Goal: Task Accomplishment & Management: Complete application form

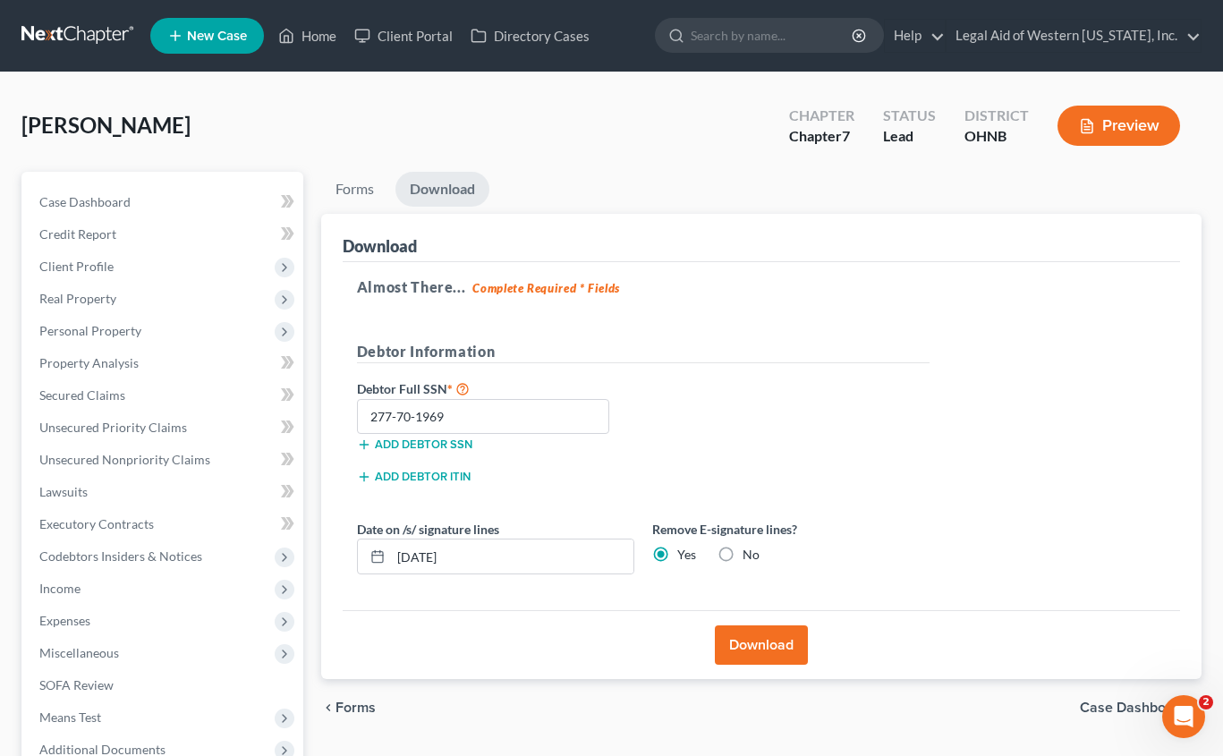
click at [426, 117] on div "[PERSON_NAME] Upgraded Chapter Chapter 7 Status Lead District [GEOGRAPHIC_DATA]…" at bounding box center [611, 133] width 1180 height 78
click at [153, 447] on link "Unsecured Nonpriority Claims" at bounding box center [164, 460] width 278 height 32
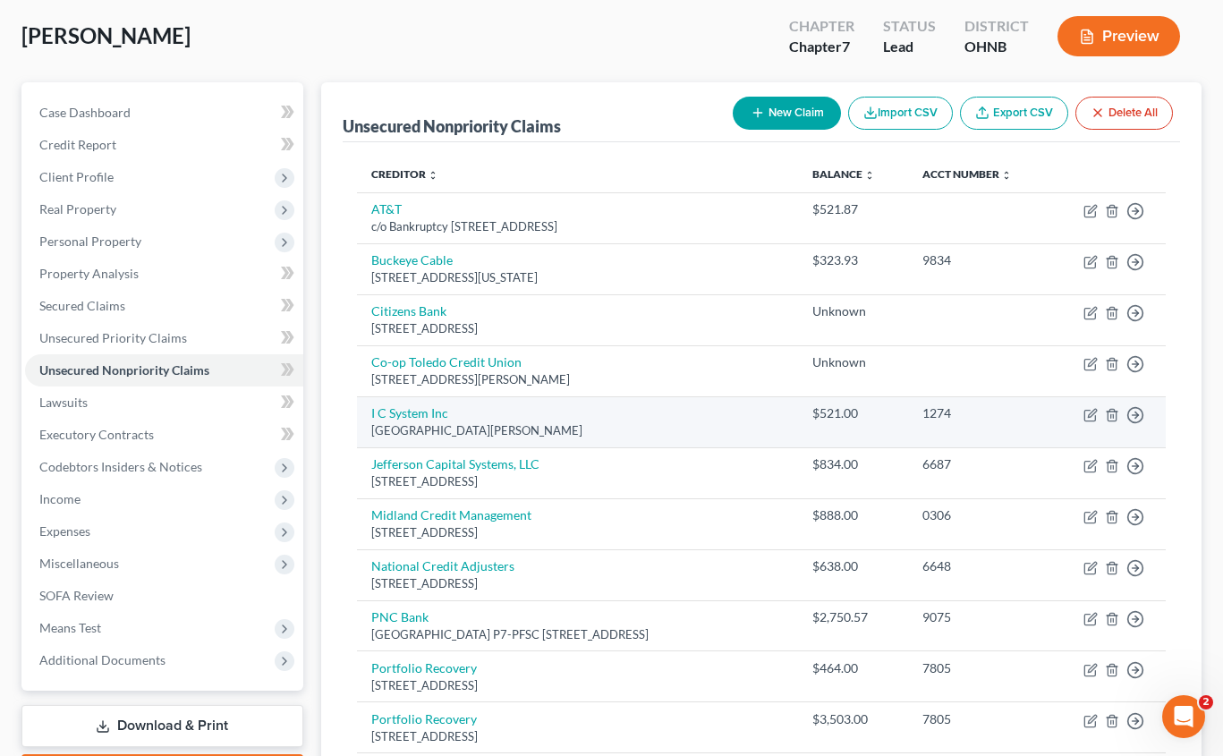
scroll to position [179, 0]
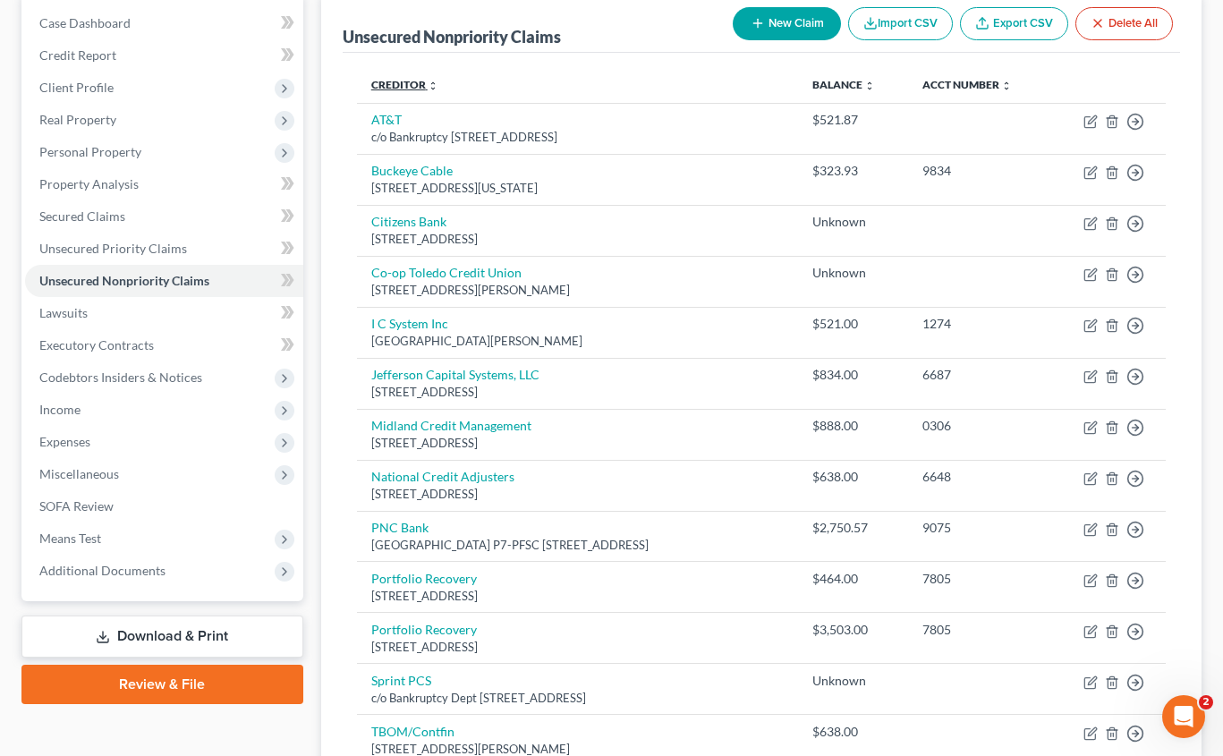
click at [408, 82] on link "Creditor expand_more expand_less unfold_more" at bounding box center [404, 84] width 67 height 13
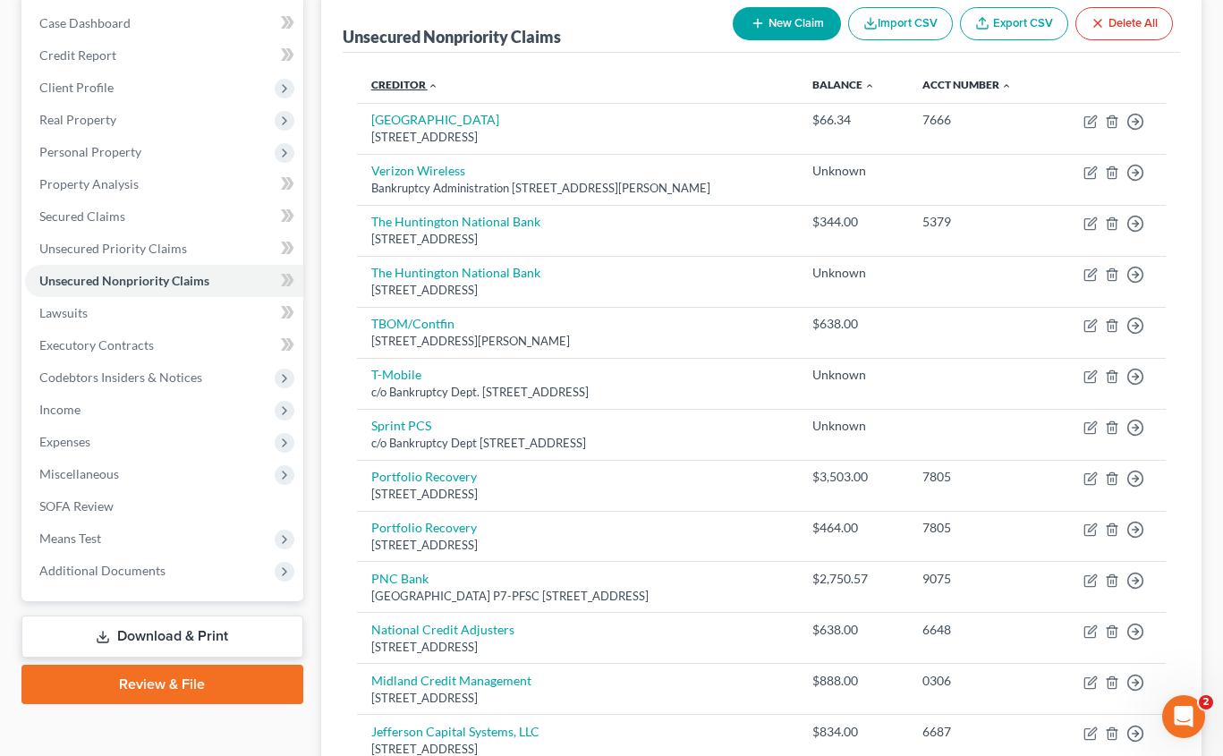
click at [408, 82] on link "Creditor expand_more expand_less unfold_more" at bounding box center [404, 84] width 67 height 13
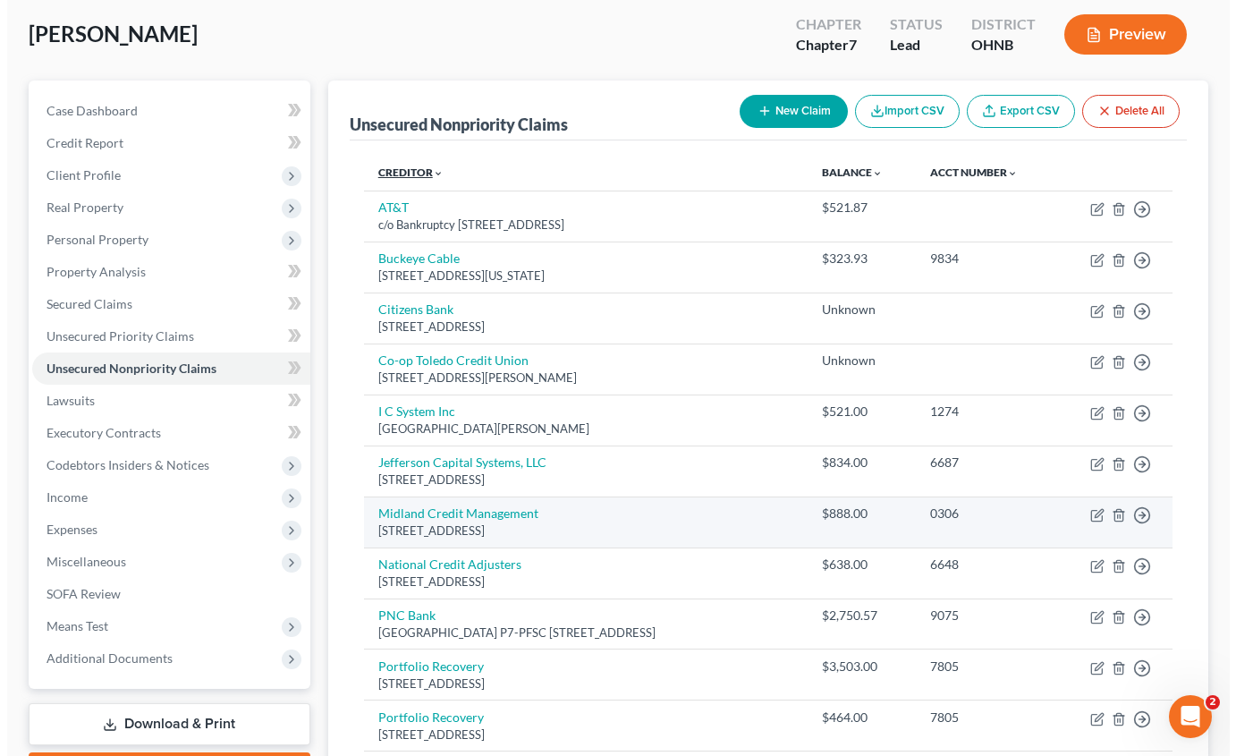
scroll to position [89, 0]
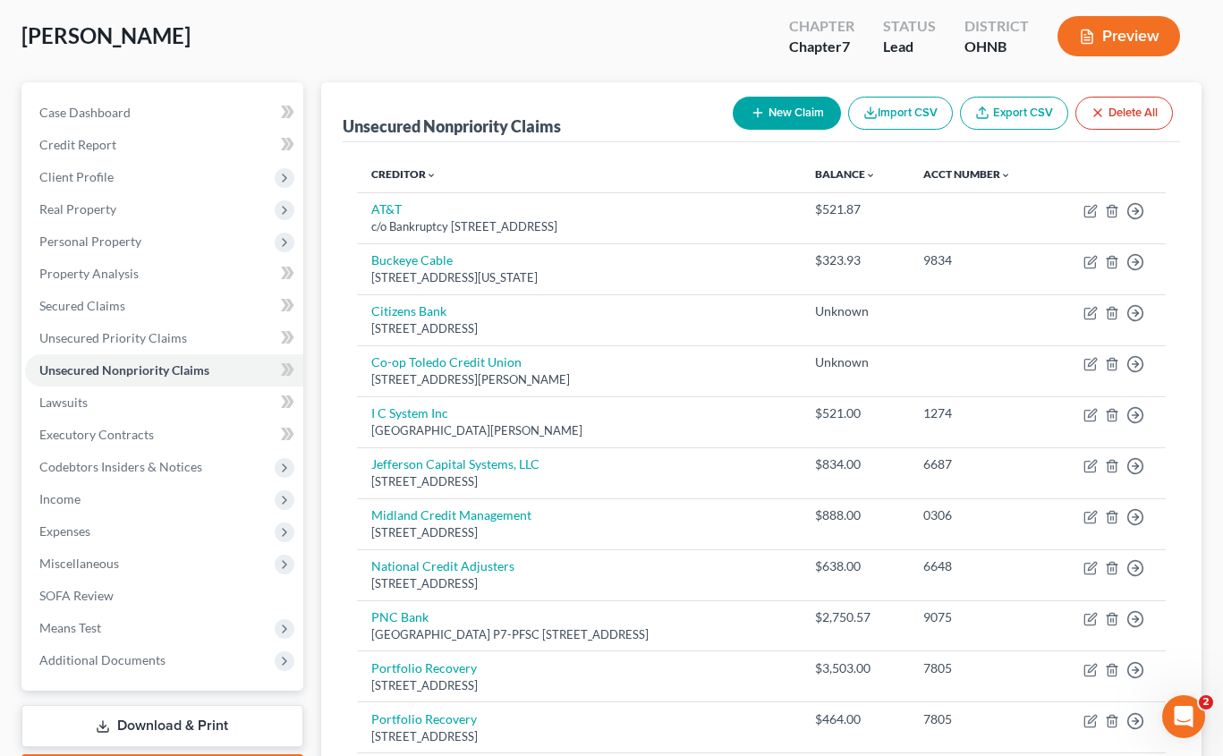
click at [770, 120] on button "New Claim" at bounding box center [786, 113] width 108 height 33
select select "0"
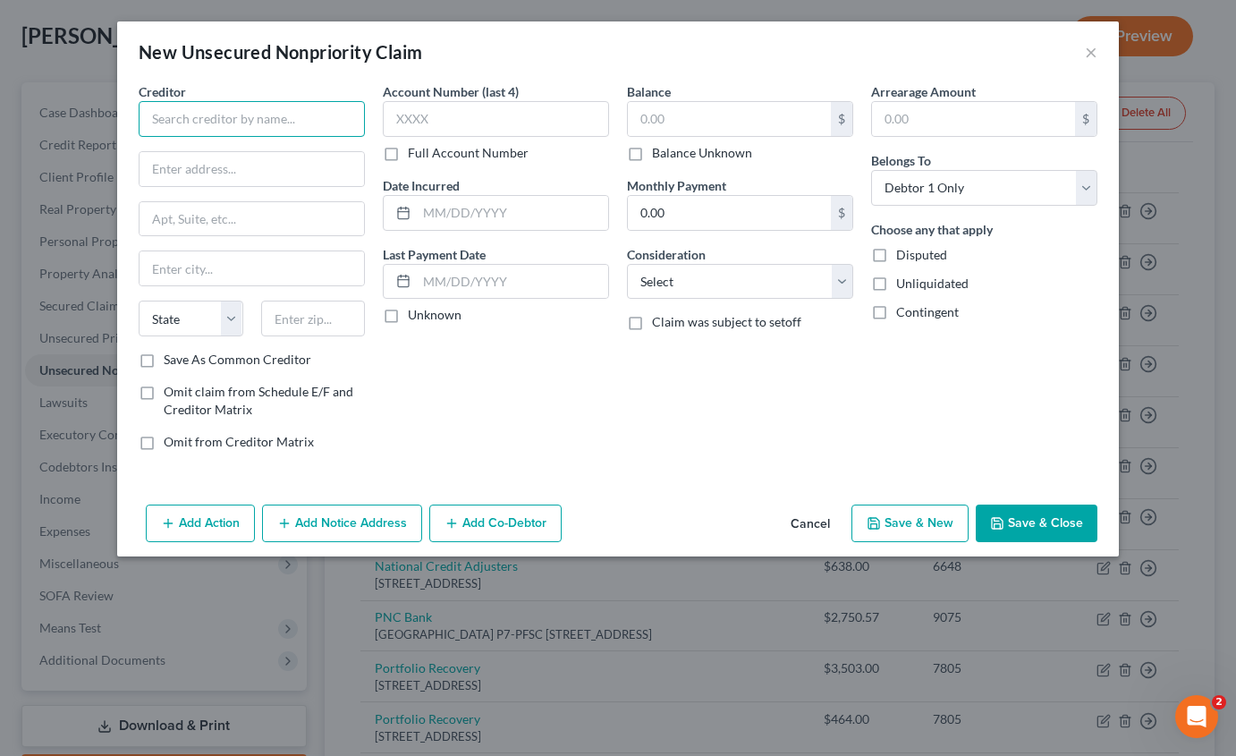
click at [296, 115] on input "text" at bounding box center [252, 119] width 226 height 36
type input "i"
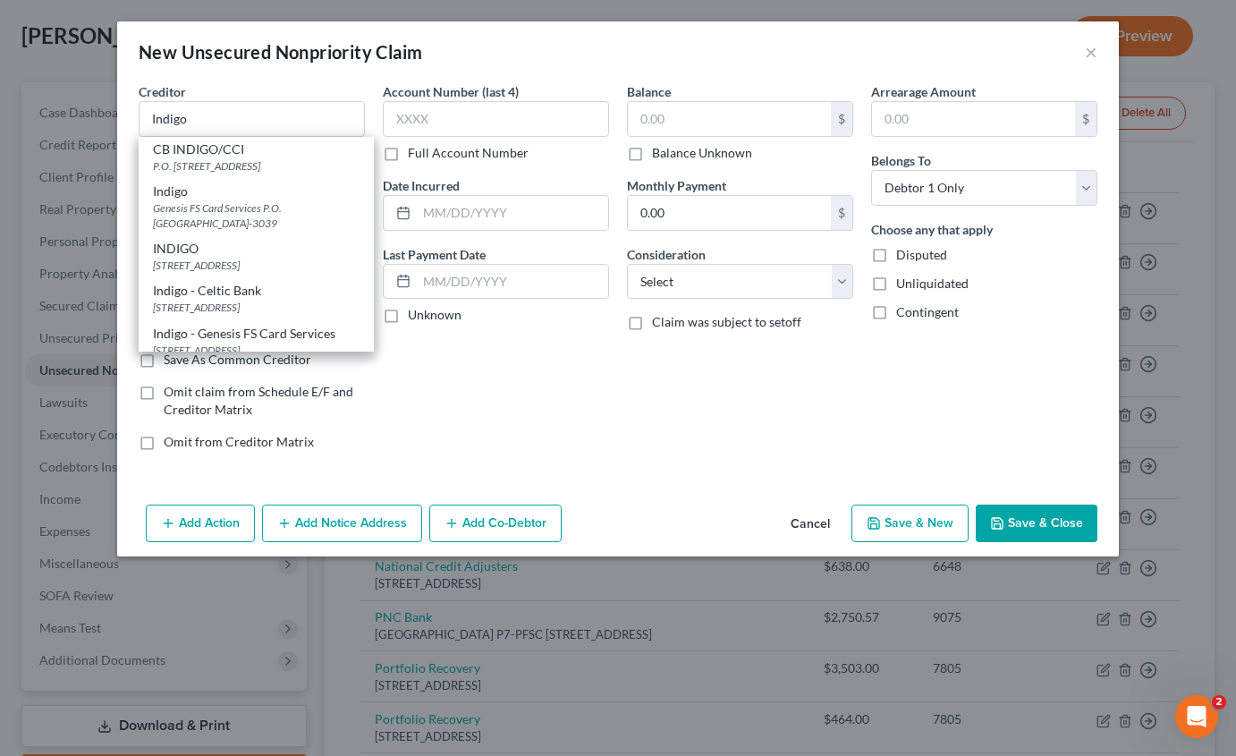
scroll to position [54, 0]
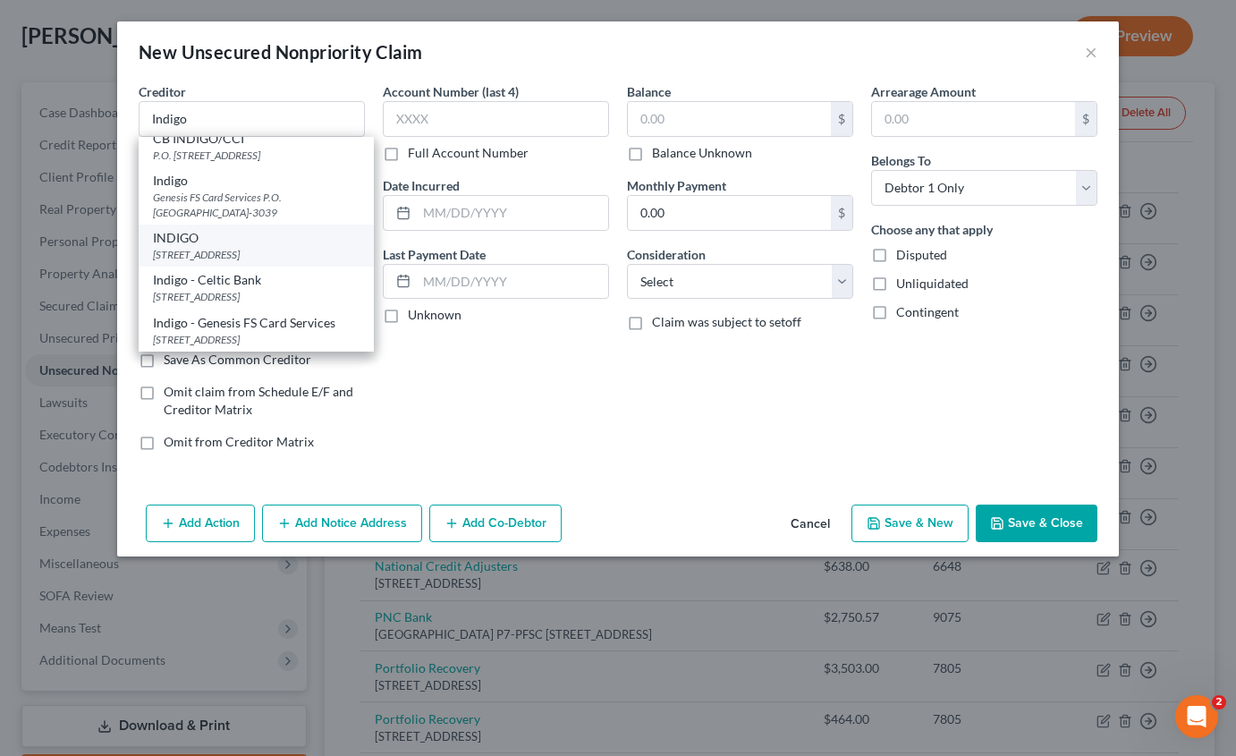
click at [291, 256] on div "[STREET_ADDRESS]" at bounding box center [256, 254] width 207 height 15
type input "INDIGO"
type input "PO BOX 4499"
type input "Beaverton"
select select "38"
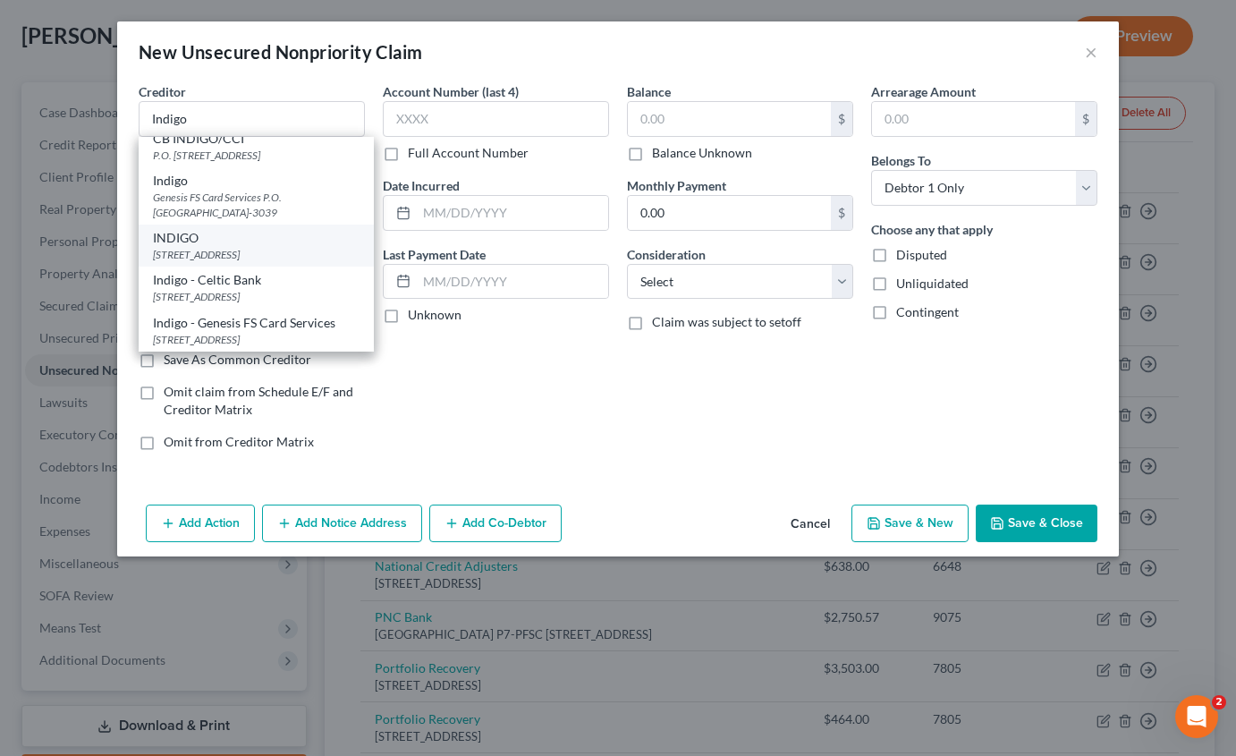
type input "97076-0000"
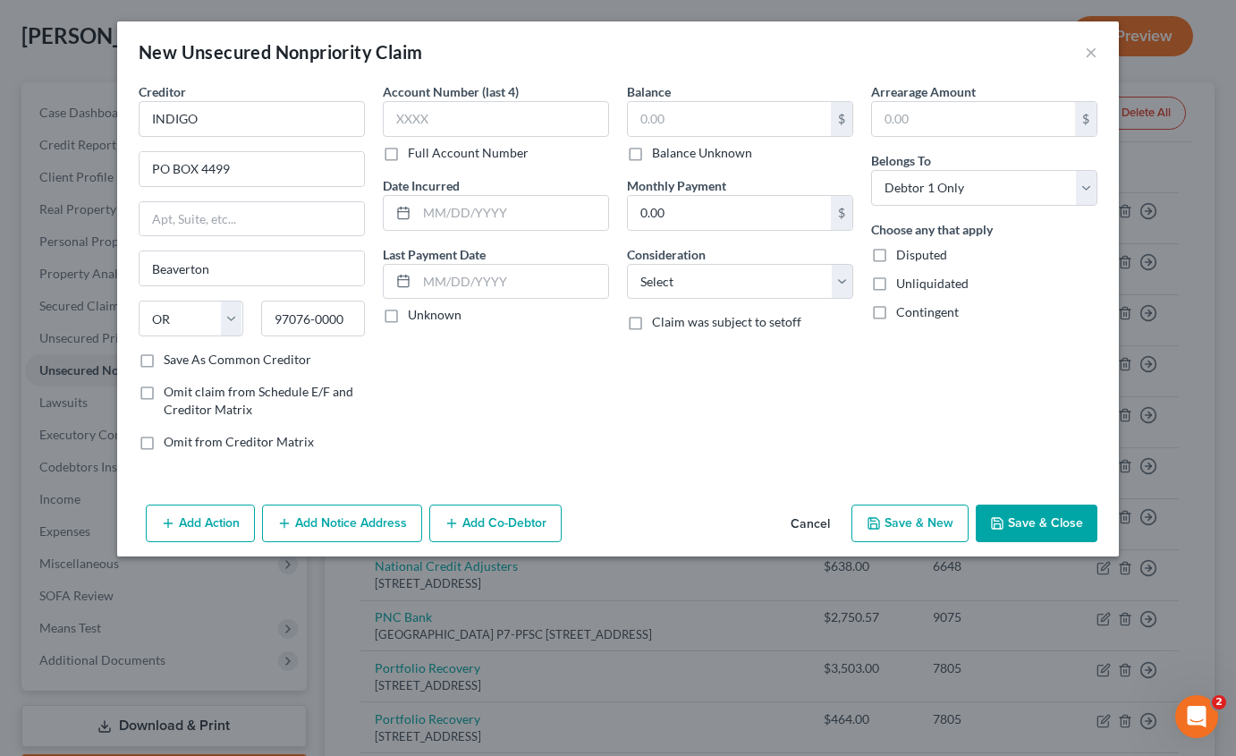
scroll to position [0, 0]
click at [716, 292] on select "Select Cable / Satellite Services Collection Agency Credit Card Debt Debt Couns…" at bounding box center [740, 282] width 226 height 36
select select "2"
click at [627, 264] on select "Select Cable / Satellite Services Collection Agency Credit Card Debt Debt Couns…" at bounding box center [740, 282] width 226 height 36
click at [652, 157] on label "Balance Unknown" at bounding box center [702, 153] width 100 height 18
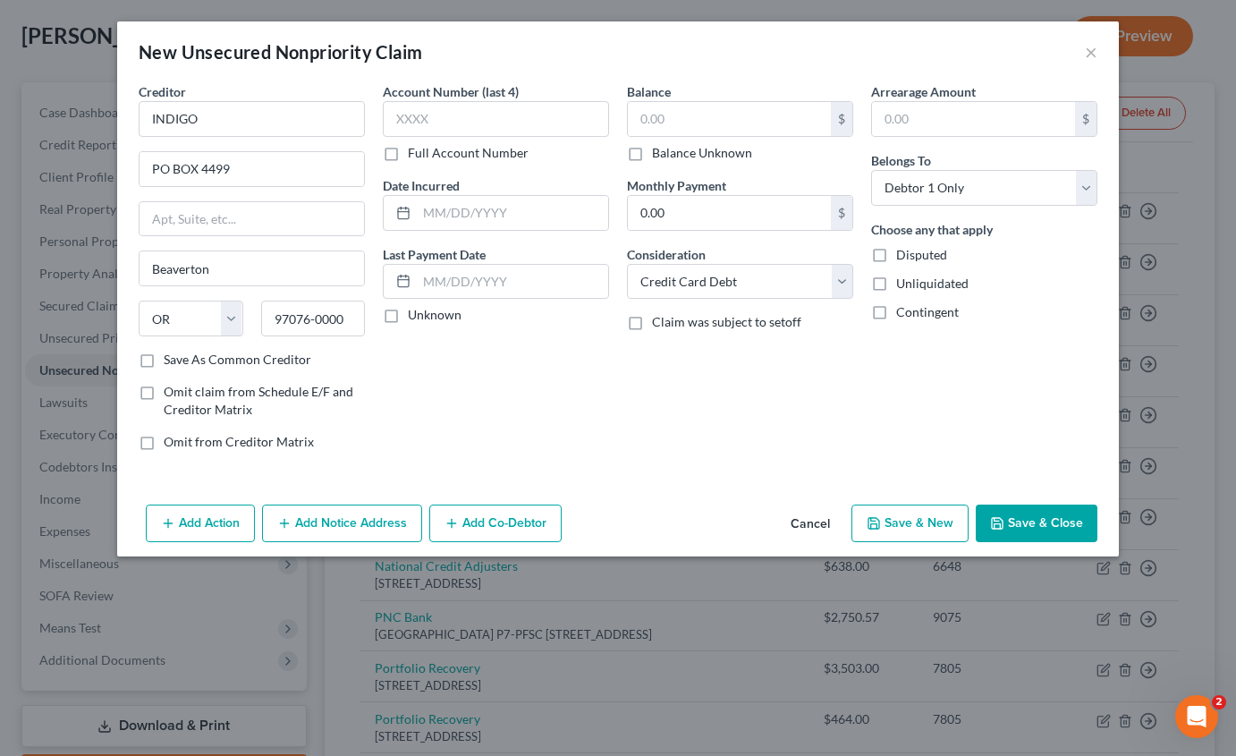
click at [659, 156] on input "Balance Unknown" at bounding box center [665, 150] width 12 height 12
checkbox input "true"
type input "0.00"
click at [1045, 519] on button "Save & Close" at bounding box center [1037, 523] width 122 height 38
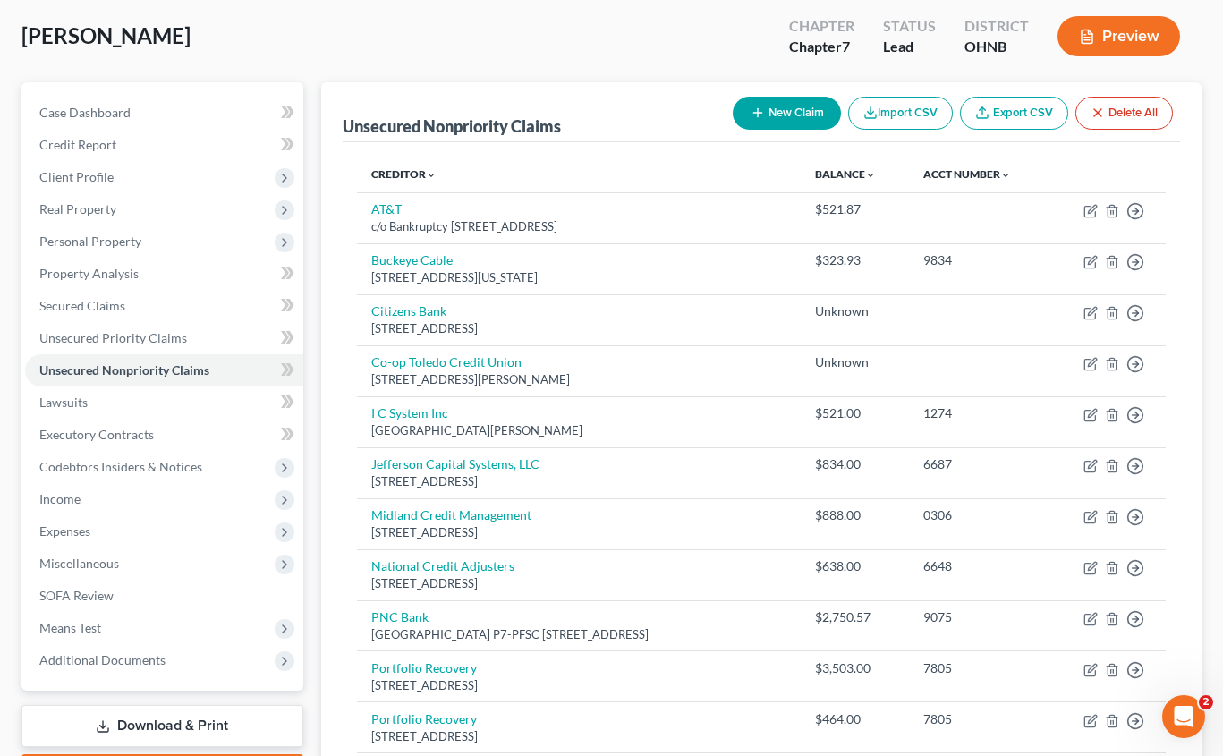
click at [799, 114] on button "New Claim" at bounding box center [786, 113] width 108 height 33
select select "0"
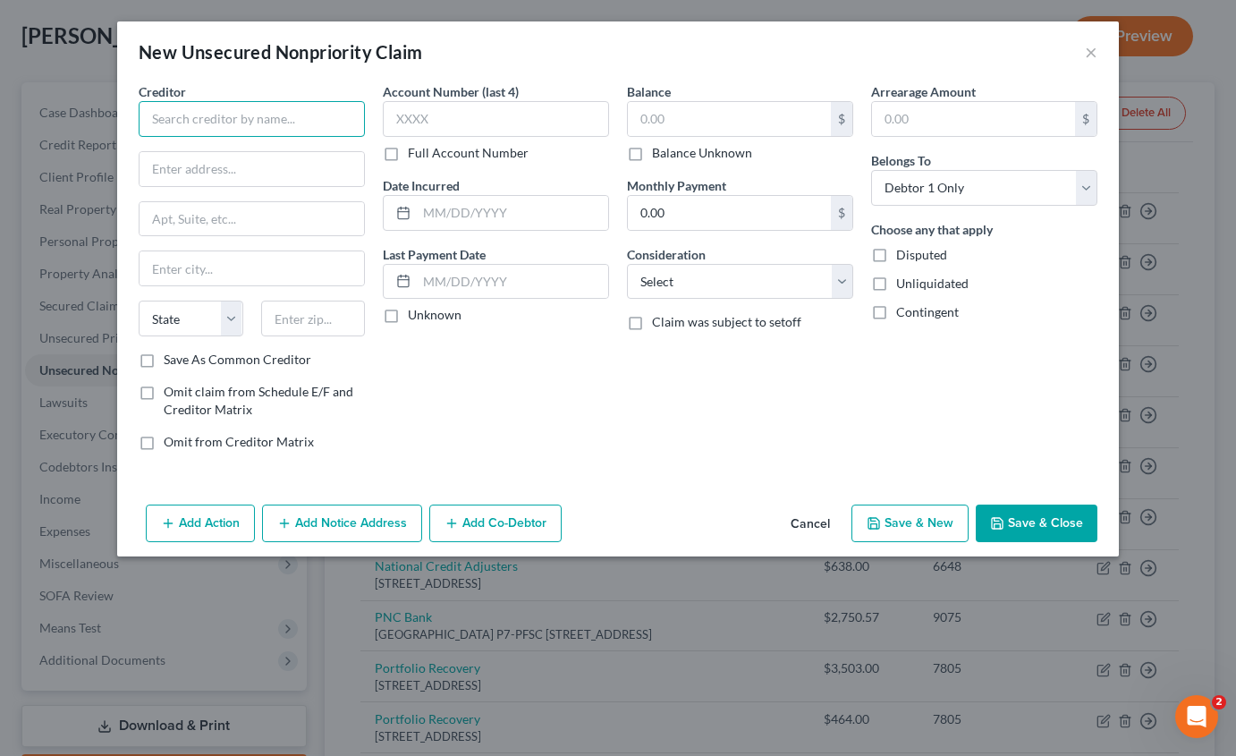
click at [231, 120] on input "text" at bounding box center [252, 119] width 226 height 36
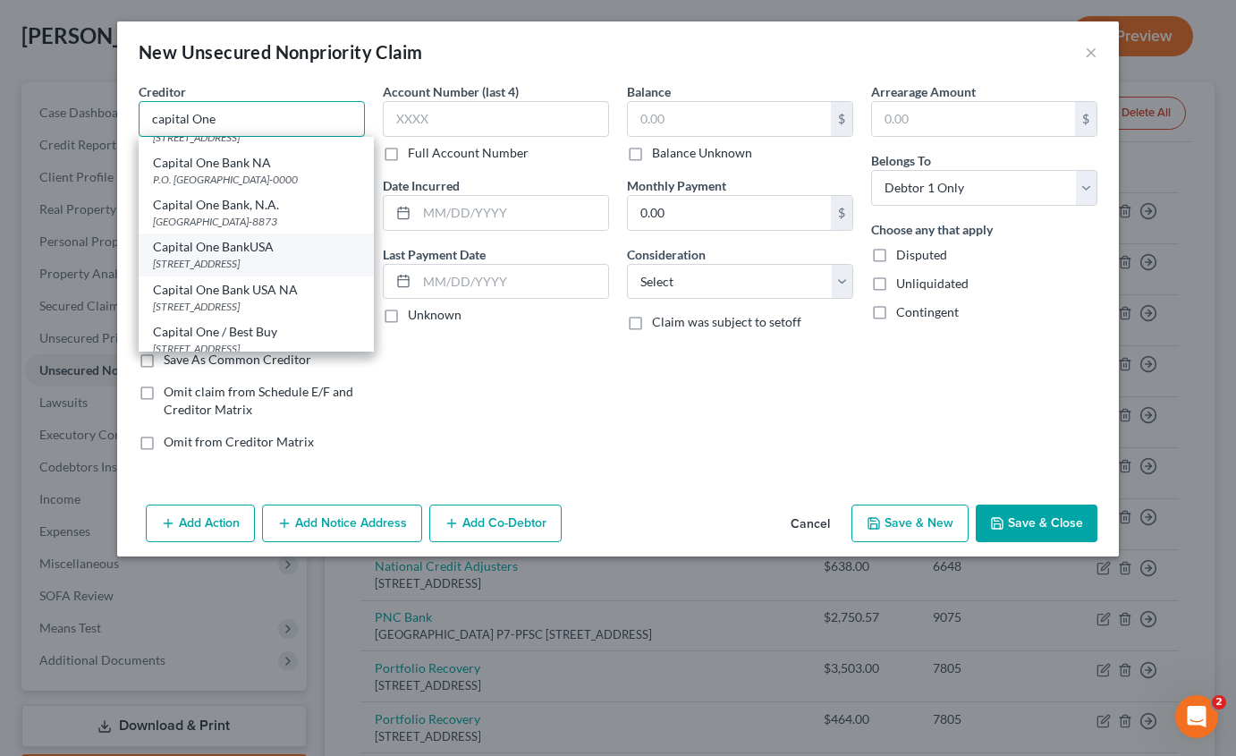
scroll to position [324, 0]
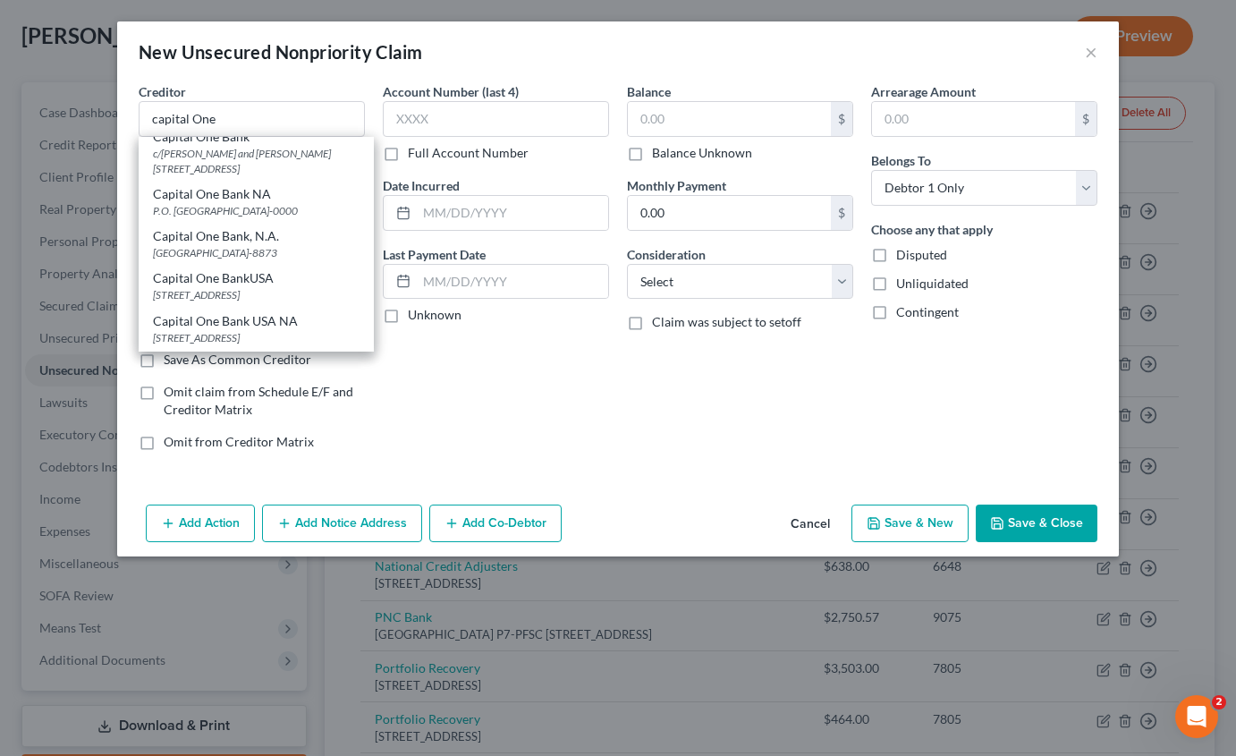
click at [307, 119] on div "[STREET_ADDRESS]" at bounding box center [256, 111] width 207 height 15
type input "Capital One Bank"
type input "15000 Capital One Drive"
type input "[GEOGRAPHIC_DATA]"
select select "48"
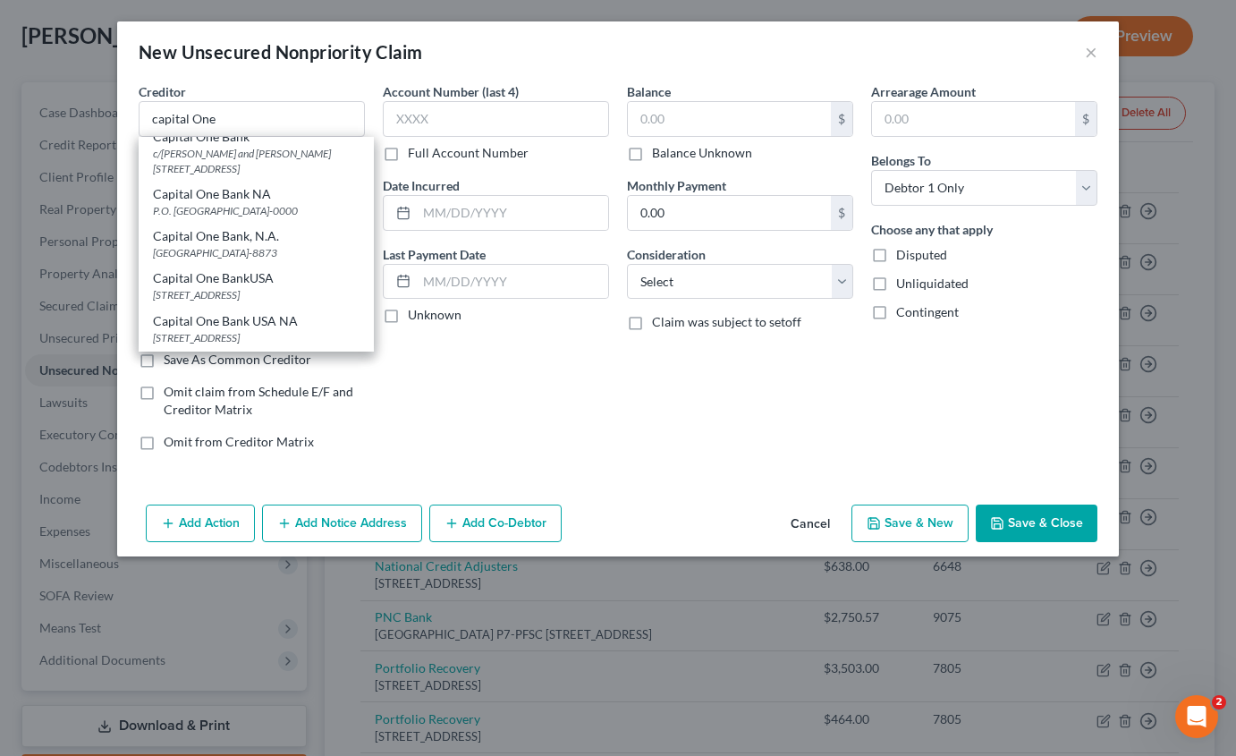
type input "23238-0000"
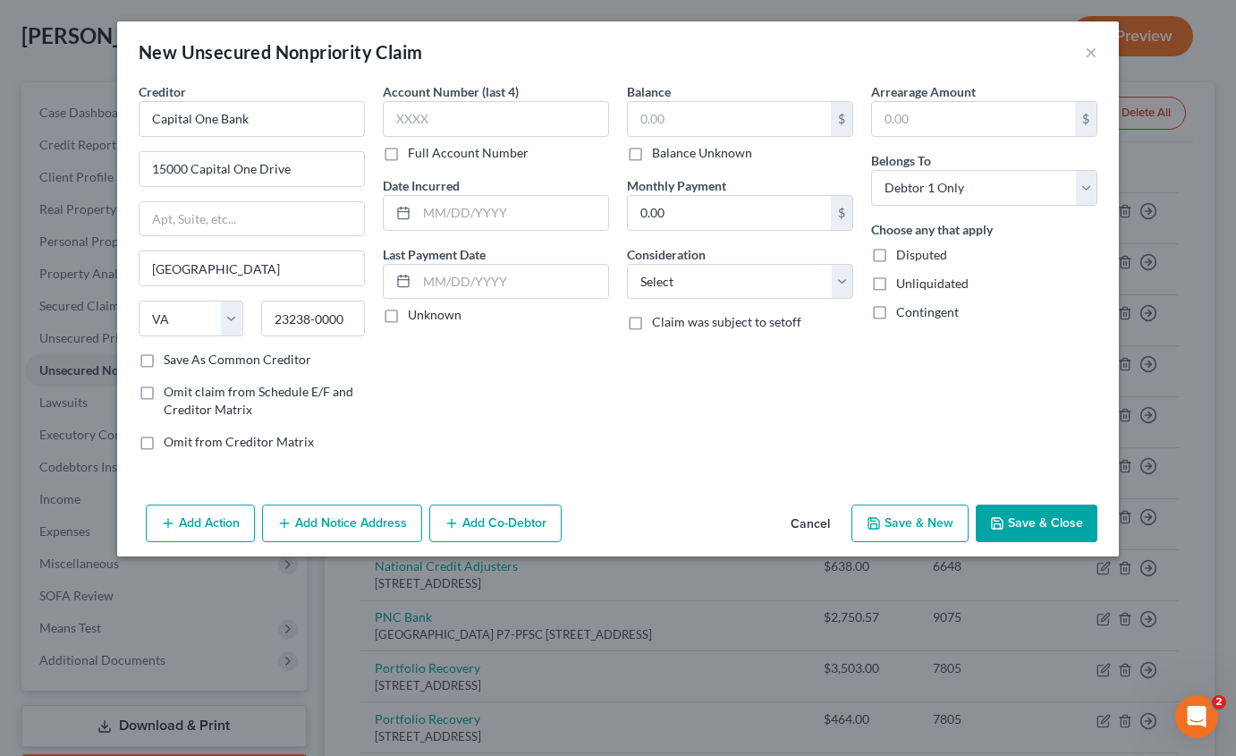
click at [652, 153] on label "Balance Unknown" at bounding box center [702, 153] width 100 height 18
click at [659, 153] on input "Balance Unknown" at bounding box center [665, 150] width 12 height 12
checkbox input "true"
type input "0.00"
click at [711, 292] on select "Select Cable / Satellite Services Collection Agency Credit Card Debt Debt Couns…" at bounding box center [740, 282] width 226 height 36
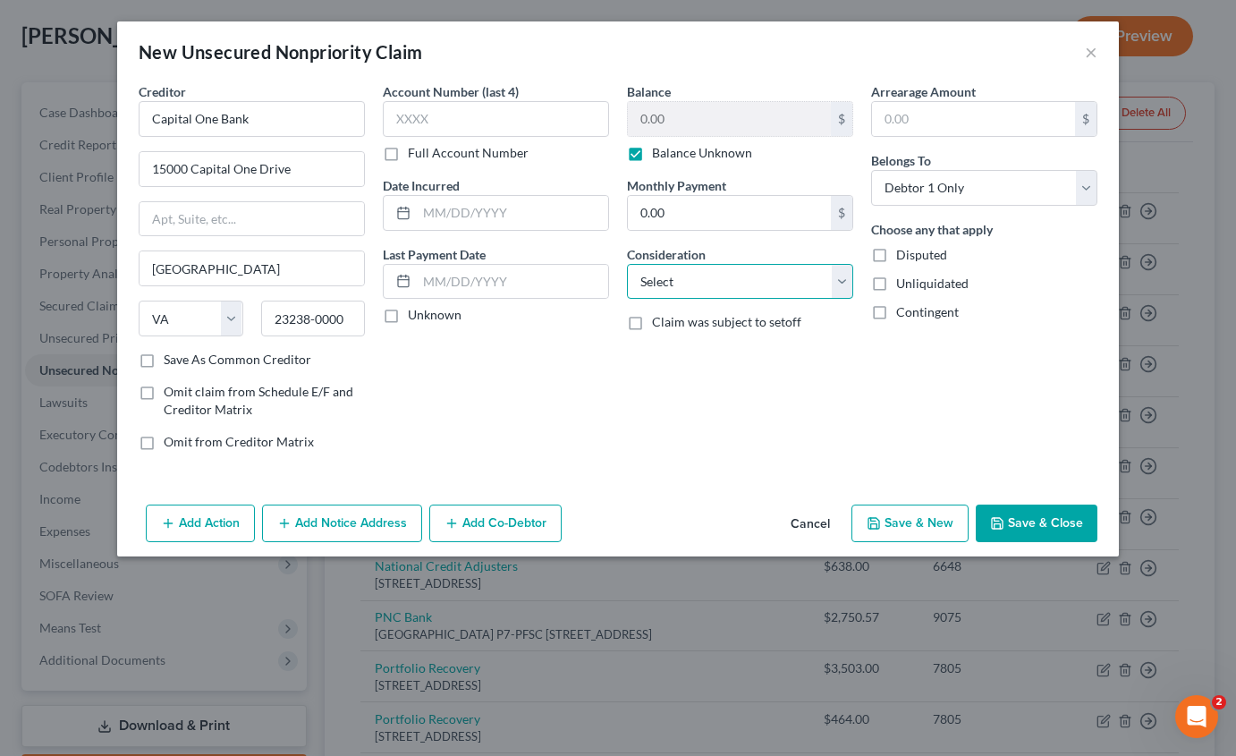
select select "2"
click at [627, 264] on select "Select Cable / Satellite Services Collection Agency Credit Card Debt Debt Couns…" at bounding box center [740, 282] width 226 height 36
click at [1043, 521] on button "Save & Close" at bounding box center [1037, 523] width 122 height 38
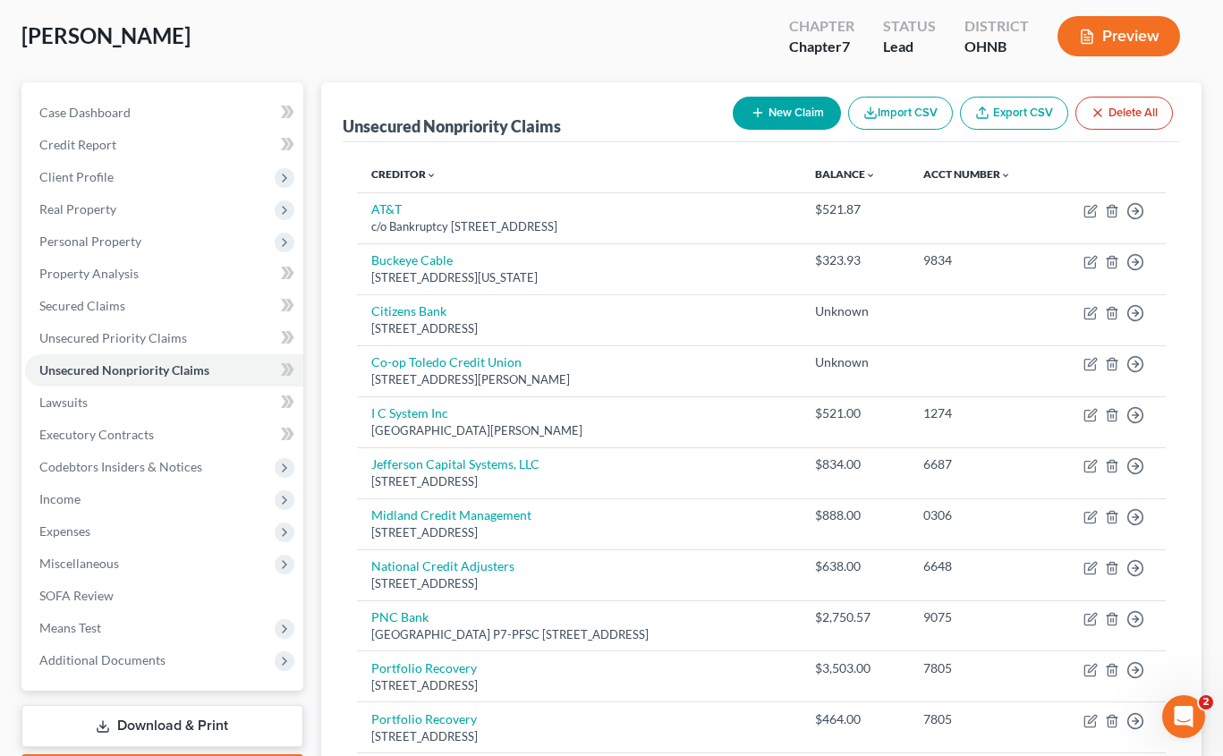
click at [798, 106] on button "New Claim" at bounding box center [786, 113] width 108 height 33
select select "0"
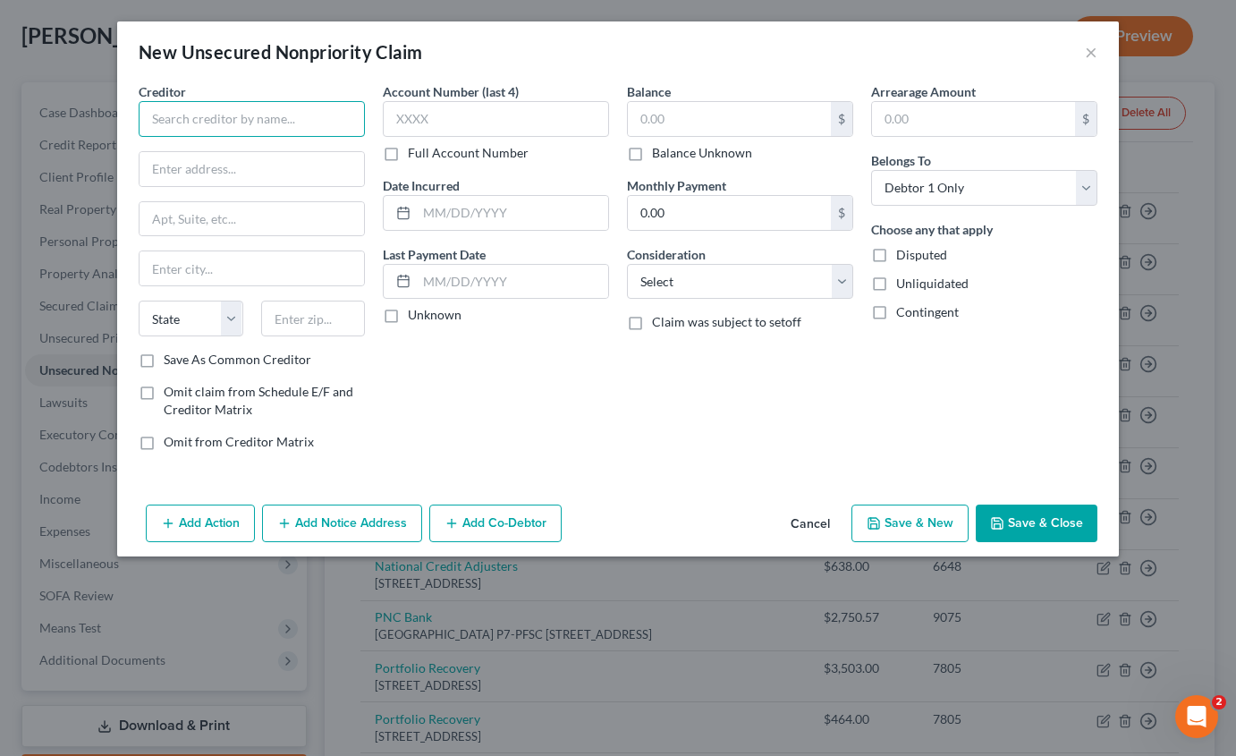
click at [177, 119] on input "text" at bounding box center [252, 119] width 226 height 36
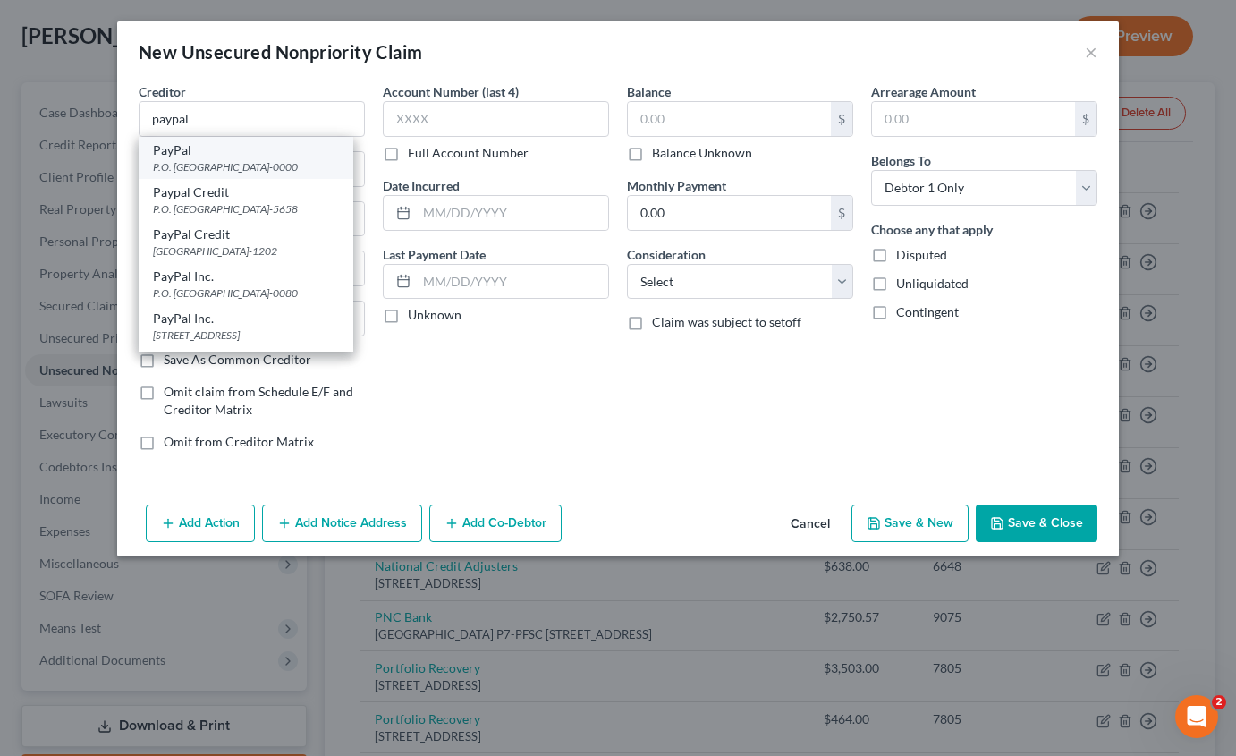
click at [304, 163] on div "P.O. [GEOGRAPHIC_DATA]-0000" at bounding box center [246, 166] width 186 height 15
type input "PayPal"
type input "P.O. Box 965005"
type input "Orlando"
select select "9"
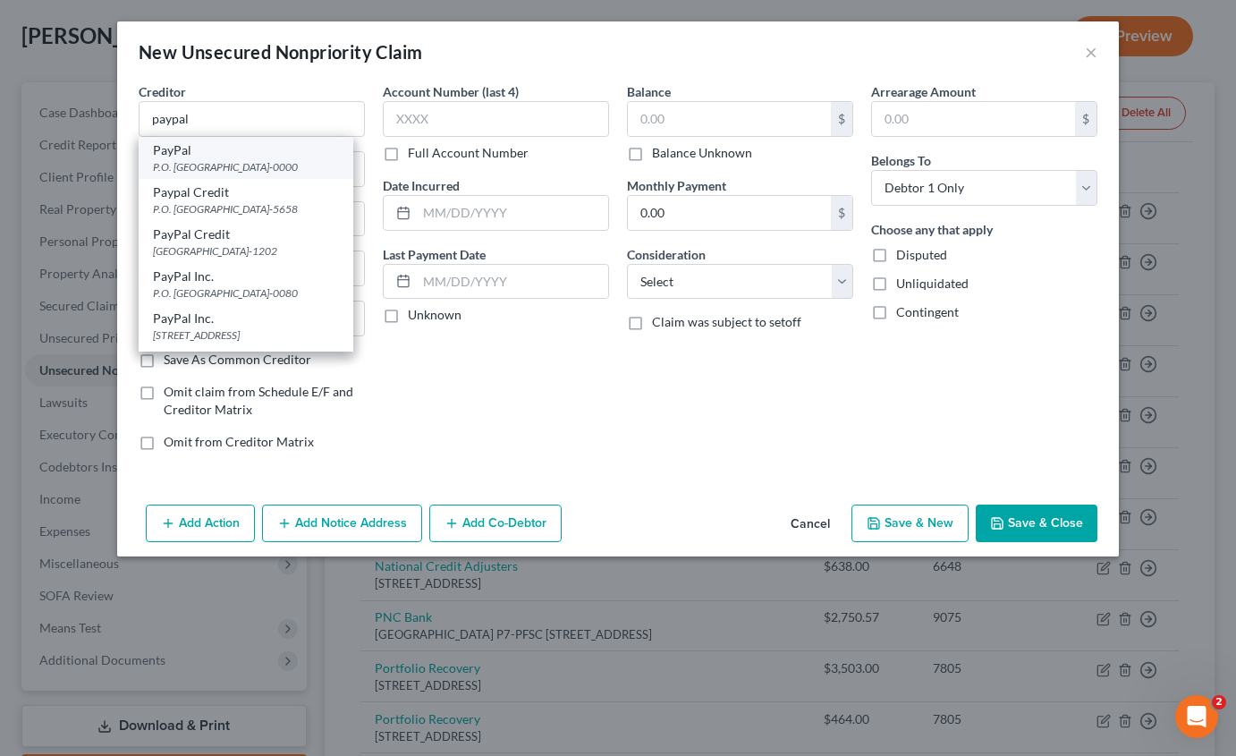
type input "32896-0000"
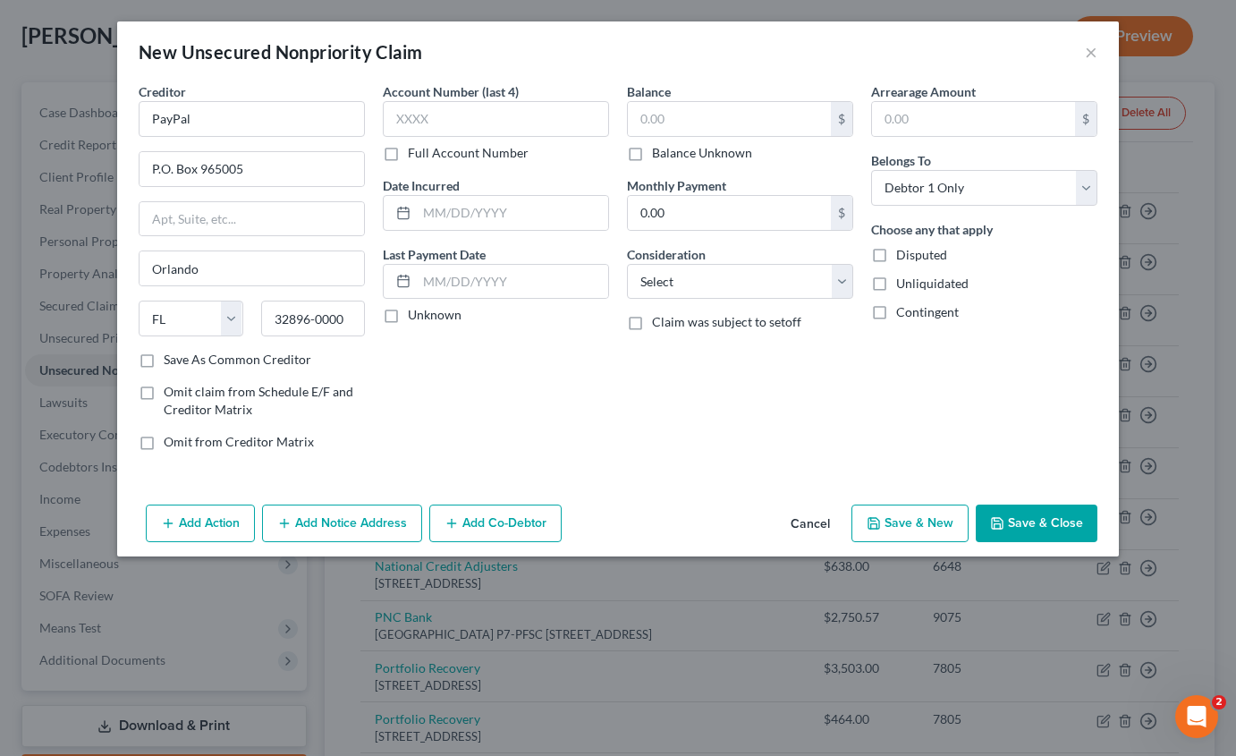
click at [652, 157] on label "Balance Unknown" at bounding box center [702, 153] width 100 height 18
click at [659, 156] on input "Balance Unknown" at bounding box center [665, 150] width 12 height 12
checkbox input "true"
type input "0.00"
click at [713, 289] on select "Select Cable / Satellite Services Collection Agency Credit Card Debt Debt Couns…" at bounding box center [740, 282] width 226 height 36
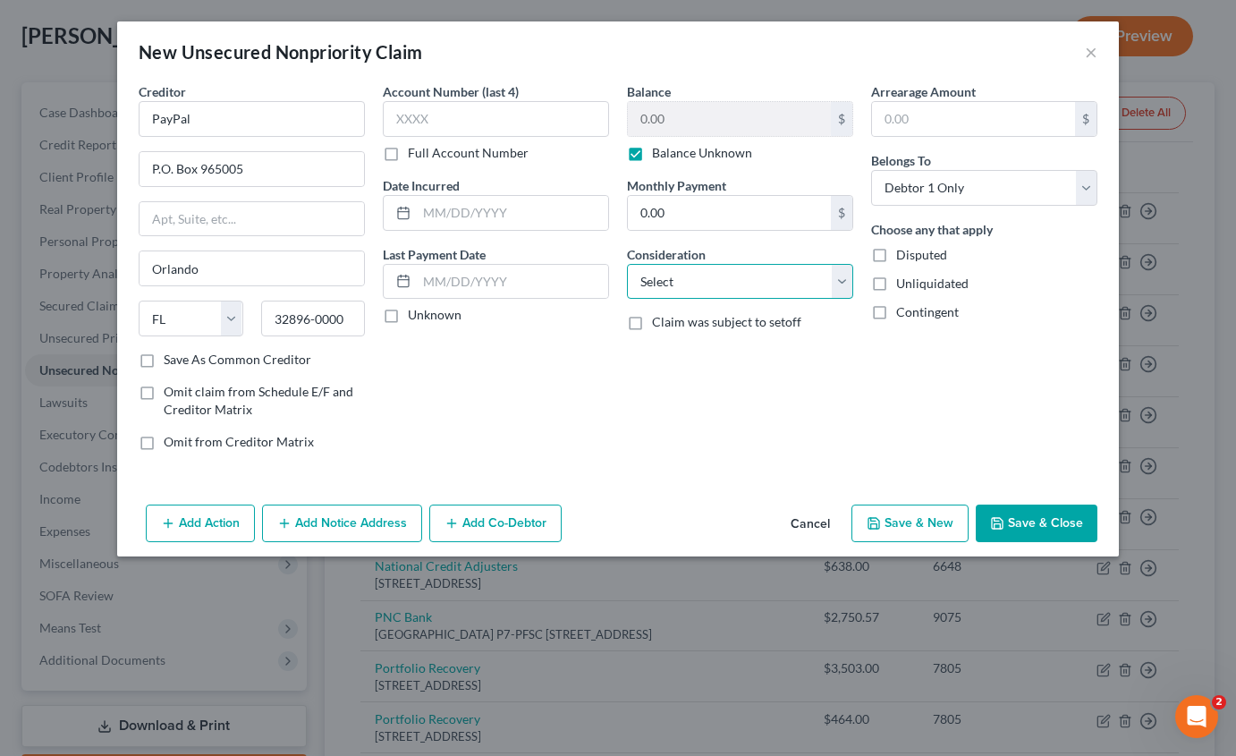
select select "2"
click at [627, 264] on select "Select Cable / Satellite Services Collection Agency Credit Card Debt Debt Couns…" at bounding box center [740, 282] width 226 height 36
click at [1033, 522] on button "Save & Close" at bounding box center [1037, 523] width 122 height 38
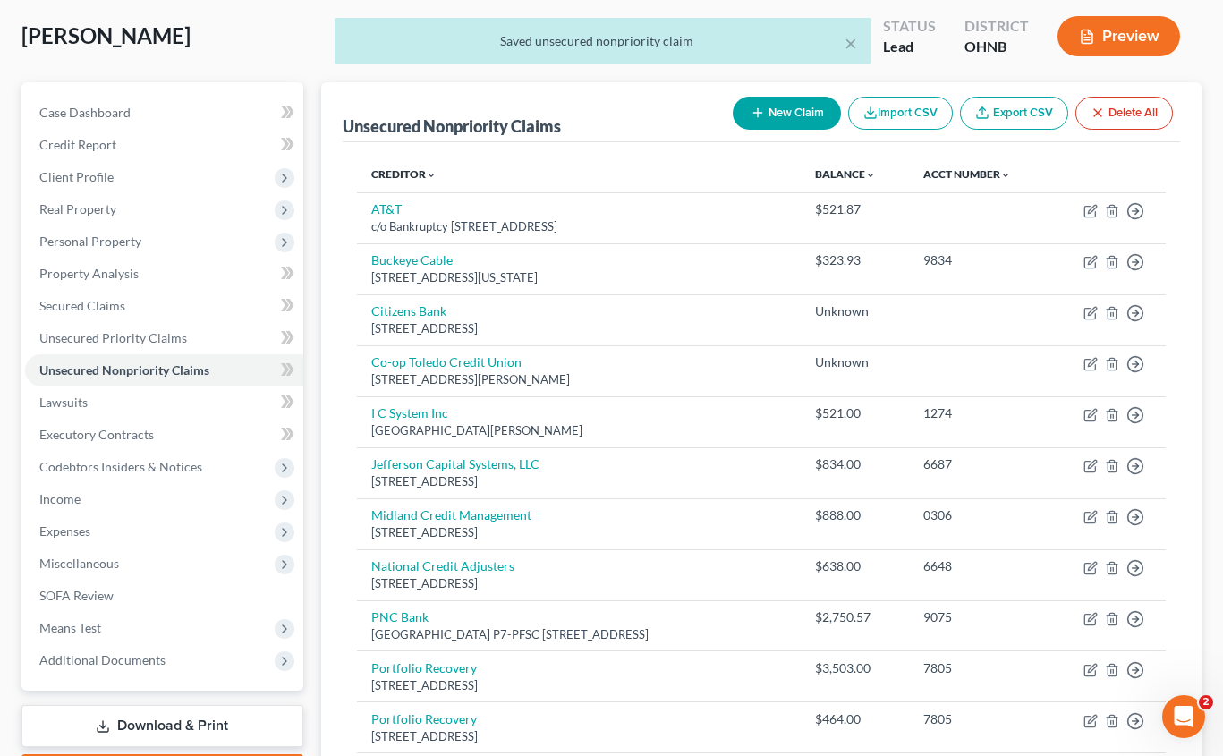
click at [791, 110] on button "New Claim" at bounding box center [786, 113] width 108 height 33
select select "0"
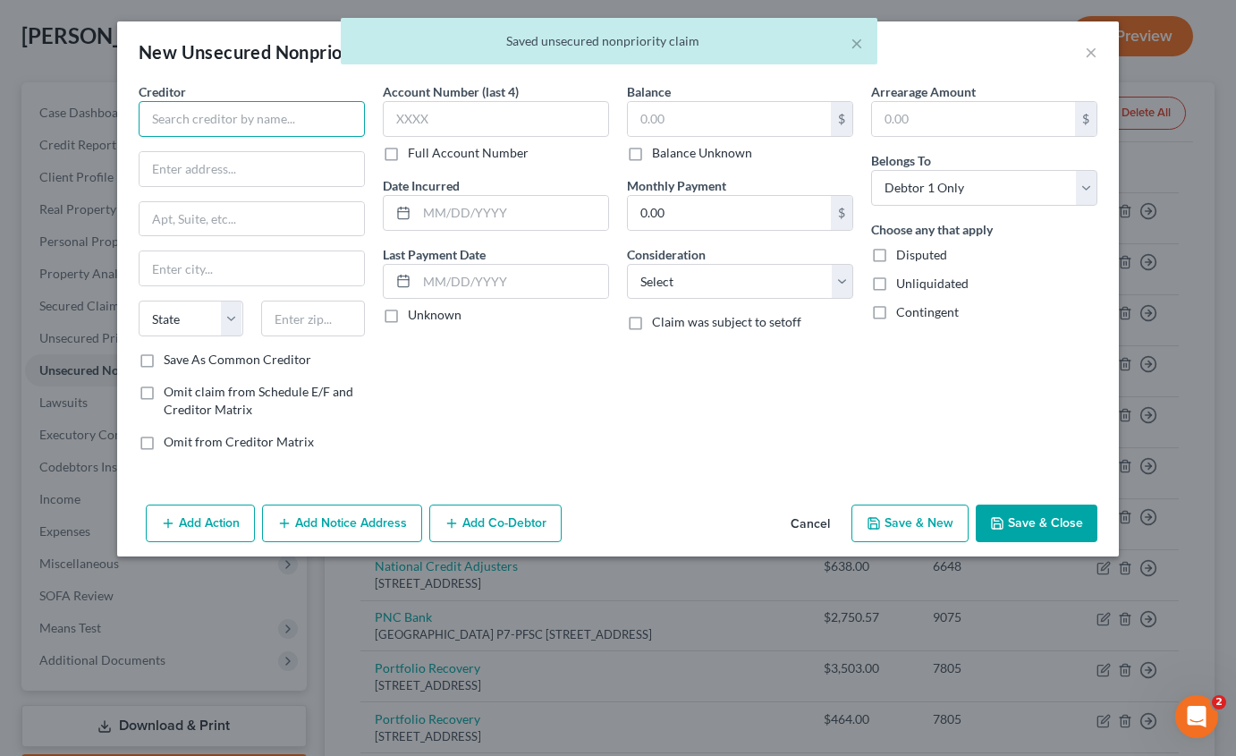
click at [278, 125] on input "text" at bounding box center [252, 119] width 226 height 36
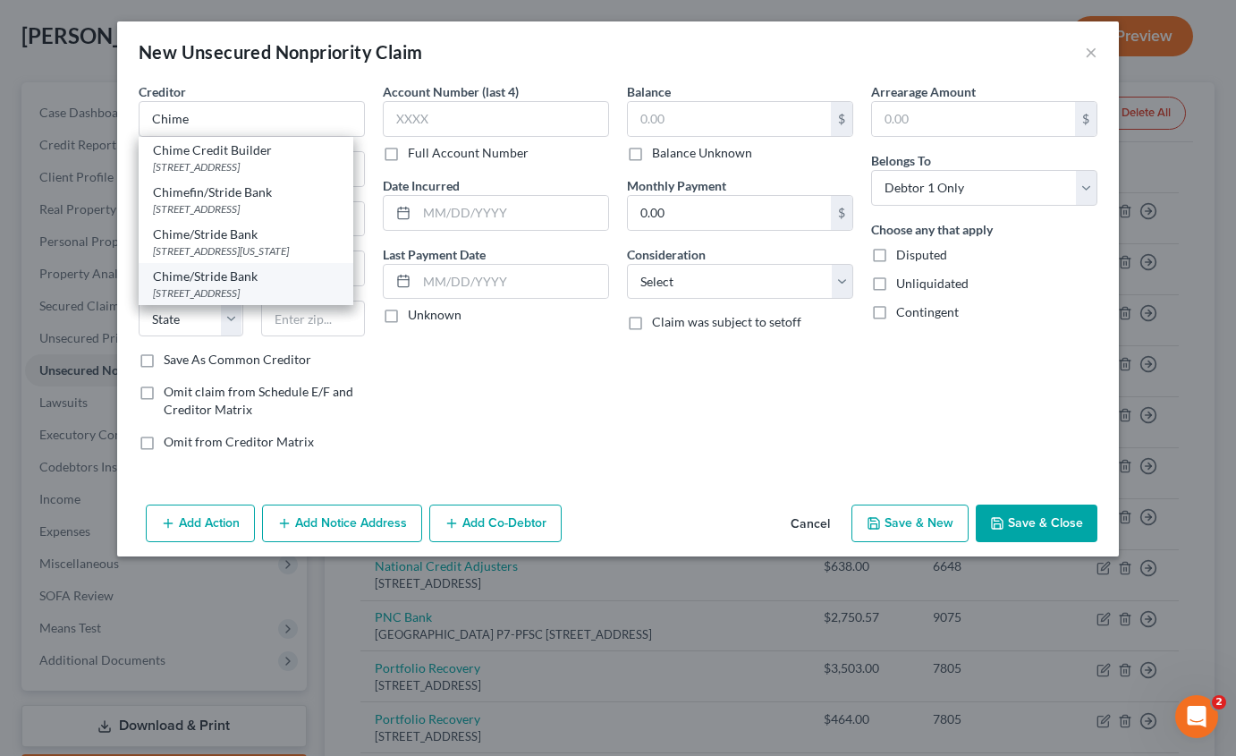
click at [295, 285] on div "Chime/Stride Bank" at bounding box center [246, 276] width 186 height 18
type input "Chime/Stride Bank"
type input "PO Box 417"
type input "[GEOGRAPHIC_DATA]"
select select "4"
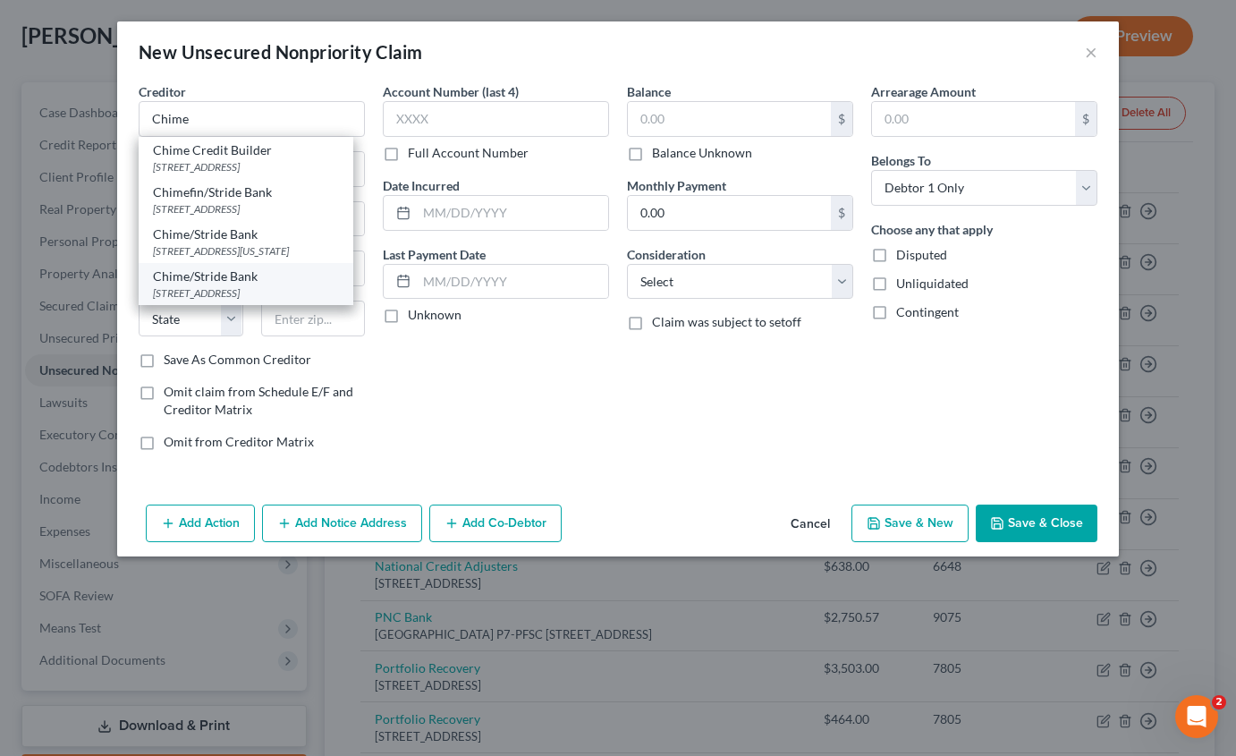
type input "94104"
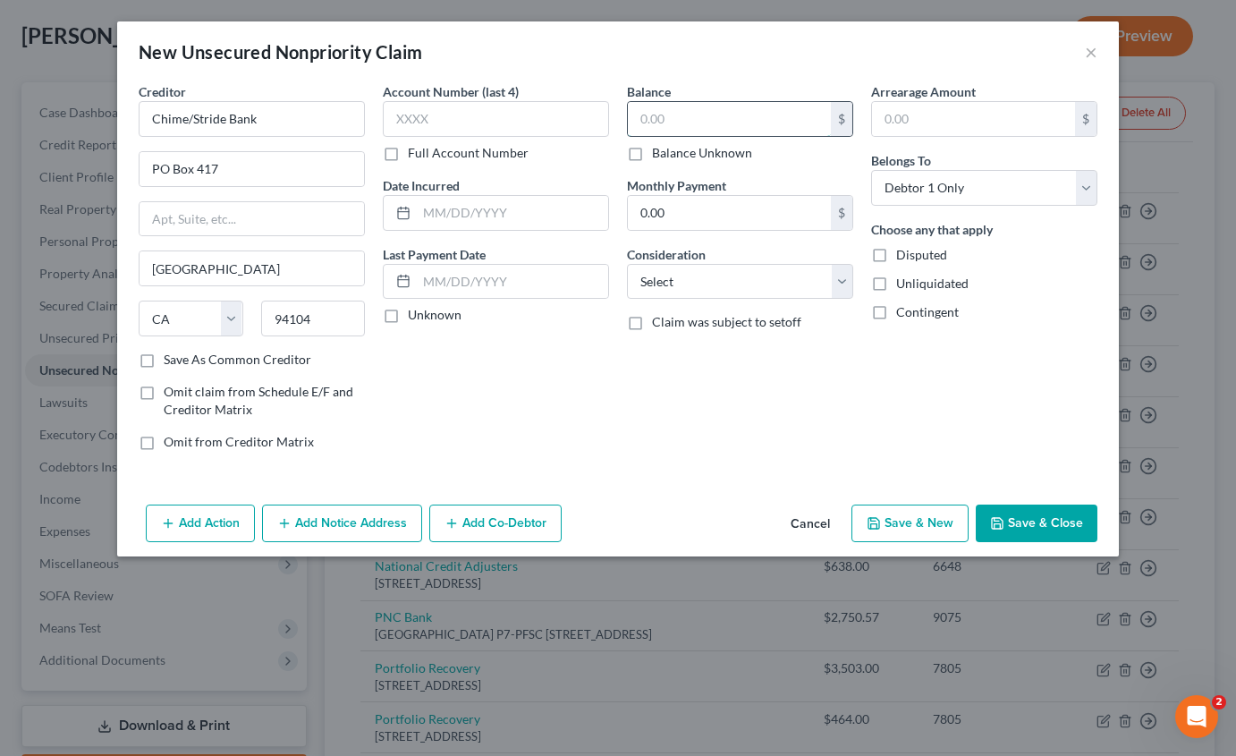
click at [742, 109] on input "text" at bounding box center [729, 119] width 203 height 34
click at [652, 152] on label "Balance Unknown" at bounding box center [702, 153] width 100 height 18
click at [659, 152] on input "Balance Unknown" at bounding box center [665, 150] width 12 height 12
checkbox input "true"
type input "0.00"
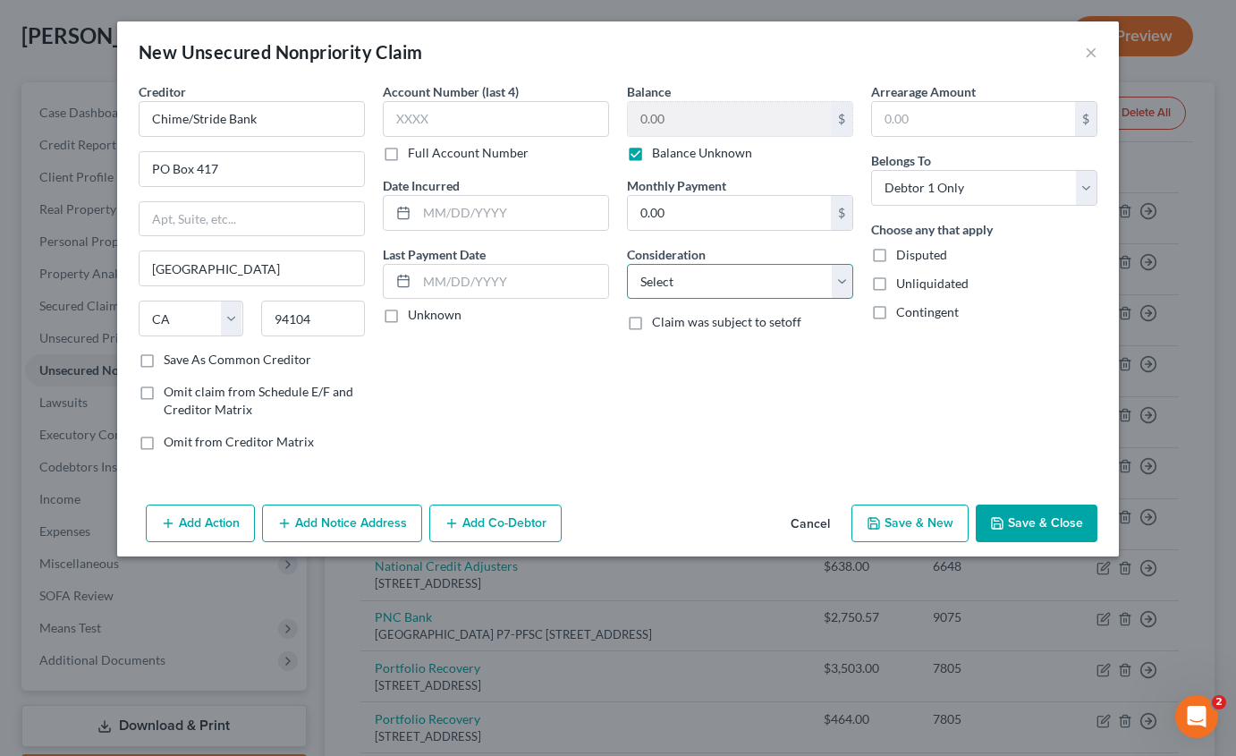
click at [702, 285] on select "Select Cable / Satellite Services Collection Agency Credit Card Debt Debt Couns…" at bounding box center [740, 282] width 226 height 36
select select "2"
click at [627, 264] on select "Select Cable / Satellite Services Collection Agency Credit Card Debt Debt Couns…" at bounding box center [740, 282] width 226 height 36
click at [1032, 513] on button "Save & Close" at bounding box center [1037, 523] width 122 height 38
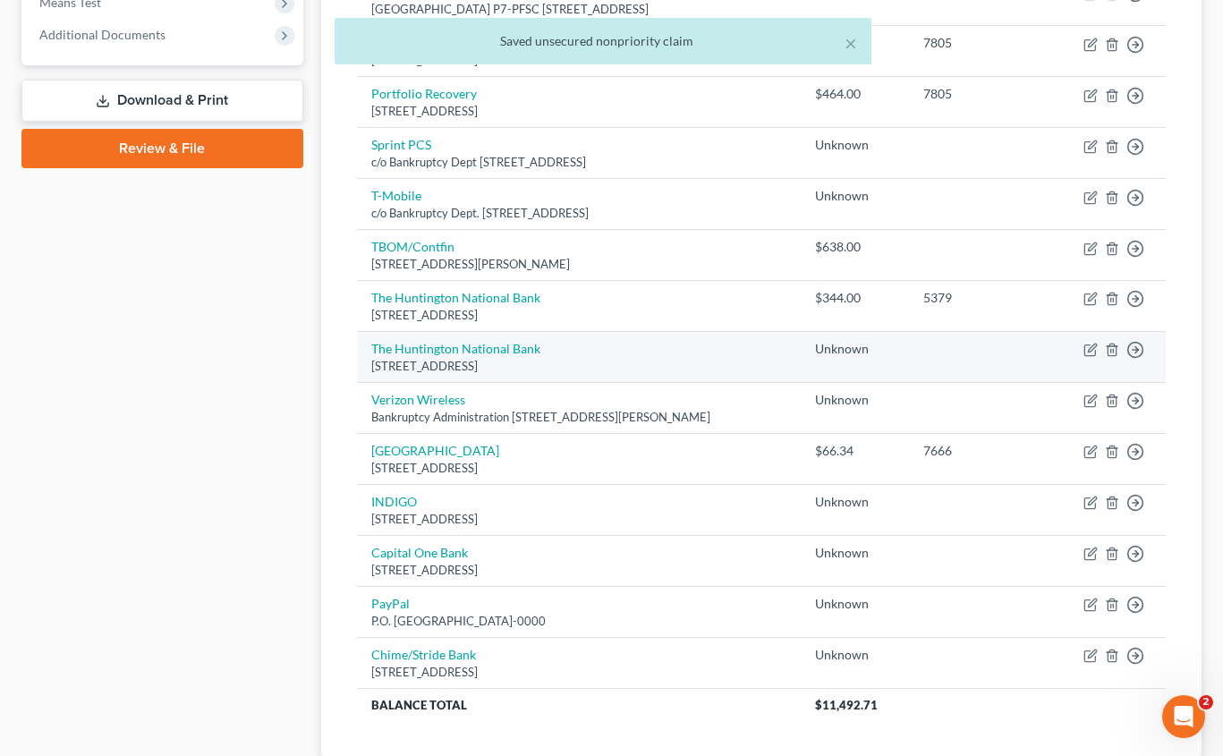
scroll to position [715, 0]
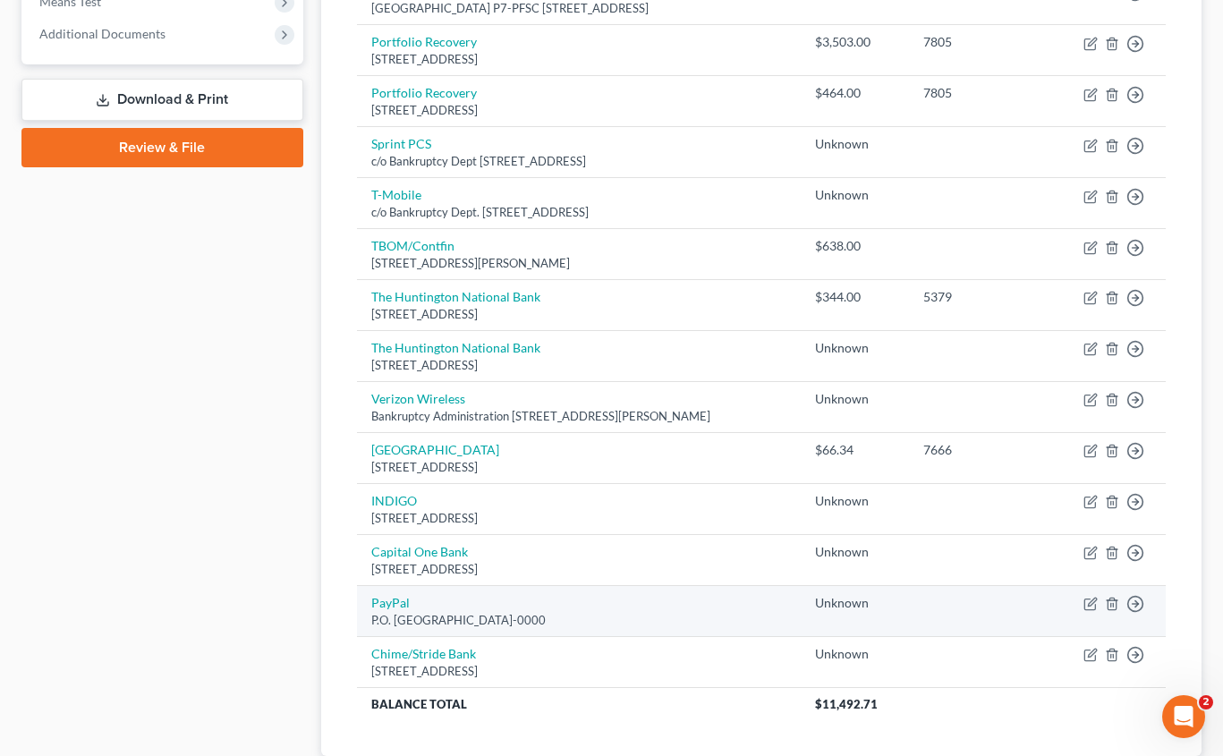
click at [1097, 600] on td "Move to D Move to E Move to G Move to Notice Only" at bounding box center [1107, 611] width 116 height 51
click at [1088, 602] on icon "button" at bounding box center [1090, 604] width 14 height 14
select select "9"
select select "2"
select select "0"
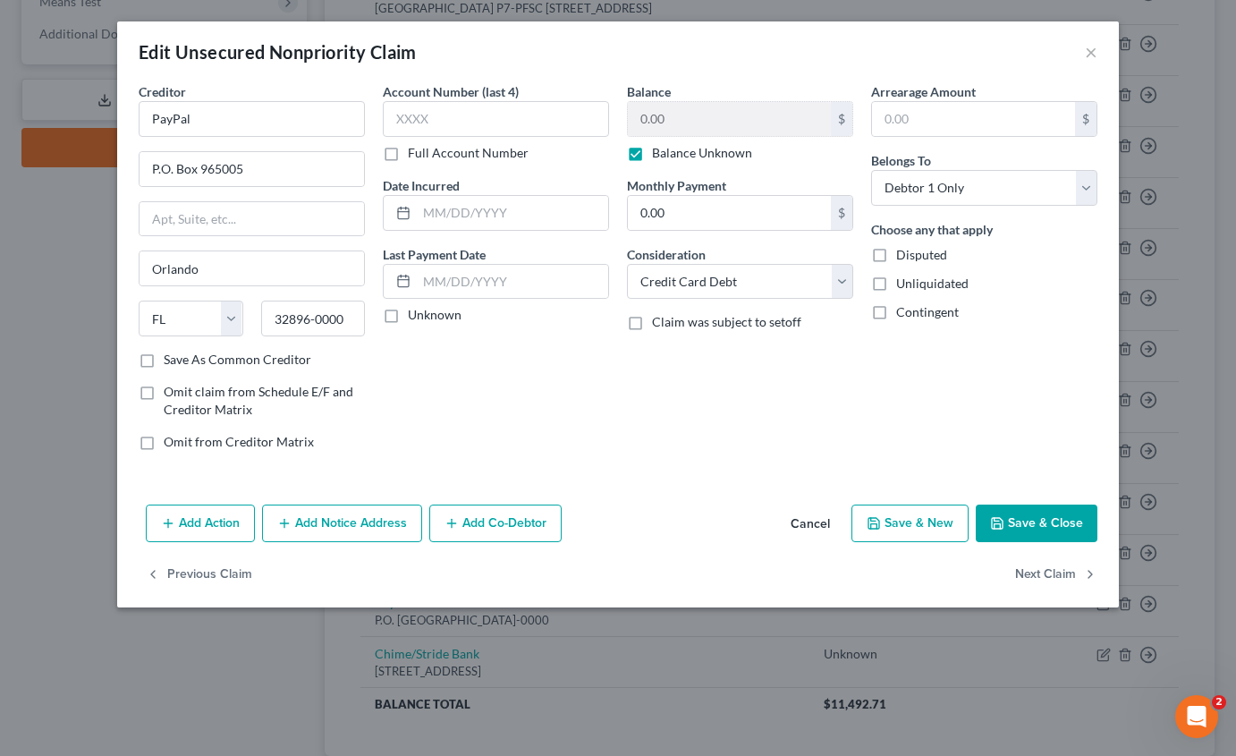
click at [652, 153] on label "Balance Unknown" at bounding box center [702, 153] width 100 height 18
click at [659, 153] on input "Balance Unknown" at bounding box center [665, 150] width 12 height 12
checkbox input "false"
click at [682, 115] on input "0.00" at bounding box center [729, 119] width 203 height 34
click at [1024, 521] on button "Save & Close" at bounding box center [1037, 523] width 122 height 38
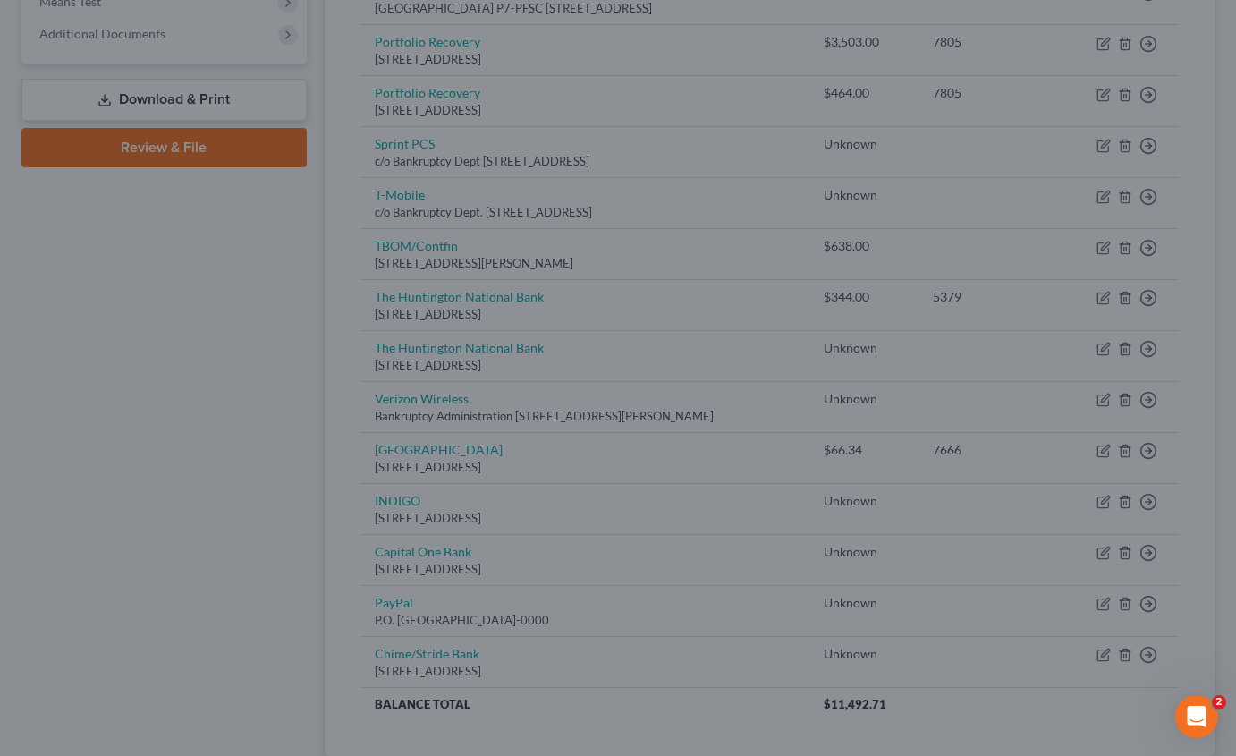
type input "223.00"
type input "0"
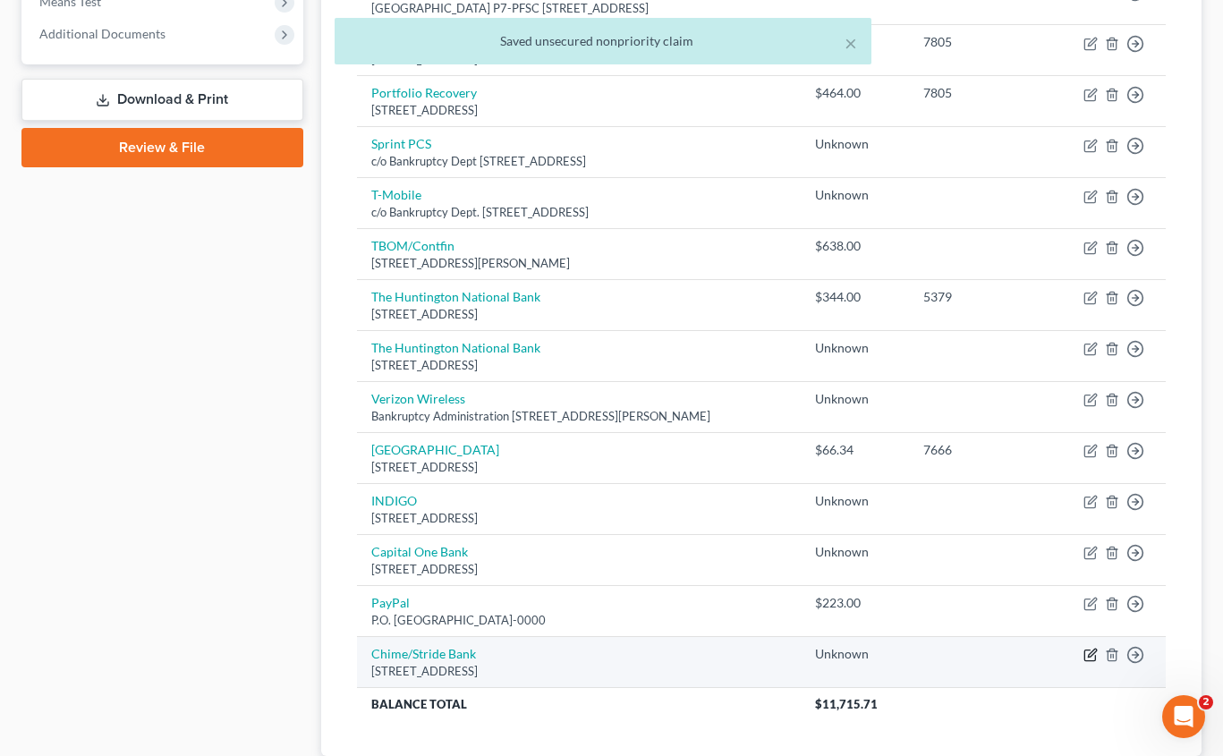
click at [1088, 652] on icon "button" at bounding box center [1090, 655] width 14 height 14
select select "4"
select select "2"
select select "0"
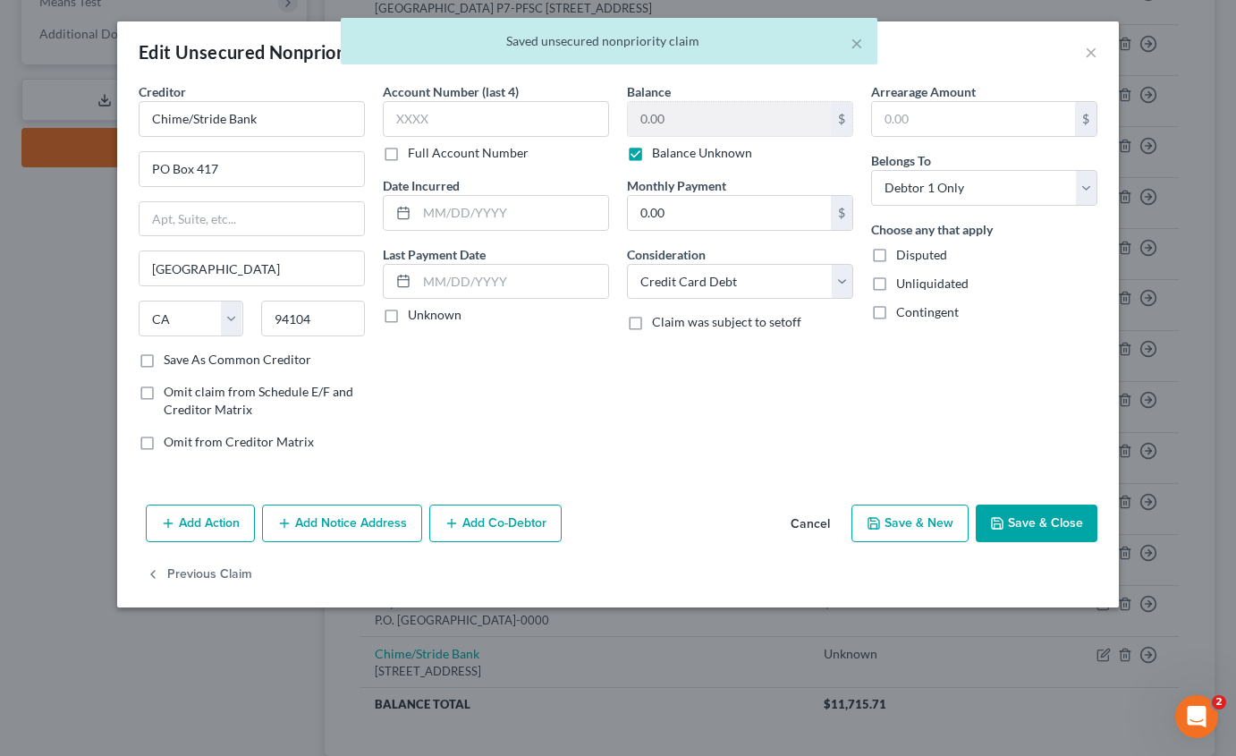
click at [652, 155] on label "Balance Unknown" at bounding box center [702, 153] width 100 height 18
click at [659, 155] on input "Balance Unknown" at bounding box center [665, 150] width 12 height 12
checkbox input "false"
click at [677, 115] on input "0.00" at bounding box center [729, 119] width 203 height 34
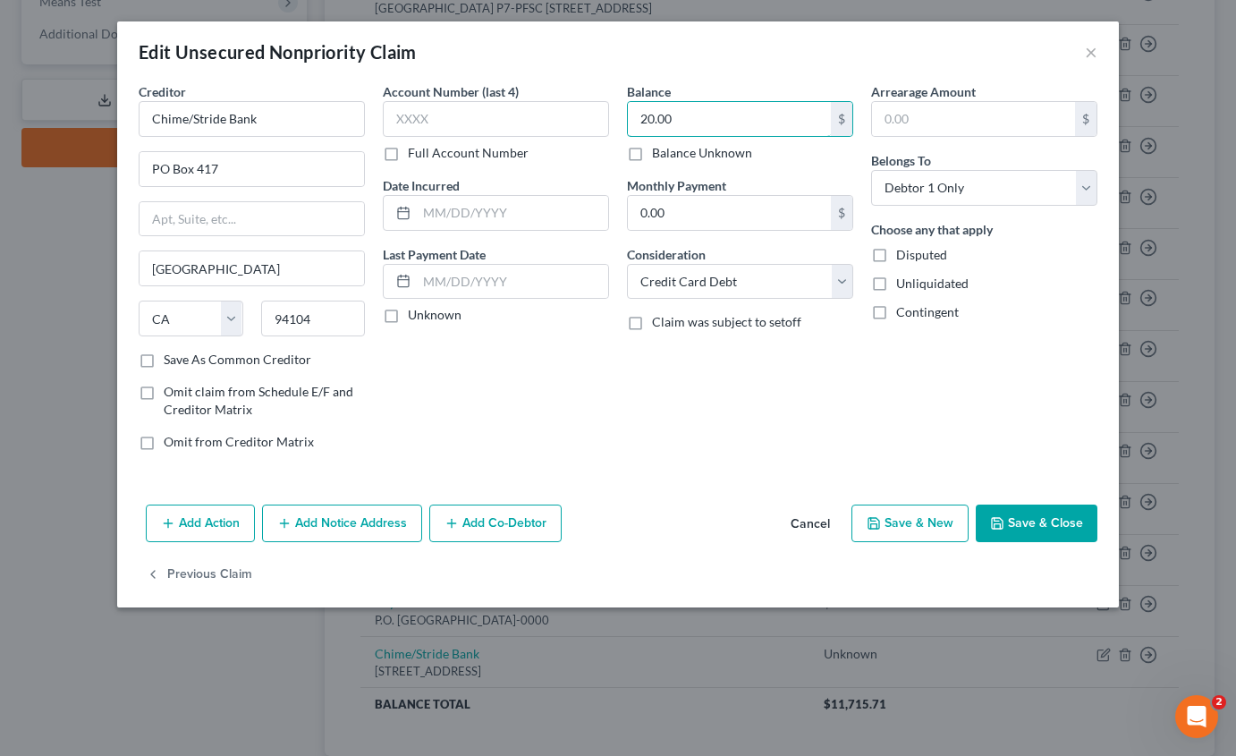
type input "20.00"
click at [1033, 524] on button "Save & Close" at bounding box center [1037, 523] width 122 height 38
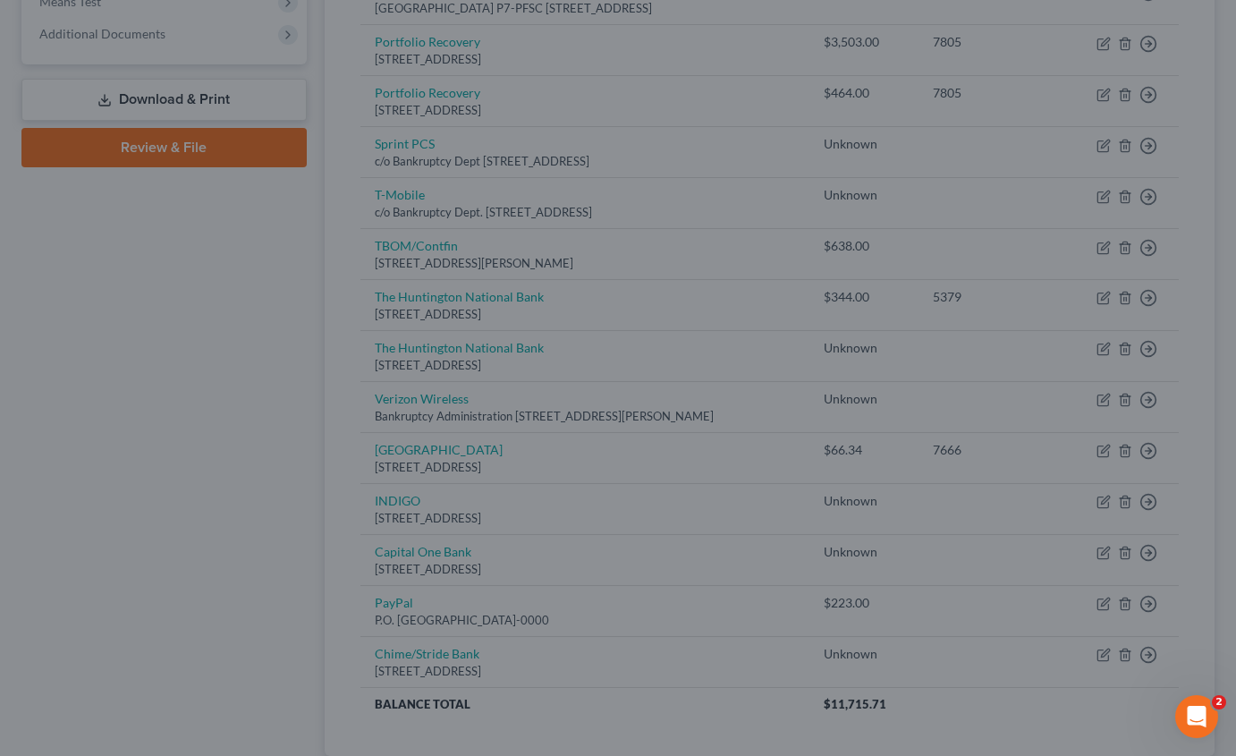
type input "0"
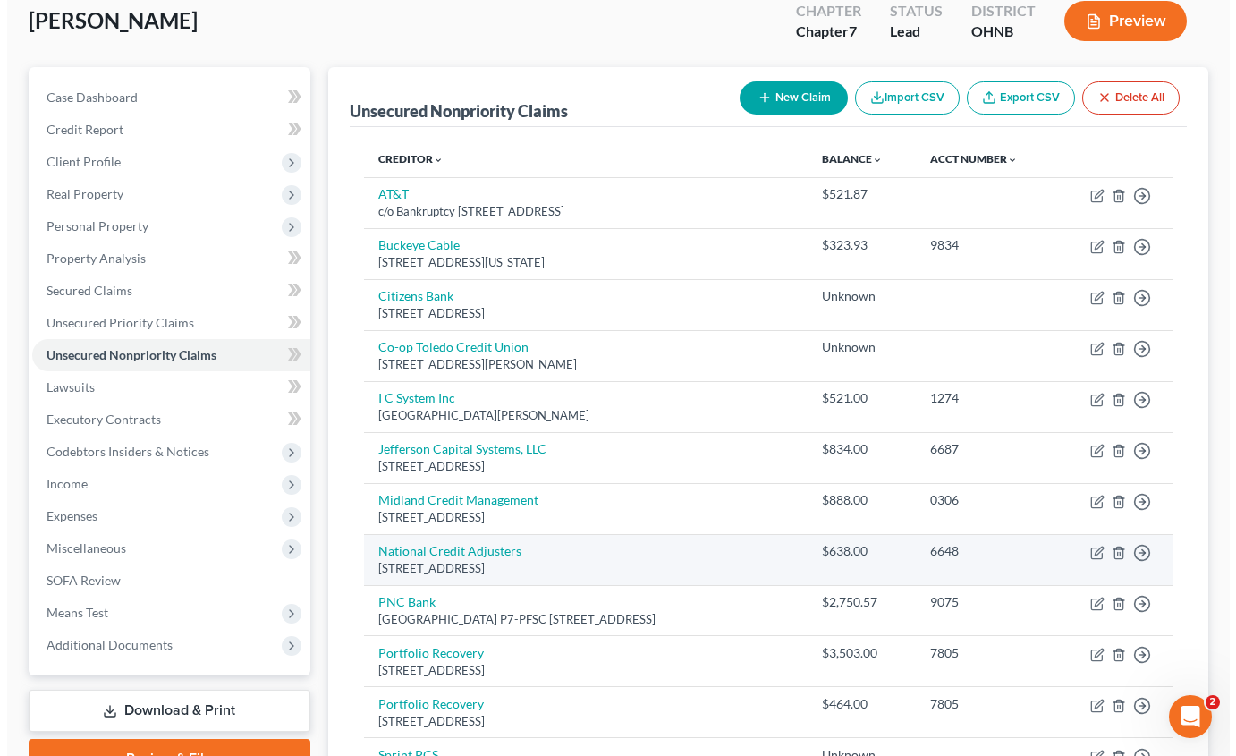
scroll to position [89, 0]
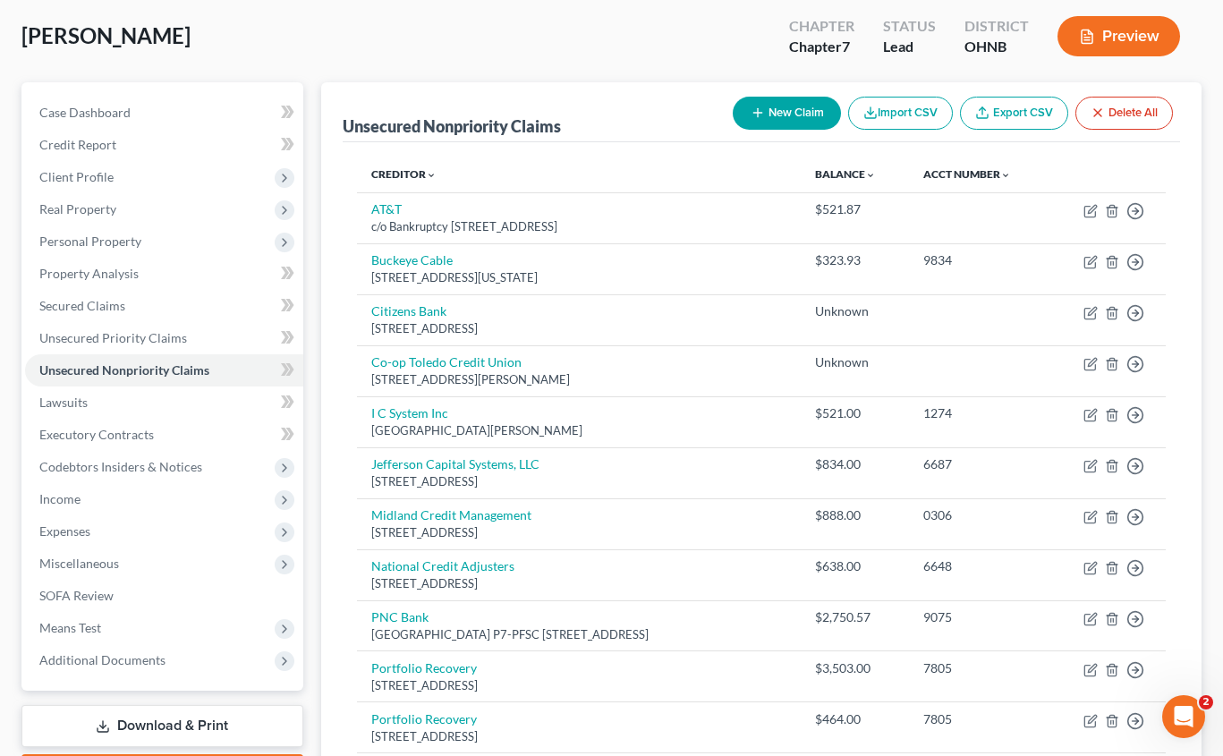
click at [793, 105] on button "New Claim" at bounding box center [786, 113] width 108 height 33
select select "0"
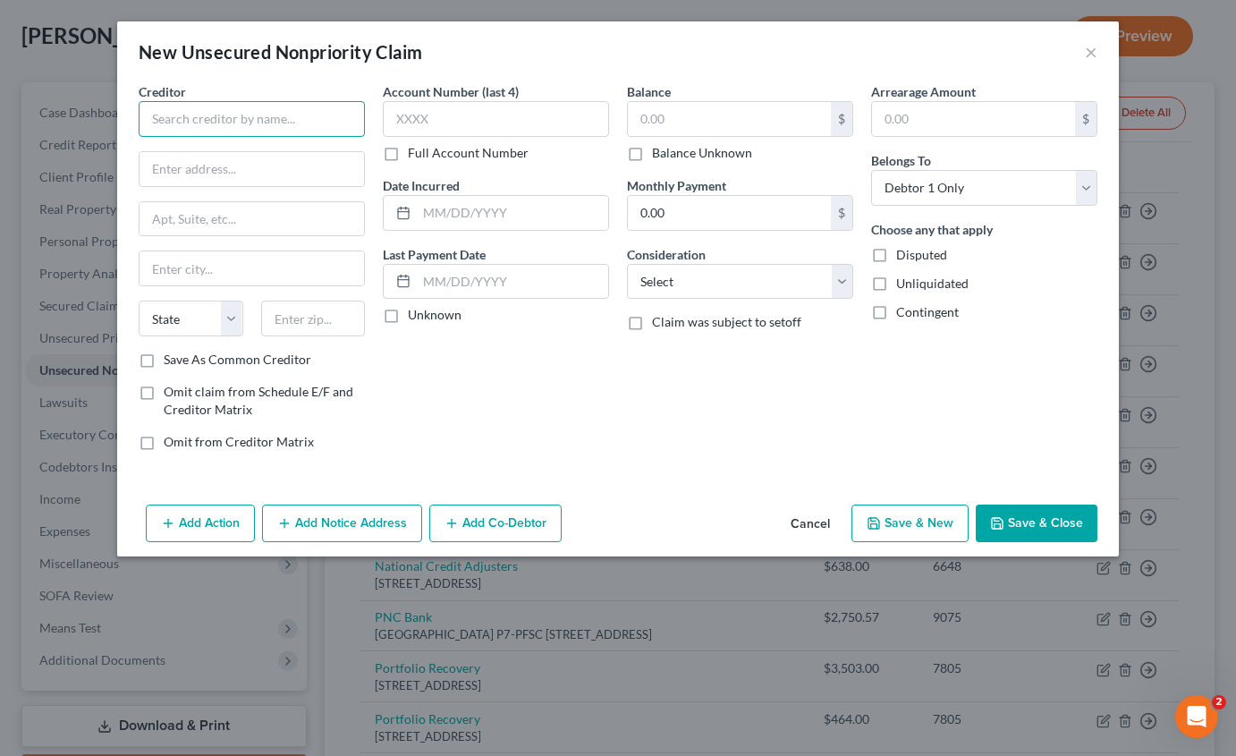
click at [285, 130] on input "text" at bounding box center [252, 119] width 226 height 36
drag, startPoint x: 209, startPoint y: 120, endPoint x: 80, endPoint y: 95, distance: 131.2
click at [80, 95] on div "New Unsecured Nonpriority Claim × Creditor * farmers State [US_STATE] AK AR AZ …" at bounding box center [618, 378] width 1236 height 756
type input "Farmers Insurance/[GEOGRAPHIC_DATA]"
paste input "[STREET_ADDRESS]"
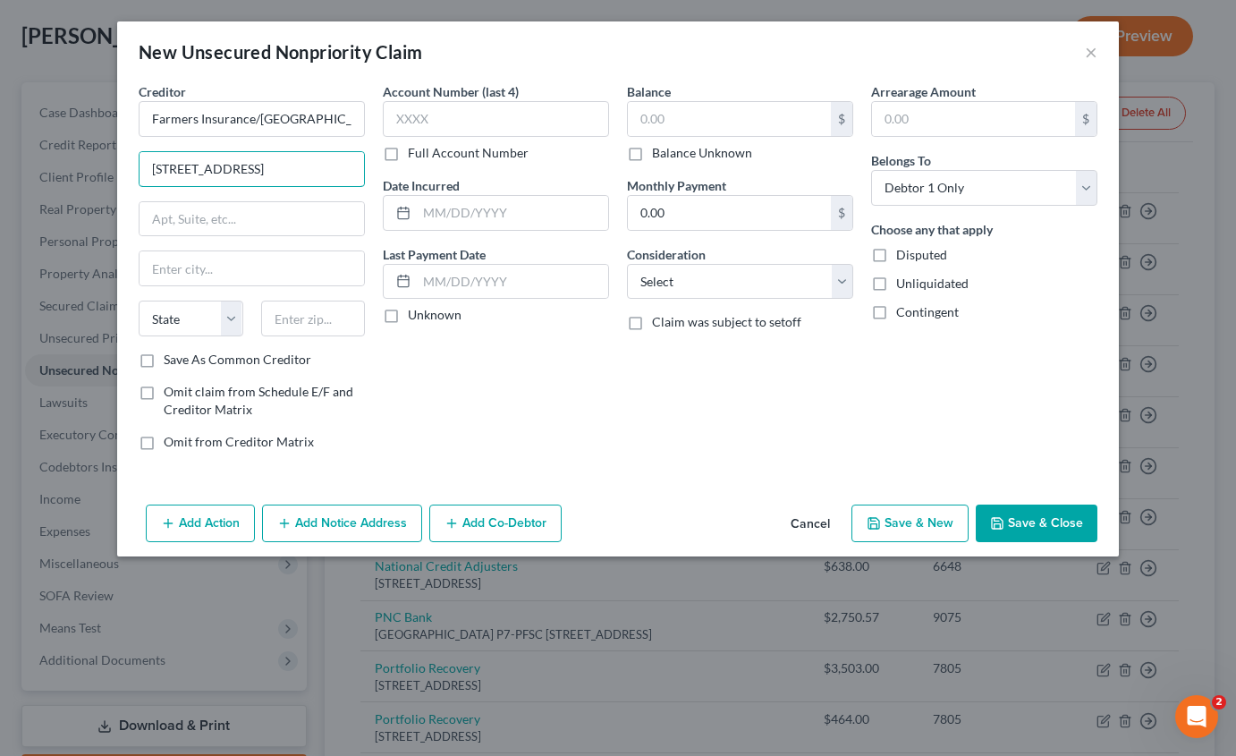
type input "[STREET_ADDRESS]"
click at [299, 323] on input "text" at bounding box center [313, 319] width 105 height 36
type input "73142"
type input "[US_STATE][GEOGRAPHIC_DATA]"
select select "37"
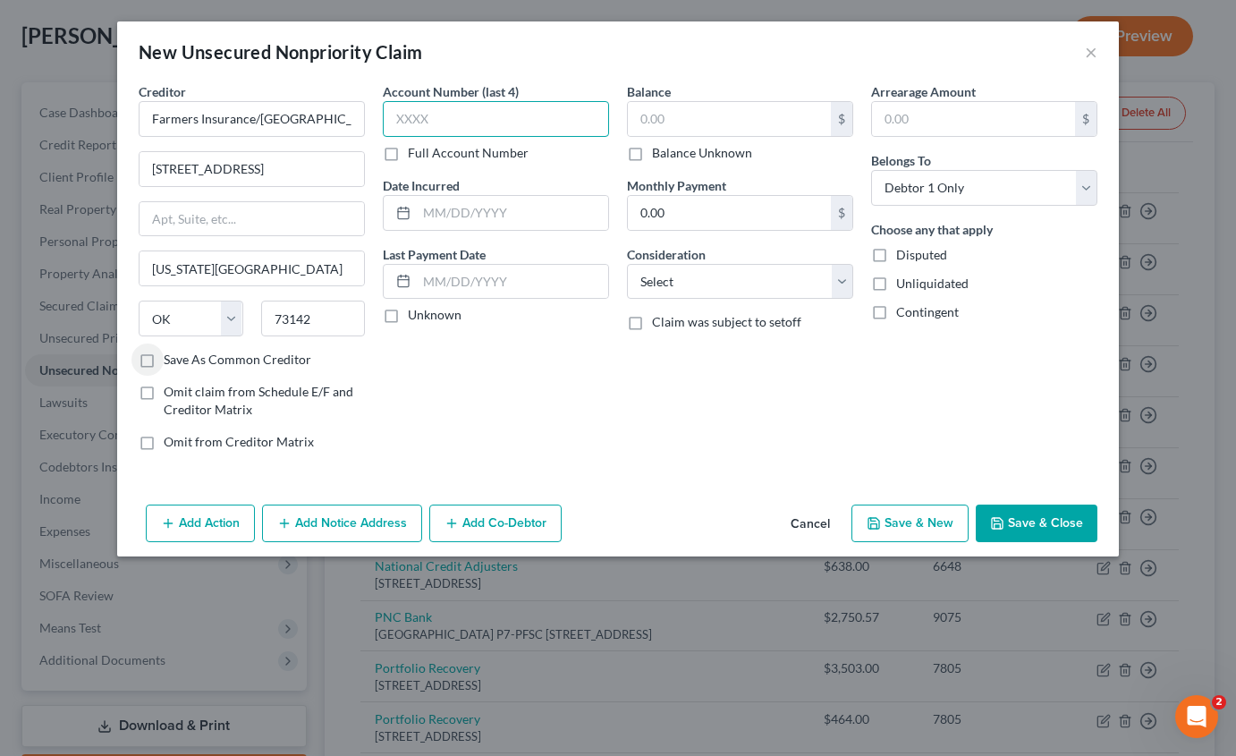
click at [547, 107] on input "text" at bounding box center [496, 119] width 226 height 36
type input "7000"
click at [673, 114] on input "text" at bounding box center [729, 119] width 203 height 34
type input "509"
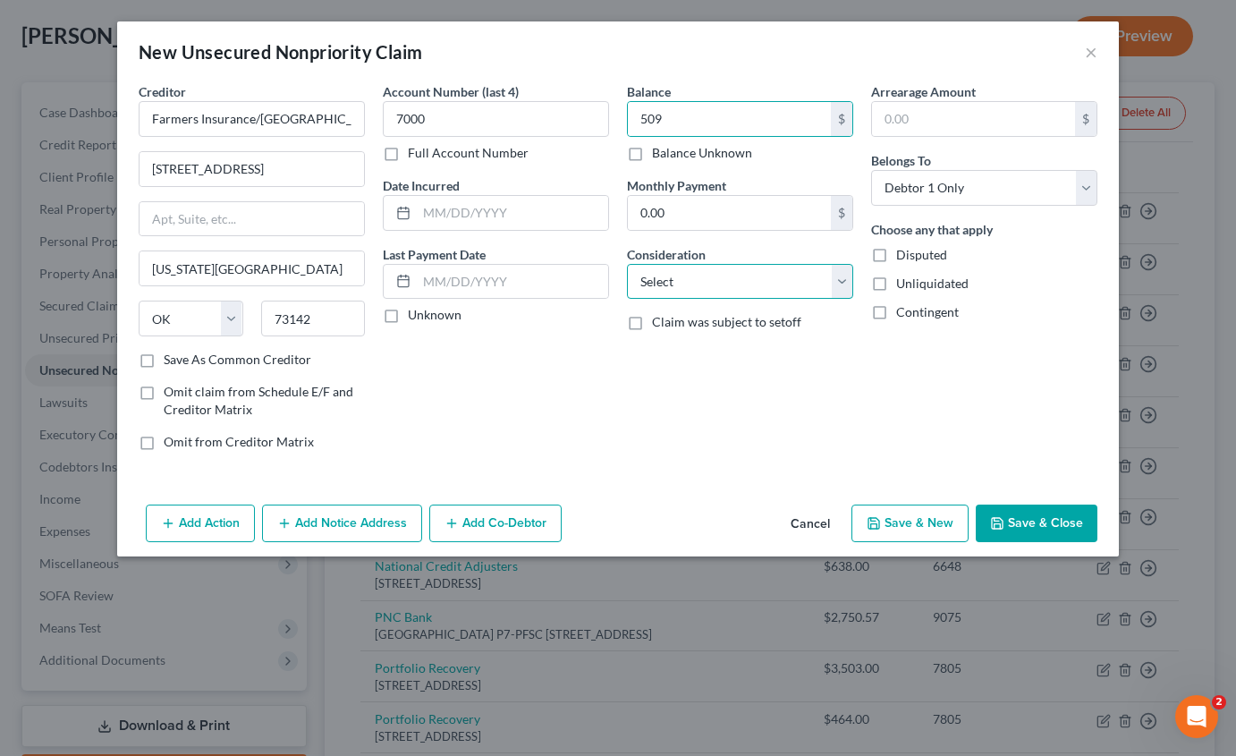
click at [732, 274] on select "Select Cable / Satellite Services Collection Agency Credit Card Debt Debt Couns…" at bounding box center [740, 282] width 226 height 36
select select "14"
click at [627, 264] on select "Select Cable / Satellite Services Collection Agency Credit Card Debt Debt Couns…" at bounding box center [740, 282] width 226 height 36
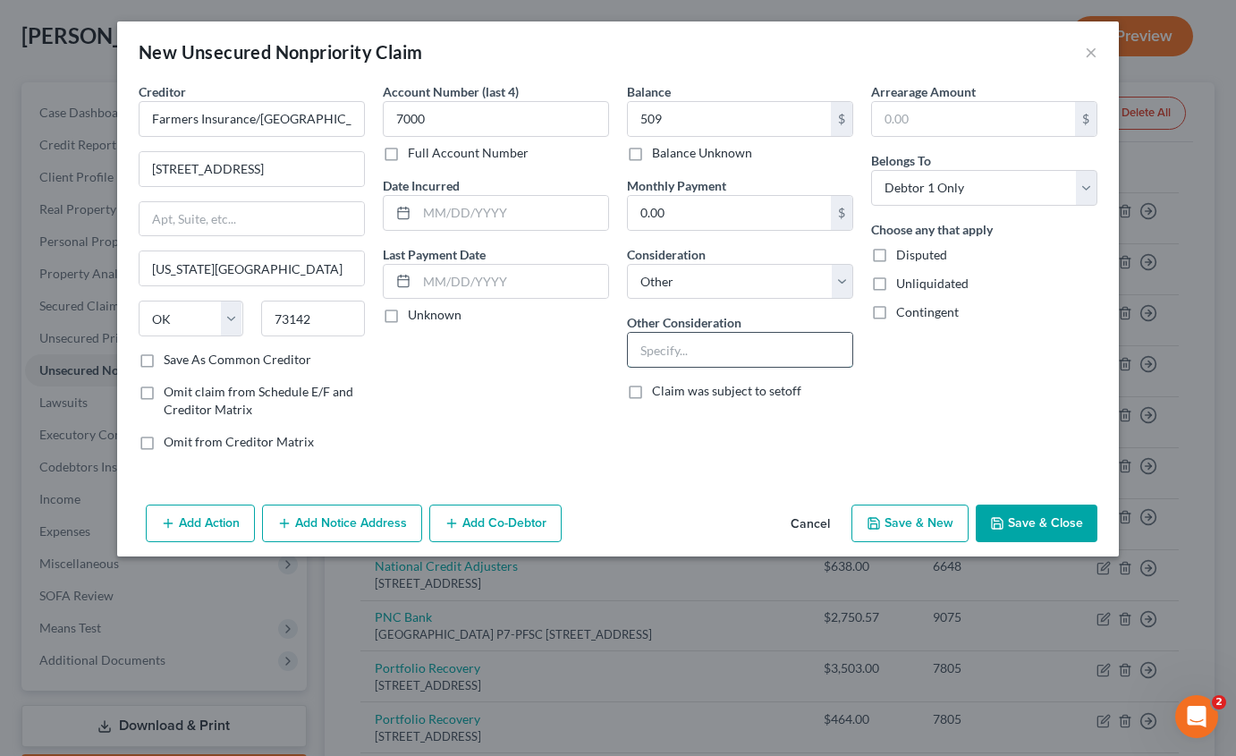
click at [667, 355] on input "text" at bounding box center [740, 350] width 224 height 34
type input "Insurance"
click at [1054, 538] on button "Save & Close" at bounding box center [1037, 523] width 122 height 38
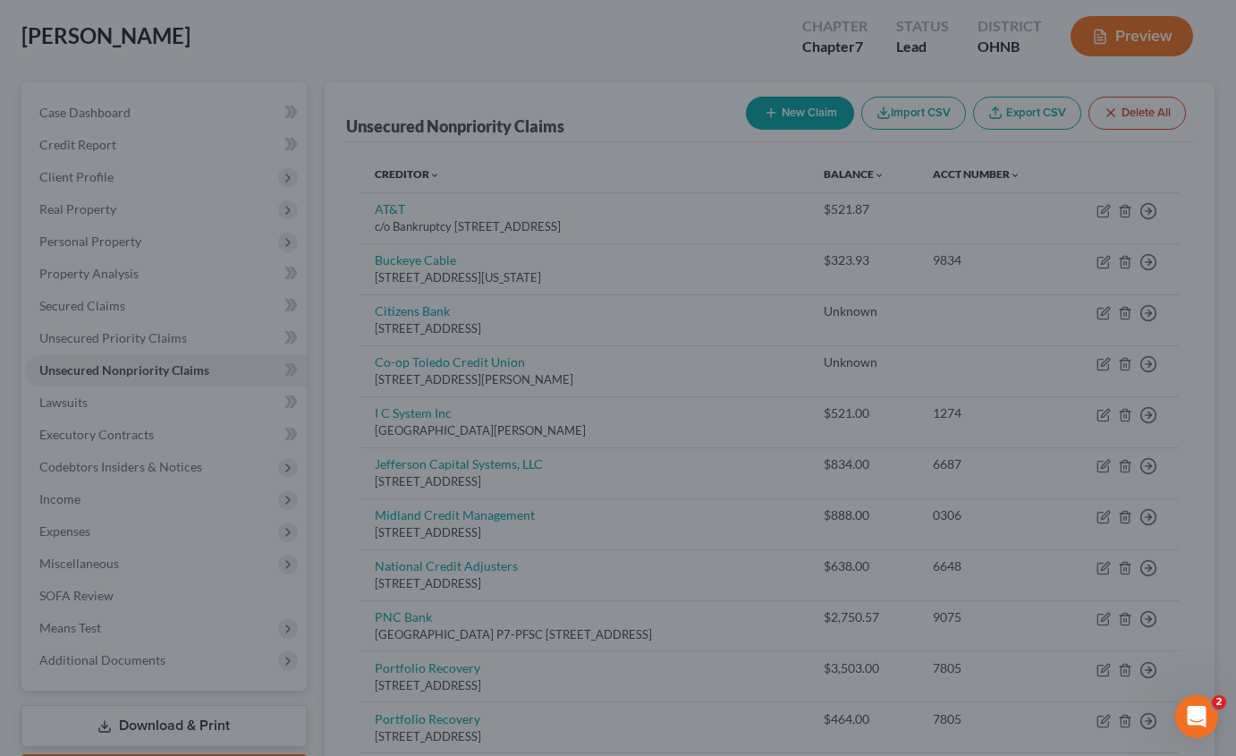
type input "509.00"
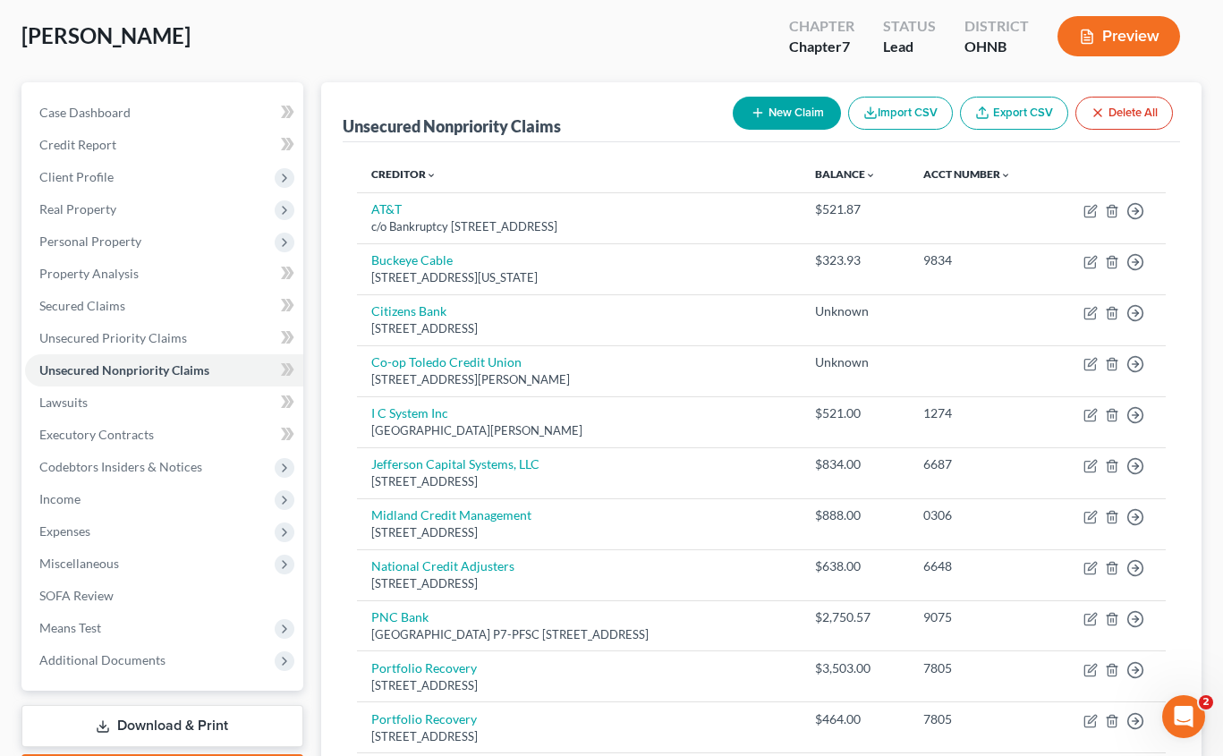
click at [762, 119] on button "New Claim" at bounding box center [786, 113] width 108 height 33
select select "0"
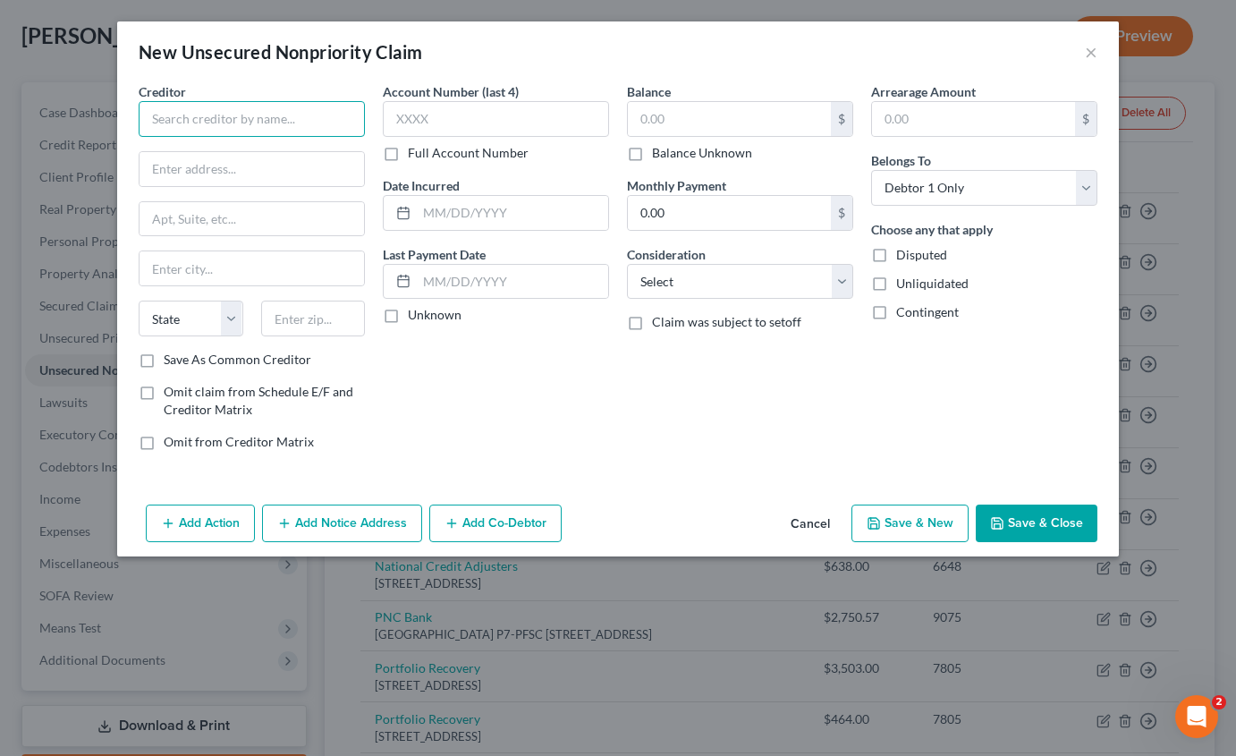
click at [298, 124] on input "text" at bounding box center [252, 119] width 226 height 36
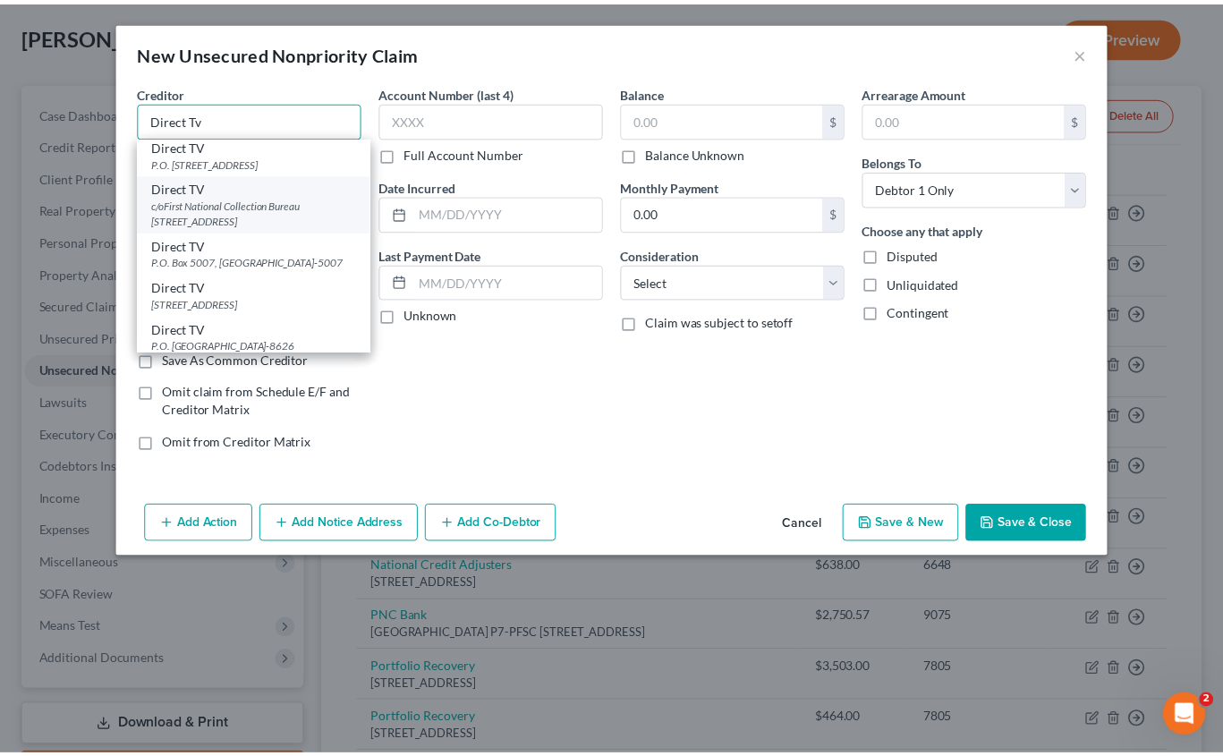
scroll to position [0, 0]
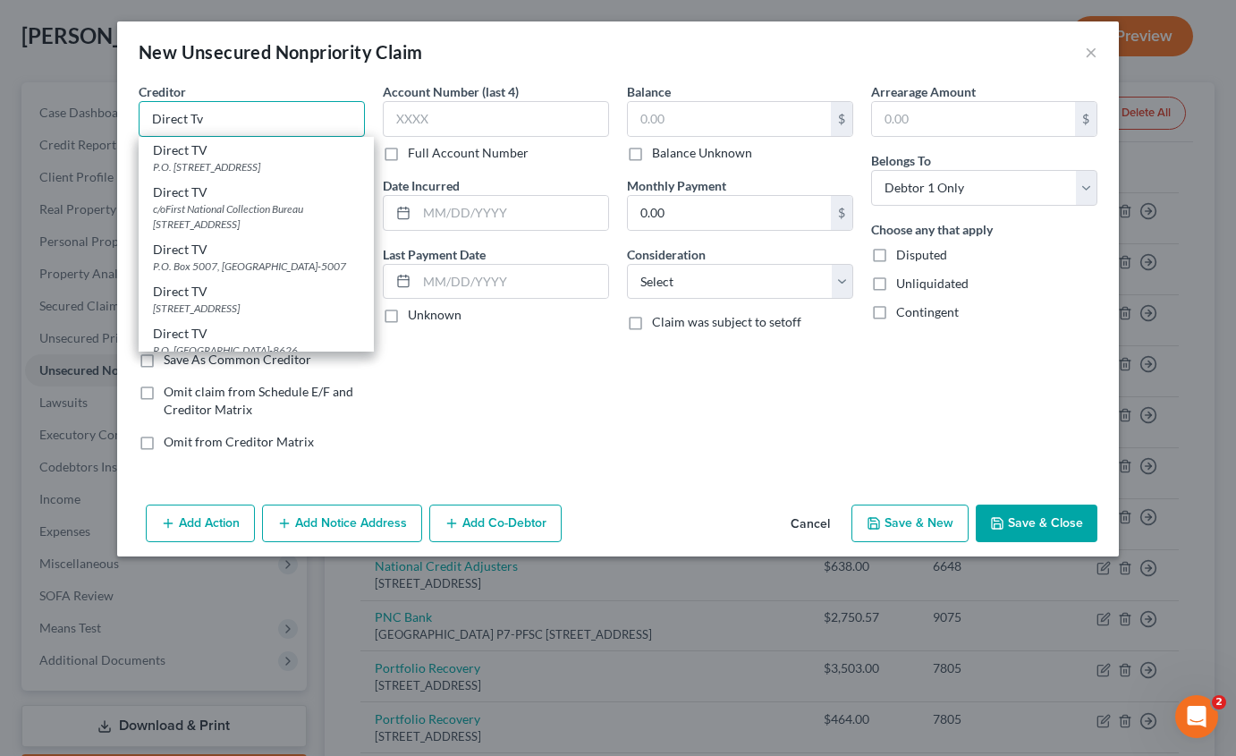
type input "Direct Tv"
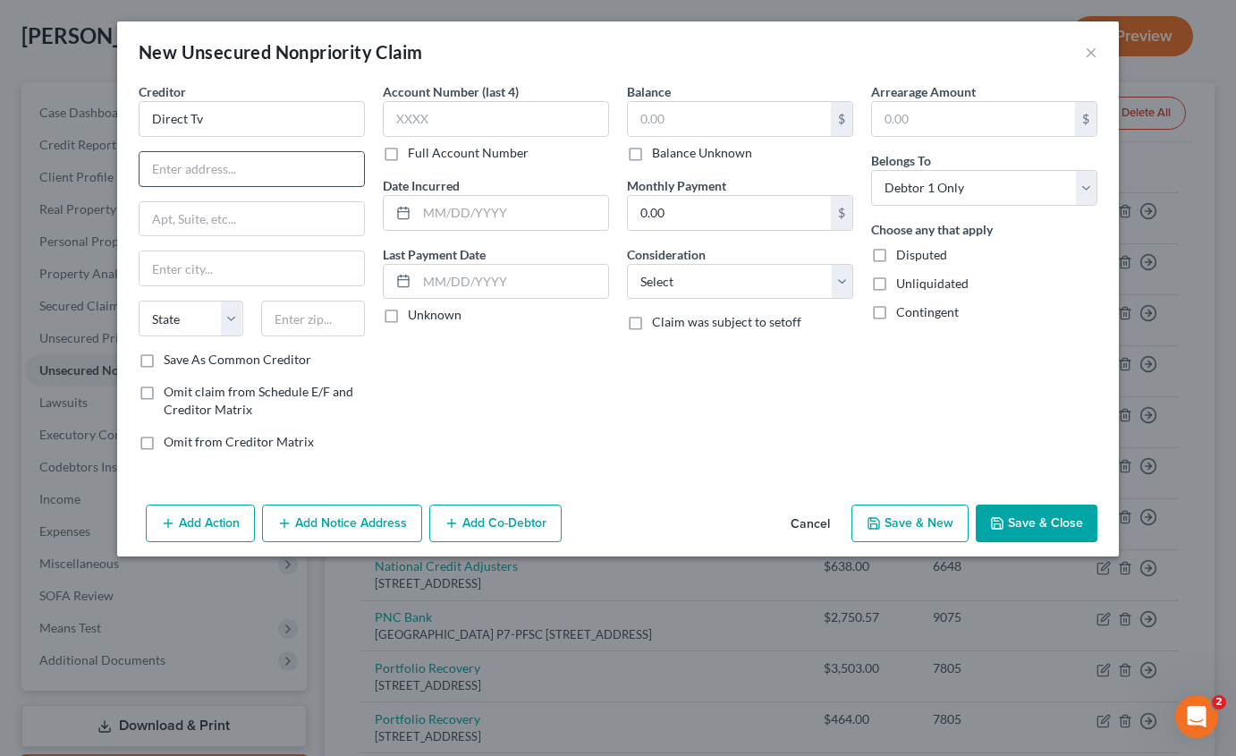
click at [217, 177] on input "text" at bounding box center [252, 169] width 224 height 34
paste input "AT&T Bankruptcy Center"
type input "AT&T Bankruptcy Center"
click at [256, 224] on input "text" at bounding box center [252, 219] width 224 height 34
paste input "[STREET_ADDRESS]"
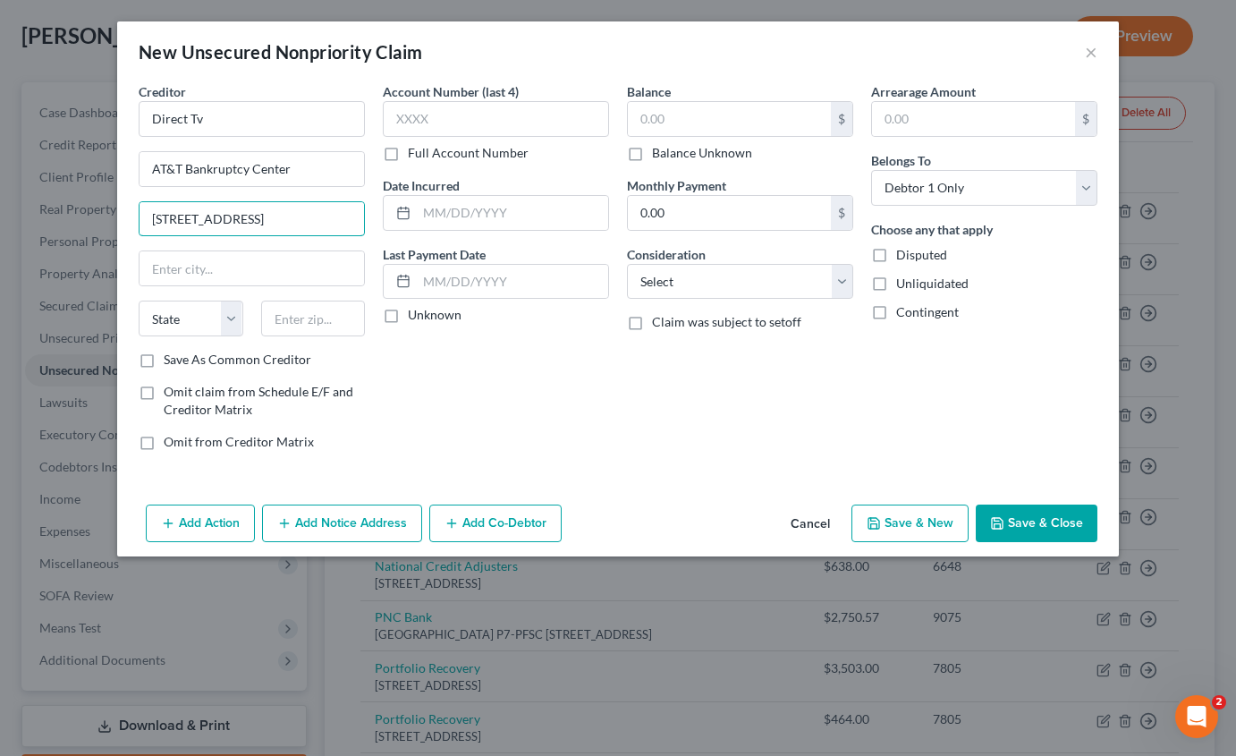
type input "[STREET_ADDRESS]"
click at [300, 311] on input "text" at bounding box center [313, 319] width 105 height 36
type input "75082"
click at [249, 121] on input "Direct Tv" at bounding box center [252, 119] width 226 height 36
type input "[PERSON_NAME]"
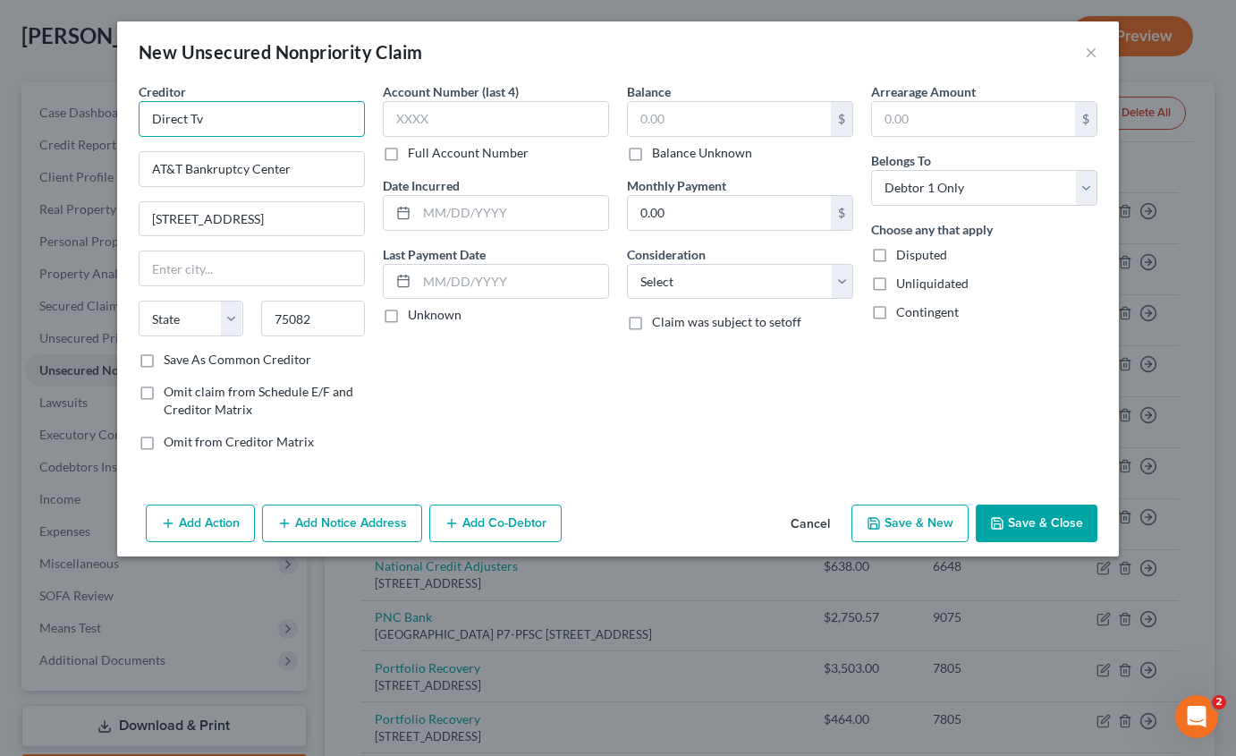
select select "45"
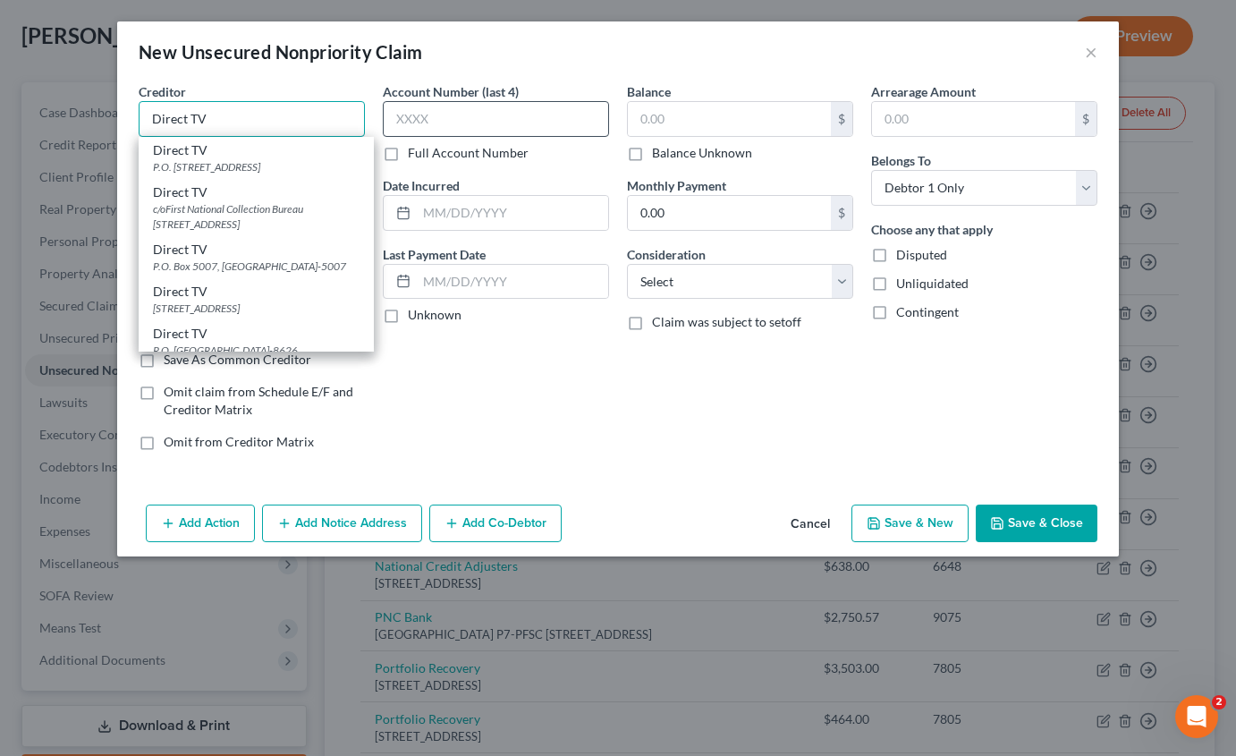
type input "Direct TV"
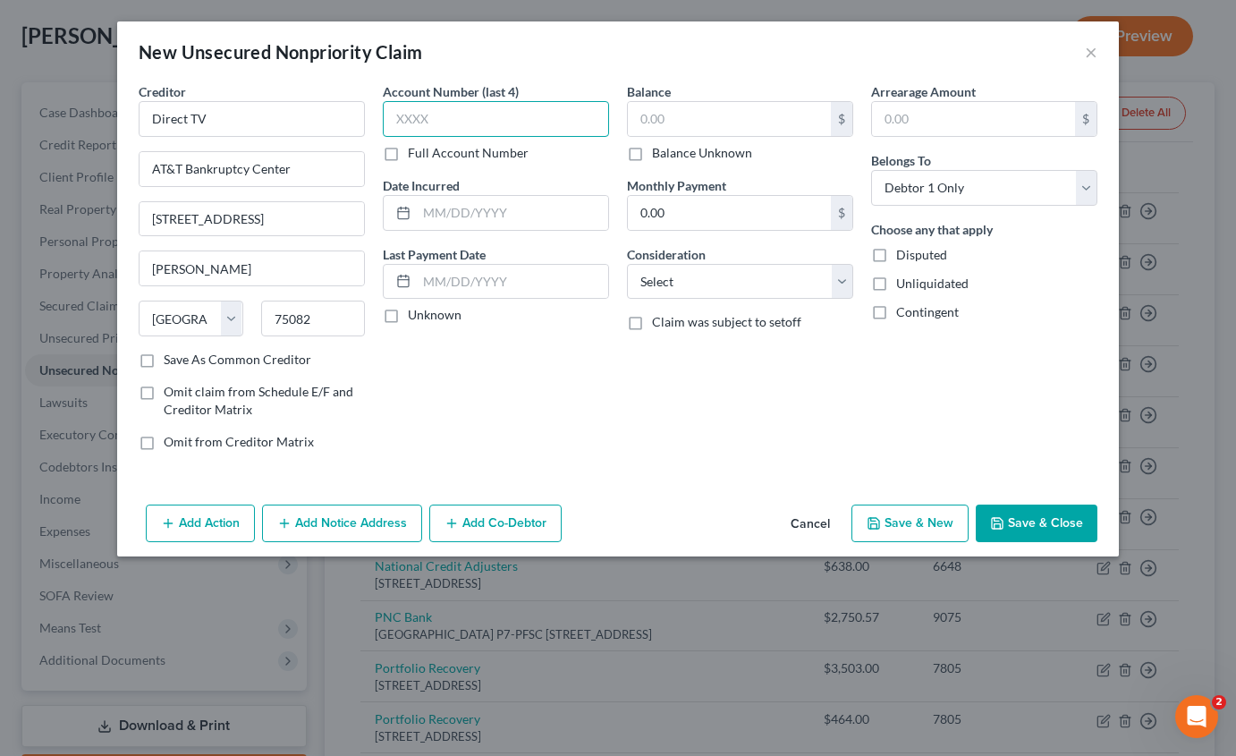
click at [467, 125] on input "text" at bounding box center [496, 119] width 226 height 36
type input "5119"
click at [673, 113] on input "text" at bounding box center [729, 119] width 203 height 34
type input "522"
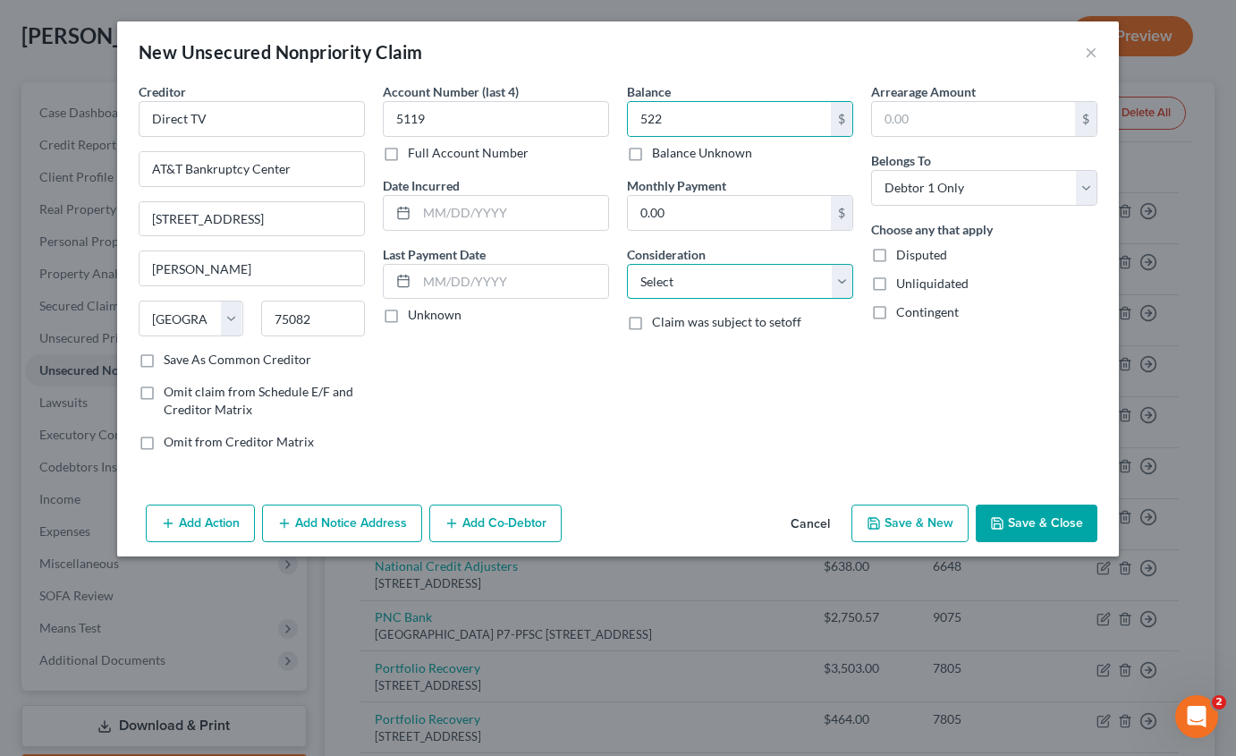
click at [702, 286] on select "Select Cable / Satellite Services Collection Agency Credit Card Debt Debt Couns…" at bounding box center [740, 282] width 226 height 36
select select "19"
click at [627, 264] on select "Select Cable / Satellite Services Collection Agency Credit Card Debt Debt Couns…" at bounding box center [740, 282] width 226 height 36
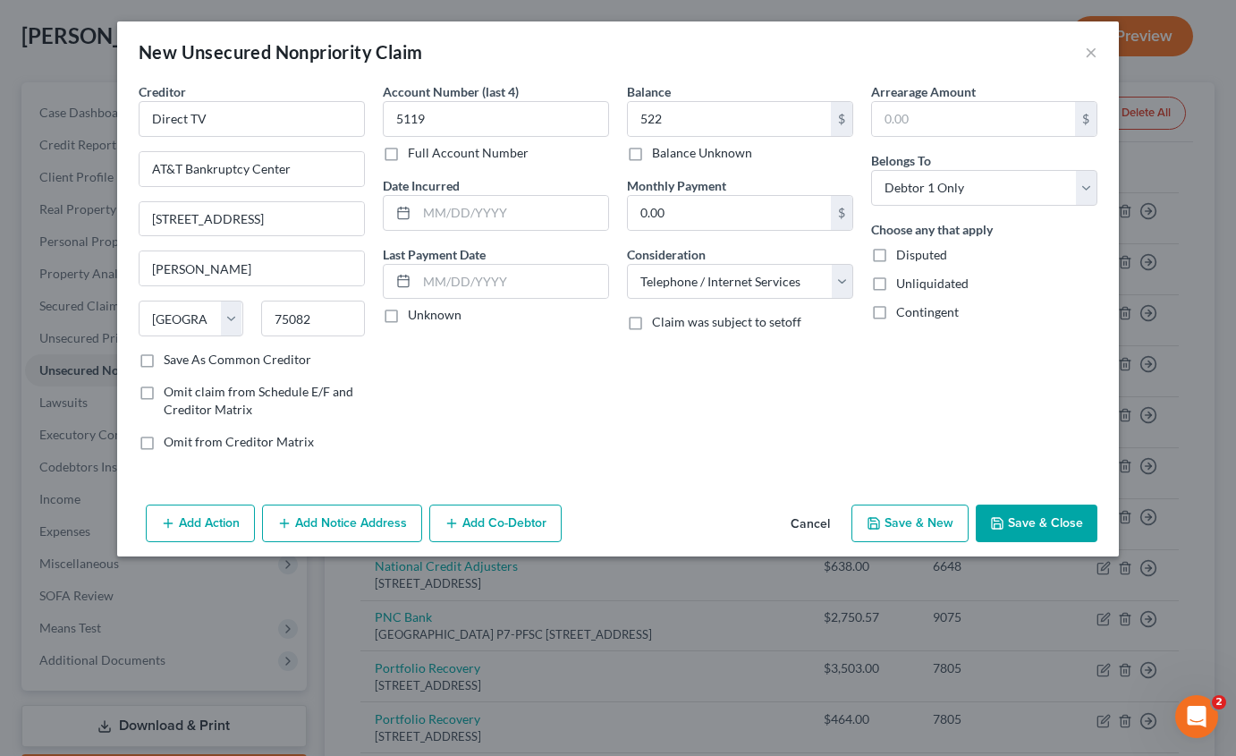
click at [1033, 517] on button "Save & Close" at bounding box center [1037, 523] width 122 height 38
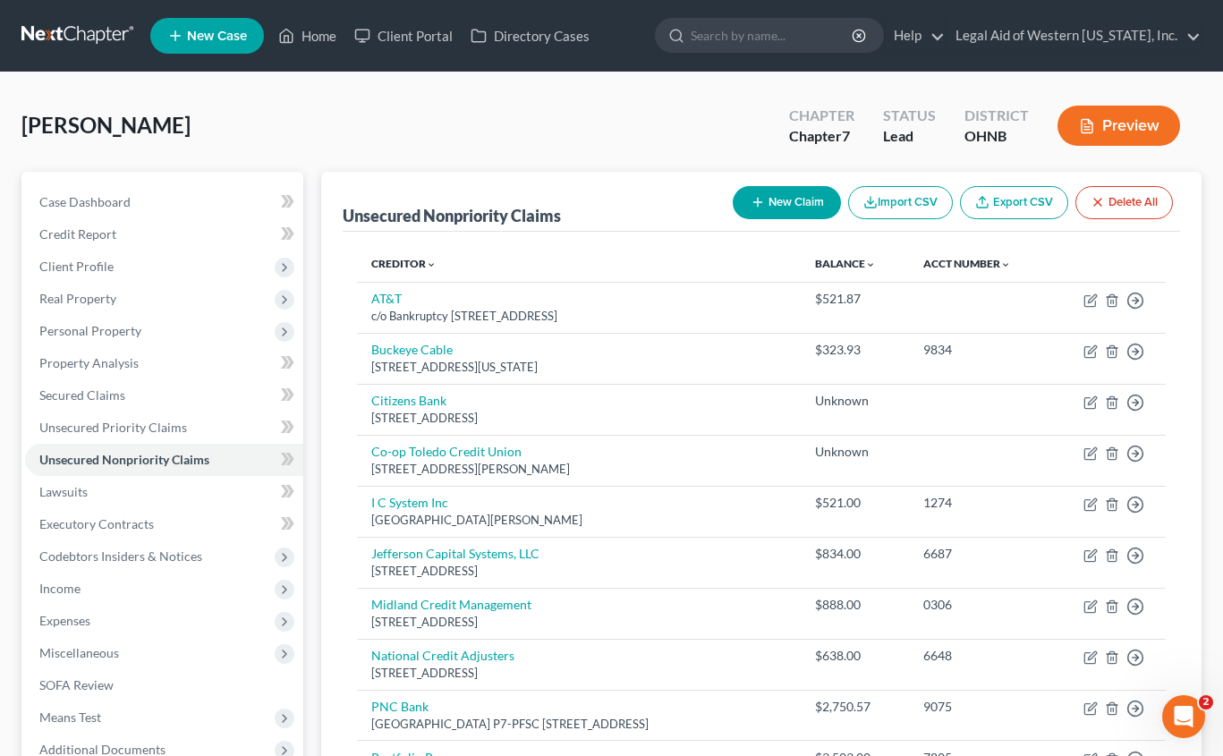
click at [791, 195] on button "New Claim" at bounding box center [786, 202] width 108 height 33
select select "0"
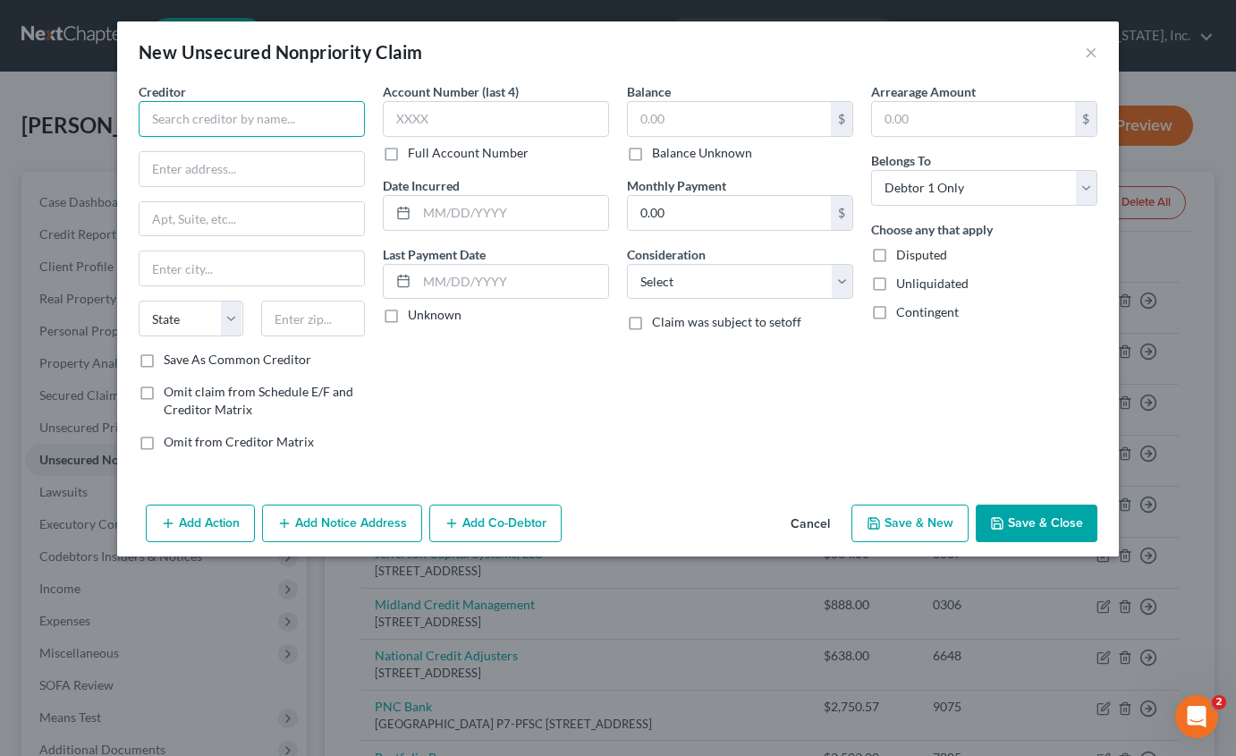
click at [250, 119] on input "text" at bounding box center [252, 119] width 226 height 36
type input "Columbia Gas"
type input "[STREET_ADDRESS]"
type input "Columbus"
select select "36"
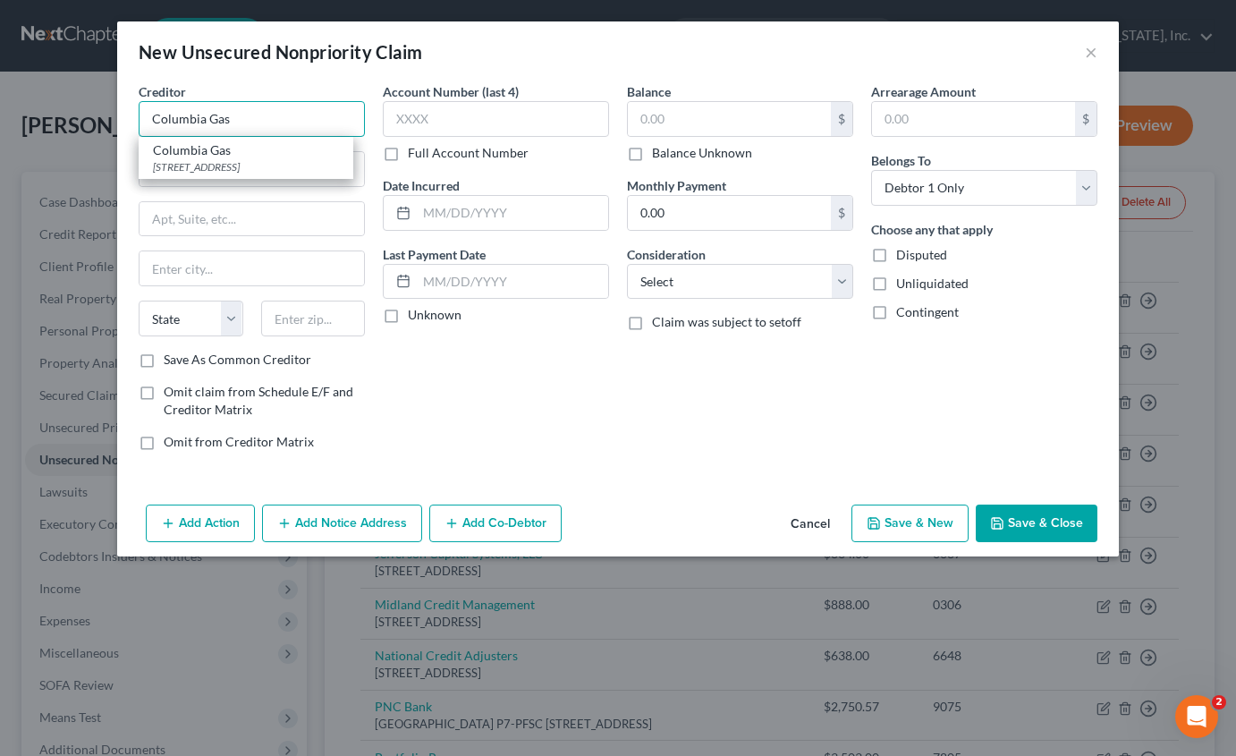
type input "43215"
type input "Columbia Gas"
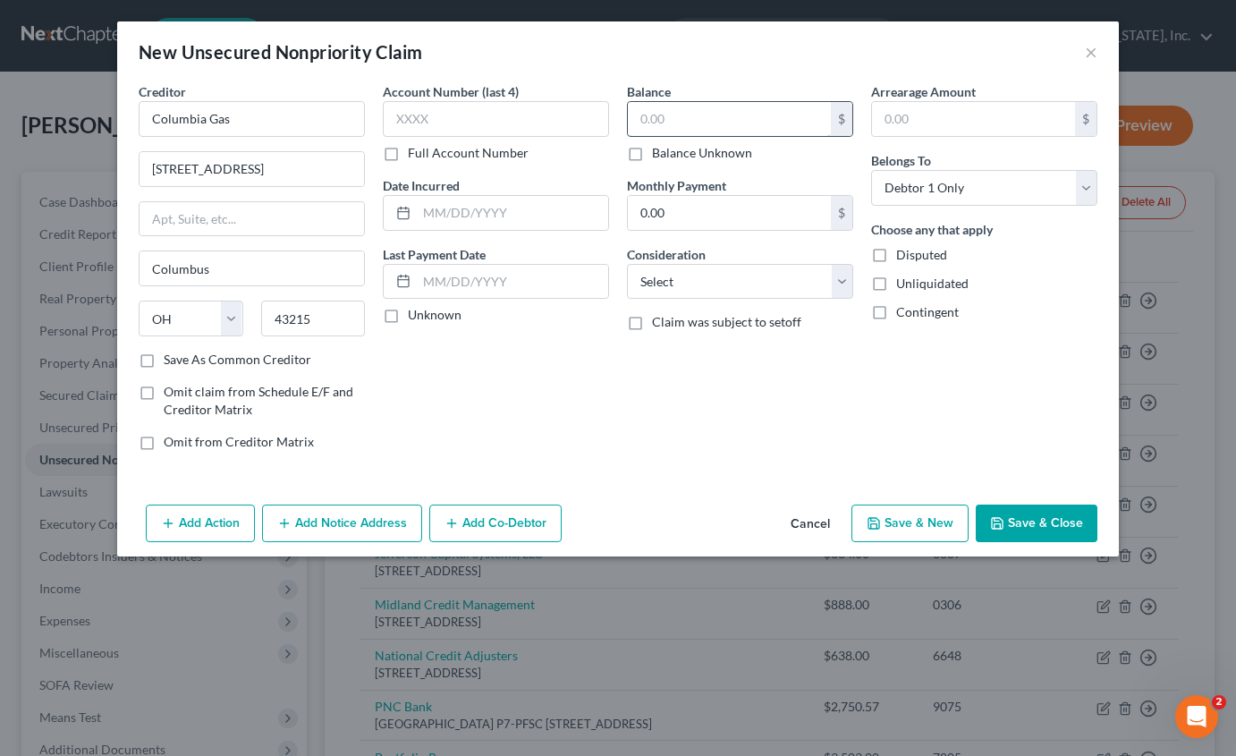
click at [792, 114] on input "text" at bounding box center [729, 119] width 203 height 34
type input "788.32"
click at [759, 284] on select "Select Cable / Satellite Services Collection Agency Credit Card Debt Debt Couns…" at bounding box center [740, 282] width 226 height 36
select select "20"
click at [627, 264] on select "Select Cable / Satellite Services Collection Agency Credit Card Debt Debt Couns…" at bounding box center [740, 282] width 226 height 36
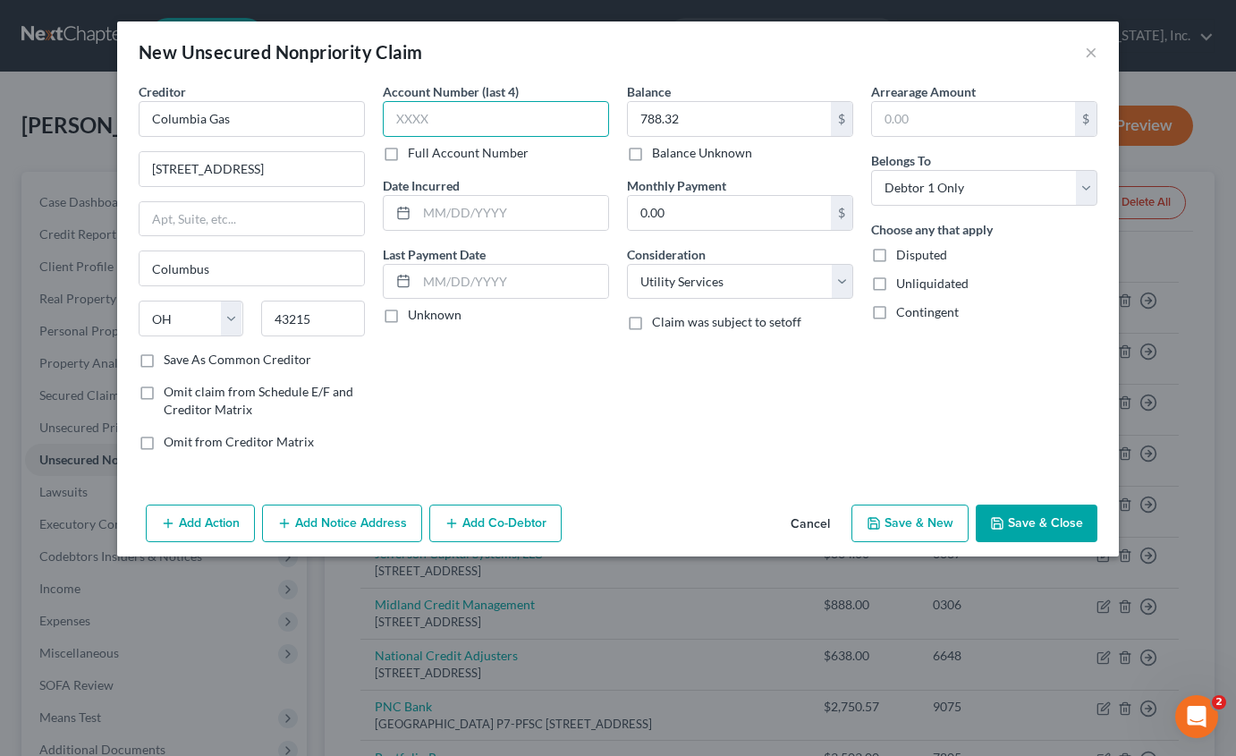
click at [478, 121] on input "text" at bounding box center [496, 119] width 226 height 36
type input "8001"
click at [1031, 528] on button "Save & Close" at bounding box center [1037, 523] width 122 height 38
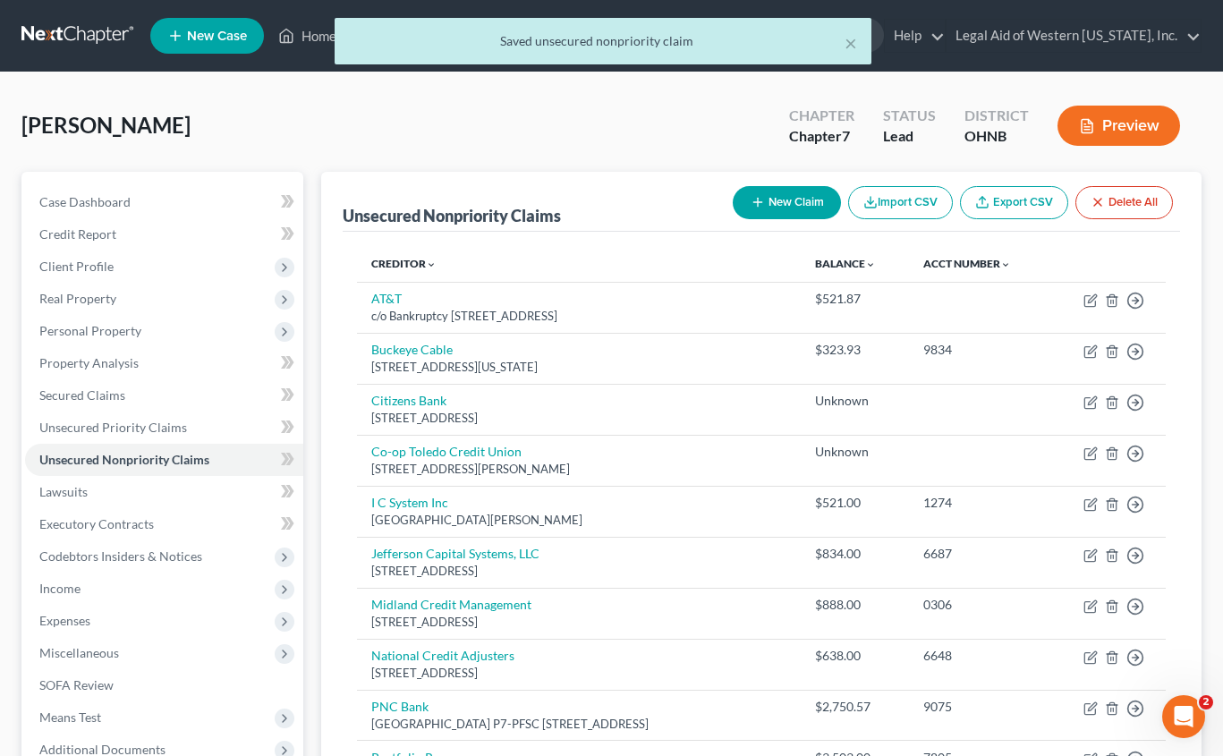
click at [785, 203] on button "New Claim" at bounding box center [786, 202] width 108 height 33
select select "0"
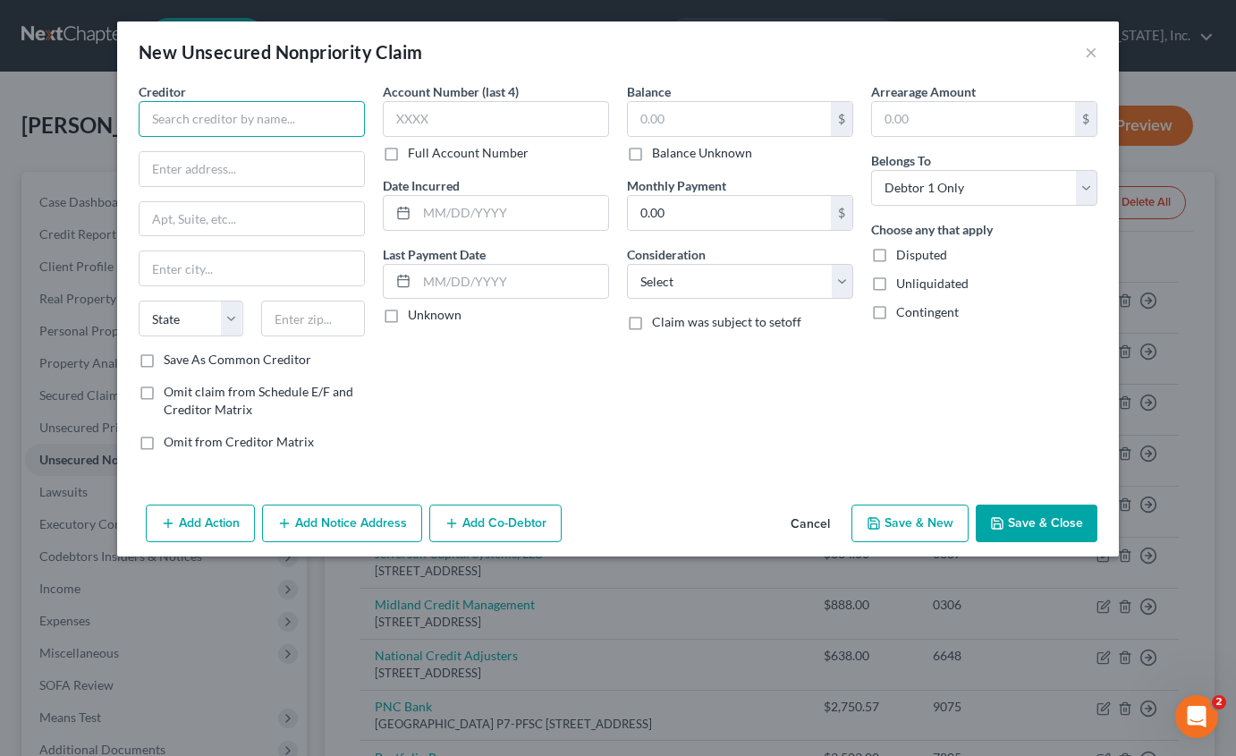
click at [212, 131] on input "text" at bounding box center [252, 119] width 226 height 36
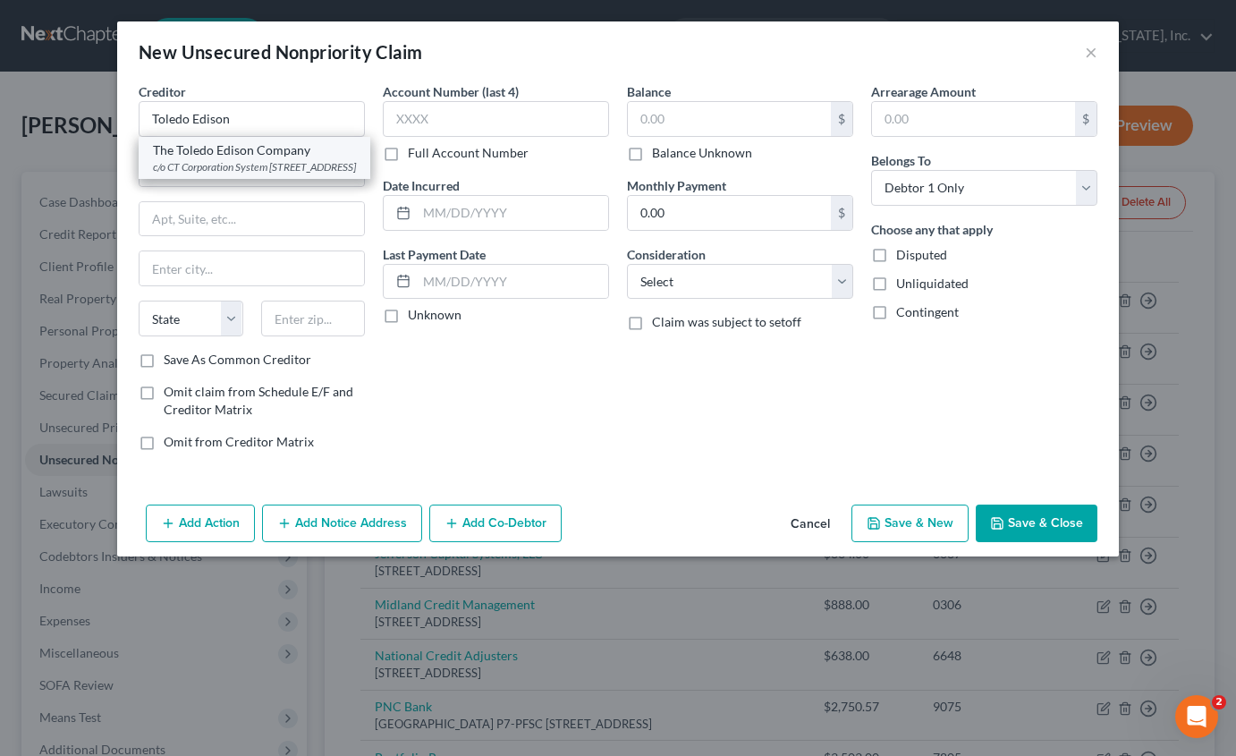
click at [263, 166] on div "c/o CT Corporation System [STREET_ADDRESS]" at bounding box center [254, 166] width 203 height 15
type input "The Toledo Edison Company"
type input "c/o CT Corporation System"
type input "[STREET_ADDRESS]"
type input "Columbus"
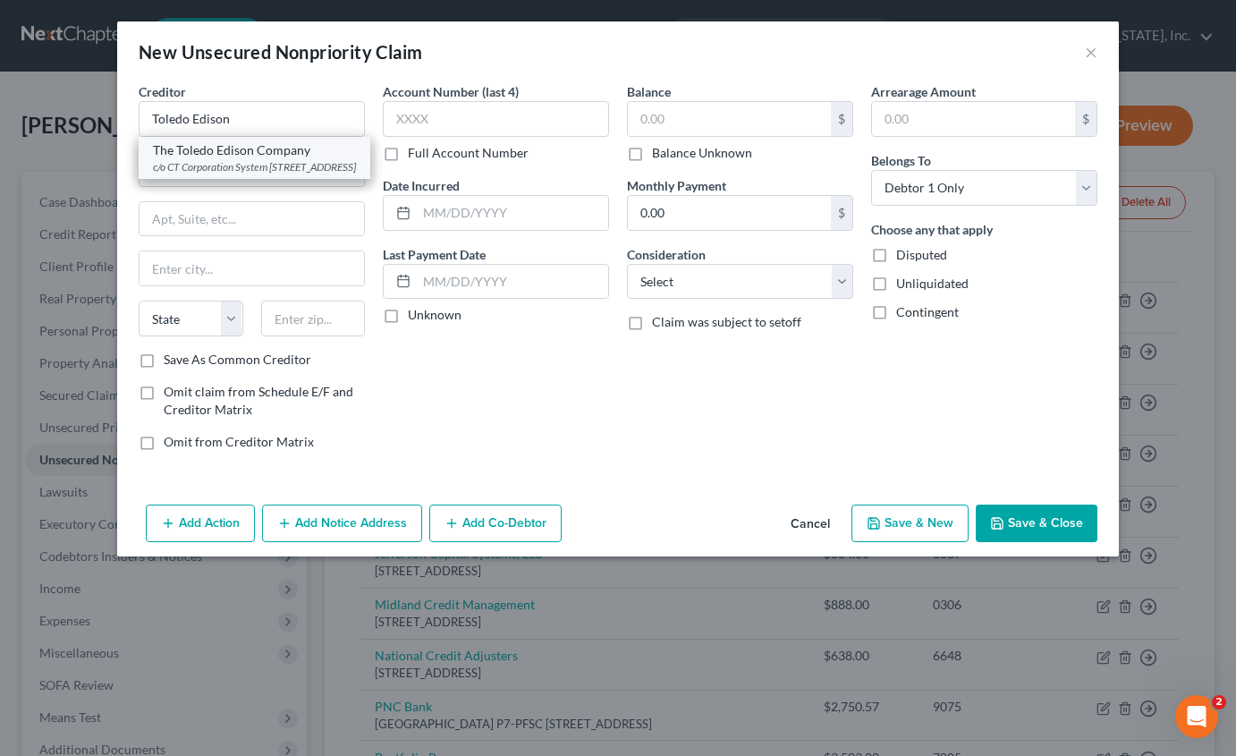
select select "36"
type input "43219"
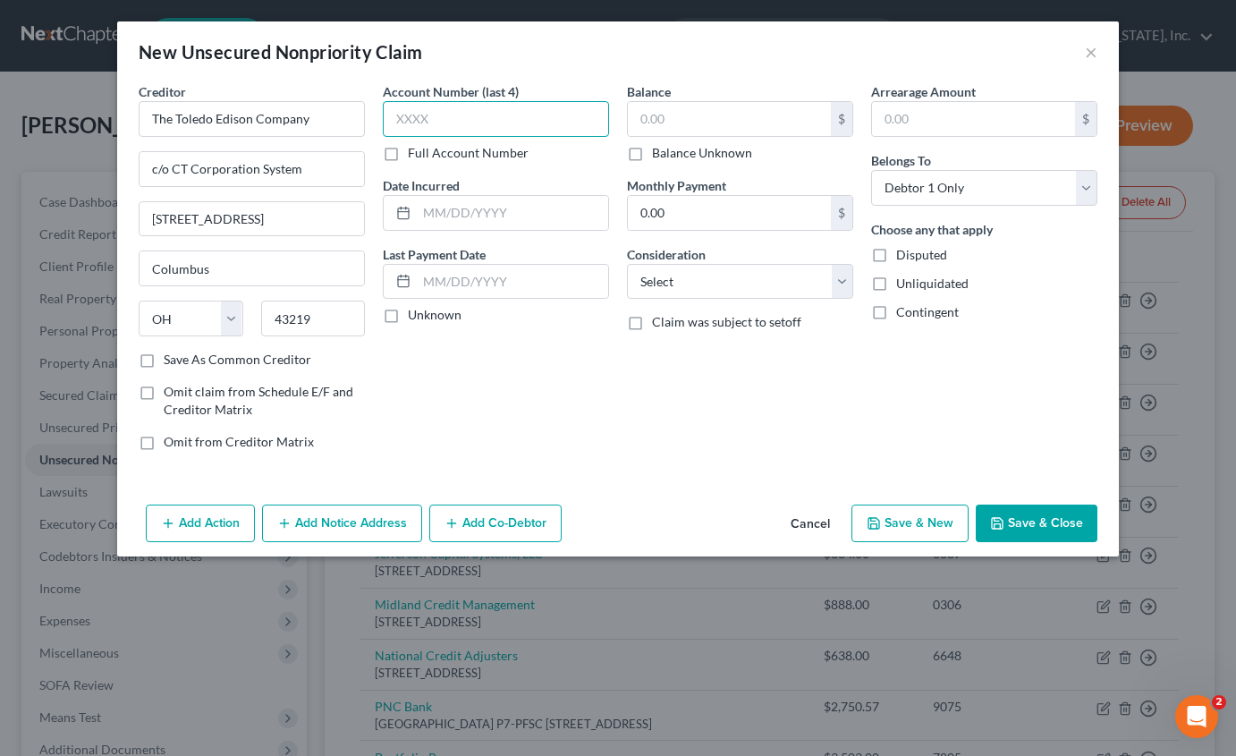
click at [468, 119] on input "text" at bounding box center [496, 119] width 226 height 36
type input "9523"
click at [764, 121] on input "text" at bounding box center [729, 119] width 203 height 34
type input "3,679.60"
click at [700, 282] on select "Select Cable / Satellite Services Collection Agency Credit Card Debt Debt Couns…" at bounding box center [740, 282] width 226 height 36
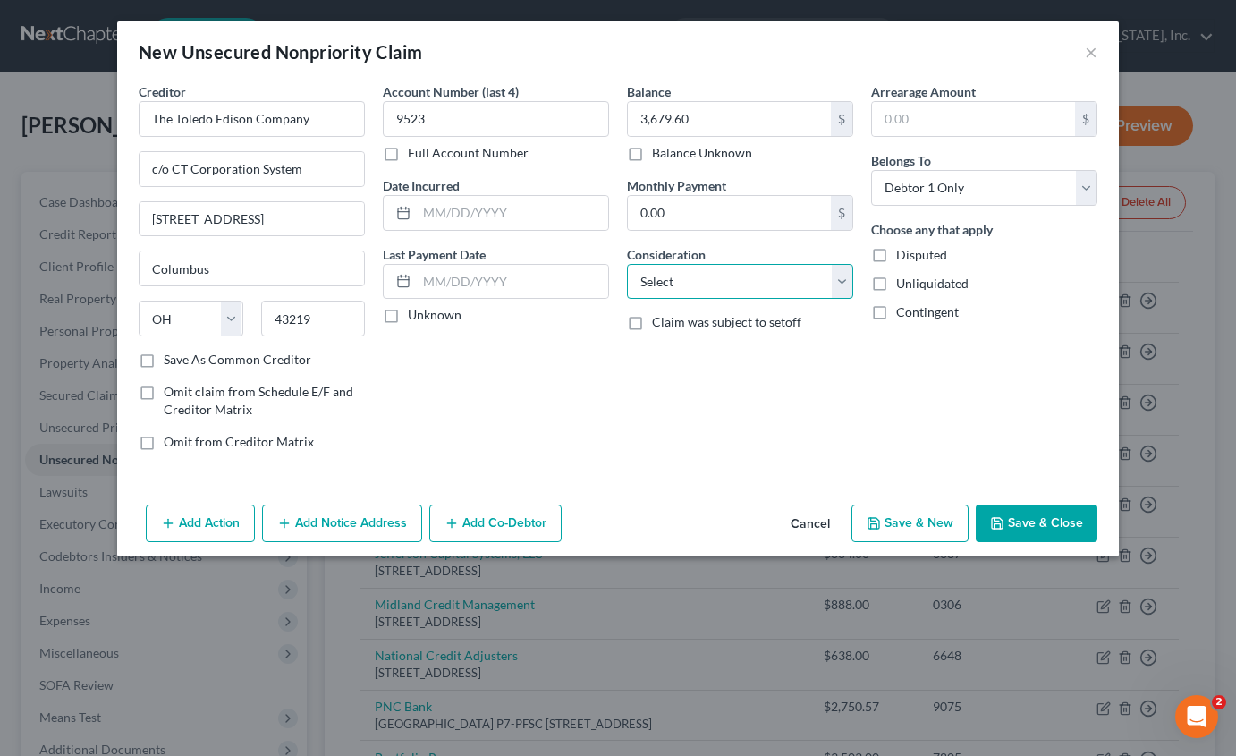
select select "20"
click at [627, 264] on select "Select Cable / Satellite Services Collection Agency Credit Card Debt Debt Couns…" at bounding box center [740, 282] width 226 height 36
click at [1033, 524] on button "Save & Close" at bounding box center [1037, 523] width 122 height 38
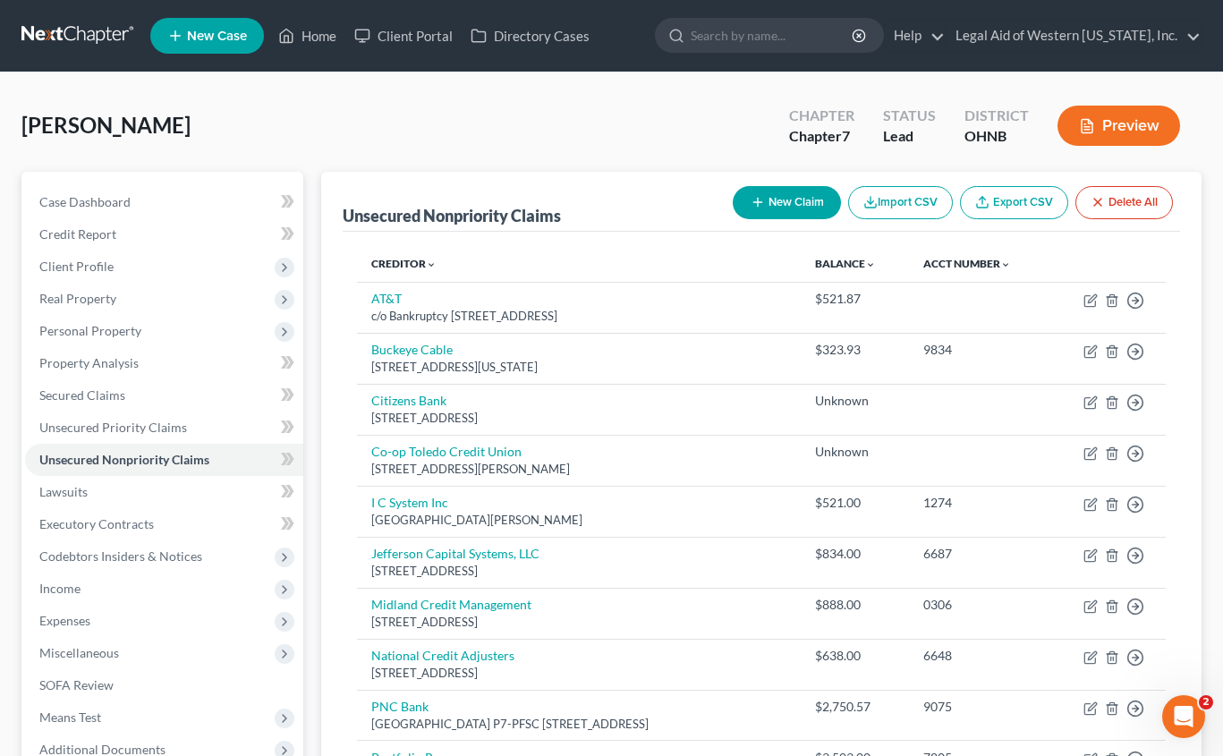
click at [476, 109] on div "[PERSON_NAME] Upgraded Chapter Chapter 7 Status Lead District [GEOGRAPHIC_DATA]…" at bounding box center [611, 133] width 1180 height 78
click at [472, 114] on div "[PERSON_NAME] Upgraded Chapter Chapter 7 Status Lead District [GEOGRAPHIC_DATA]…" at bounding box center [611, 133] width 1180 height 78
click at [767, 207] on button "New Claim" at bounding box center [786, 202] width 108 height 33
select select "0"
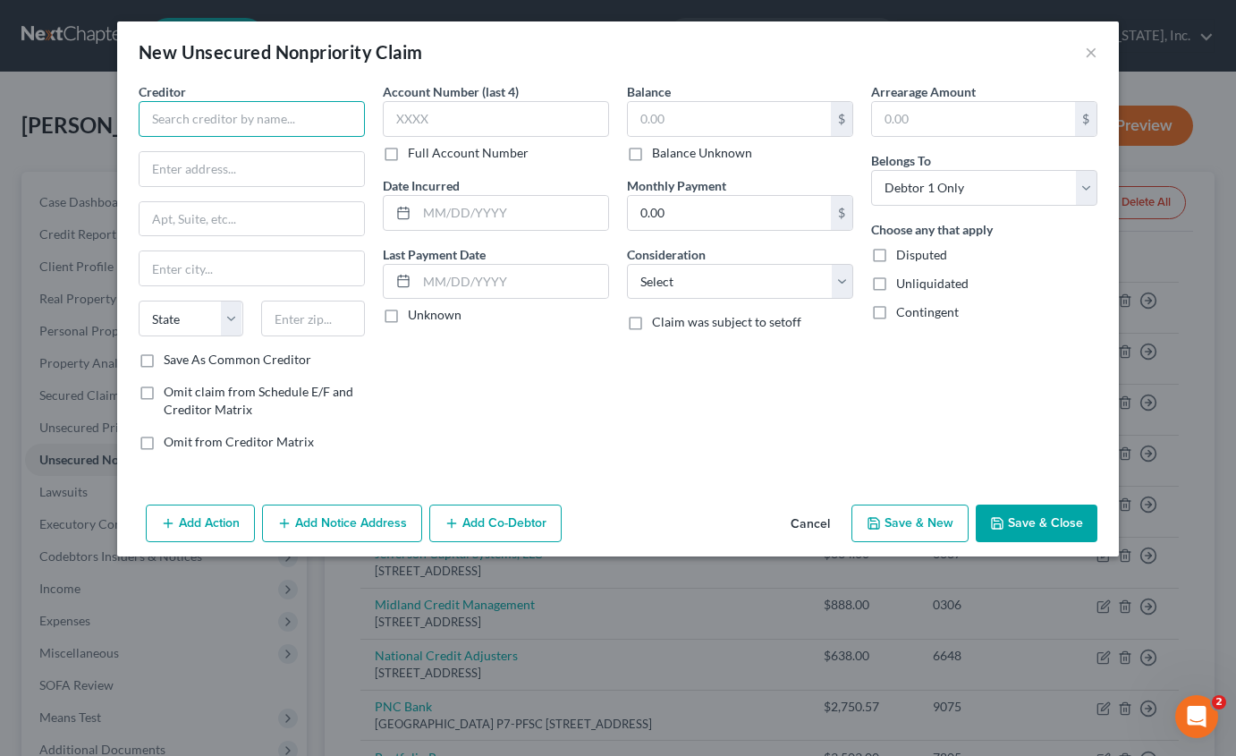
click at [304, 118] on input "text" at bounding box center [252, 119] width 226 height 36
paste input "[PERSON_NAME] PROPERTIES, LLC"
type input "[PERSON_NAME] PROPERTIES, LLC"
click at [213, 177] on input "text" at bounding box center [252, 169] width 224 height 34
type input "[STREET_ADDRESS]"
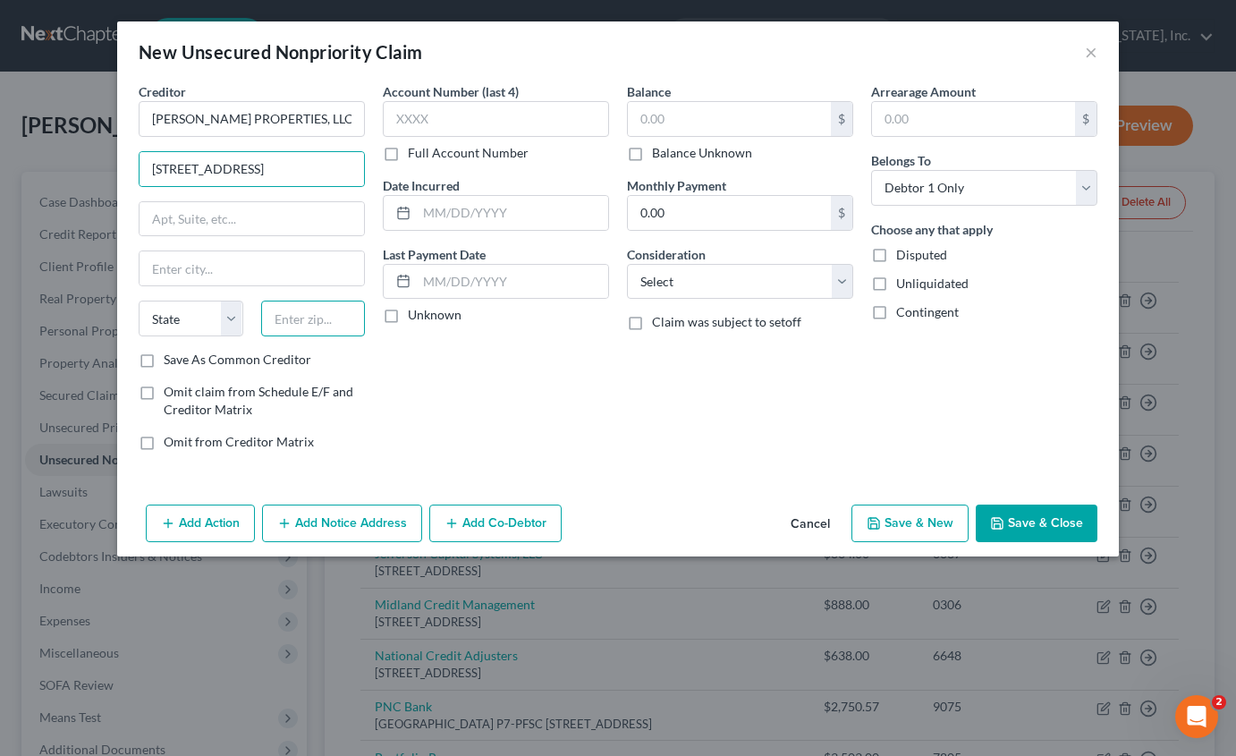
drag, startPoint x: 301, startPoint y: 315, endPoint x: 245, endPoint y: 306, distance: 56.2
click at [300, 315] on input "text" at bounding box center [313, 319] width 105 height 36
type input "43560"
type input "Sylvania"
select select "36"
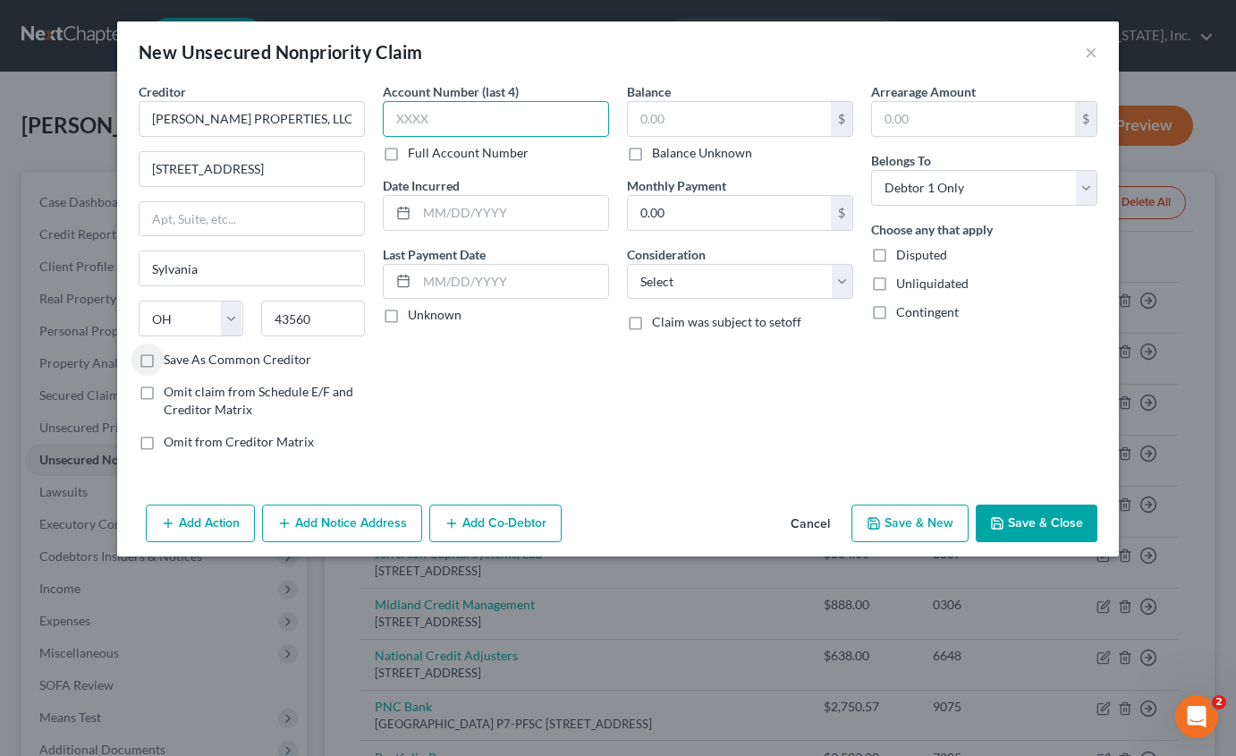
click at [507, 124] on input "text" at bounding box center [496, 119] width 226 height 36
type input "5648"
click at [647, 117] on input "text" at bounding box center [729, 119] width 203 height 34
type input "16,875.00"
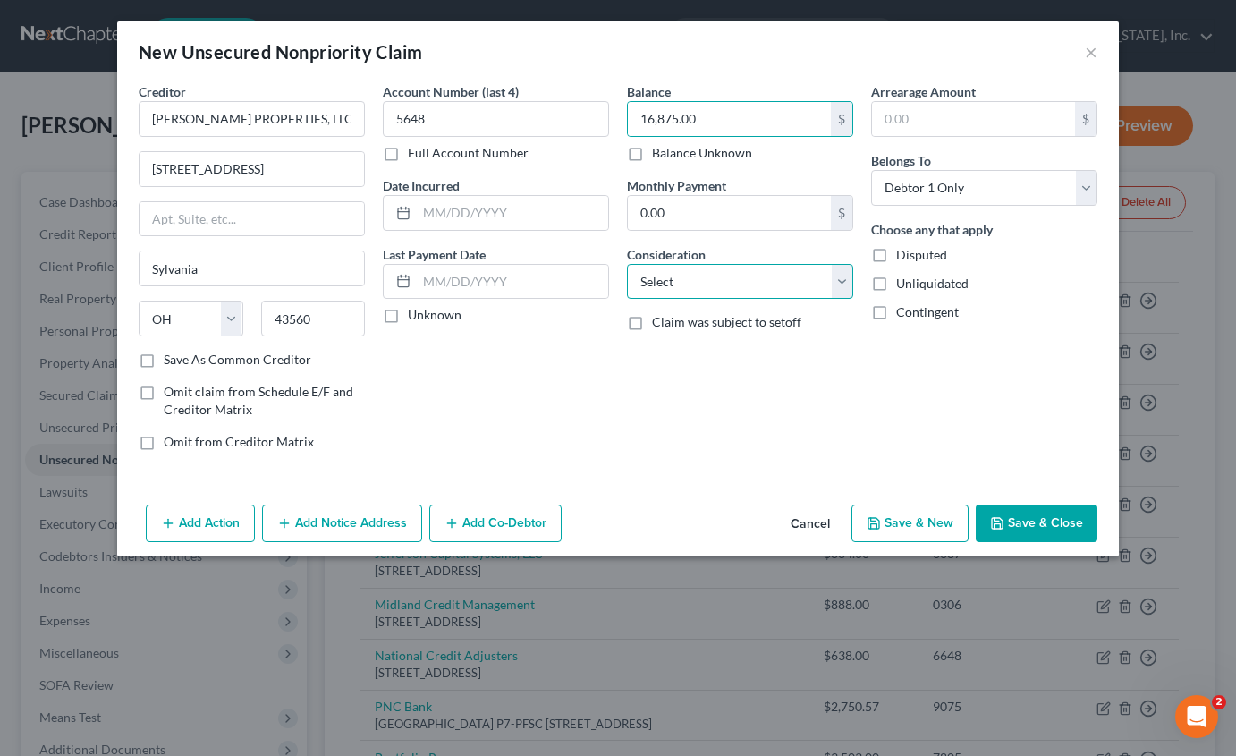
click at [700, 292] on select "Select Cable / Satellite Services Collection Agency Credit Card Debt Debt Couns…" at bounding box center [740, 282] width 226 height 36
select select "14"
click at [627, 264] on select "Select Cable / Satellite Services Collection Agency Credit Card Debt Debt Couns…" at bounding box center [740, 282] width 226 height 36
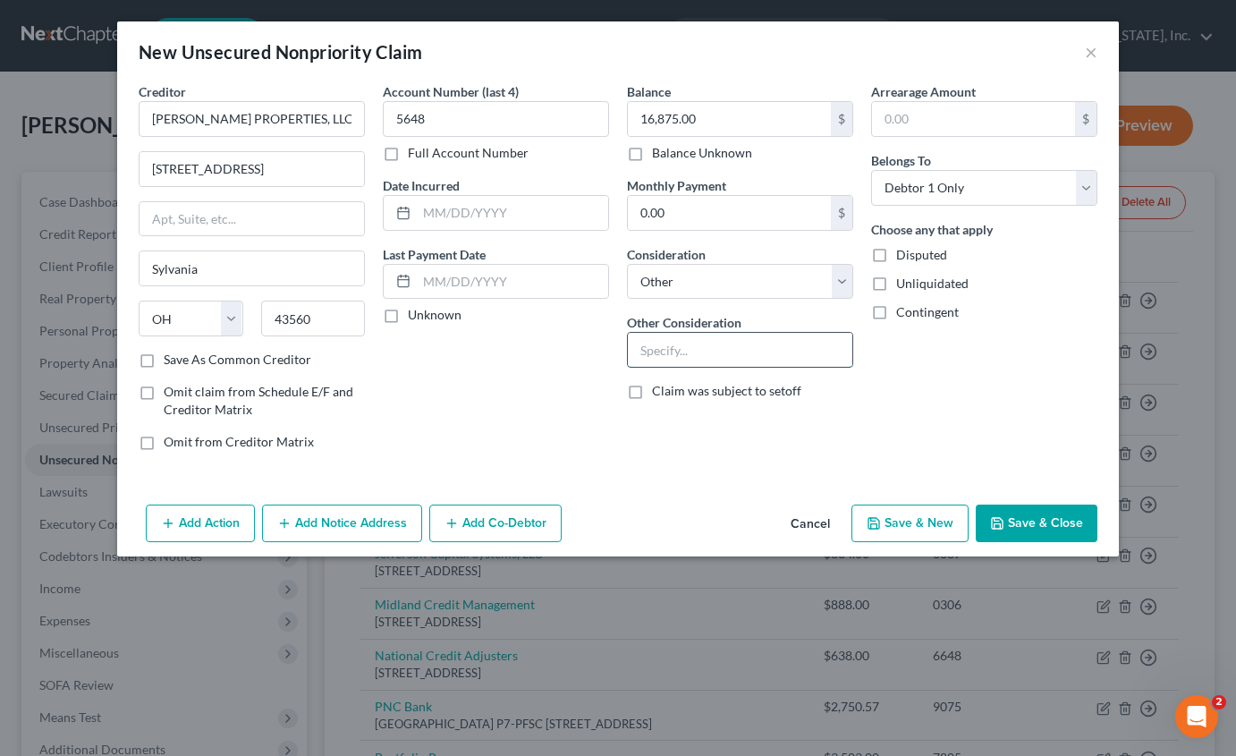
click at [673, 354] on input "text" at bounding box center [740, 350] width 224 height 34
drag, startPoint x: 746, startPoint y: 352, endPoint x: 807, endPoint y: 351, distance: 60.8
click at [807, 351] on input "Dismissed eviction case" at bounding box center [740, 350] width 224 height 34
type input "Dismissed eviction claim 1st and 2nd cause"
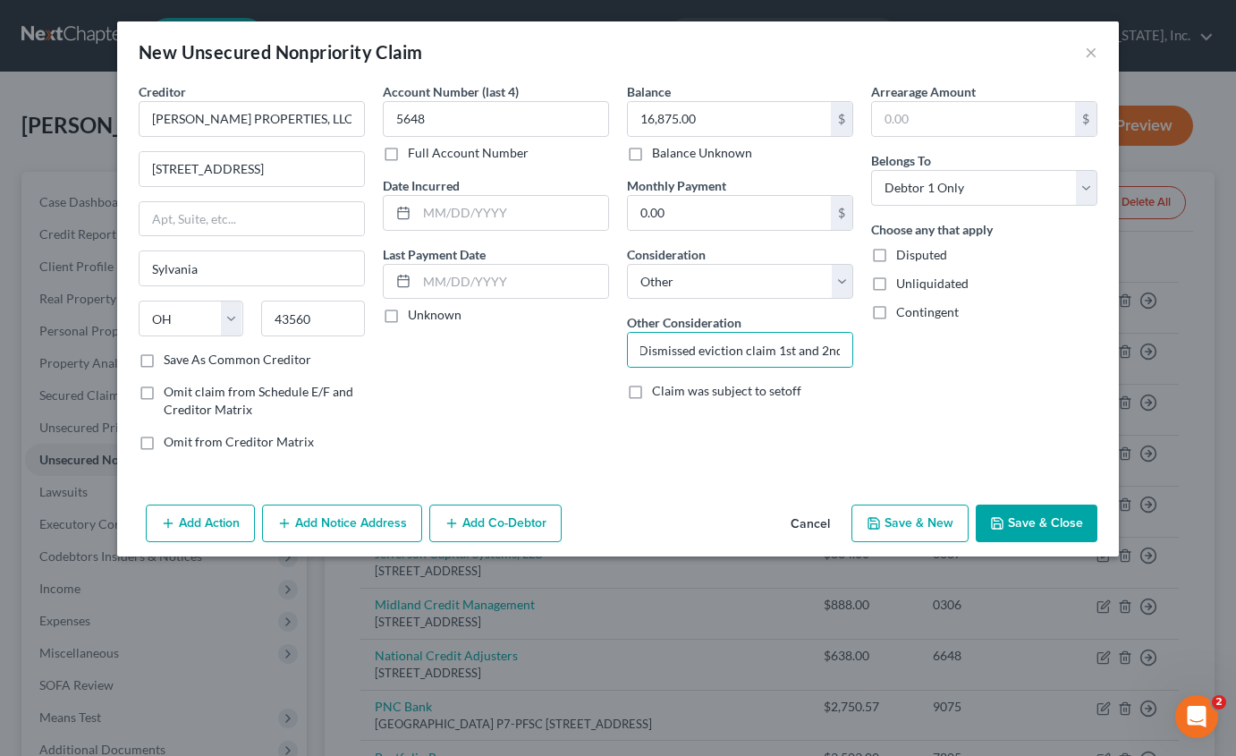
click at [896, 253] on label "Disputed" at bounding box center [921, 255] width 51 height 18
click at [903, 253] on input "Disputed" at bounding box center [909, 252] width 12 height 12
checkbox input "true"
drag, startPoint x: 640, startPoint y: 351, endPoint x: 914, endPoint y: 358, distance: 273.7
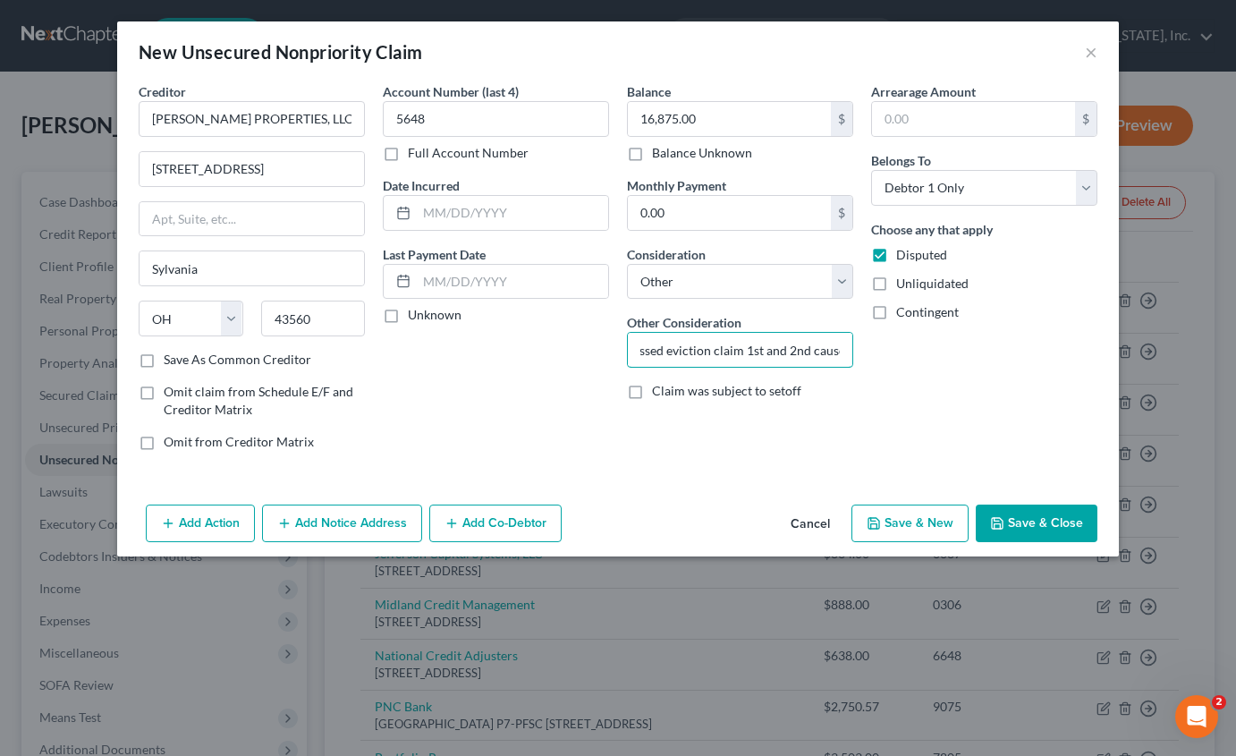
click at [914, 358] on div "Creditor * [PERSON_NAME] PROPERTIES, LLC [STREET_ADDRESS] Sylvania State [US_ST…" at bounding box center [618, 273] width 977 height 383
type input "R"
drag, startPoint x: 775, startPoint y: 354, endPoint x: 860, endPoint y: 356, distance: 85.0
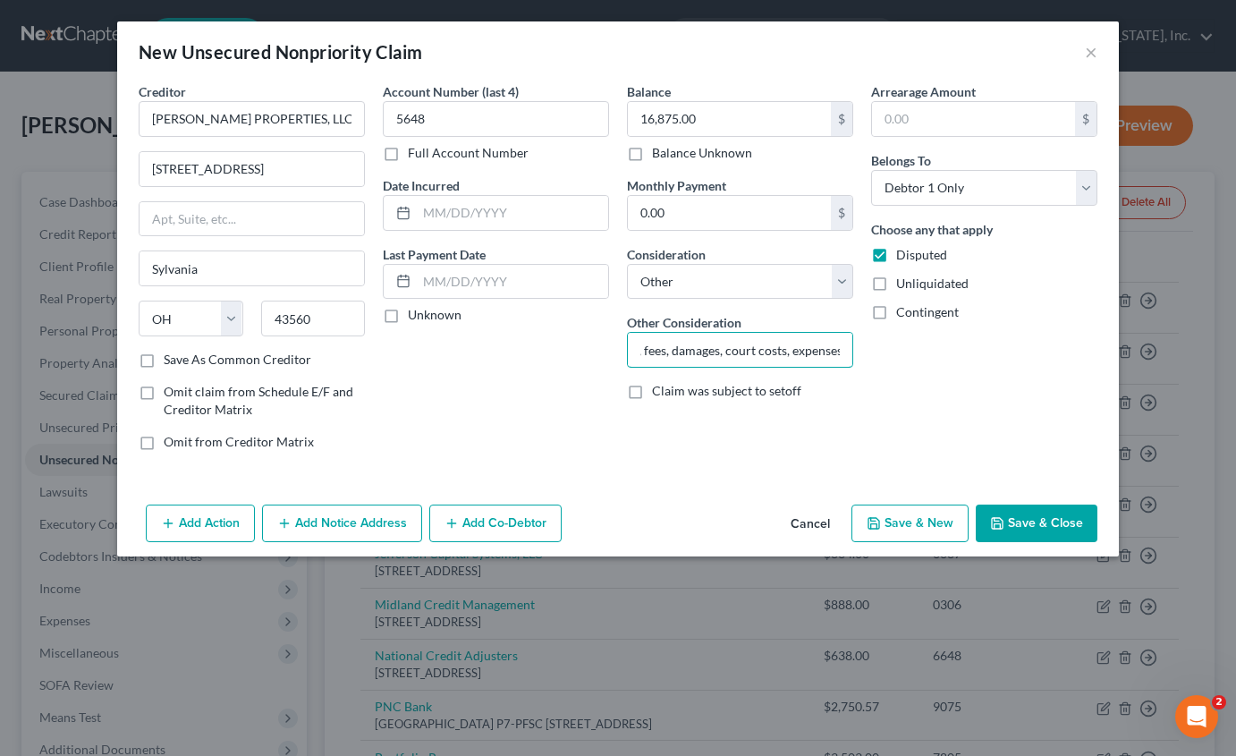
click at [861, 357] on div "Balance 16,875.00 $ Balance Unknown Balance Undetermined 16,875.00 $ Balance Un…" at bounding box center [740, 273] width 244 height 383
click at [806, 346] on input "Unpaid rent, fees, damages, court costs, expenses" at bounding box center [740, 350] width 224 height 34
click at [679, 347] on input "Unpaid rent, fees, damages, court costs, expenses" at bounding box center [740, 350] width 224 height 34
drag, startPoint x: 788, startPoint y: 352, endPoint x: 806, endPoint y: 351, distance: 17.9
click at [792, 352] on input "Unpaid rent, fees, damages, court costs, expenses" at bounding box center [740, 350] width 224 height 34
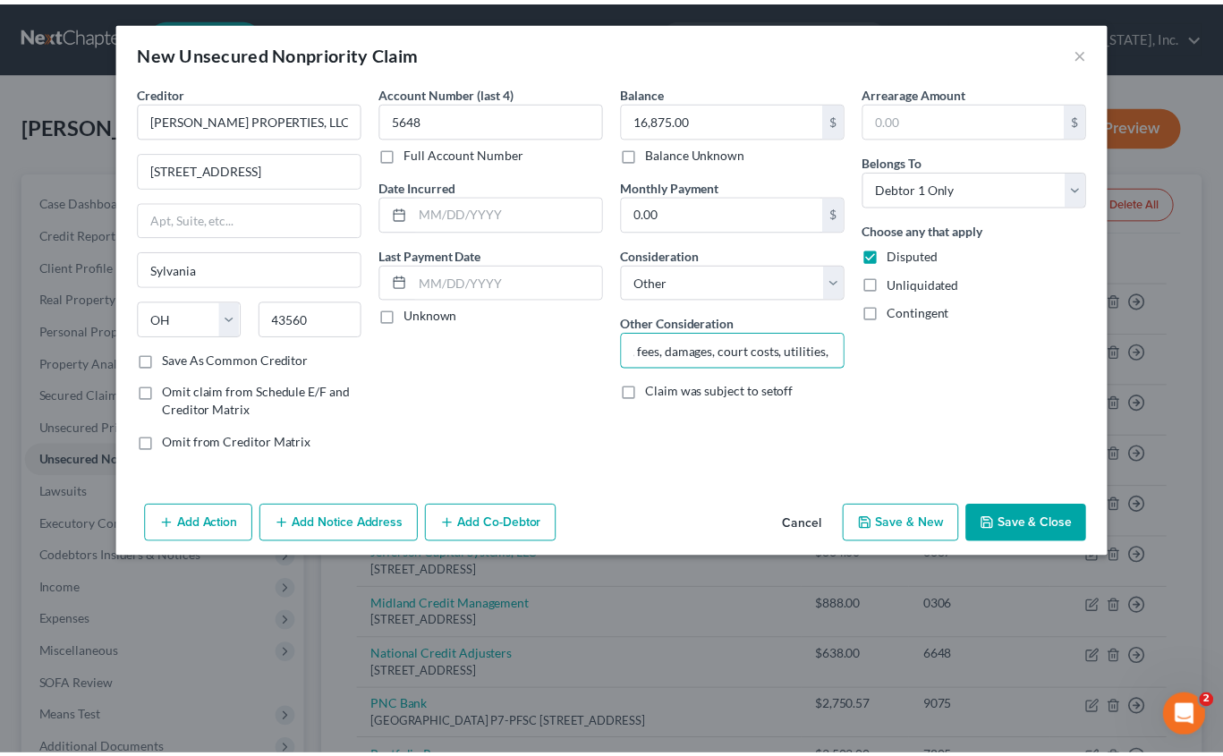
scroll to position [0, 0]
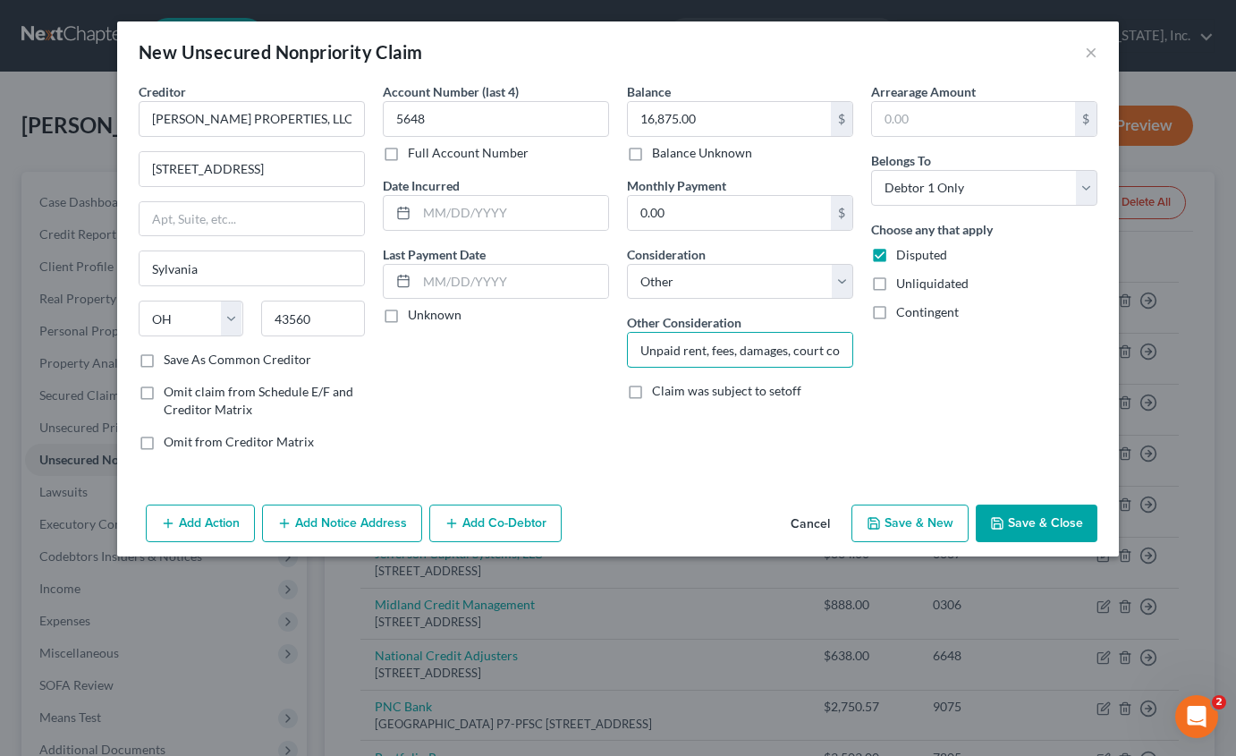
drag, startPoint x: 682, startPoint y: 349, endPoint x: 560, endPoint y: 354, distance: 122.6
click at [560, 356] on div "Creditor * [PERSON_NAME] PROPERTIES, LLC [STREET_ADDRESS] Sylvania State [US_ST…" at bounding box center [618, 273] width 977 height 383
click at [818, 354] on input "Unpaid rent, fees, damages, court costs, utilities, expenses" at bounding box center [740, 350] width 224 height 34
type input "Unpaid rent, fees, damages, court costs, utilities, expenses"
click at [1026, 529] on button "Save & Close" at bounding box center [1037, 523] width 122 height 38
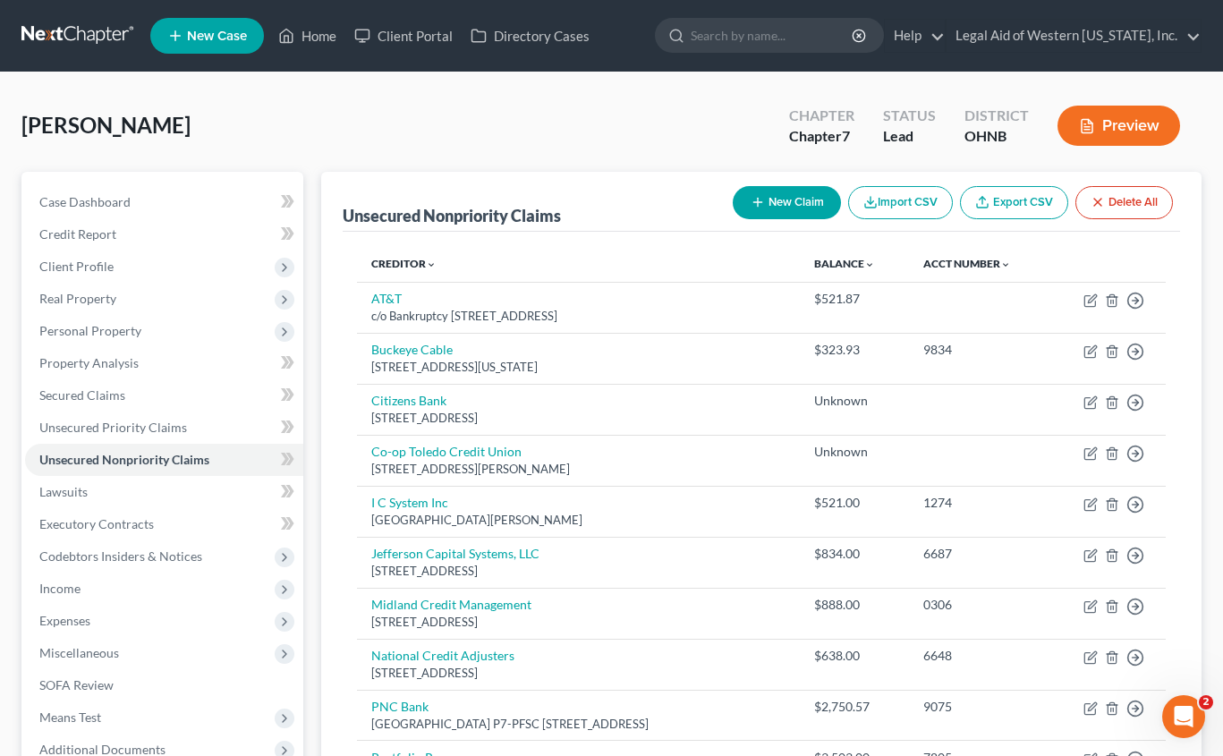
click at [771, 203] on button "New Claim" at bounding box center [786, 202] width 108 height 33
select select "0"
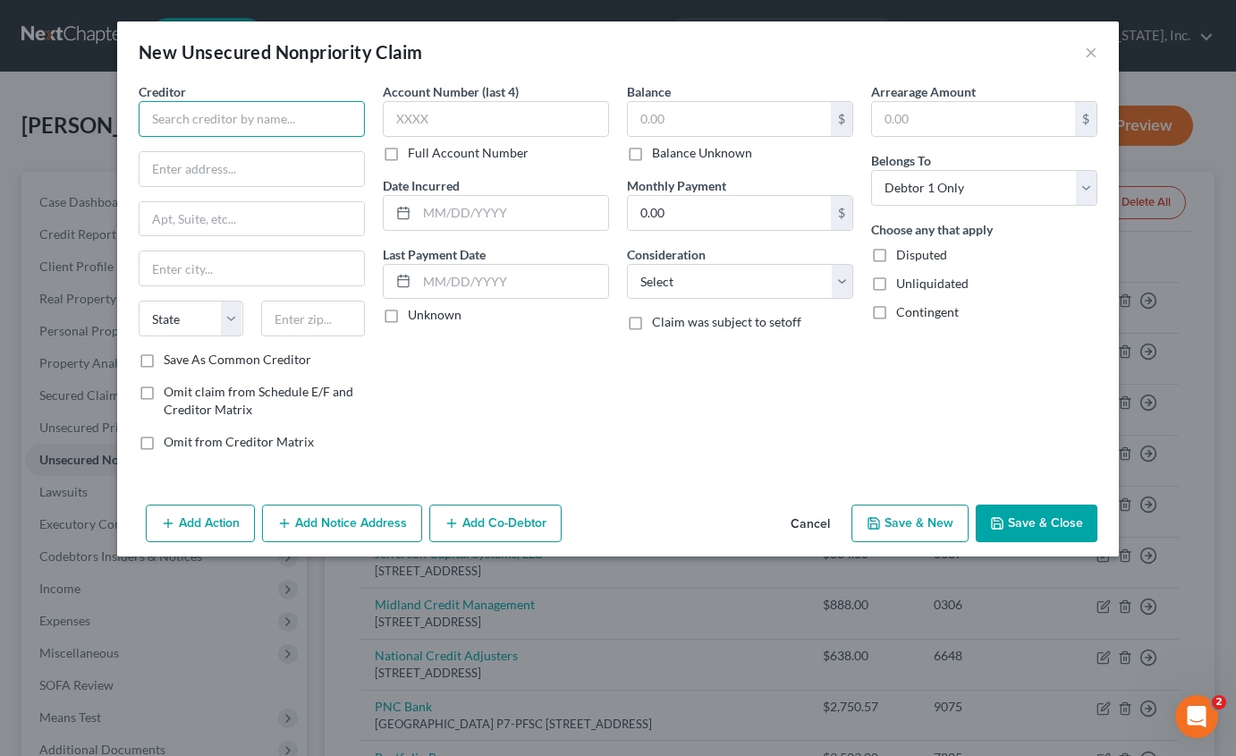
click at [320, 108] on input "text" at bounding box center [252, 119] width 226 height 36
type input "Northwest [US_STATE] Integrated Labs"
type input "PO Box 636486"
type input "Cincinnatti"
select select "36"
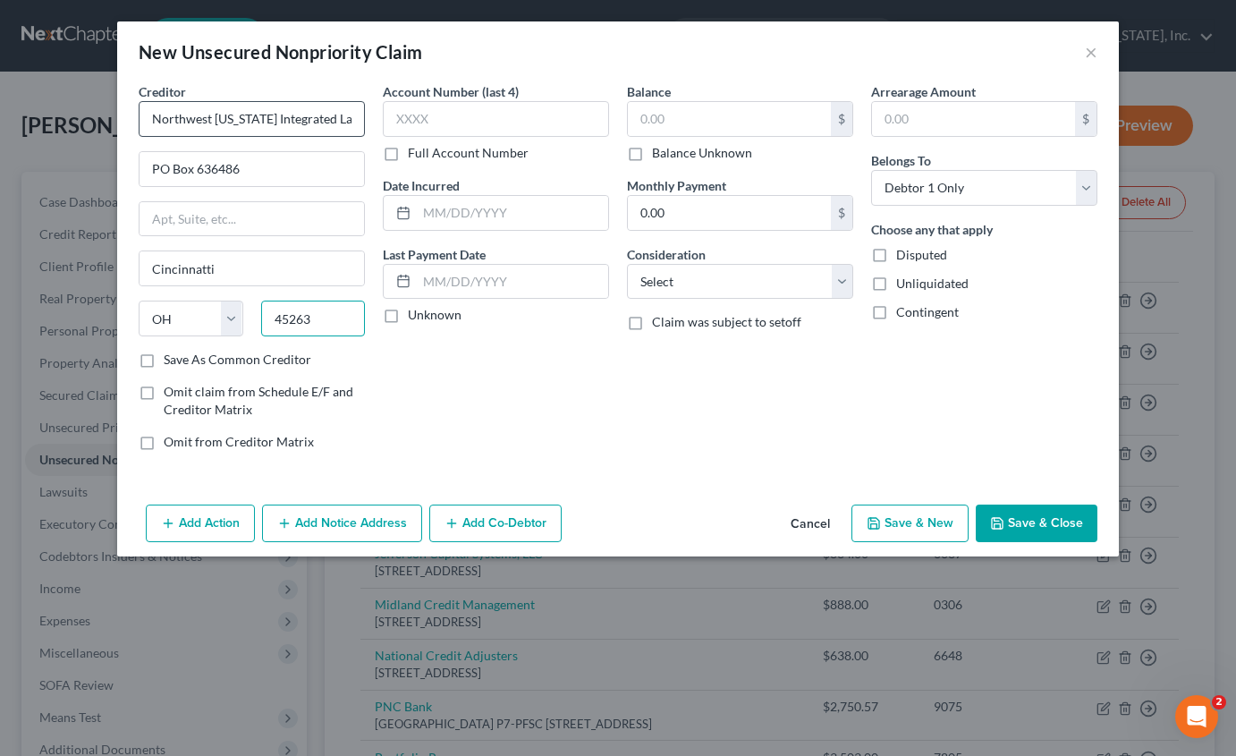
type input "45263"
type input "[GEOGRAPHIC_DATA]"
type input "4312"
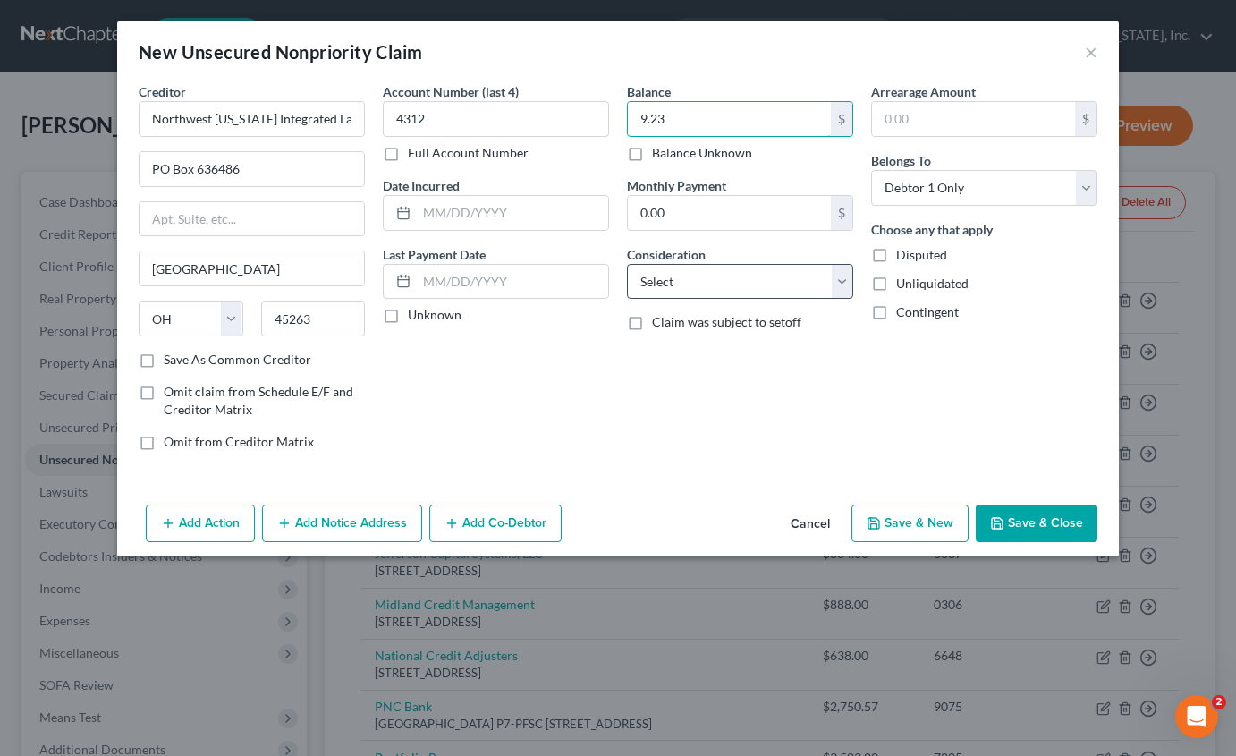
type input "9.23"
click at [673, 284] on select "Select Cable / Satellite Services Collection Agency Credit Card Debt Debt Couns…" at bounding box center [740, 282] width 226 height 36
select select "9"
click at [627, 264] on select "Select Cable / Satellite Services Collection Agency Credit Card Debt Debt Couns…" at bounding box center [740, 282] width 226 height 36
click at [900, 521] on button "Save & New" at bounding box center [909, 523] width 117 height 38
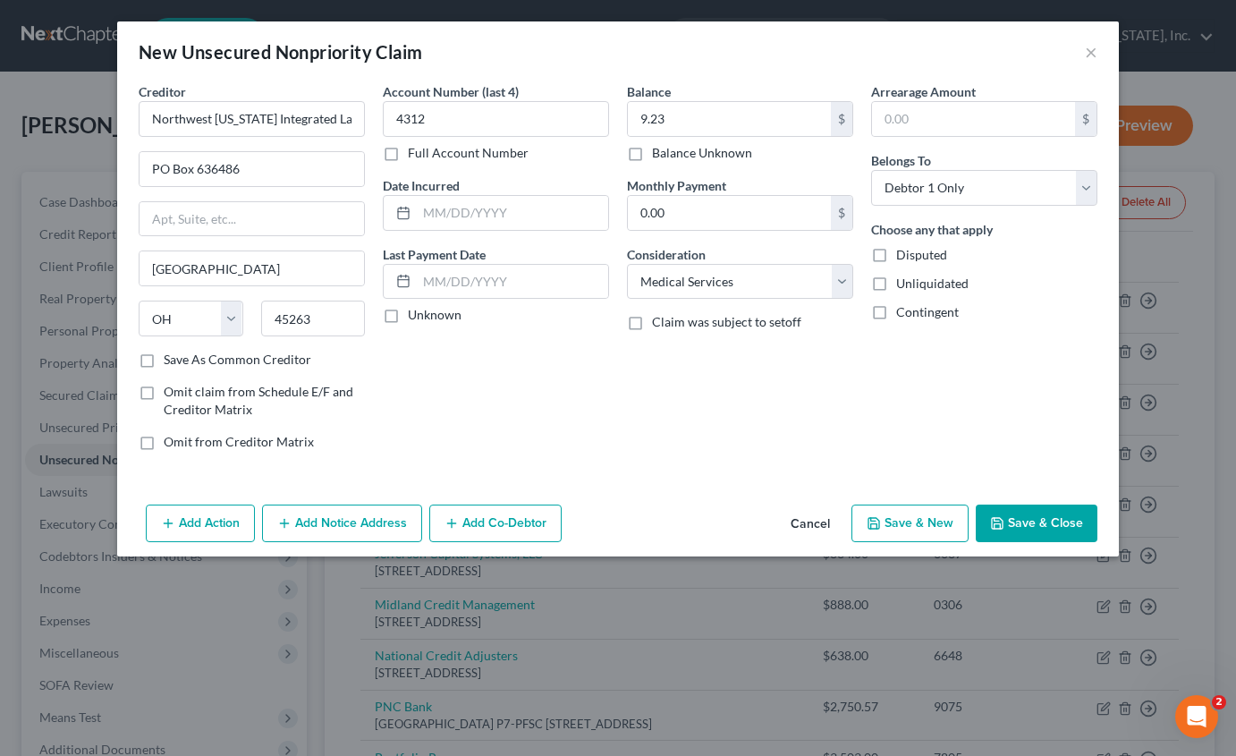
select select "0"
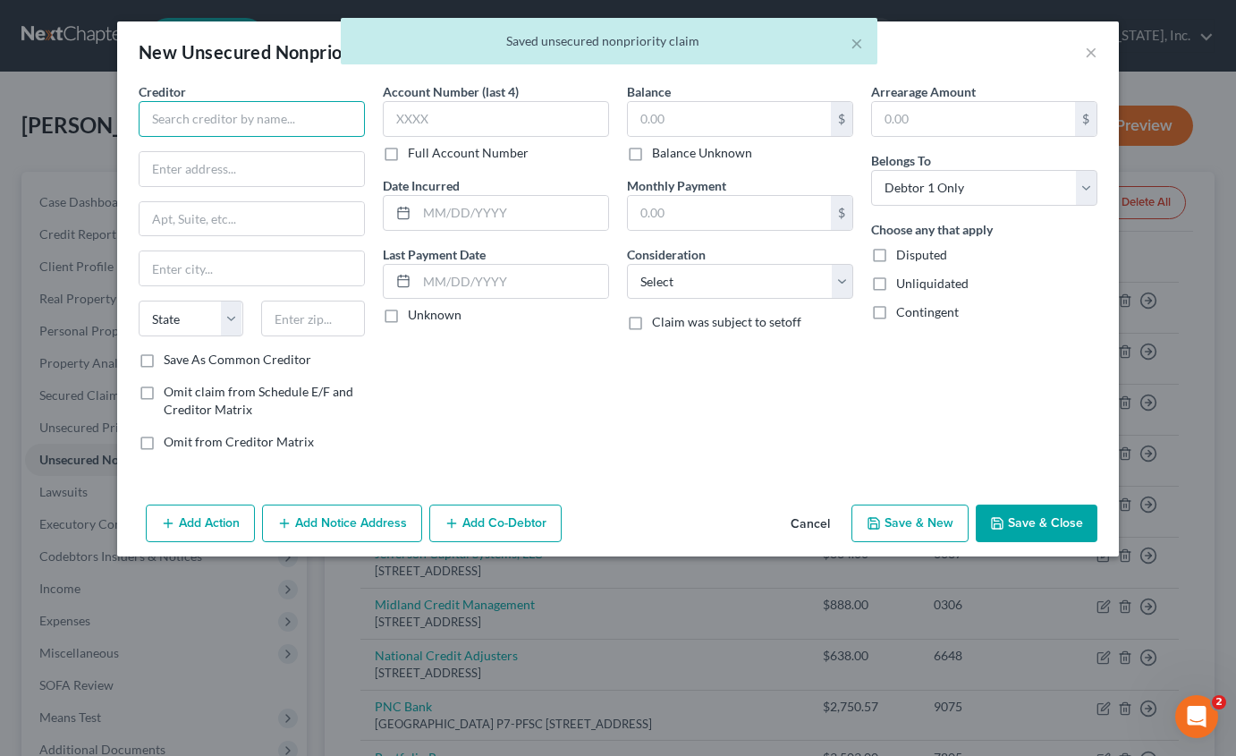
click at [290, 122] on input "text" at bounding box center [252, 119] width 226 height 36
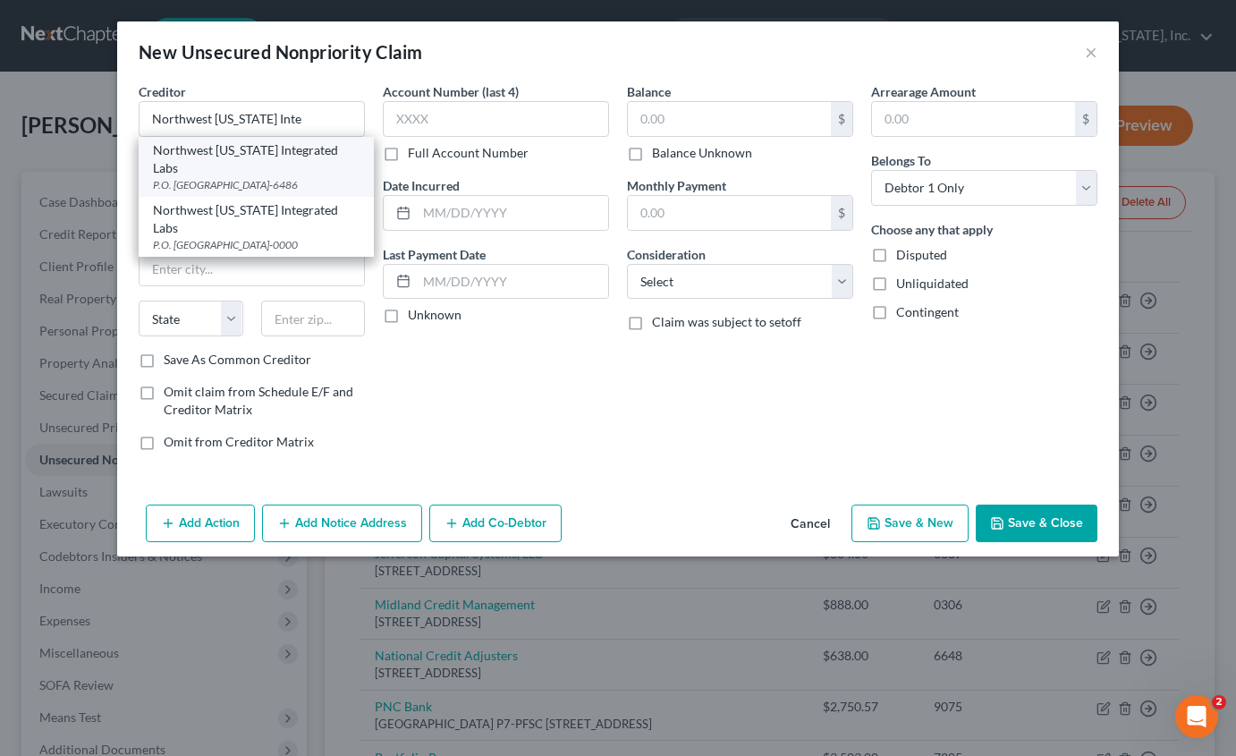
click at [305, 177] on div "P.O. [GEOGRAPHIC_DATA]-6486" at bounding box center [256, 184] width 207 height 15
type input "Northwest [US_STATE] Integrated Labs"
type input "P.O. Box 636486"
type input "[GEOGRAPHIC_DATA]"
select select "36"
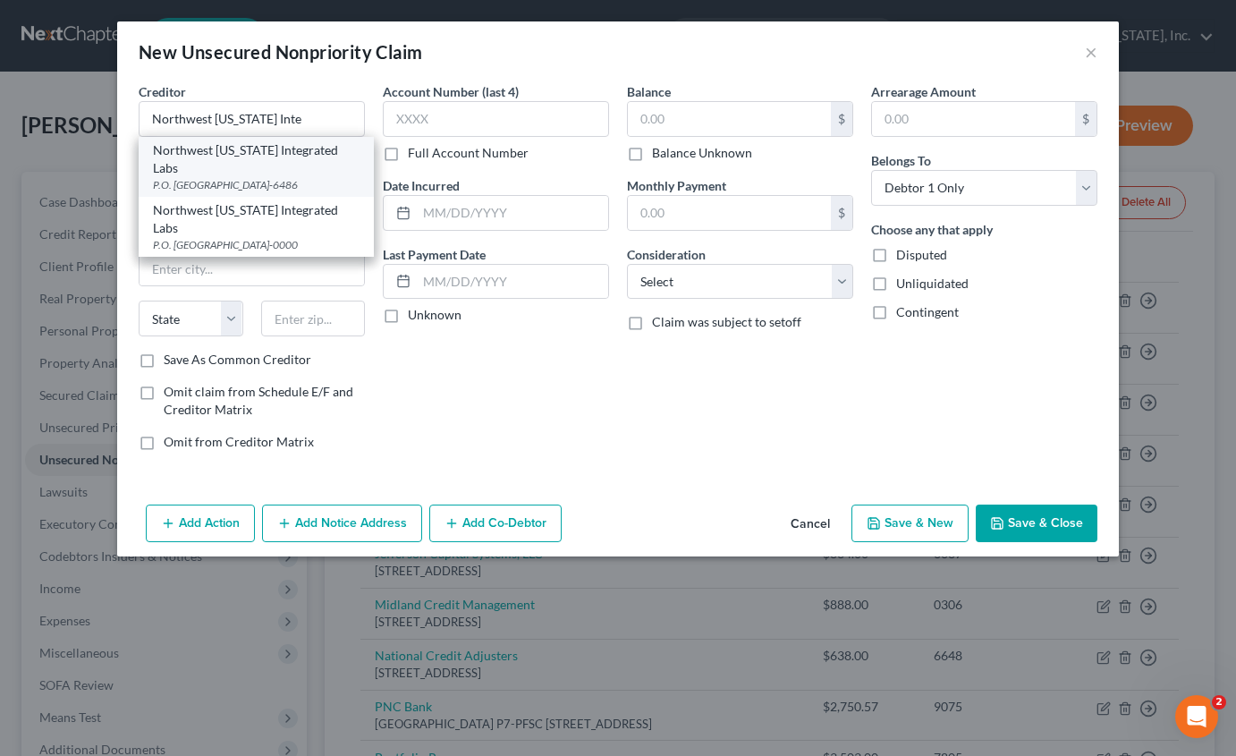
type input "45263-6486"
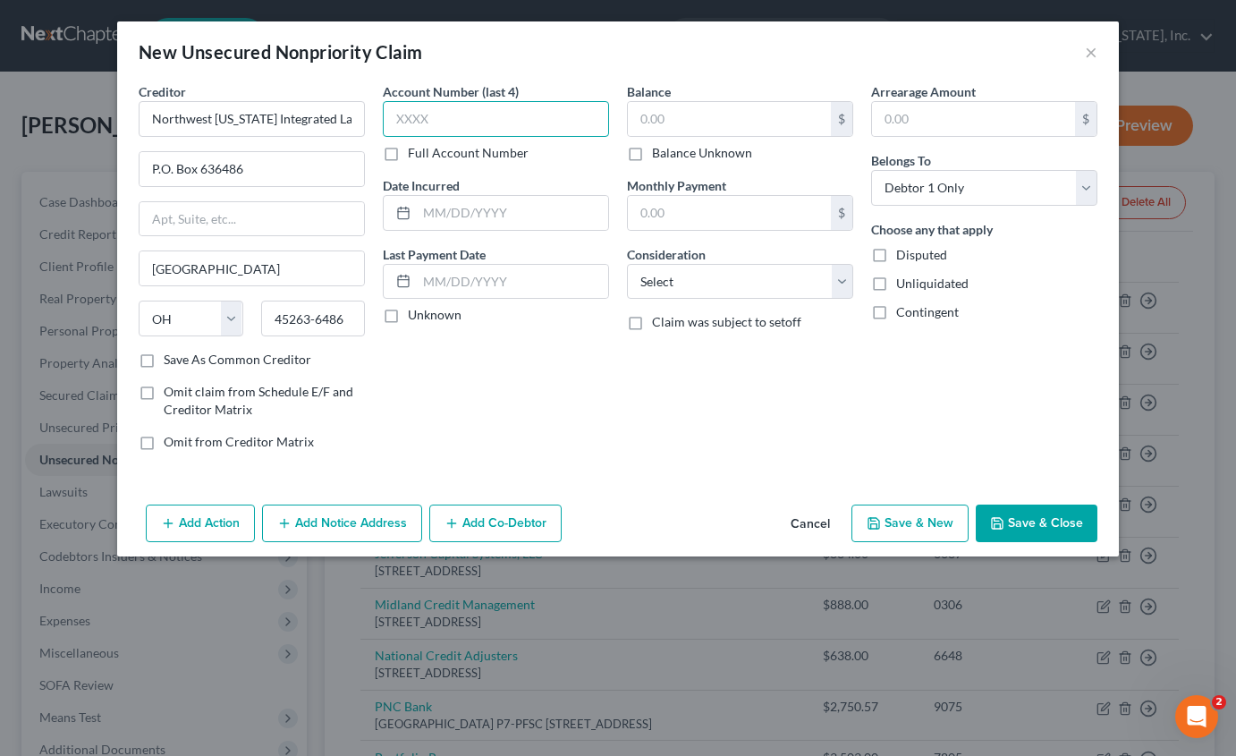
click at [444, 126] on input "text" at bounding box center [496, 119] width 226 height 36
type input "5945"
click at [721, 110] on input "text" at bounding box center [729, 119] width 203 height 34
type input "37.02"
click at [706, 272] on select "Select Cable / Satellite Services Collection Agency Credit Card Debt Debt Couns…" at bounding box center [740, 282] width 226 height 36
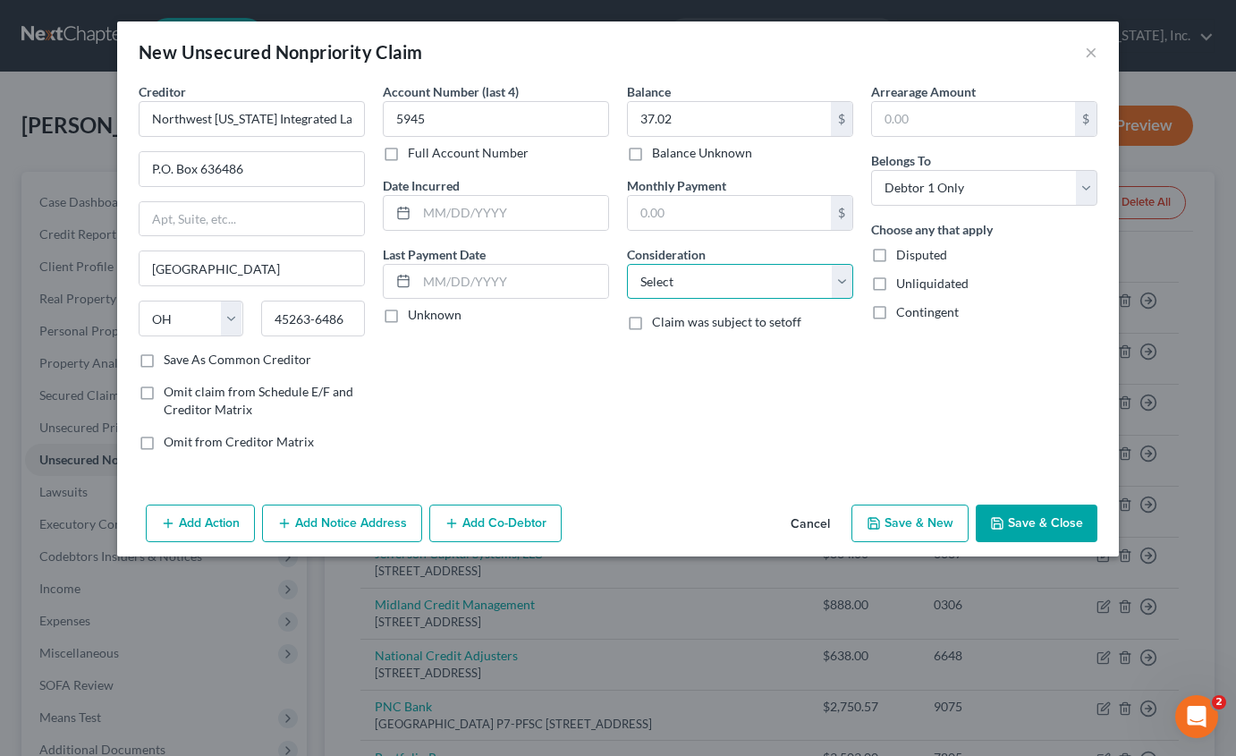
select select "9"
click at [627, 264] on select "Select Cable / Satellite Services Collection Agency Credit Card Debt Debt Couns…" at bounding box center [740, 282] width 226 height 36
click at [919, 523] on button "Save & New" at bounding box center [909, 523] width 117 height 38
select select "0"
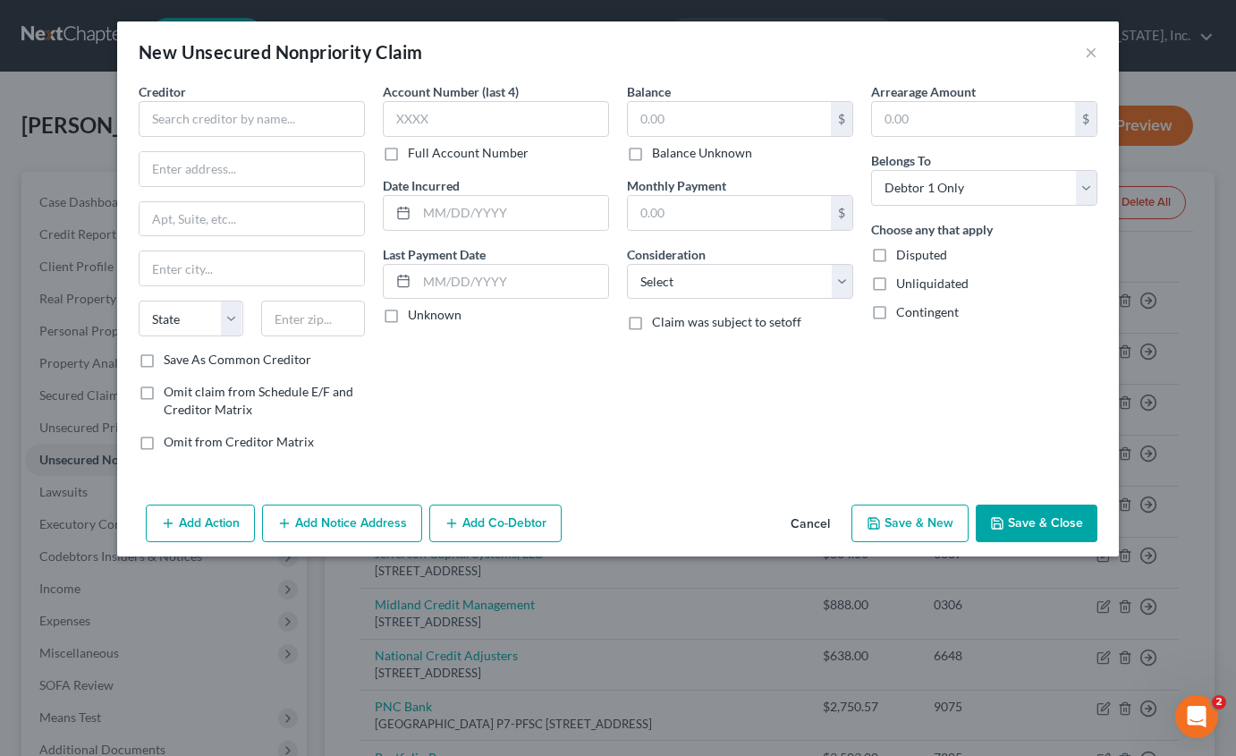
type input "0.00"
click at [295, 128] on input "text" at bounding box center [252, 119] width 226 height 36
type input "DJO, LLC"
type input "PO Box 660852"
type input "75266"
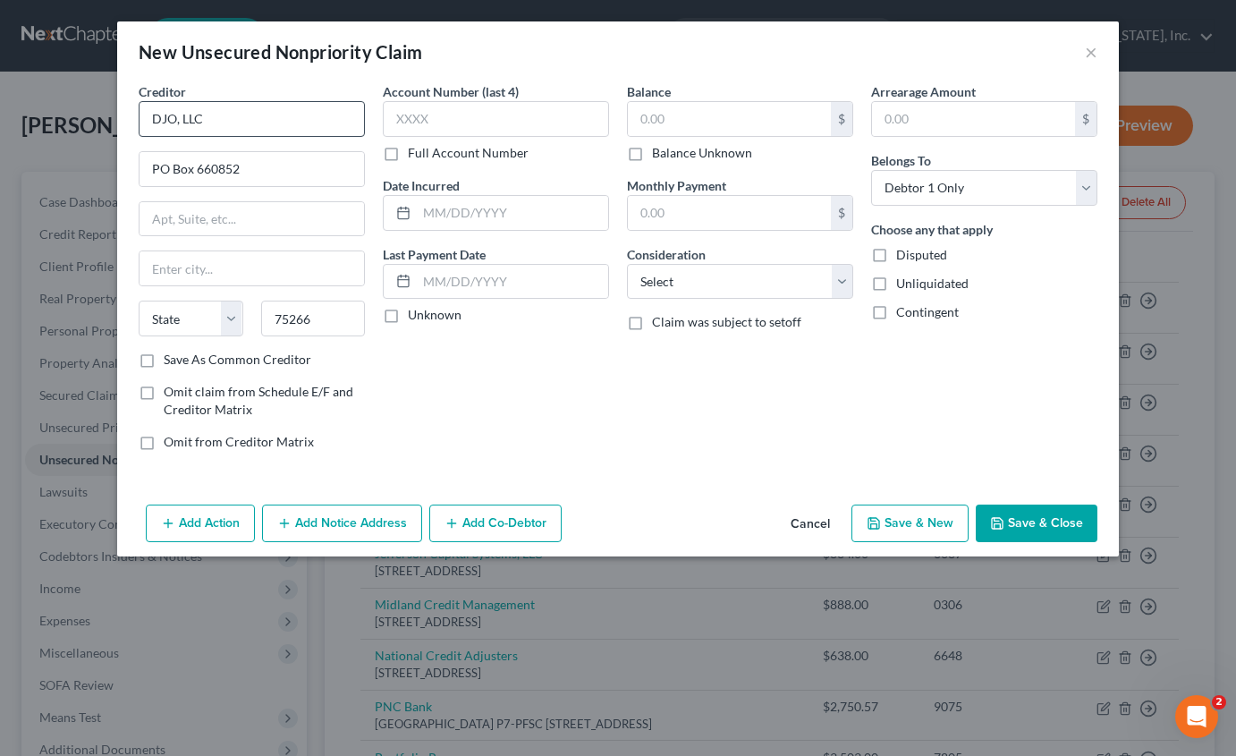
type input "[GEOGRAPHIC_DATA]"
select select "45"
type input "8163"
type input "24.34"
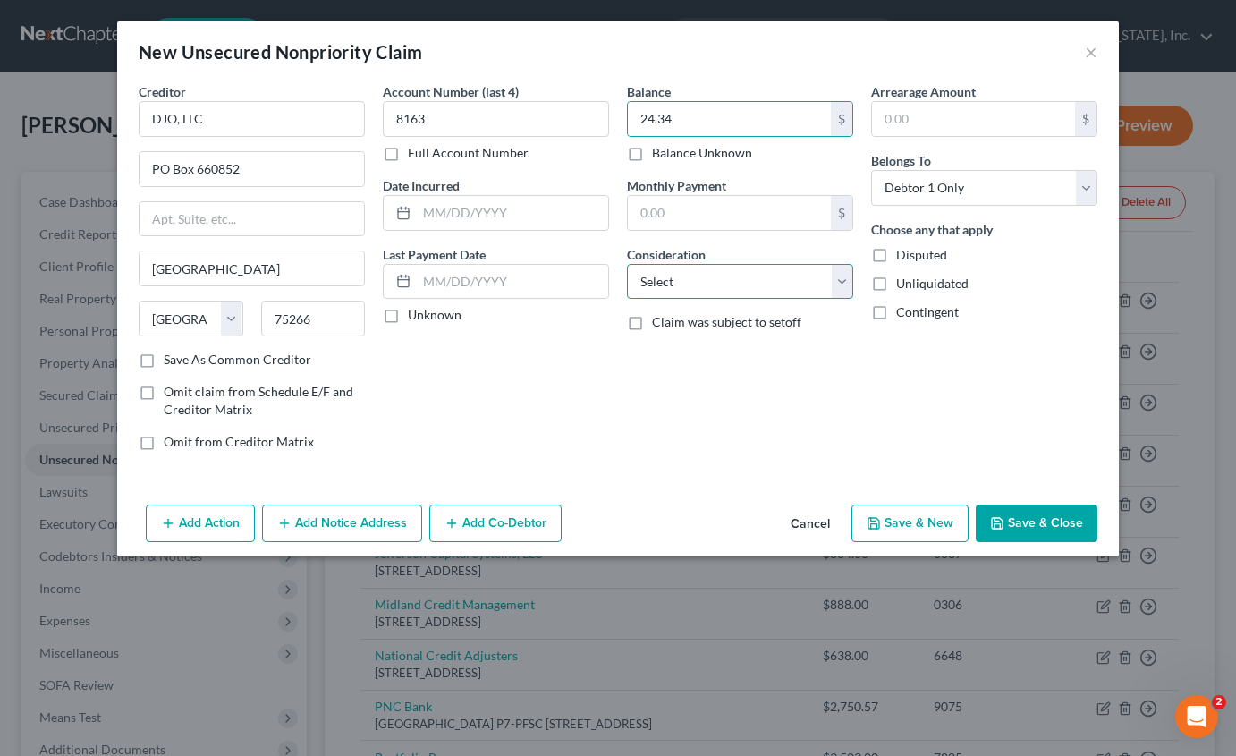
click at [677, 290] on select "Select Cable / Satellite Services Collection Agency Credit Card Debt Debt Couns…" at bounding box center [740, 282] width 226 height 36
select select "9"
click at [627, 264] on select "Select Cable / Satellite Services Collection Agency Credit Card Debt Debt Couns…" at bounding box center [740, 282] width 226 height 36
click at [1037, 529] on button "Save & Close" at bounding box center [1037, 523] width 122 height 38
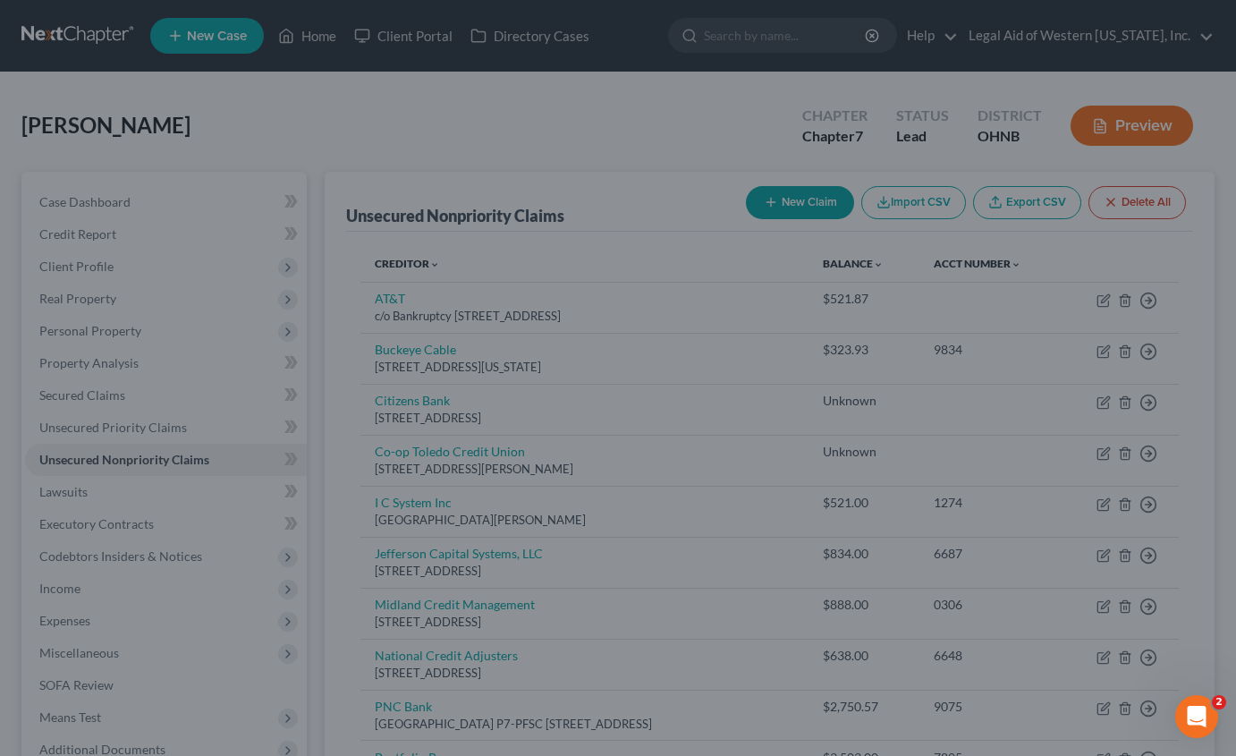
type input "0.00"
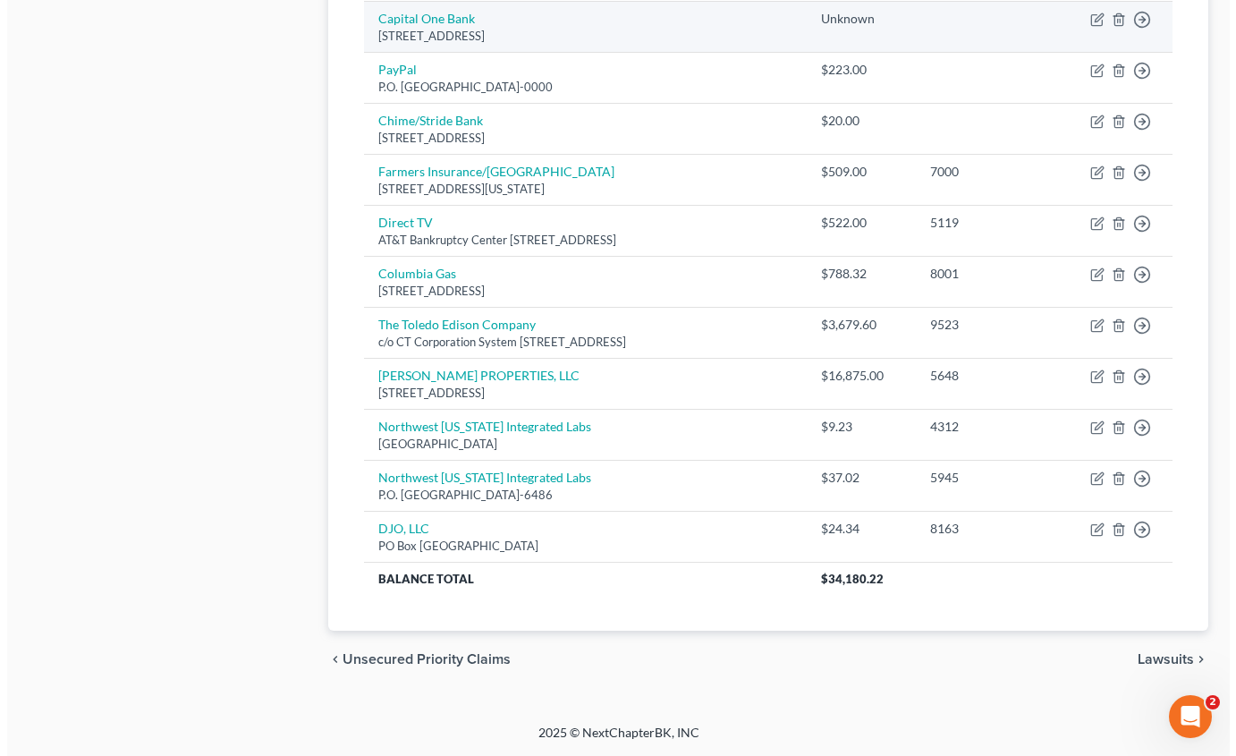
scroll to position [1159, 0]
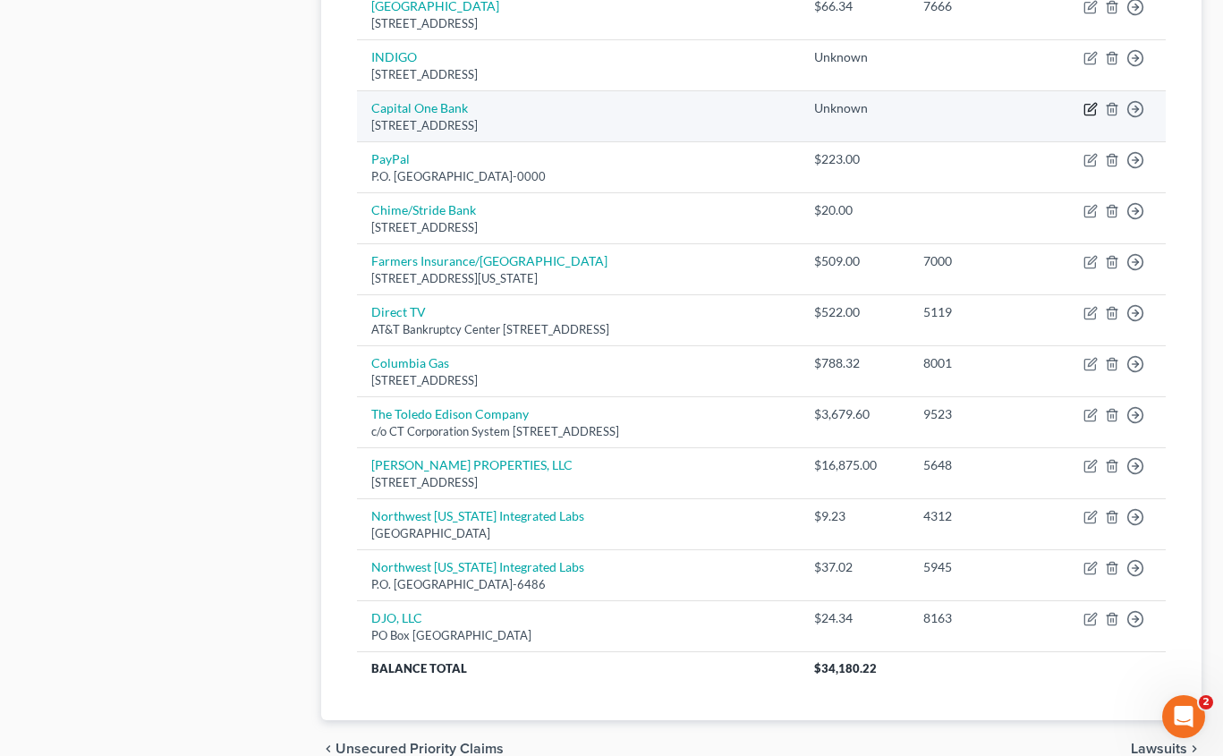
click at [1090, 107] on icon "button" at bounding box center [1092, 108] width 8 height 8
select select "48"
select select "2"
select select "0"
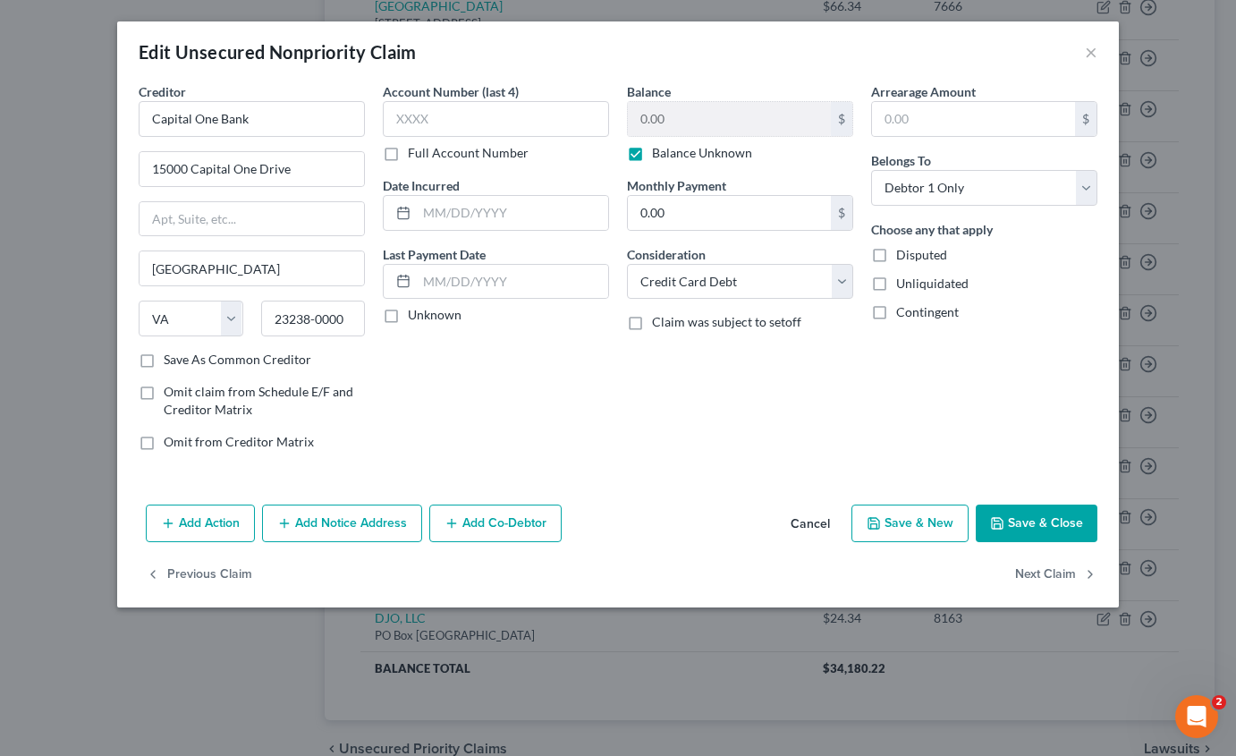
click at [652, 157] on label "Balance Unknown" at bounding box center [702, 153] width 100 height 18
click at [659, 156] on input "Balance Unknown" at bounding box center [665, 150] width 12 height 12
checkbox input "false"
click at [682, 125] on input "0.00" at bounding box center [729, 119] width 203 height 34
type input "3,503.40"
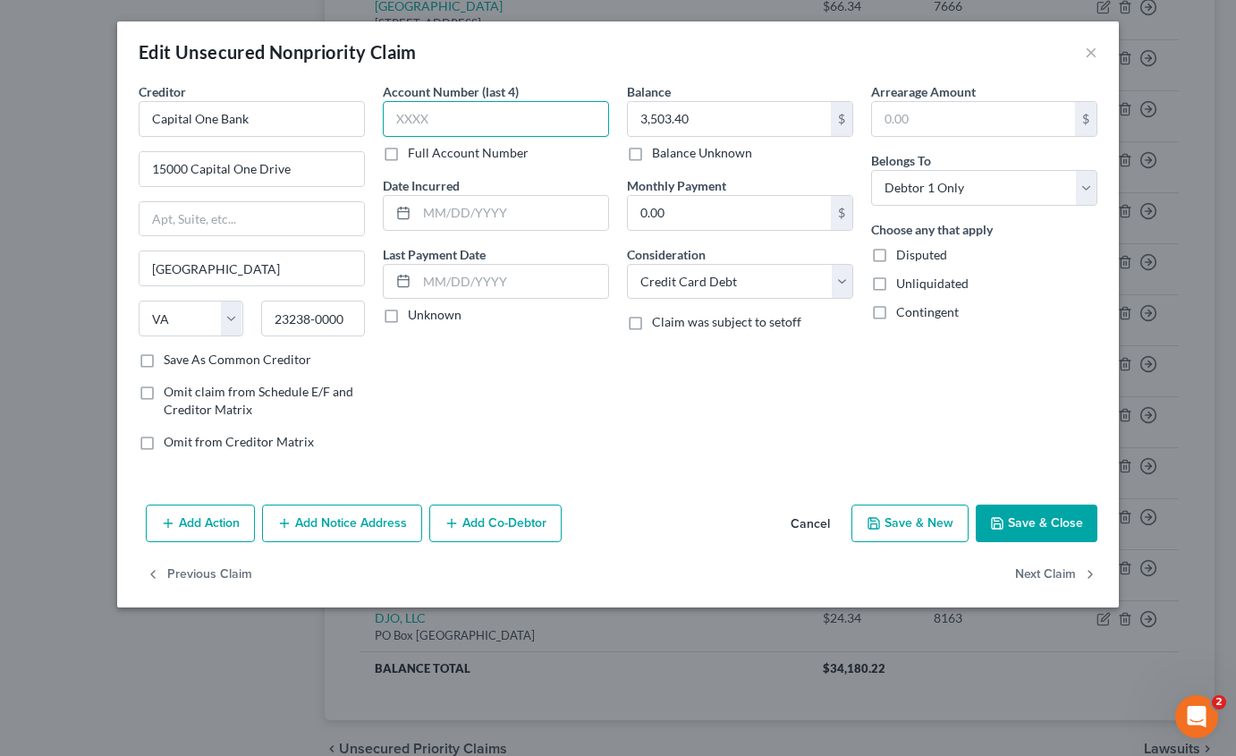
drag, startPoint x: 439, startPoint y: 121, endPoint x: 420, endPoint y: 122, distance: 18.8
click at [439, 122] on input "text" at bounding box center [496, 119] width 226 height 36
type input "1497"
click at [332, 527] on button "Add Notice Address" at bounding box center [342, 523] width 160 height 38
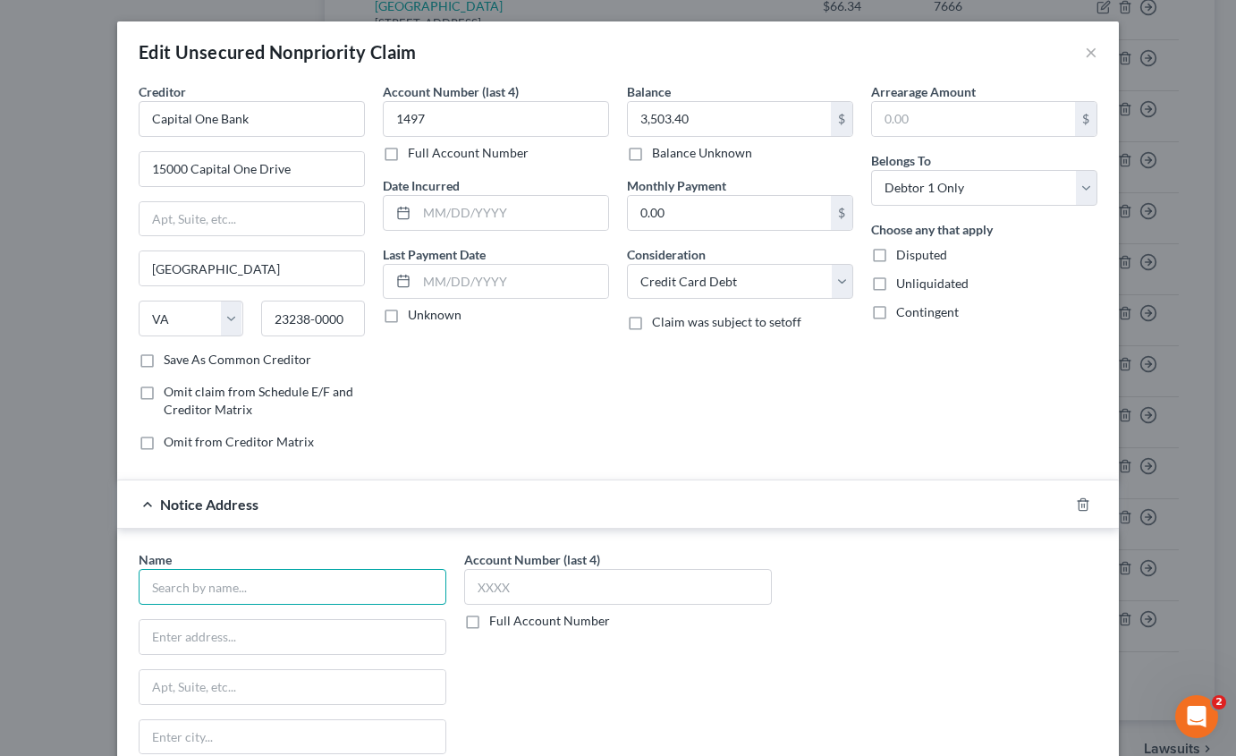
click at [213, 580] on input "text" at bounding box center [293, 587] width 308 height 36
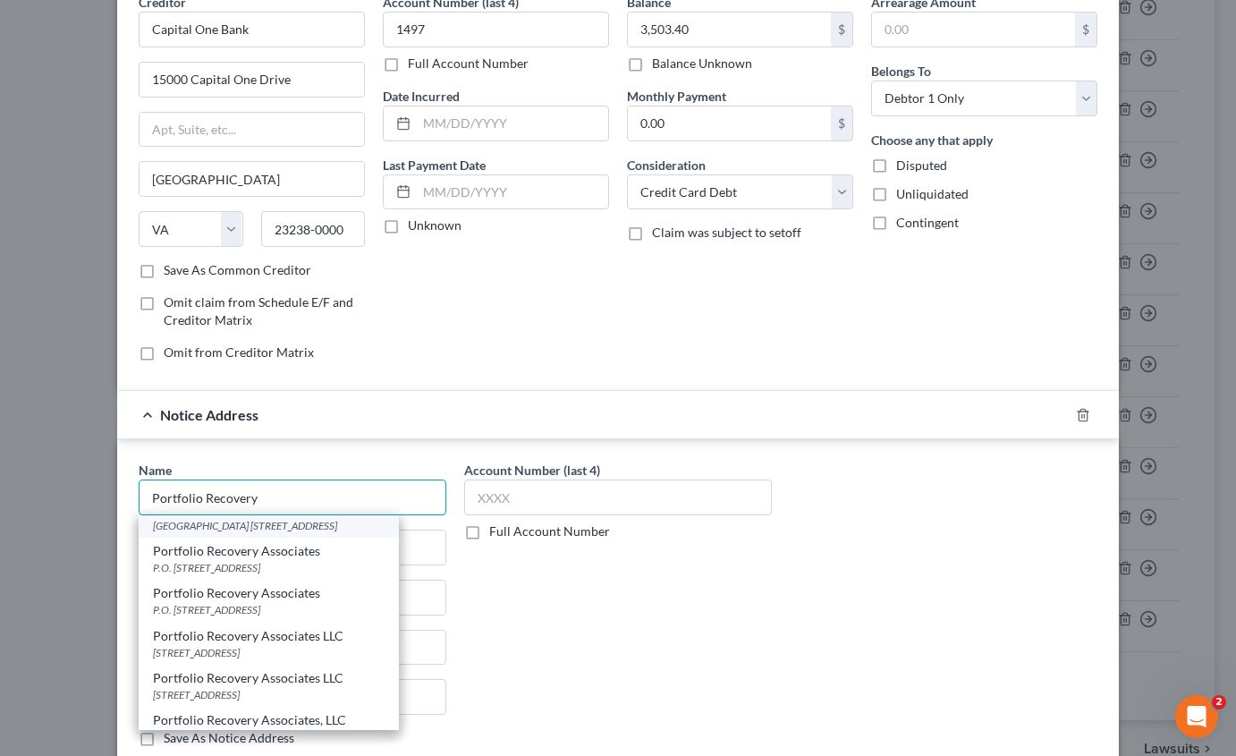
scroll to position [358, 0]
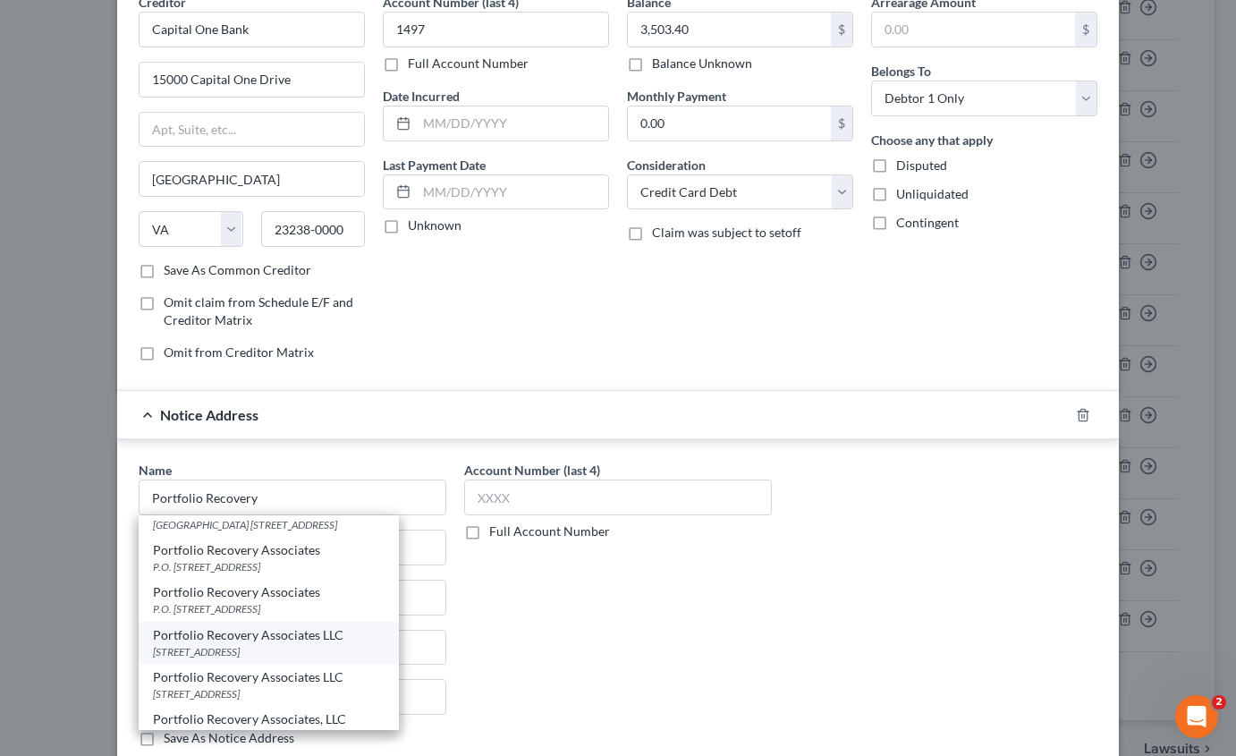
click at [304, 659] on div "[STREET_ADDRESS]" at bounding box center [269, 651] width 232 height 15
type input "Portfolio Recovery Associates LLC"
type input "[STREET_ADDRESS]"
type input "[GEOGRAPHIC_DATA]"
select select "48"
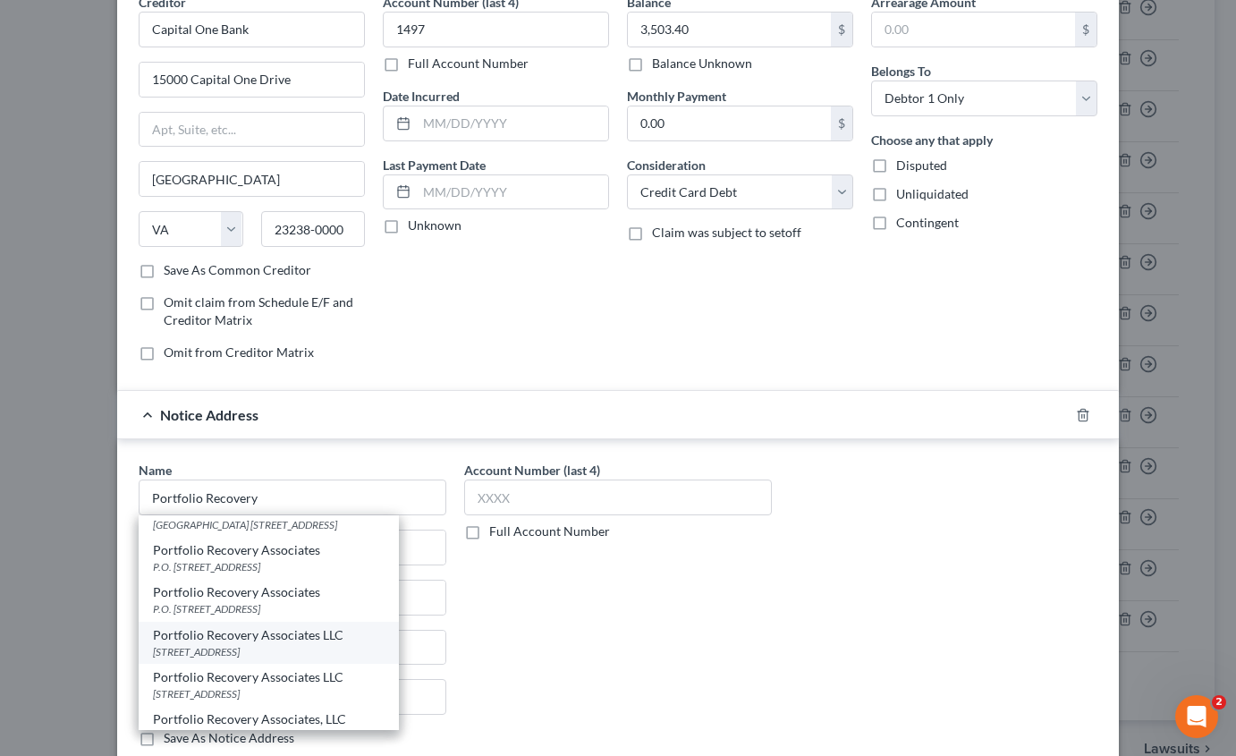
type input "23502-0000"
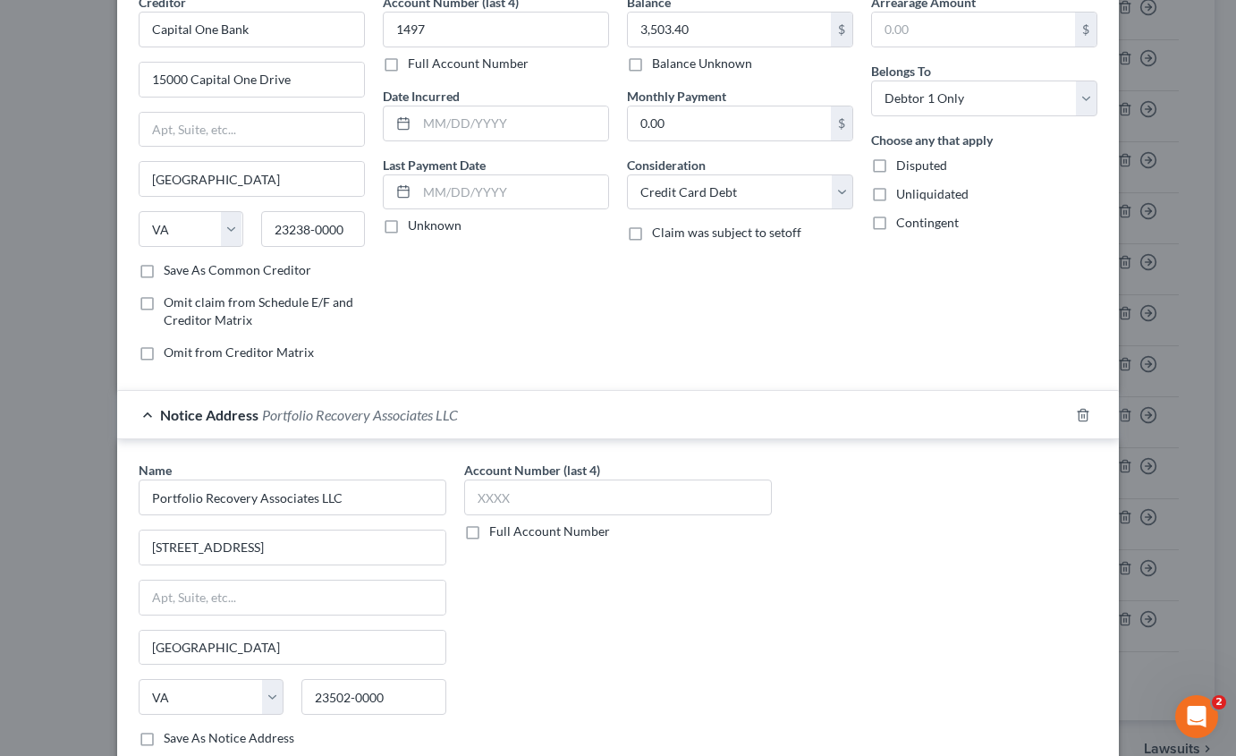
scroll to position [0, 0]
click at [566, 502] on input "text" at bounding box center [618, 497] width 308 height 36
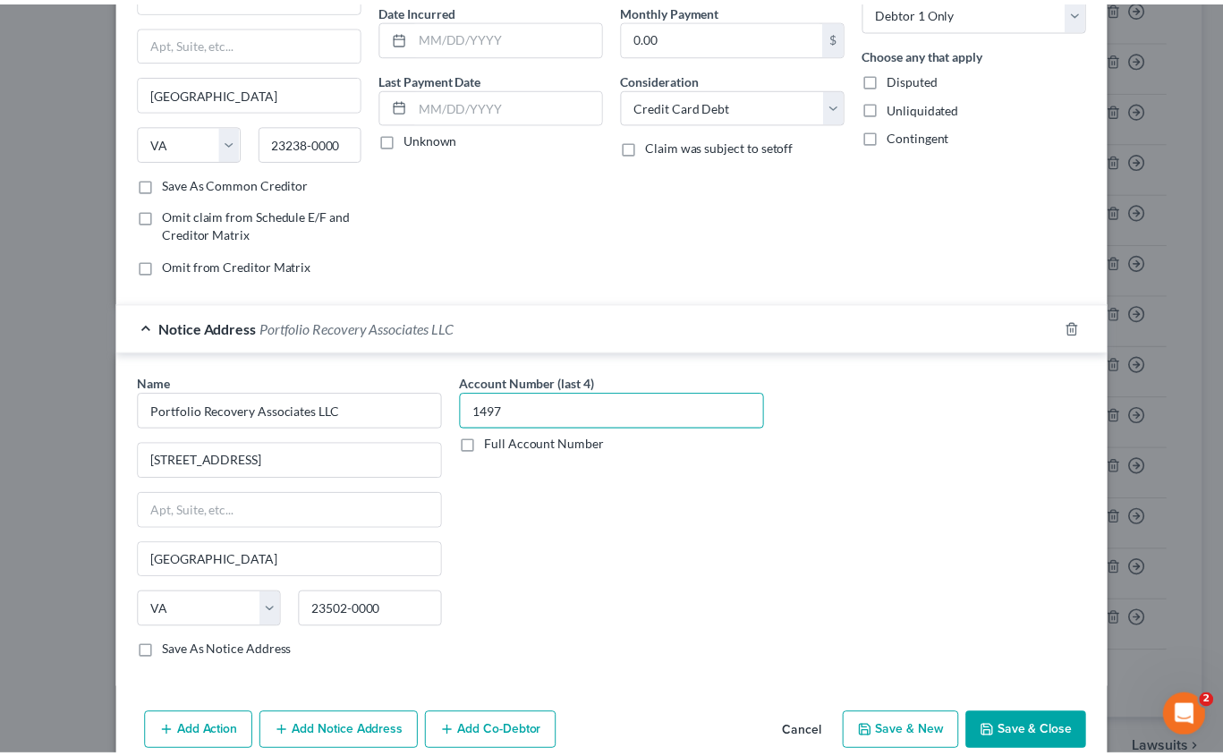
scroll to position [258, 0]
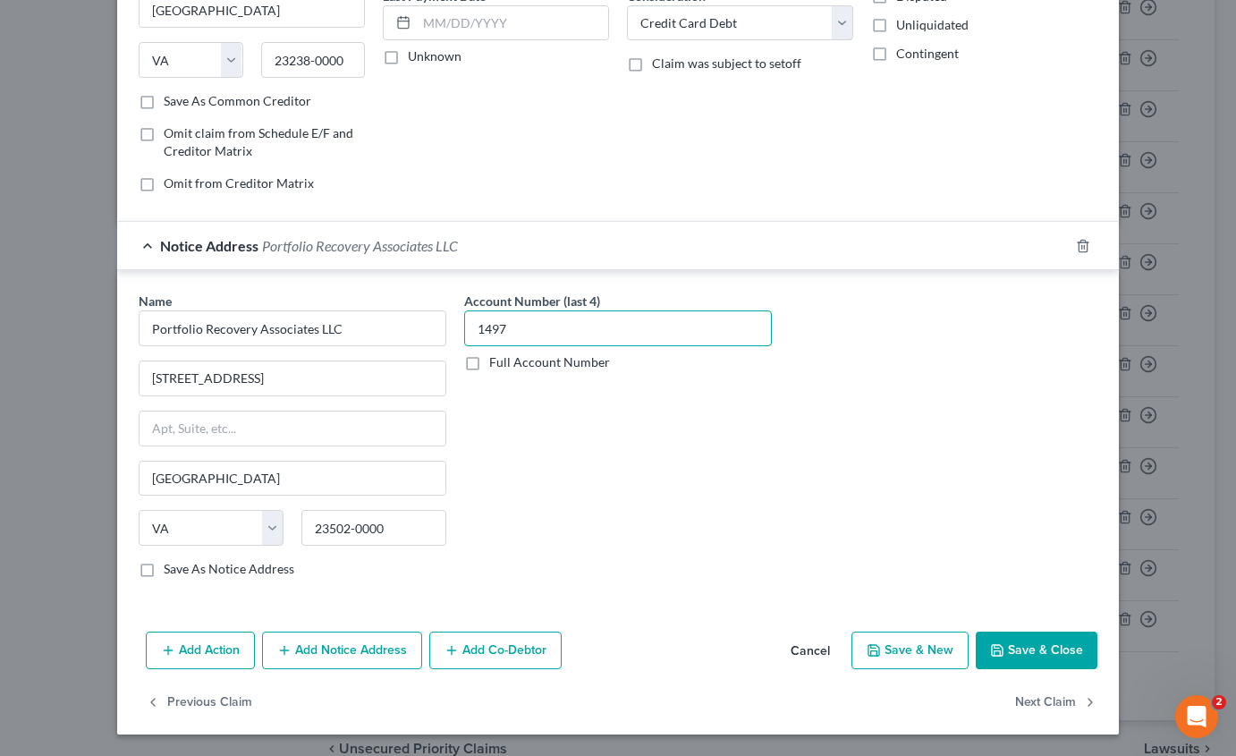
type input "1497"
click at [1019, 651] on button "Save & Close" at bounding box center [1037, 650] width 122 height 38
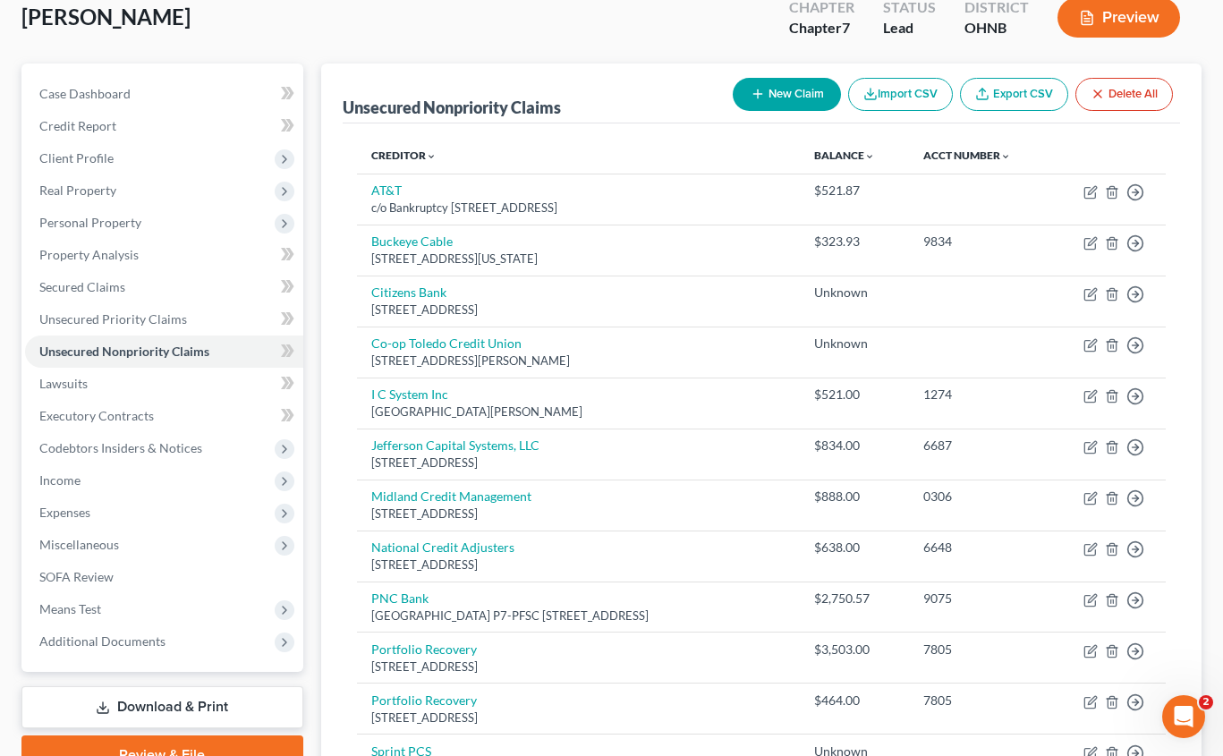
scroll to position [0, 0]
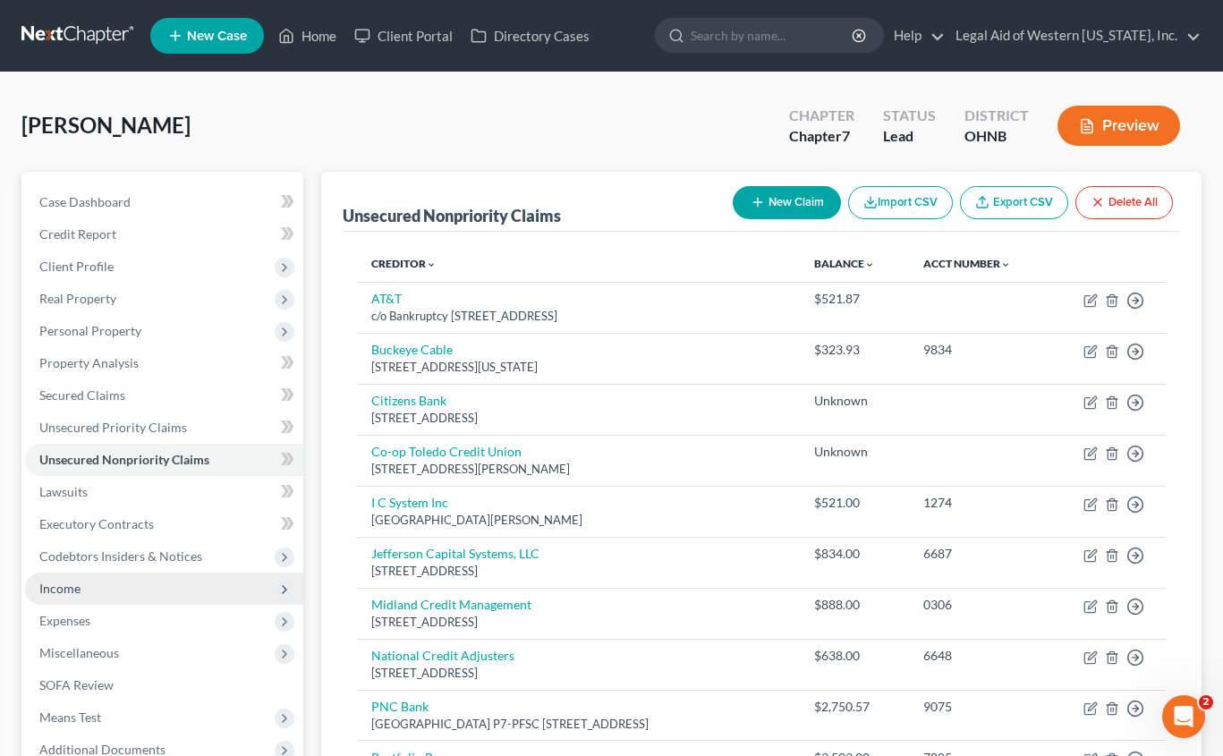
click at [123, 588] on span "Income" at bounding box center [164, 588] width 278 height 32
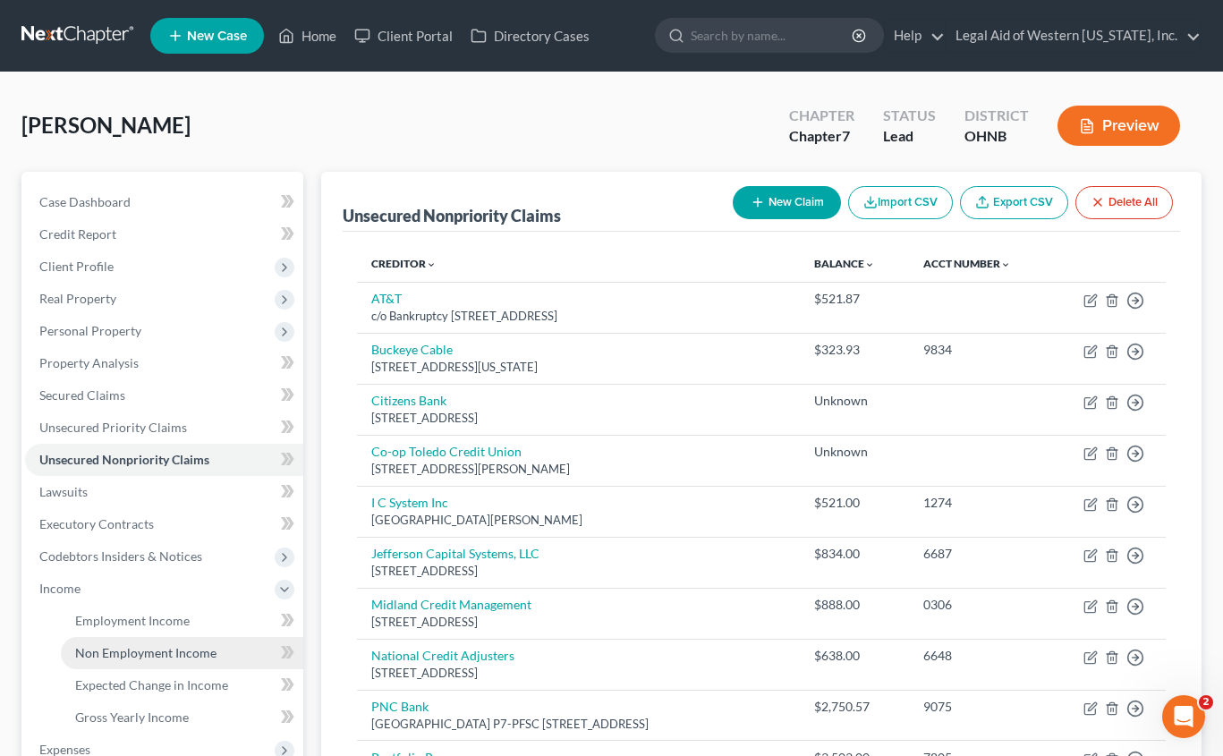
click at [133, 654] on span "Non Employment Income" at bounding box center [145, 652] width 141 height 15
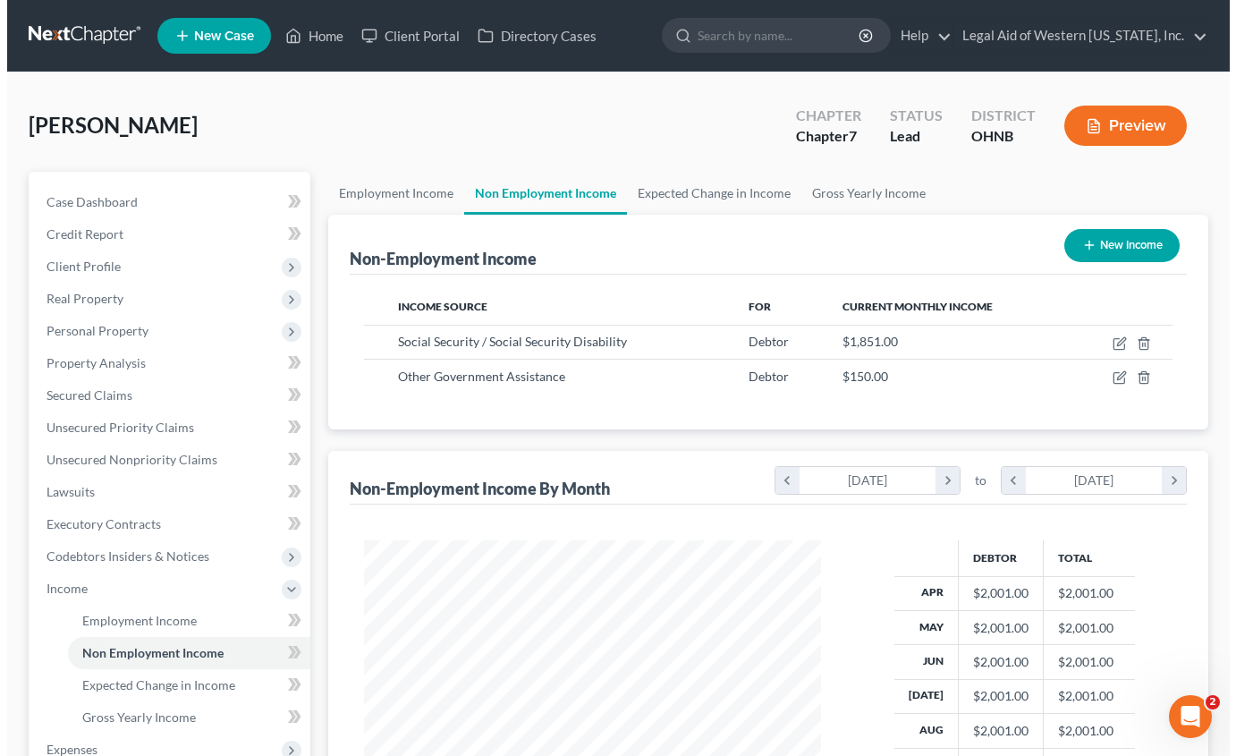
scroll to position [321, 493]
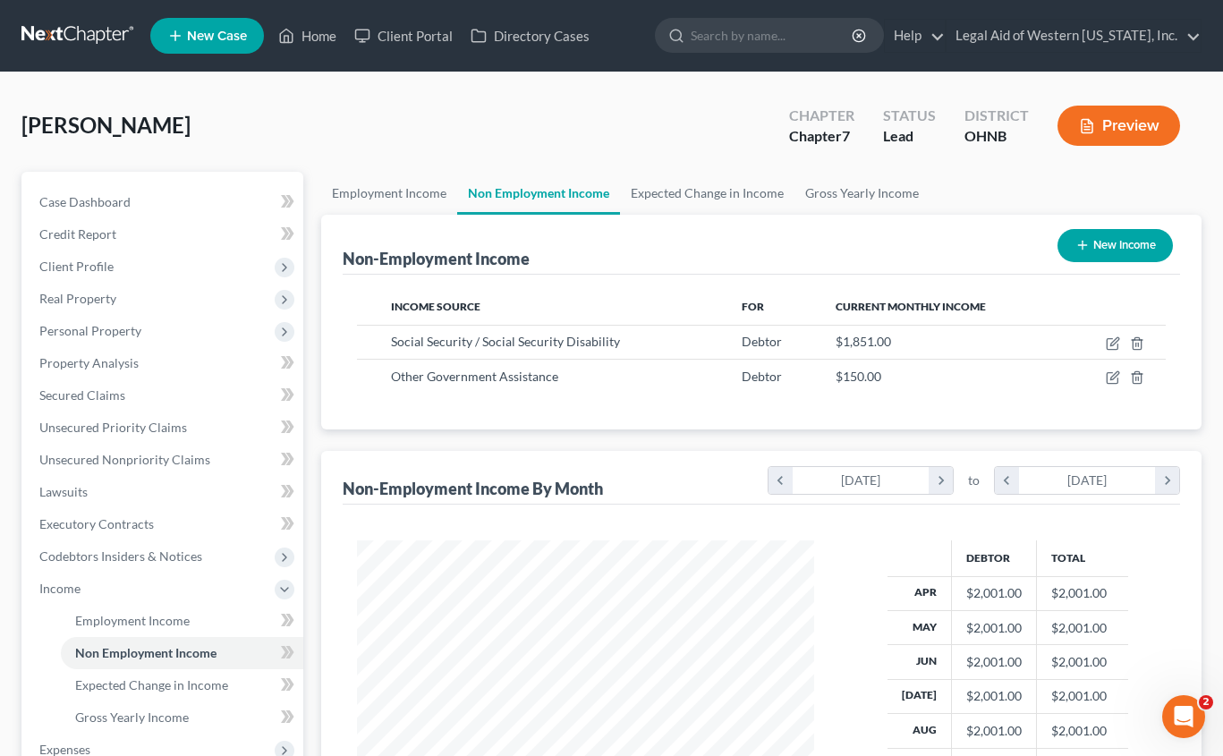
click at [1108, 247] on button "New Income" at bounding box center [1114, 245] width 115 height 33
select select "0"
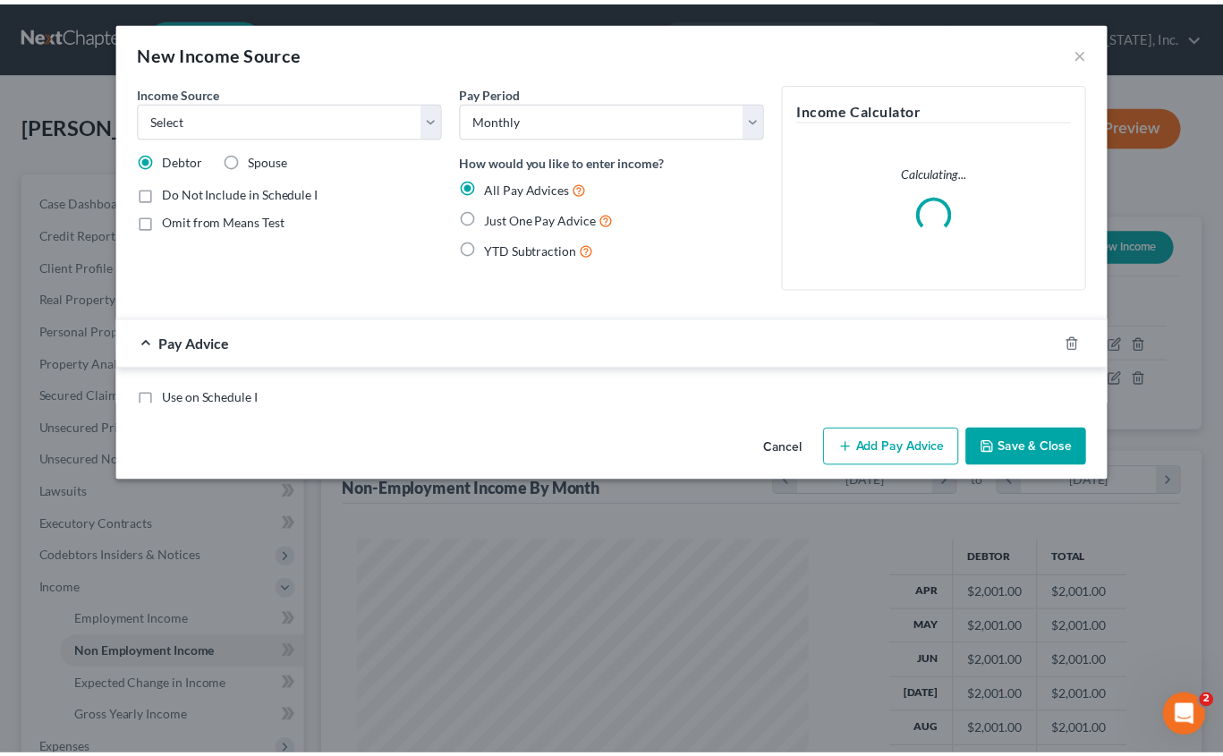
scroll to position [321, 499]
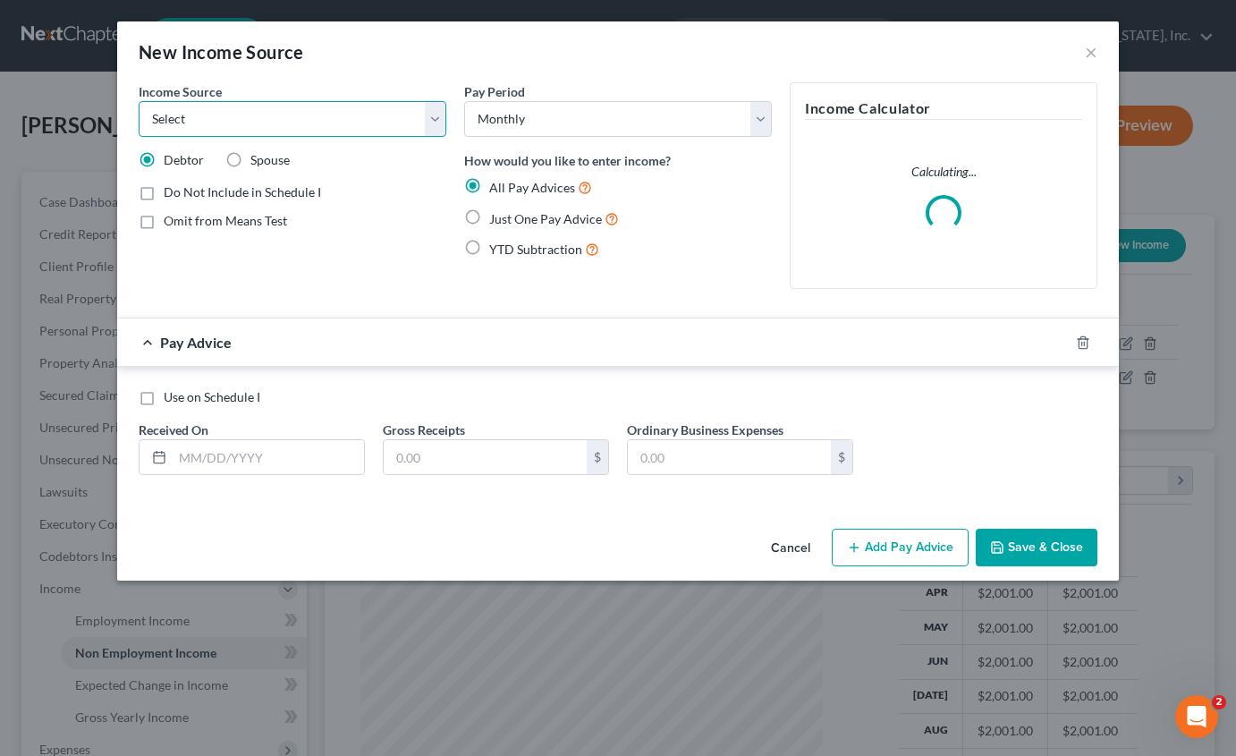
click at [343, 127] on select "Select Unemployment Disability (from employer) Pension Retirement Social Securi…" at bounding box center [293, 119] width 308 height 36
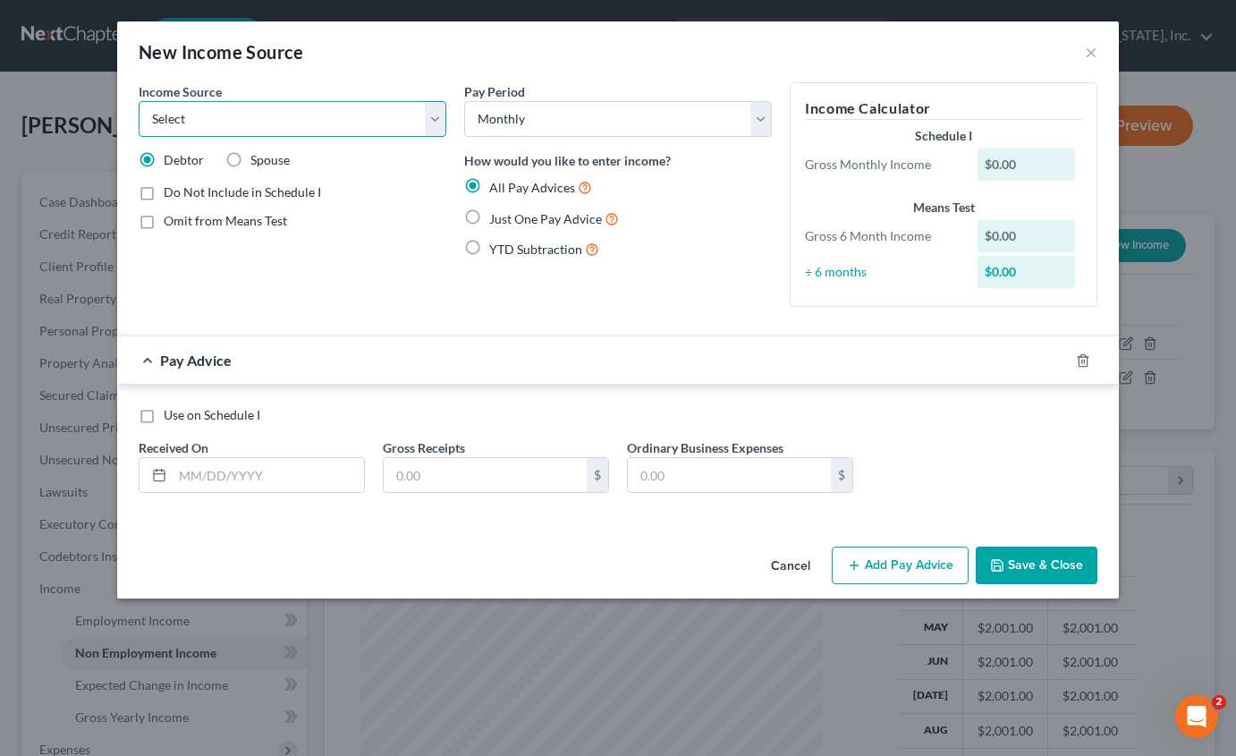
select select "4"
click at [139, 101] on select "Select Unemployment Disability (from employer) Pension Retirement Social Securi…" at bounding box center [293, 119] width 308 height 36
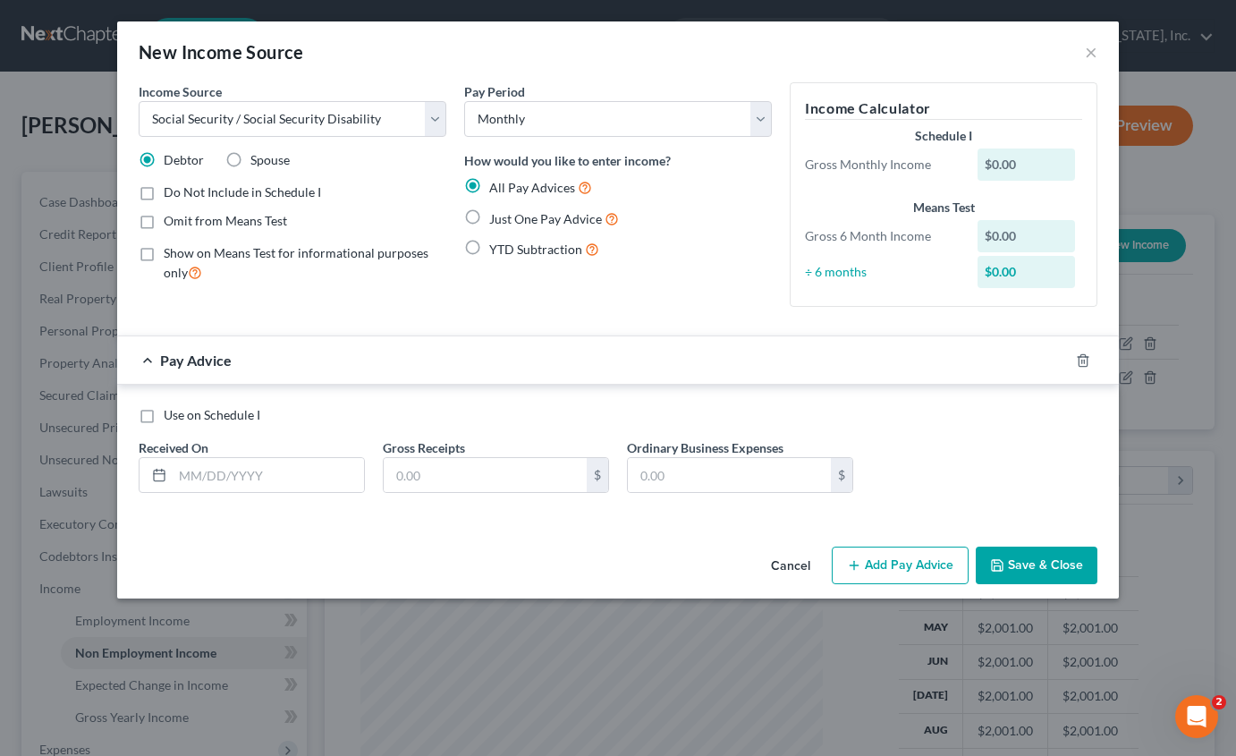
click at [489, 219] on label "Just One Pay Advice" at bounding box center [554, 218] width 130 height 21
click at [496, 219] on input "Just One Pay Advice" at bounding box center [502, 214] width 12 height 12
radio input "true"
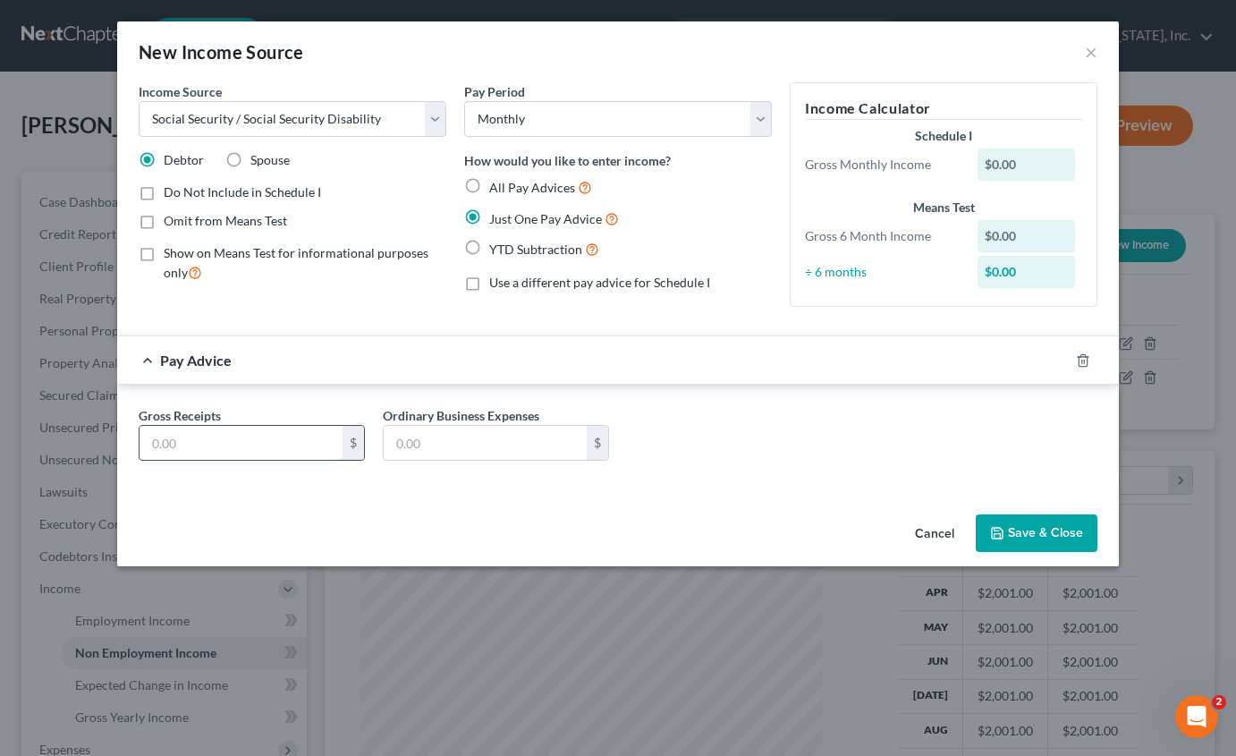
click at [264, 454] on input "text" at bounding box center [241, 443] width 203 height 34
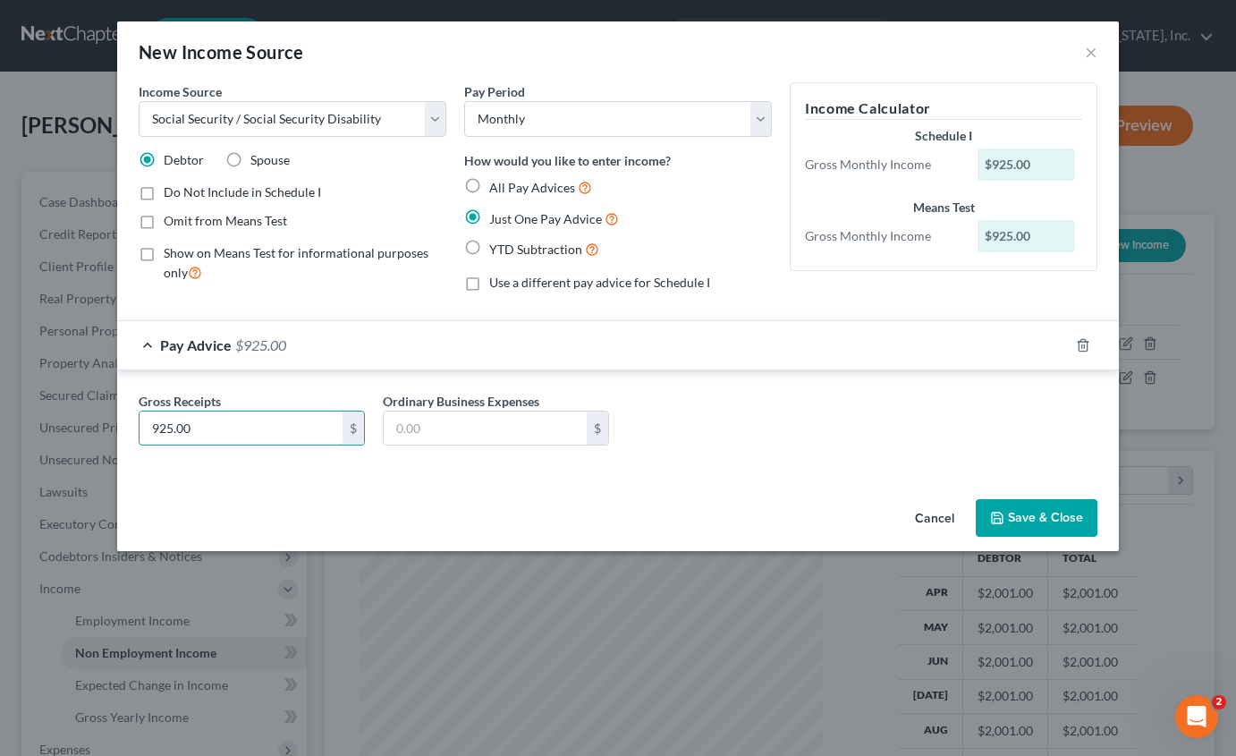
type input "925.00"
click at [1015, 521] on button "Save & Close" at bounding box center [1037, 518] width 122 height 38
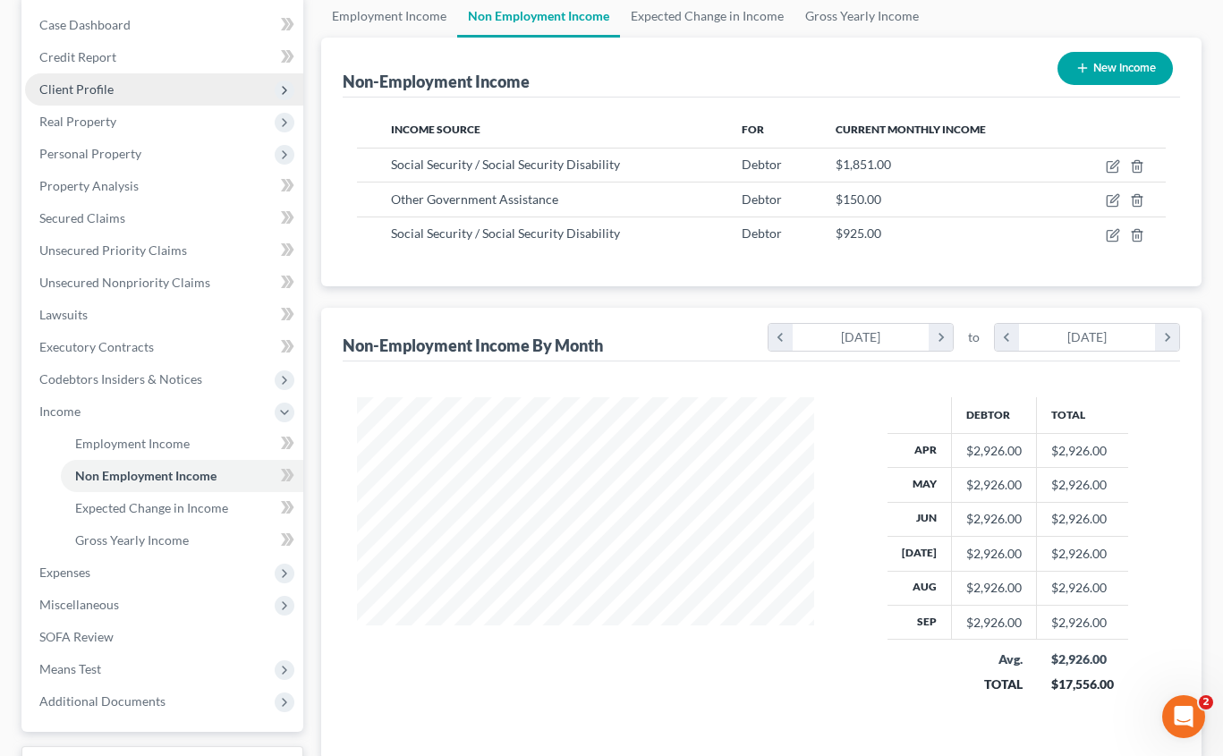
scroll to position [145, 0]
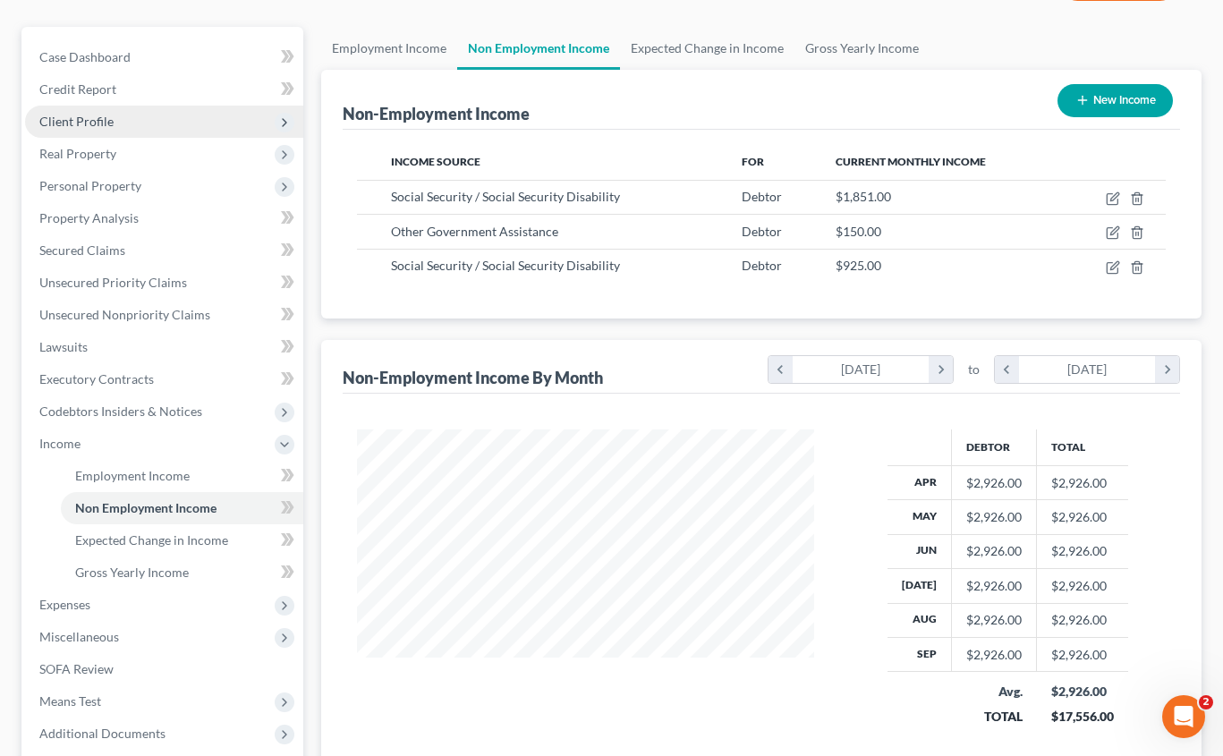
click at [153, 130] on span "Client Profile" at bounding box center [164, 122] width 278 height 32
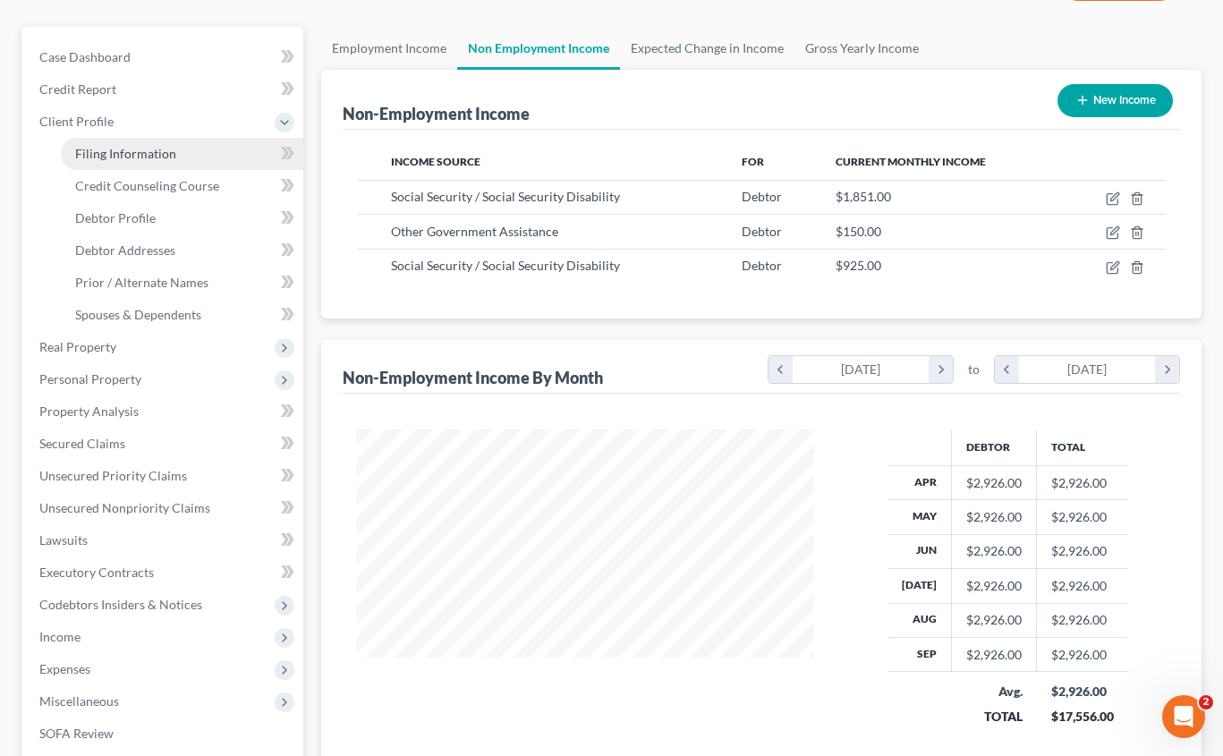
click at [156, 148] on span "Filing Information" at bounding box center [125, 153] width 101 height 15
select select "1"
select select "0"
select select "36"
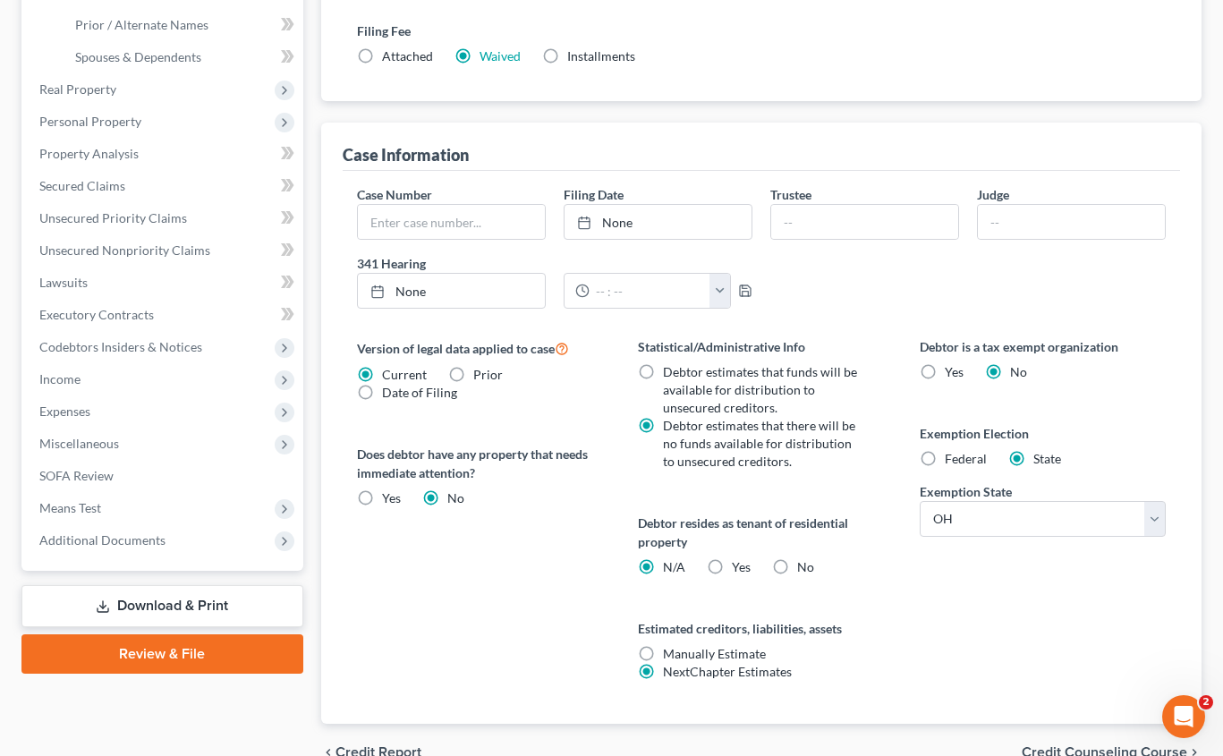
scroll to position [495, 0]
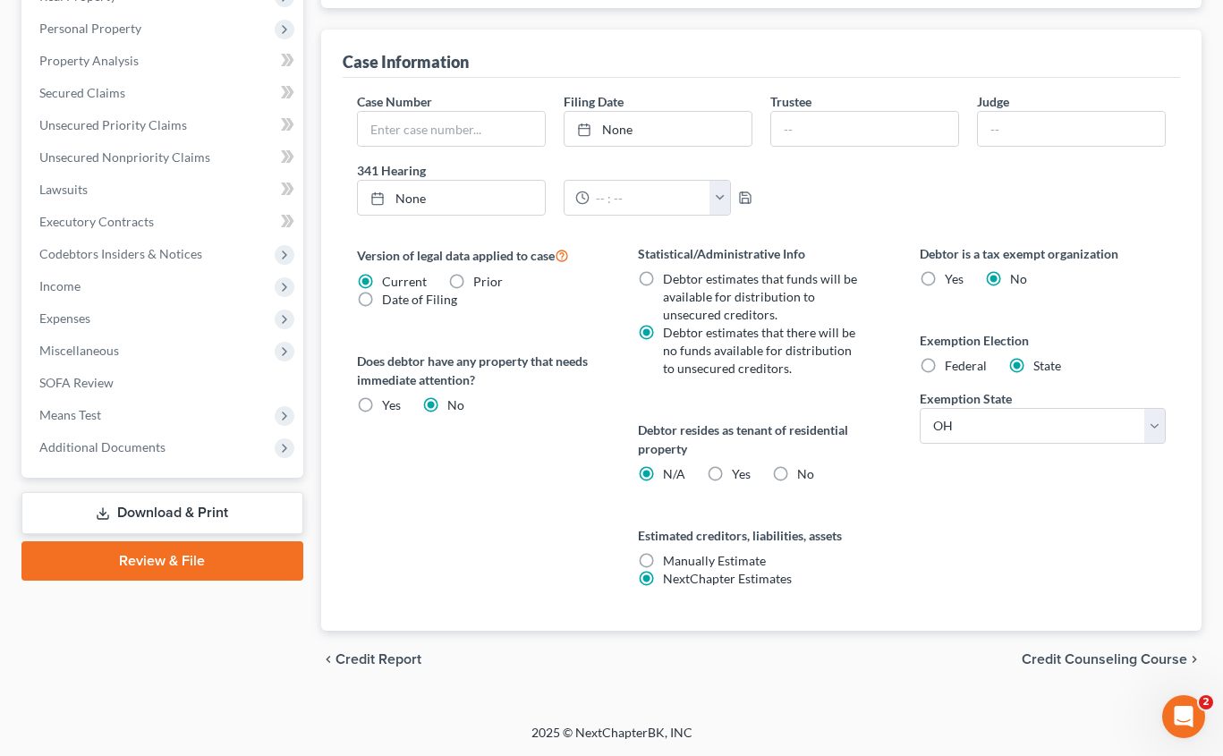
click at [1046, 654] on span "Credit Counseling Course" at bounding box center [1103, 659] width 165 height 14
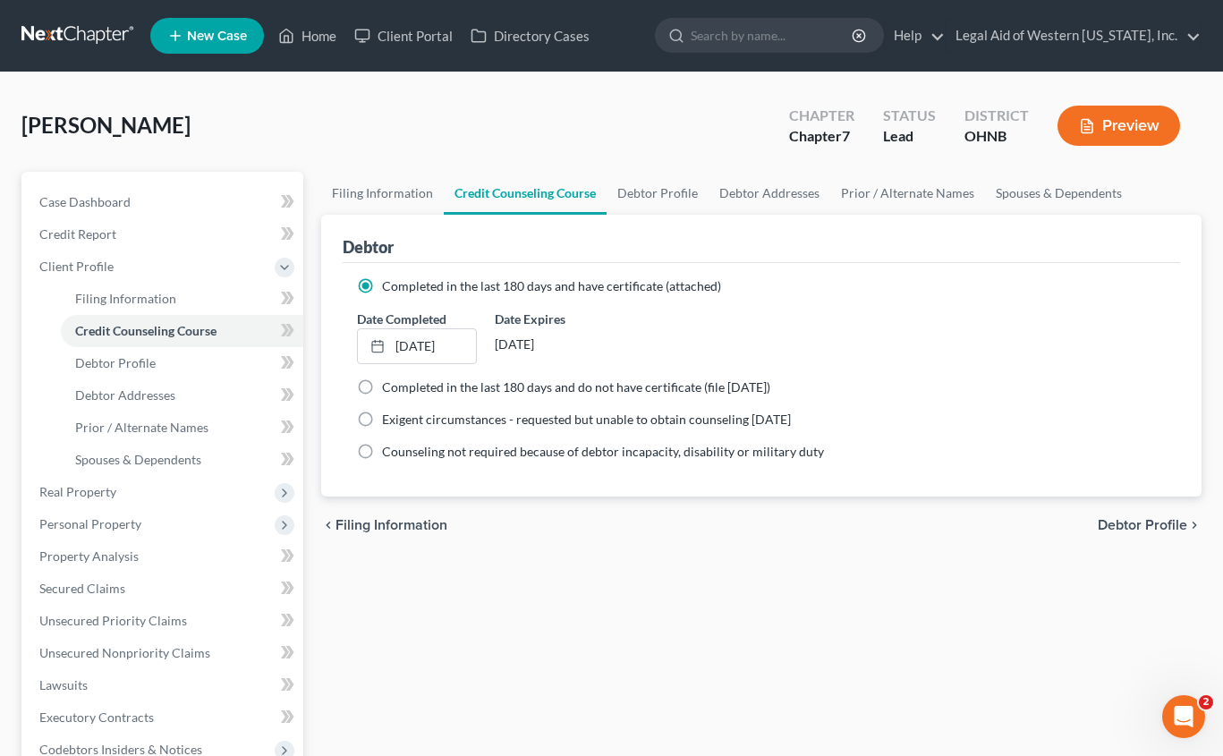
click at [1105, 523] on span "Debtor Profile" at bounding box center [1141, 525] width 89 height 14
select select "3"
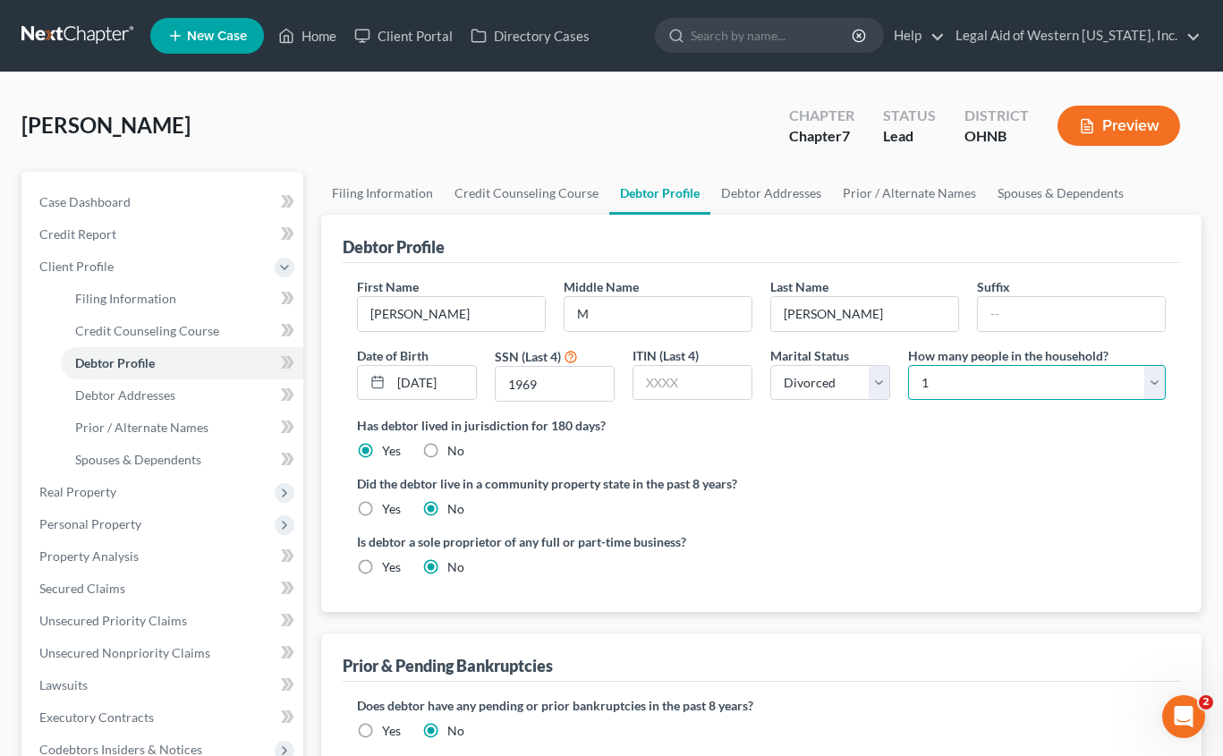
click at [1011, 386] on select "Select 1 2 3 4 5 6 7 8 9 10 11 12 13 14 15 16 17 18 19 20" at bounding box center [1037, 383] width 258 height 36
select select "1"
click at [908, 365] on select "Select 1 2 3 4 5 6 7 8 9 10 11 12 13 14 15 16 17 18 19 20" at bounding box center [1037, 383] width 258 height 36
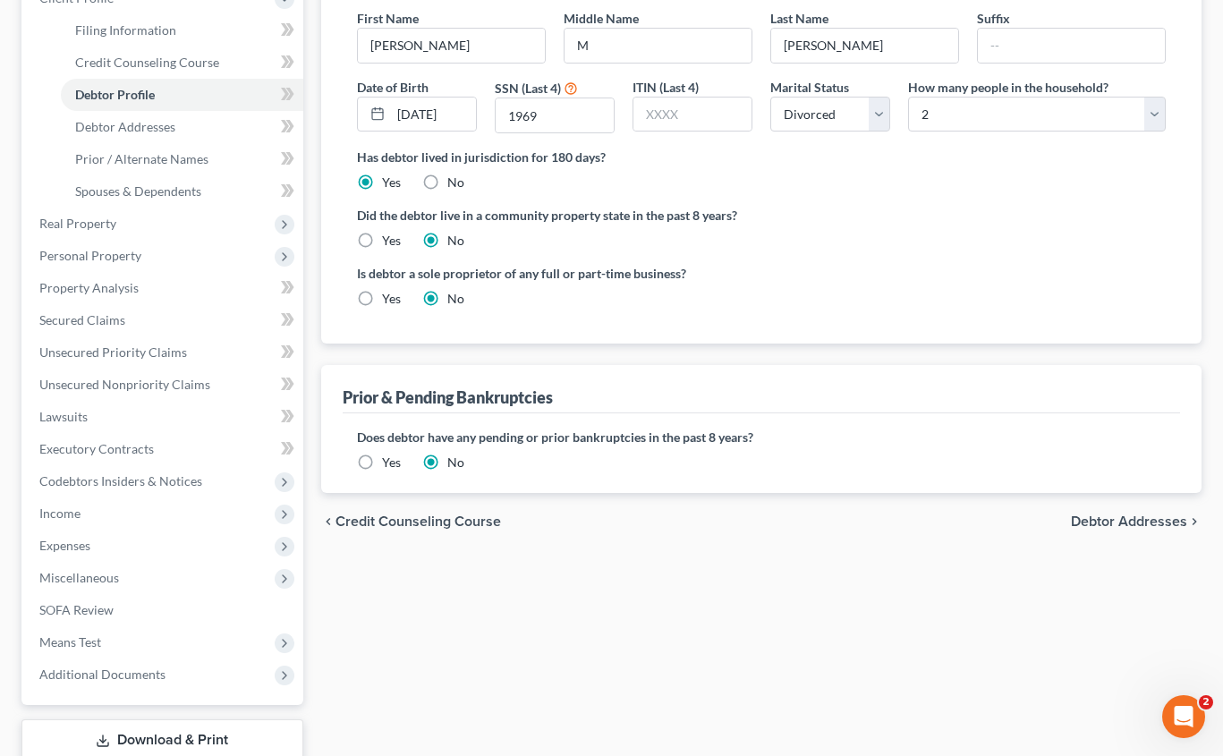
click at [1127, 516] on span "Debtor Addresses" at bounding box center [1129, 521] width 116 height 14
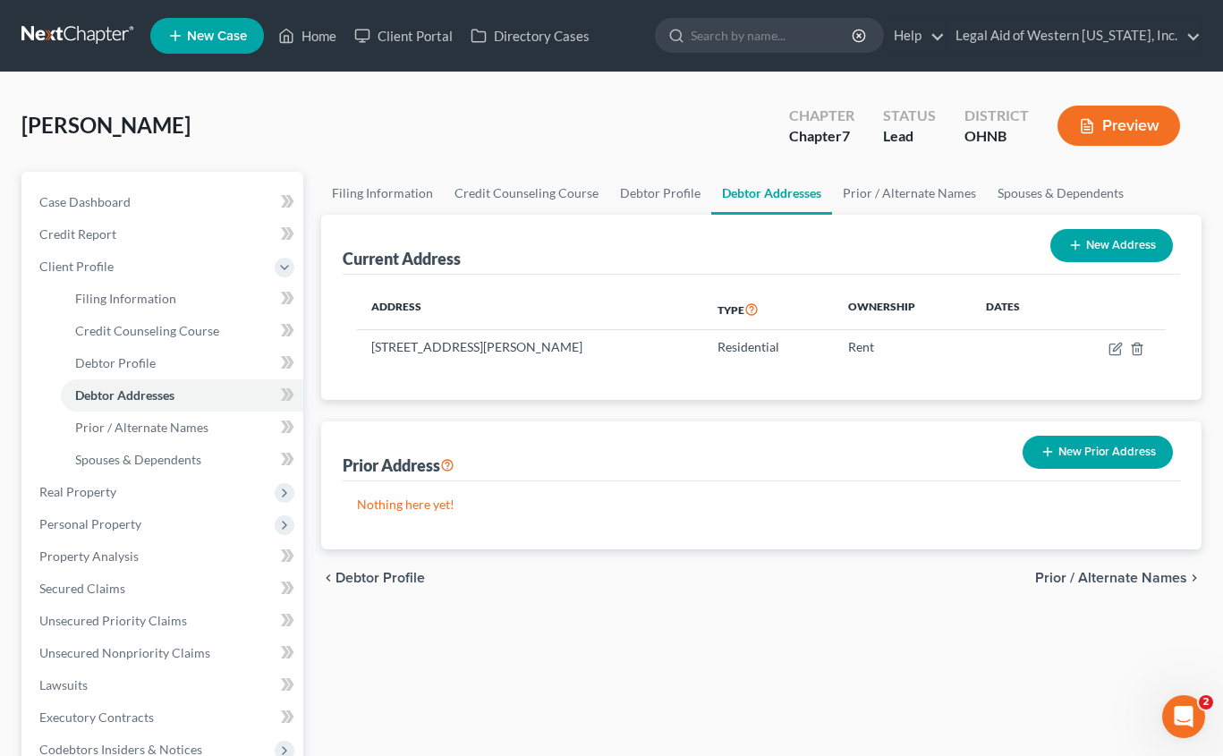
click at [1135, 581] on span "Prior / Alternate Names" at bounding box center [1111, 578] width 152 height 14
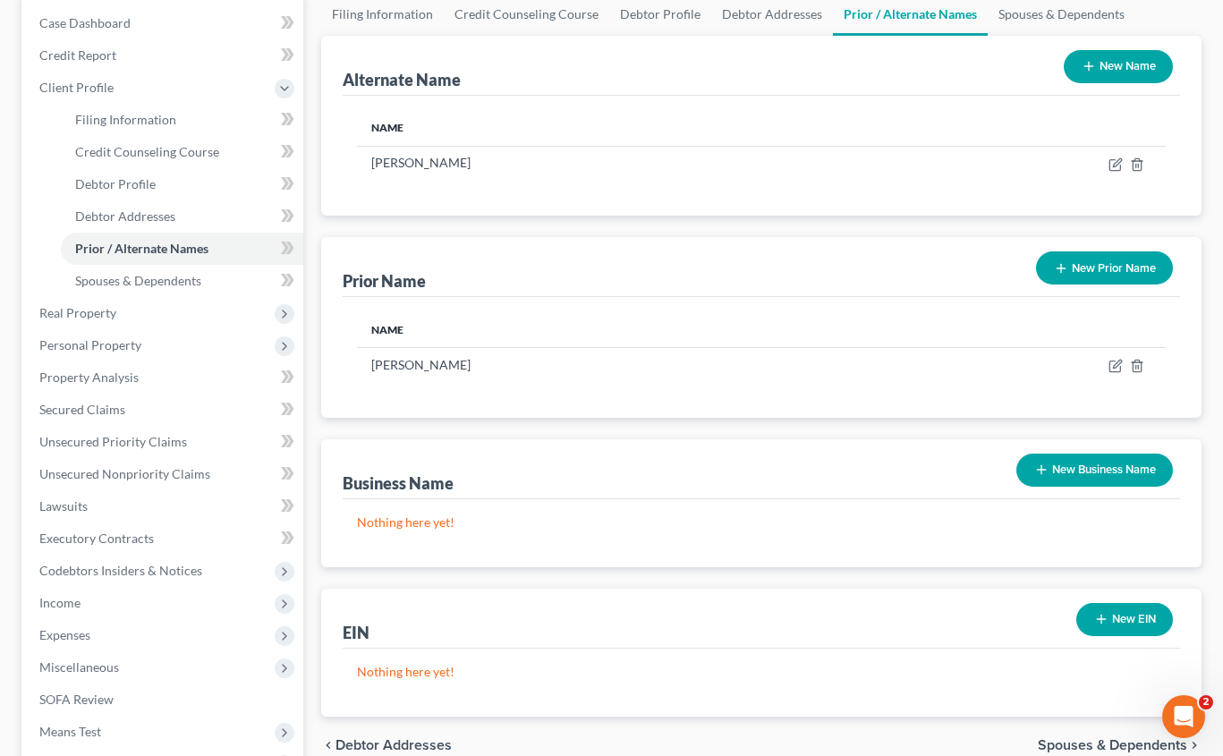
scroll to position [268, 0]
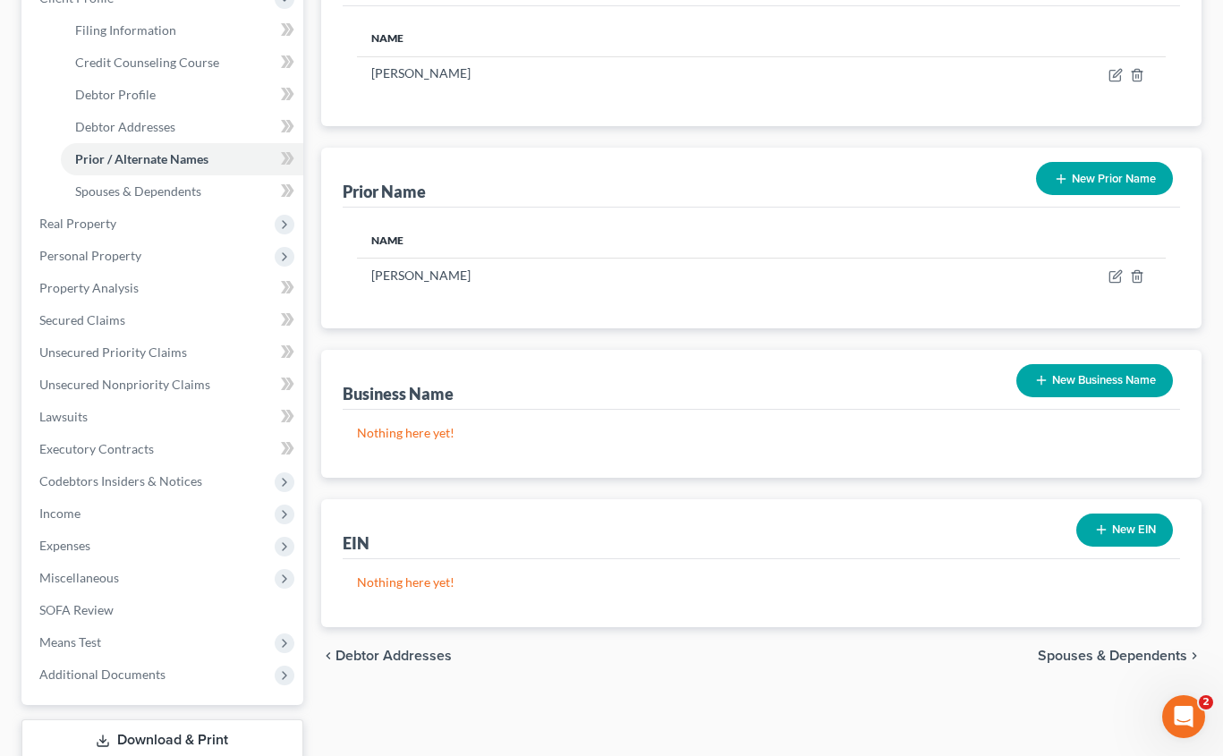
click at [1114, 656] on span "Spouses & Dependents" at bounding box center [1111, 655] width 149 height 14
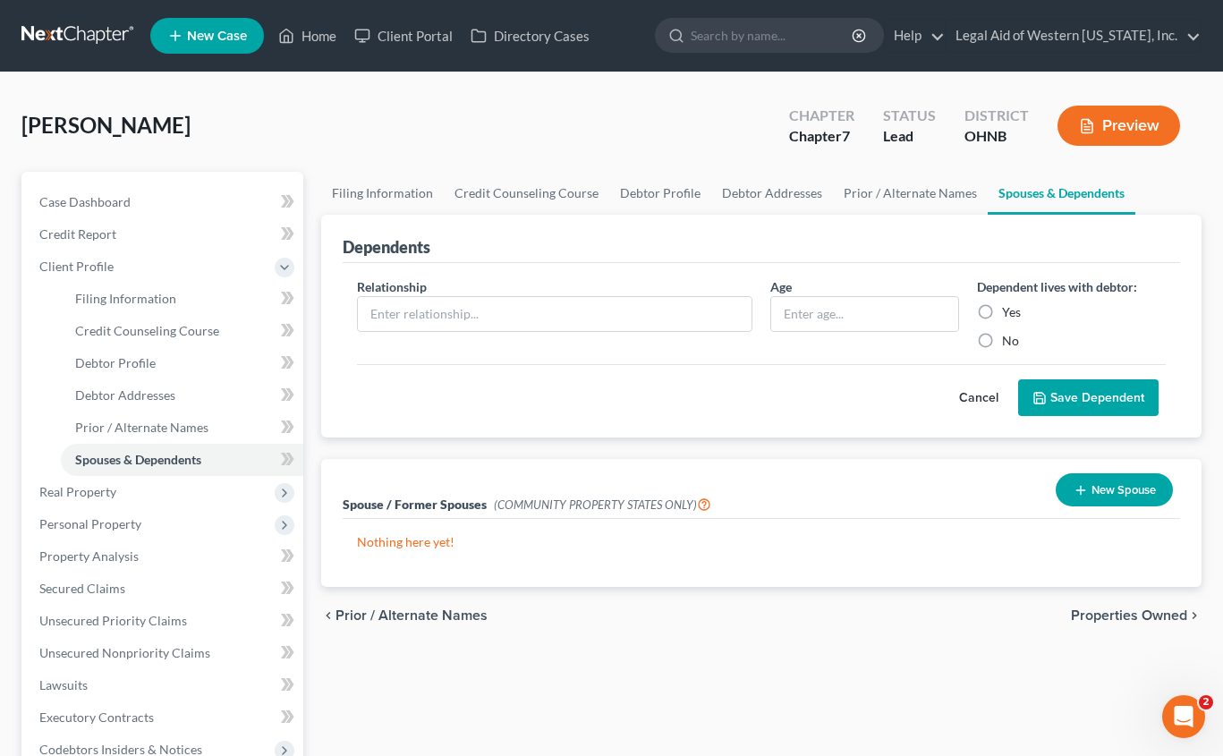
click at [411, 293] on span "Relationship" at bounding box center [392, 286] width 70 height 15
click at [414, 320] on input "text" at bounding box center [555, 314] width 394 height 34
type input "Daughter"
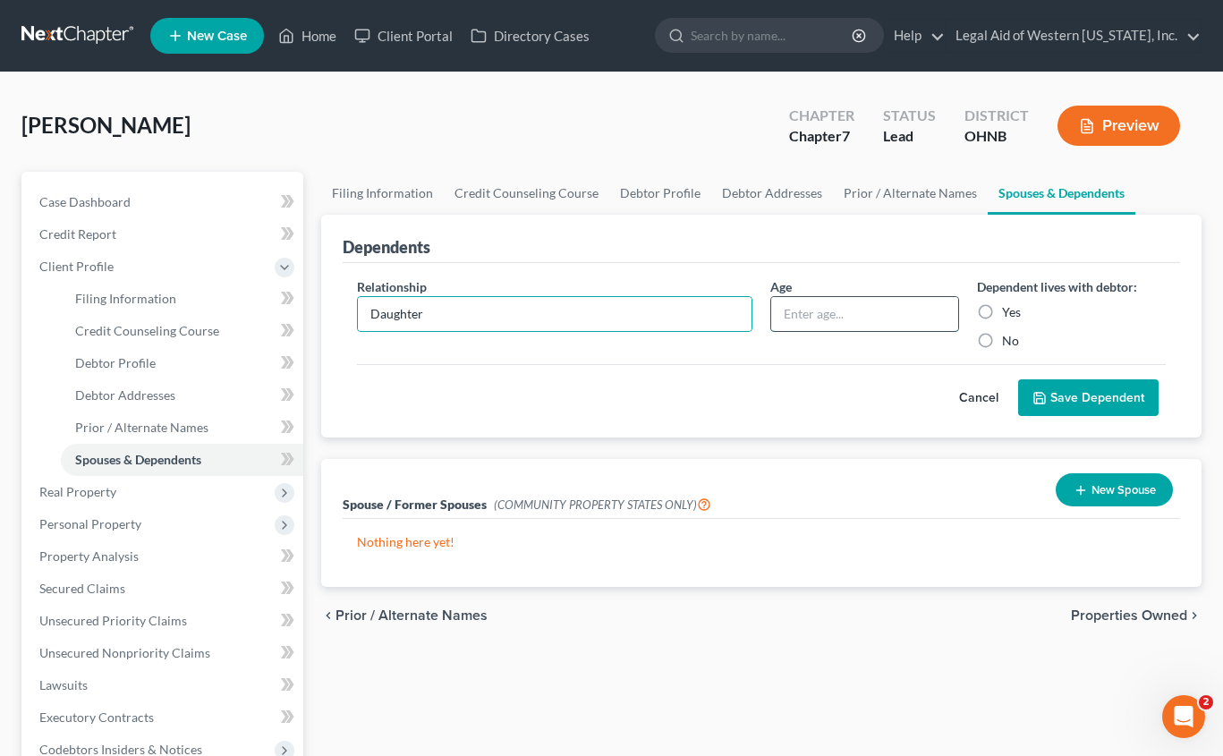
click at [839, 316] on input "text" at bounding box center [864, 314] width 187 height 34
click at [1002, 309] on label "Yes" at bounding box center [1011, 312] width 19 height 18
click at [1009, 309] on input "Yes" at bounding box center [1015, 309] width 12 height 12
radio input "true"
click at [832, 321] on input "text" at bounding box center [864, 314] width 187 height 34
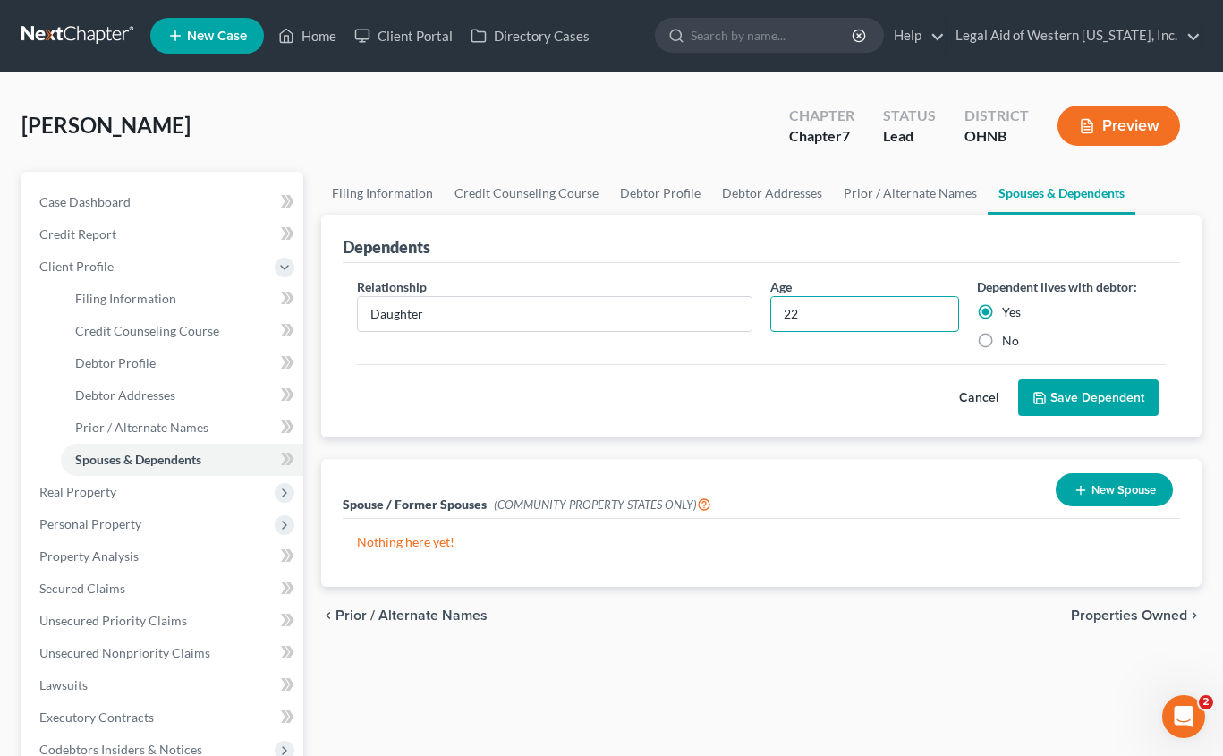
type input "22"
click at [1088, 401] on button "Save Dependent" at bounding box center [1088, 398] width 140 height 38
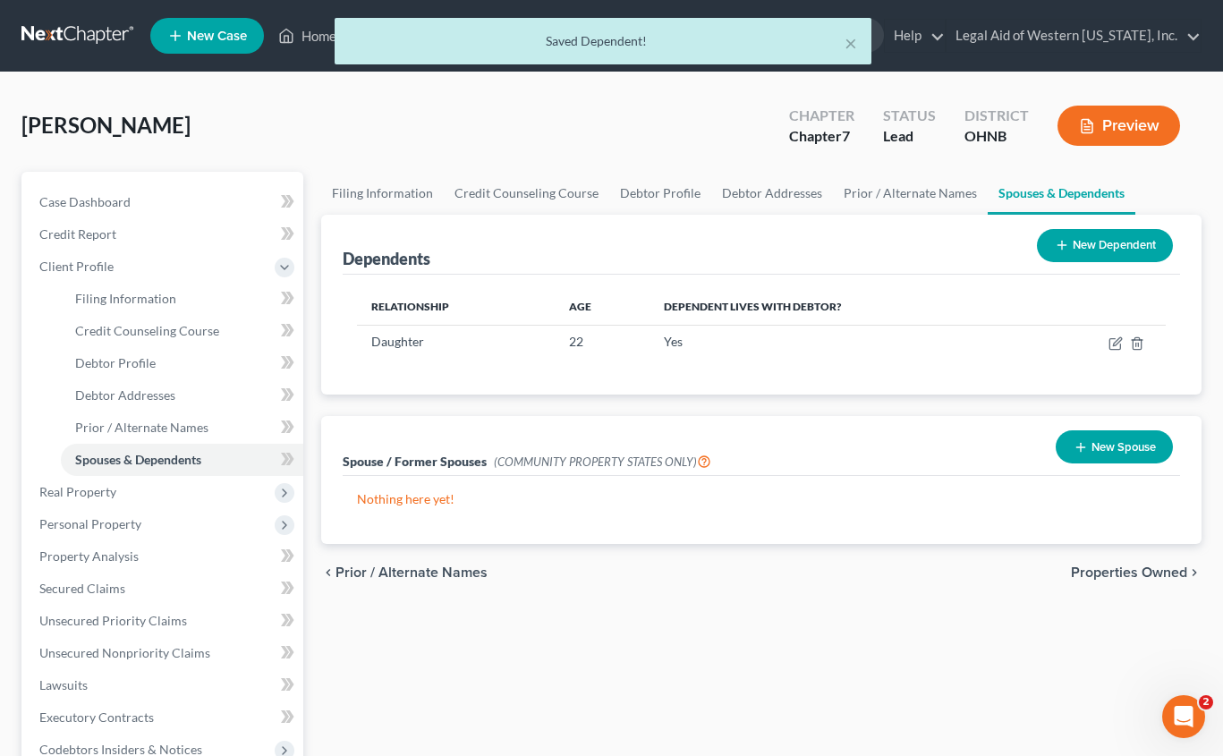
click at [1122, 568] on span "Properties Owned" at bounding box center [1129, 572] width 116 height 14
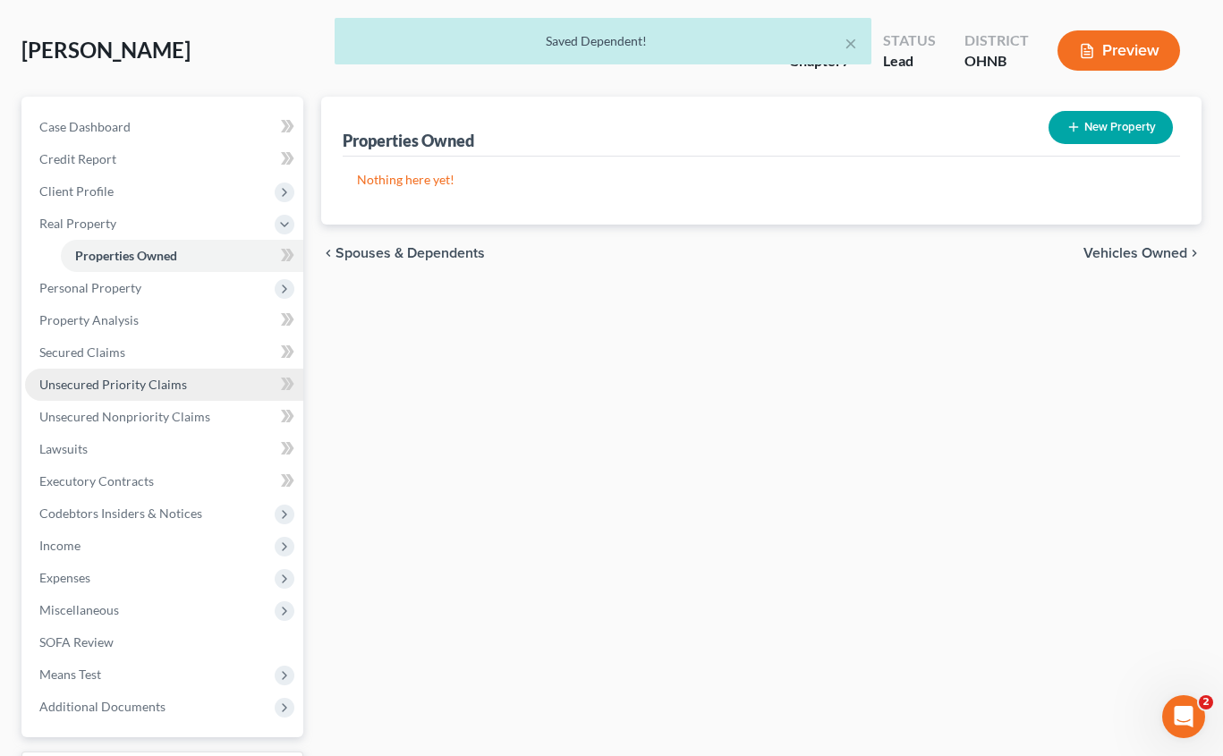
scroll to position [179, 0]
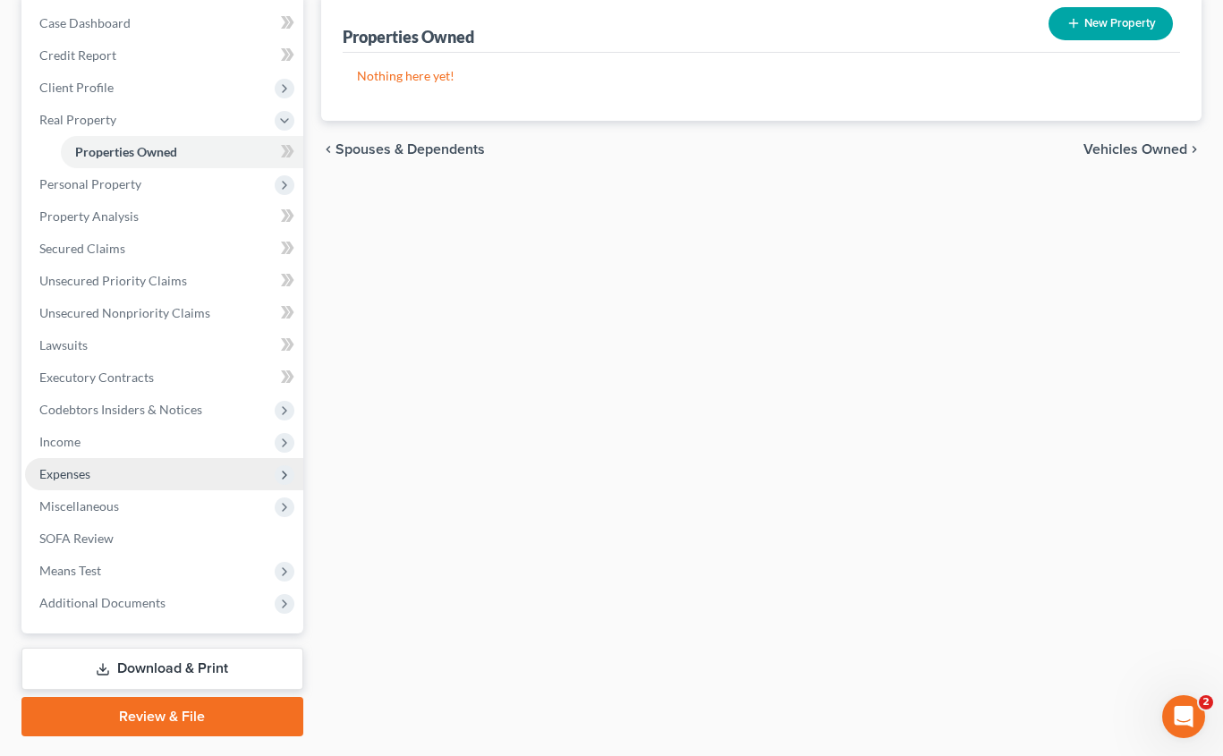
click at [174, 482] on span "Expenses" at bounding box center [164, 474] width 278 height 32
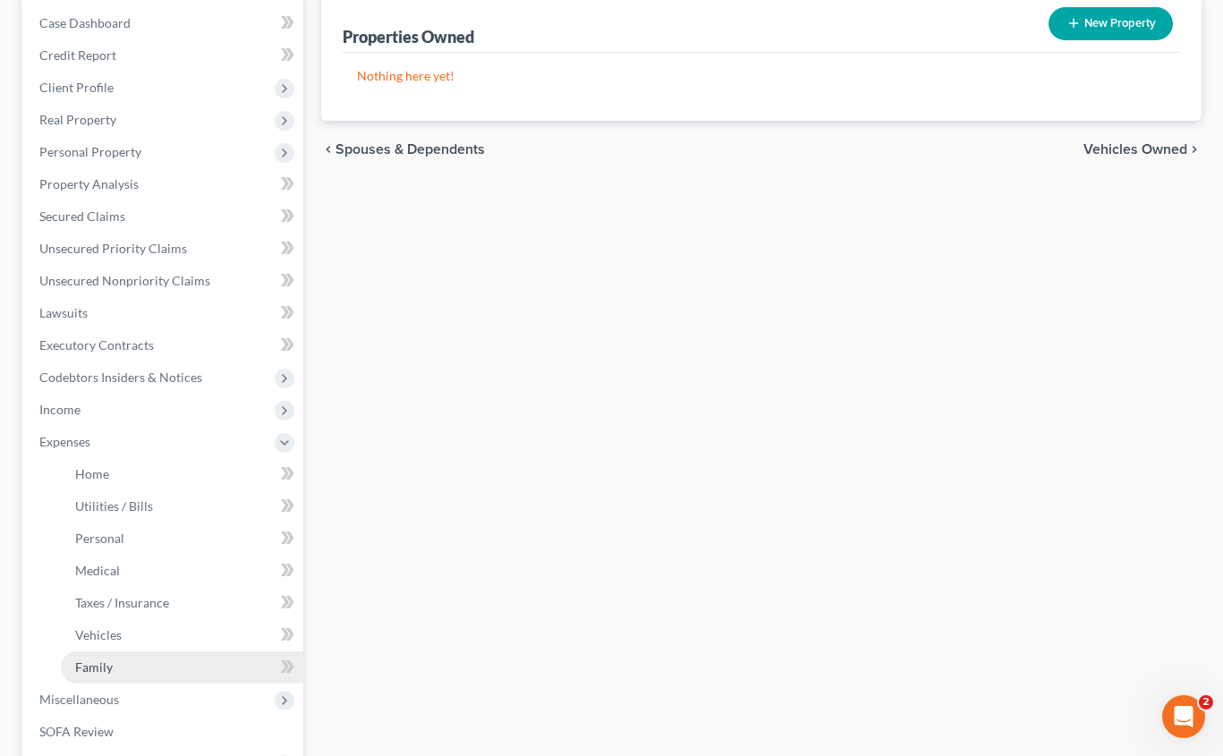
click at [180, 656] on link "Family" at bounding box center [182, 667] width 242 height 32
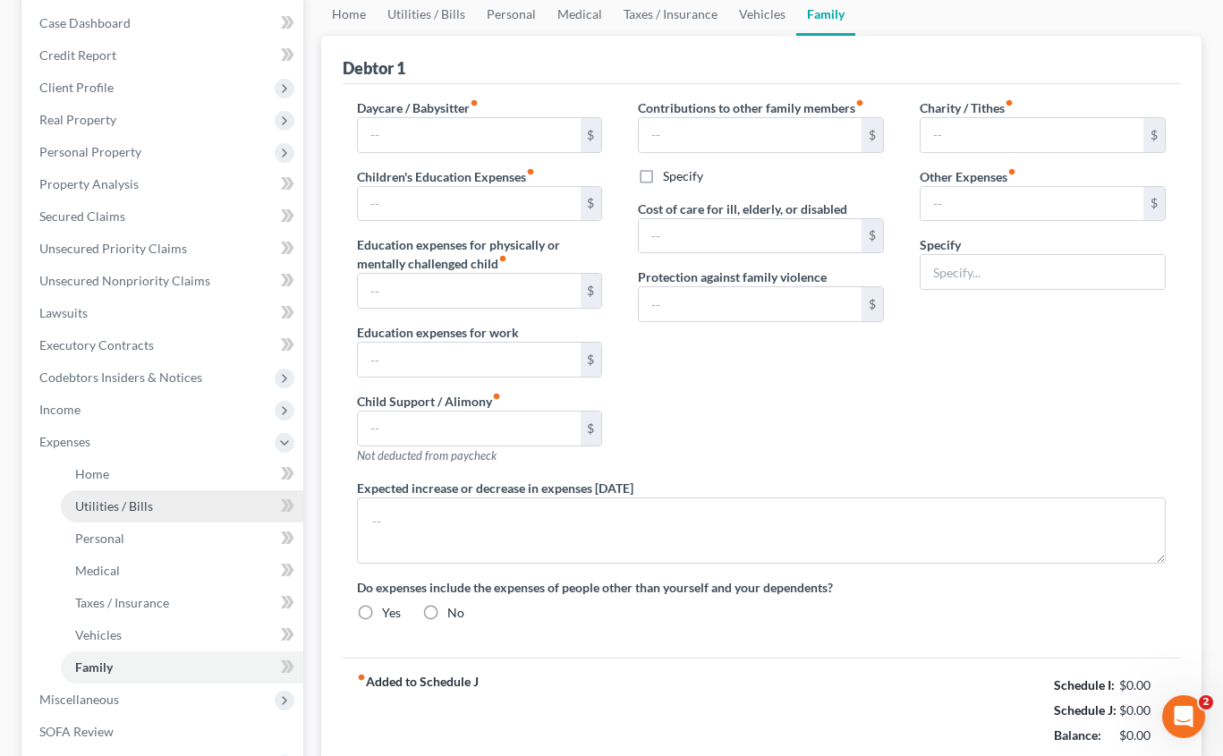
type input "0.00"
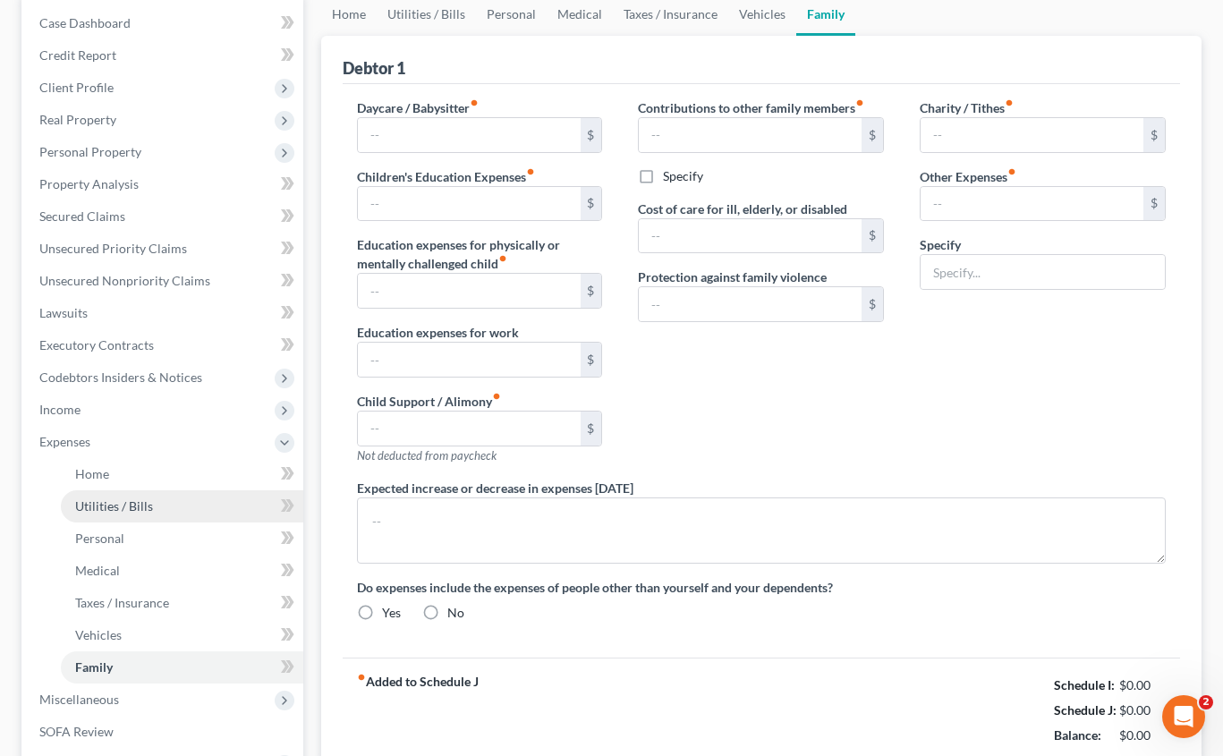
type input "0.00"
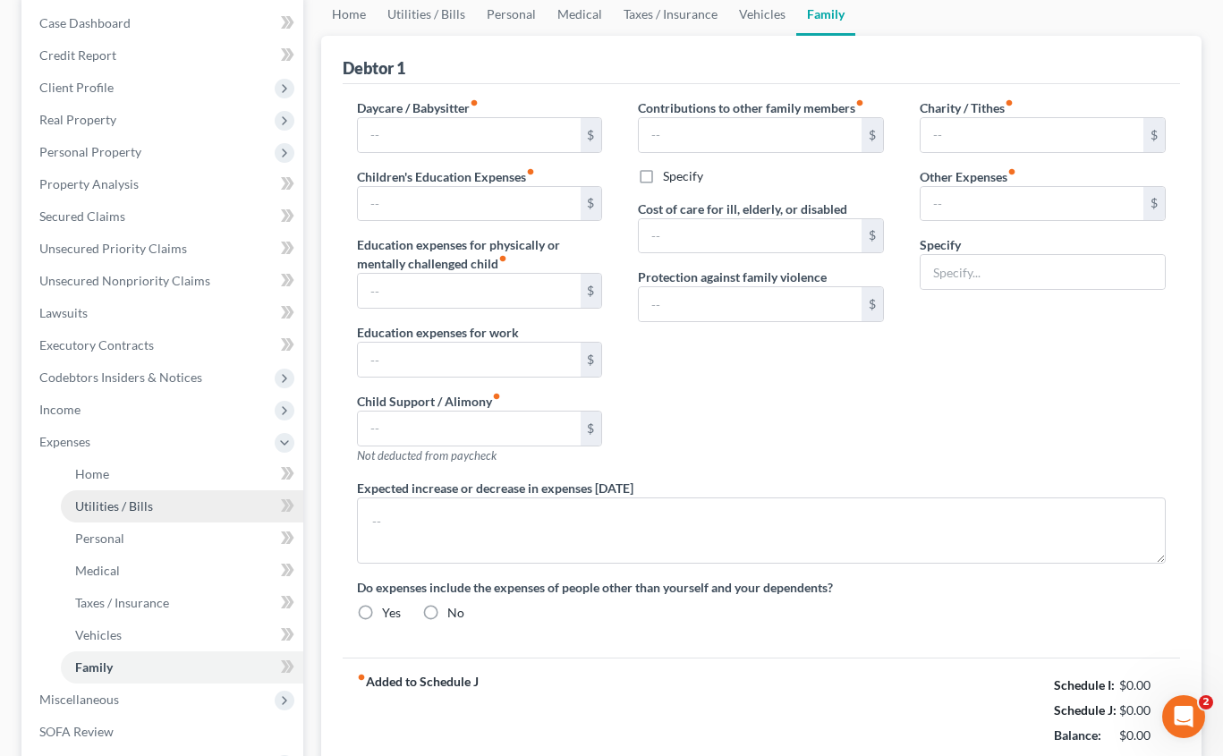
radio input "true"
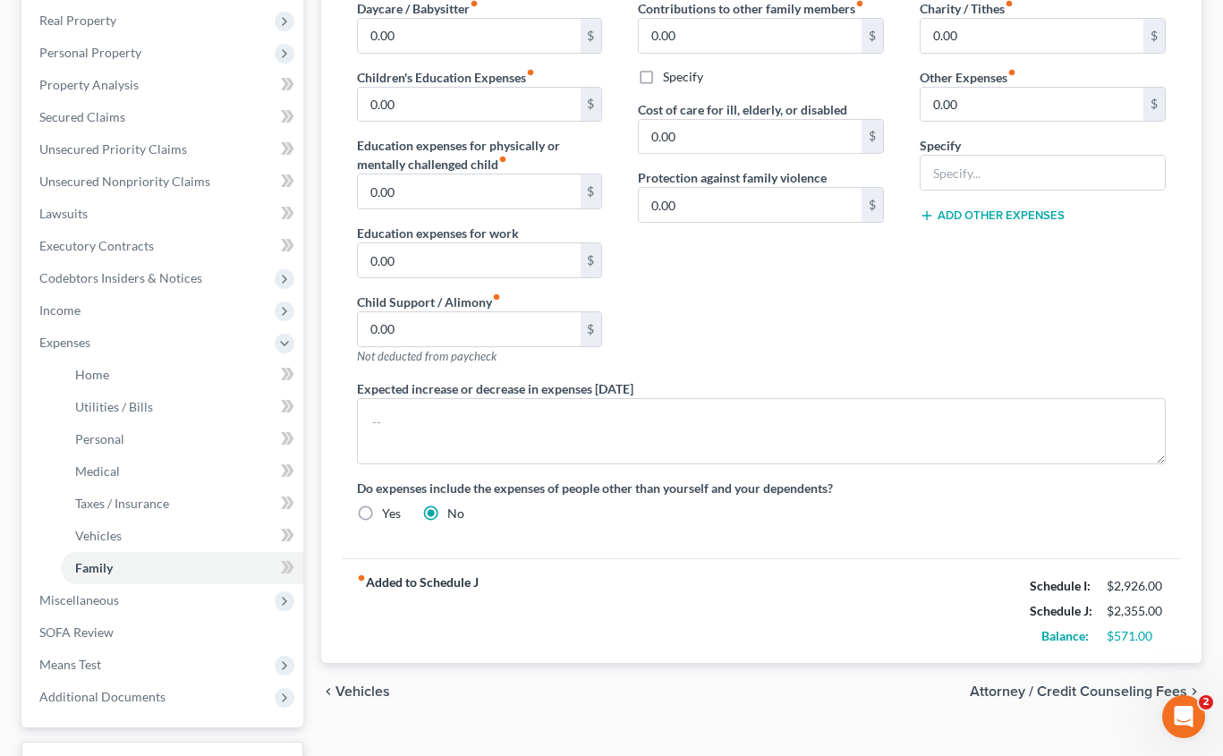
scroll to position [241, 0]
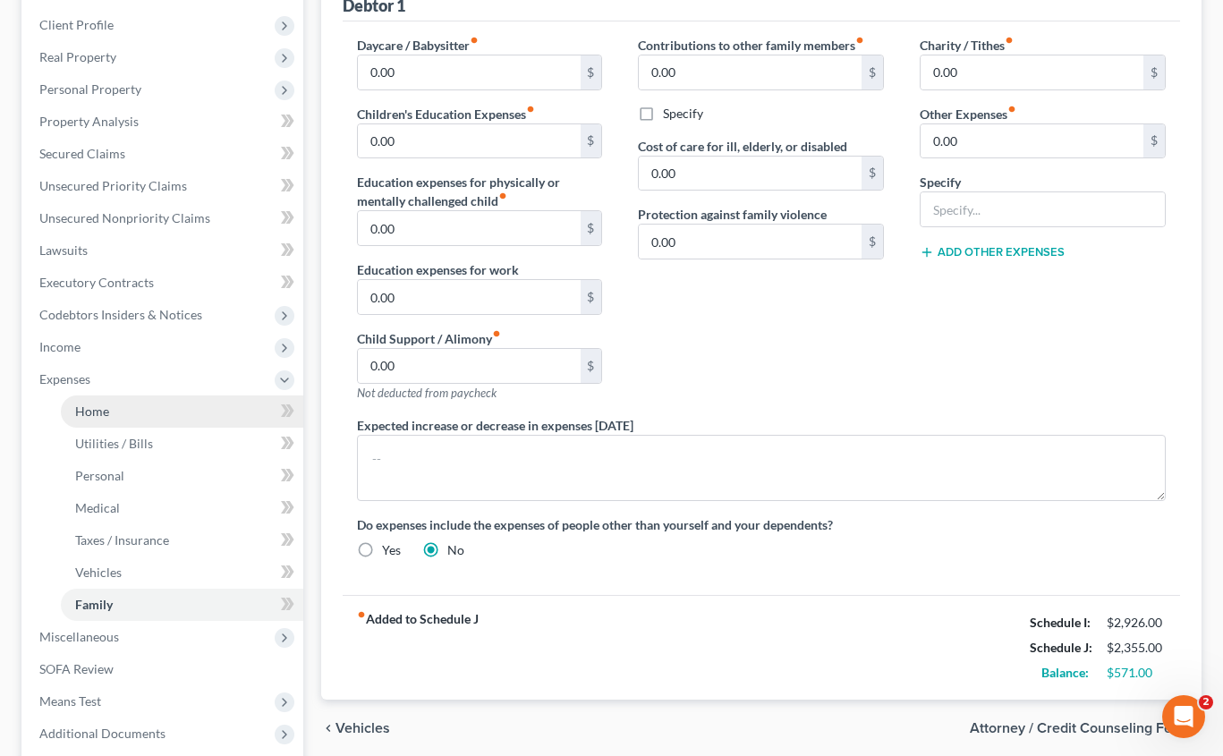
click at [163, 419] on link "Home" at bounding box center [182, 411] width 242 height 32
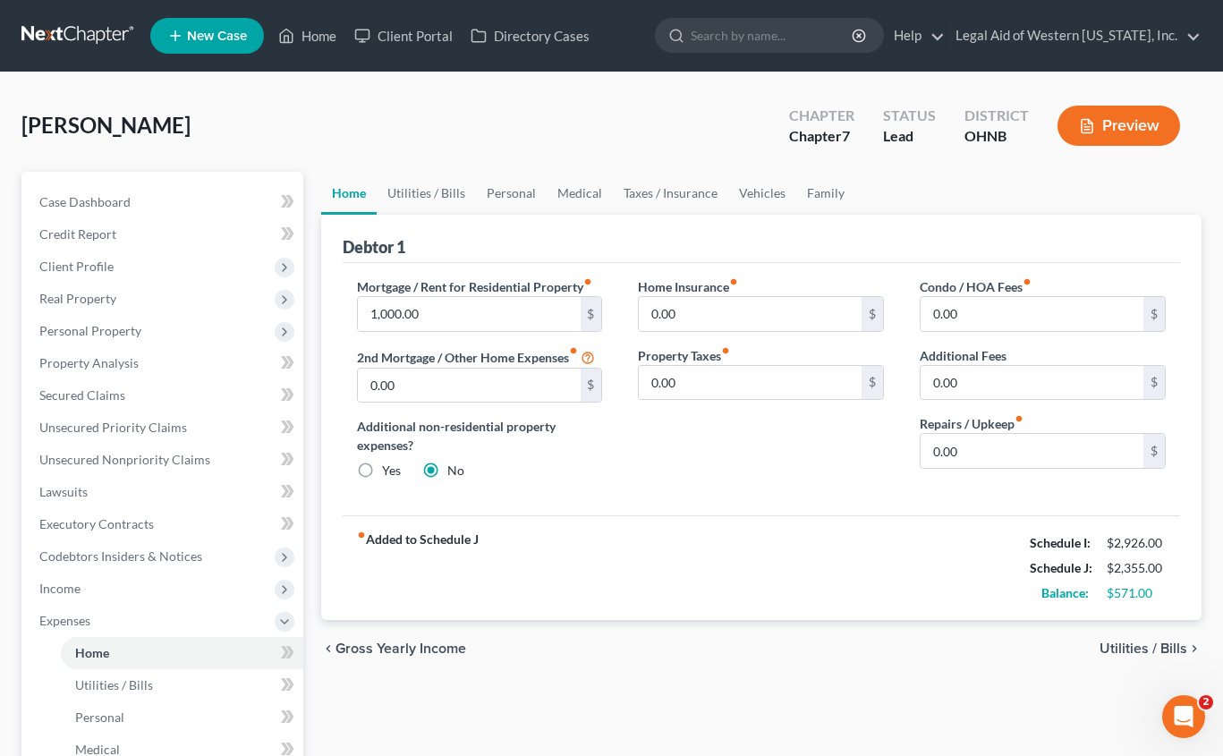
click at [1119, 648] on span "Utilities / Bills" at bounding box center [1143, 648] width 88 height 14
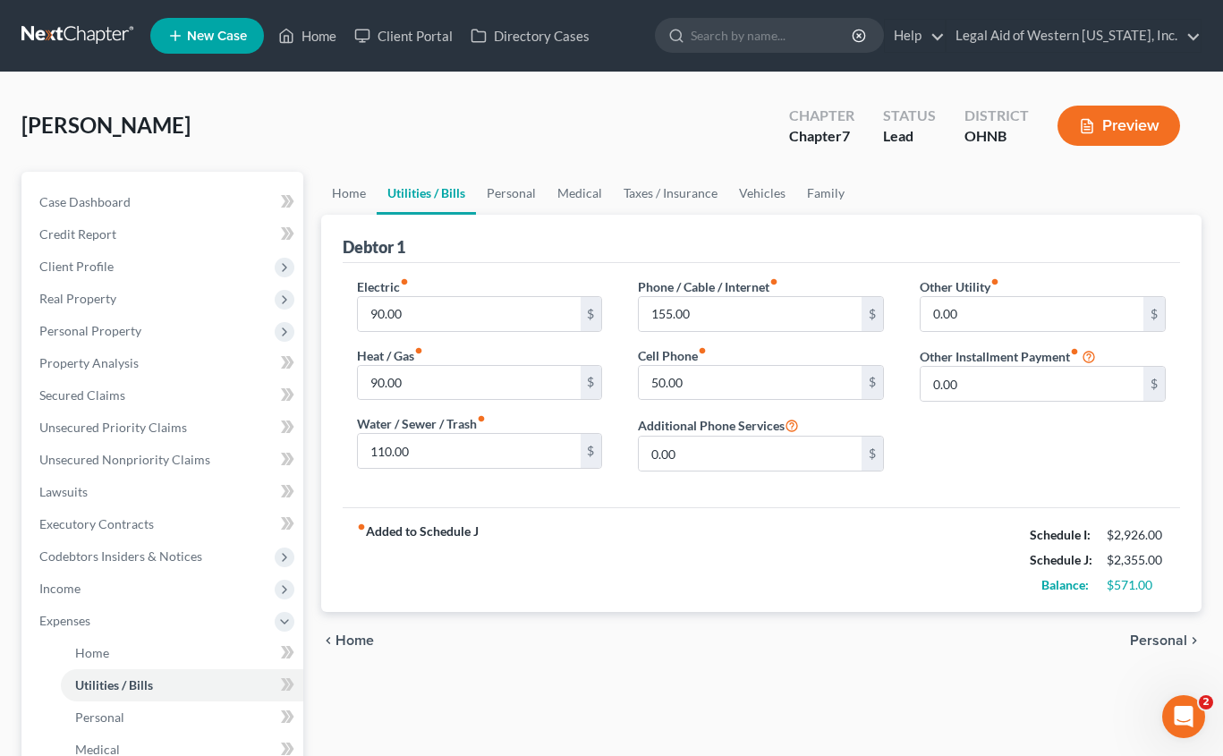
click at [1172, 639] on span "Personal" at bounding box center [1158, 640] width 57 height 14
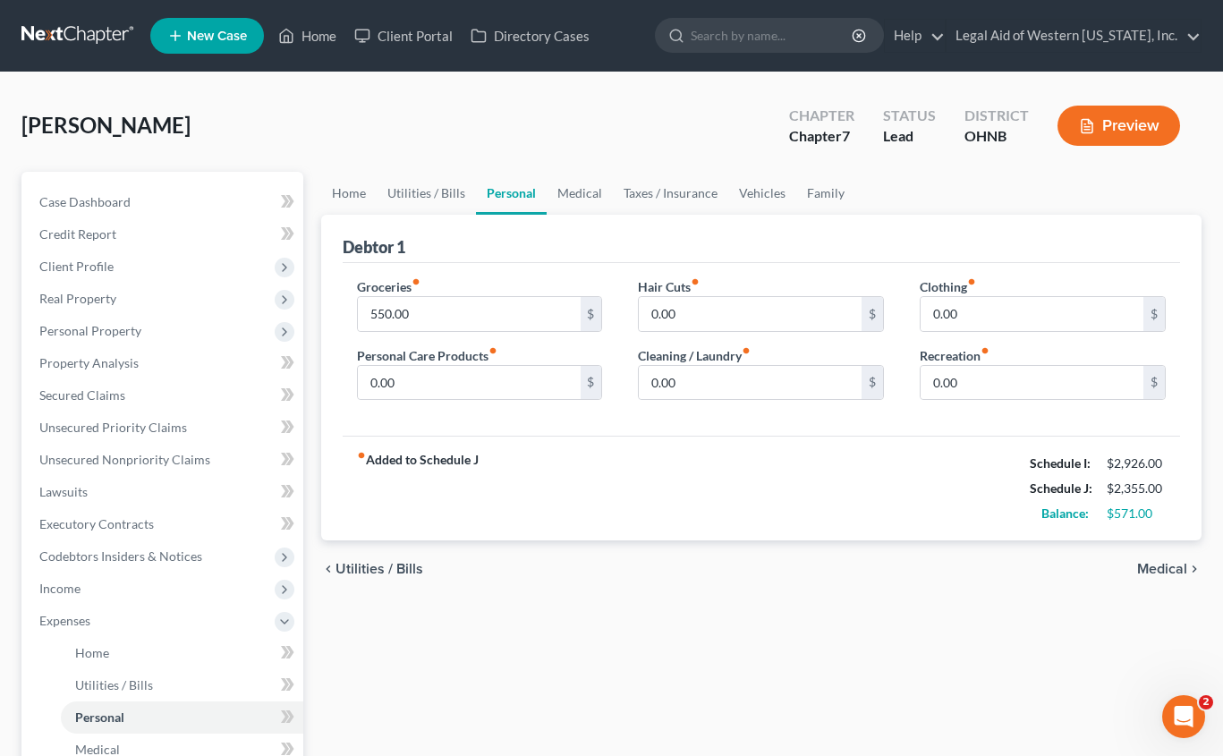
click at [1158, 562] on span "Medical" at bounding box center [1162, 569] width 50 height 14
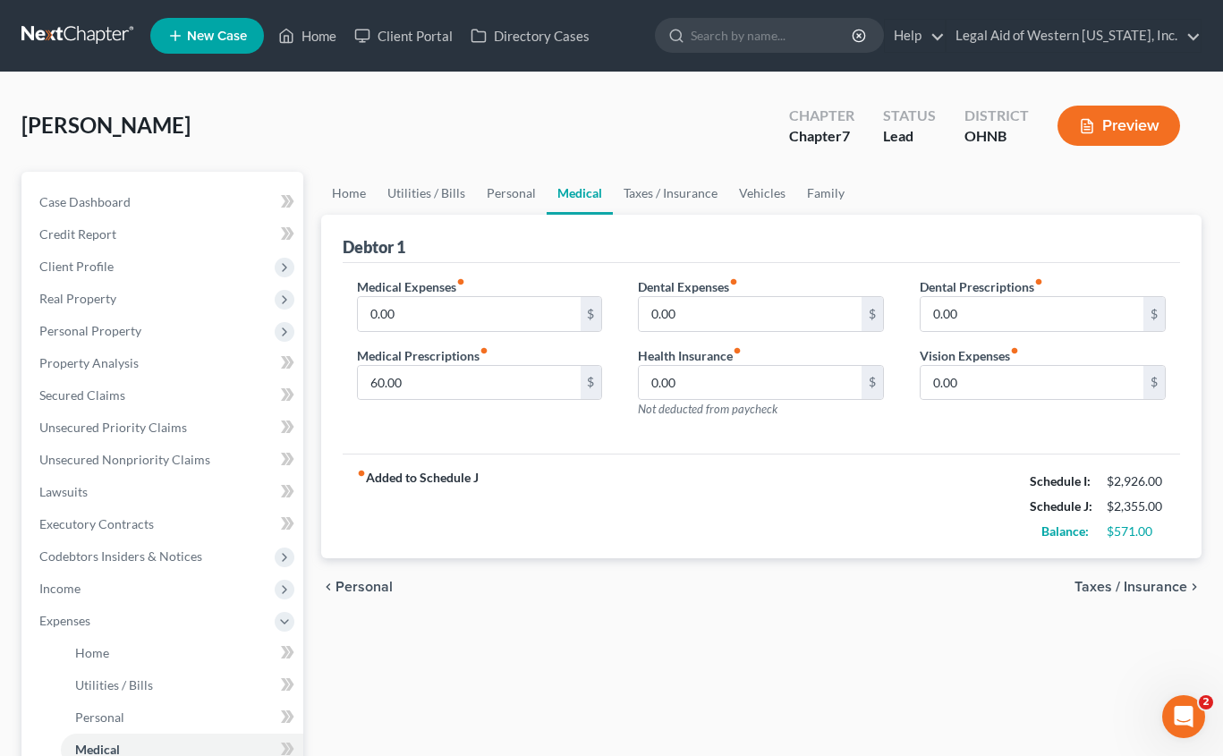
click at [430, 478] on strong "fiber_manual_record Added to Schedule J" at bounding box center [418, 506] width 122 height 75
click at [343, 588] on span "Personal" at bounding box center [363, 587] width 57 height 14
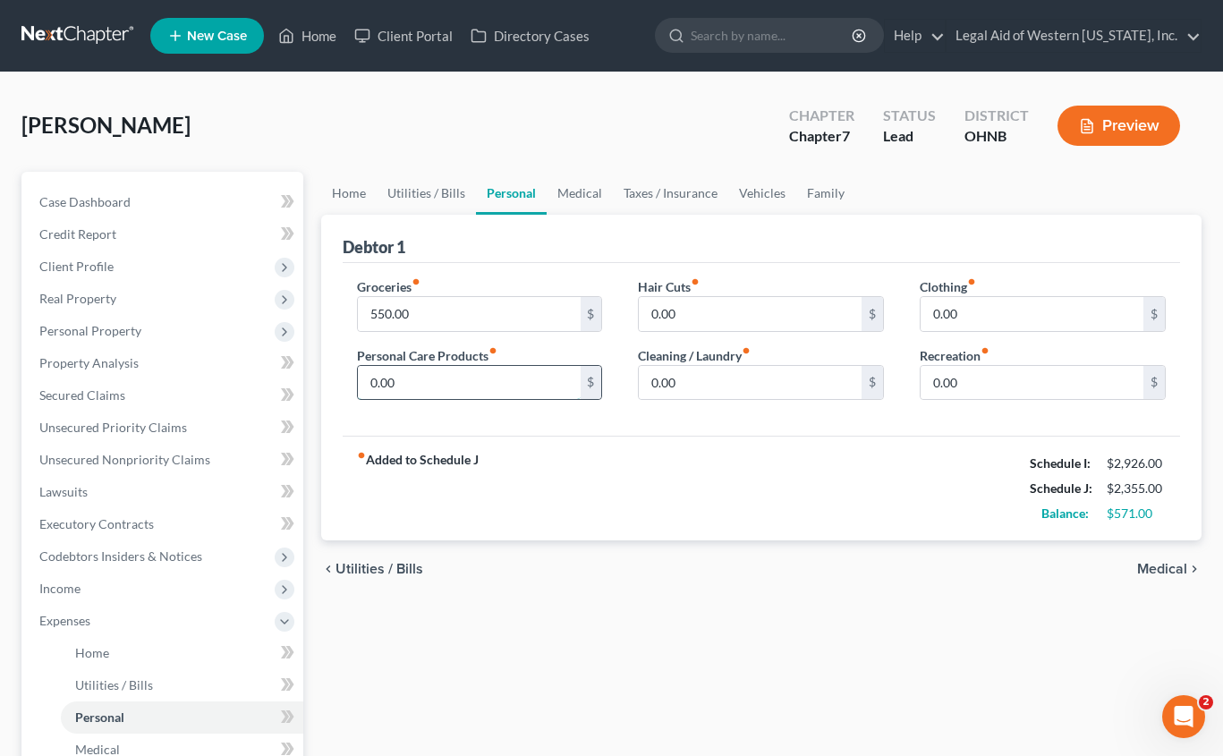
click at [439, 389] on input "0.00" at bounding box center [469, 383] width 223 height 34
type input "100"
click at [436, 311] on input "550.00" at bounding box center [469, 314] width 223 height 34
type input "800"
click at [420, 381] on input "100" at bounding box center [469, 383] width 223 height 34
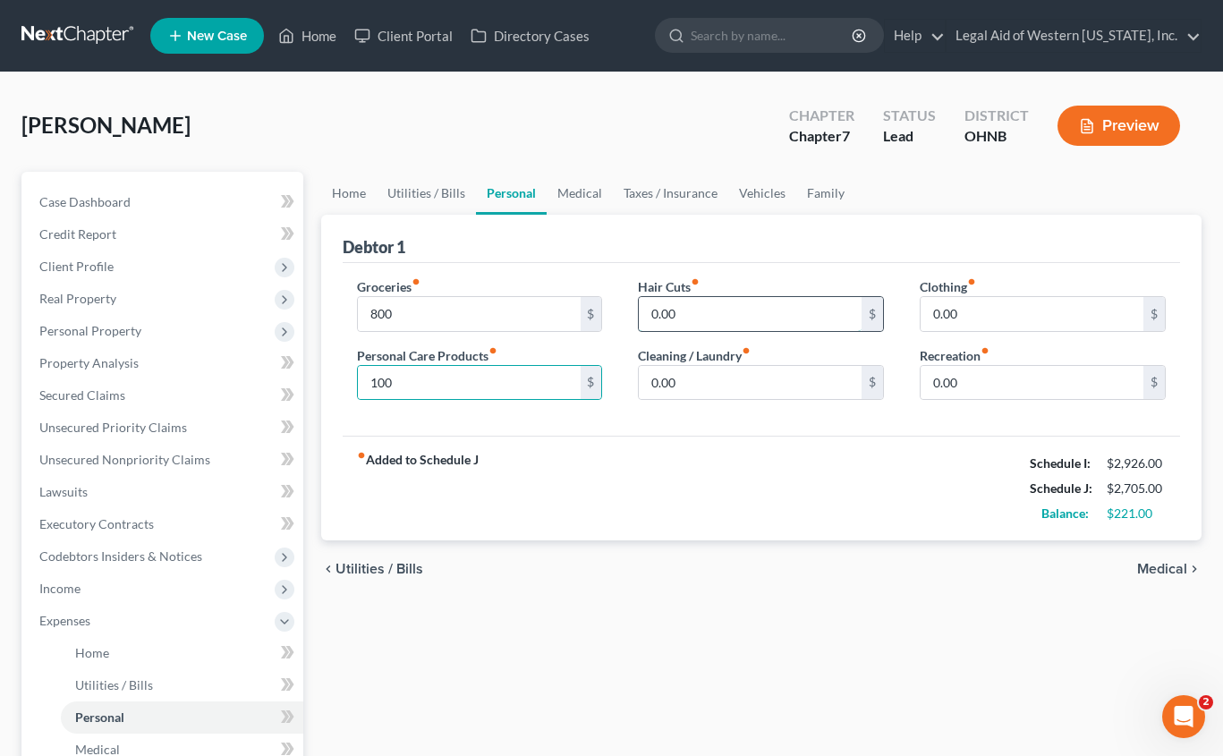
click at [731, 318] on input "0.00" at bounding box center [750, 314] width 223 height 34
click at [1007, 311] on input "0.00" at bounding box center [1031, 314] width 223 height 34
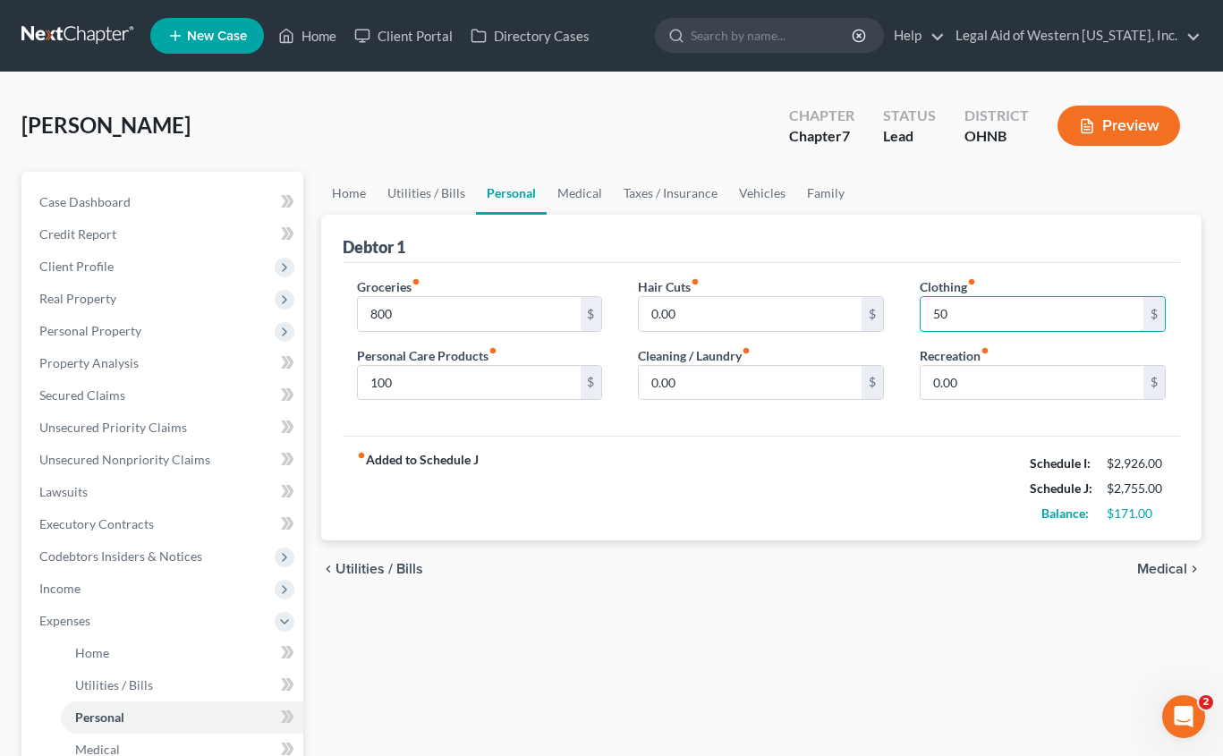
type input "50"
click at [884, 411] on div "Hair Cuts fiber_manual_record 0.00 $ Cleaning / Laundry fiber_manual_record 0.0…" at bounding box center [761, 346] width 282 height 138
click at [1179, 563] on span "Medical" at bounding box center [1162, 569] width 50 height 14
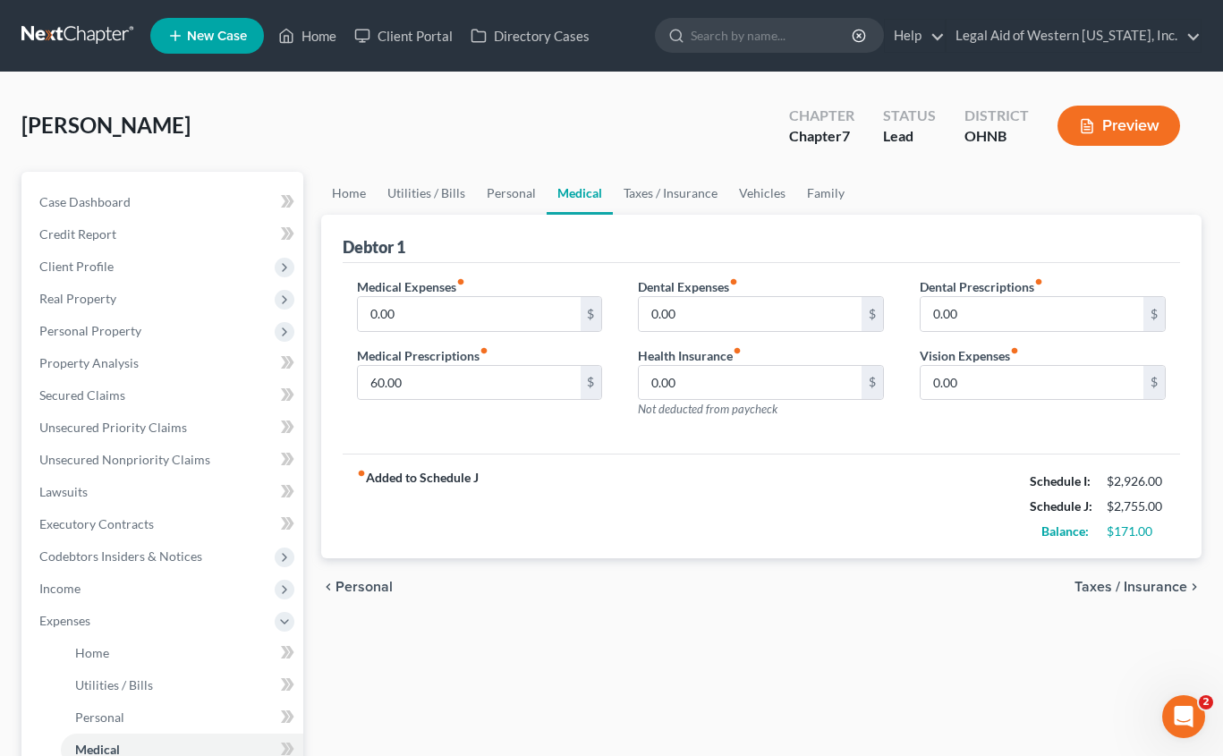
click at [1147, 591] on span "Taxes / Insurance" at bounding box center [1130, 587] width 113 height 14
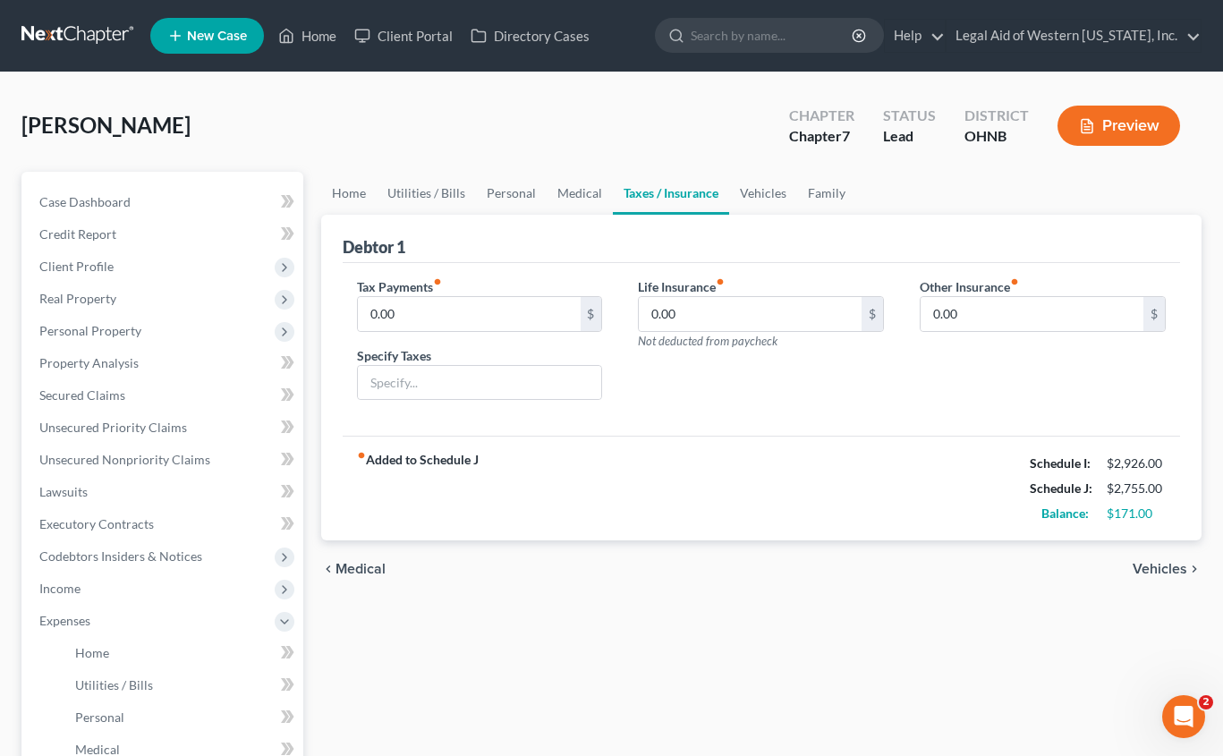
click at [1149, 571] on span "Vehicles" at bounding box center [1159, 569] width 55 height 14
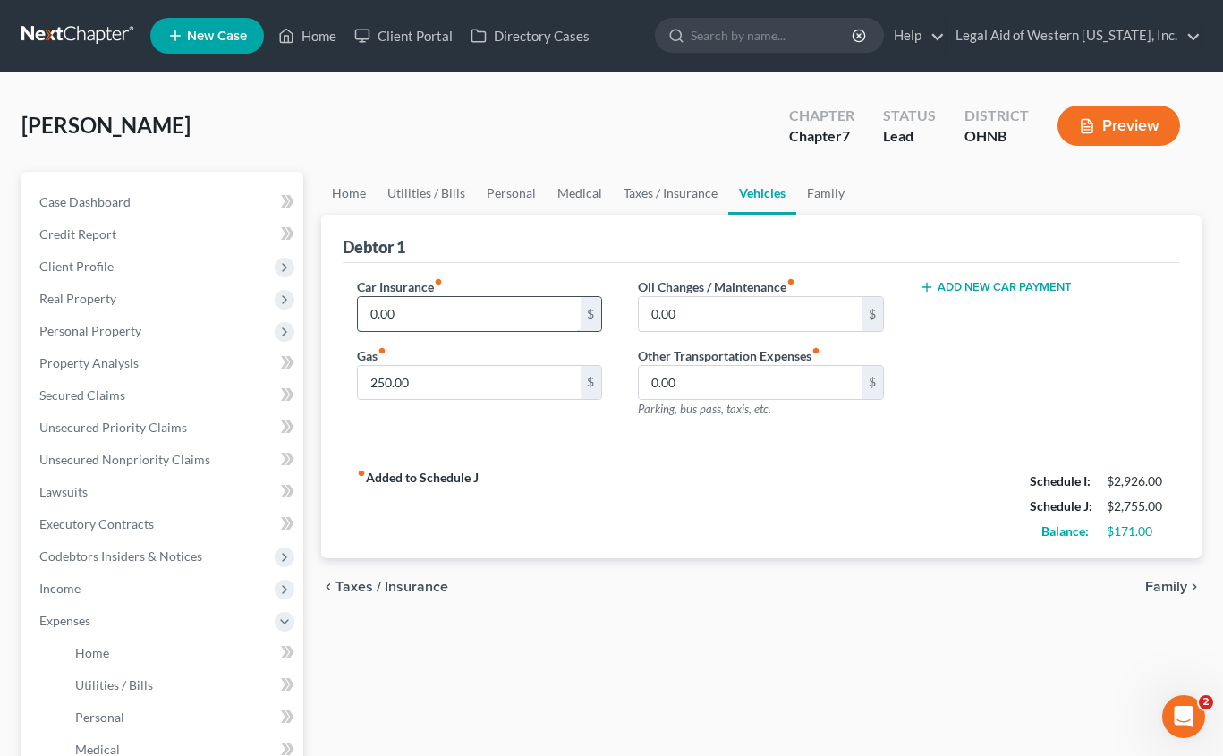
click at [461, 319] on input "0.00" at bounding box center [469, 314] width 223 height 34
click at [1156, 586] on span "Family" at bounding box center [1166, 587] width 42 height 14
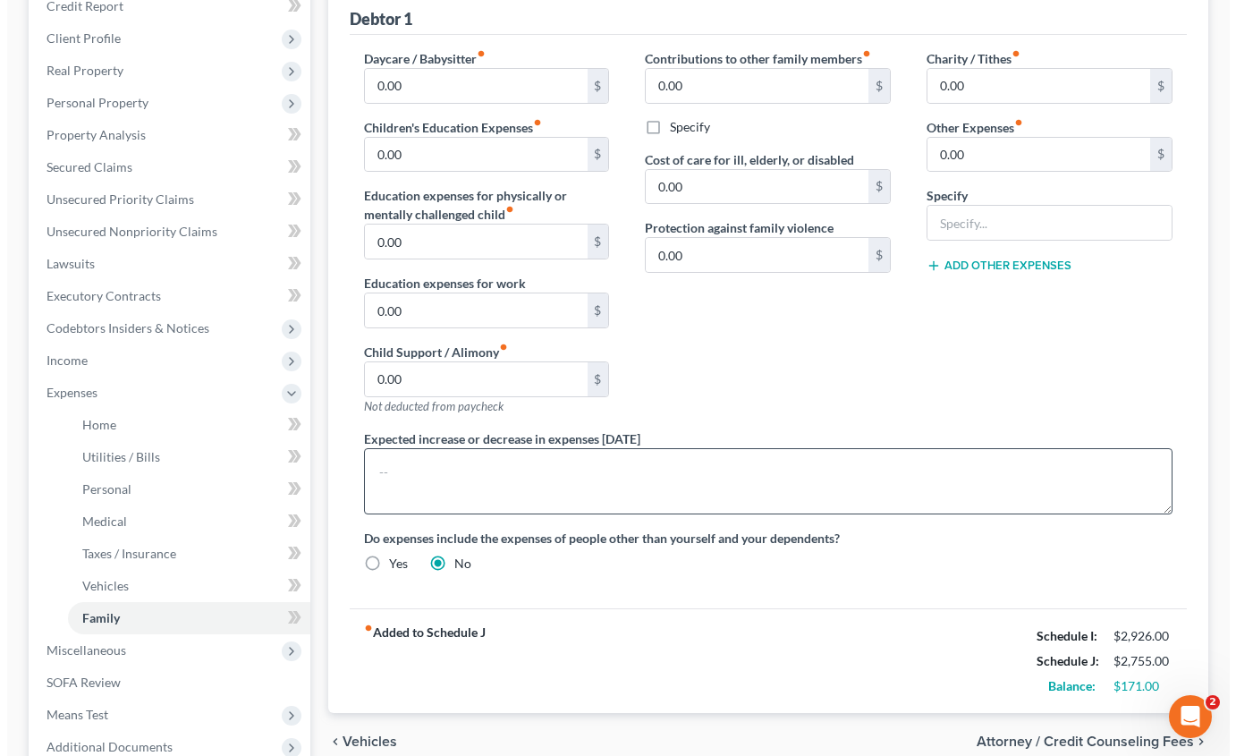
scroll to position [268, 0]
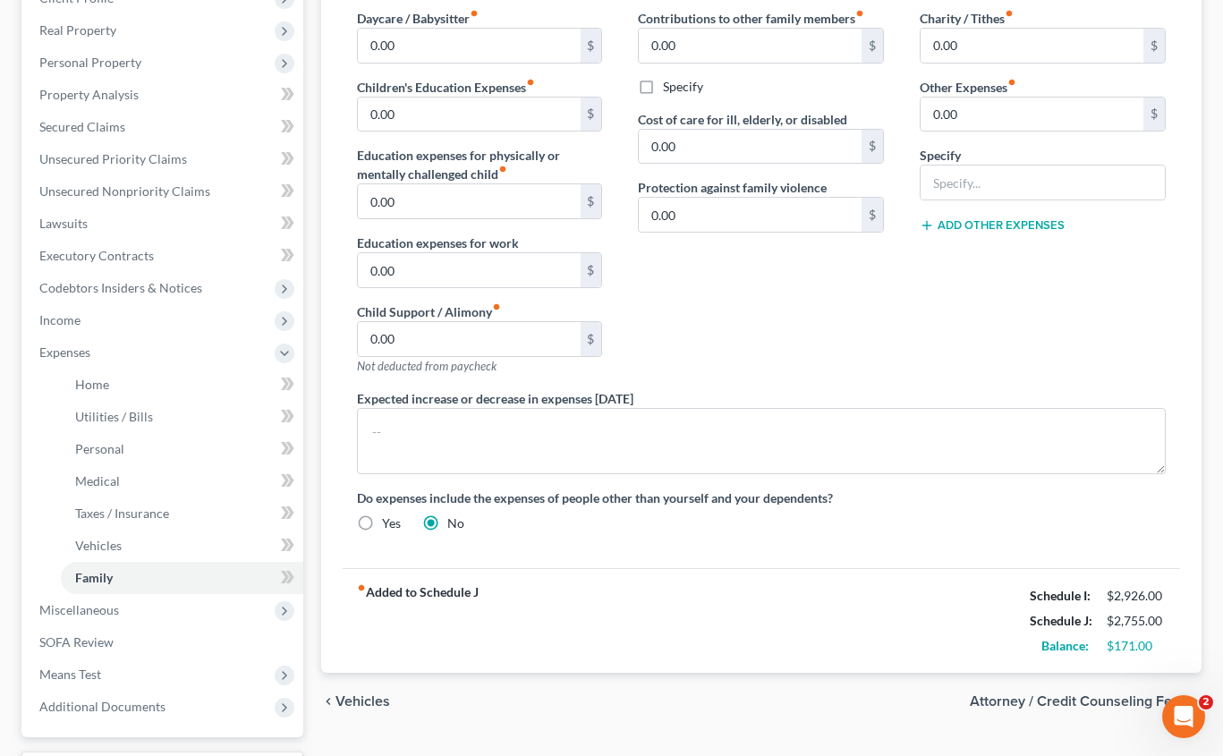
click at [1072, 703] on span "Attorney / Credit Counseling Fees" at bounding box center [1077, 701] width 217 height 14
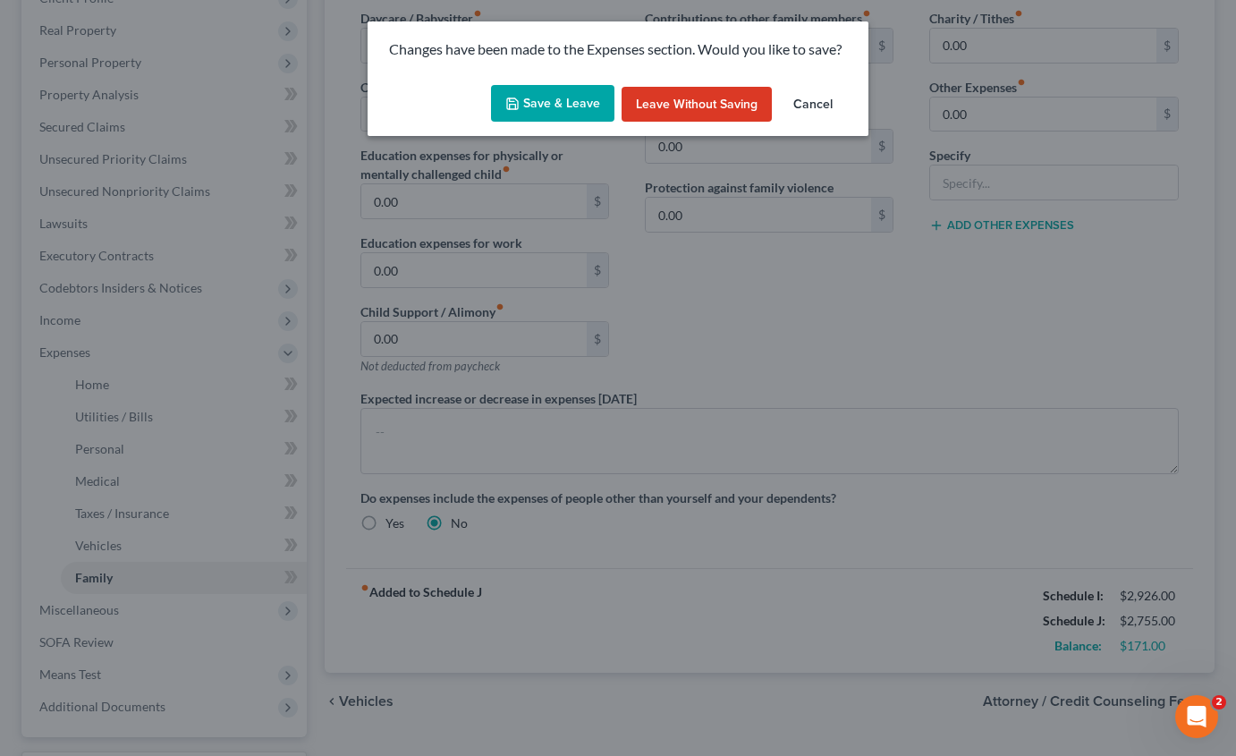
click at [570, 95] on button "Save & Leave" at bounding box center [552, 104] width 123 height 38
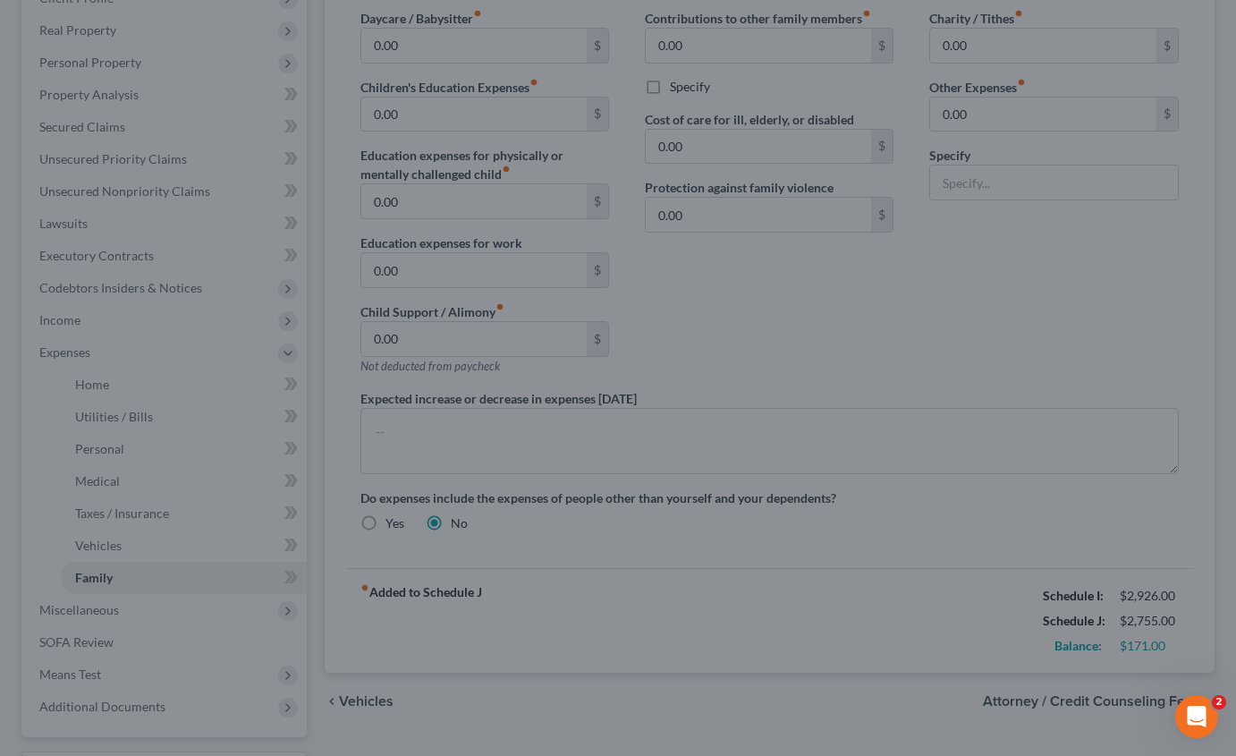
select select "0"
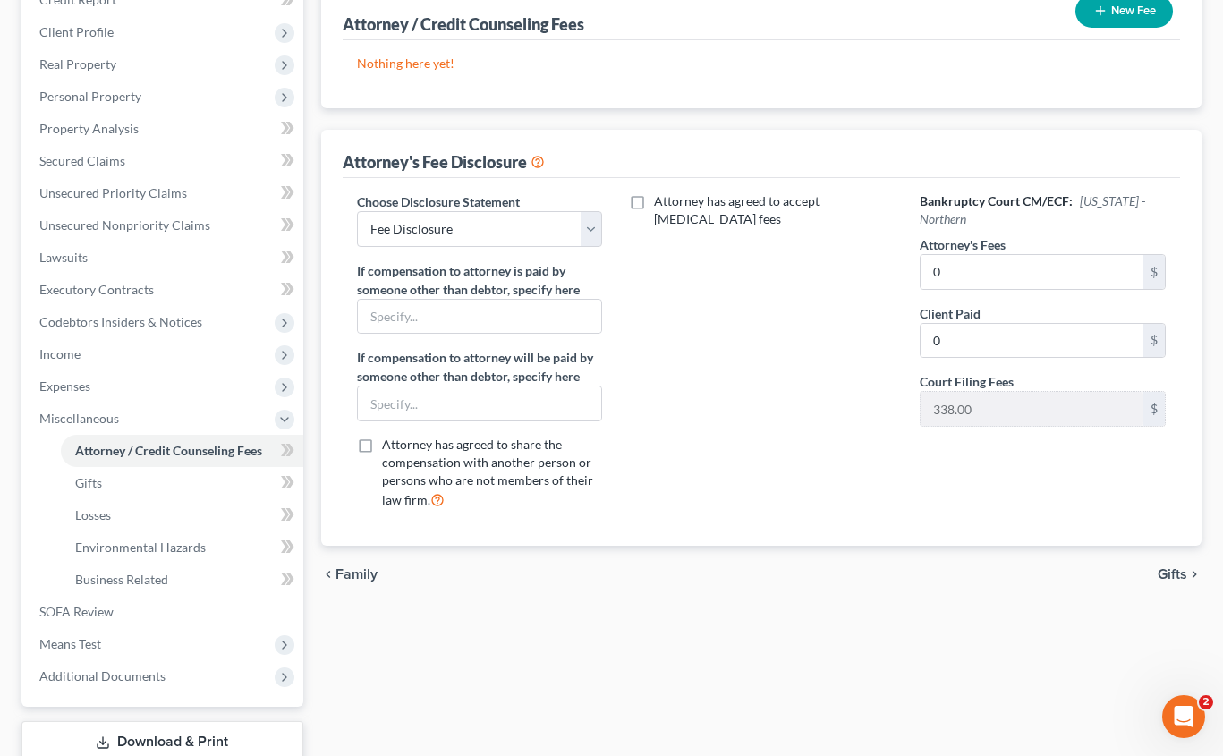
scroll to position [268, 0]
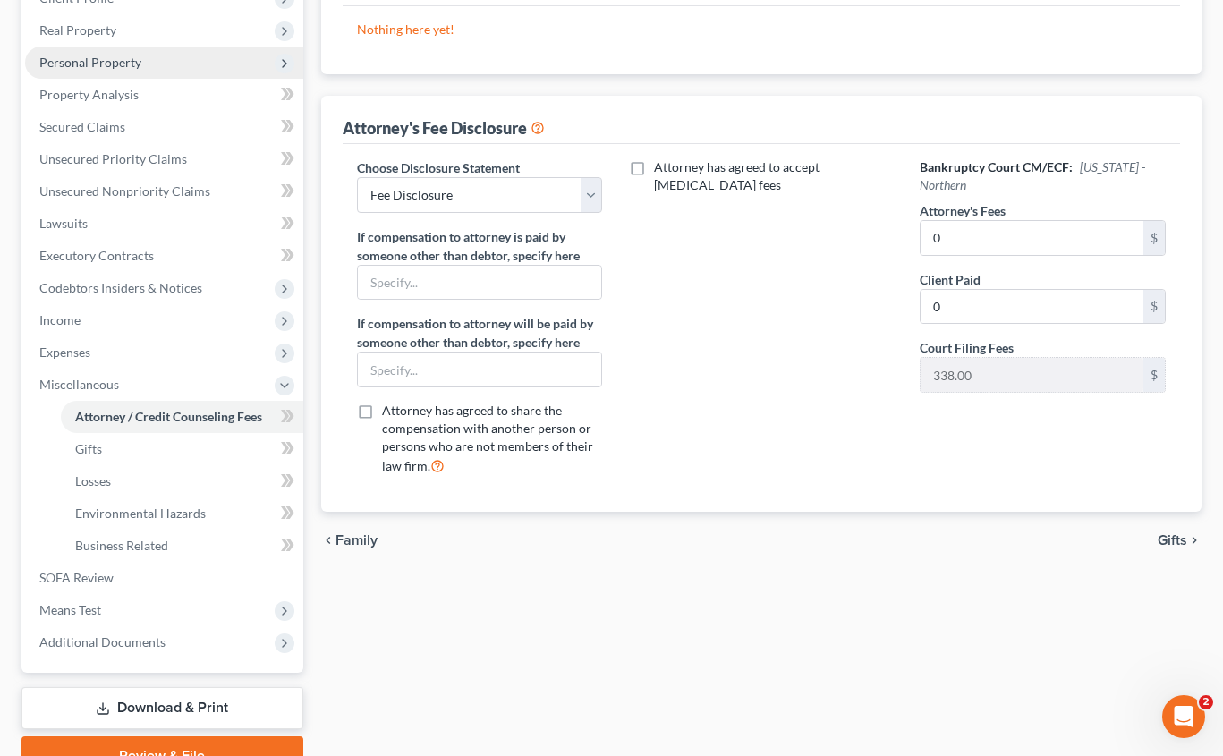
click at [128, 63] on span "Personal Property" at bounding box center [90, 62] width 102 height 15
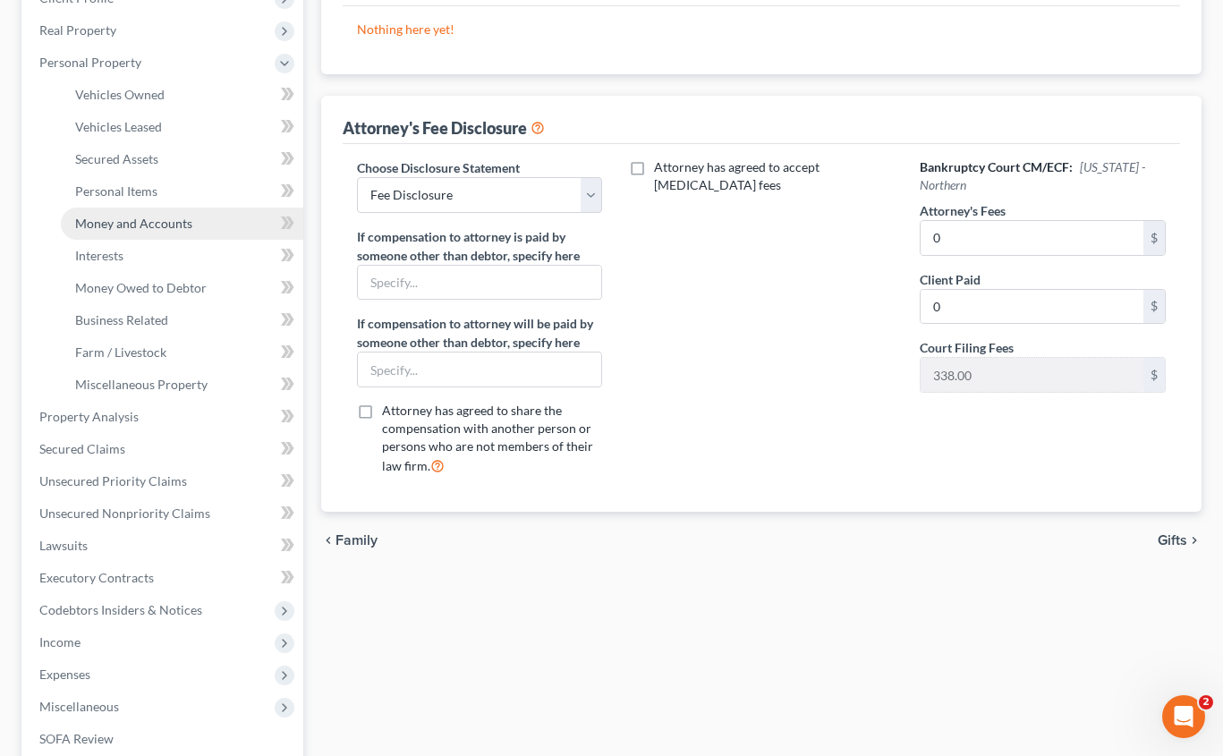
click at [196, 225] on link "Money and Accounts" at bounding box center [182, 223] width 242 height 32
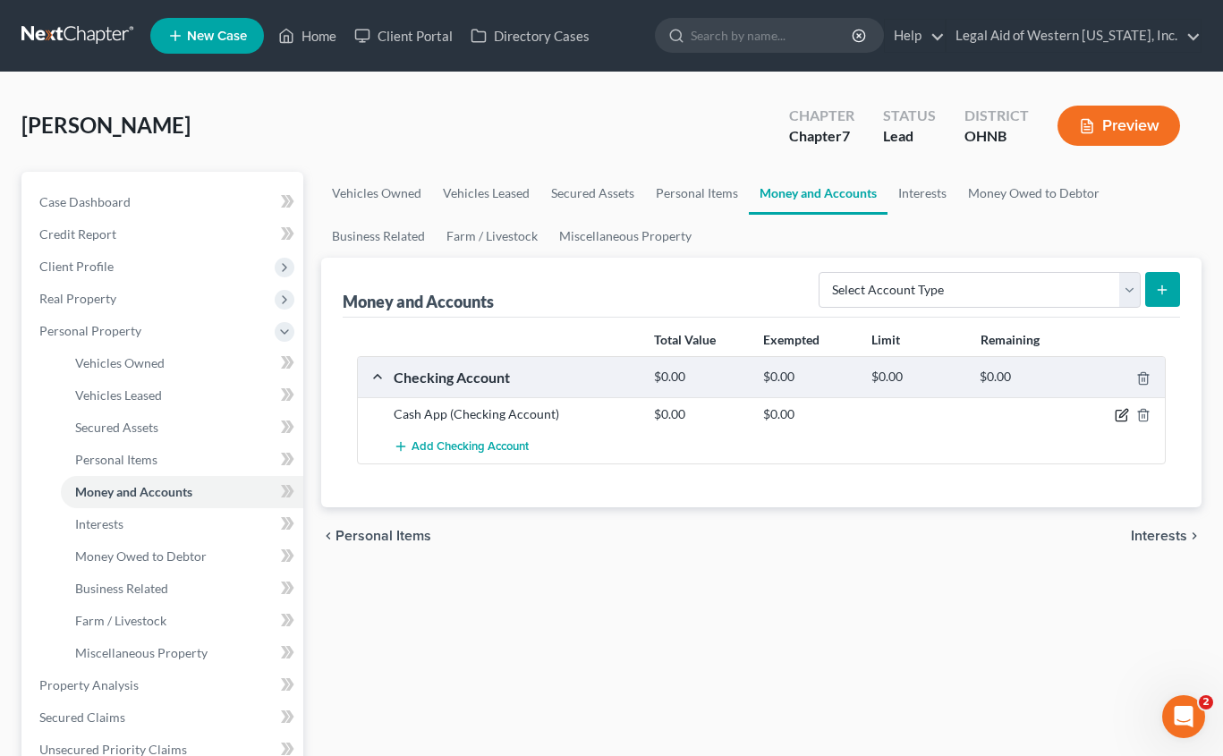
click at [1122, 411] on icon "button" at bounding box center [1121, 415] width 14 height 14
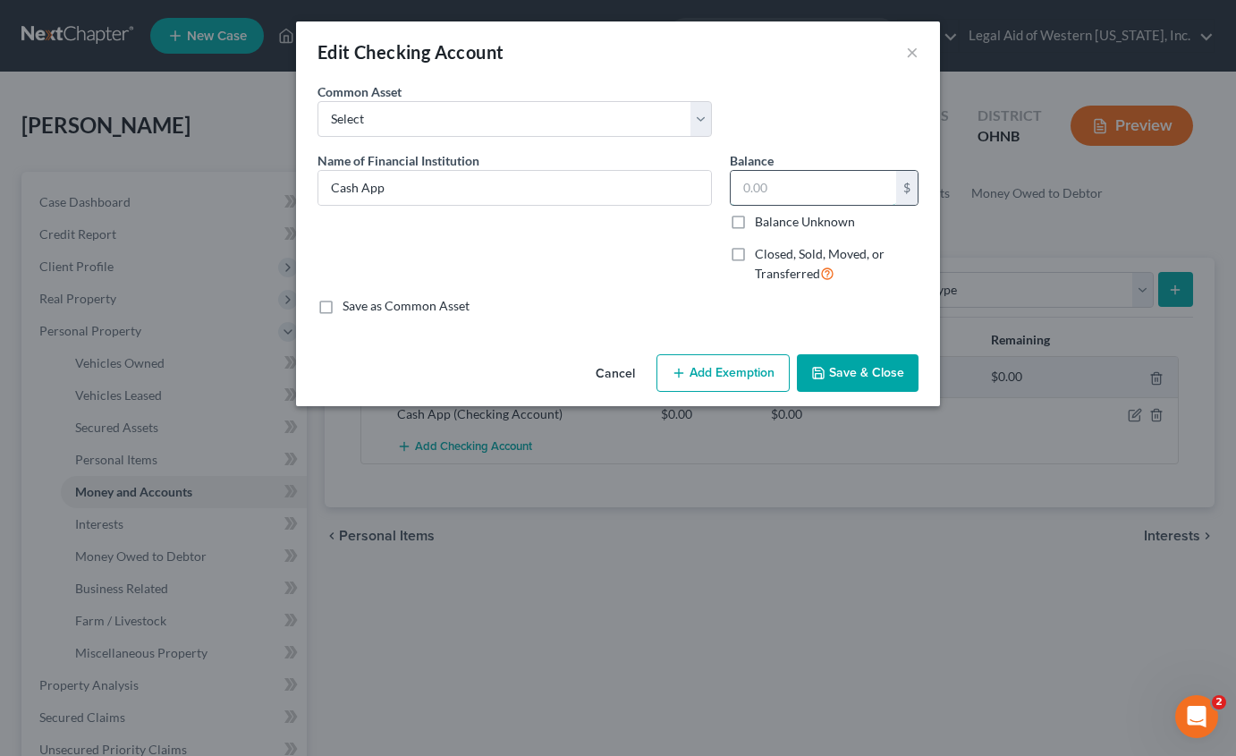
click at [778, 194] on input "text" at bounding box center [813, 188] width 165 height 34
type input "1,627.27"
click at [855, 368] on button "Save & Close" at bounding box center [858, 373] width 122 height 38
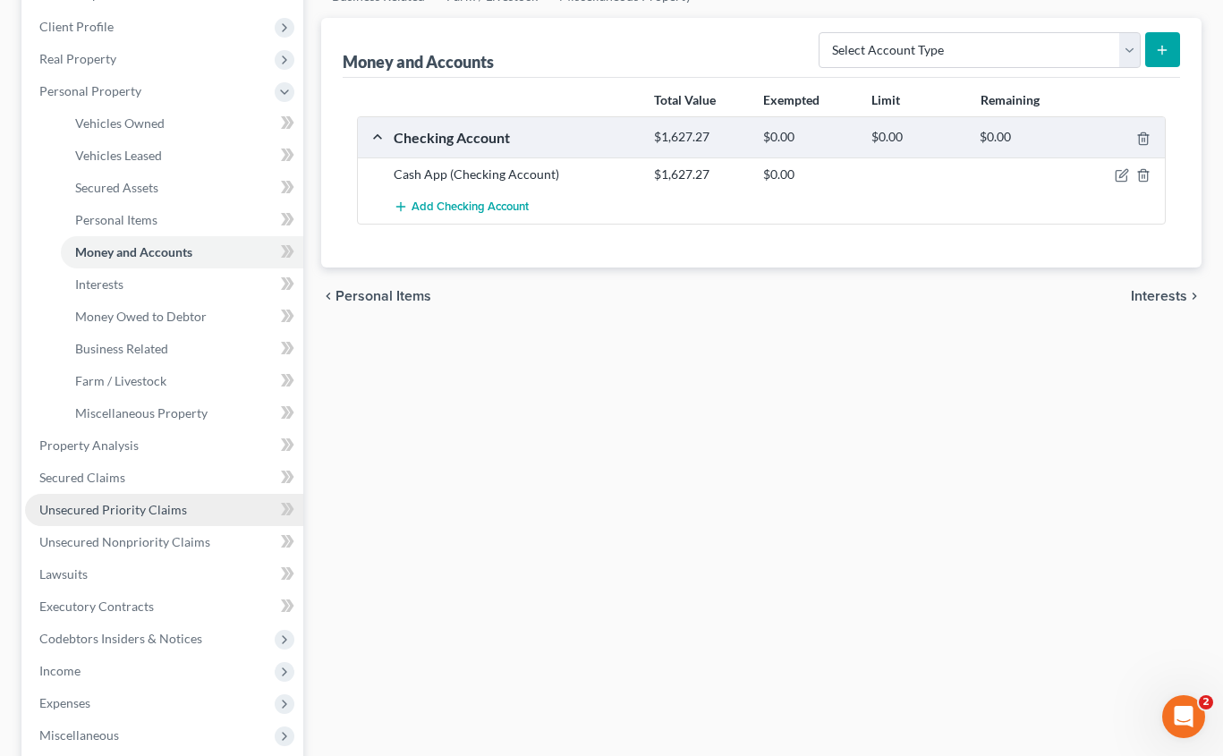
scroll to position [358, 0]
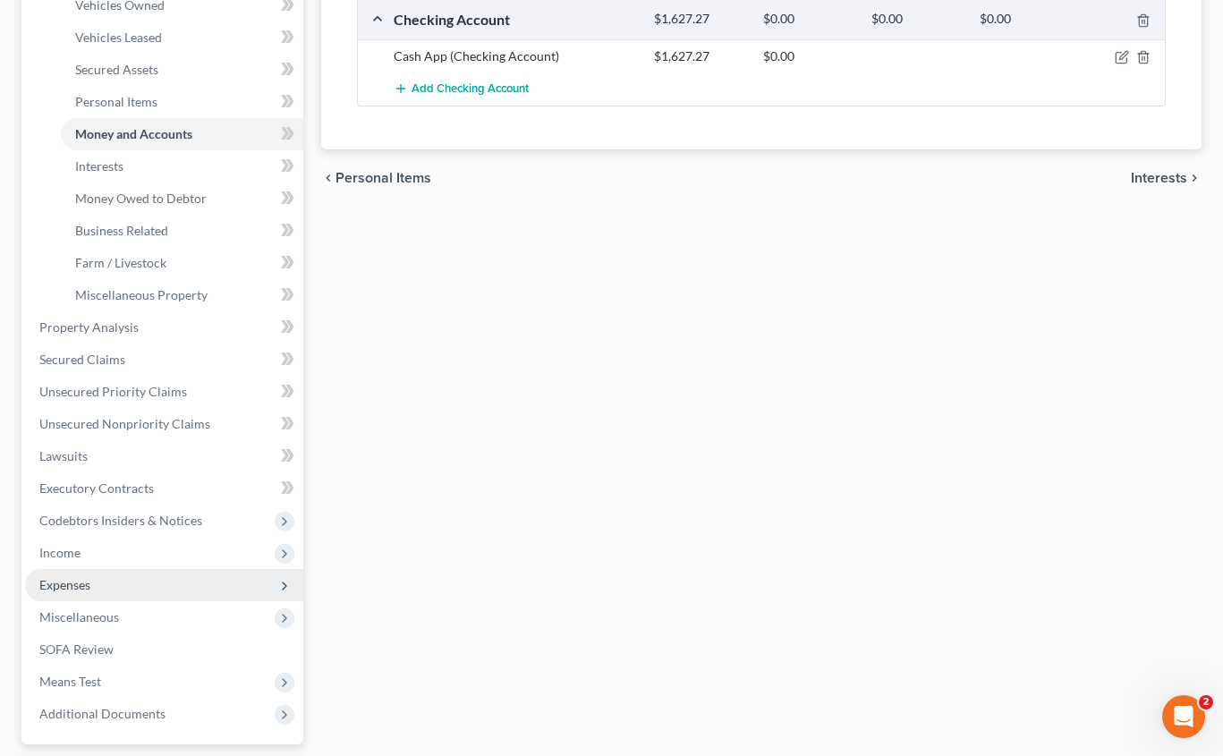
click at [147, 580] on span "Expenses" at bounding box center [164, 585] width 278 height 32
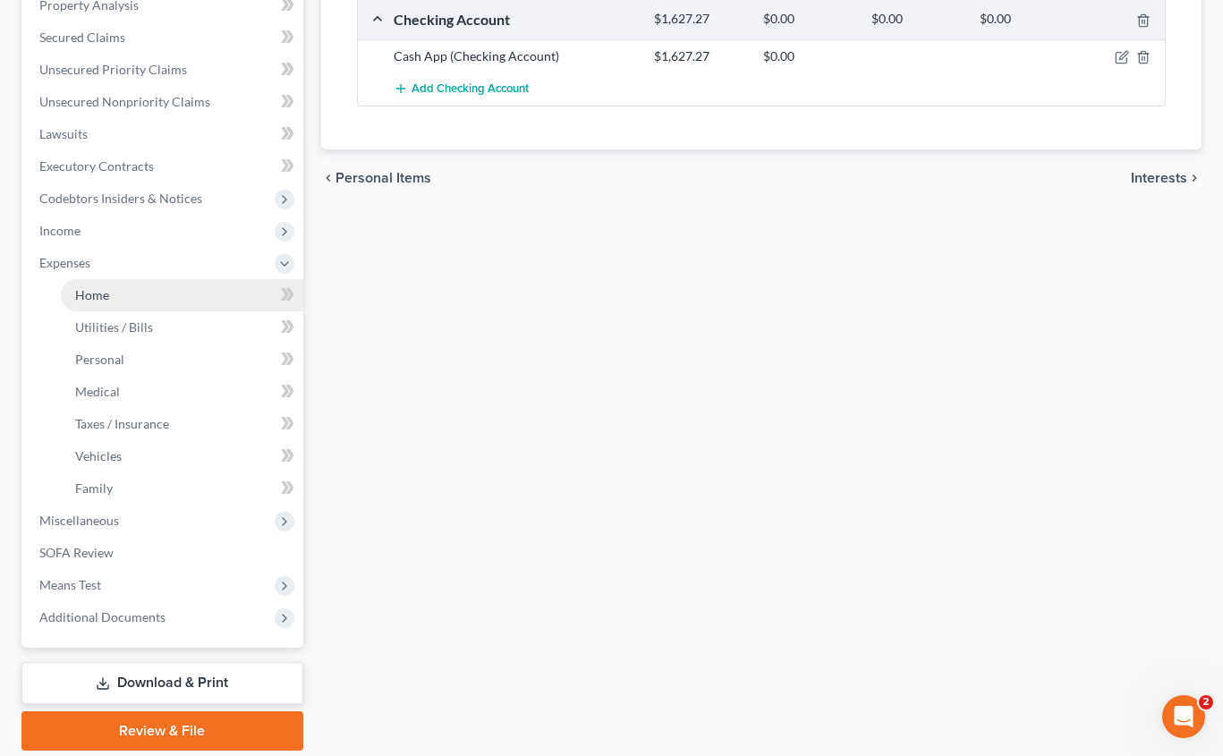
click at [142, 292] on link "Home" at bounding box center [182, 295] width 242 height 32
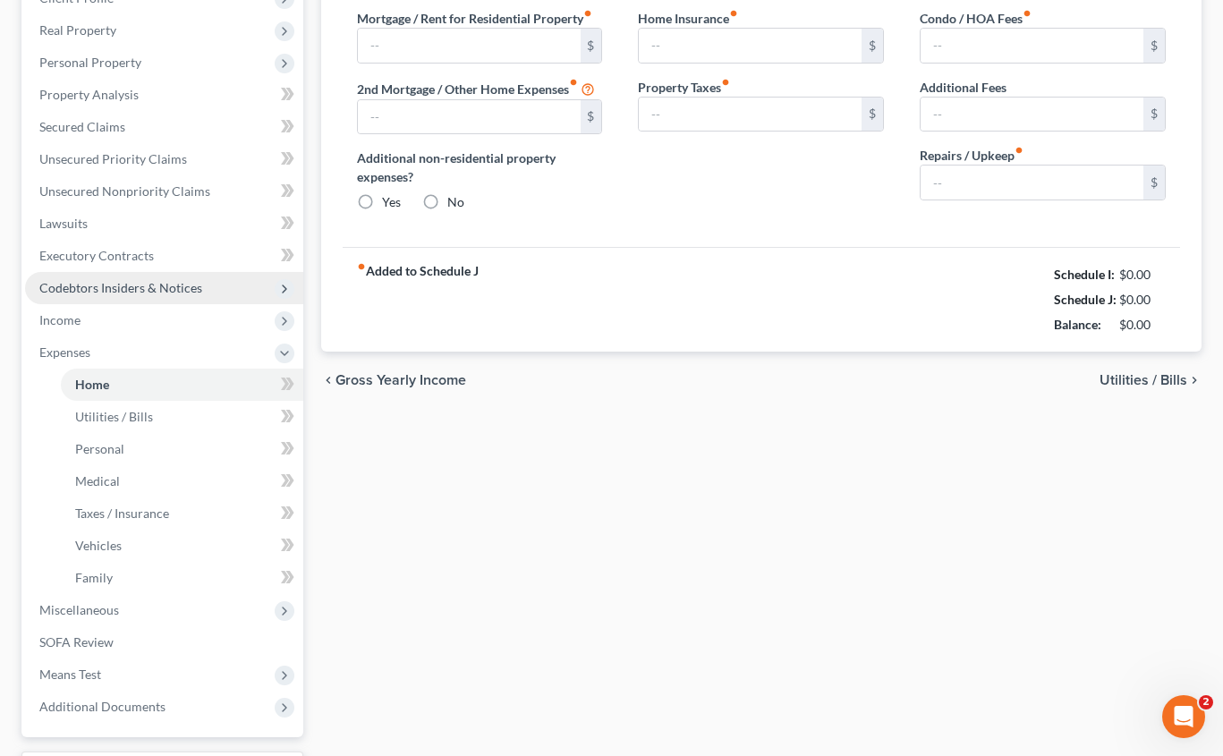
type input "1,000.00"
type input "0.00"
radio input "true"
type input "0.00"
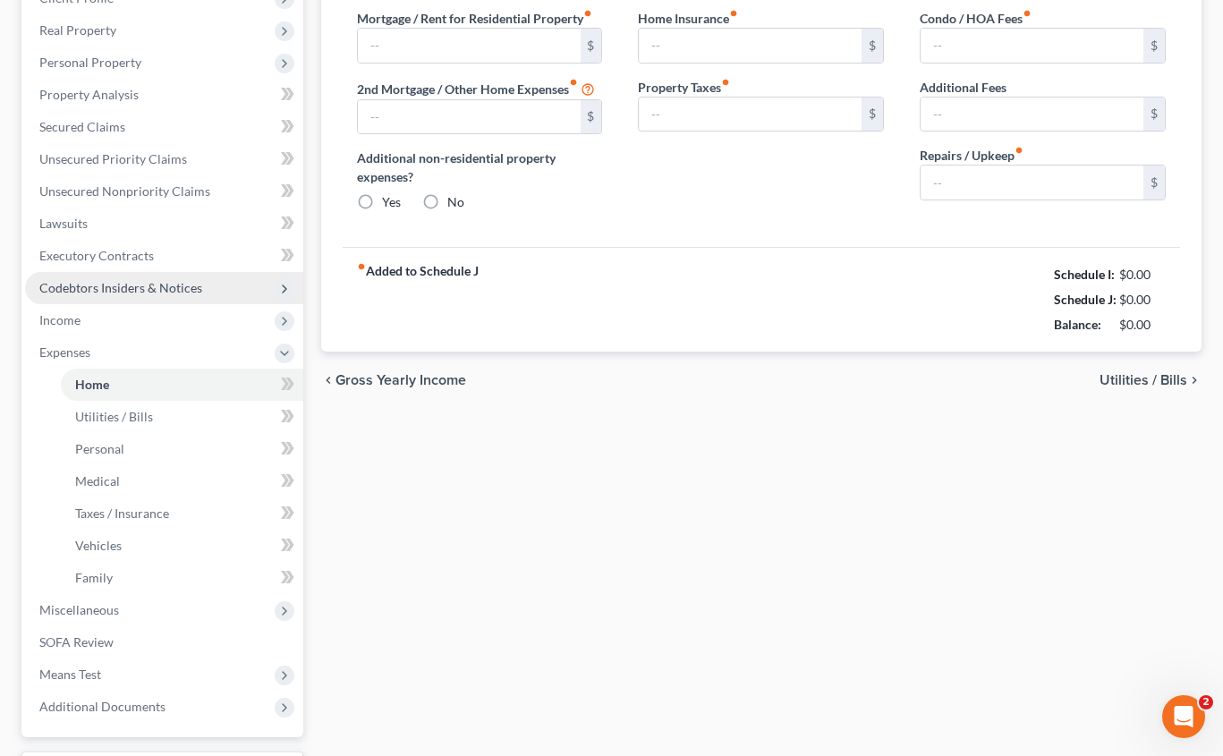
type input "0.00"
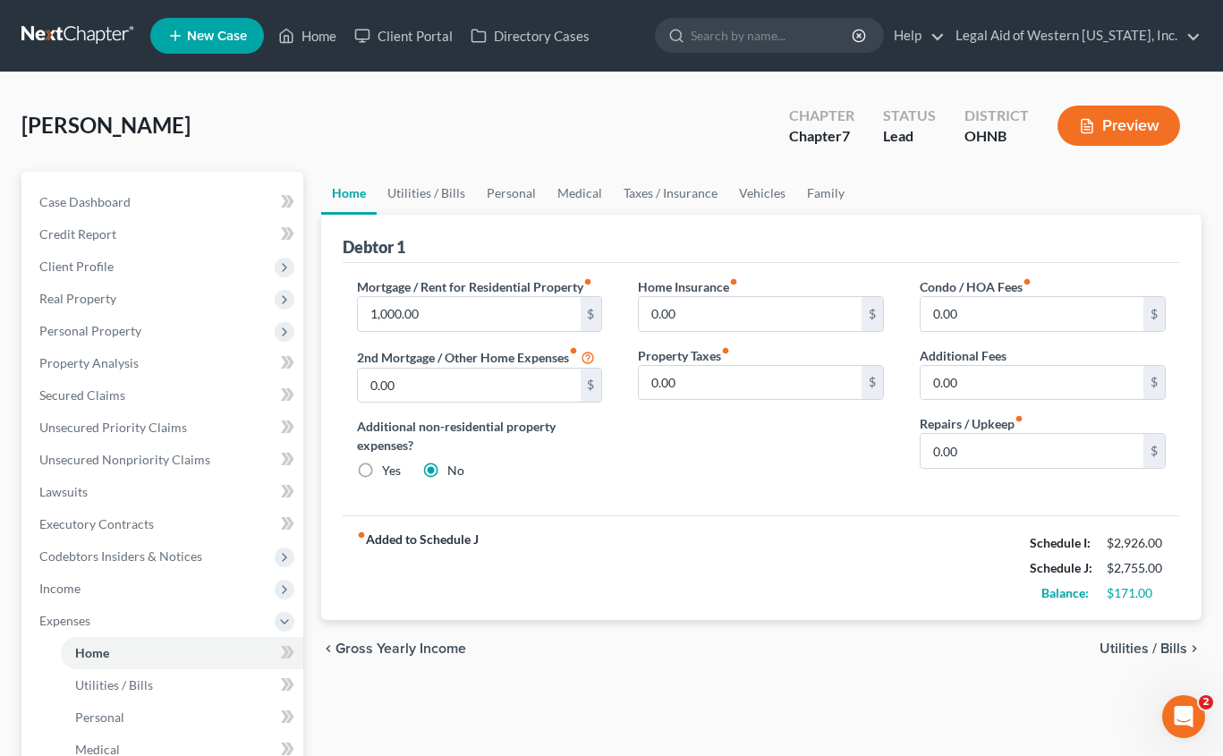
click at [1146, 651] on span "Utilities / Bills" at bounding box center [1143, 648] width 88 height 14
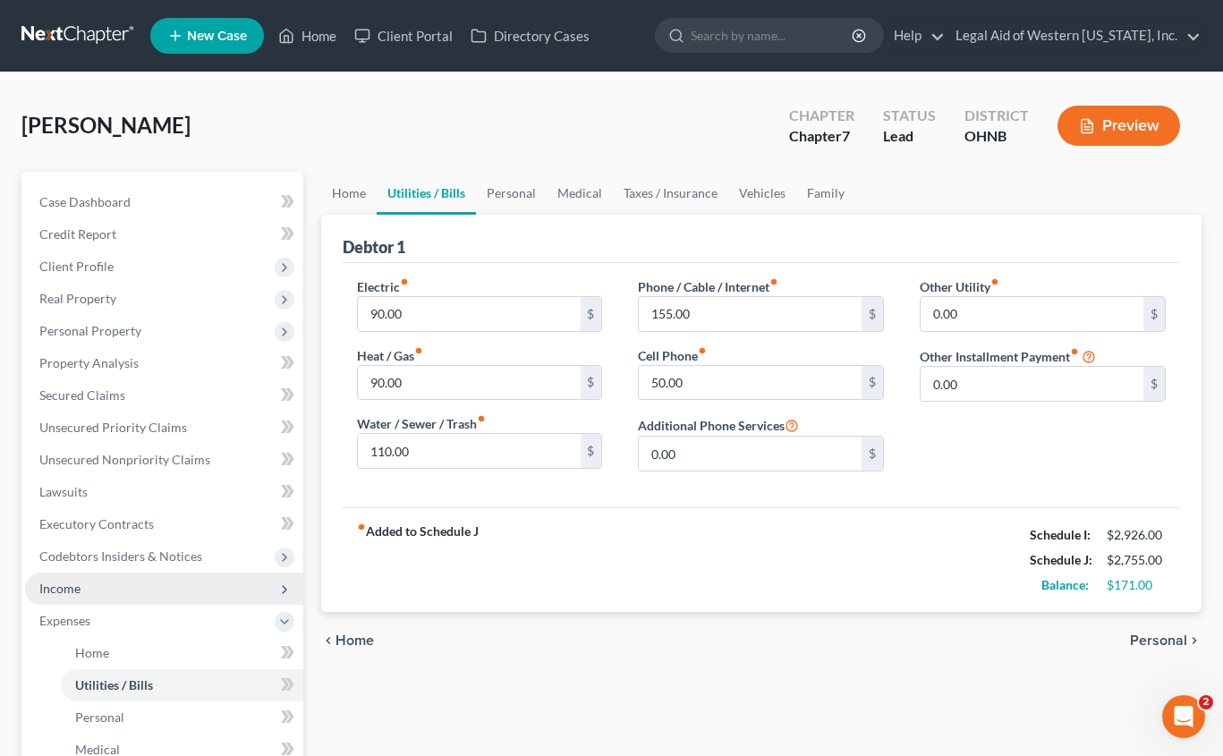
click at [99, 590] on span "Income" at bounding box center [164, 588] width 278 height 32
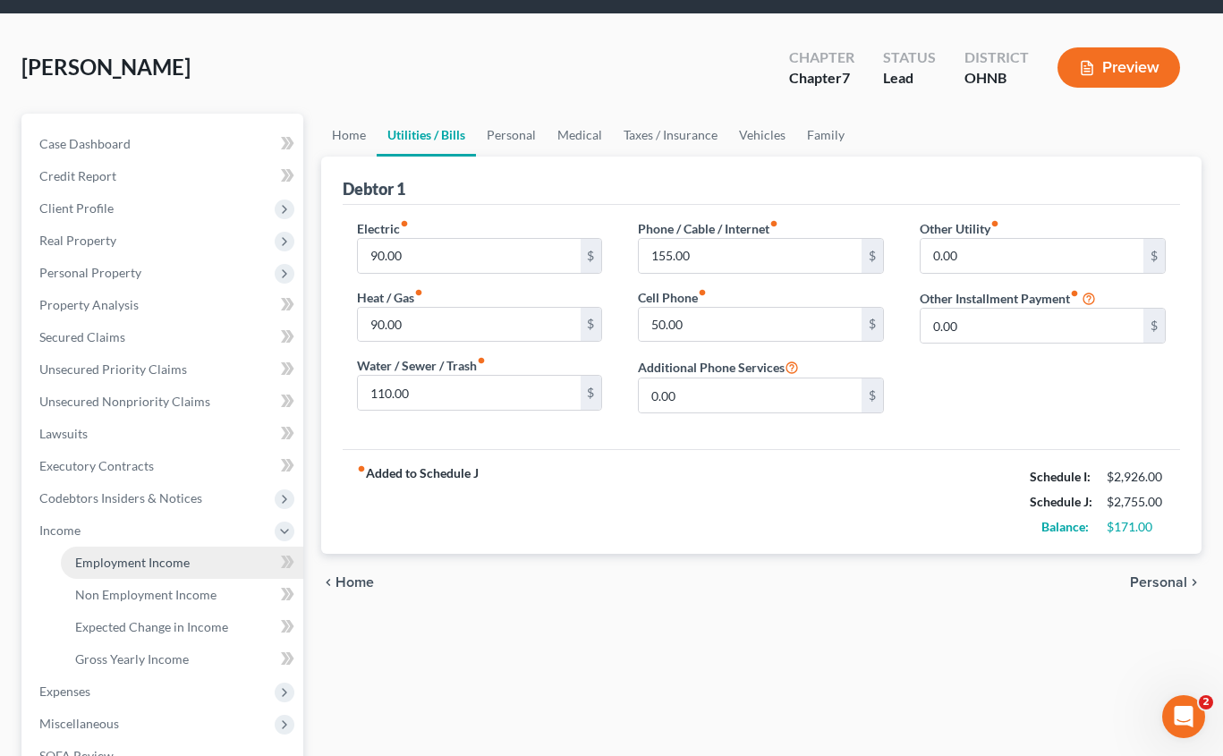
scroll to position [179, 0]
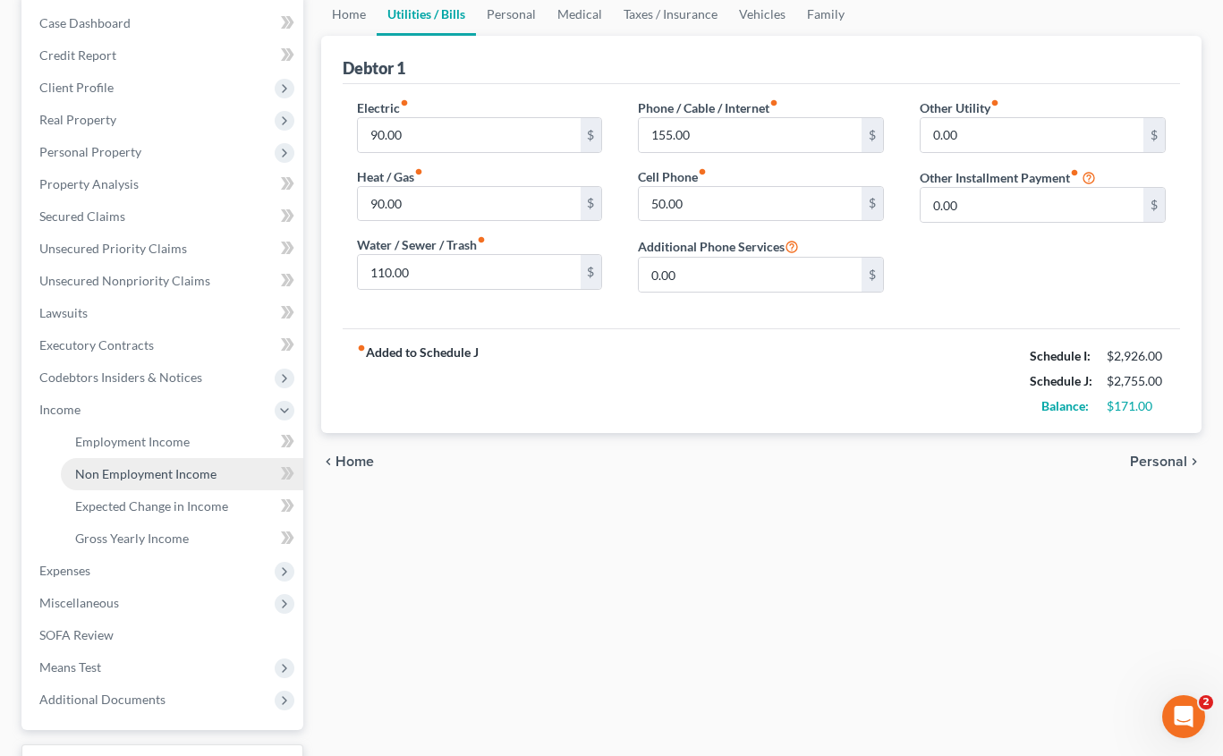
click at [142, 469] on span "Non Employment Income" at bounding box center [145, 473] width 141 height 15
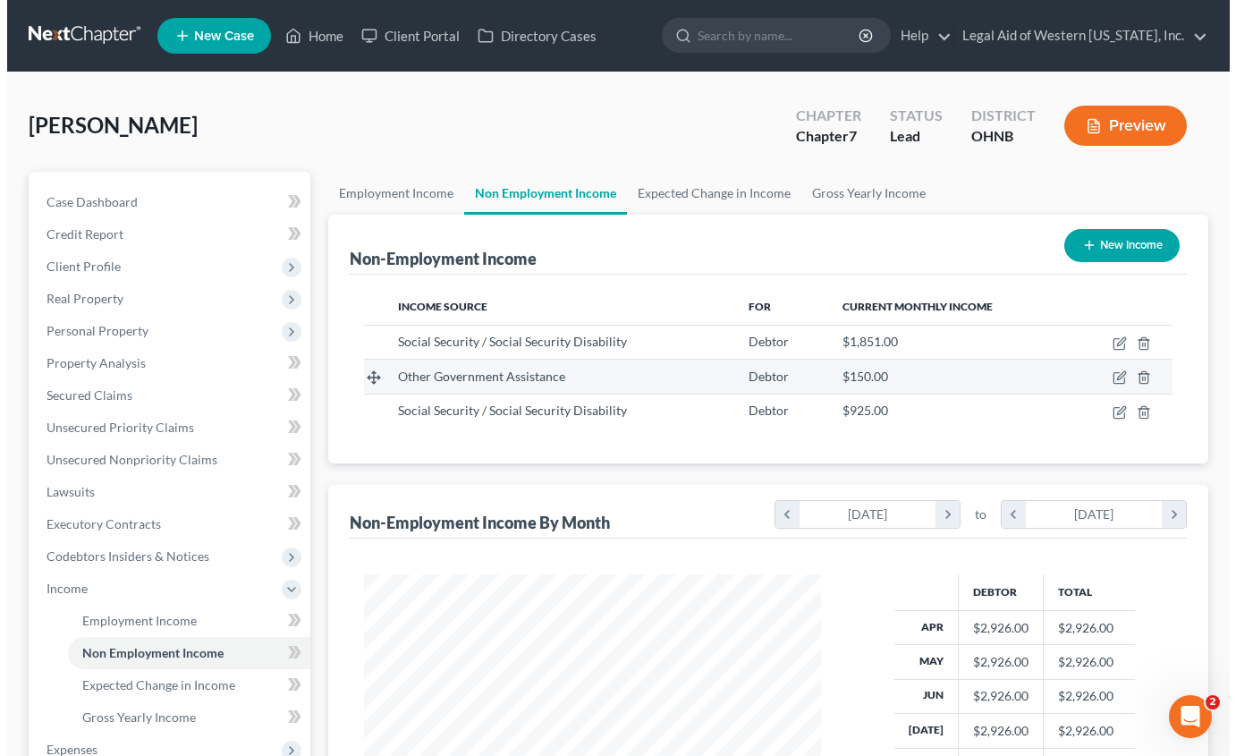
scroll to position [321, 493]
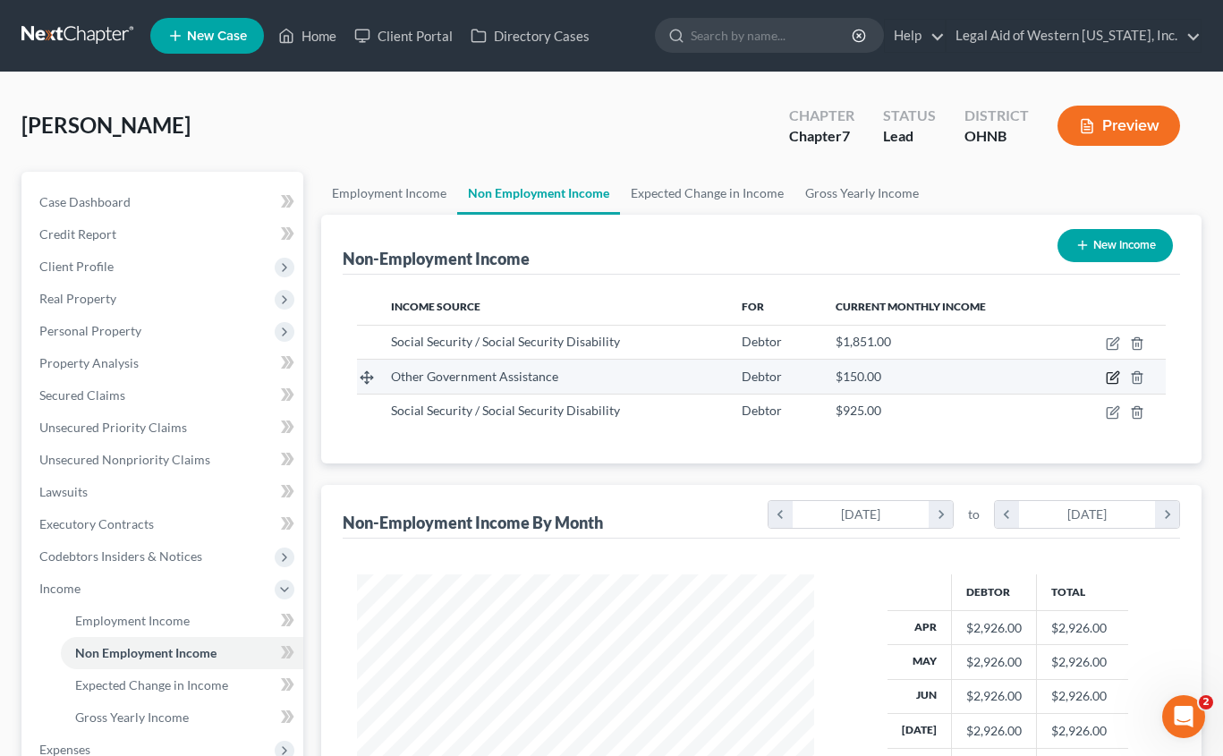
click at [1108, 371] on icon "button" at bounding box center [1112, 377] width 14 height 14
select select "5"
select select "0"
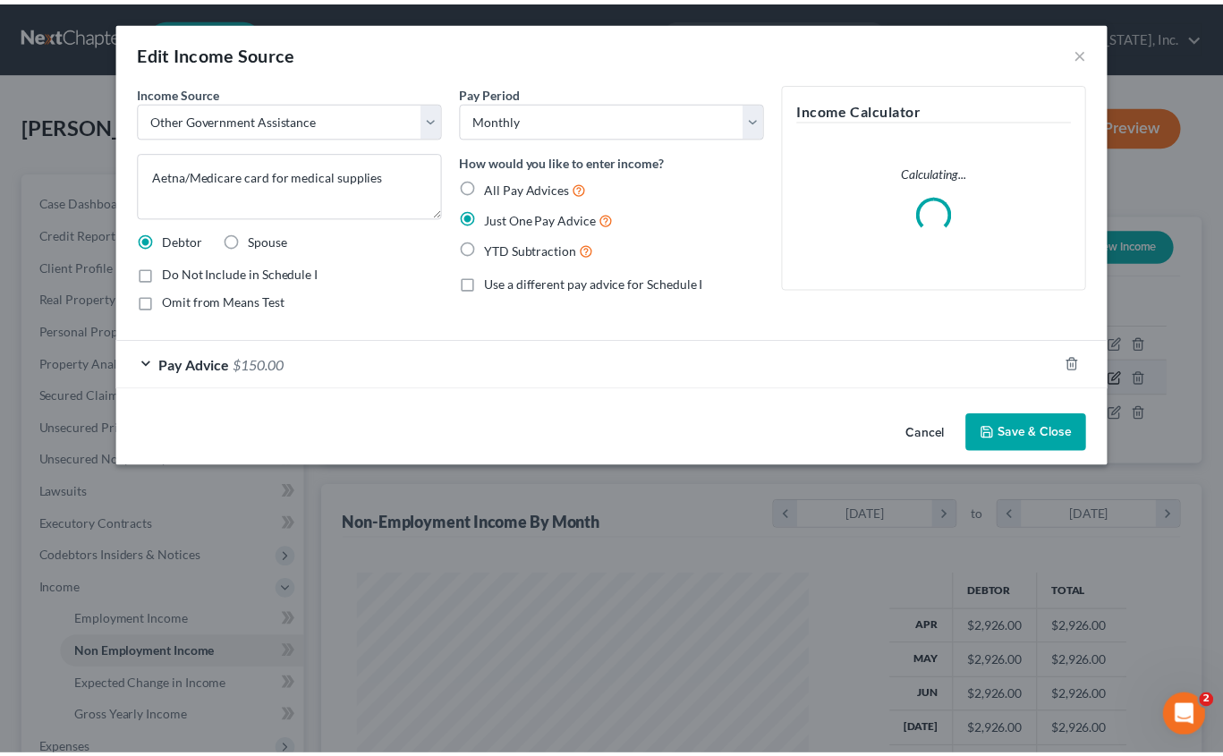
scroll to position [321, 499]
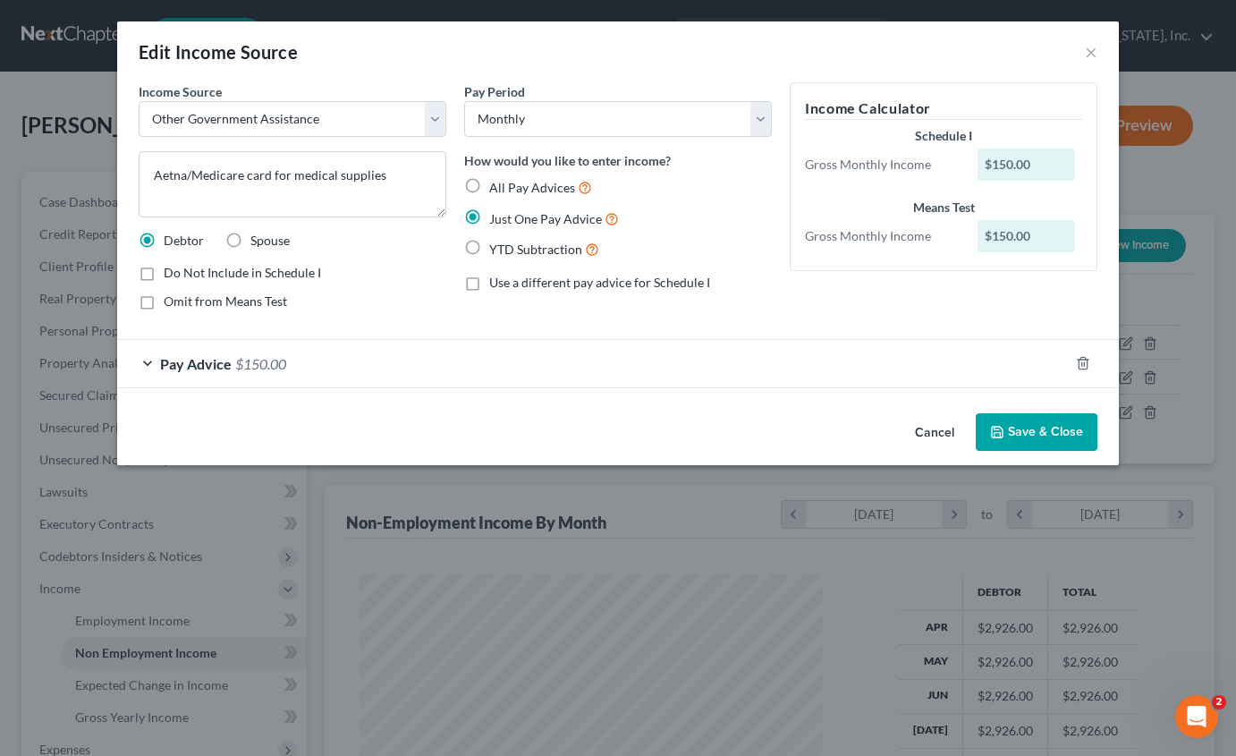
click at [929, 435] on button "Cancel" at bounding box center [935, 433] width 68 height 36
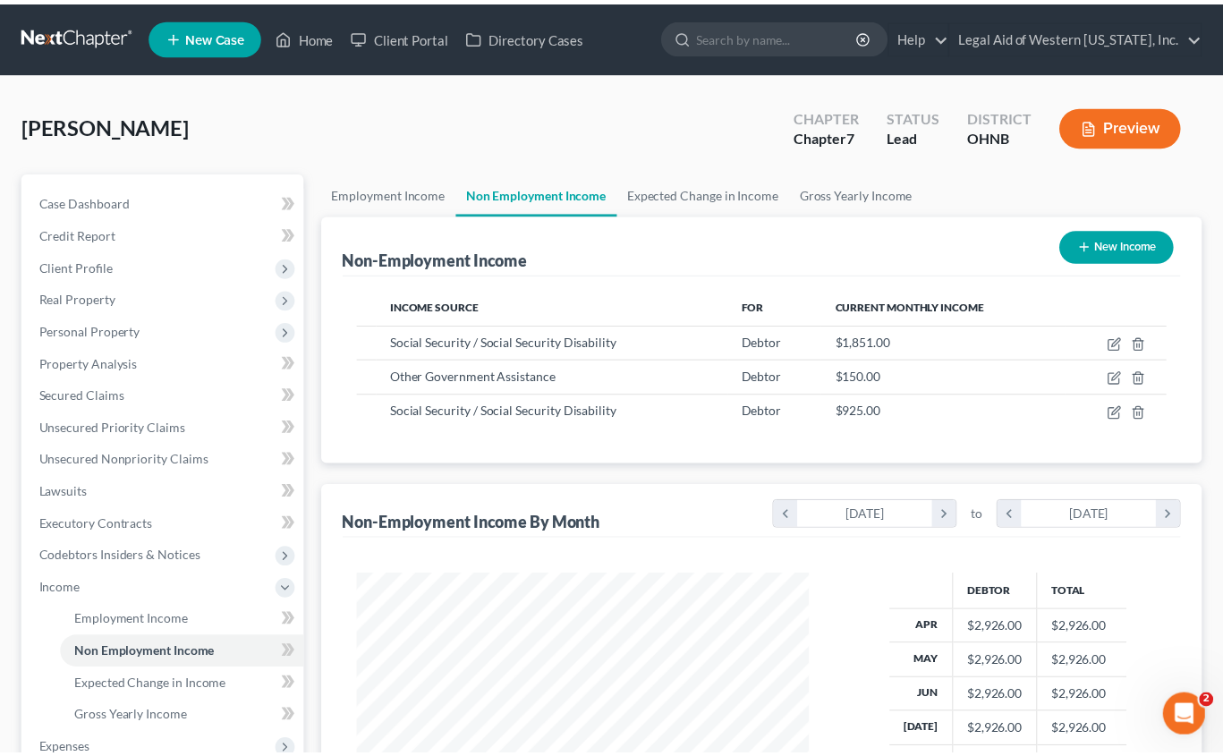
scroll to position [321, 493]
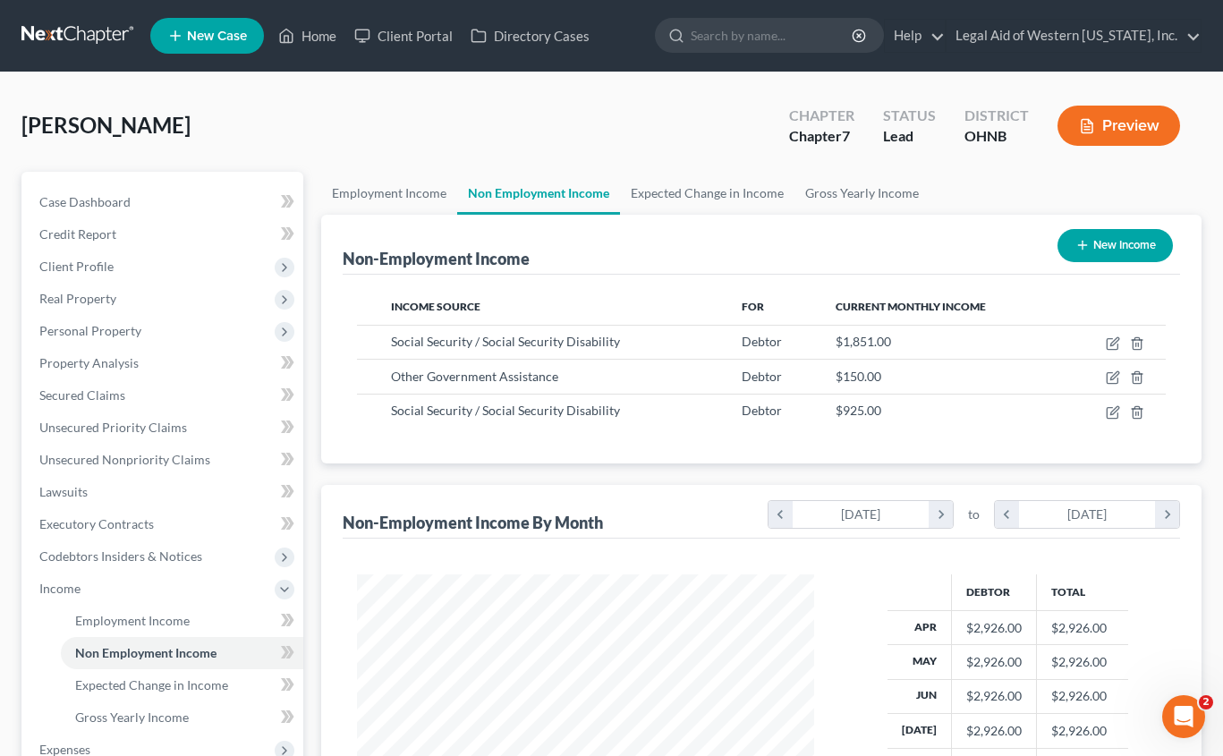
click at [1089, 238] on button "New Income" at bounding box center [1114, 245] width 115 height 33
select select "0"
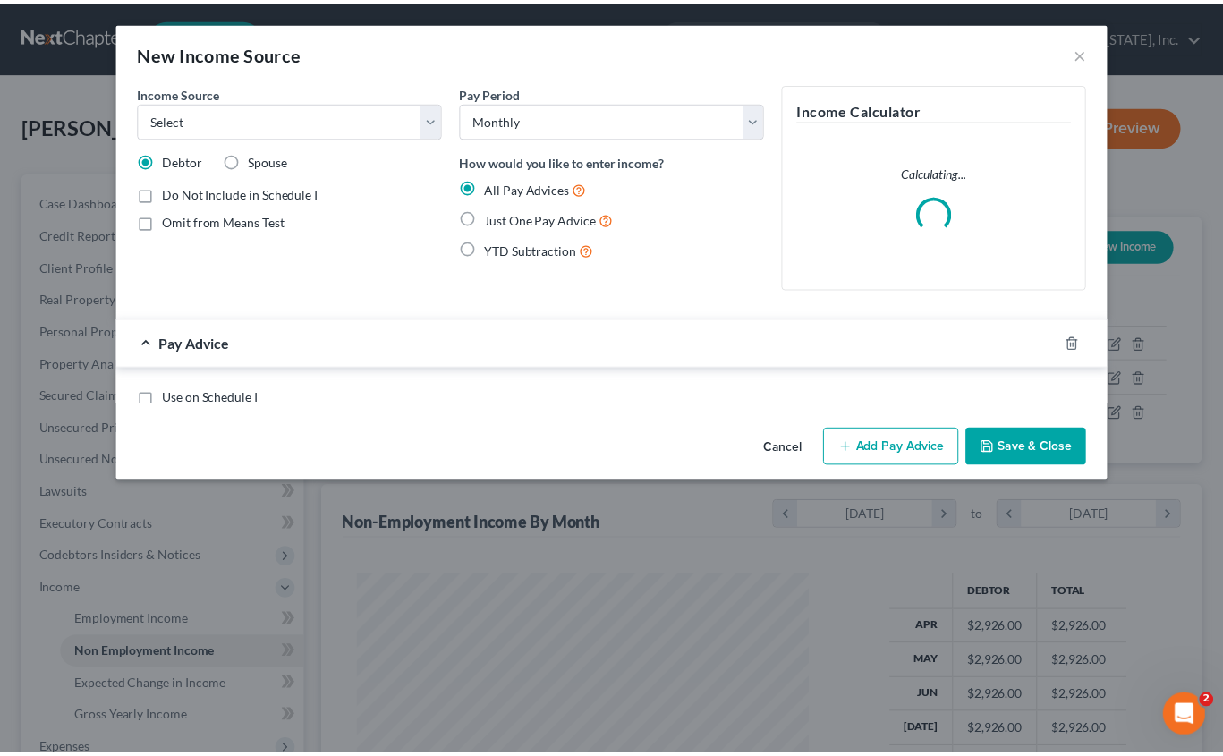
scroll to position [321, 499]
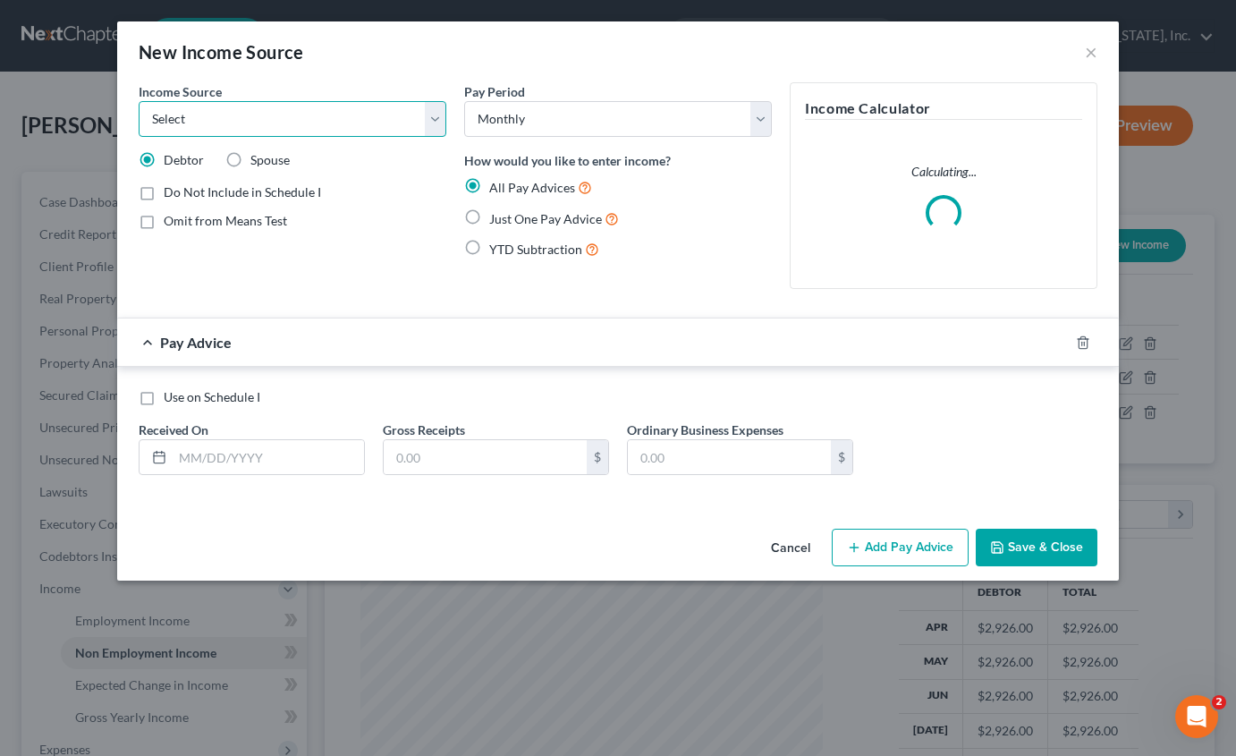
click at [201, 125] on select "Select Unemployment Disability (from employer) Pension Retirement Social Securi…" at bounding box center [293, 119] width 308 height 36
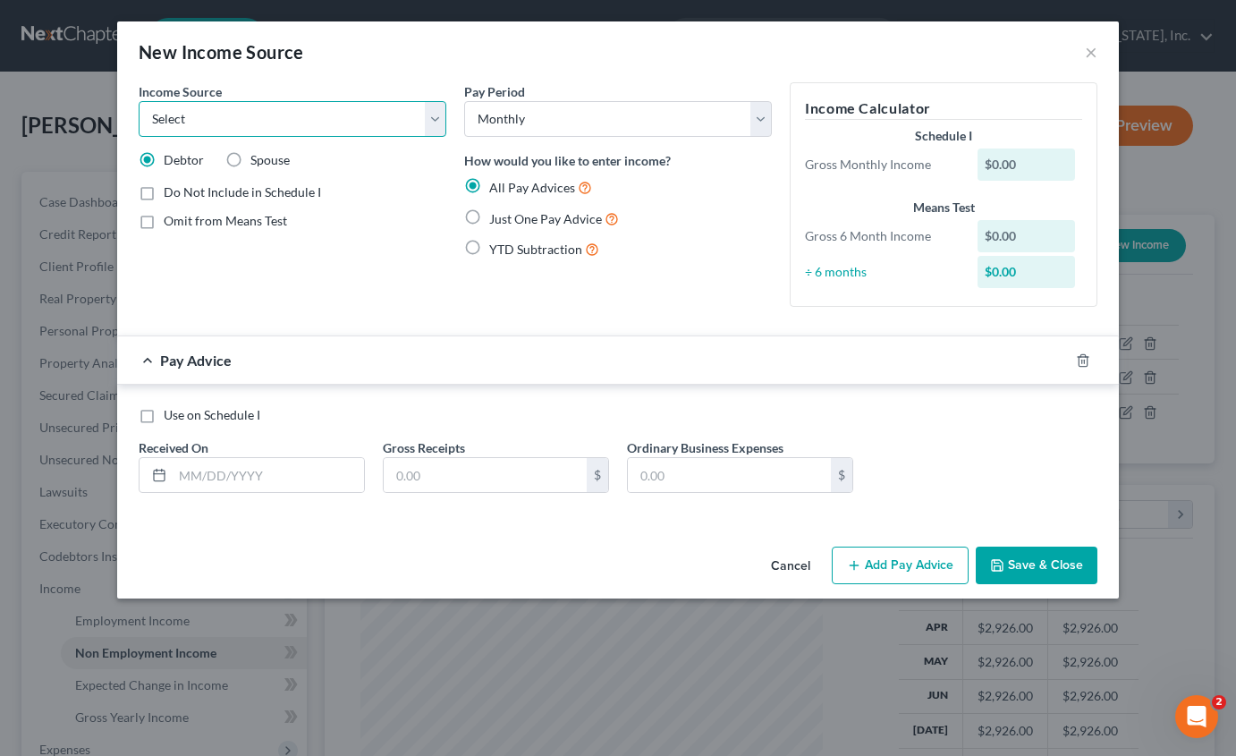
select select "4"
click at [139, 101] on select "Select Unemployment Disability (from employer) Pension Retirement Social Securi…" at bounding box center [293, 119] width 308 height 36
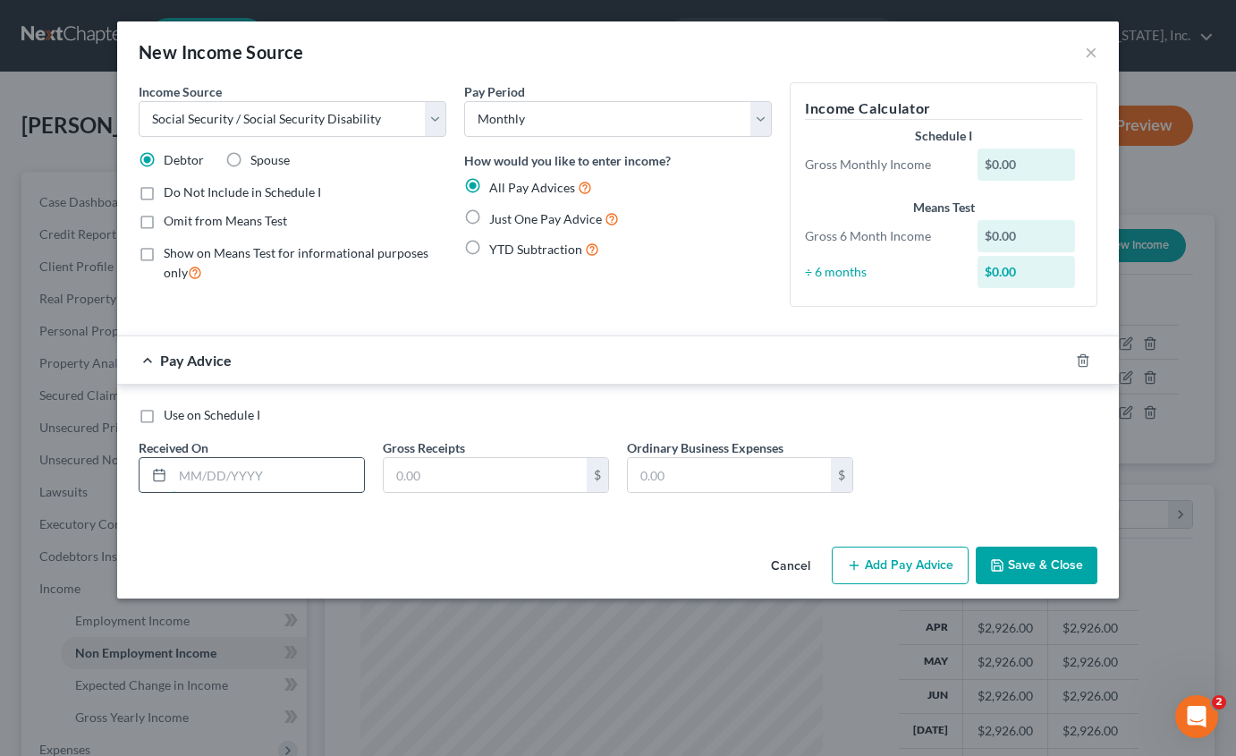
click at [239, 479] on input "text" at bounding box center [268, 475] width 191 height 34
click at [523, 224] on span "Just One Pay Advice" at bounding box center [545, 218] width 113 height 15
click at [508, 220] on input "Just One Pay Advice" at bounding box center [502, 214] width 12 height 12
radio input "true"
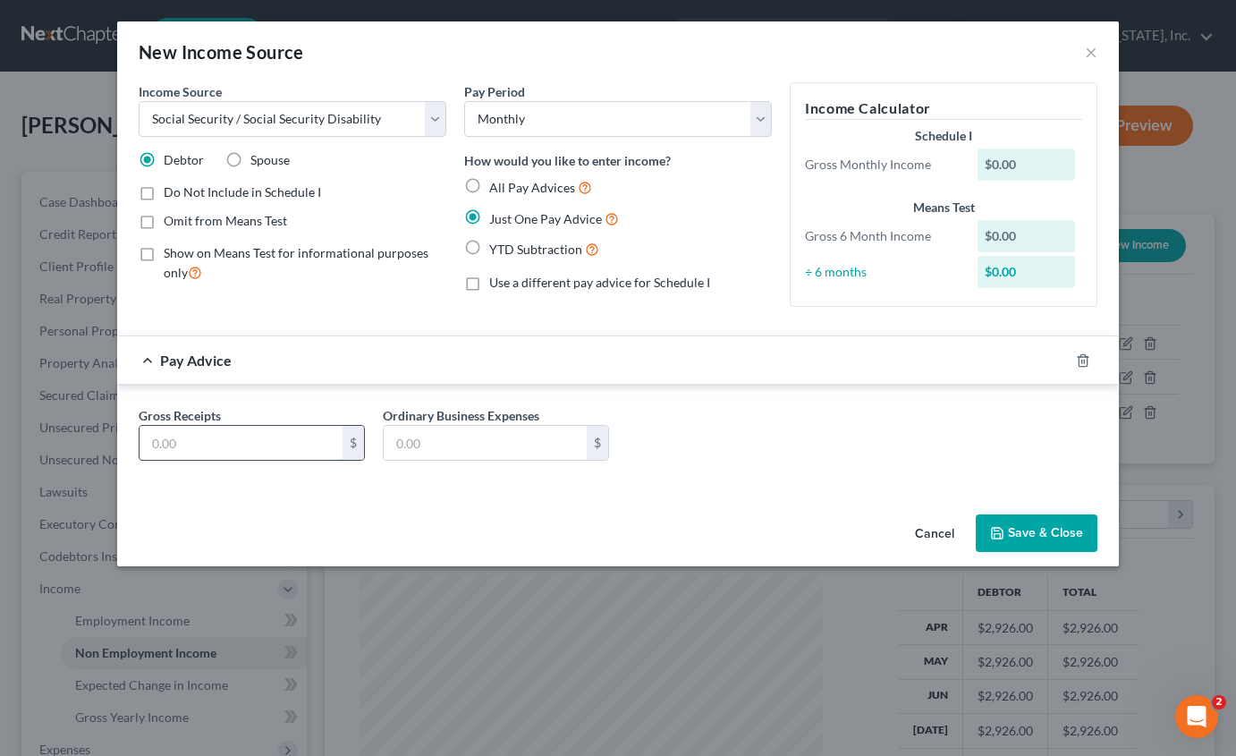
click at [242, 451] on input "text" at bounding box center [241, 443] width 203 height 34
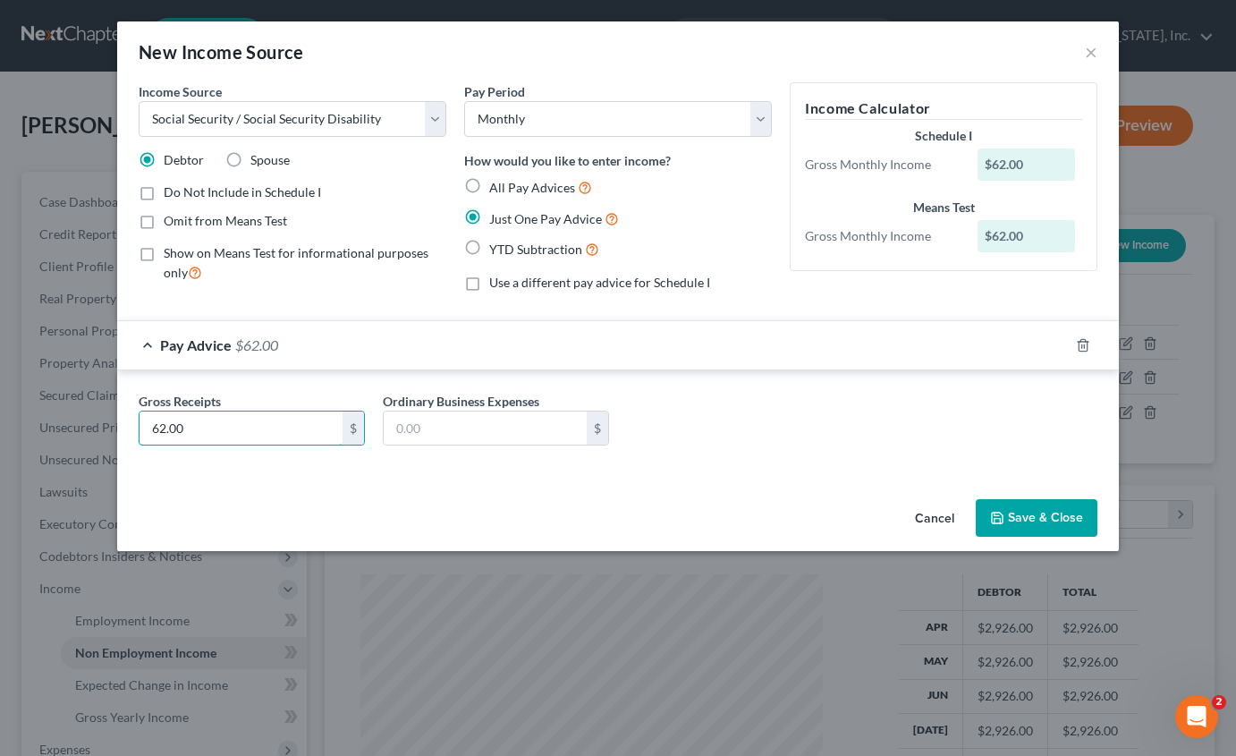
type input "62.00"
click at [1059, 521] on button "Save & Close" at bounding box center [1037, 518] width 122 height 38
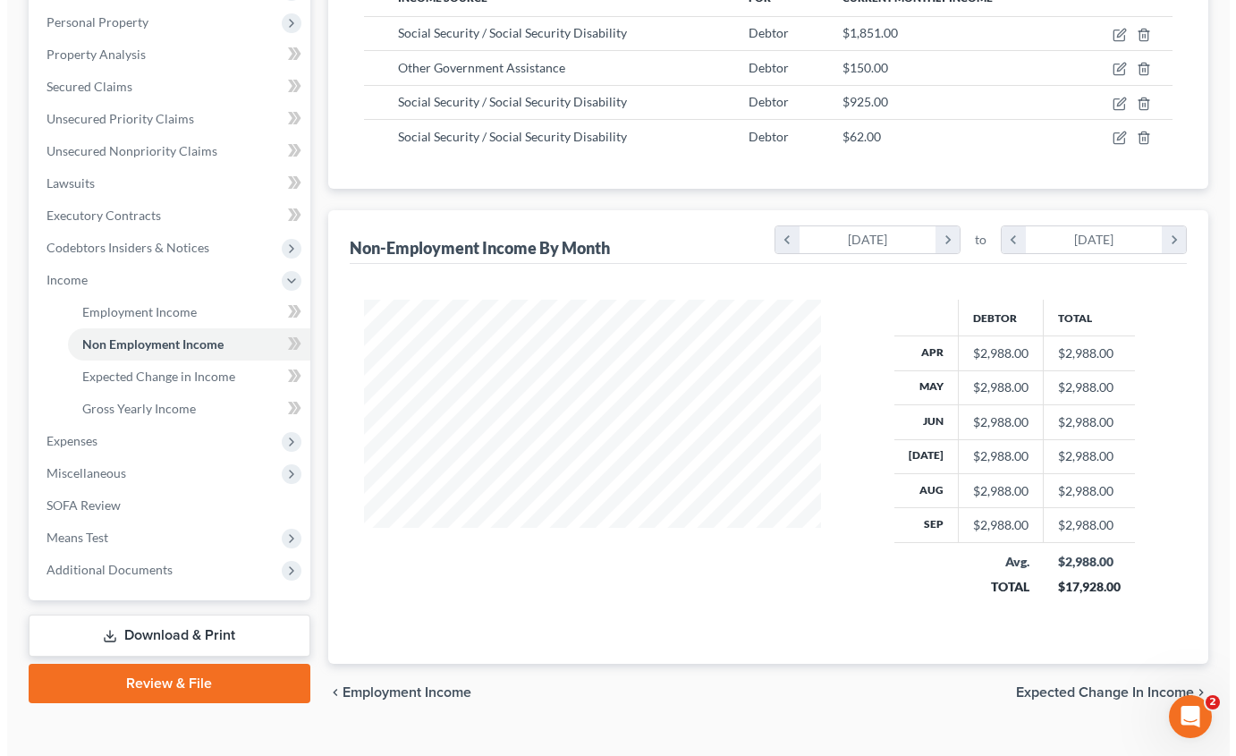
scroll to position [342, 0]
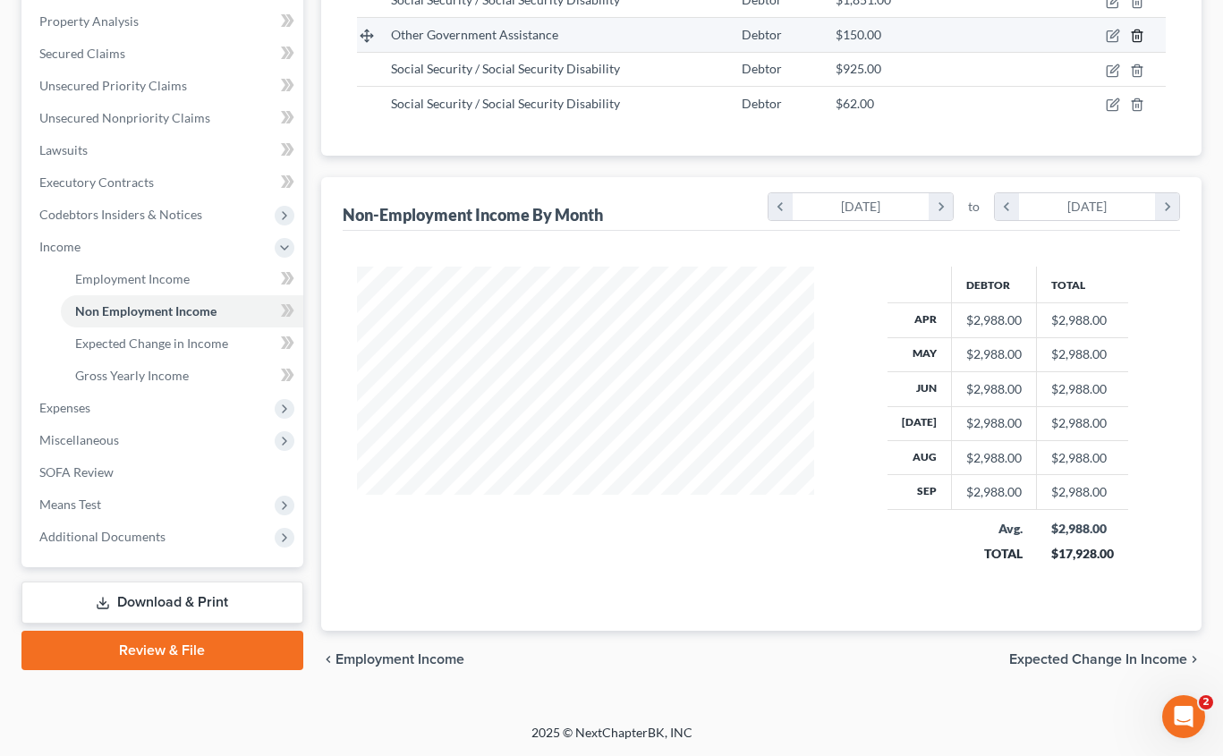
click at [1138, 32] on polyline "button" at bounding box center [1136, 32] width 11 height 0
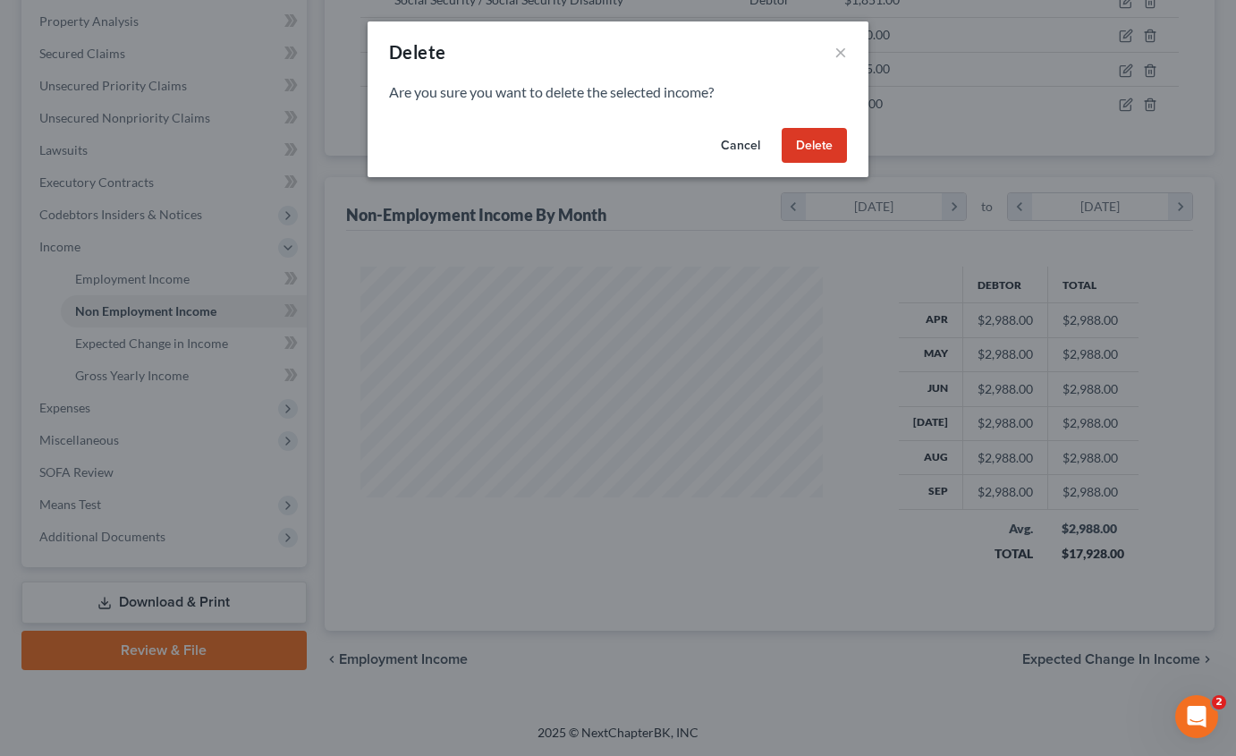
click at [826, 148] on button "Delete" at bounding box center [814, 146] width 65 height 36
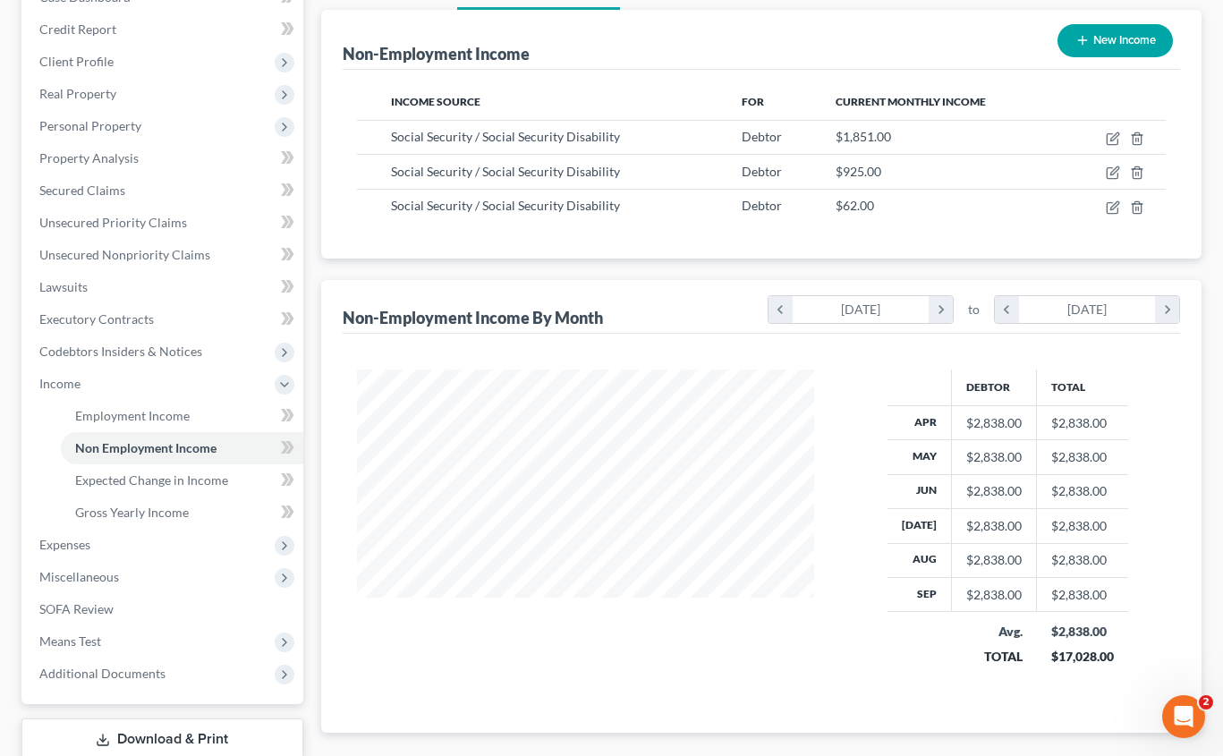
scroll to position [0, 0]
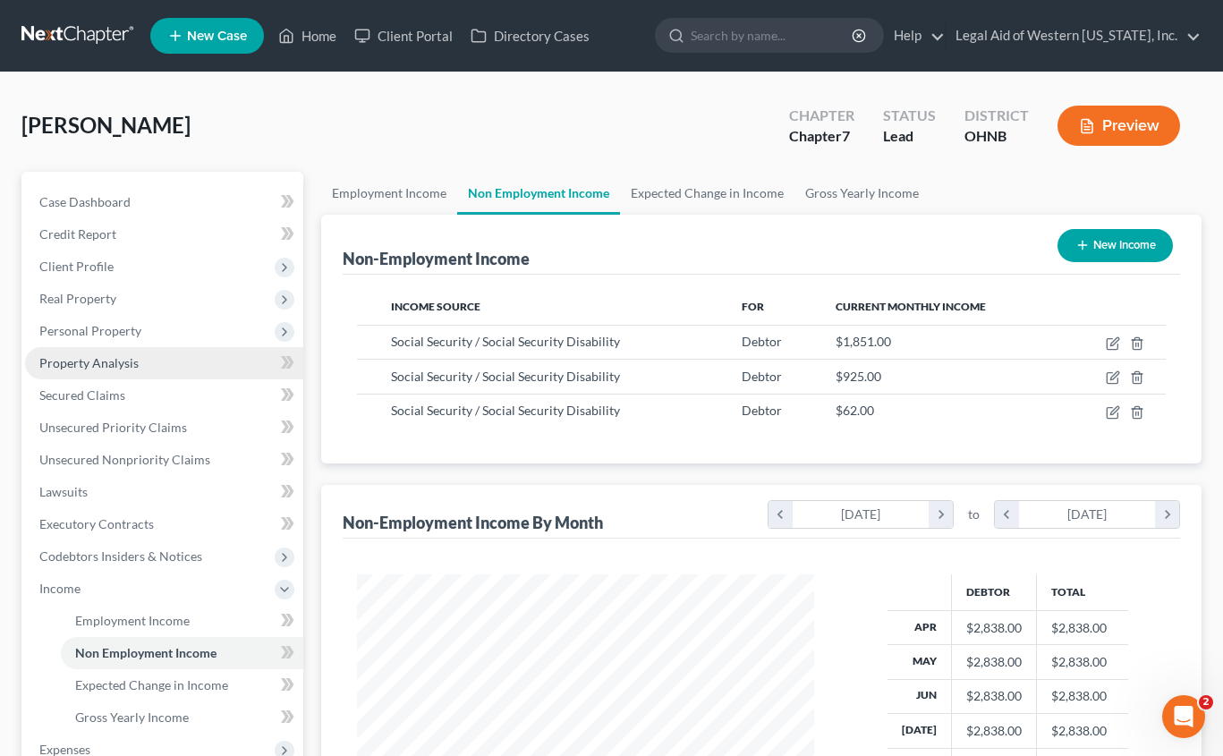
click at [148, 356] on link "Property Analysis" at bounding box center [164, 363] width 278 height 32
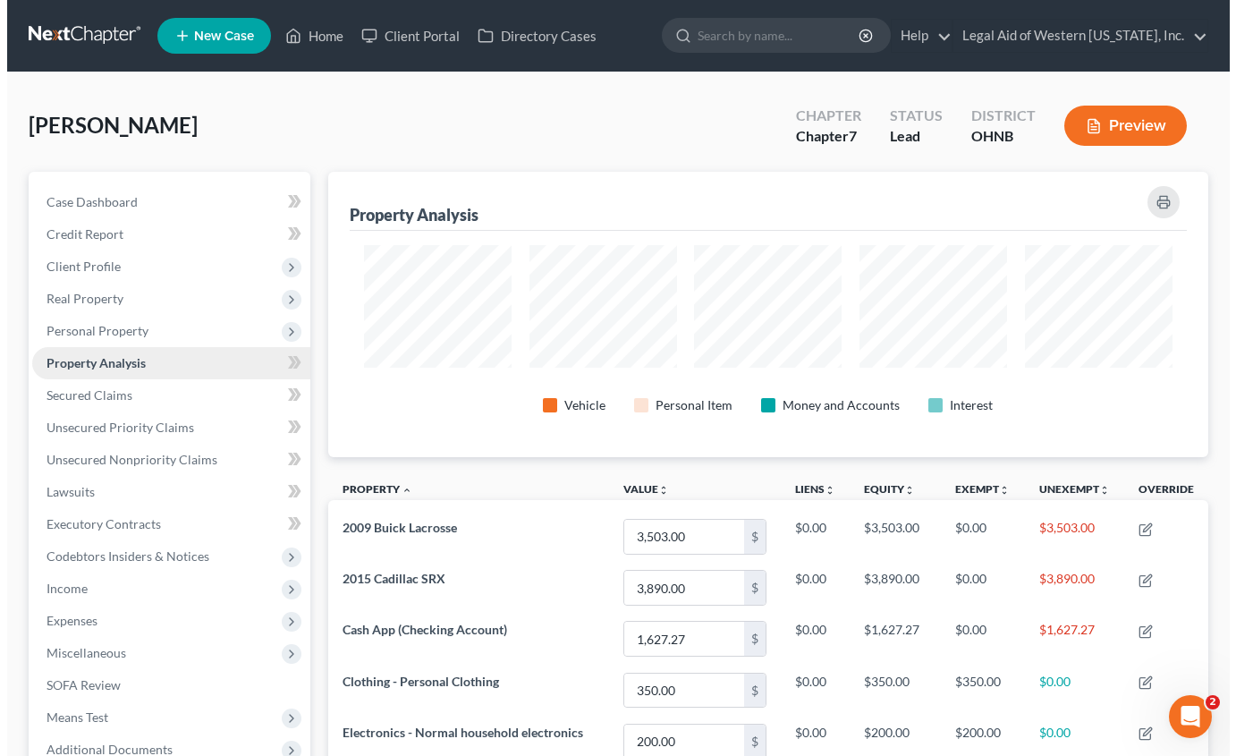
scroll to position [285, 881]
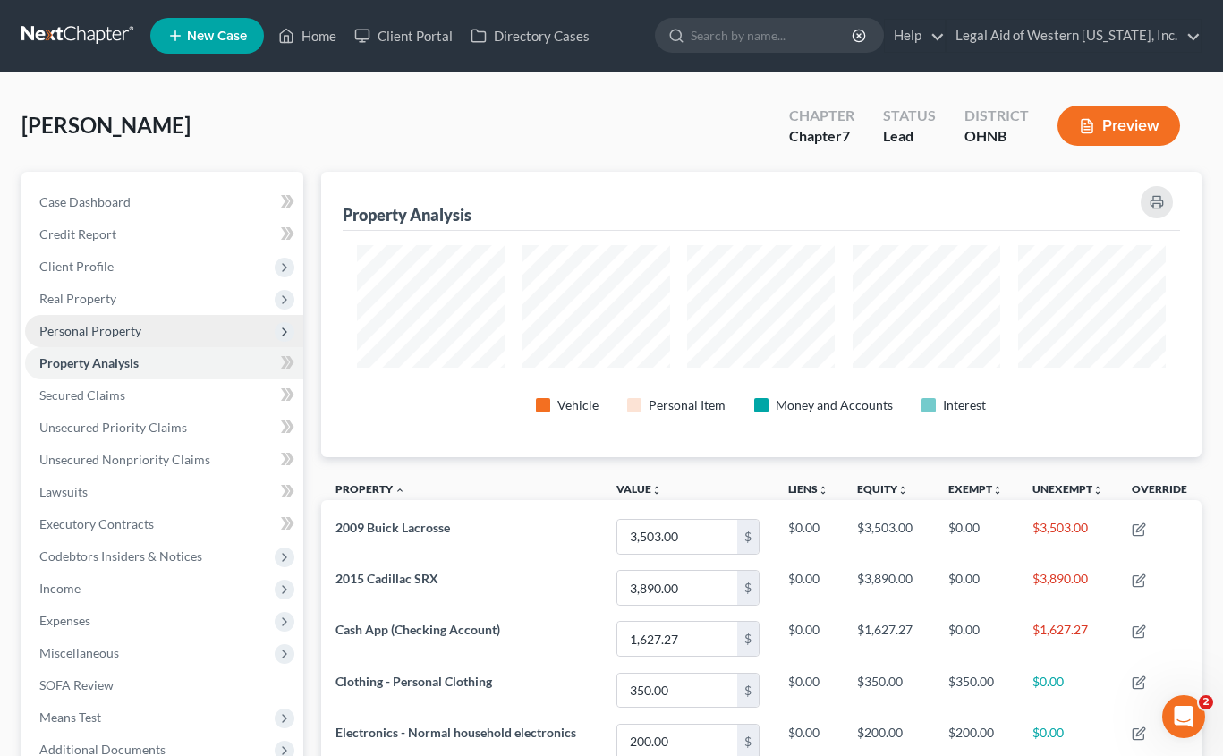
click at [158, 342] on span "Personal Property" at bounding box center [164, 331] width 278 height 32
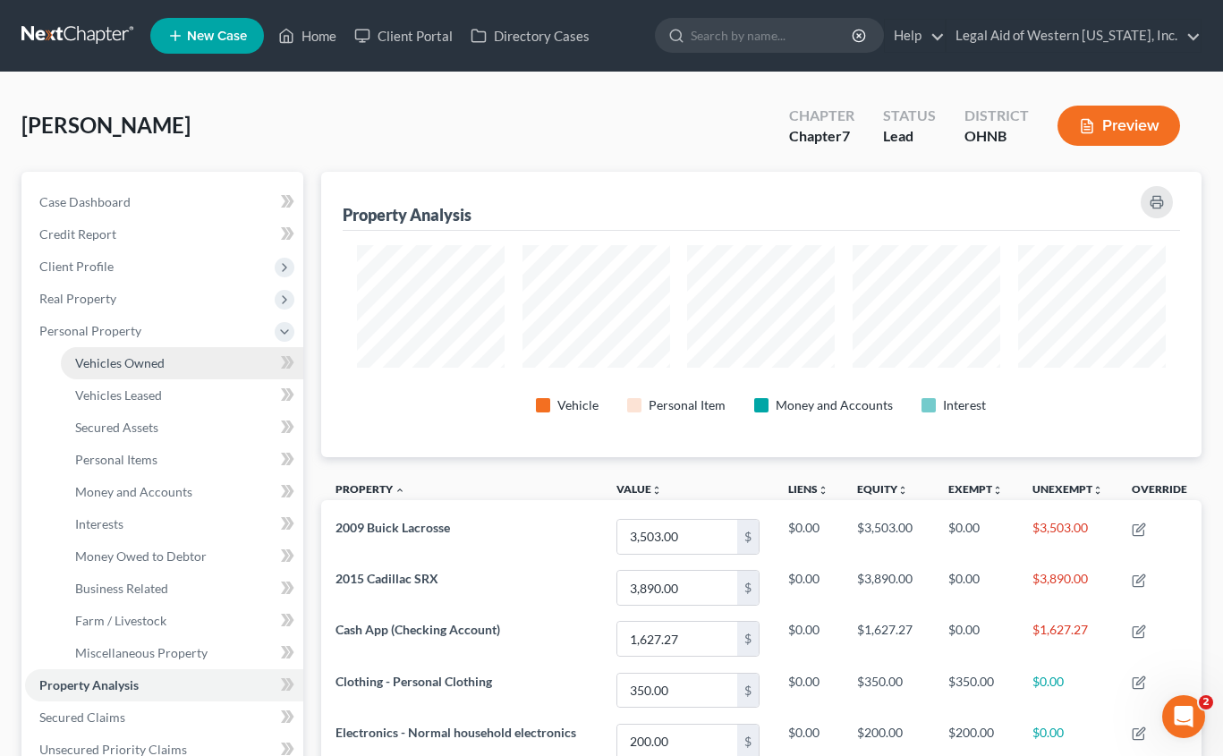
click at [162, 368] on span "Vehicles Owned" at bounding box center [119, 362] width 89 height 15
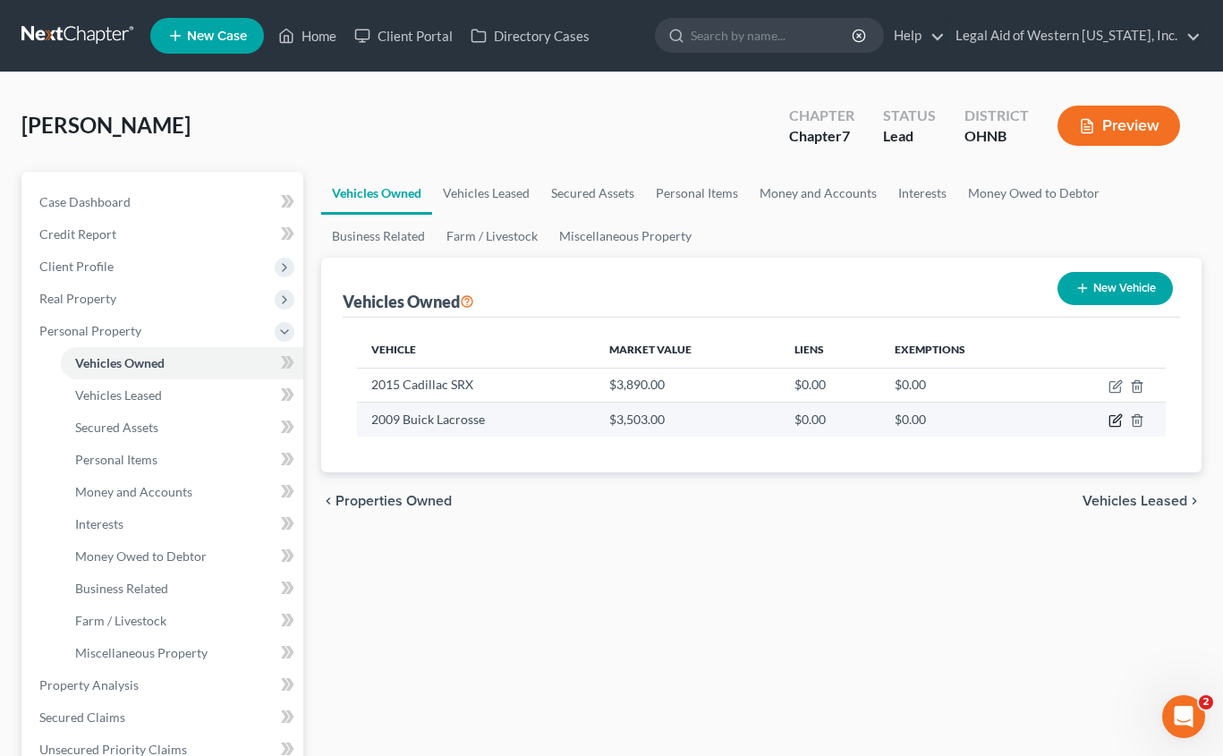
click at [1115, 418] on icon "button" at bounding box center [1115, 420] width 14 height 14
select select "0"
select select "17"
select select "3"
select select "0"
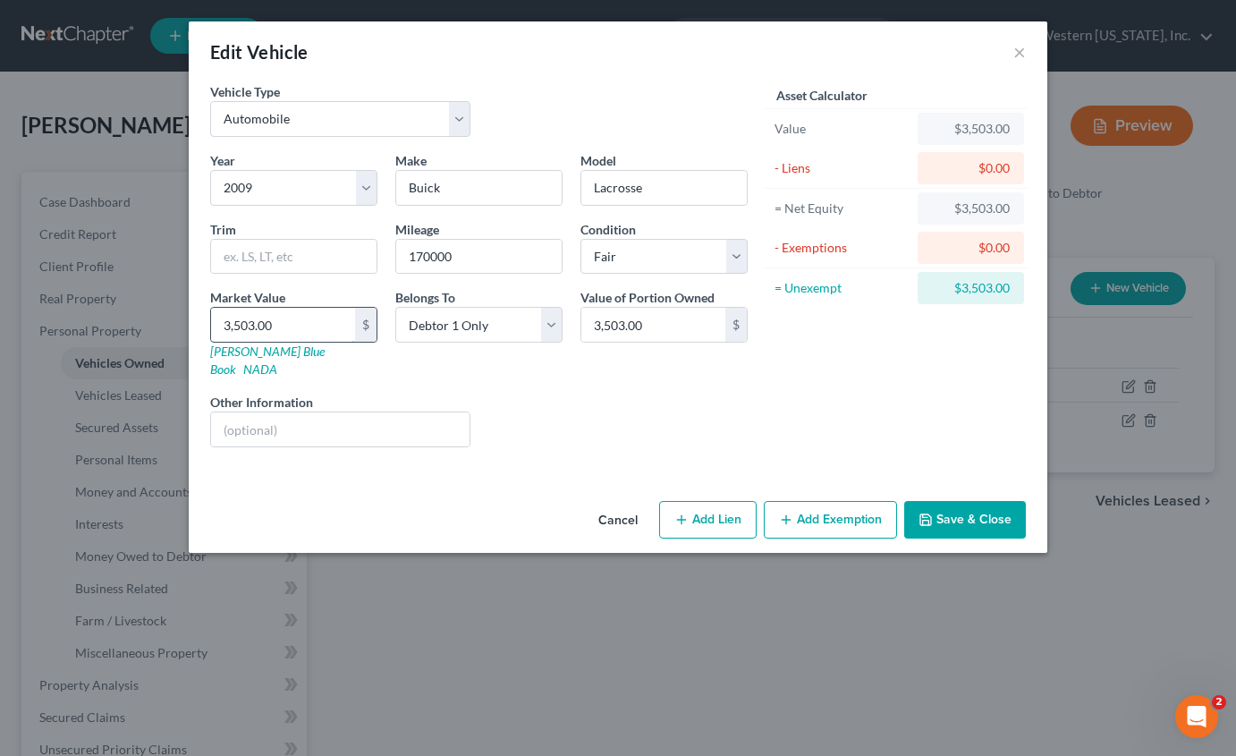
click at [290, 326] on input "3,503.00" at bounding box center [283, 325] width 144 height 34
type input "2"
type input "2.00"
type input "27"
type input "27.00"
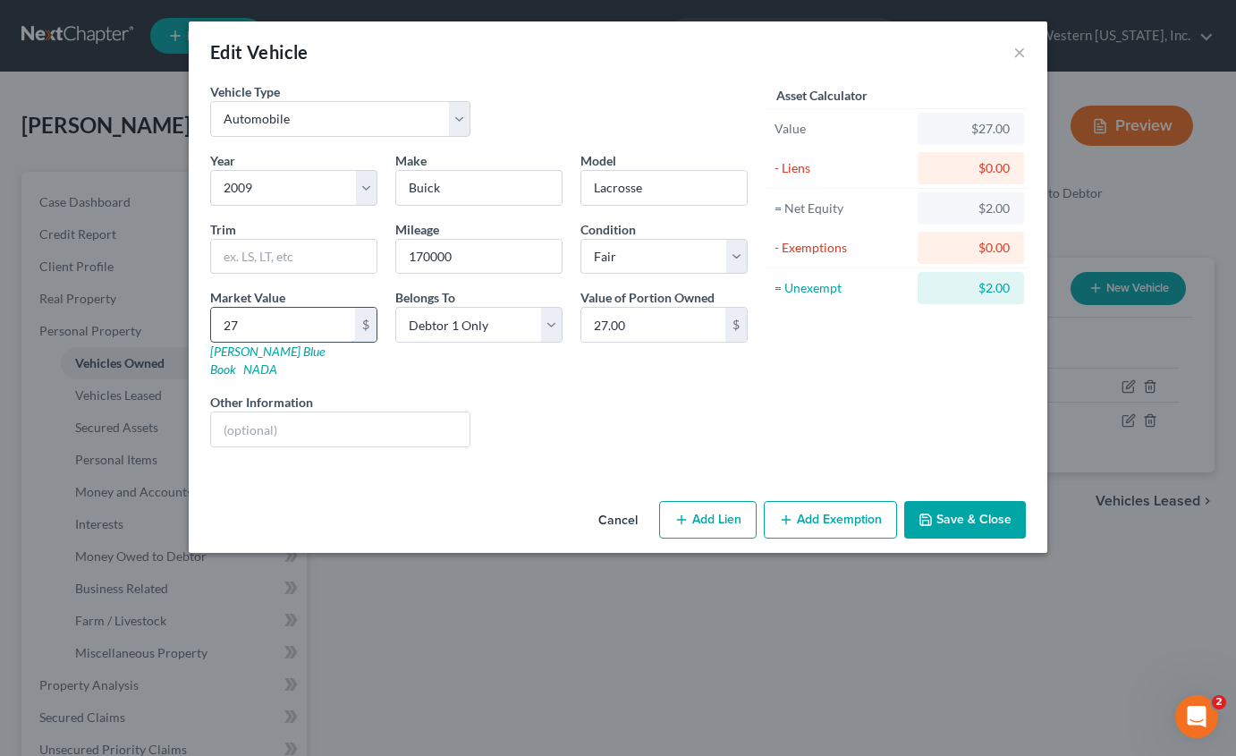
type input "273"
type input "273.00"
type input "2739"
click at [974, 505] on button "Save & Close" at bounding box center [965, 520] width 122 height 38
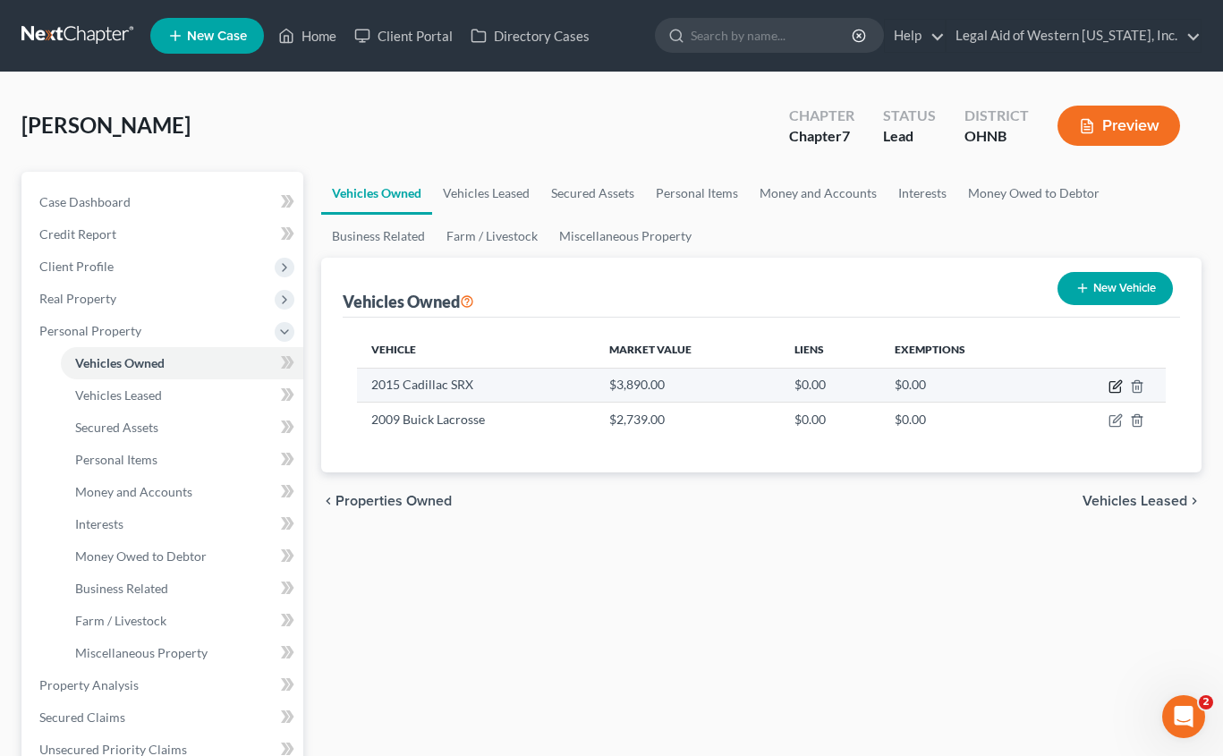
click at [1112, 385] on icon "button" at bounding box center [1115, 386] width 14 height 14
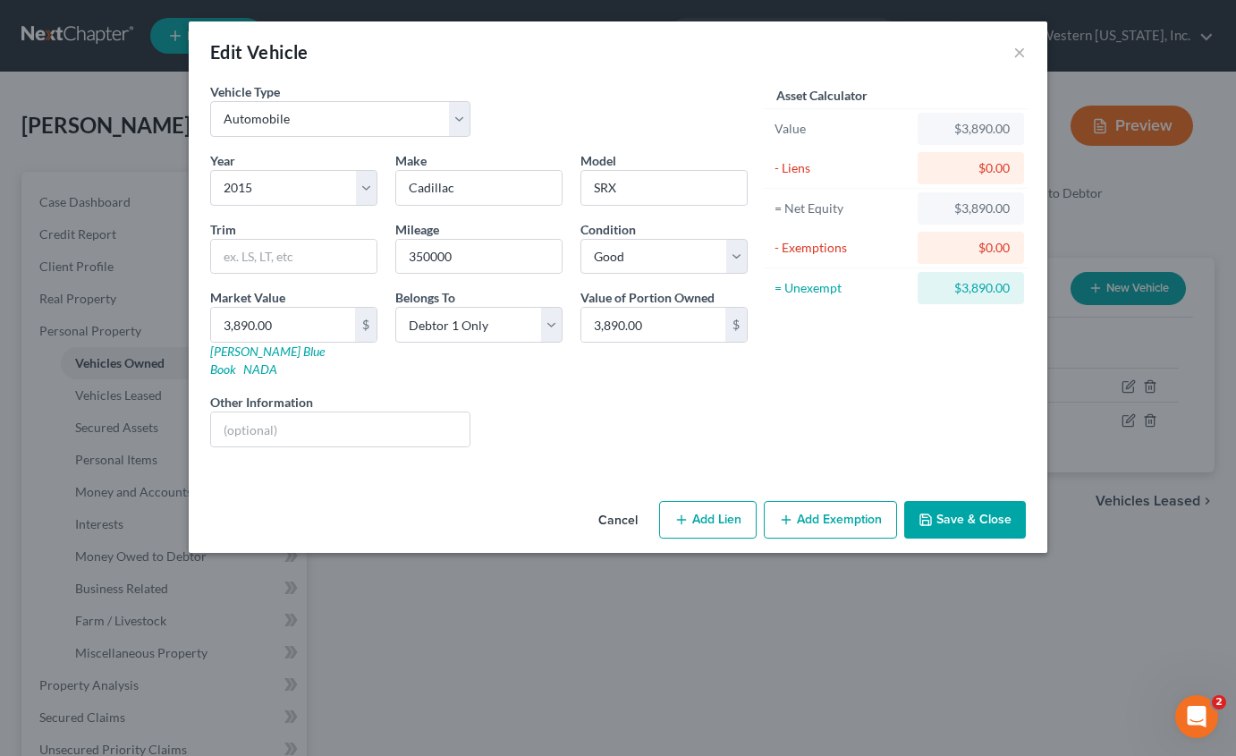
click at [845, 502] on button "Add Exemption" at bounding box center [830, 520] width 133 height 38
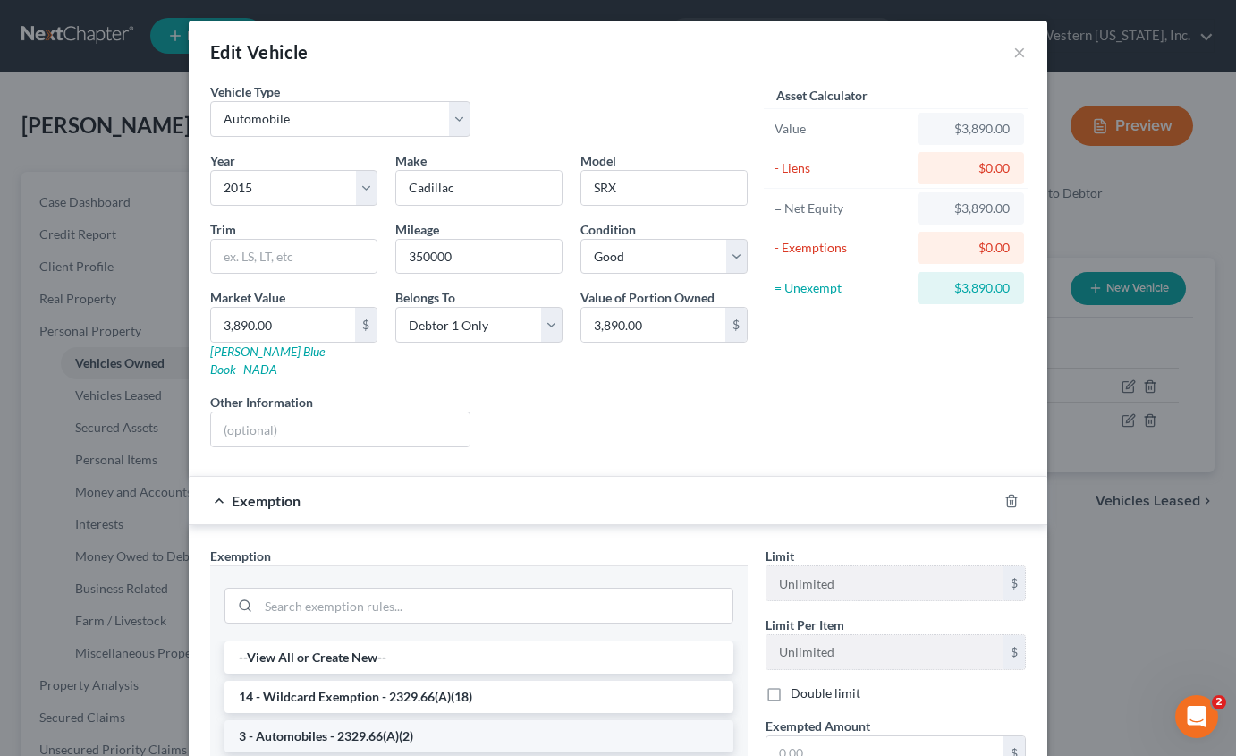
click at [401, 720] on li "3 - Automobiles - 2329.66(A)(2)" at bounding box center [478, 736] width 509 height 32
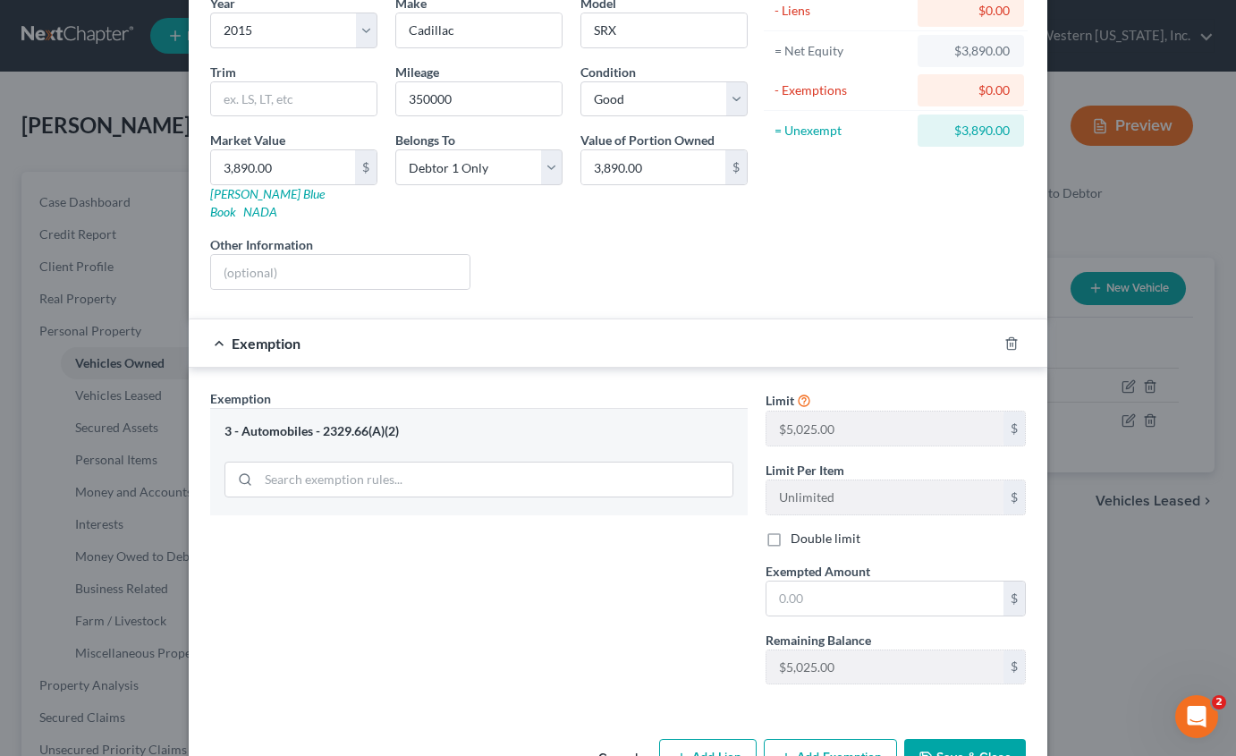
scroll to position [179, 0]
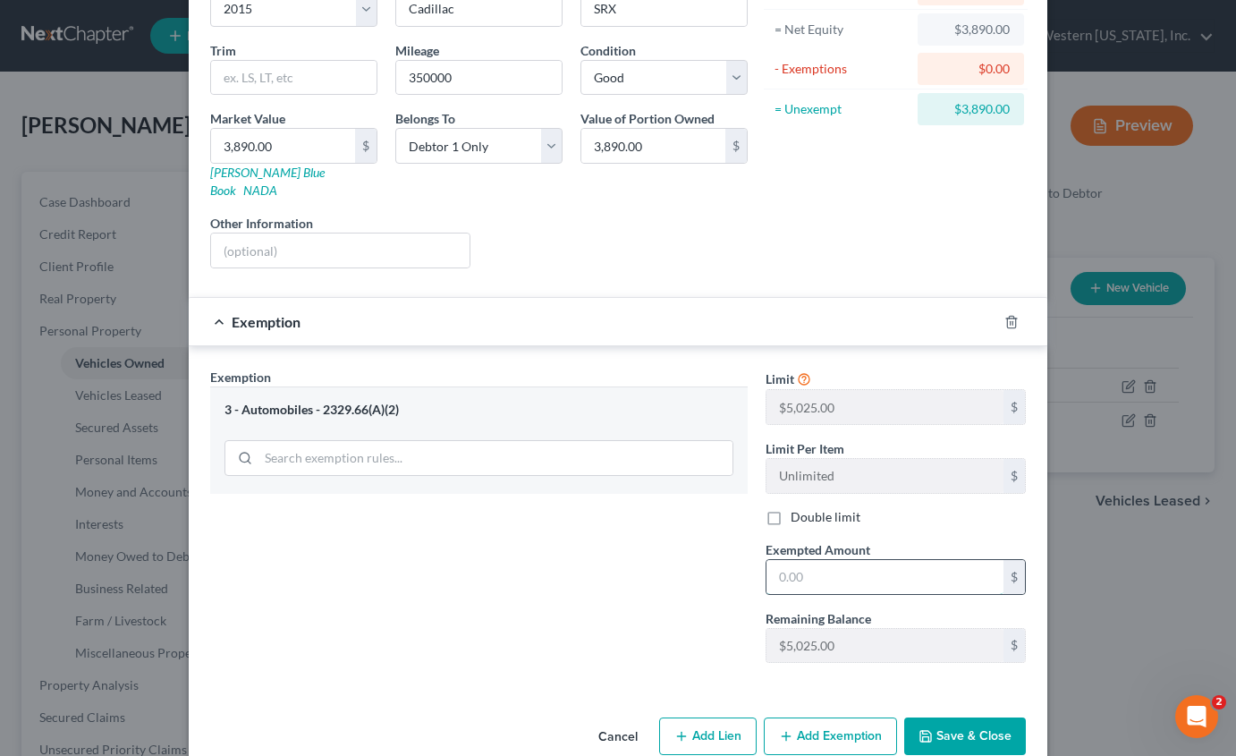
click at [832, 560] on input "text" at bounding box center [884, 577] width 237 height 34
click at [978, 717] on button "Save & Close" at bounding box center [965, 736] width 122 height 38
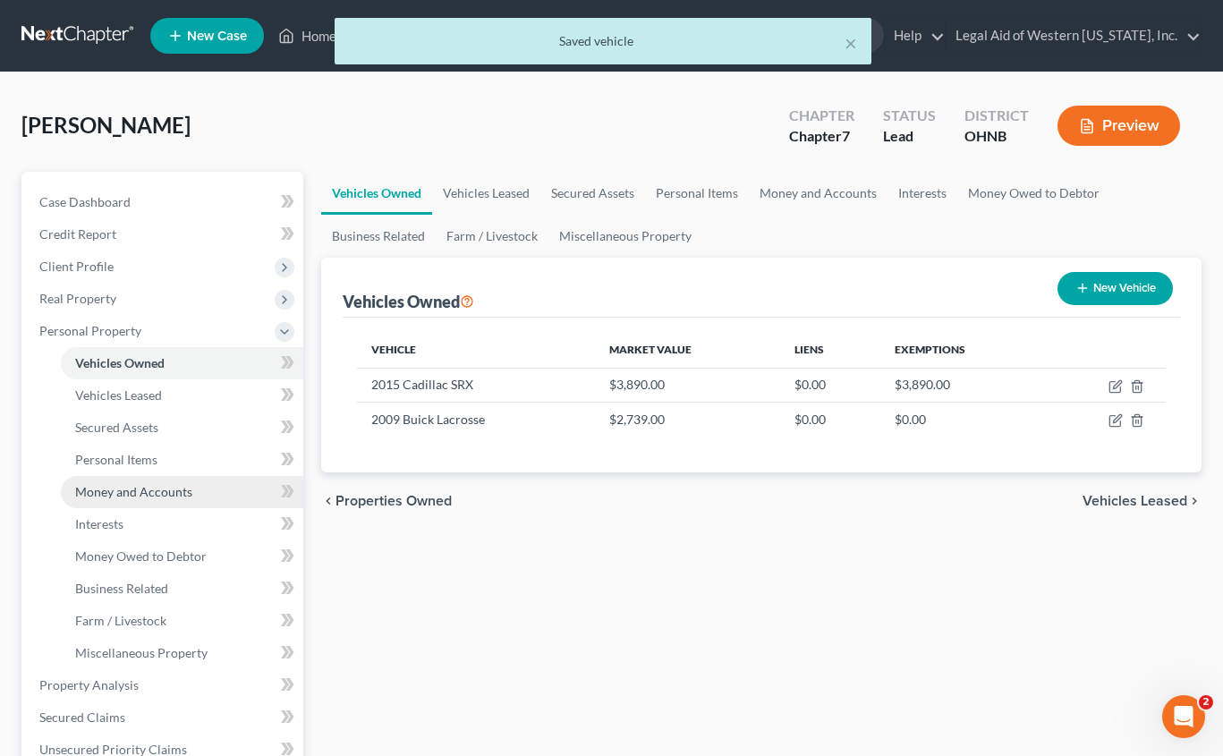
click at [148, 502] on link "Money and Accounts" at bounding box center [182, 492] width 242 height 32
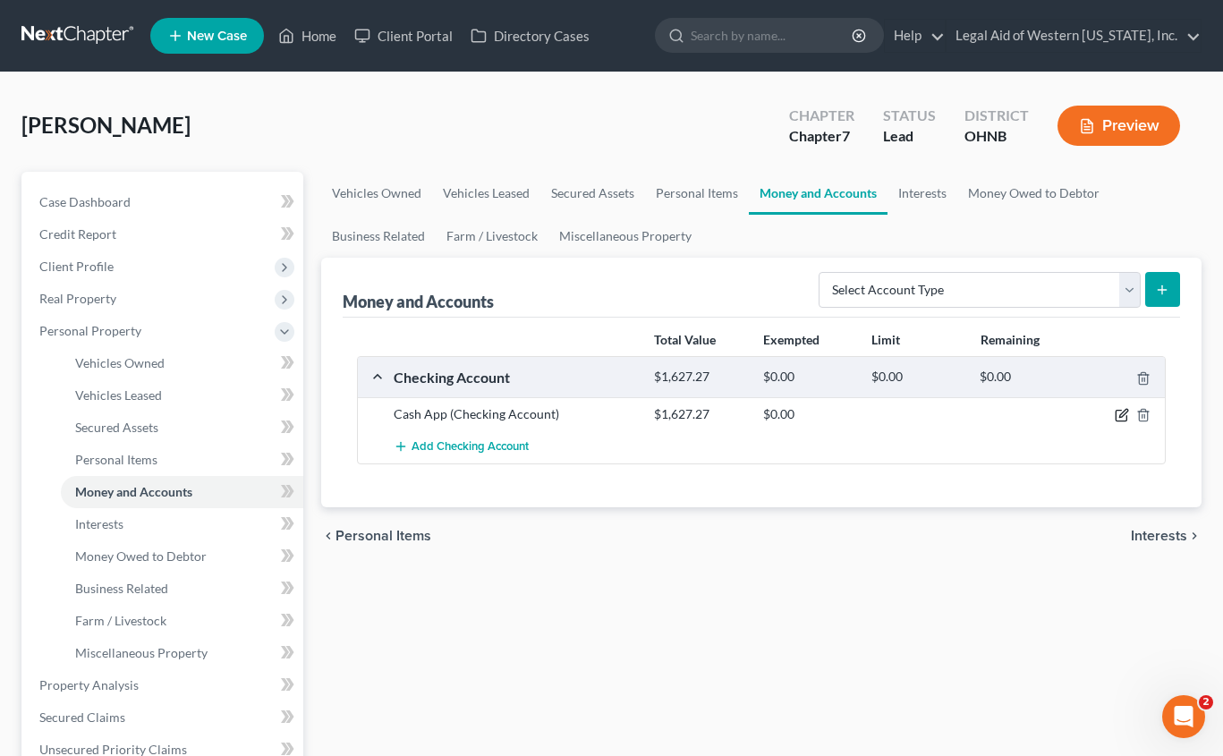
click at [1122, 412] on icon "button" at bounding box center [1121, 415] width 14 height 14
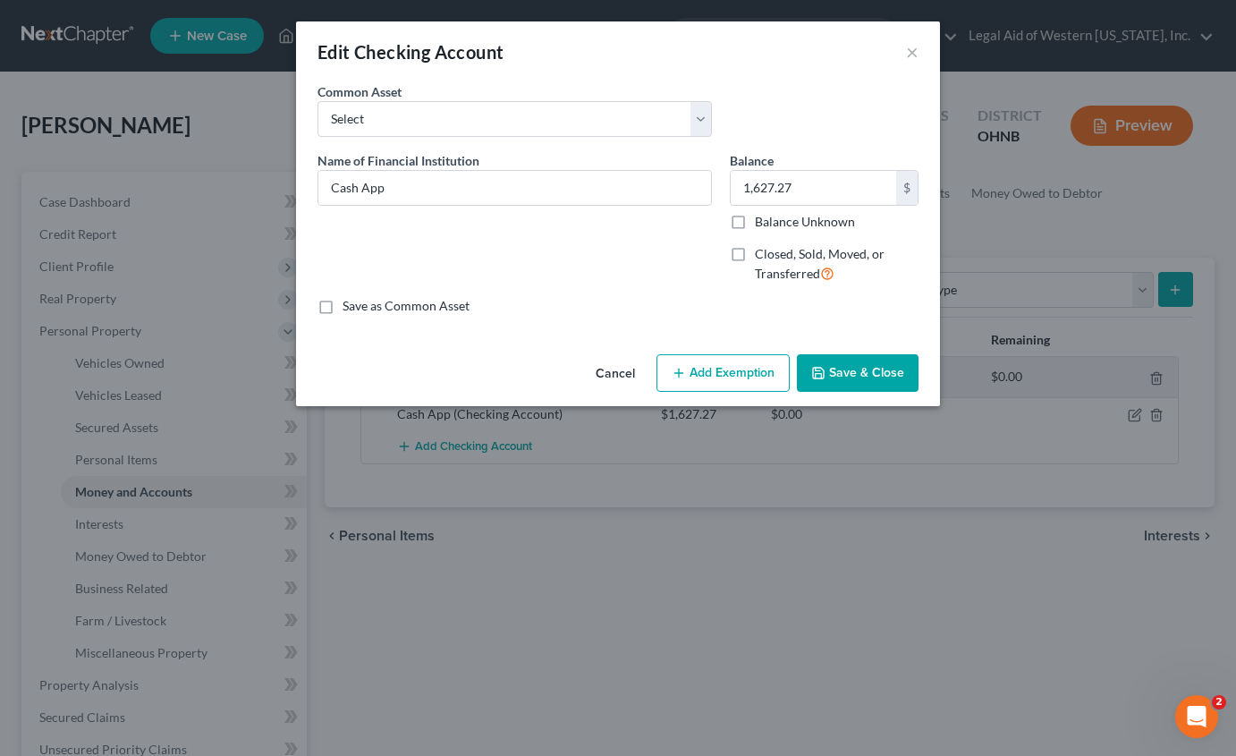
click at [730, 367] on button "Add Exemption" at bounding box center [722, 373] width 133 height 38
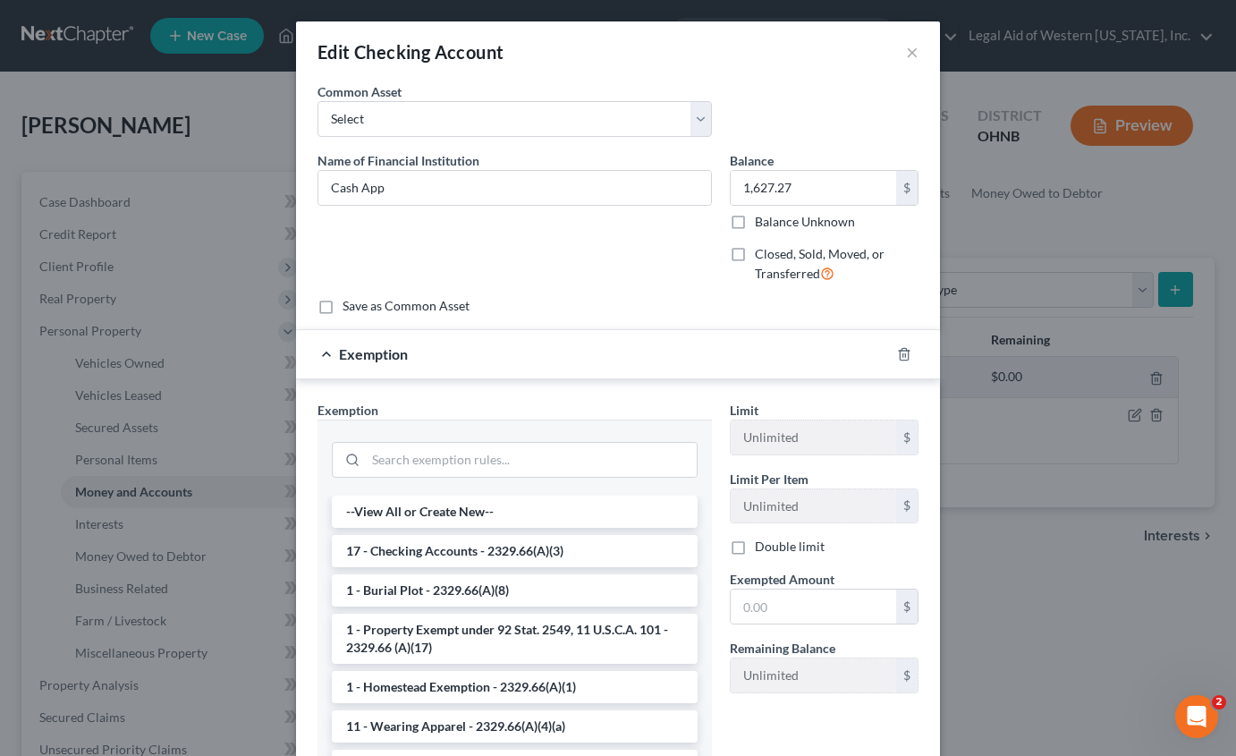
click at [536, 542] on li "17 - Checking Accounts - 2329.66(A)(3)" at bounding box center [515, 551] width 366 height 32
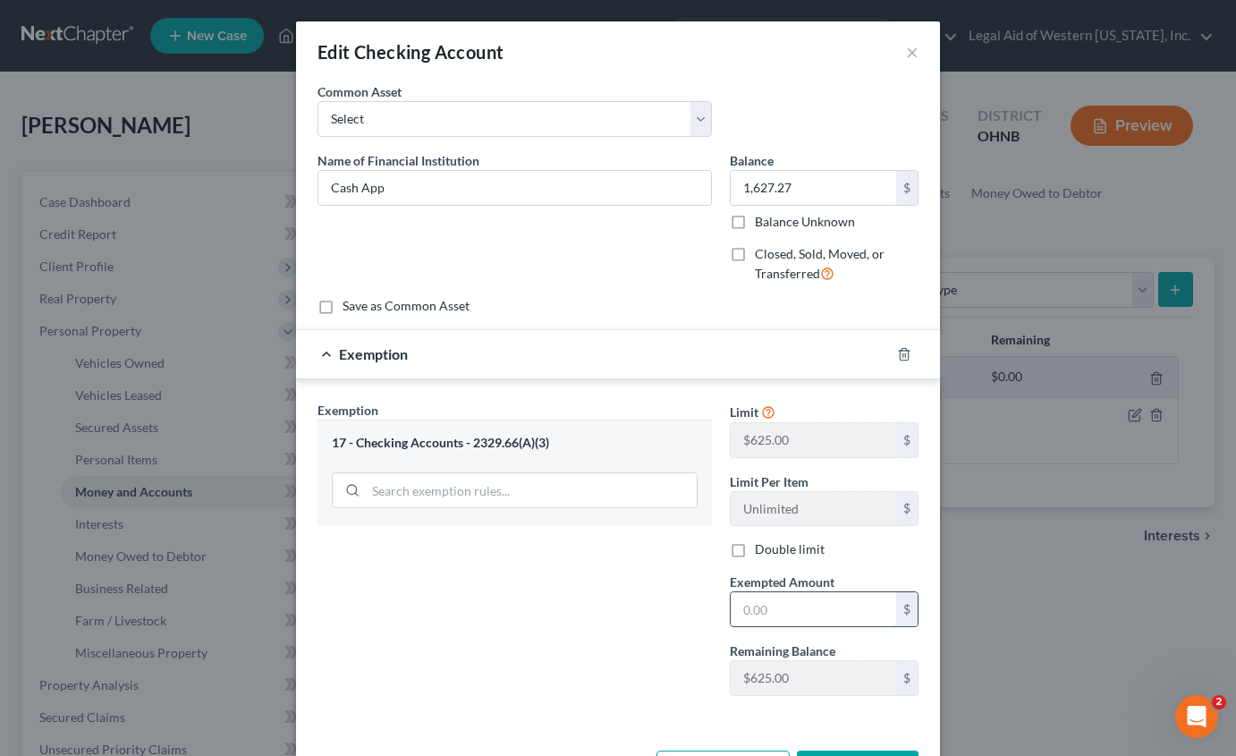
click at [845, 608] on input "text" at bounding box center [813, 609] width 165 height 34
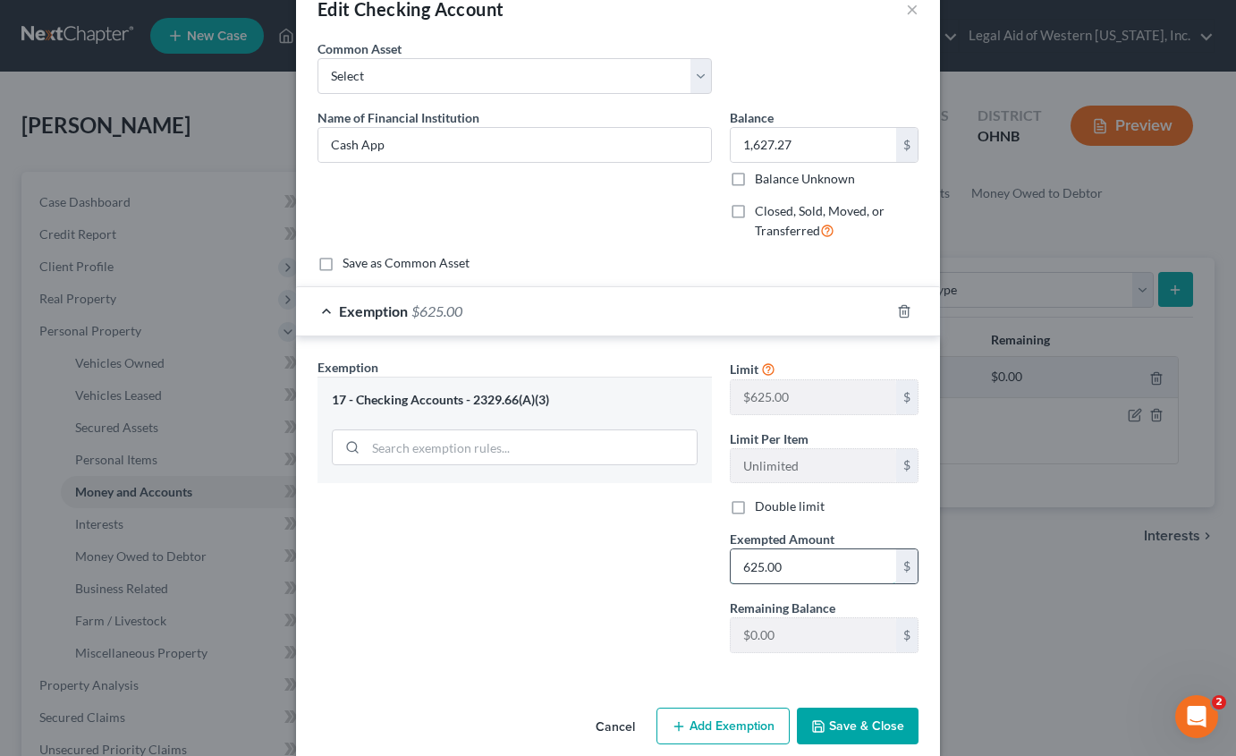
scroll to position [67, 0]
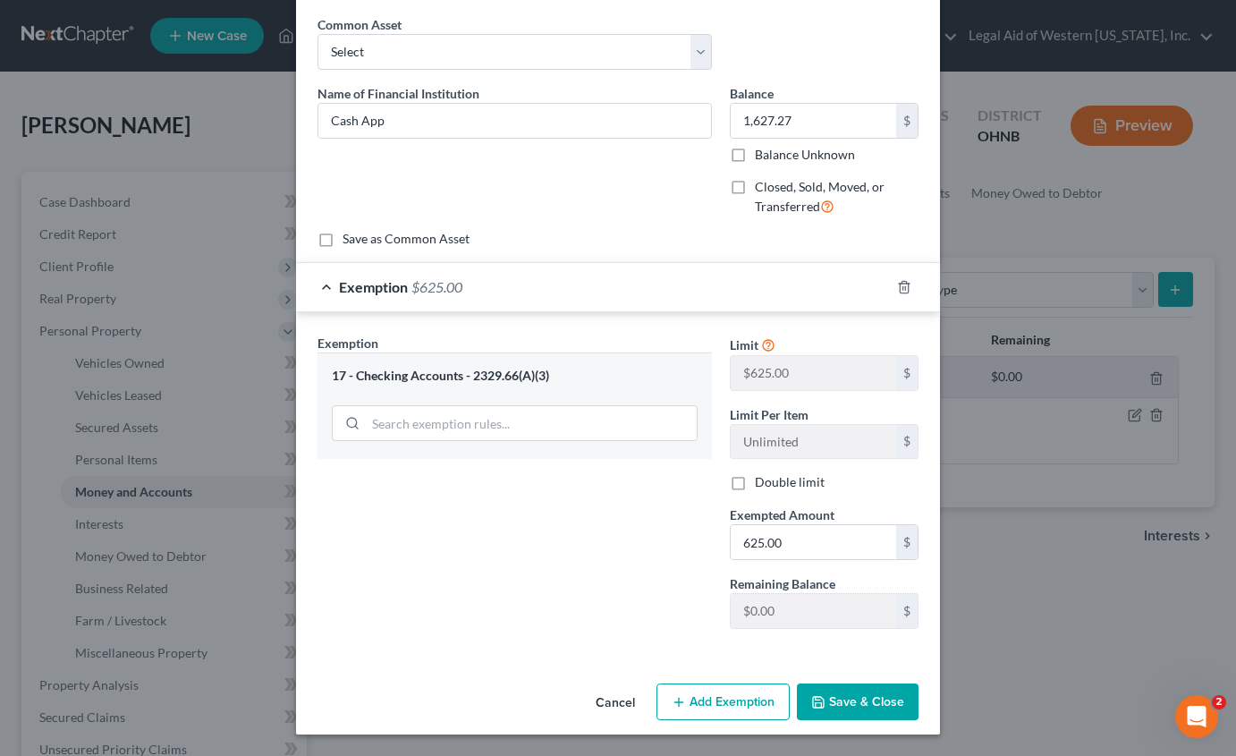
click at [859, 696] on button "Save & Close" at bounding box center [858, 702] width 122 height 38
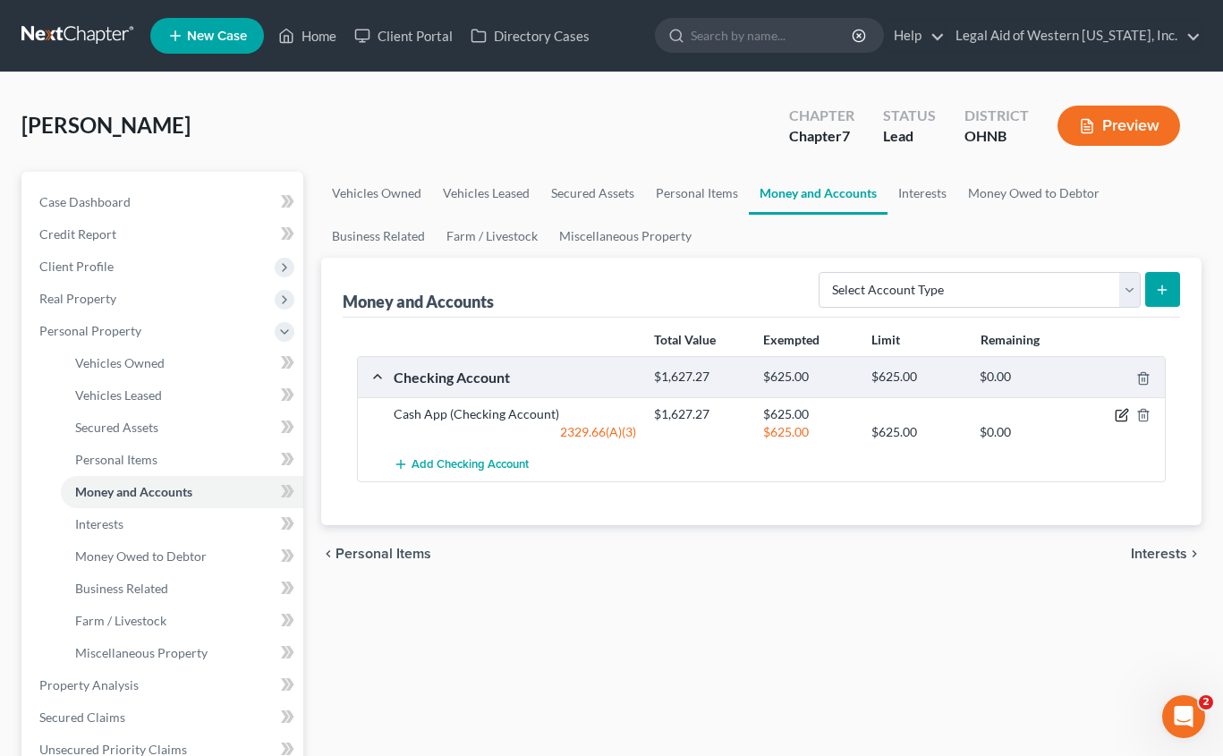
click at [1118, 417] on icon "button" at bounding box center [1121, 415] width 14 height 14
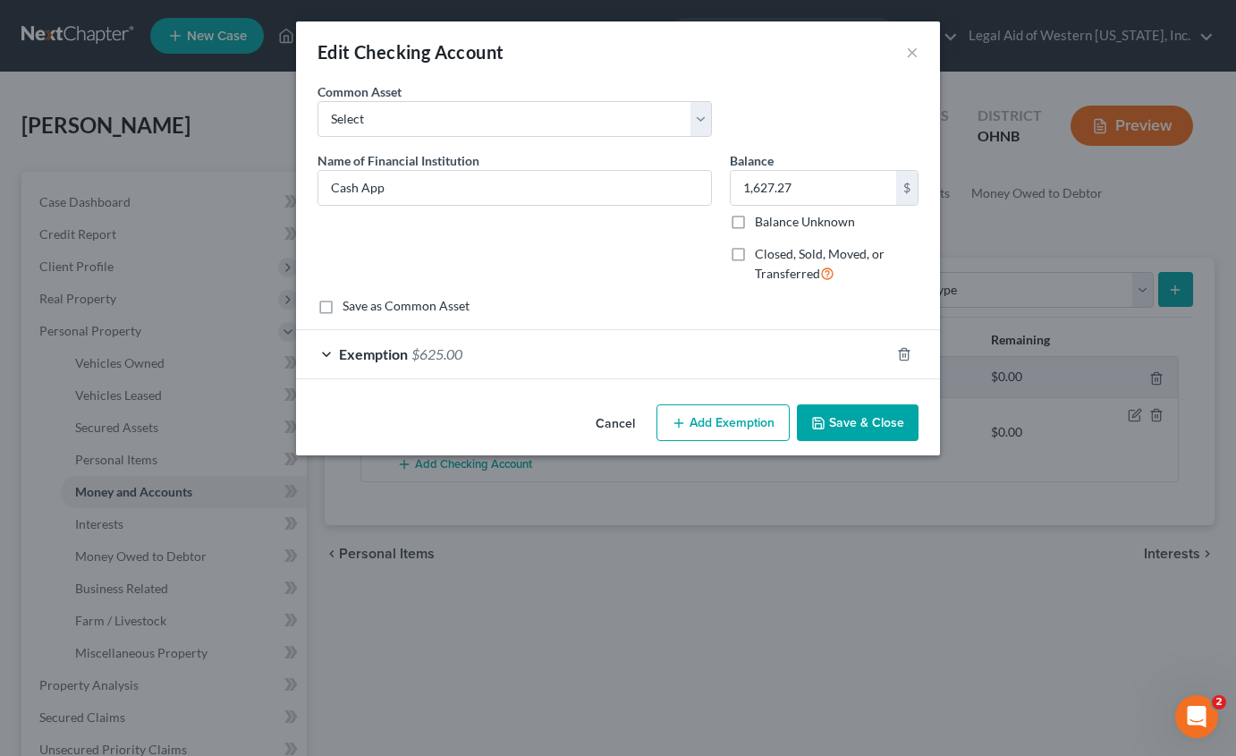
click at [697, 414] on button "Add Exemption" at bounding box center [722, 423] width 133 height 38
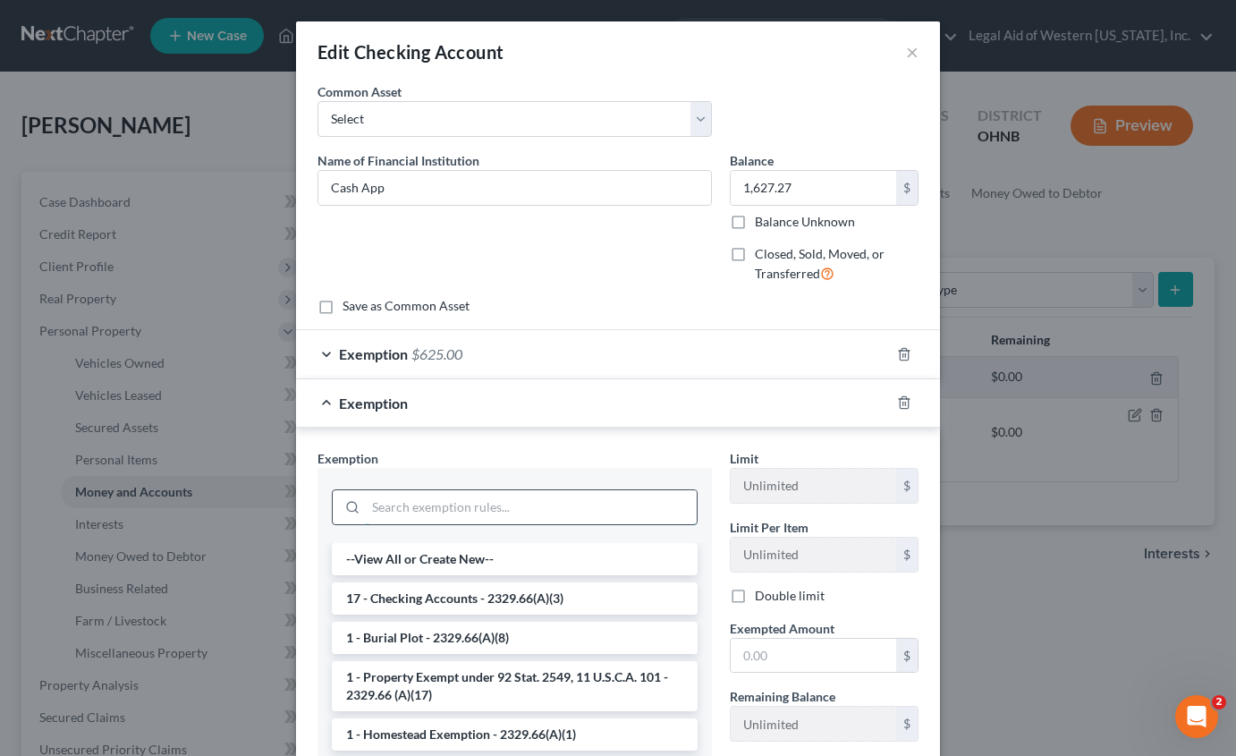
click at [488, 512] on input "search" at bounding box center [531, 507] width 331 height 34
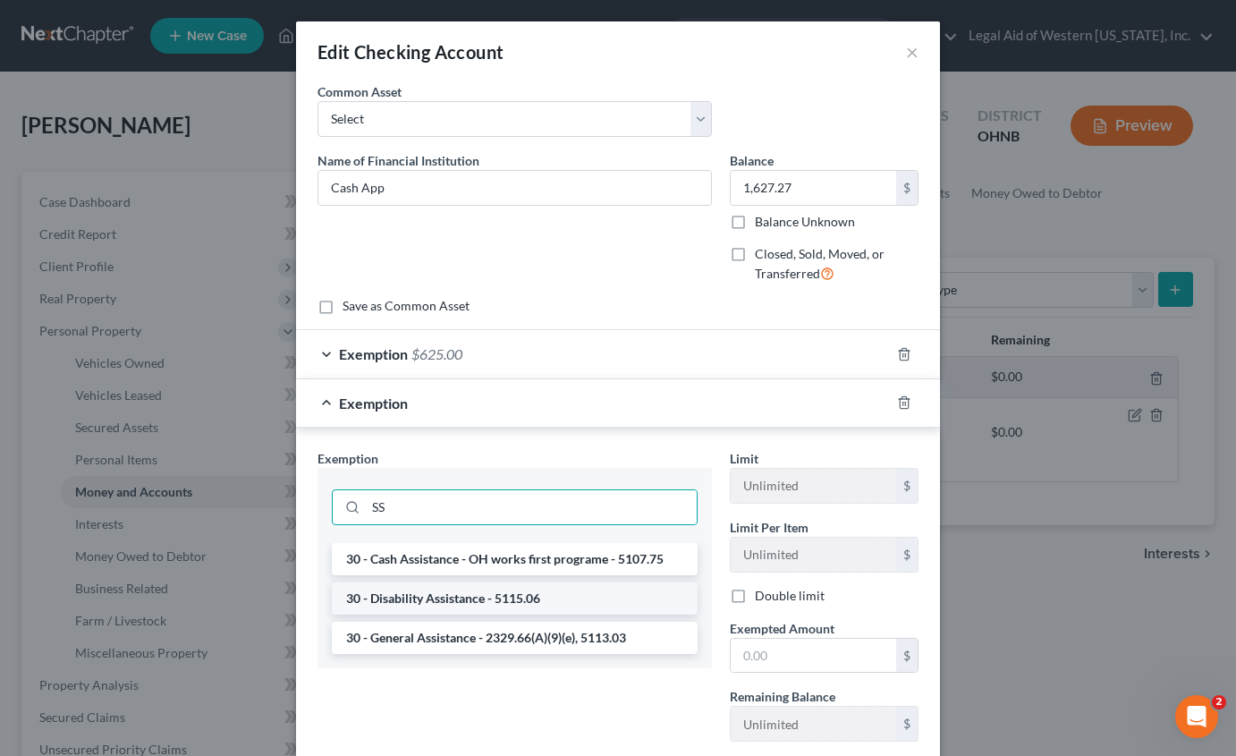
click at [564, 597] on li "30 - Disability Assistance - 5115.06" at bounding box center [515, 598] width 366 height 32
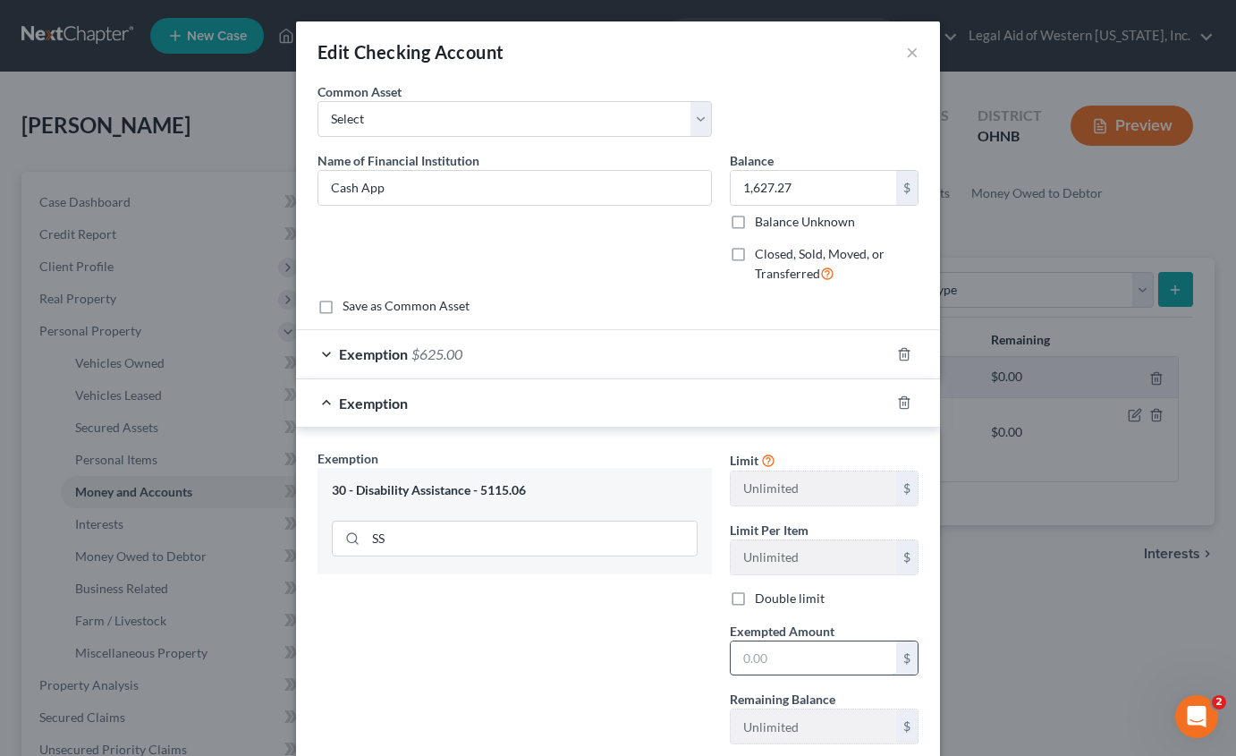
click at [774, 651] on input "text" at bounding box center [813, 658] width 165 height 34
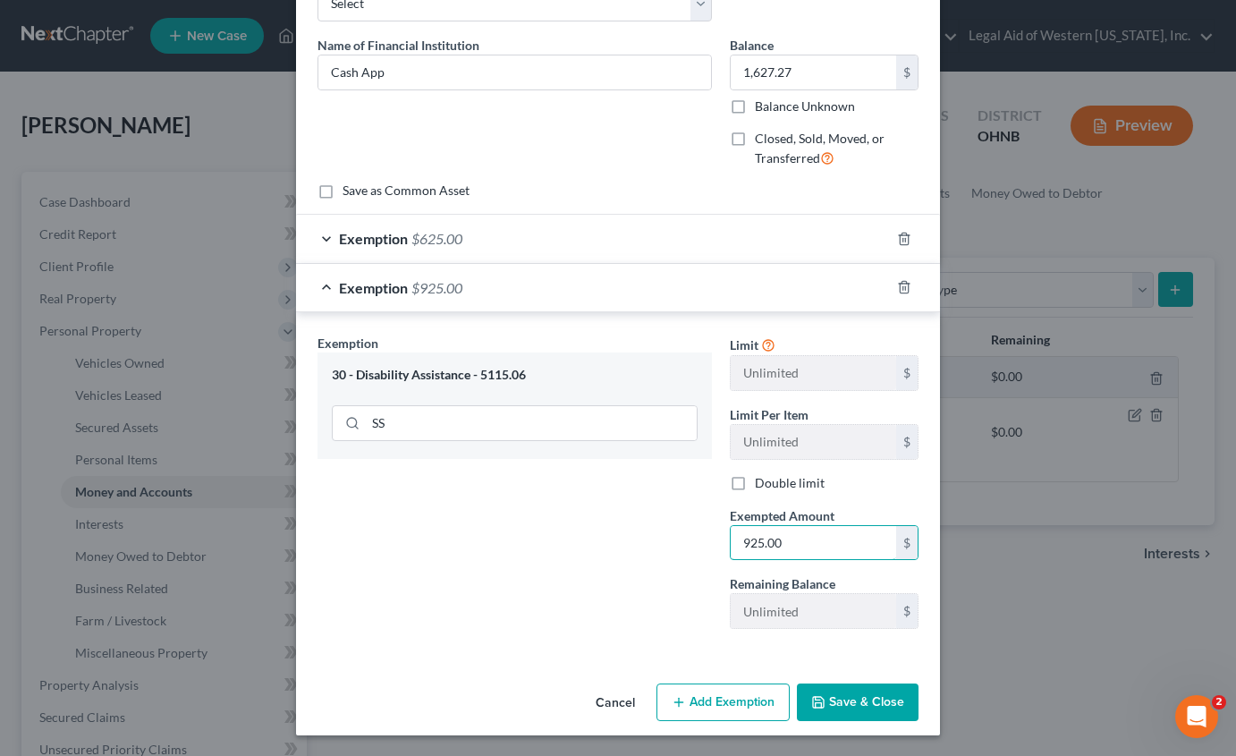
scroll to position [116, 0]
click at [858, 706] on button "Save & Close" at bounding box center [858, 701] width 122 height 38
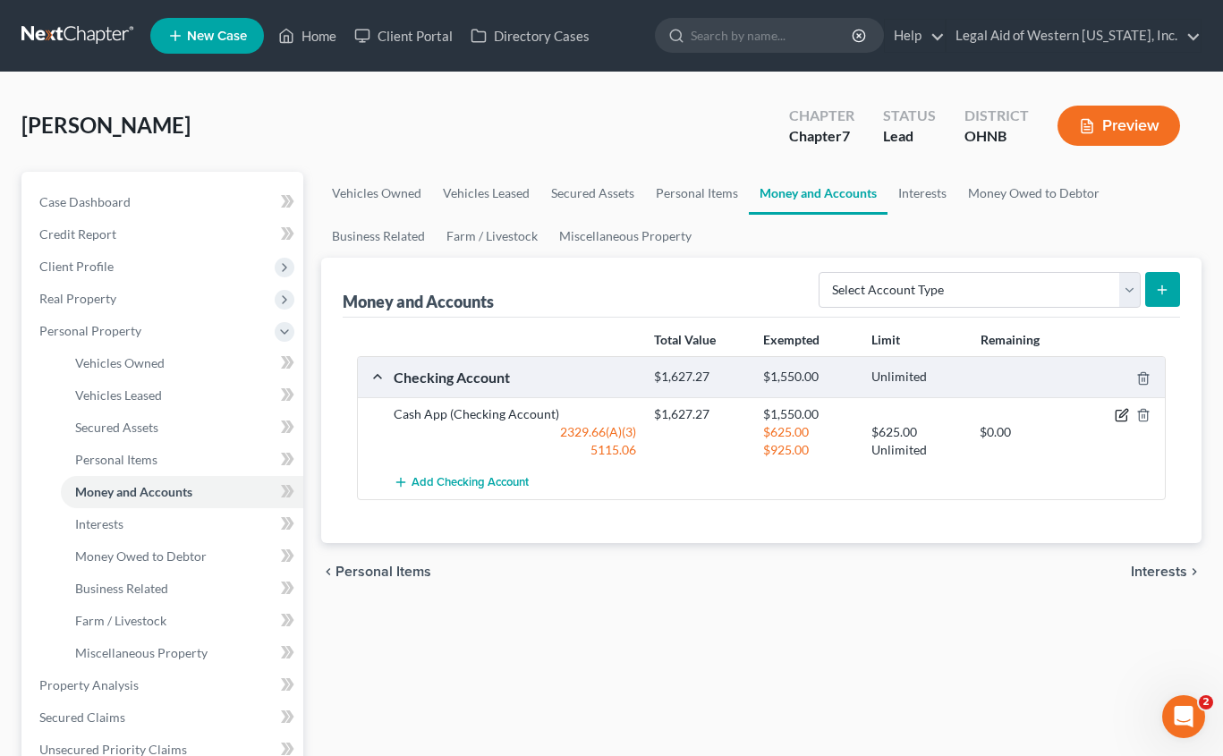
click at [1120, 412] on icon "button" at bounding box center [1121, 415] width 14 height 14
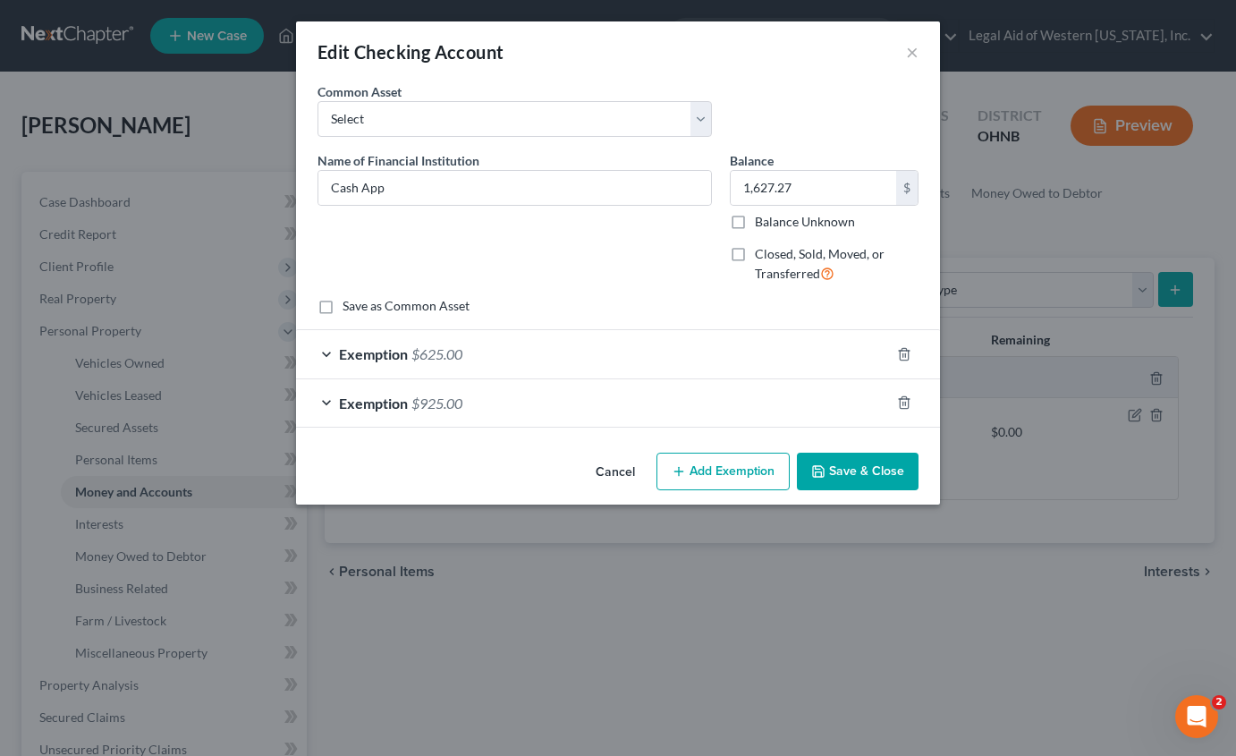
click at [688, 470] on button "Add Exemption" at bounding box center [722, 472] width 133 height 38
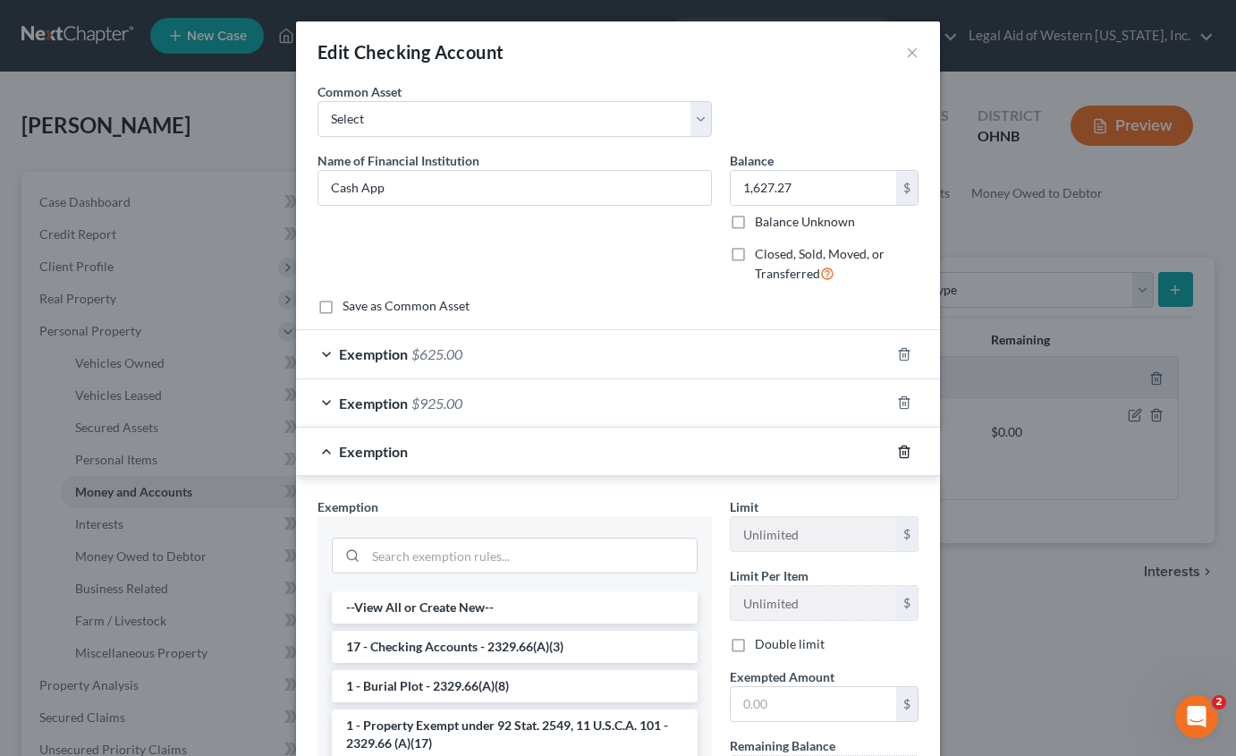
click at [897, 450] on icon "button" at bounding box center [904, 451] width 14 height 14
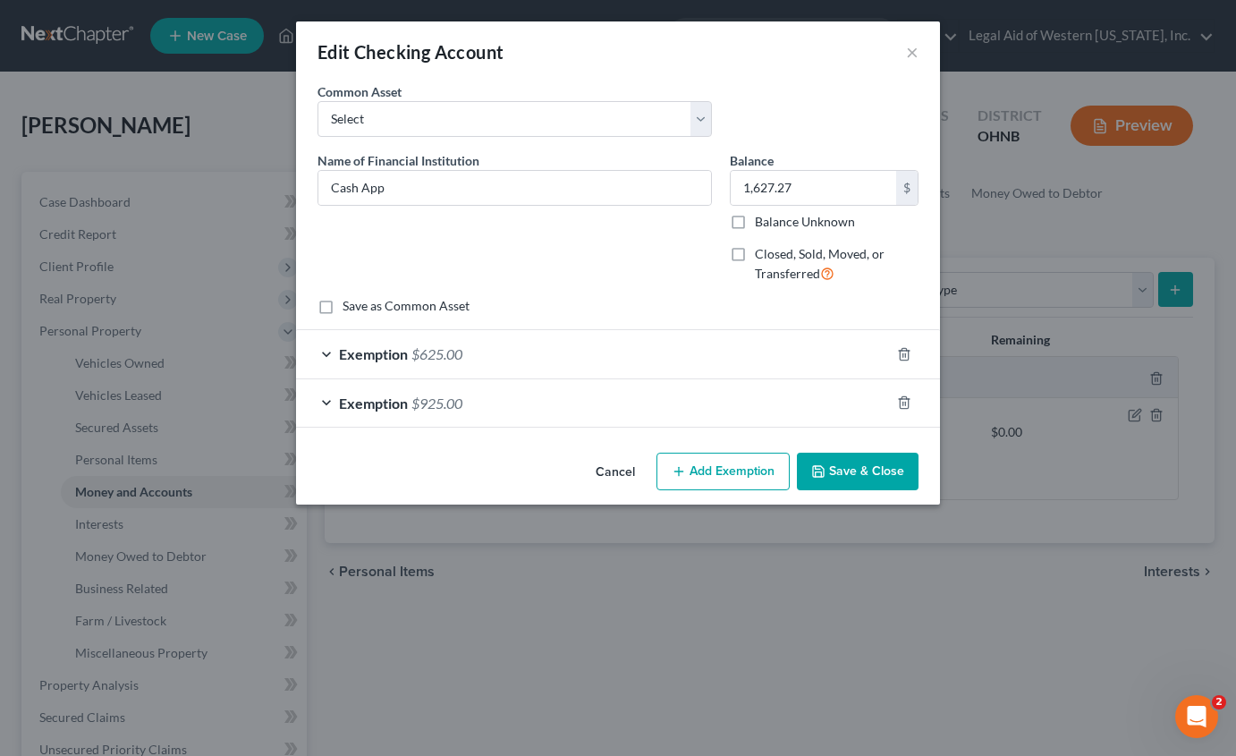
click at [744, 347] on div "Exemption $625.00" at bounding box center [593, 353] width 594 height 47
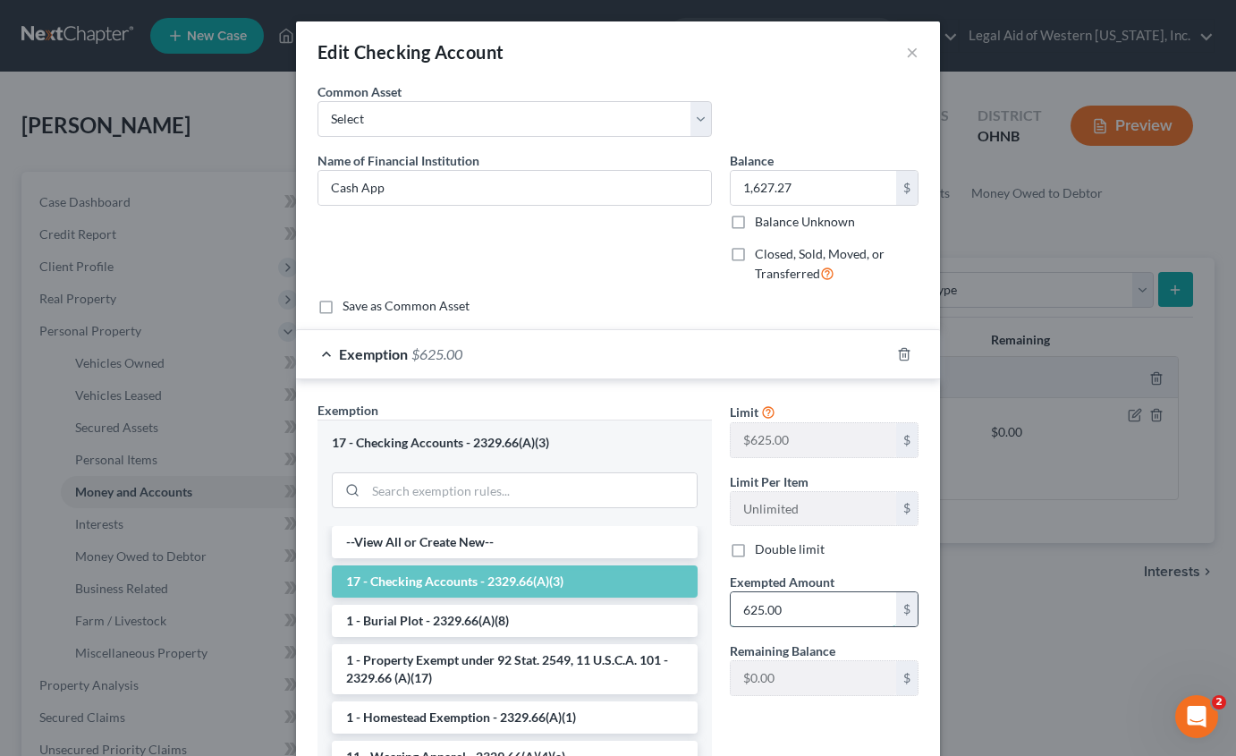
click at [819, 614] on input "625.00" at bounding box center [813, 609] width 165 height 34
click at [801, 189] on input "1,627.27" at bounding box center [813, 188] width 165 height 34
click at [791, 610] on input "text" at bounding box center [813, 609] width 165 height 34
click at [694, 343] on div "Exemption" at bounding box center [593, 353] width 594 height 47
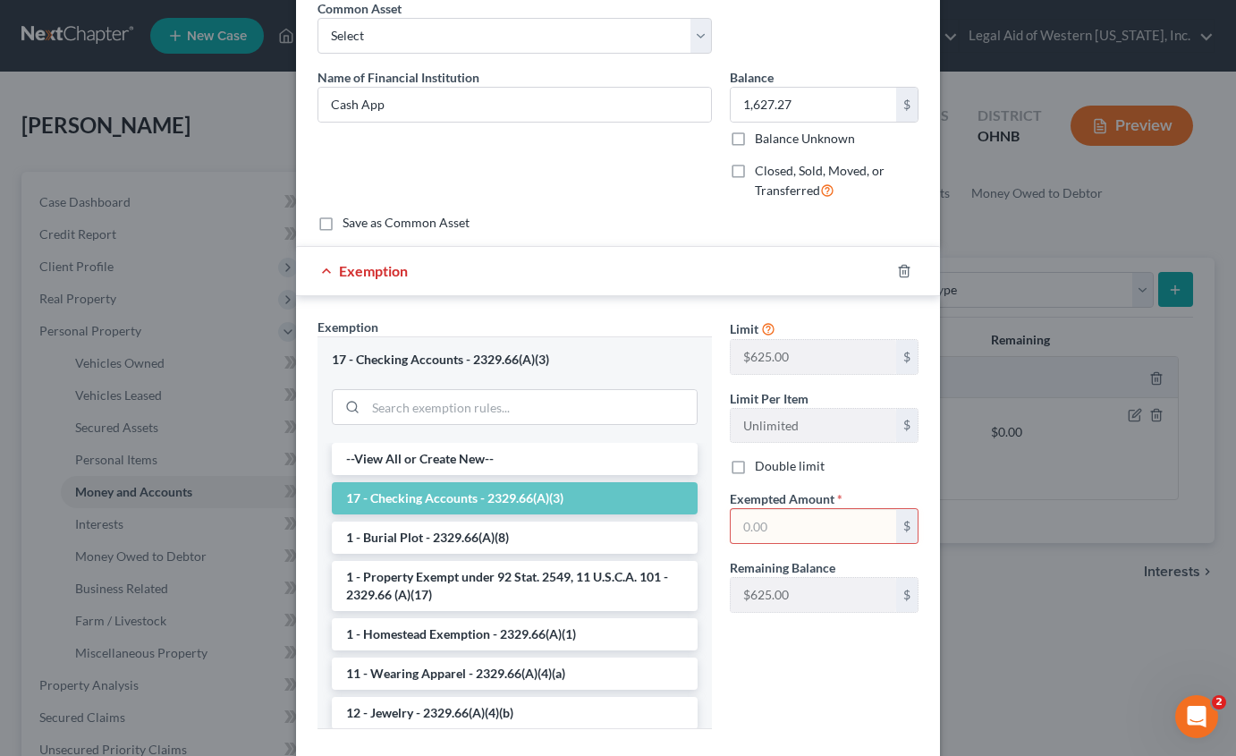
scroll to position [233, 0]
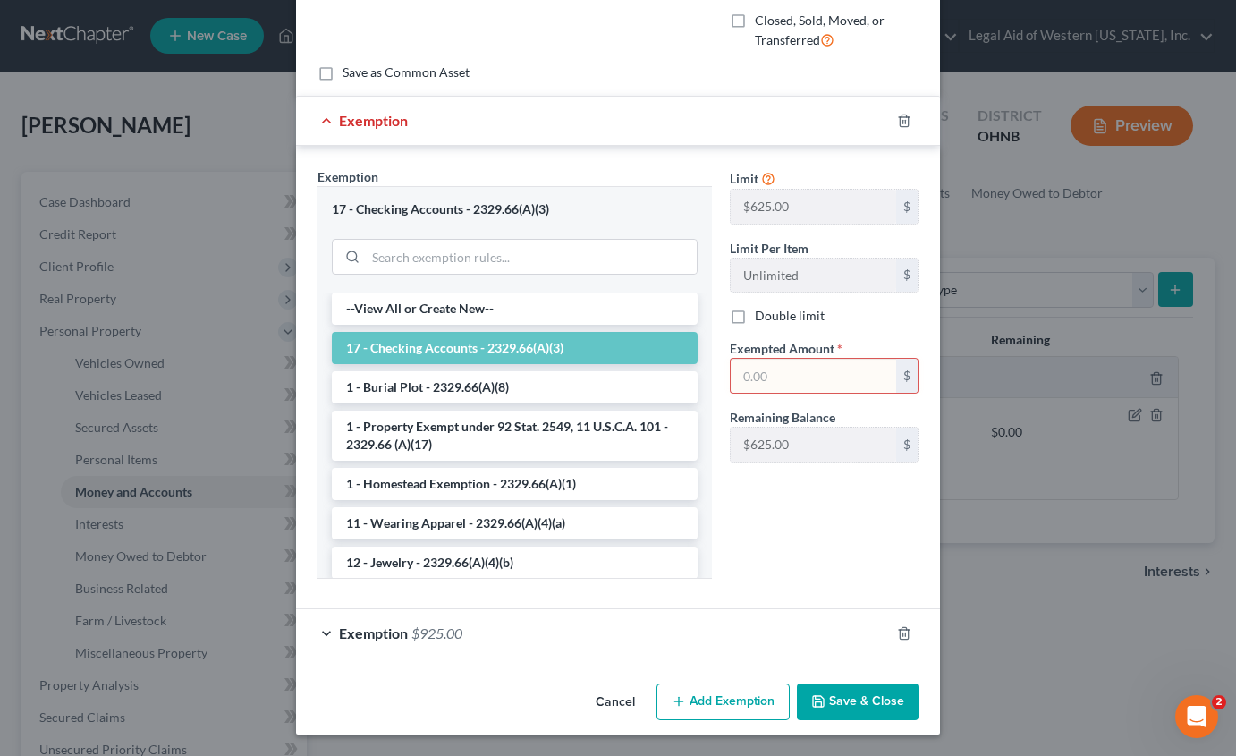
click at [778, 375] on input "text" at bounding box center [813, 376] width 165 height 34
click at [859, 704] on button "Save & Close" at bounding box center [858, 702] width 122 height 38
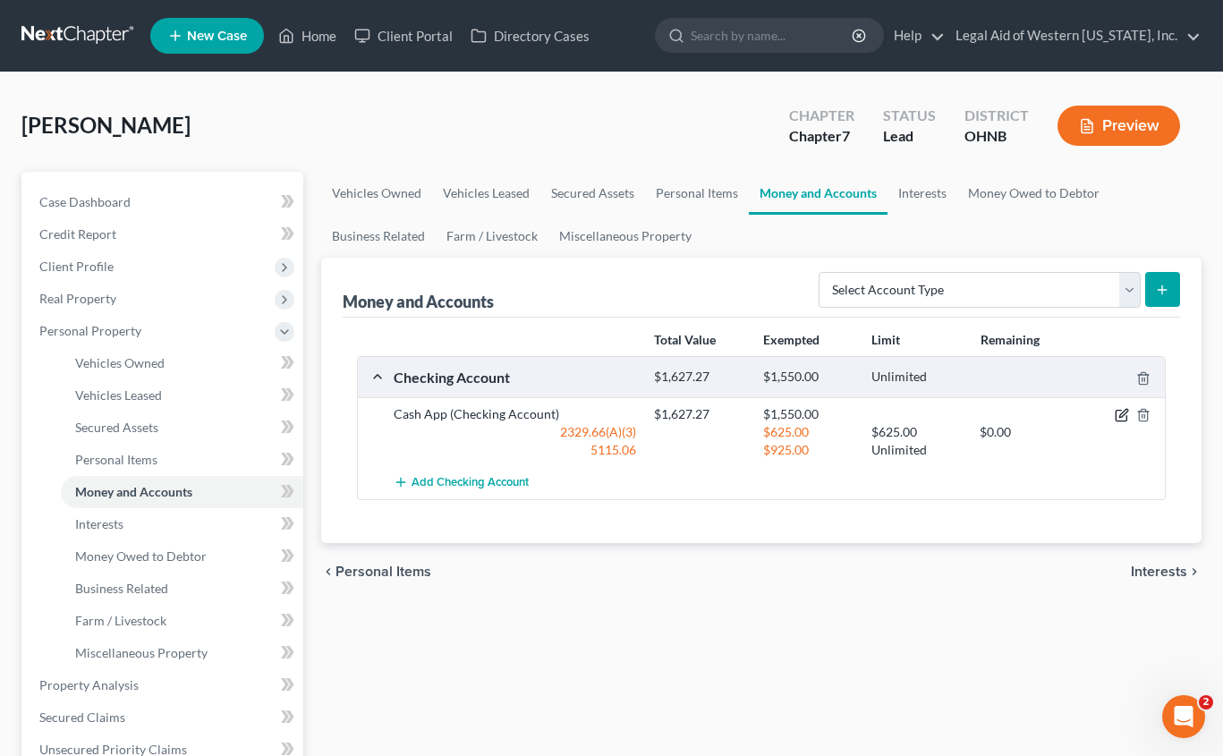
click at [1118, 419] on icon "button" at bounding box center [1121, 415] width 14 height 14
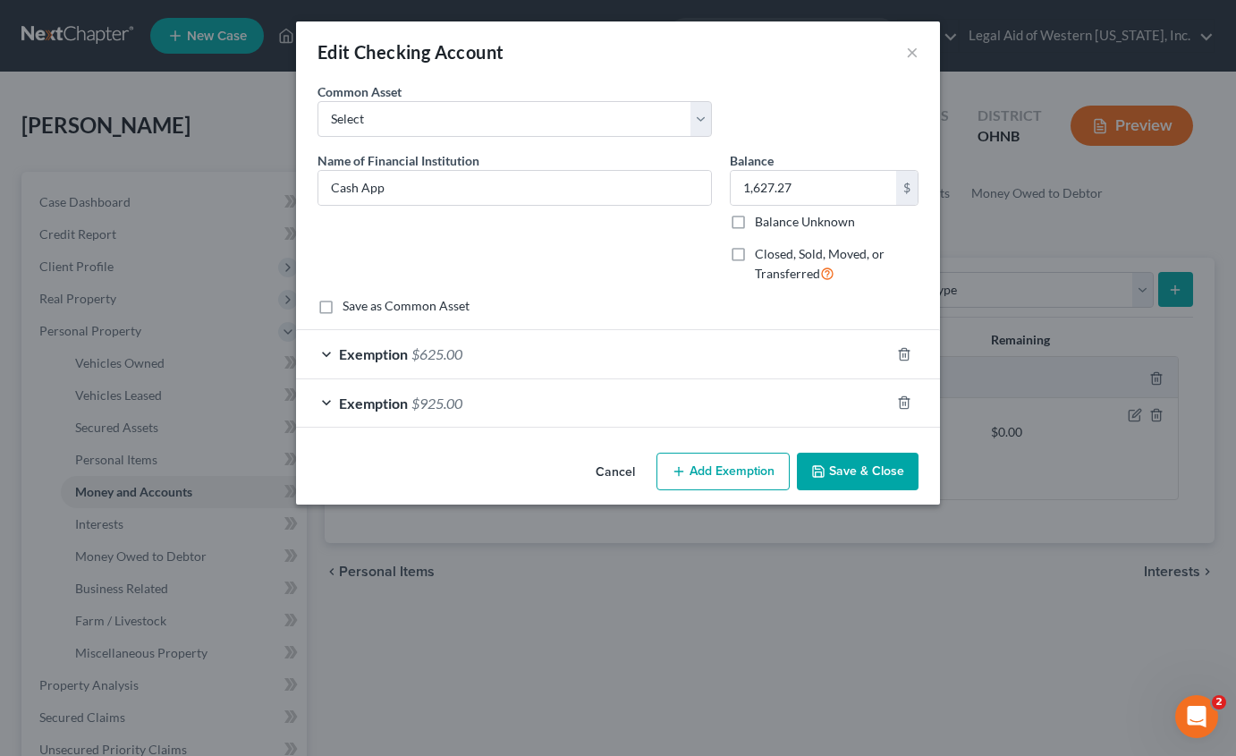
click at [730, 472] on button "Add Exemption" at bounding box center [722, 472] width 133 height 38
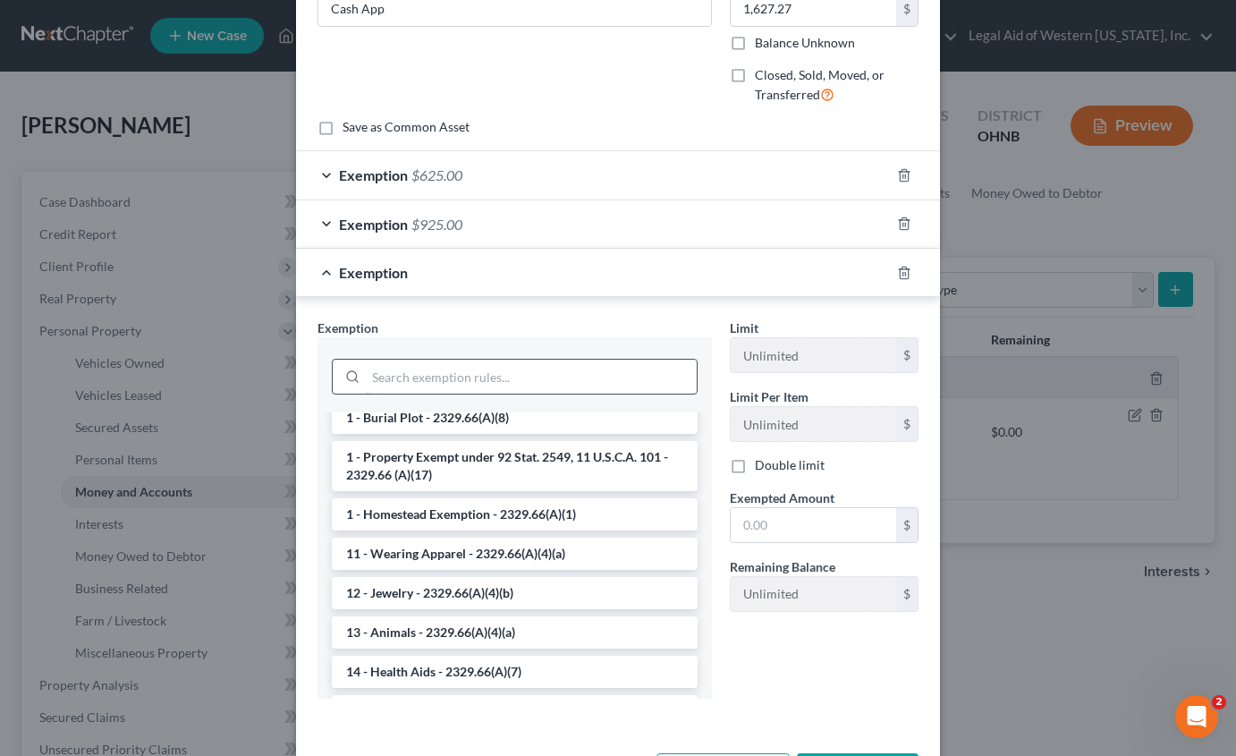
scroll to position [179, 0]
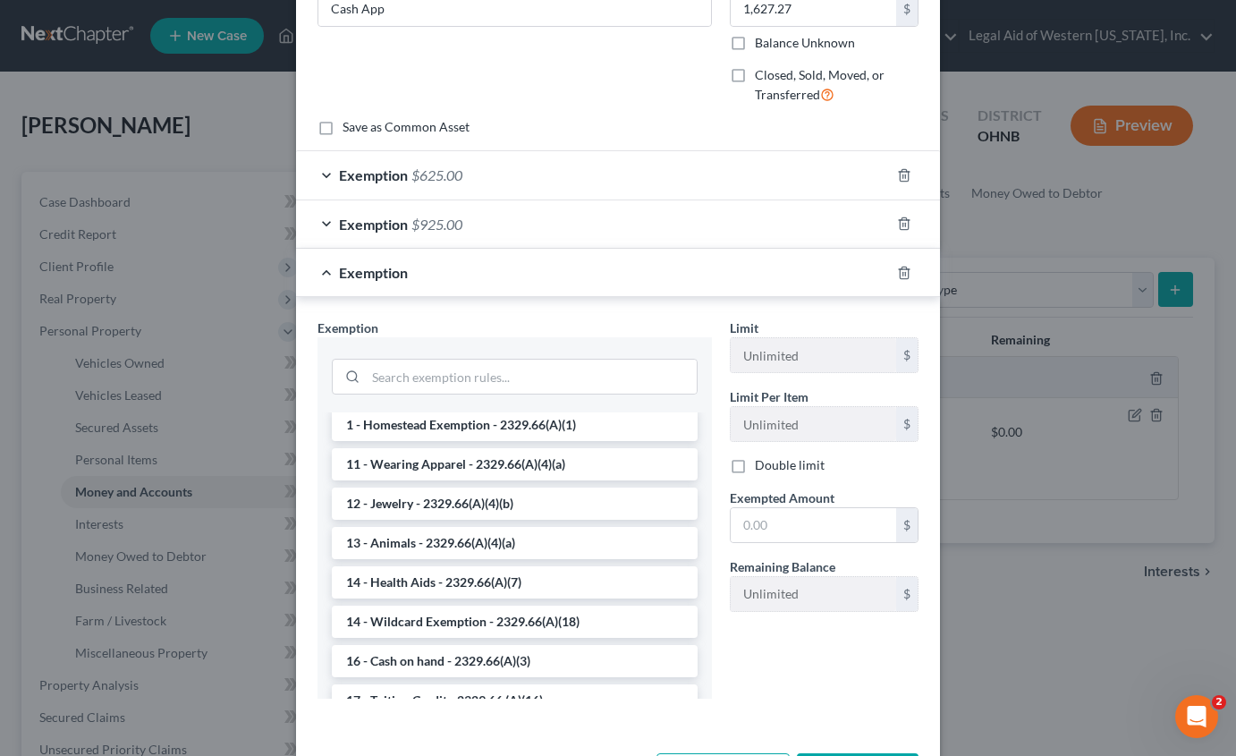
click at [543, 627] on li "14 - Wildcard Exemption - 2329.66(A)(18)" at bounding box center [515, 621] width 366 height 32
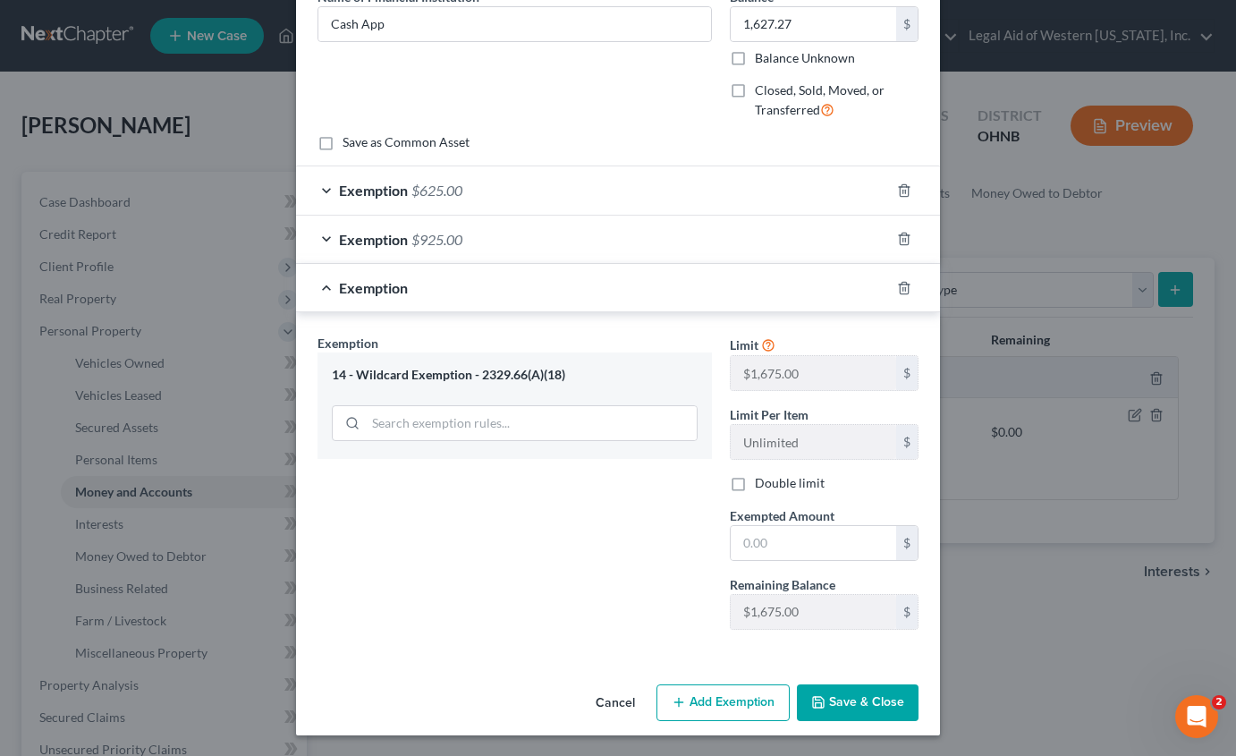
scroll to position [165, 0]
click at [626, 700] on button "Cancel" at bounding box center [615, 703] width 68 height 36
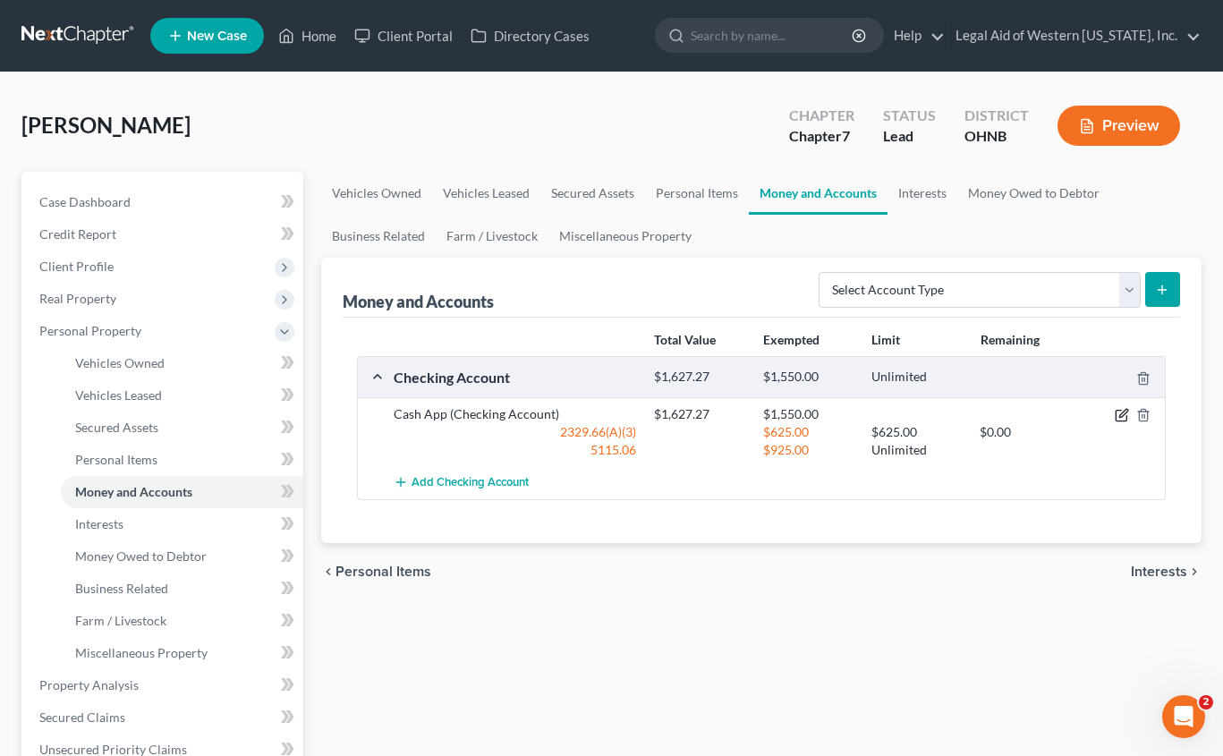
click at [1118, 415] on icon "button" at bounding box center [1121, 415] width 14 height 14
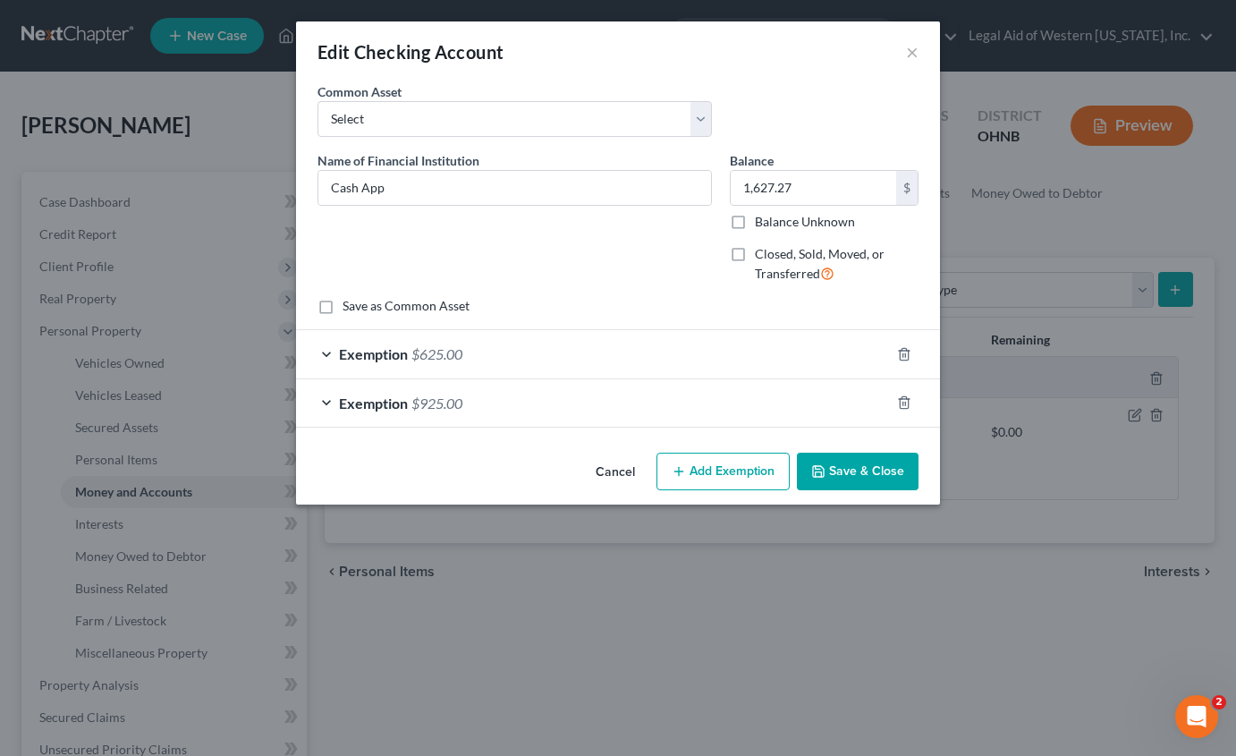
click at [666, 471] on button "Add Exemption" at bounding box center [722, 472] width 133 height 38
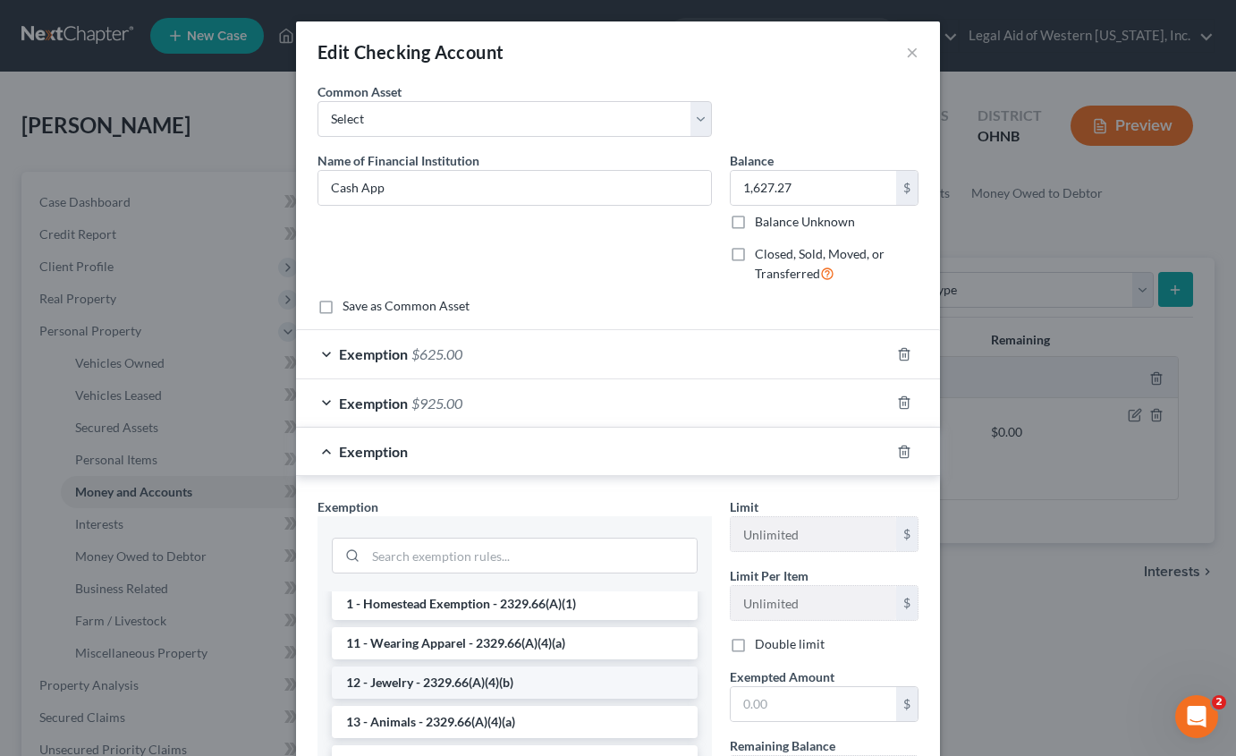
scroll to position [268, 0]
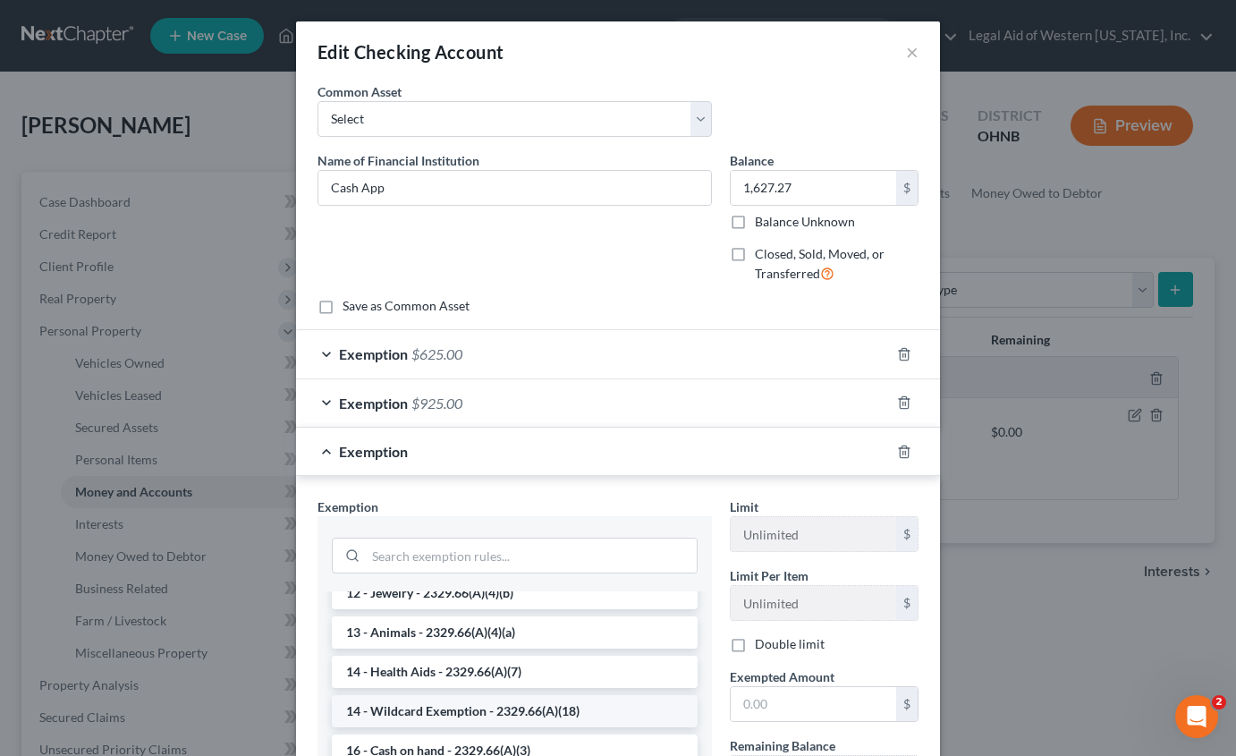
click at [494, 704] on li "14 - Wildcard Exemption - 2329.66(A)(18)" at bounding box center [515, 711] width 366 height 32
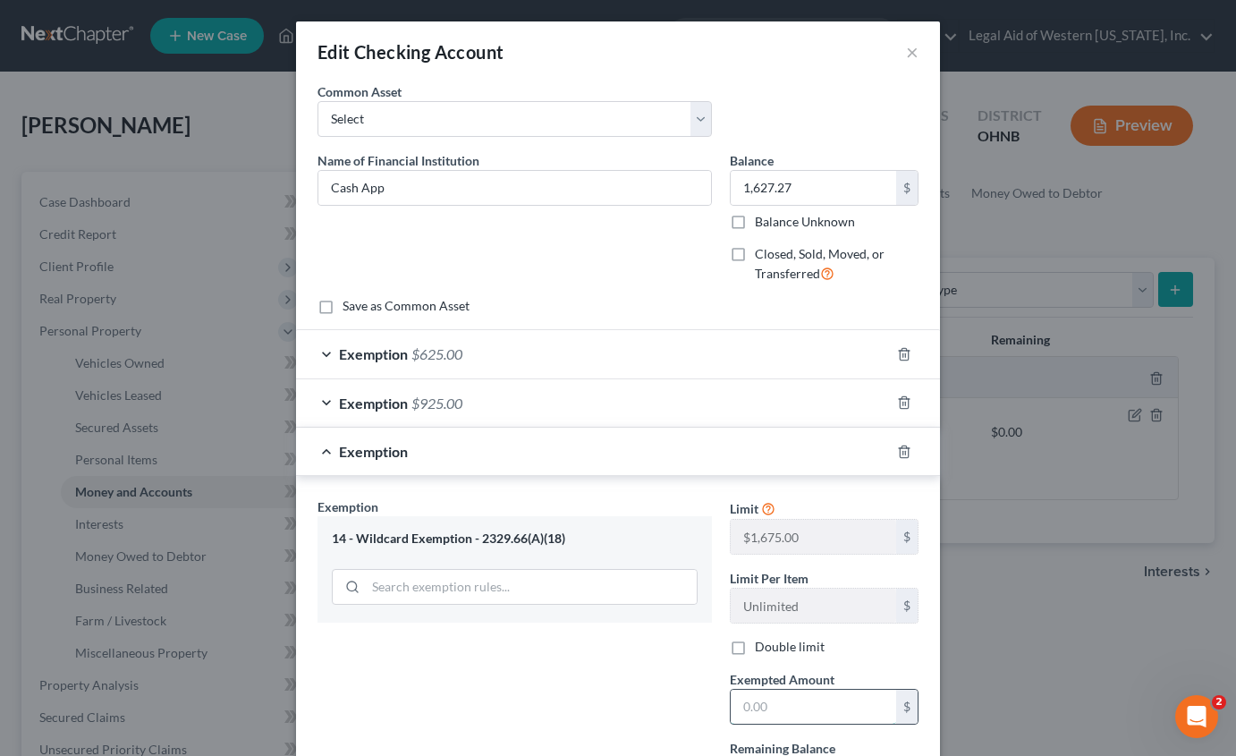
click at [773, 708] on input "text" at bounding box center [813, 707] width 165 height 34
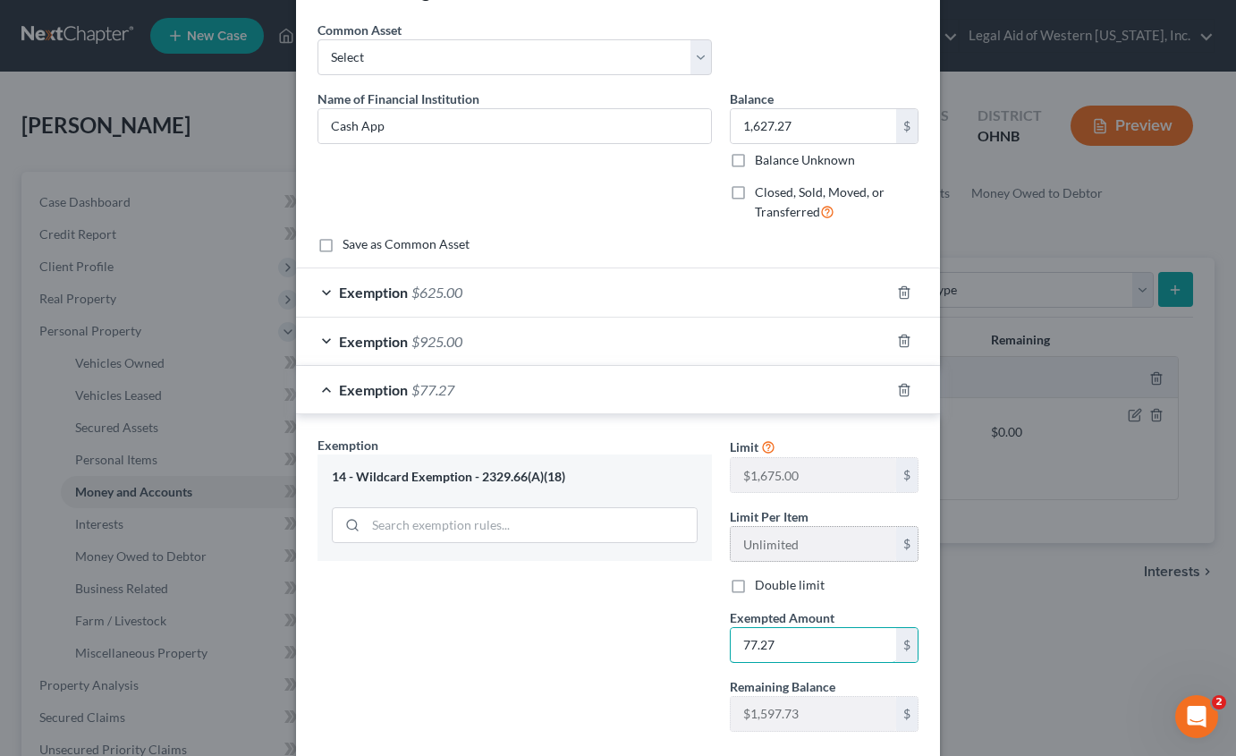
scroll to position [165, 0]
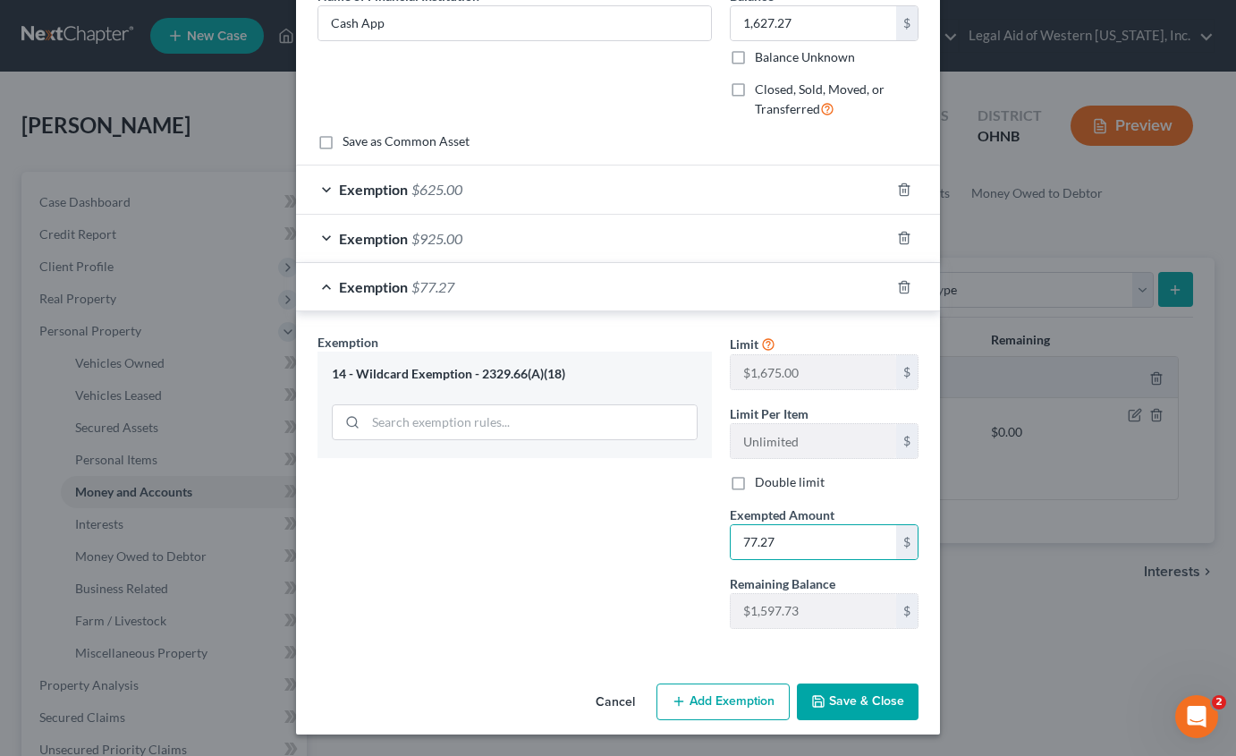
click at [846, 702] on button "Save & Close" at bounding box center [858, 702] width 122 height 38
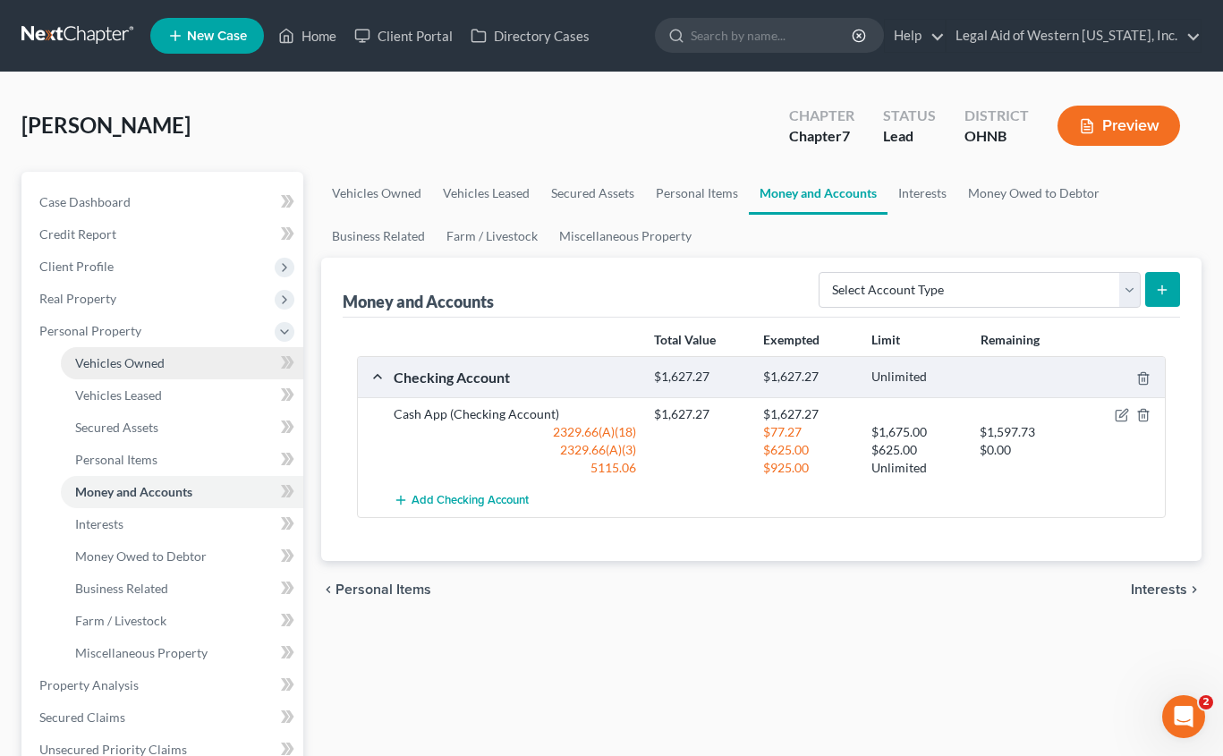
click at [150, 369] on span "Vehicles Owned" at bounding box center [119, 362] width 89 height 15
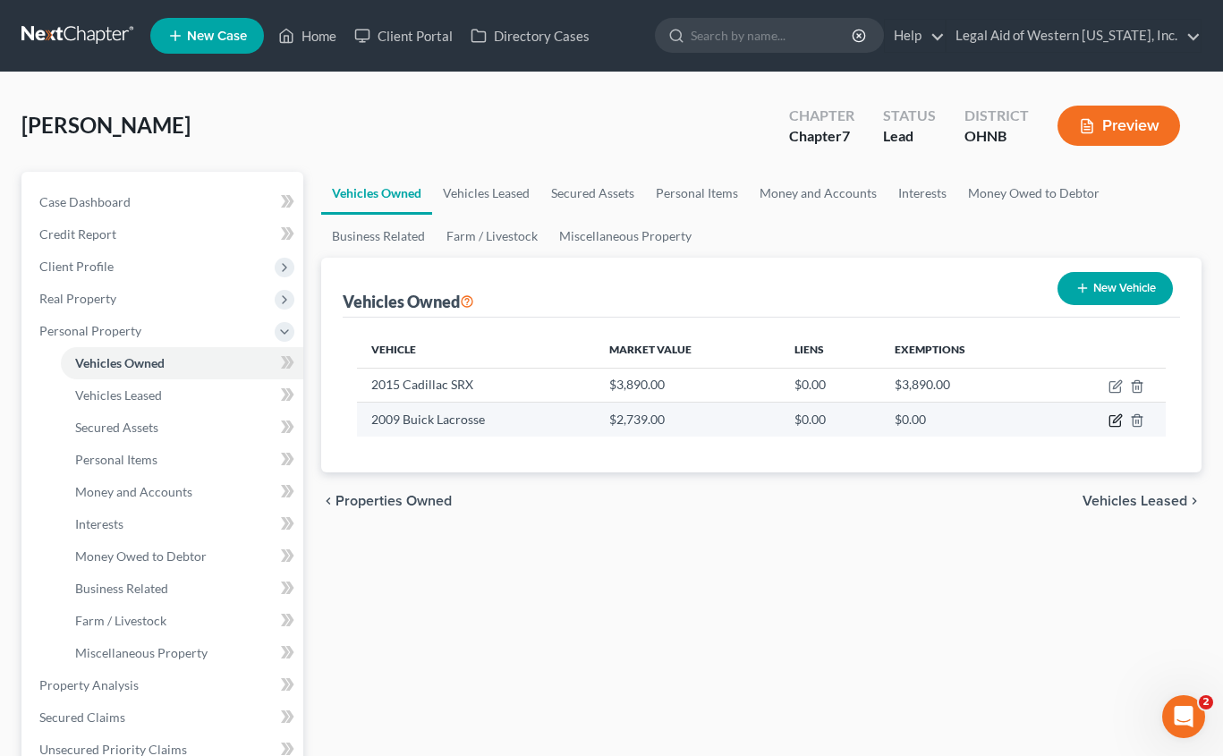
click at [1115, 422] on icon "button" at bounding box center [1117, 419] width 8 height 8
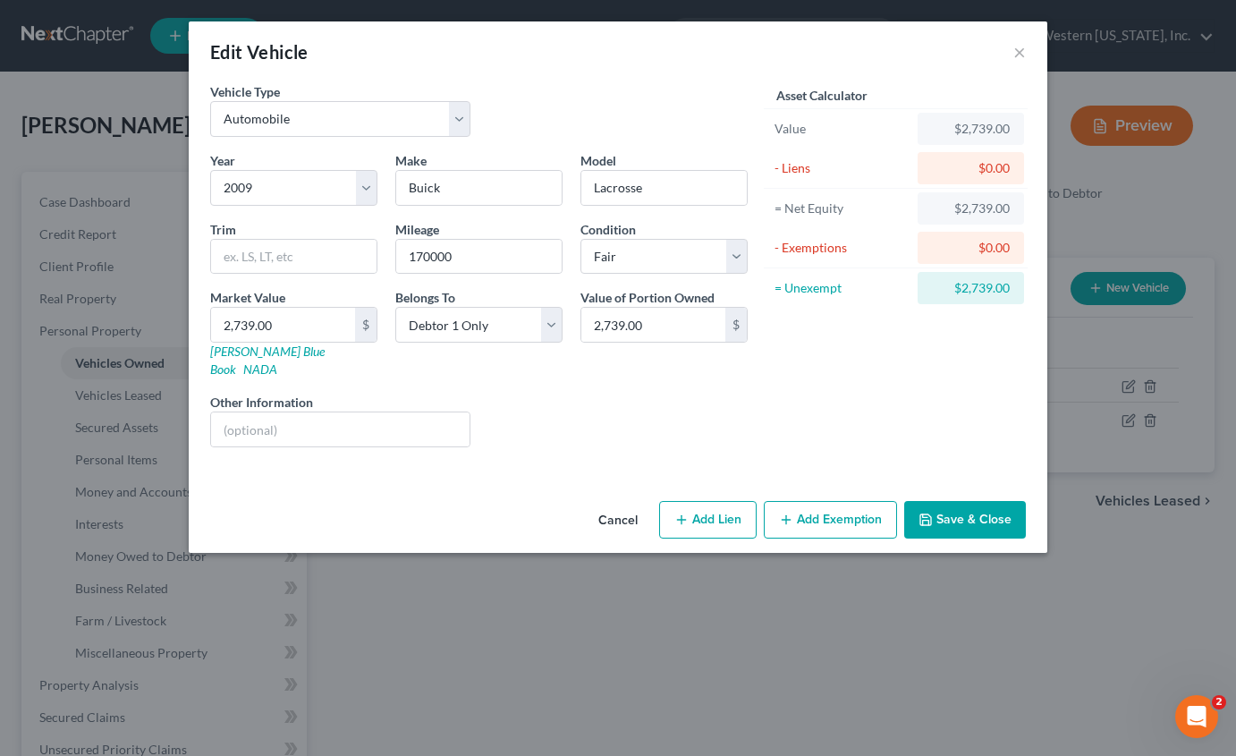
click at [849, 501] on button "Add Exemption" at bounding box center [830, 520] width 133 height 38
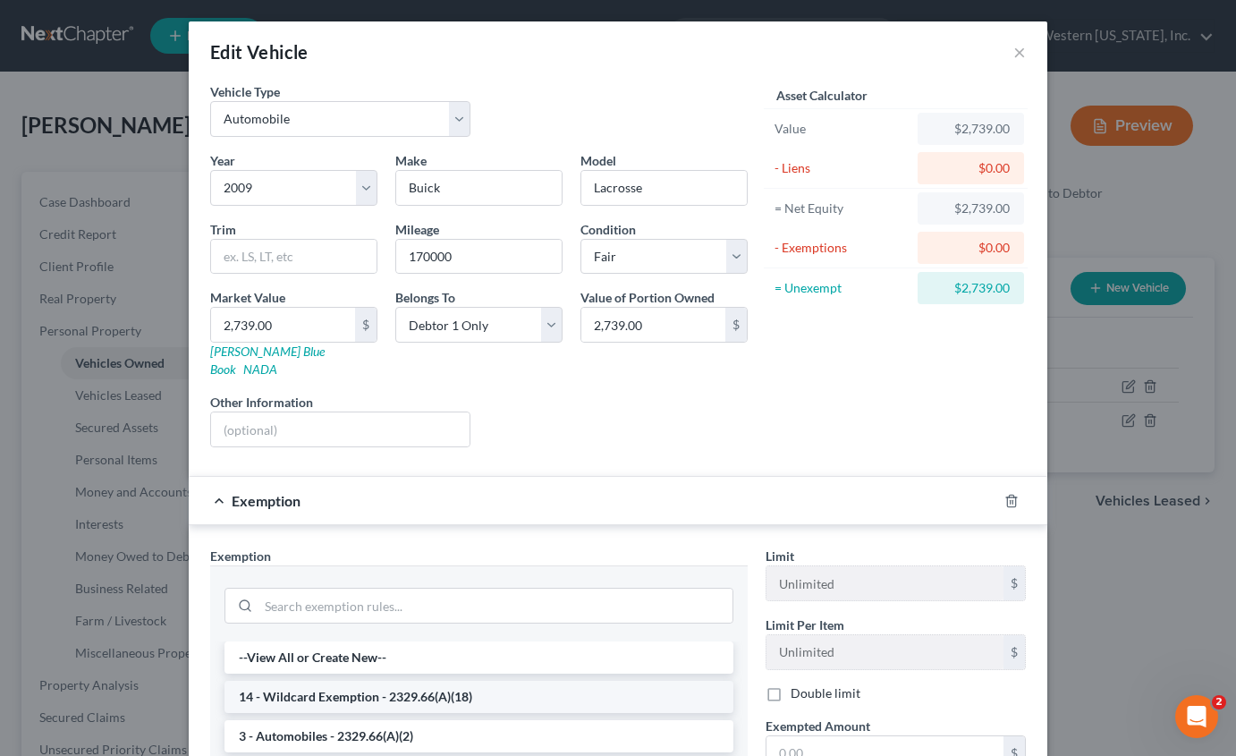
click at [478, 681] on li "14 - Wildcard Exemption - 2329.66(A)(18)" at bounding box center [478, 697] width 509 height 32
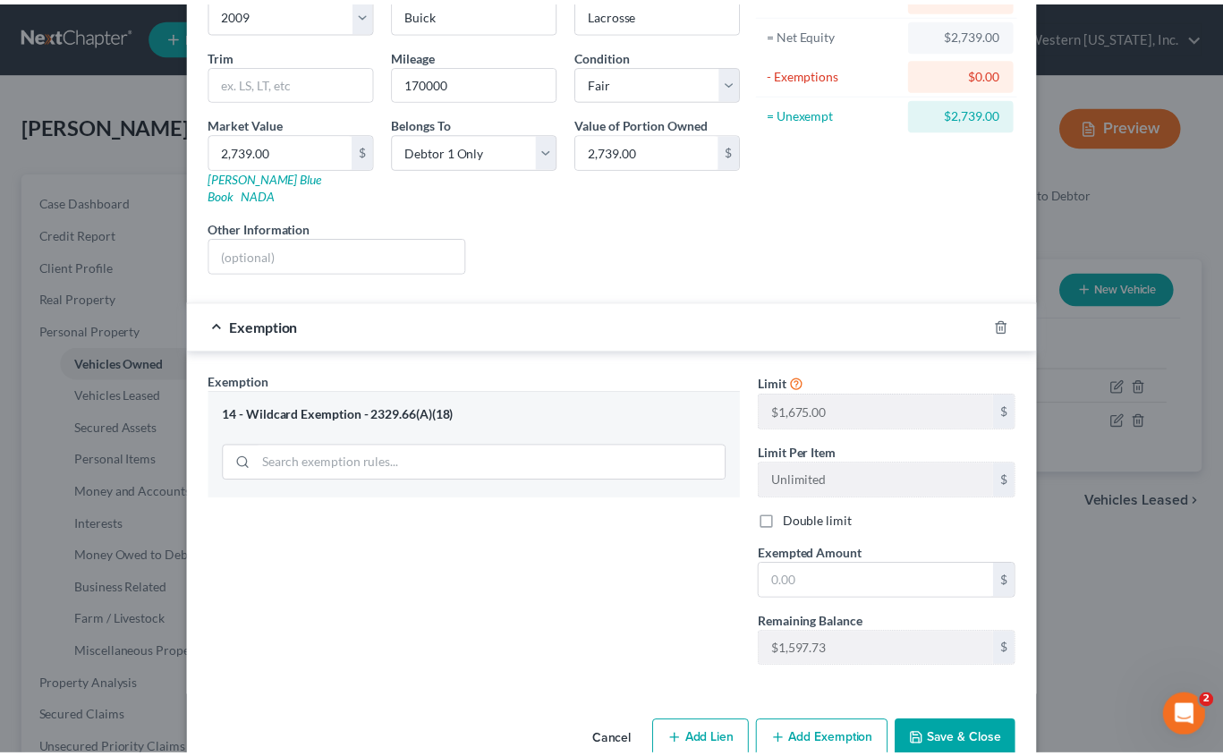
scroll to position [179, 0]
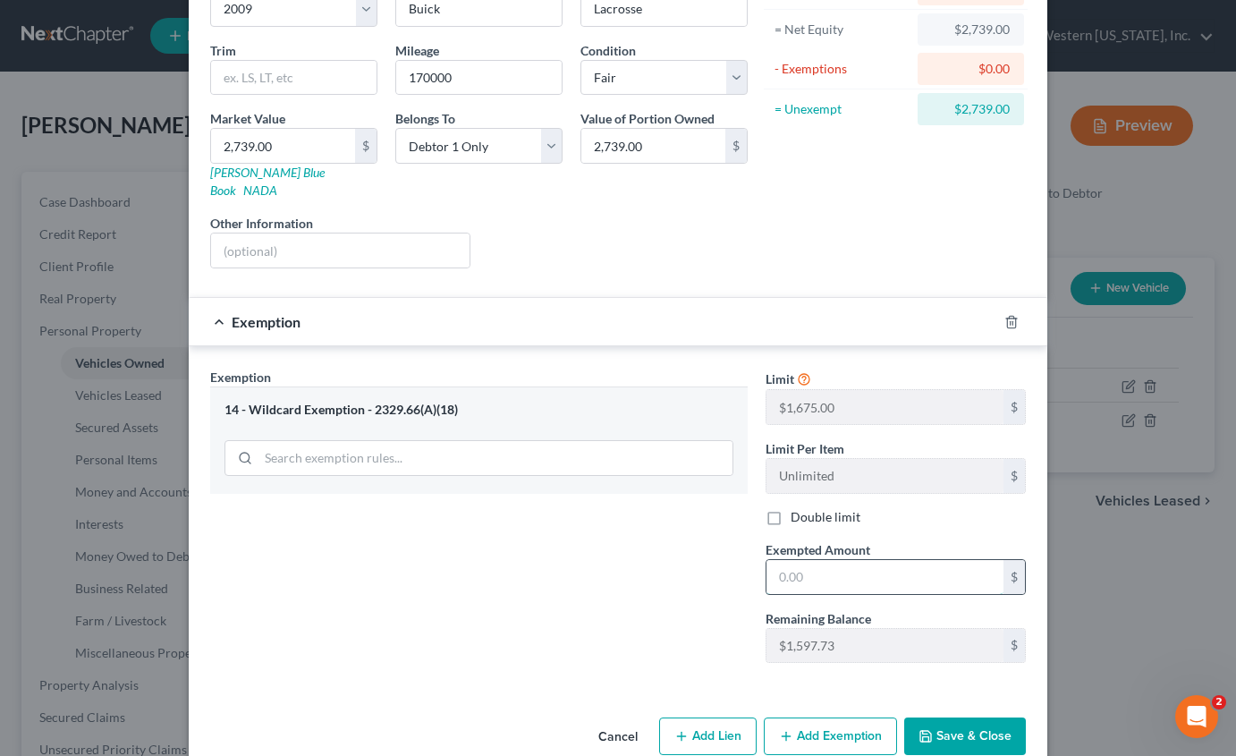
click at [828, 564] on input "text" at bounding box center [884, 577] width 237 height 34
click at [953, 717] on button "Save & Close" at bounding box center [965, 736] width 122 height 38
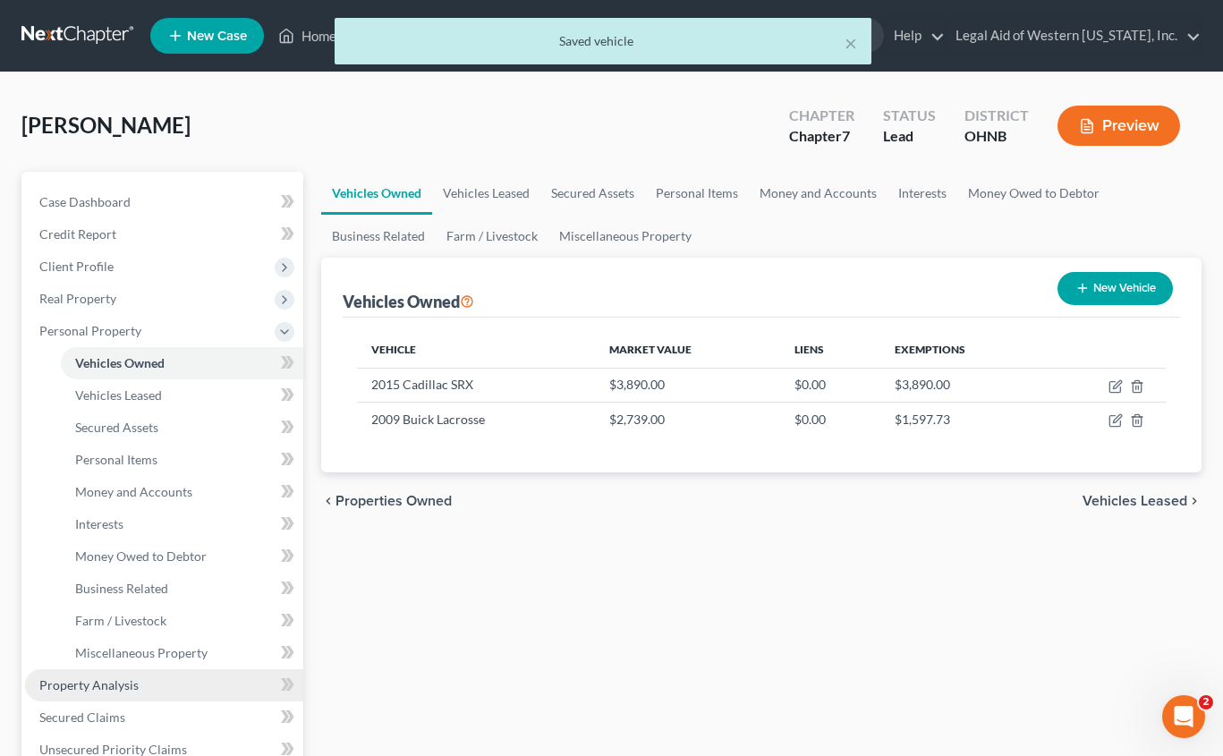
click at [164, 687] on link "Property Analysis" at bounding box center [164, 685] width 278 height 32
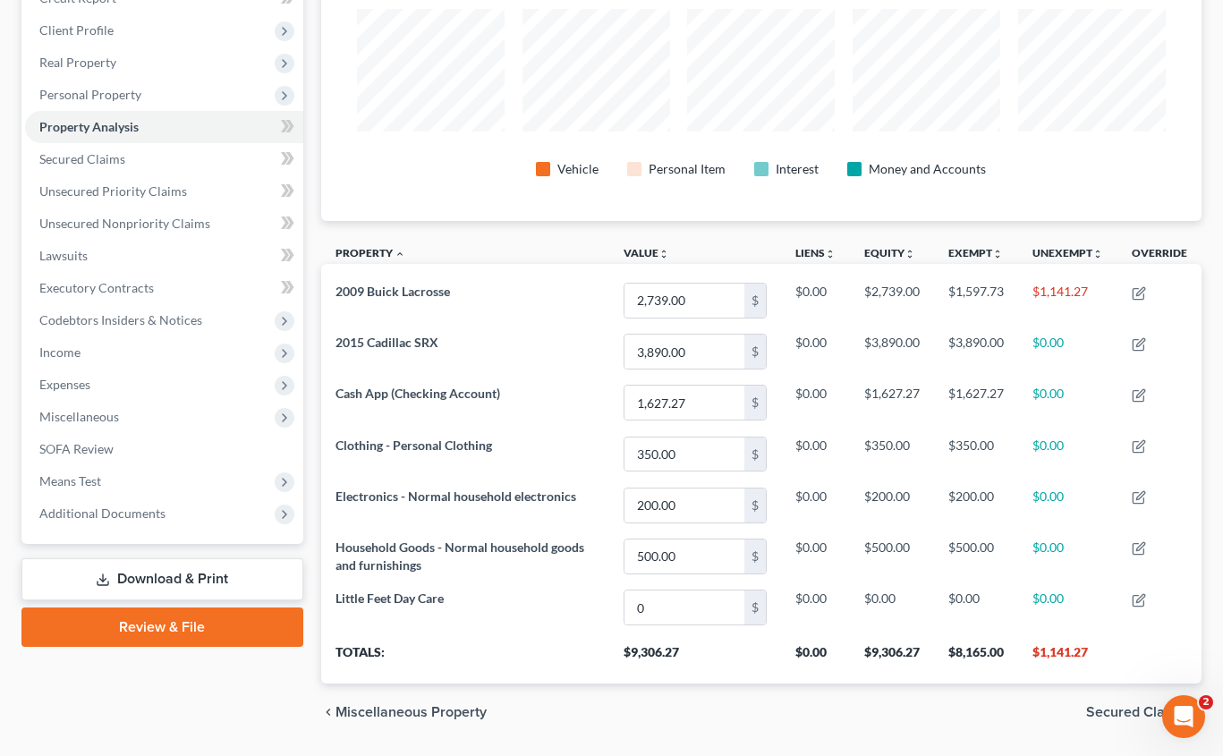
scroll to position [268, 0]
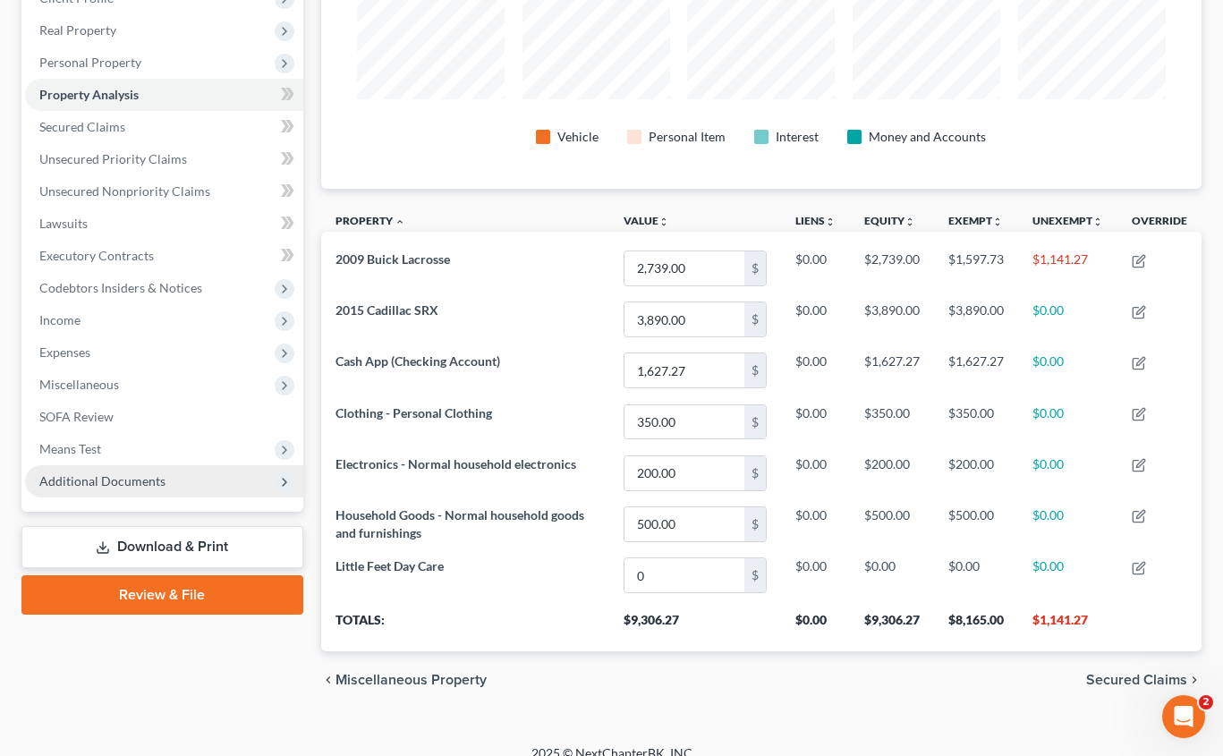
click at [108, 478] on span "Additional Documents" at bounding box center [102, 480] width 126 height 15
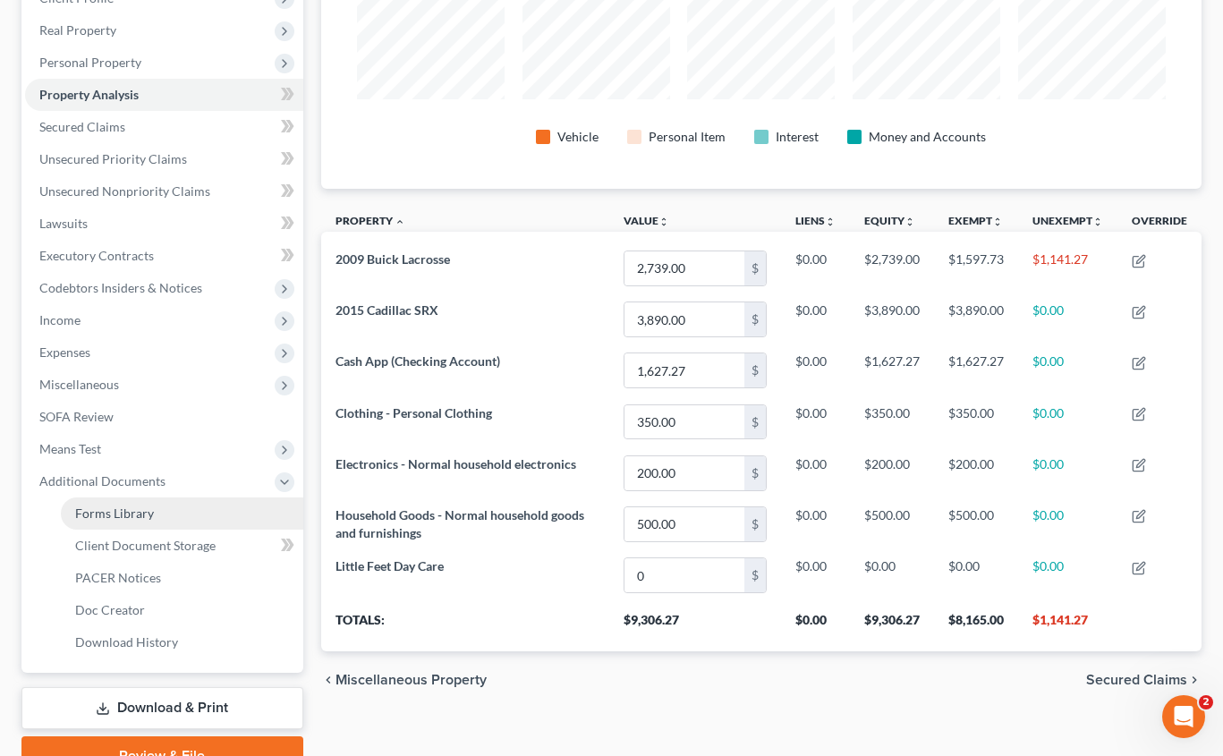
click at [131, 513] on span "Forms Library" at bounding box center [114, 512] width 79 height 15
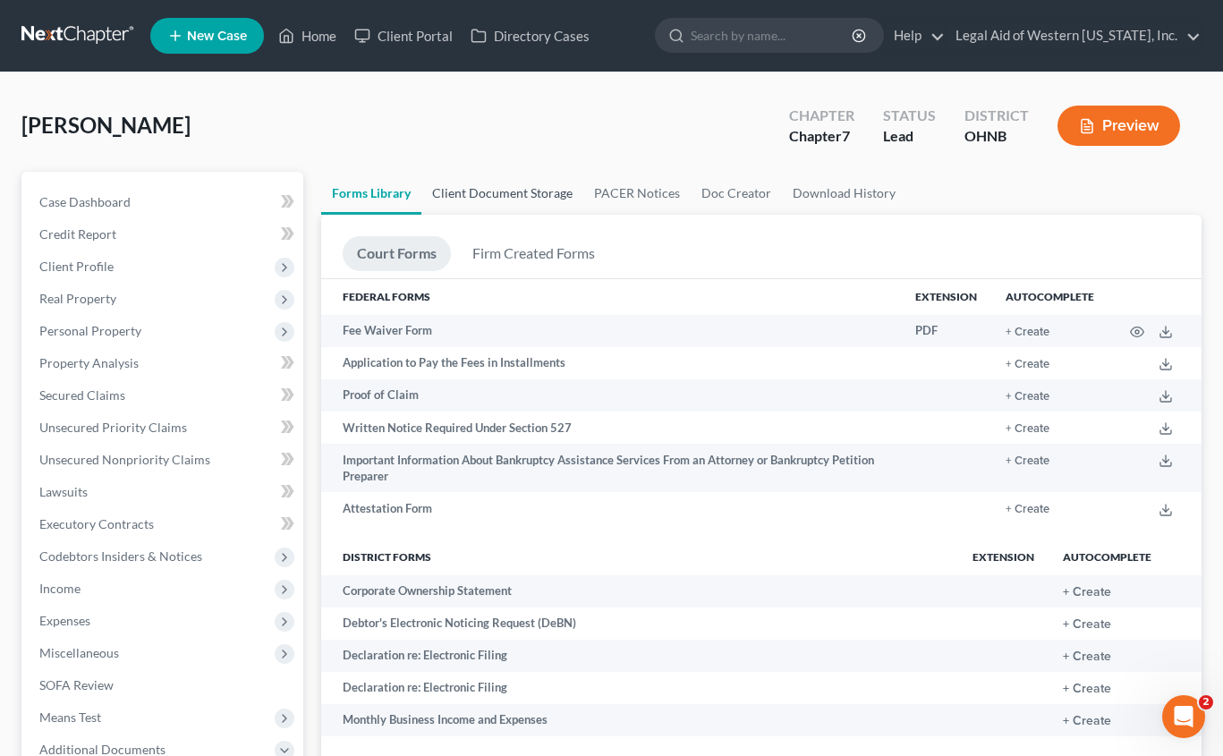
click at [534, 184] on link "Client Document Storage" at bounding box center [502, 193] width 162 height 43
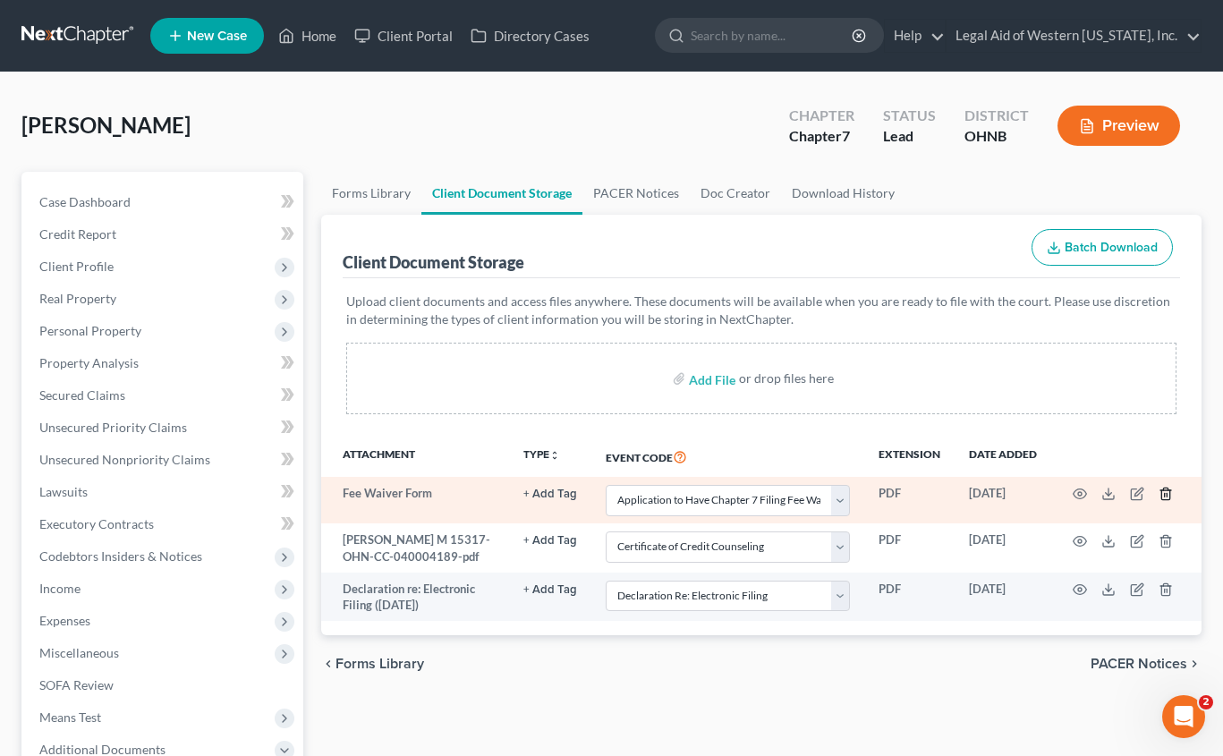
click at [1166, 487] on icon "button" at bounding box center [1165, 494] width 14 height 14
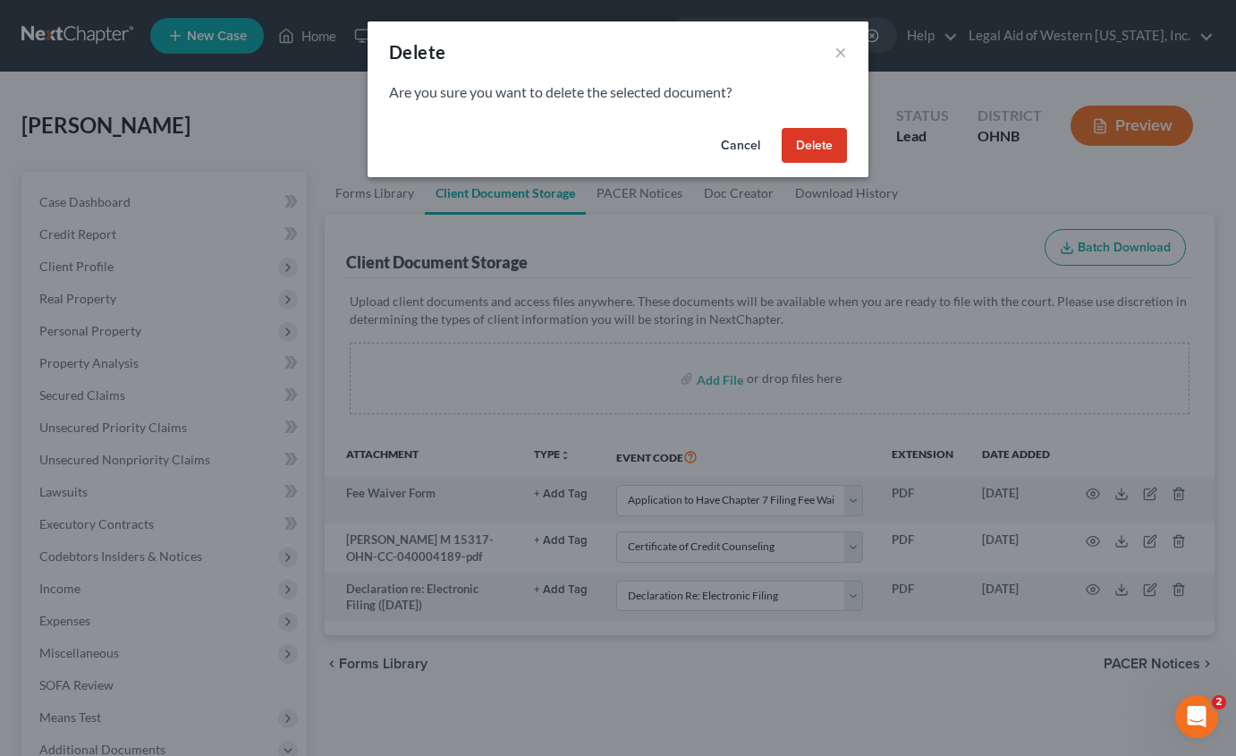
click at [824, 150] on button "Delete" at bounding box center [814, 146] width 65 height 36
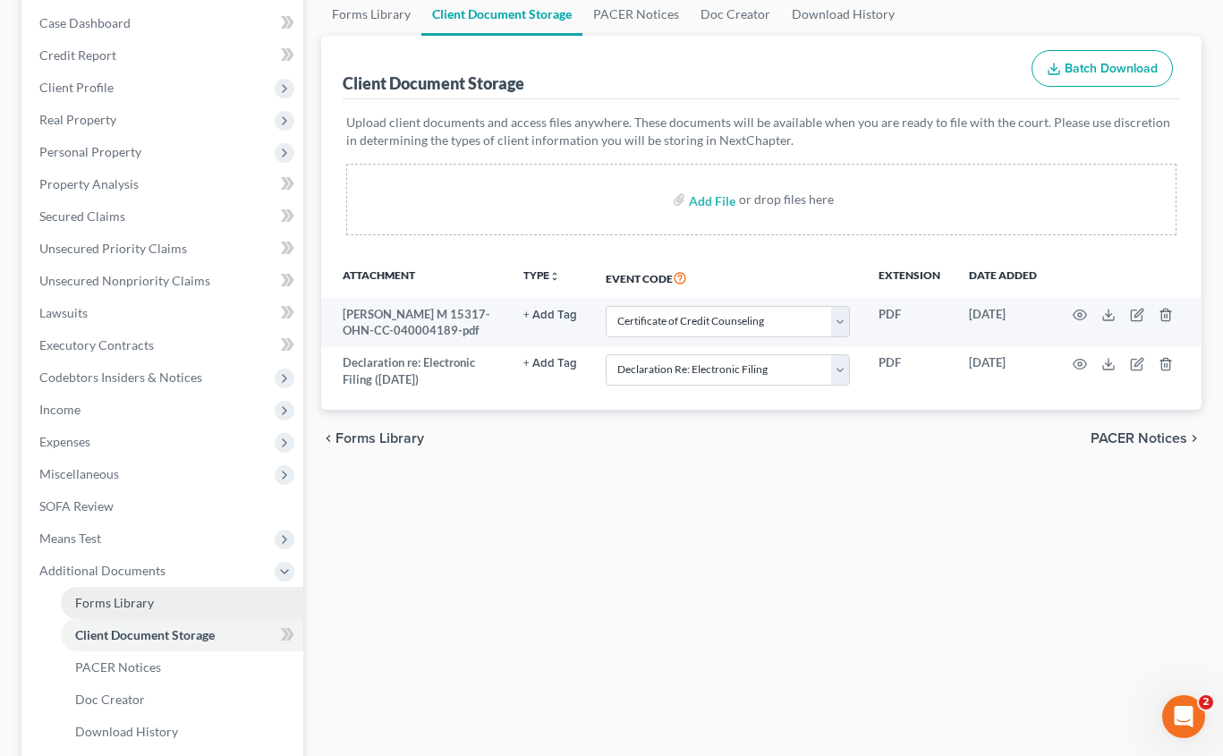
scroll to position [268, 0]
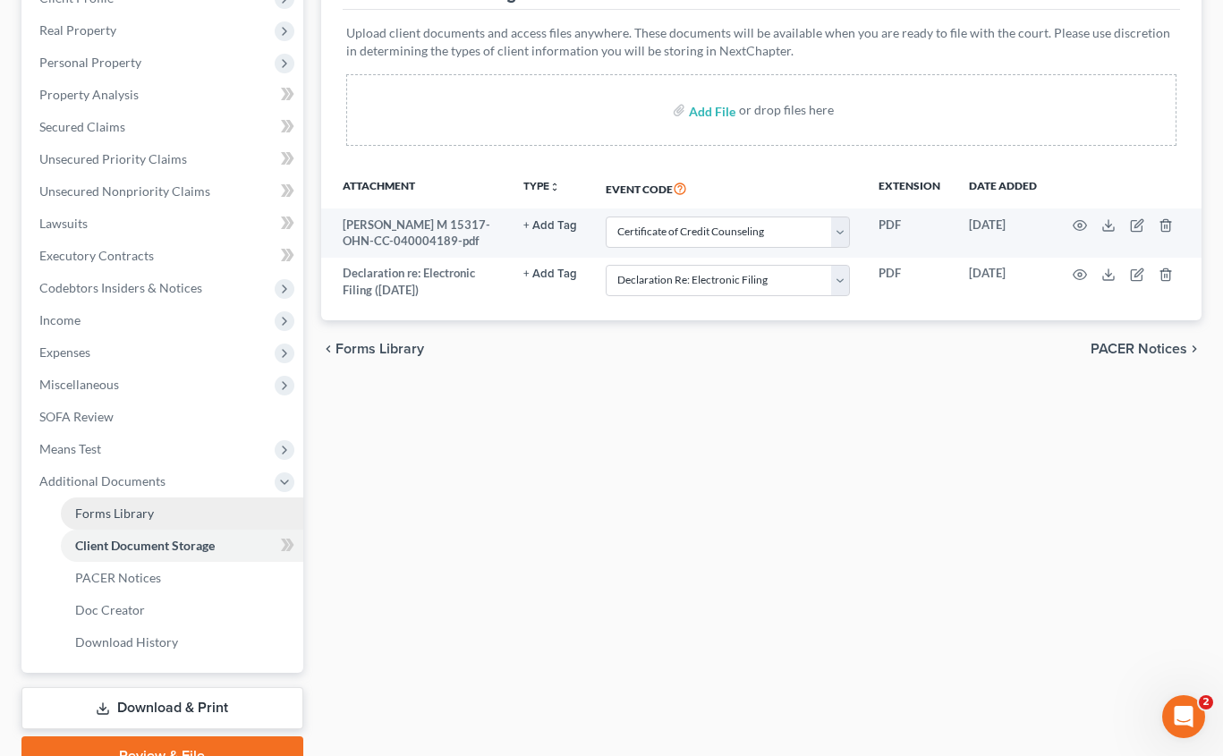
click at [137, 508] on span "Forms Library" at bounding box center [114, 512] width 79 height 15
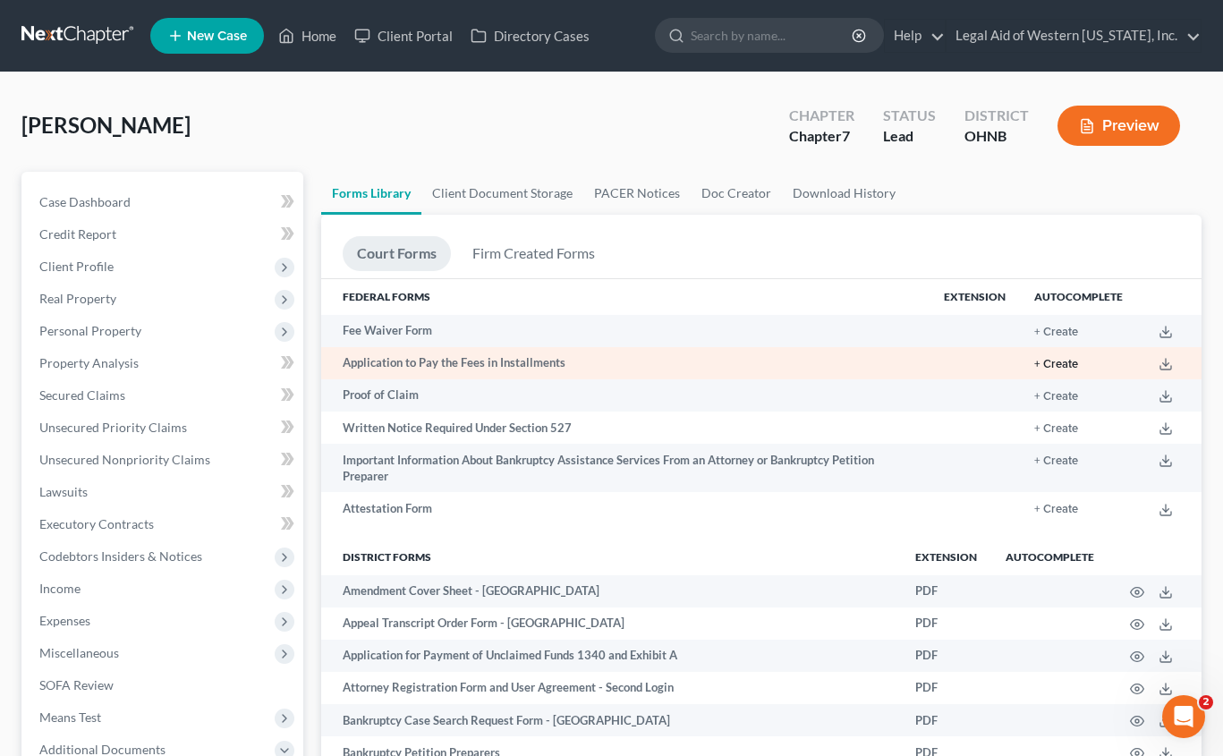
click at [1061, 359] on button "+ Create" at bounding box center [1056, 365] width 44 height 12
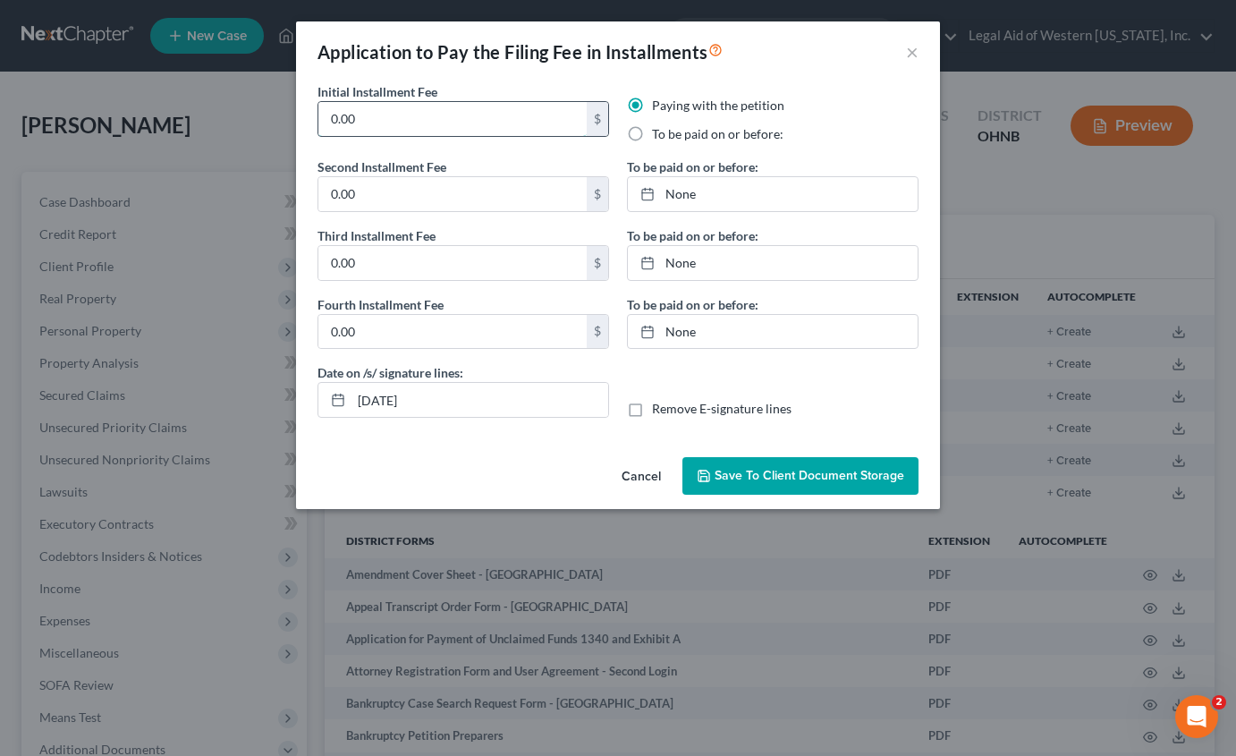
click at [449, 124] on input "0.00" at bounding box center [452, 119] width 268 height 34
drag, startPoint x: 449, startPoint y: 124, endPoint x: 305, endPoint y: 125, distance: 144.0
click at [305, 125] on div "Initial Installment Fee 0.00 $ Paying with the petition To be paid on or before…" at bounding box center [618, 266] width 644 height 368
click at [652, 140] on label "To be paid on or before:" at bounding box center [717, 134] width 131 height 18
click at [659, 137] on input "To be paid on or before:" at bounding box center [665, 131] width 12 height 12
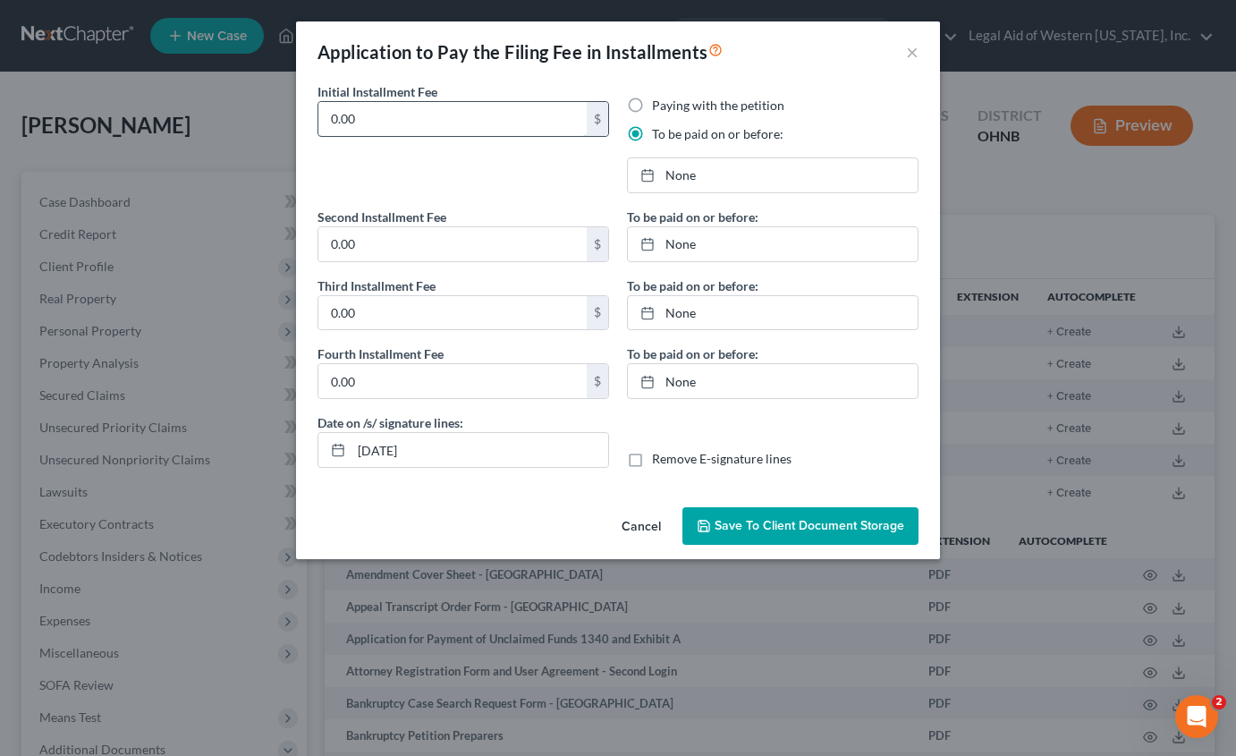
click at [469, 120] on input "0.00" at bounding box center [452, 119] width 268 height 34
drag, startPoint x: 377, startPoint y: 123, endPoint x: 280, endPoint y: 111, distance: 97.4
click at [275, 114] on div "Application to Pay the Filing Fee in Installments × Initial Installment Fee 0.0…" at bounding box center [618, 378] width 1236 height 756
click at [756, 173] on link "[DATE]" at bounding box center [773, 175] width 290 height 34
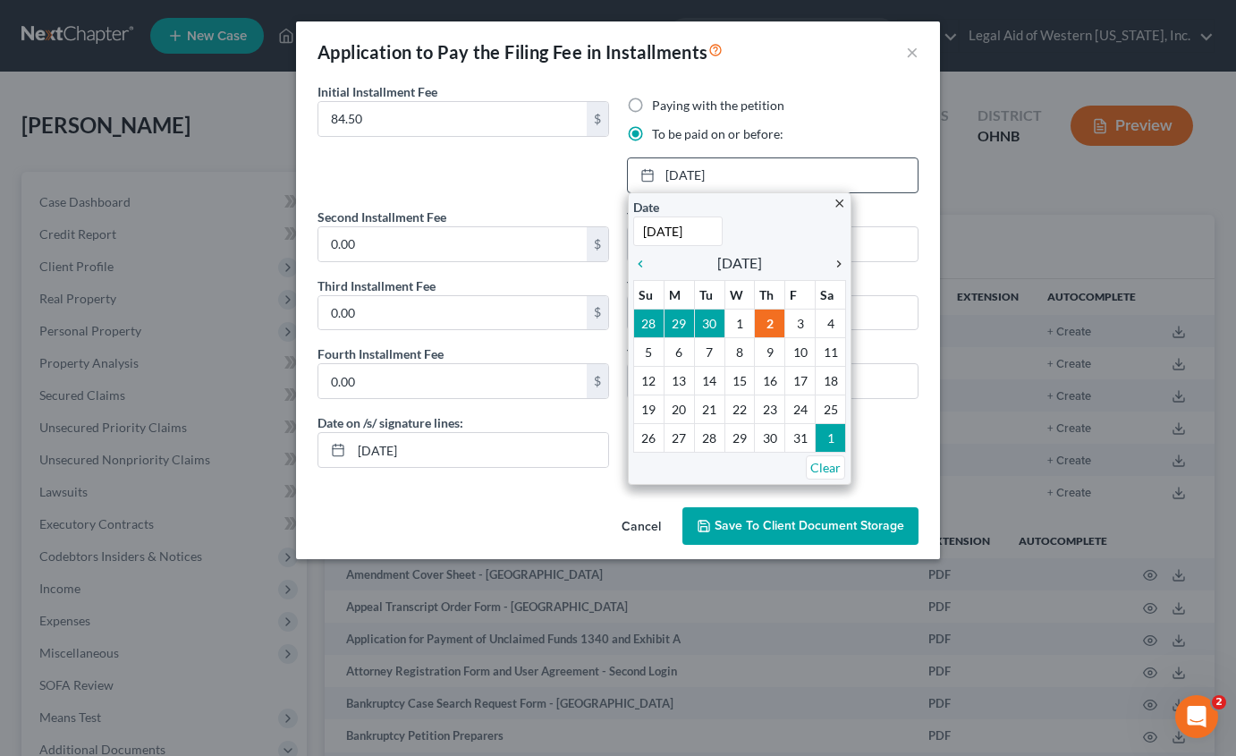
click at [839, 267] on icon "chevron_right" at bounding box center [834, 264] width 23 height 14
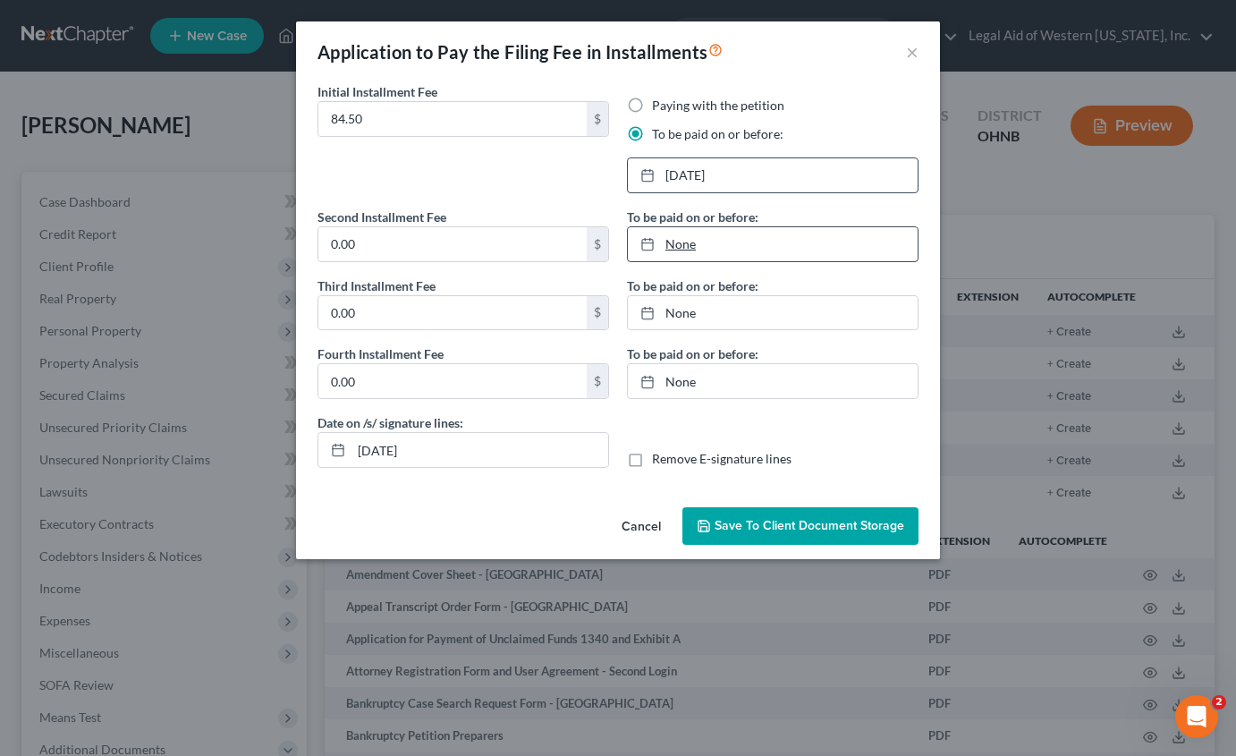
click at [693, 241] on link "None" at bounding box center [773, 244] width 290 height 34
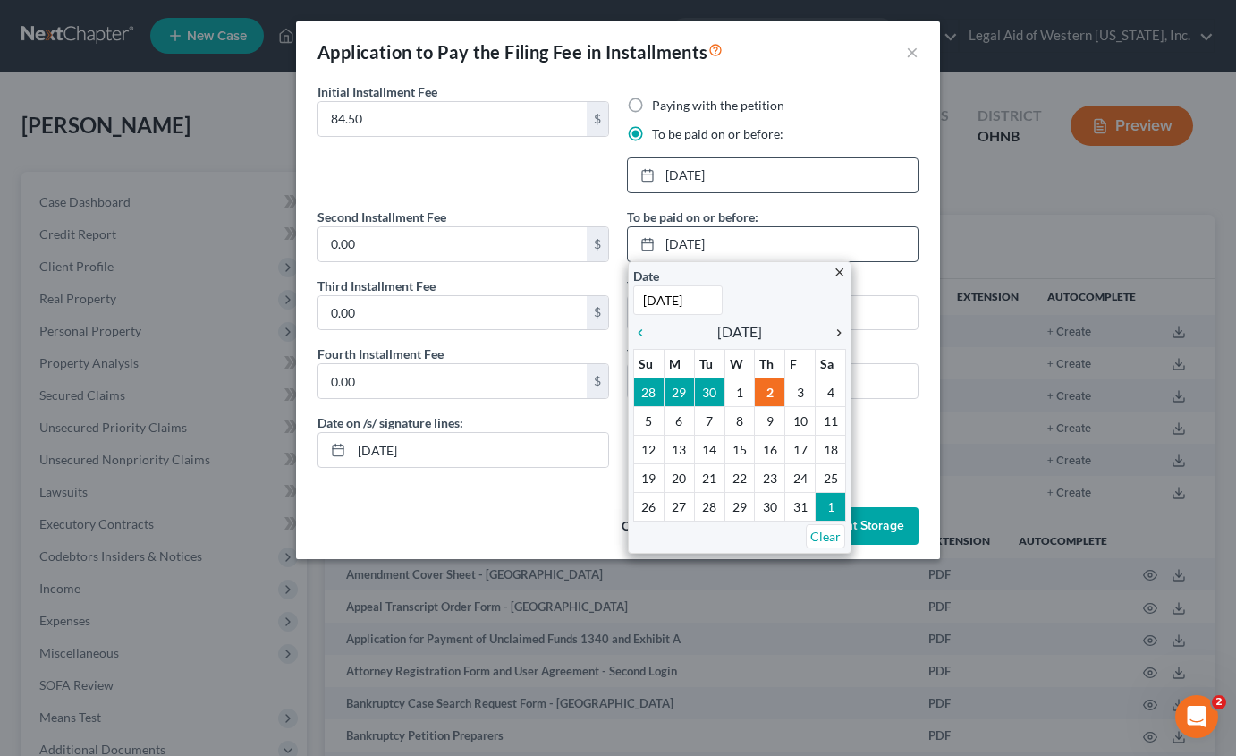
click at [840, 328] on icon "chevron_right" at bounding box center [834, 333] width 23 height 14
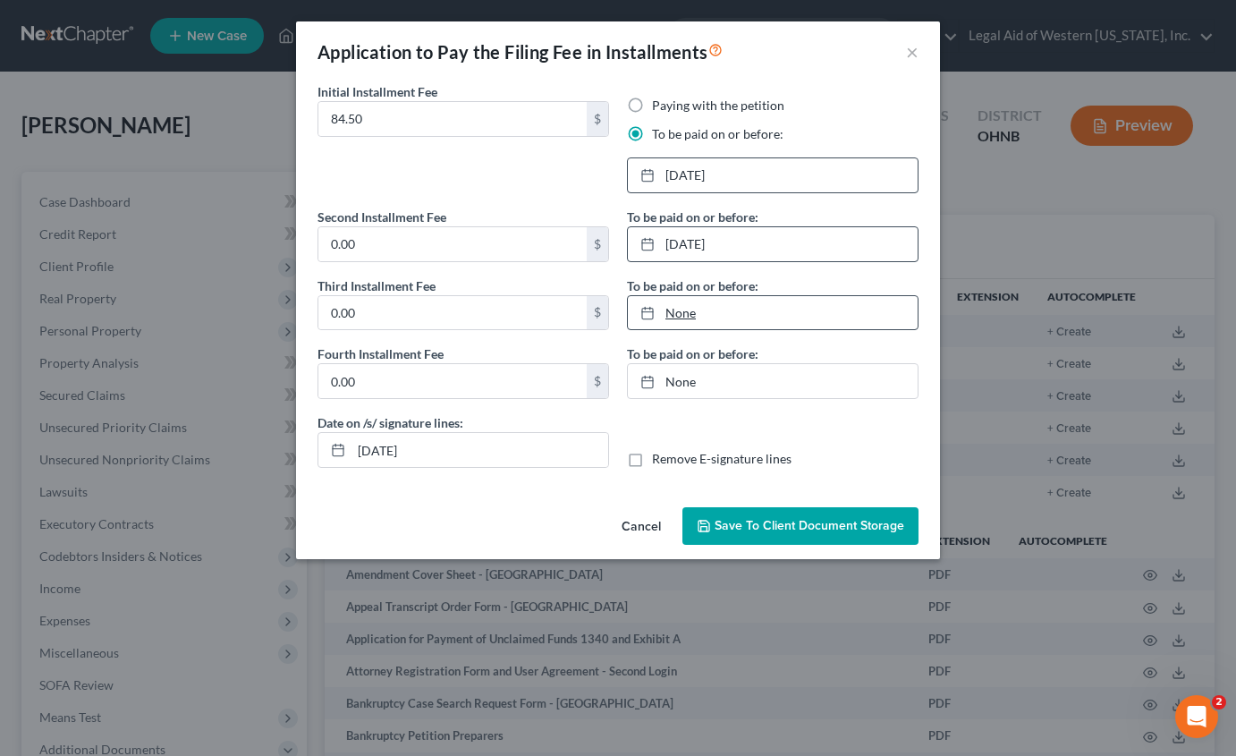
click at [717, 311] on link "None" at bounding box center [773, 313] width 290 height 34
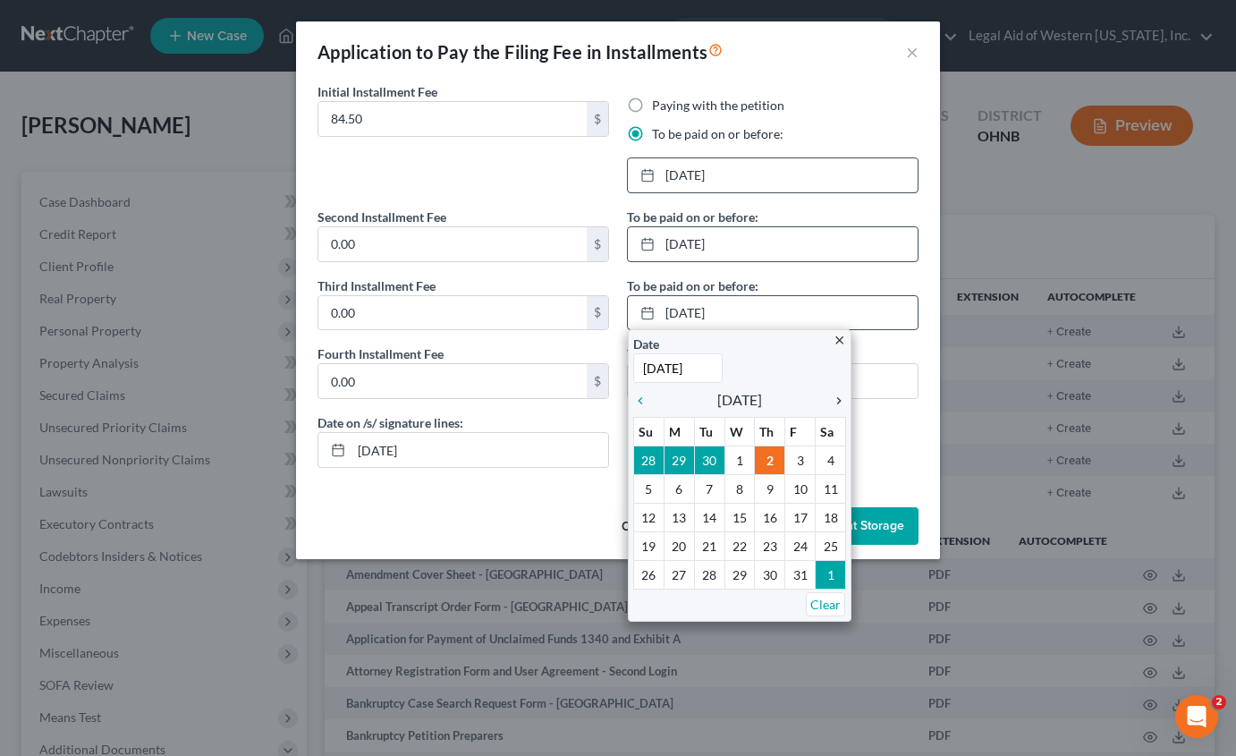
click at [835, 399] on icon "chevron_right" at bounding box center [834, 401] width 23 height 14
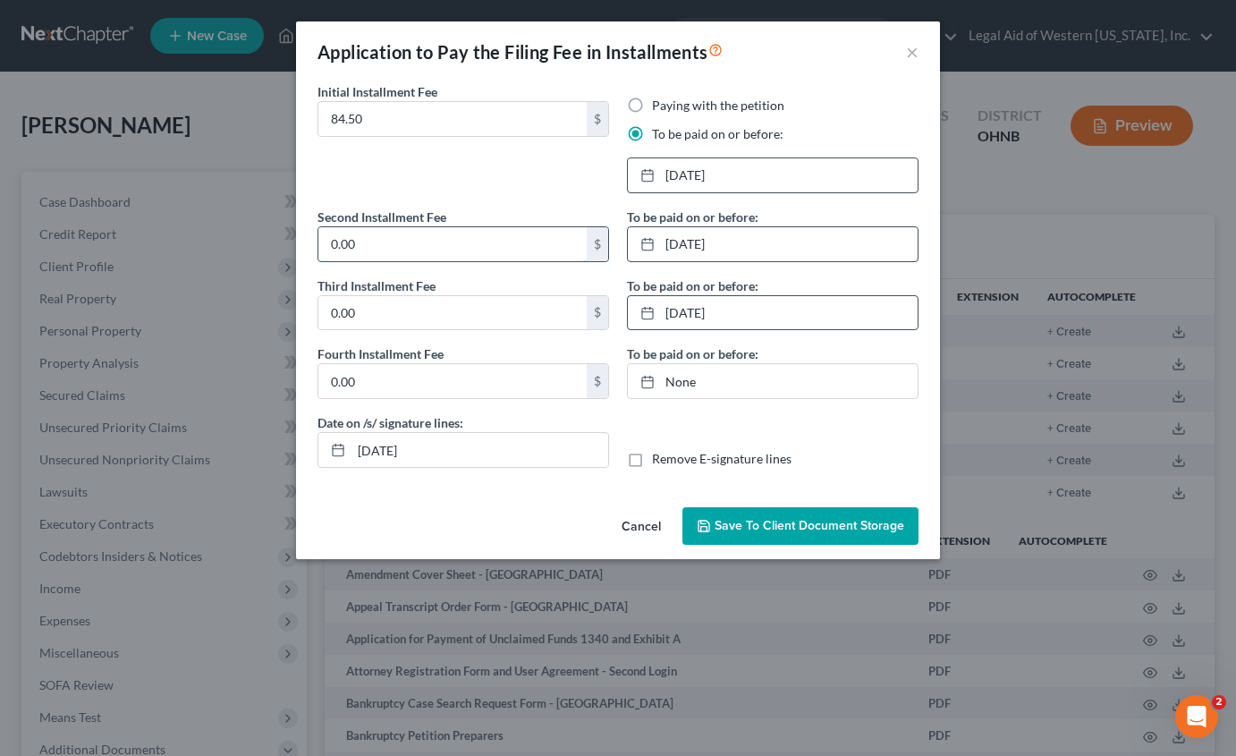
click at [448, 249] on input "0.00" at bounding box center [452, 244] width 268 height 34
click at [442, 304] on input "0.00" at bounding box center [452, 313] width 268 height 34
click at [404, 368] on input "0.00" at bounding box center [452, 381] width 268 height 34
click at [731, 378] on link "[DATE]" at bounding box center [773, 381] width 290 height 34
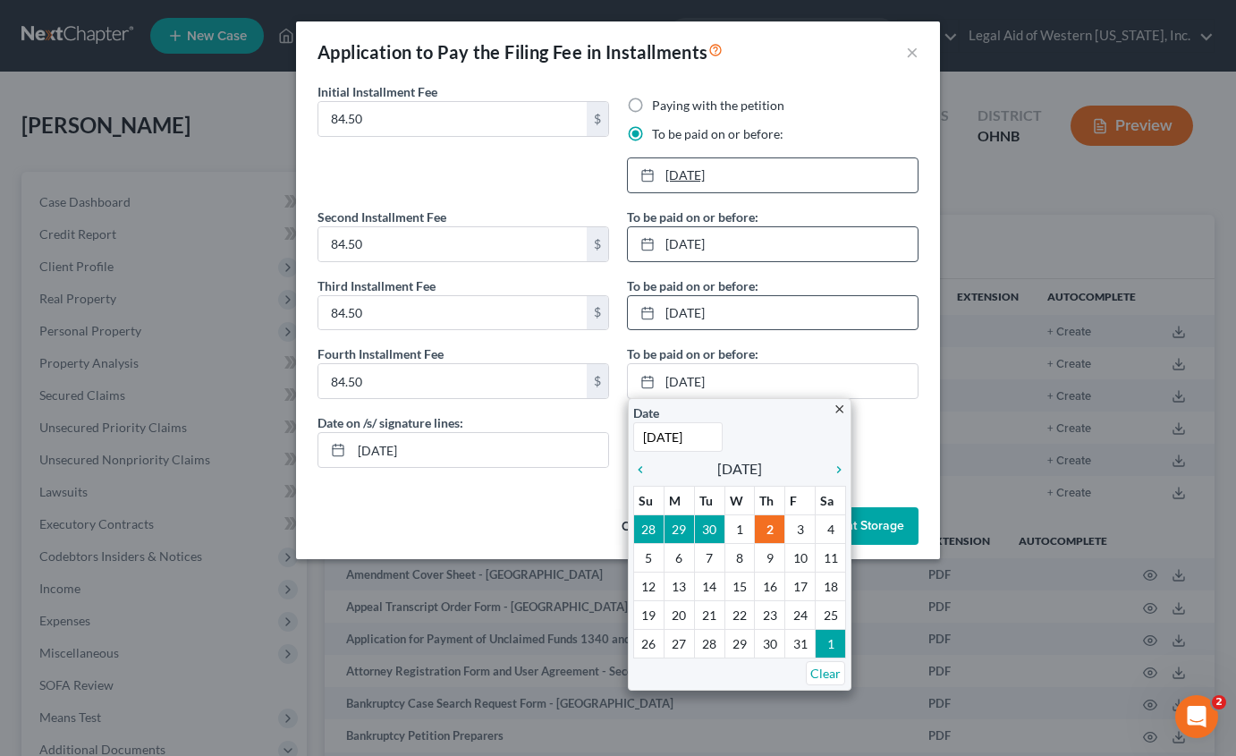
click at [729, 179] on link "[DATE]" at bounding box center [773, 175] width 290 height 34
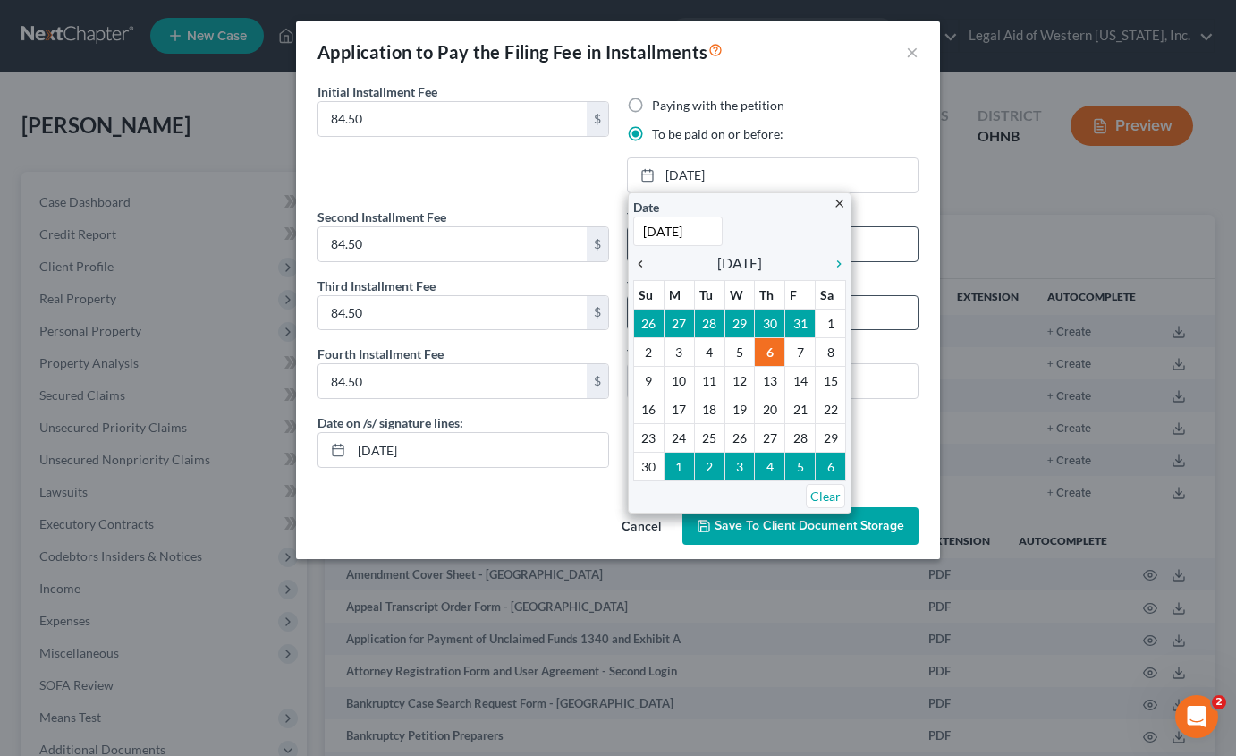
click at [645, 265] on icon "chevron_left" at bounding box center [644, 264] width 23 height 14
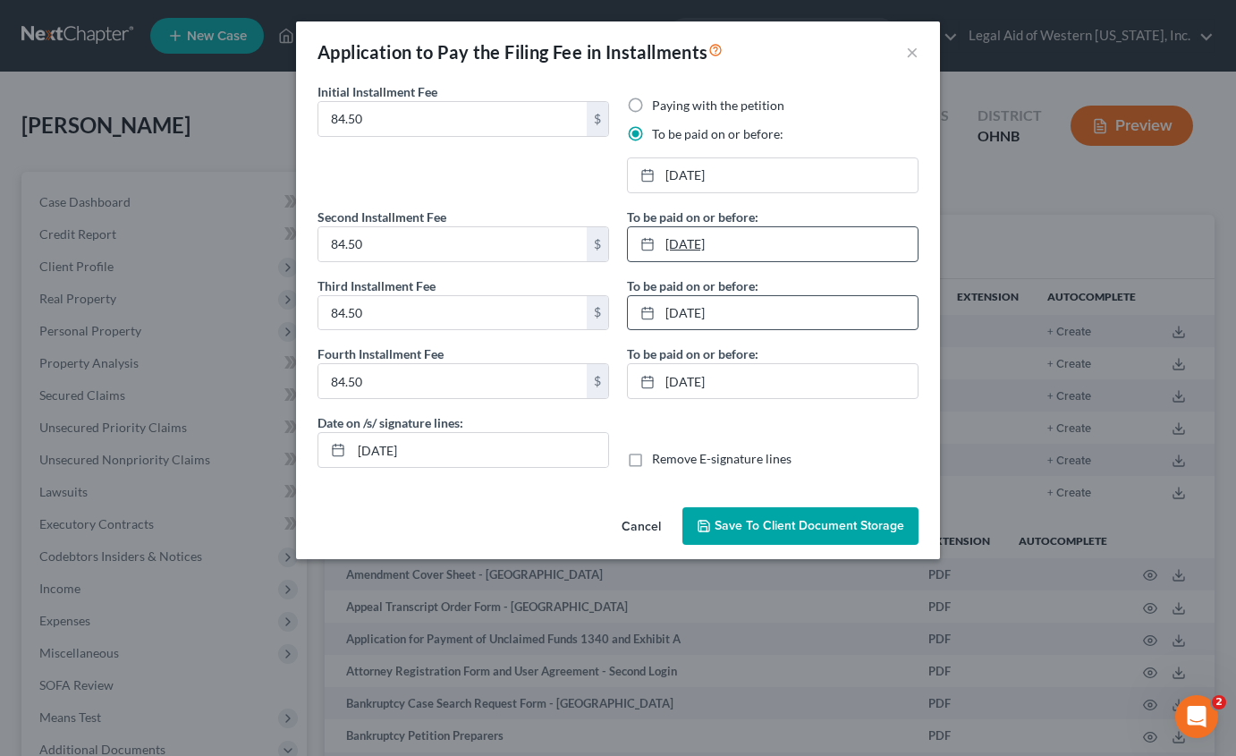
click at [745, 241] on link "[DATE]" at bounding box center [773, 244] width 290 height 34
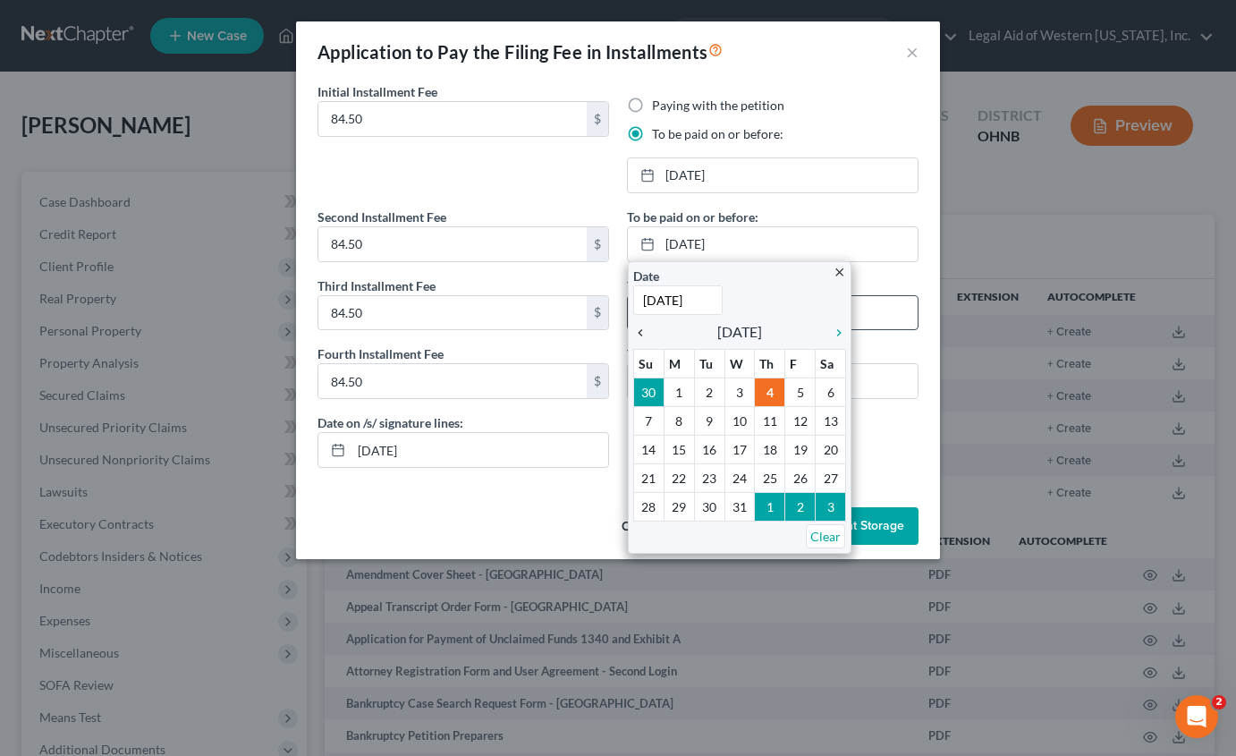
click at [641, 331] on icon "chevron_left" at bounding box center [644, 333] width 23 height 14
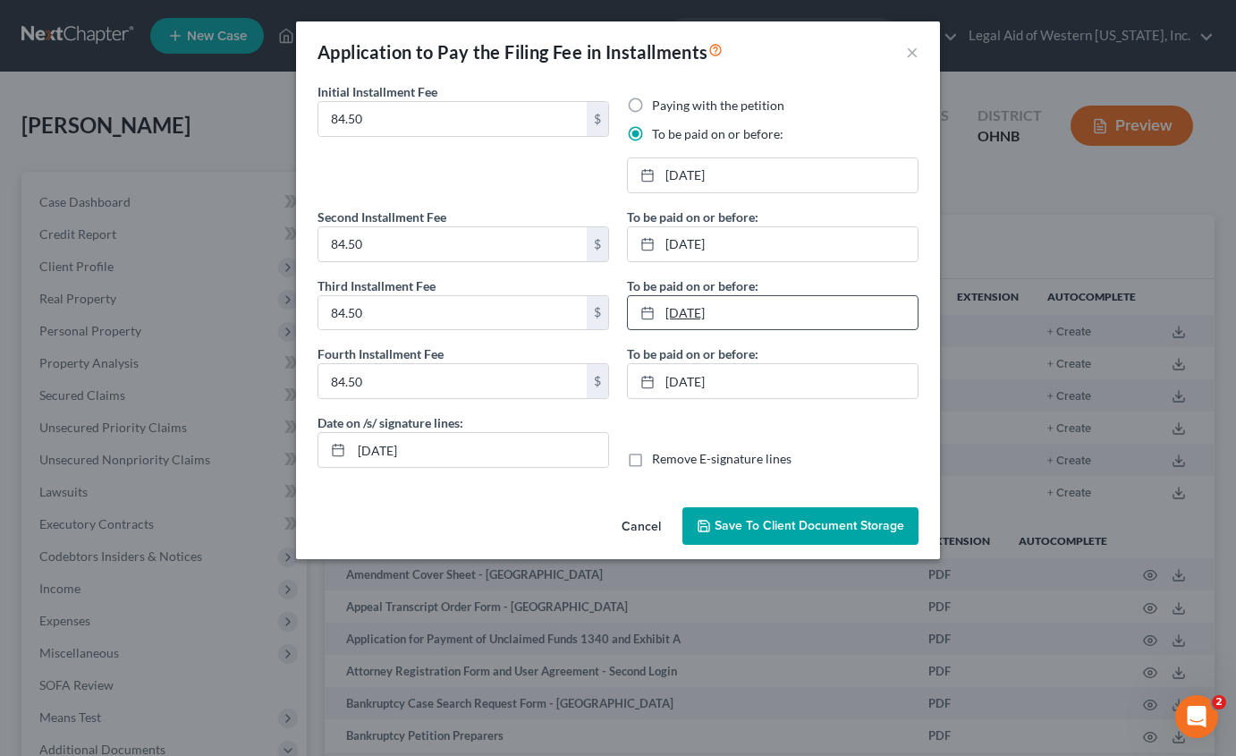
click at [740, 315] on link "[DATE]" at bounding box center [773, 313] width 290 height 34
click at [739, 381] on link "[DATE]" at bounding box center [773, 381] width 290 height 34
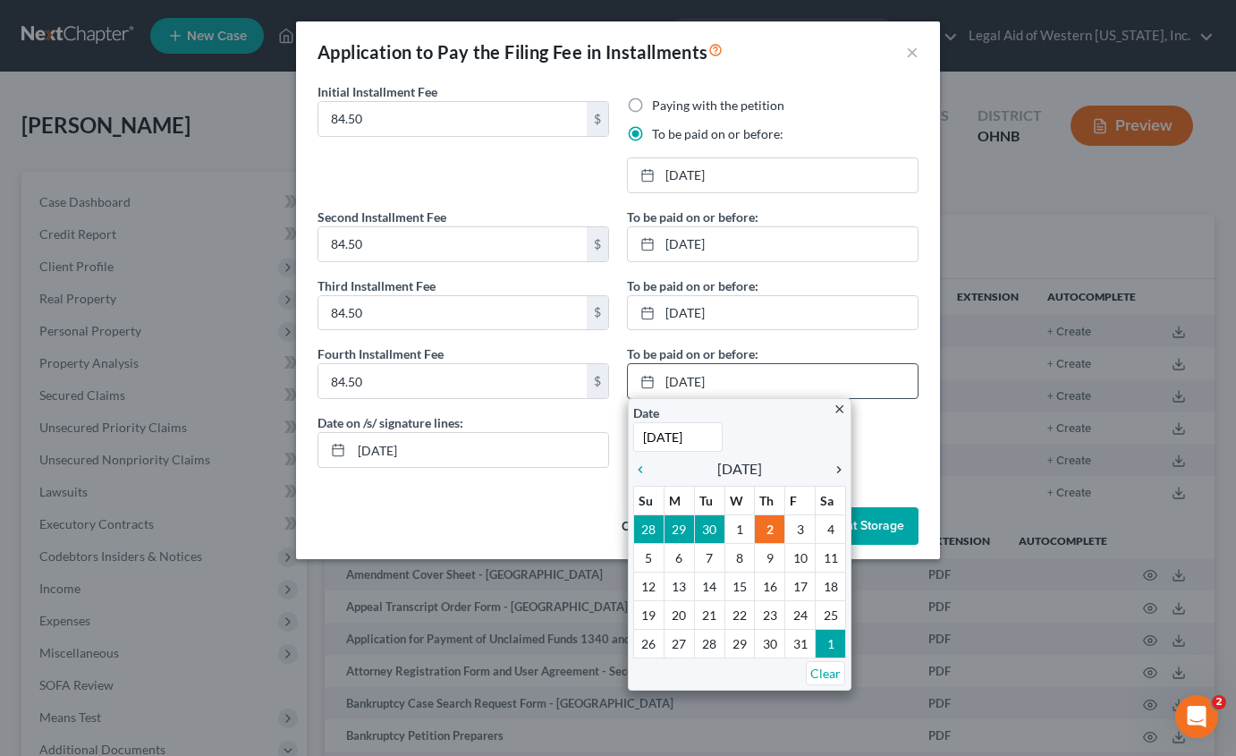
click at [839, 471] on icon "chevron_right" at bounding box center [834, 469] width 23 height 14
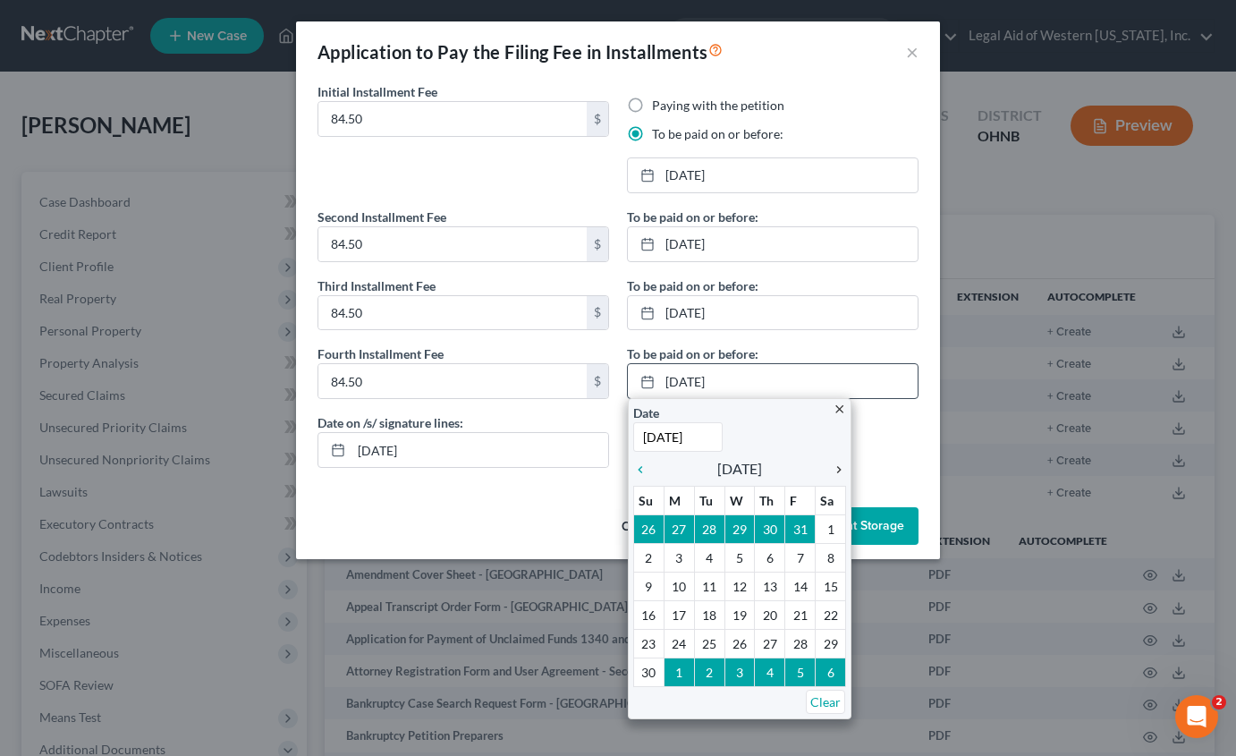
click at [839, 471] on icon "chevron_right" at bounding box center [834, 469] width 23 height 14
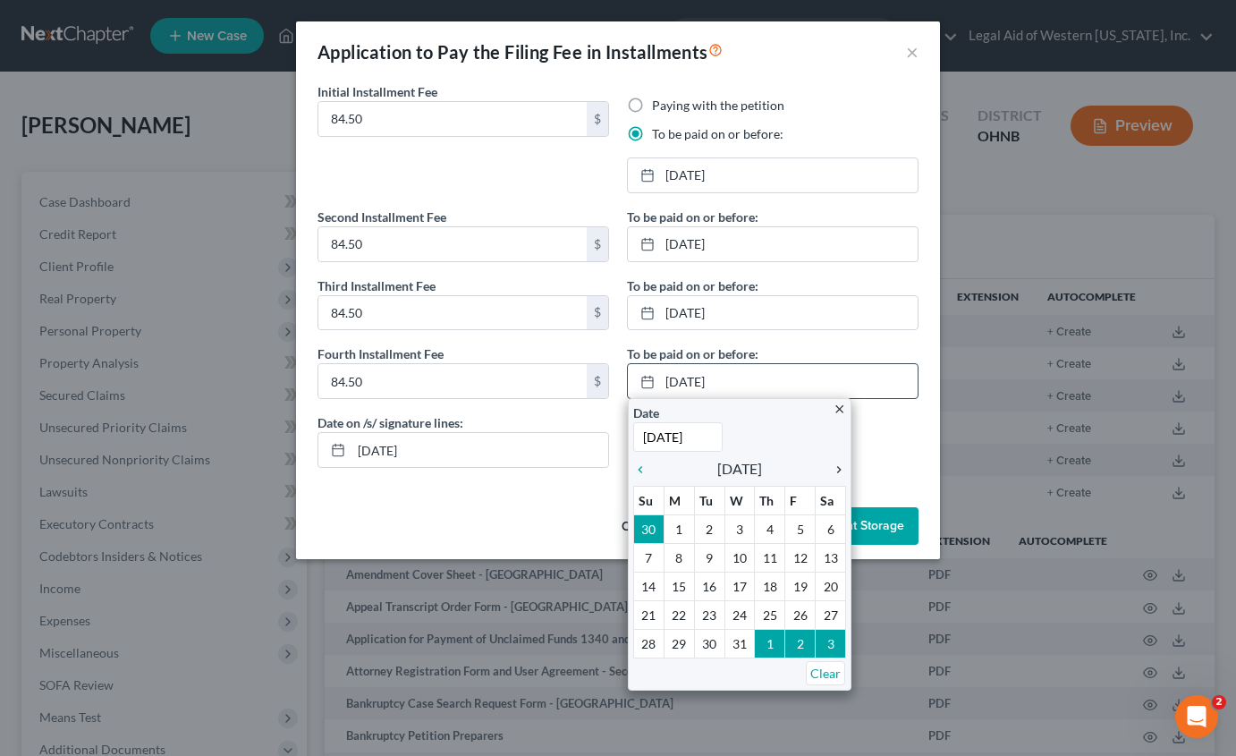
click at [836, 473] on icon "chevron_right" at bounding box center [834, 469] width 23 height 14
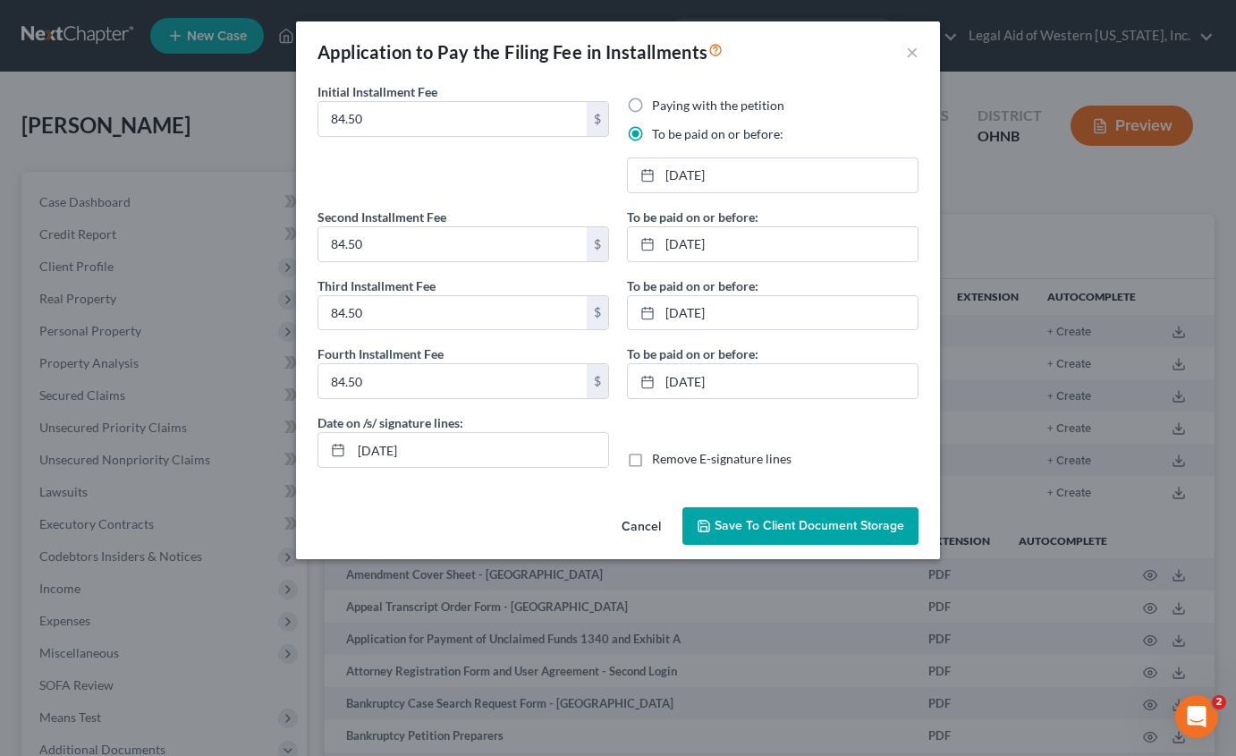
click at [791, 519] on span "Save to Client Document Storage" at bounding box center [810, 525] width 190 height 15
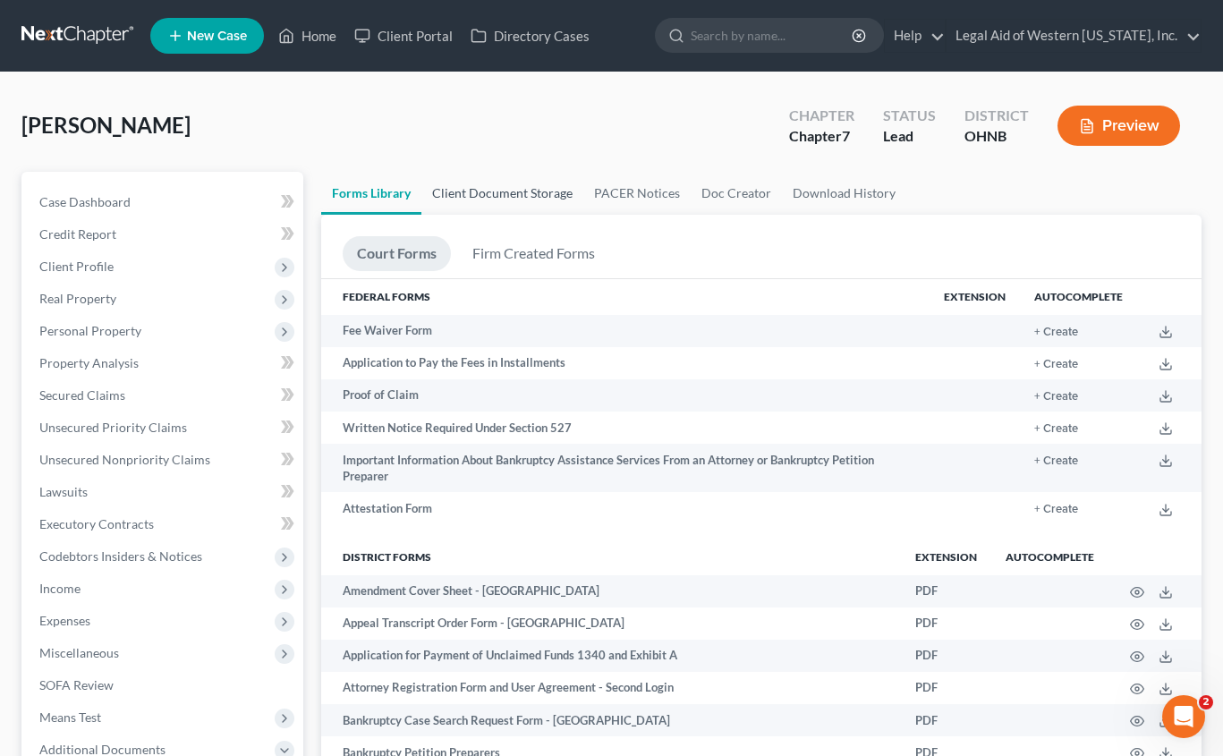
click at [550, 190] on link "Client Document Storage" at bounding box center [502, 193] width 162 height 43
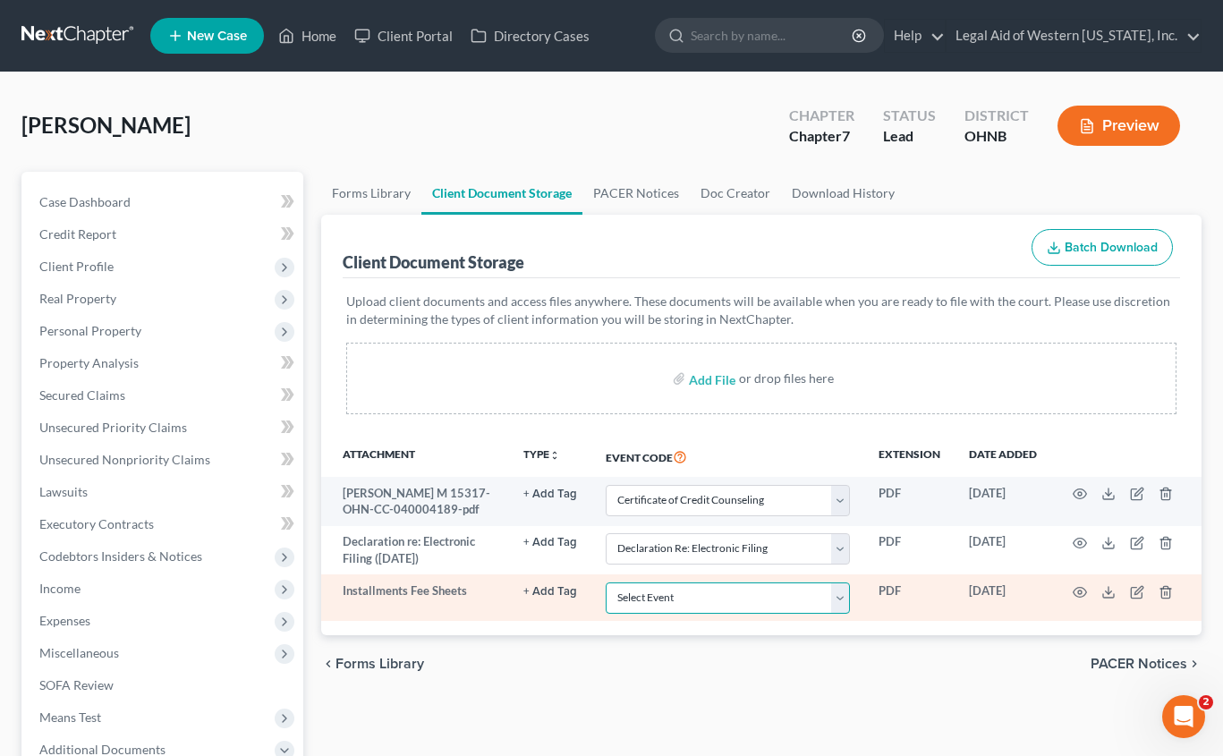
click at [655, 597] on select "Select Event 20 Largest Unsecured Creditors Amended List of Creditors (Fee) Ame…" at bounding box center [727, 597] width 244 height 31
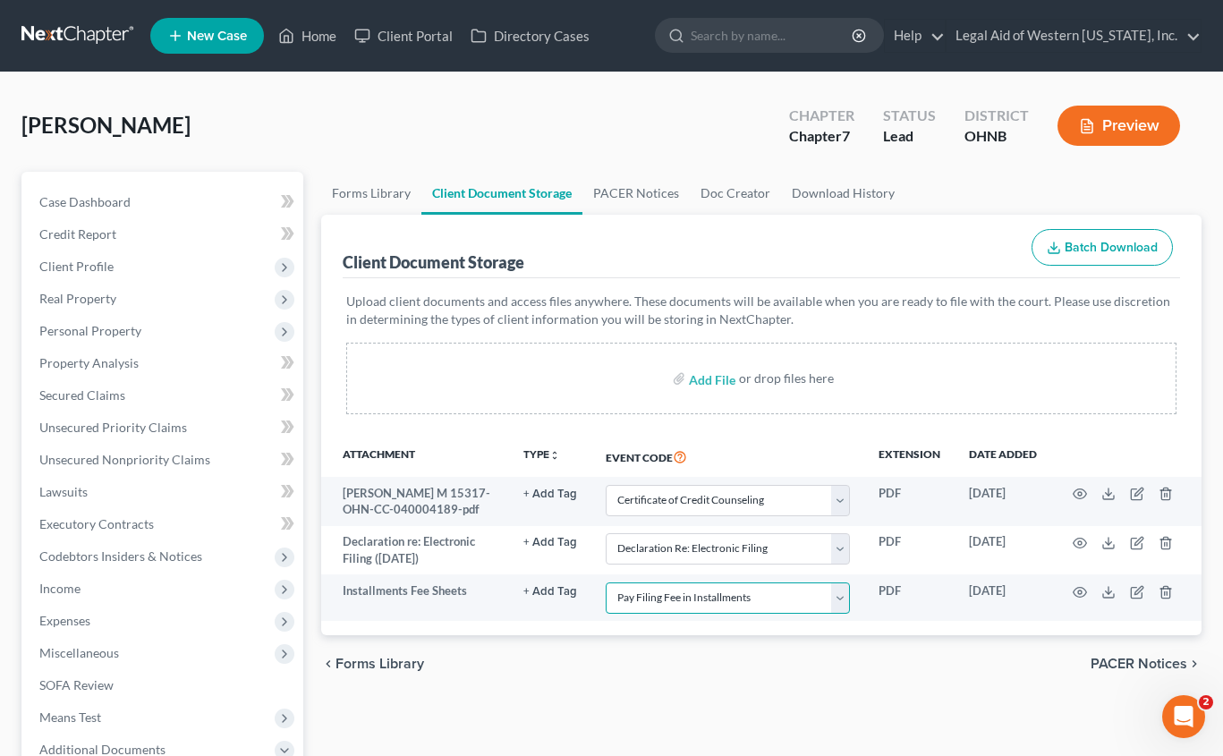
click at [605, 582] on select "Select Event 20 Largest Unsecured Creditors Amended List of Creditors (Fee) Ame…" at bounding box center [727, 597] width 244 height 31
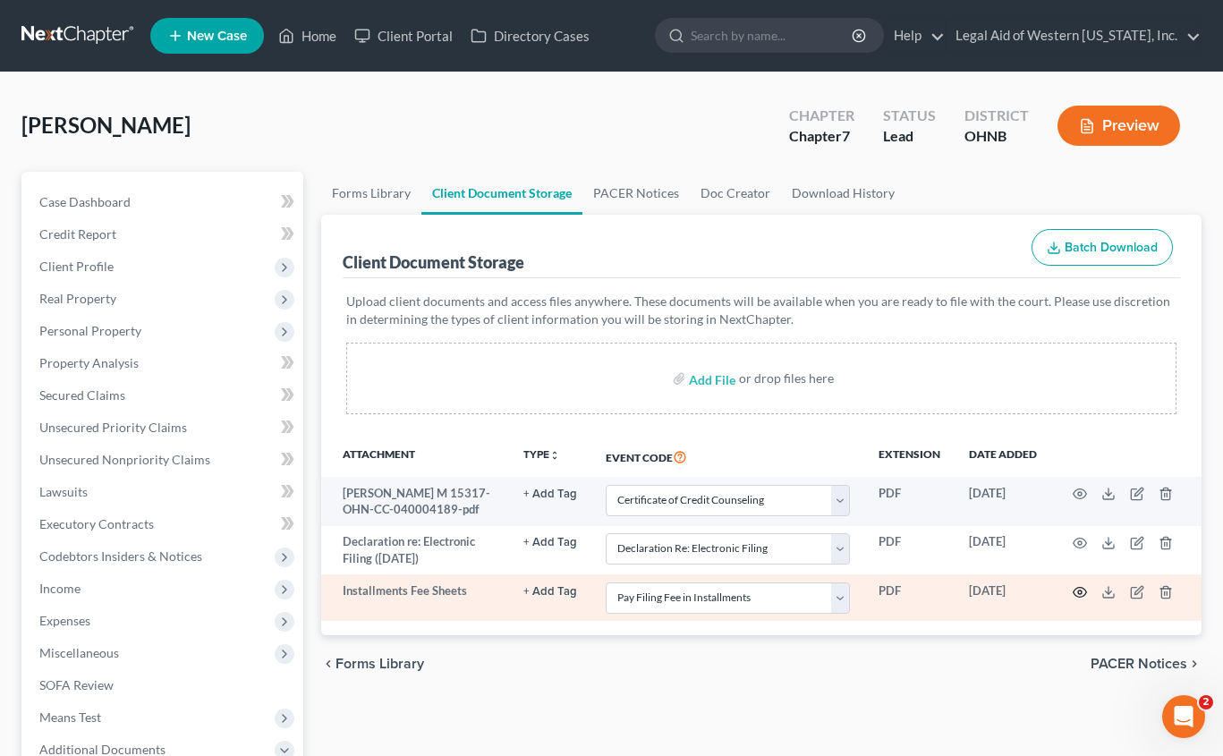
click at [1082, 596] on icon "button" at bounding box center [1079, 592] width 13 height 10
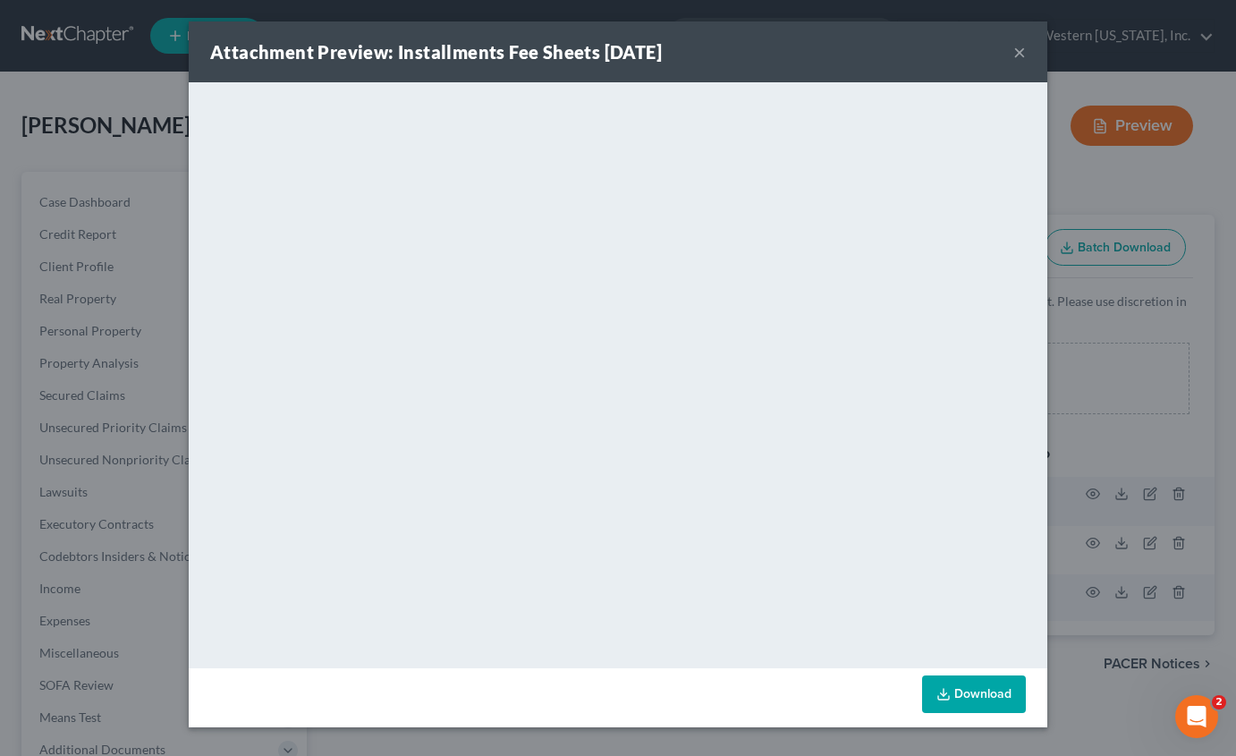
click at [1019, 55] on button "×" at bounding box center [1019, 51] width 13 height 21
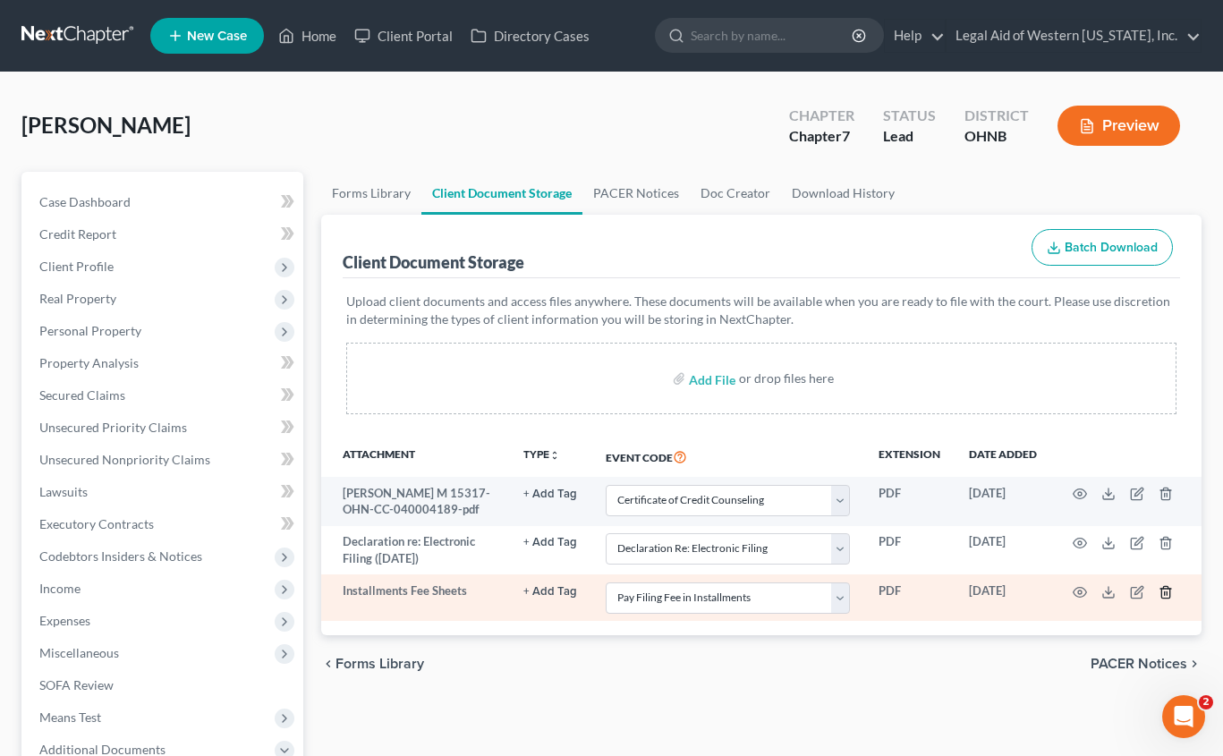
click at [1168, 589] on icon "button" at bounding box center [1165, 592] width 14 height 14
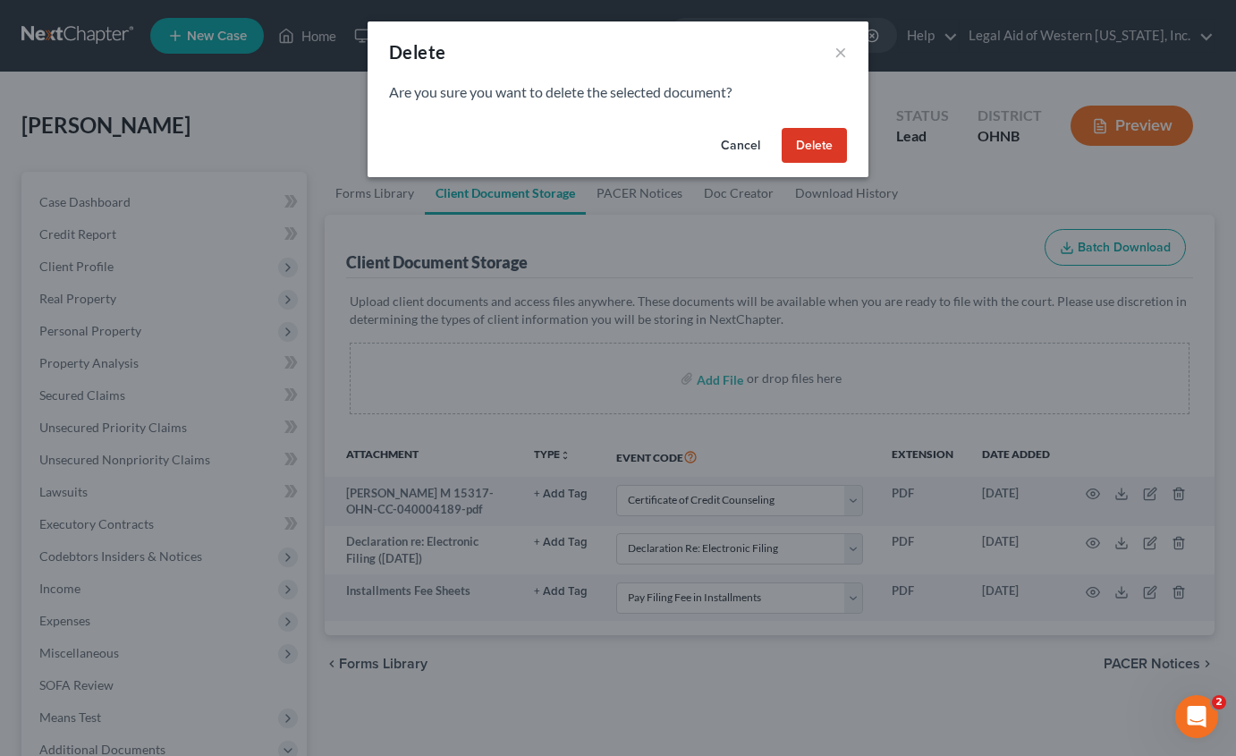
click at [817, 150] on button "Delete" at bounding box center [814, 146] width 65 height 36
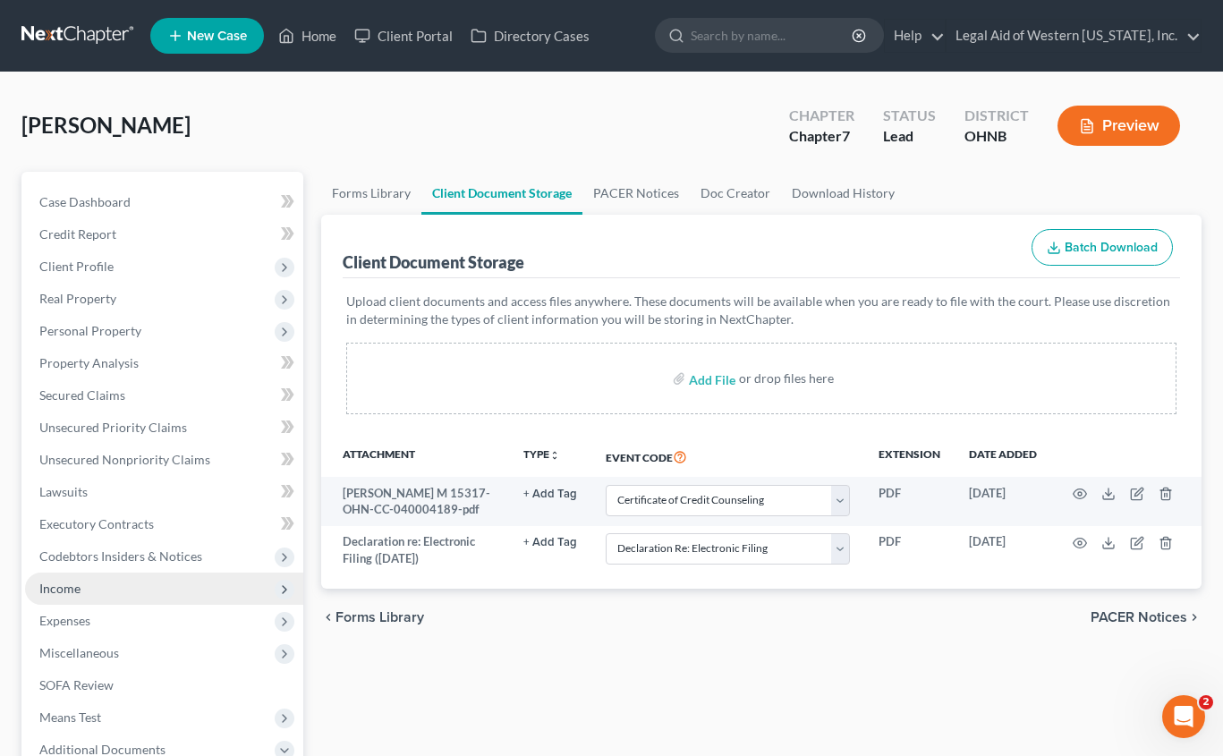
click at [146, 583] on span "Income" at bounding box center [164, 588] width 278 height 32
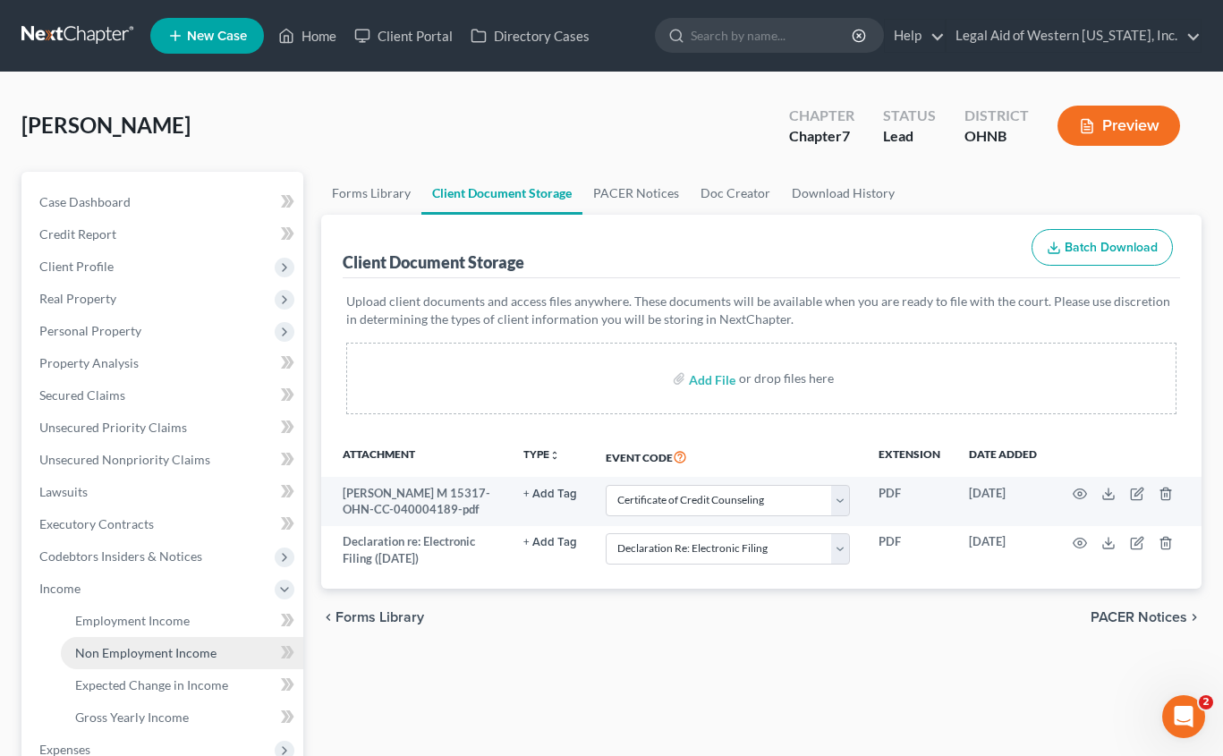
click at [152, 665] on link "Non Employment Income" at bounding box center [182, 653] width 242 height 32
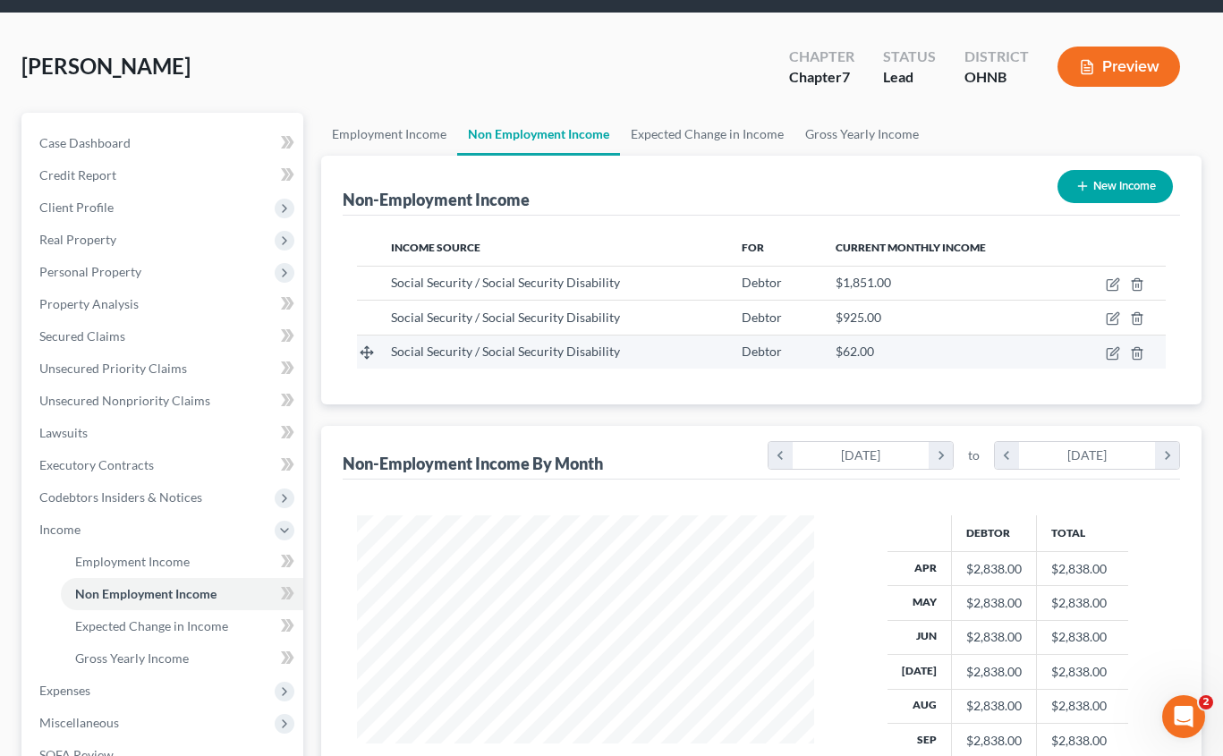
scroll to position [179, 0]
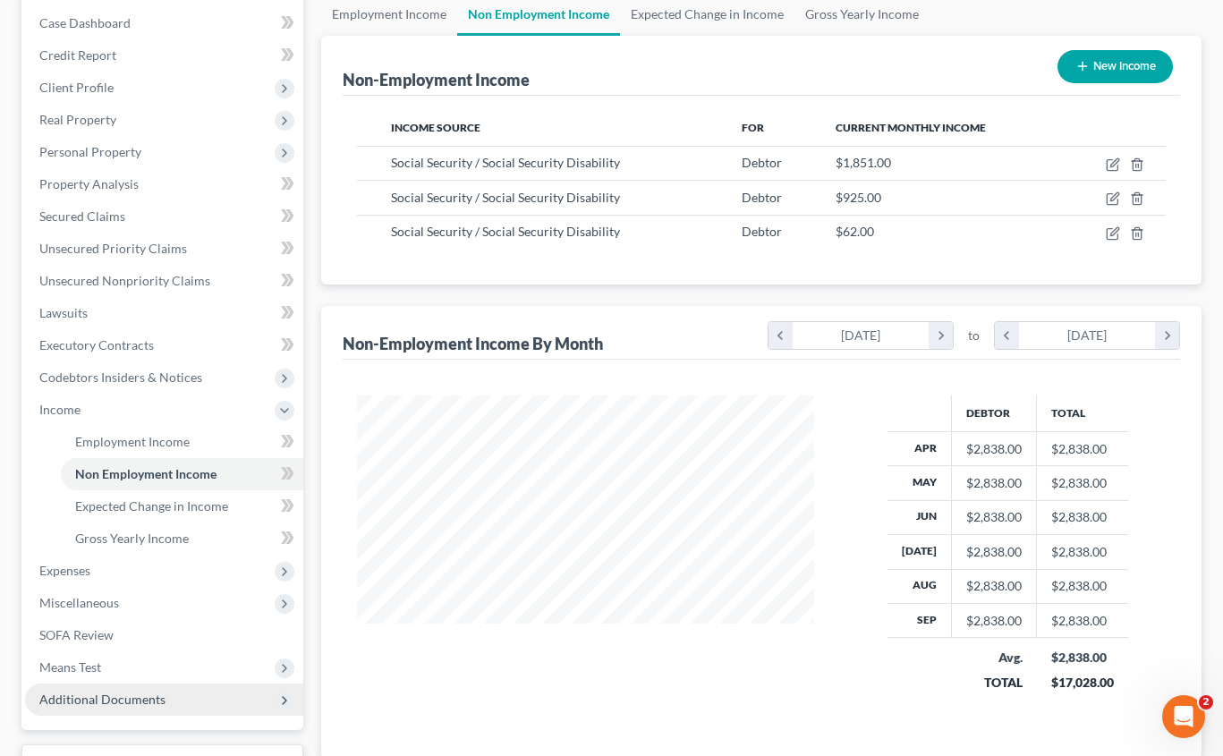
click at [155, 706] on span "Additional Documents" at bounding box center [102, 698] width 126 height 15
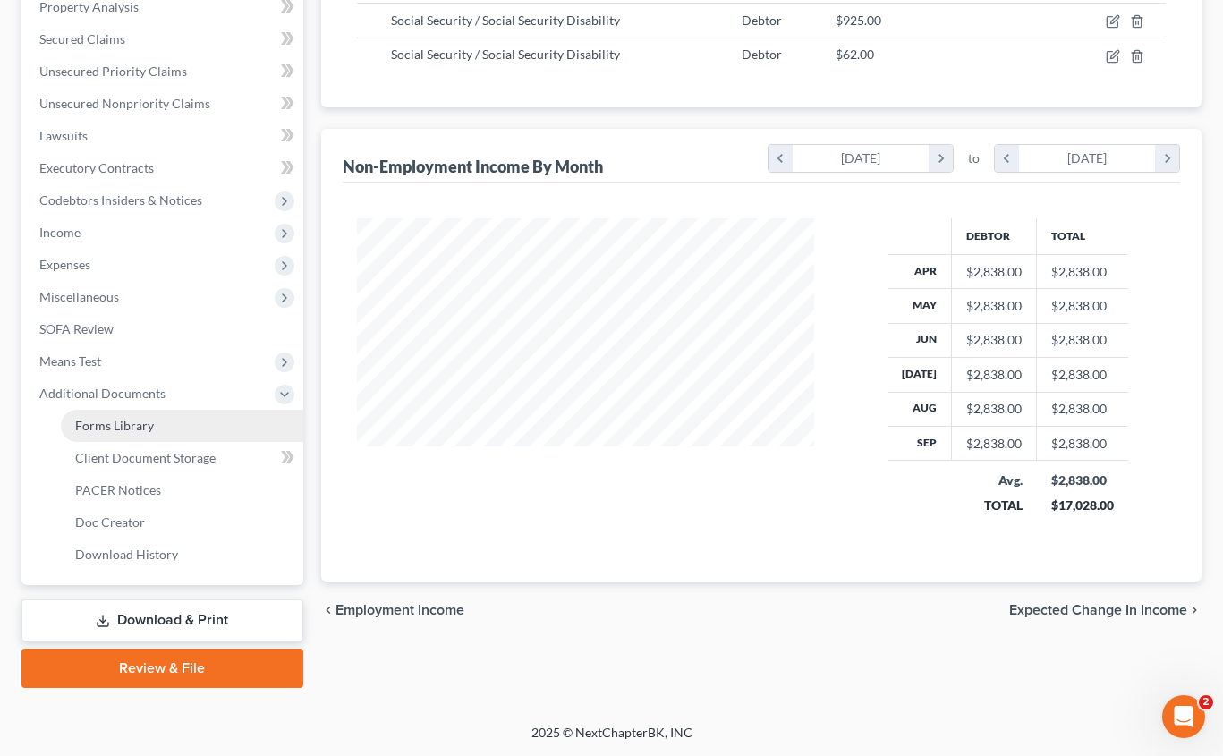
click at [175, 426] on link "Forms Library" at bounding box center [182, 426] width 242 height 32
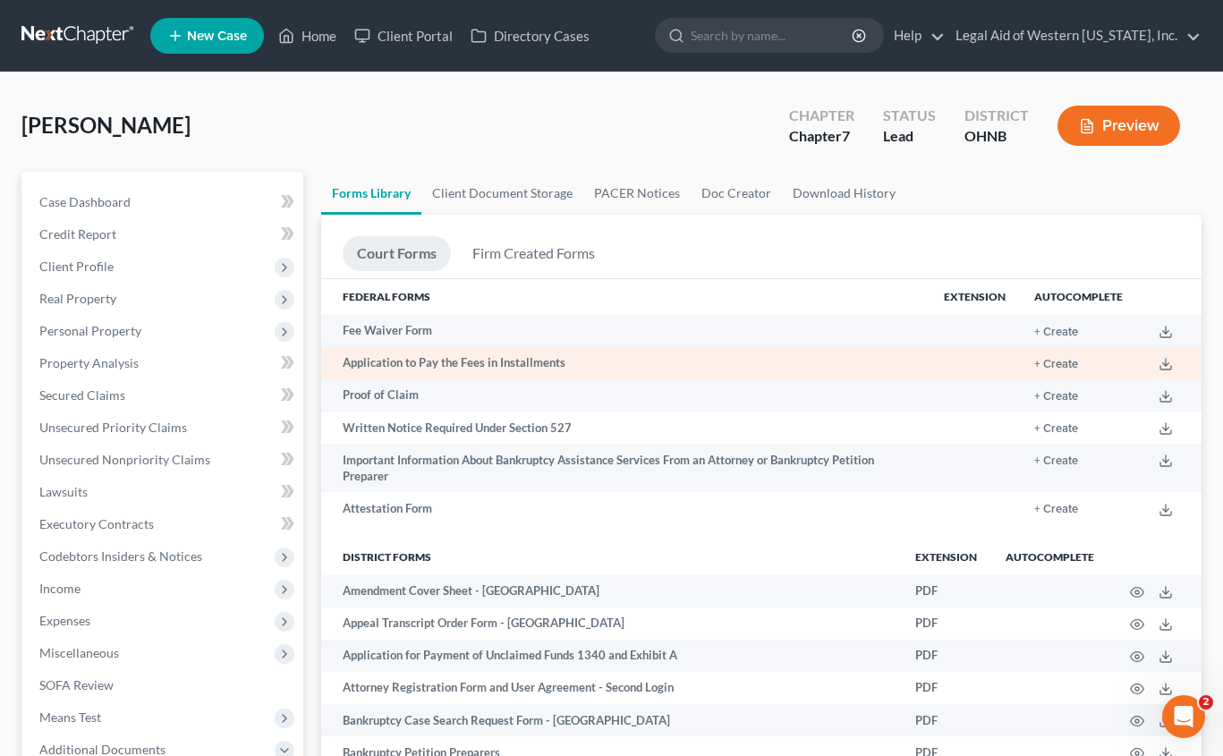
click at [1057, 355] on td "+ Create" at bounding box center [1078, 363] width 117 height 32
click at [1057, 361] on button "+ Create" at bounding box center [1056, 365] width 44 height 12
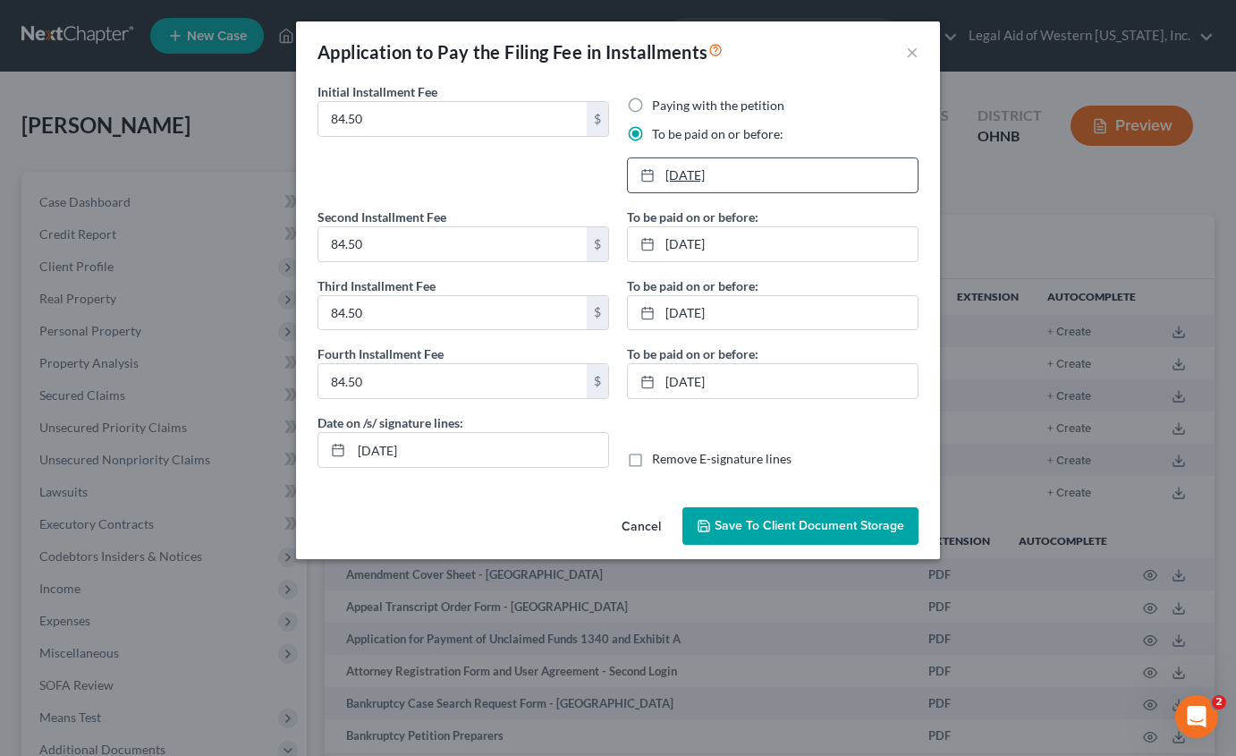
click at [732, 174] on link "[DATE]" at bounding box center [773, 175] width 290 height 34
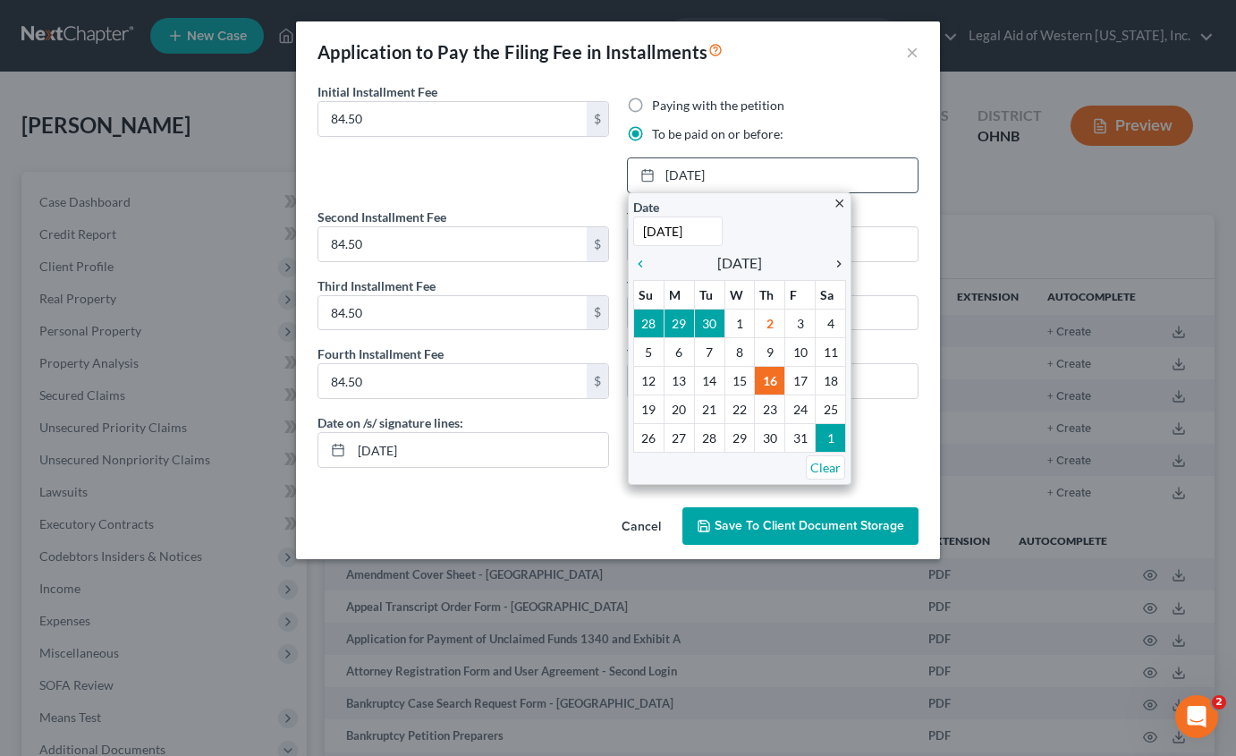
click at [836, 260] on icon "chevron_right" at bounding box center [834, 264] width 23 height 14
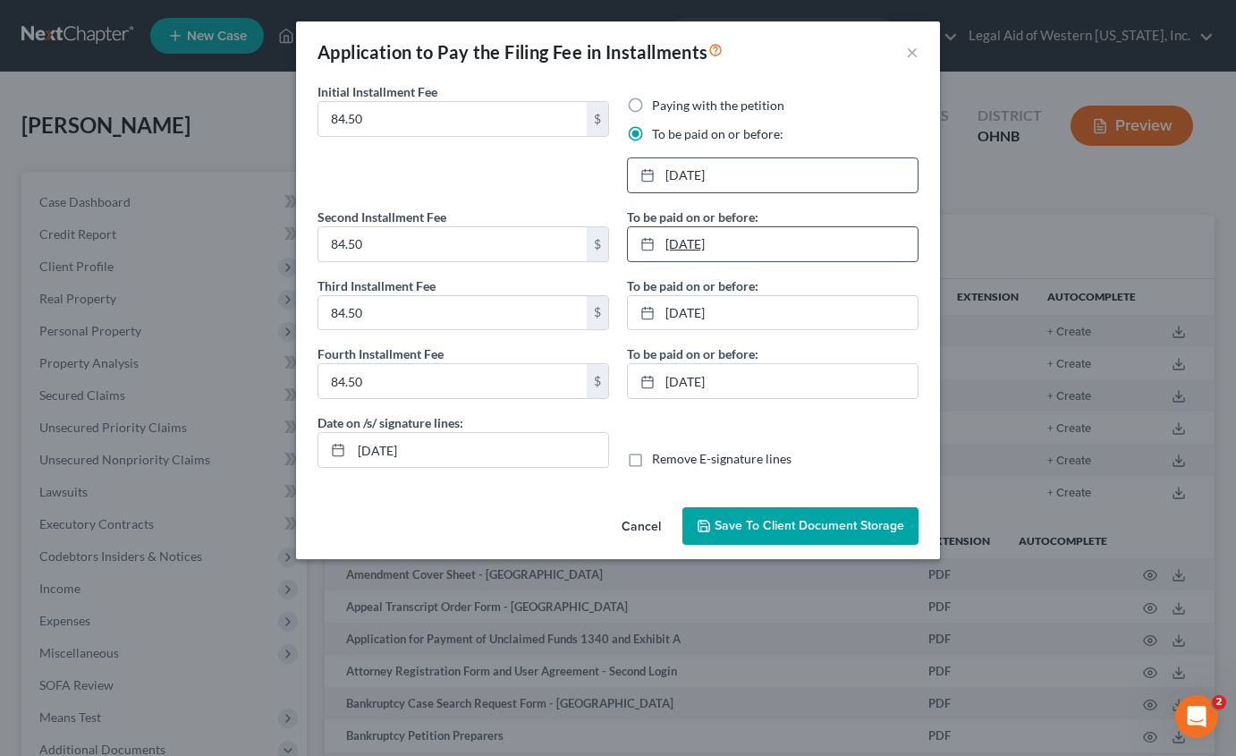
click at [746, 246] on link "[DATE]" at bounding box center [773, 244] width 290 height 34
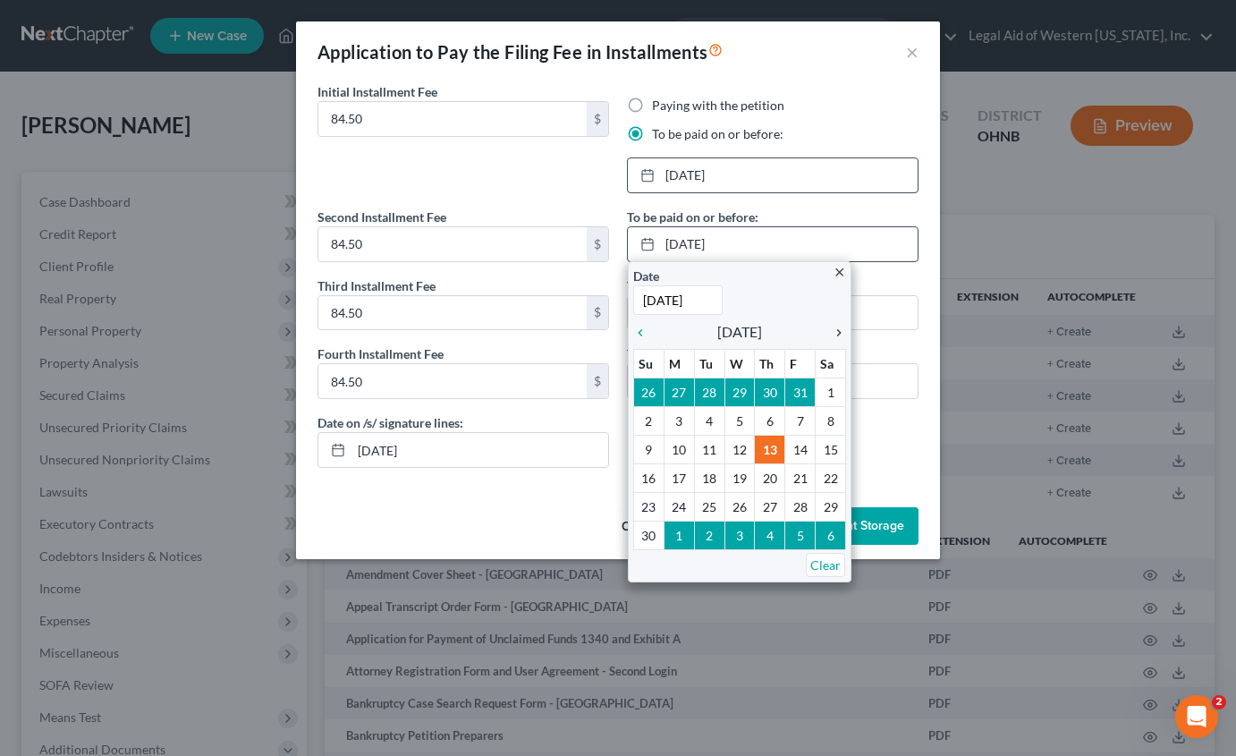
click at [840, 328] on icon "chevron_right" at bounding box center [834, 333] width 23 height 14
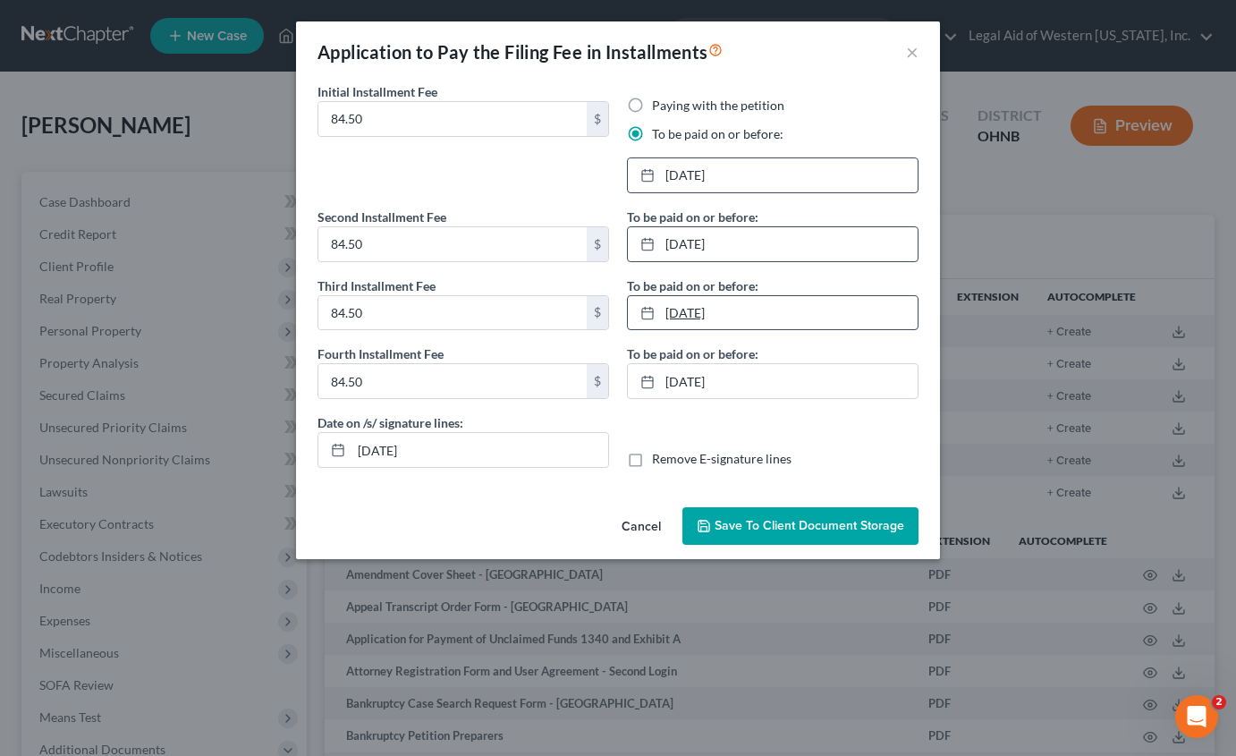
click at [747, 318] on link "[DATE]" at bounding box center [773, 313] width 290 height 34
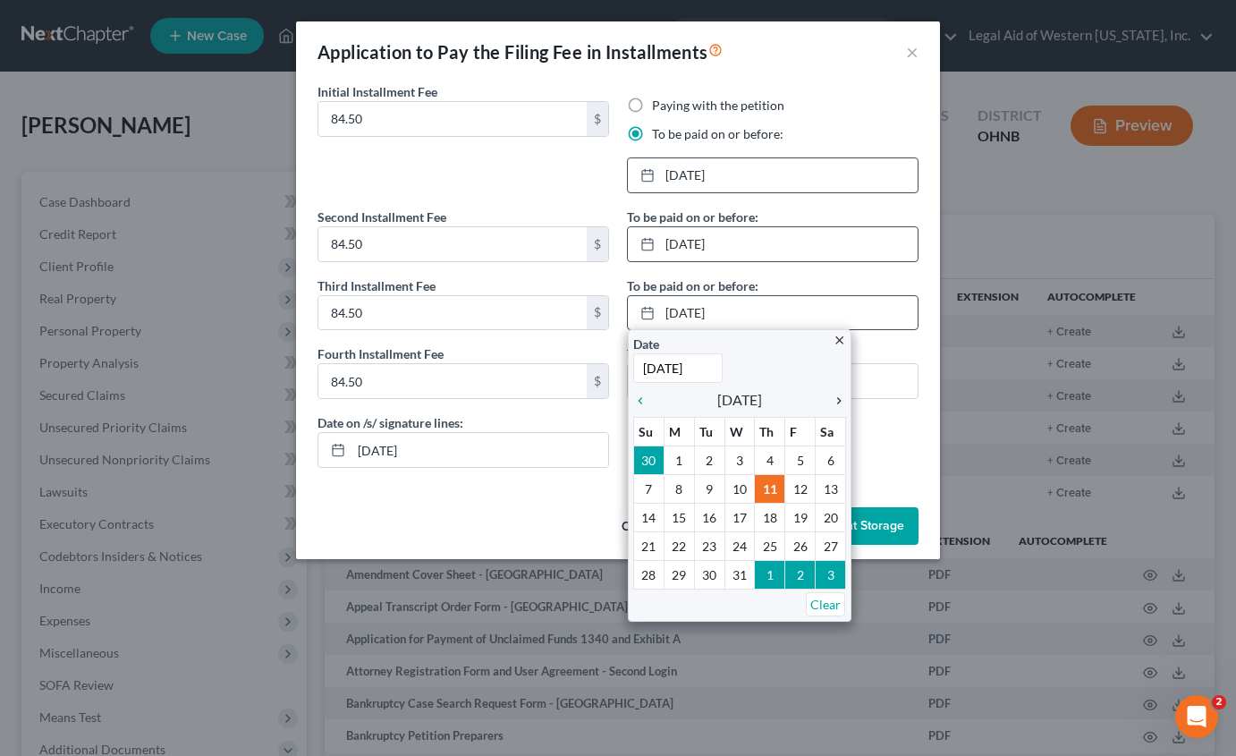
click at [839, 402] on icon "chevron_right" at bounding box center [834, 401] width 23 height 14
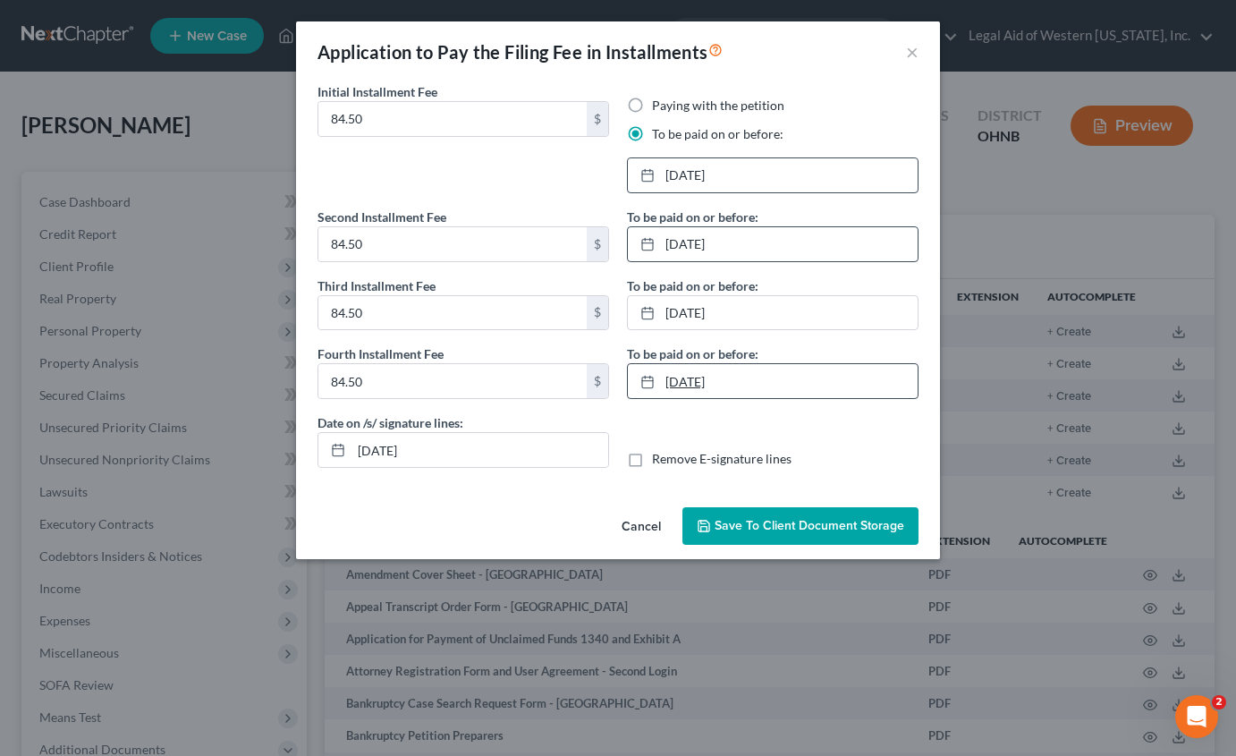
click at [734, 380] on link "[DATE]" at bounding box center [773, 381] width 290 height 34
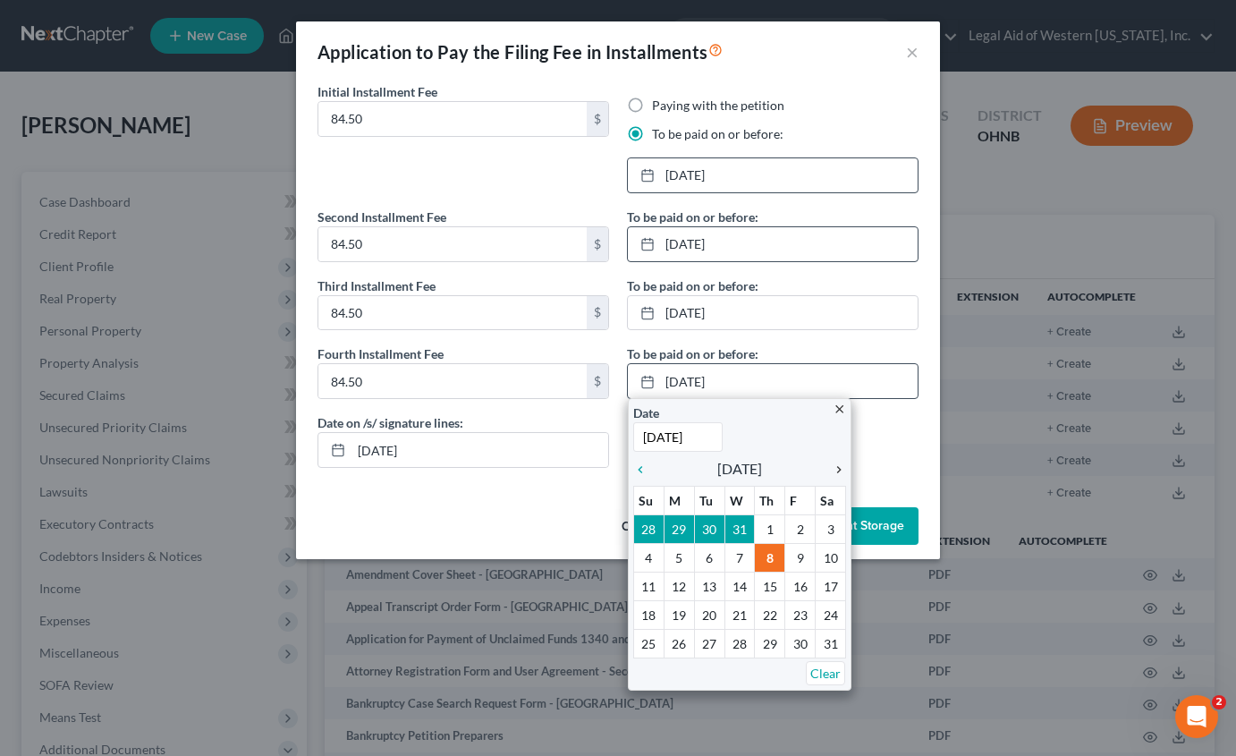
click at [839, 470] on icon "chevron_right" at bounding box center [834, 469] width 23 height 14
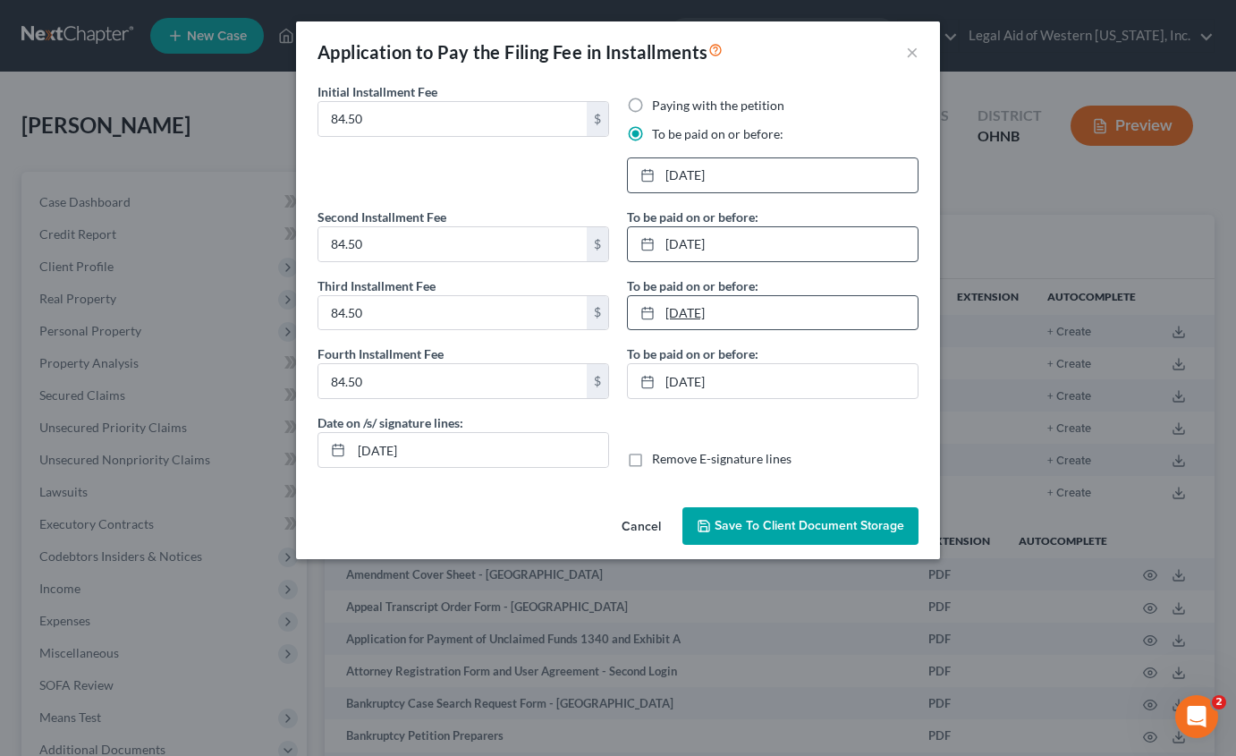
click at [743, 315] on link "[DATE]" at bounding box center [773, 313] width 290 height 34
click at [695, 377] on link "[DATE]" at bounding box center [773, 381] width 290 height 34
click at [742, 174] on link "[DATE]" at bounding box center [773, 175] width 290 height 34
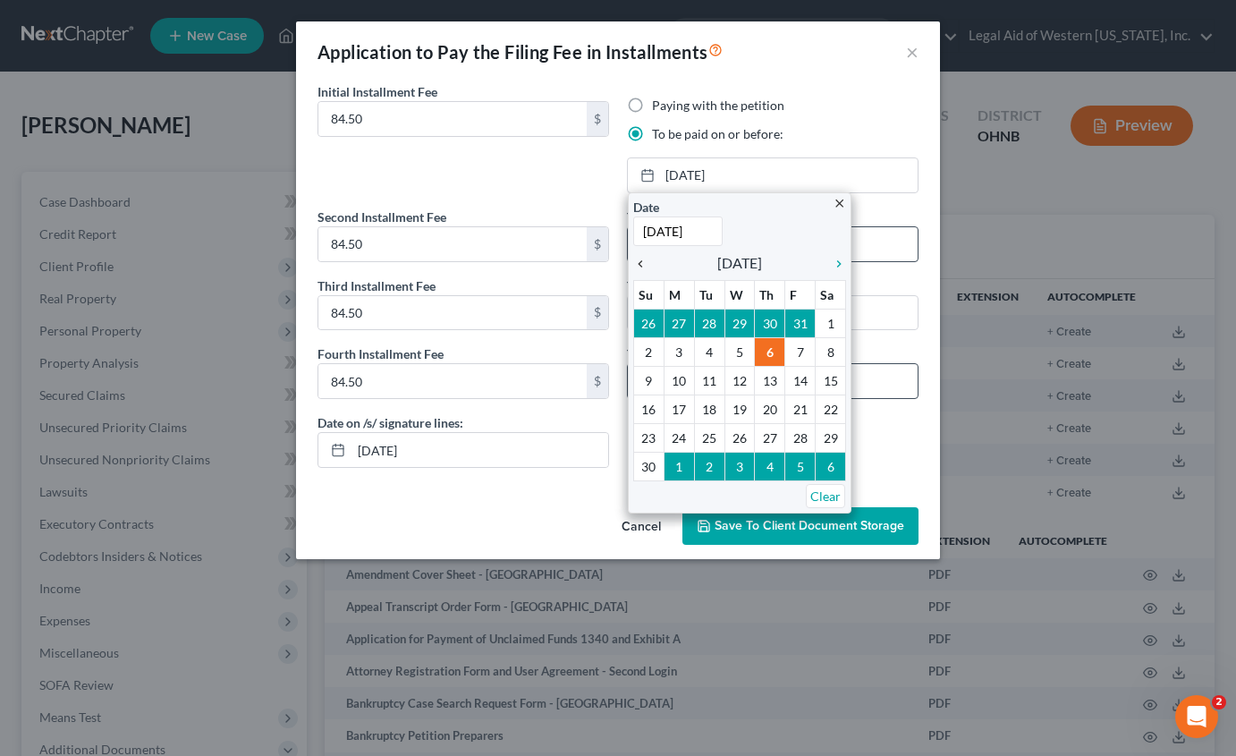
click at [641, 260] on icon "chevron_left" at bounding box center [644, 264] width 23 height 14
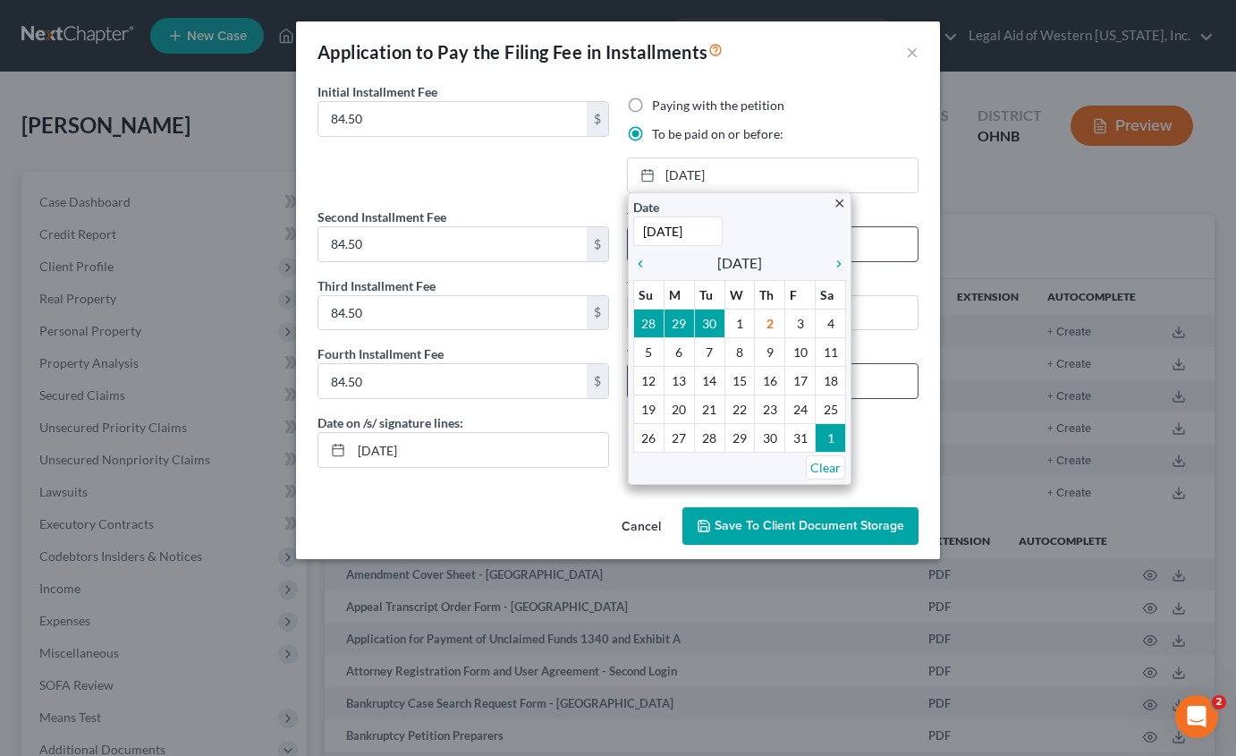
click at [913, 210] on div "To be paid on or before: [DATE] close Date [DATE] Time 12:00 AM chevron_left [D…" at bounding box center [773, 234] width 292 height 55
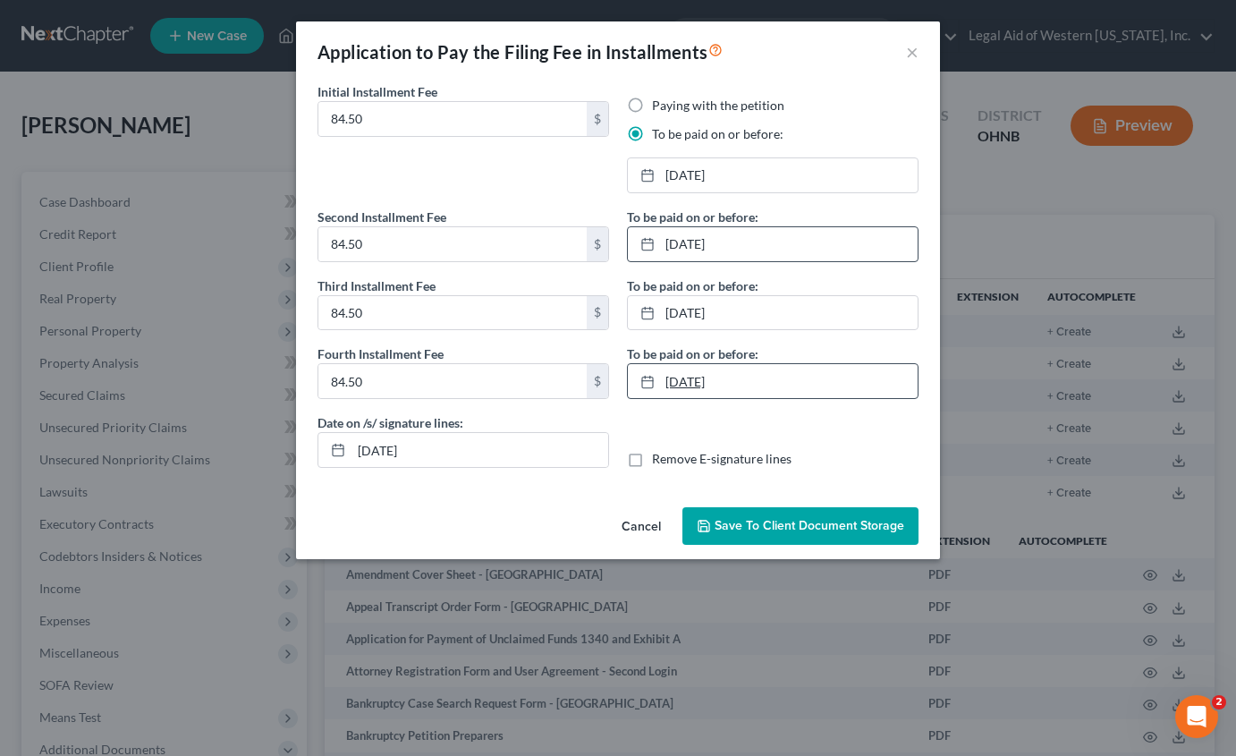
click at [707, 377] on link "[DATE]" at bounding box center [773, 381] width 290 height 34
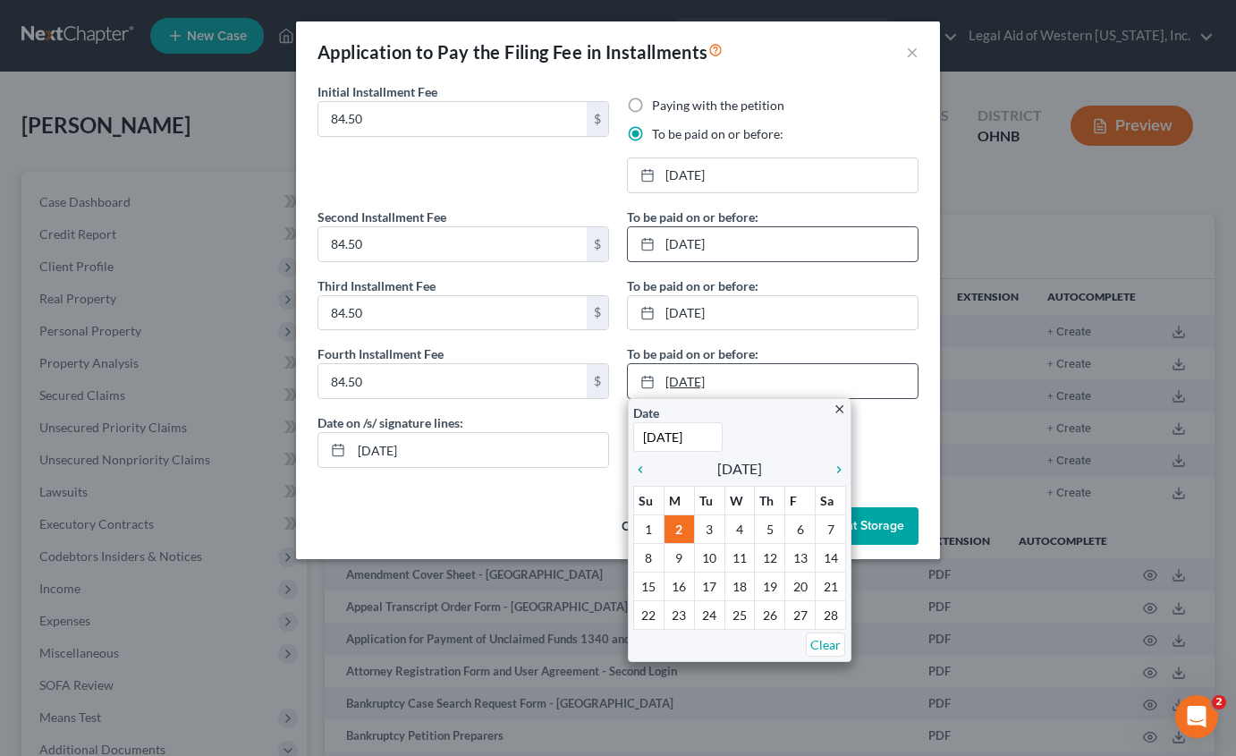
click at [707, 377] on link "[DATE]" at bounding box center [773, 381] width 290 height 34
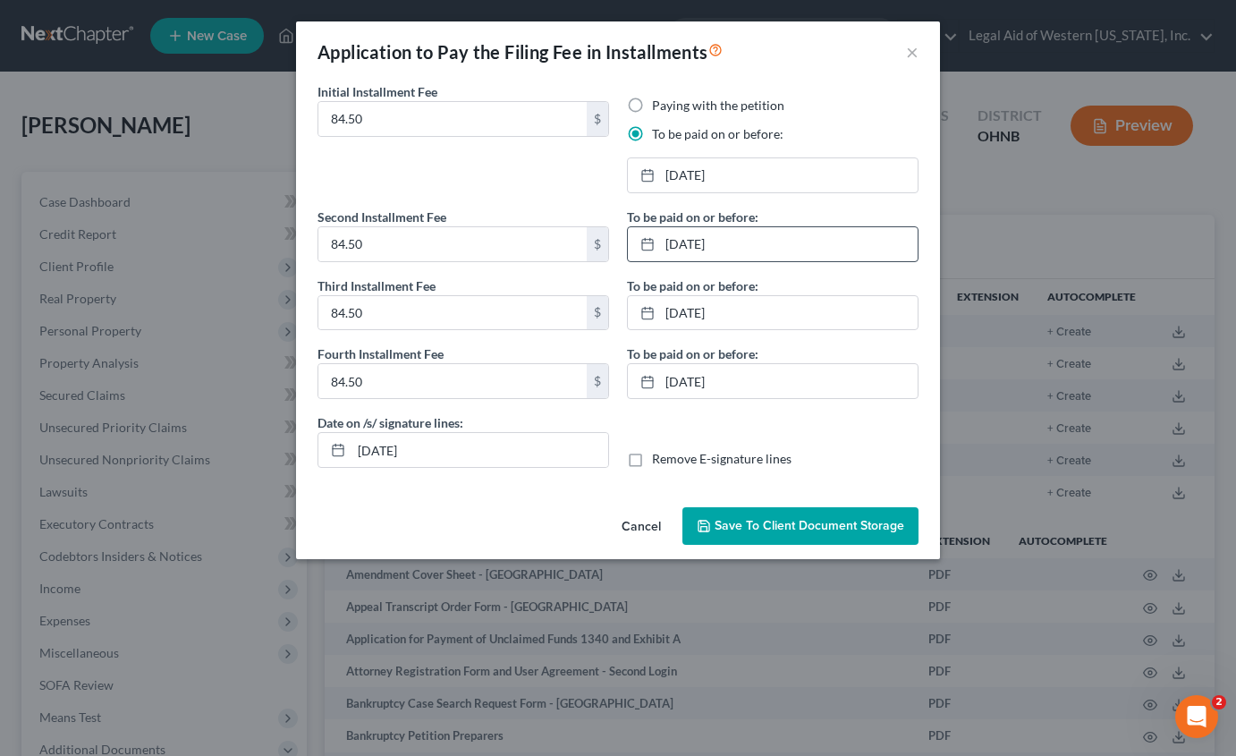
click at [792, 527] on span "Save to Client Document Storage" at bounding box center [810, 525] width 190 height 15
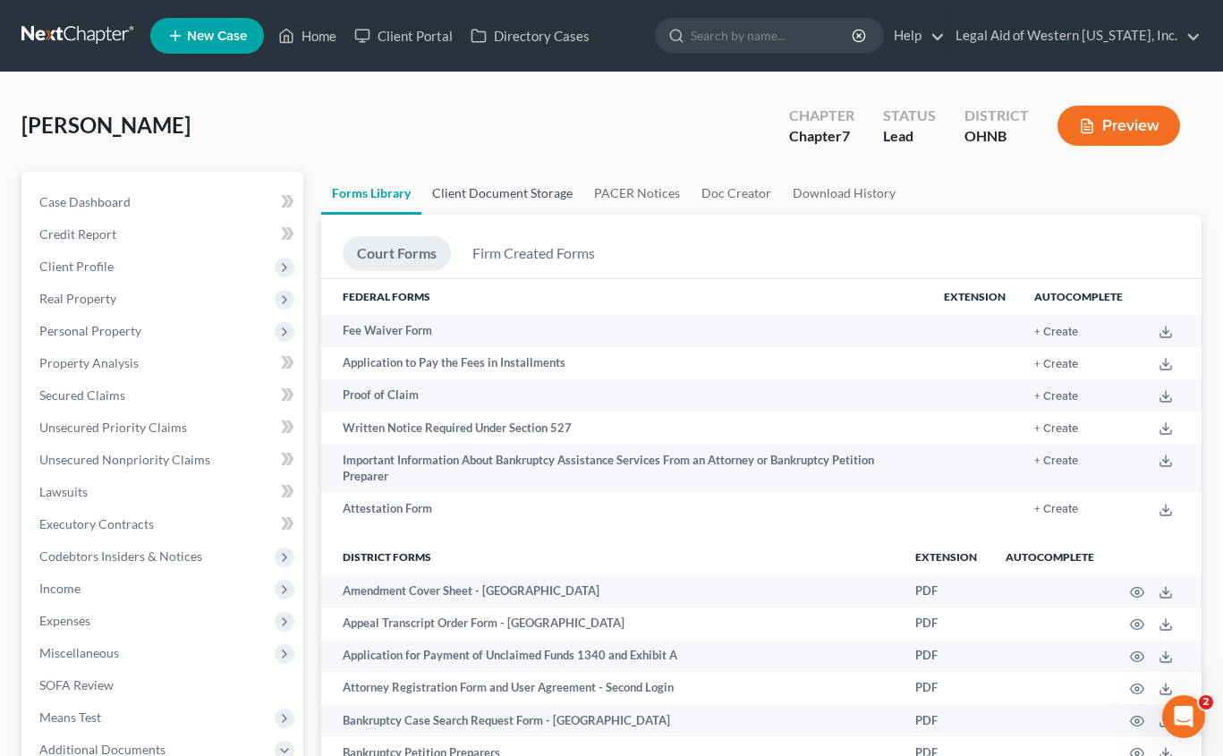
click at [460, 188] on link "Client Document Storage" at bounding box center [502, 193] width 162 height 43
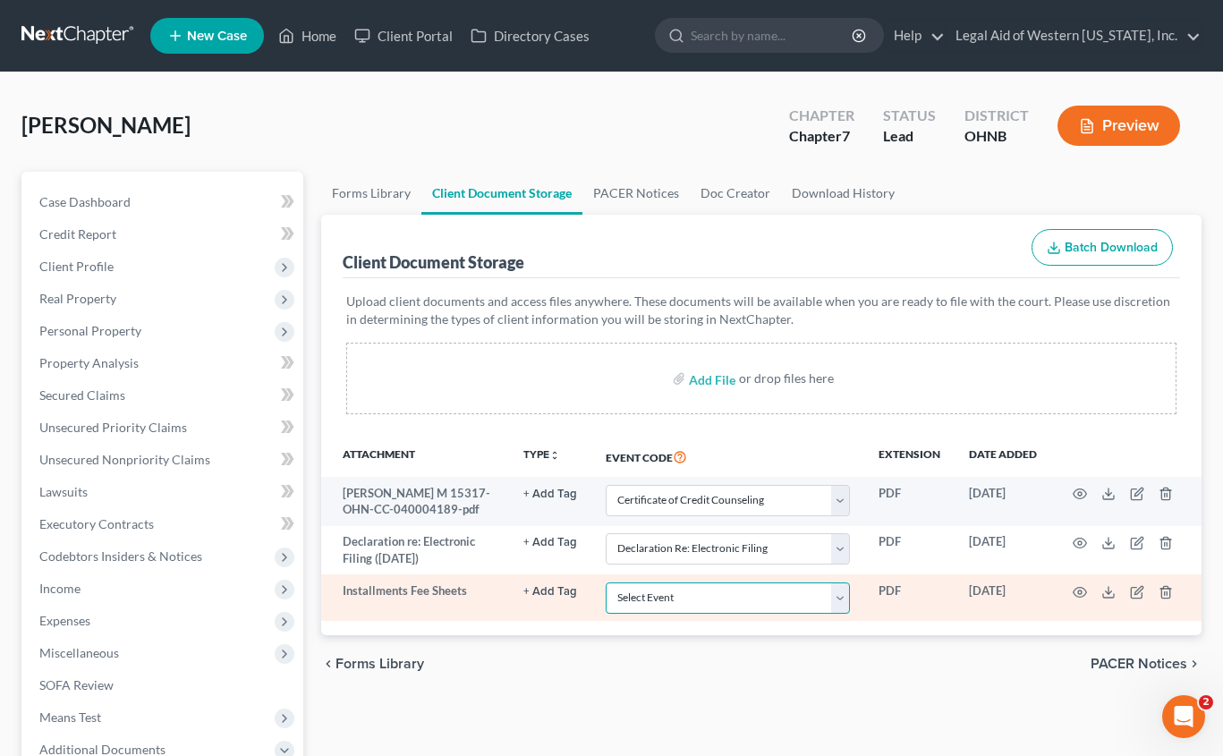
click at [655, 603] on select "Select Event 20 Largest Unsecured Creditors Amended List of Creditors (Fee) Ame…" at bounding box center [727, 597] width 244 height 31
click at [605, 582] on select "Select Event 20 Largest Unsecured Creditors Amended List of Creditors (Fee) Ame…" at bounding box center [727, 597] width 244 height 31
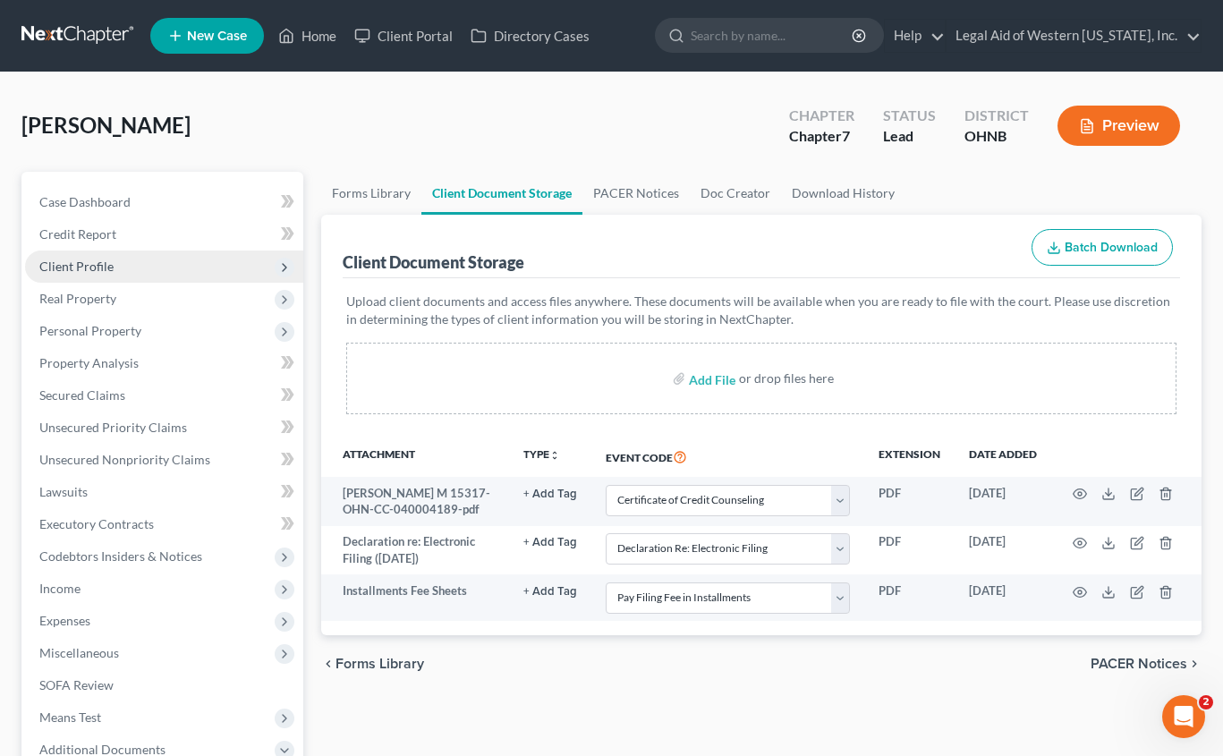
click at [128, 259] on span "Client Profile" at bounding box center [164, 266] width 278 height 32
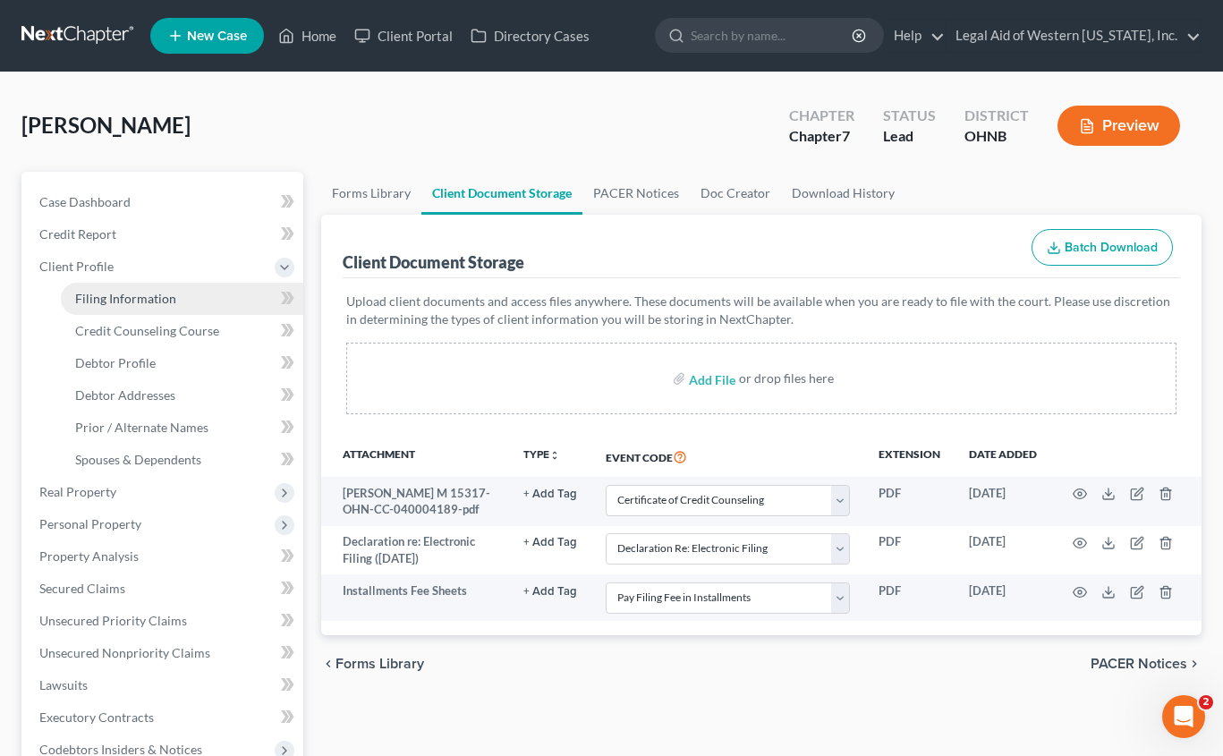
click at [143, 301] on span "Filing Information" at bounding box center [125, 298] width 101 height 15
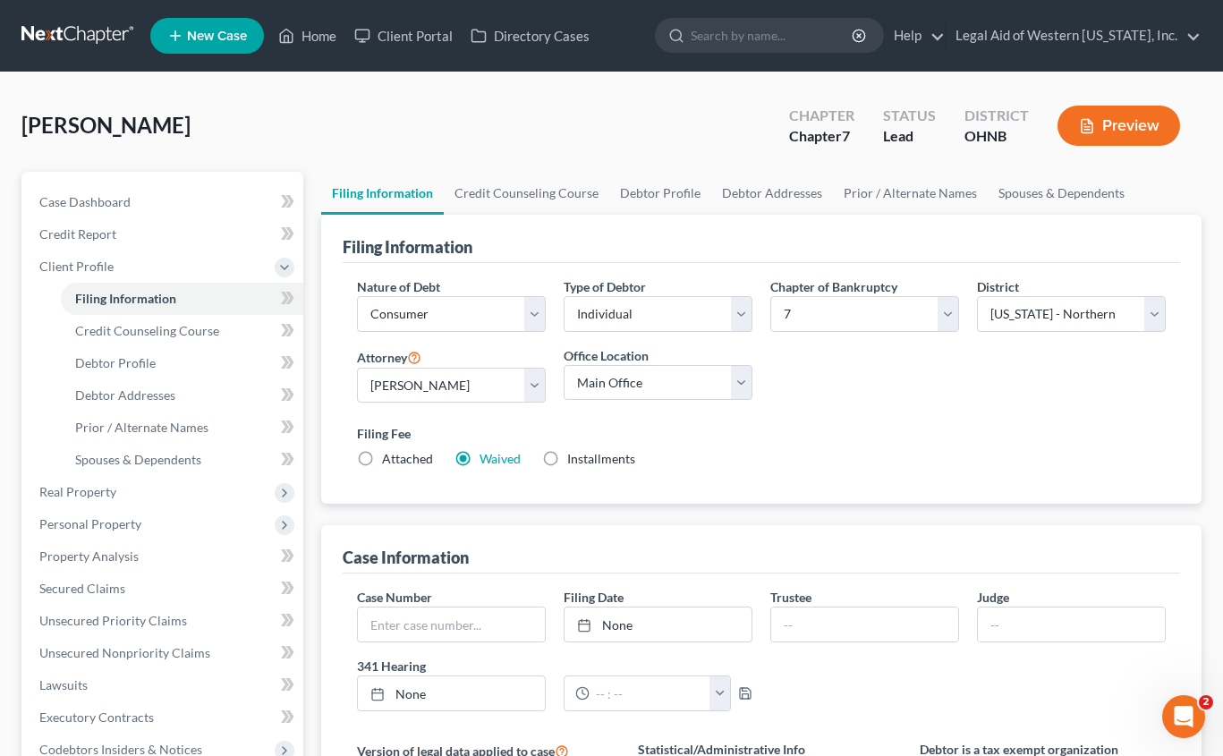
click at [567, 460] on label "Installments Installments" at bounding box center [601, 459] width 68 height 18
click at [574, 460] on input "Installments Installments" at bounding box center [580, 456] width 12 height 12
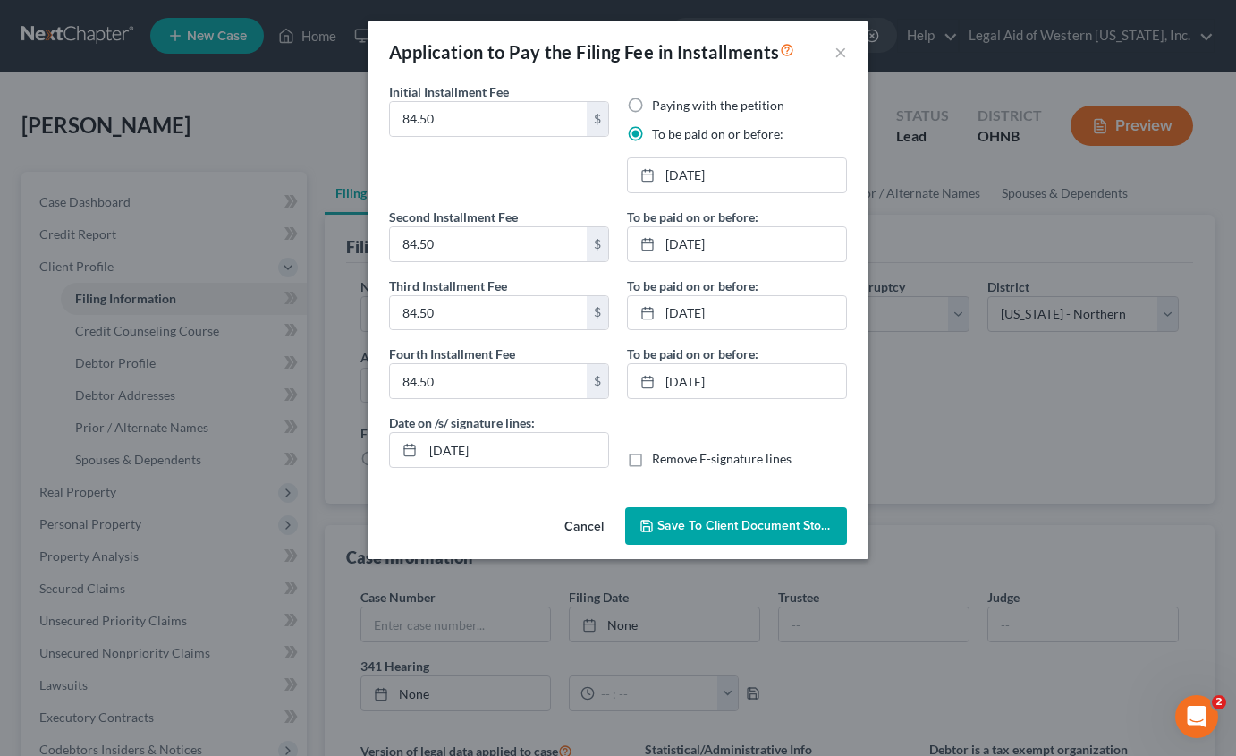
click at [723, 521] on span "Save to Client Document Storage" at bounding box center [752, 525] width 190 height 15
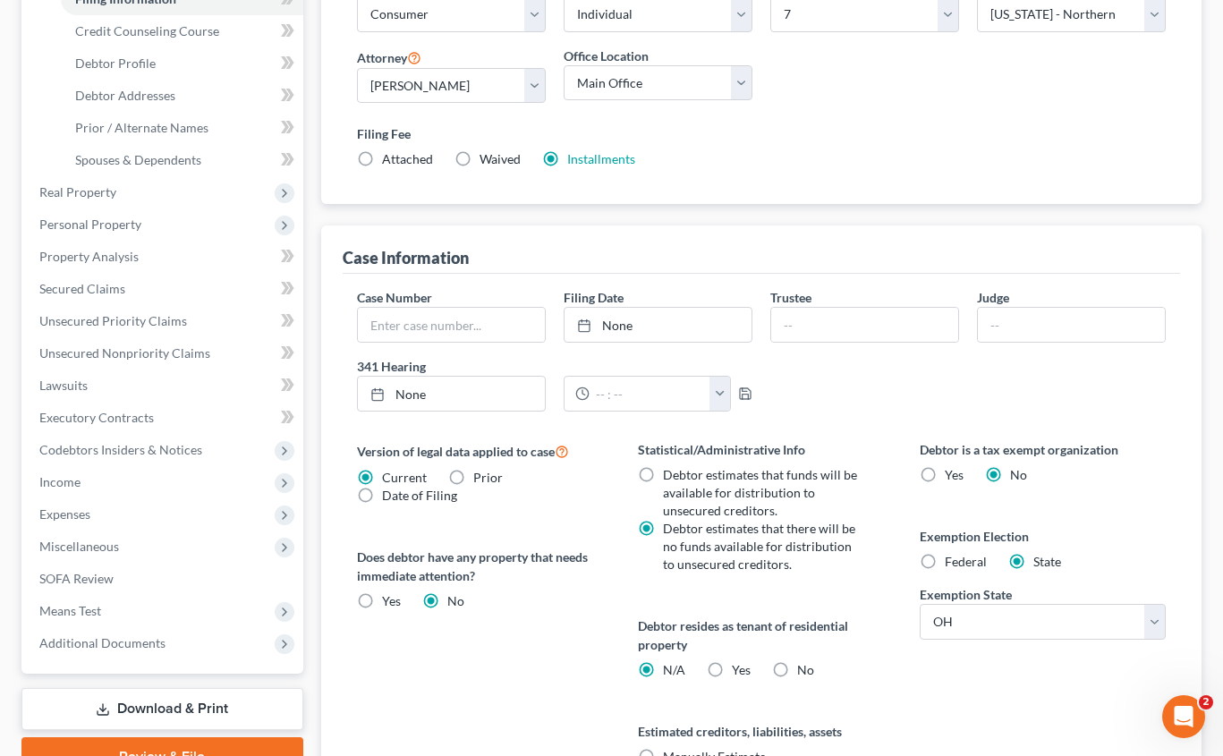
scroll to position [227, 0]
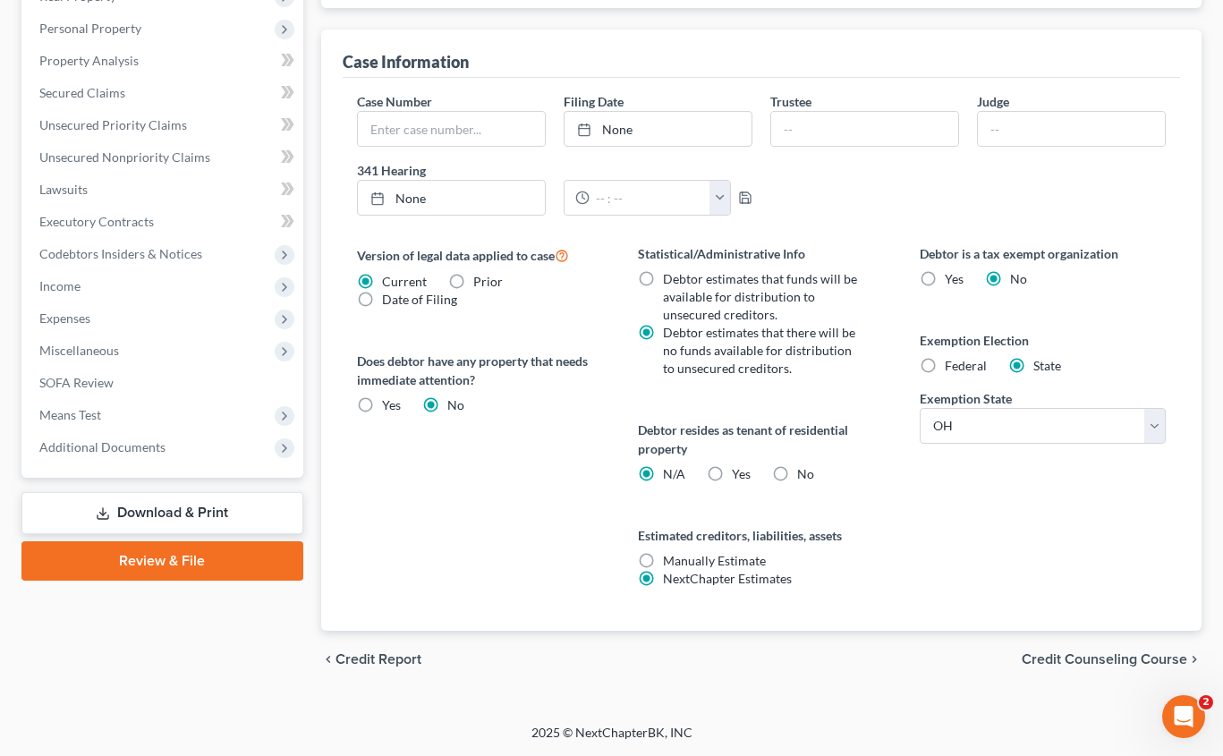
click at [1056, 658] on span "Credit Counseling Course" at bounding box center [1103, 659] width 165 height 14
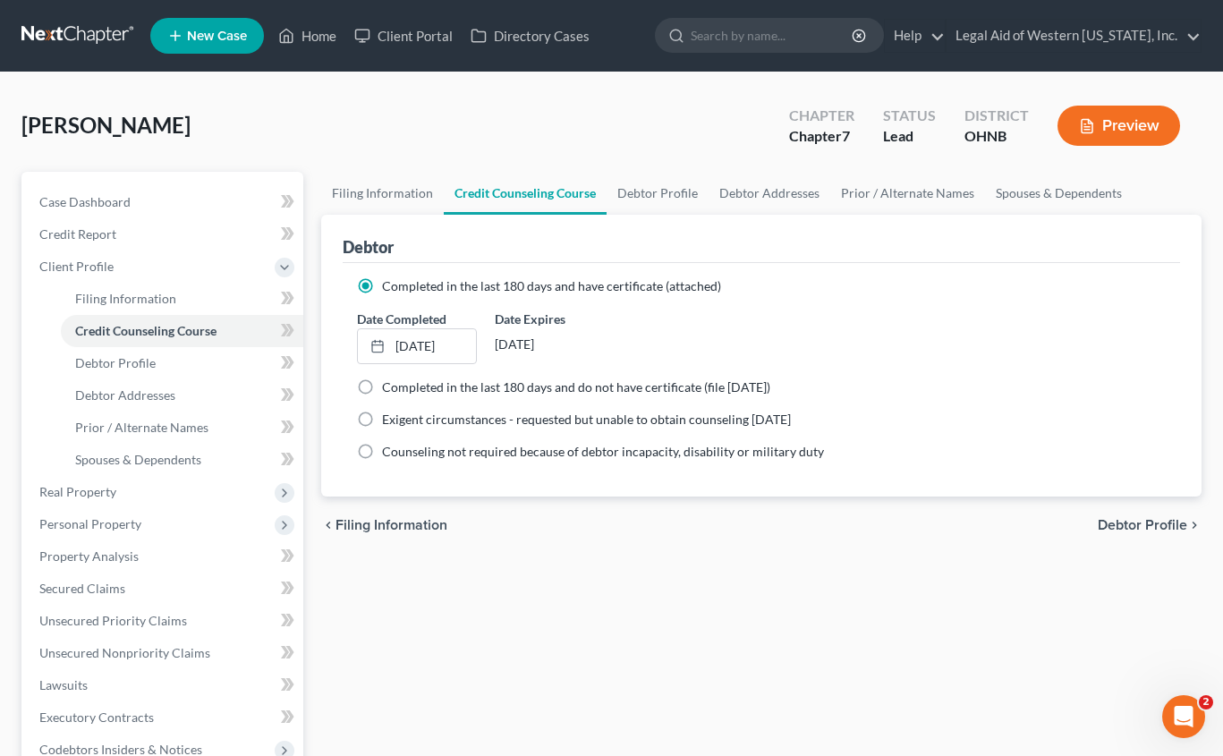
click at [1137, 524] on span "Debtor Profile" at bounding box center [1141, 525] width 89 height 14
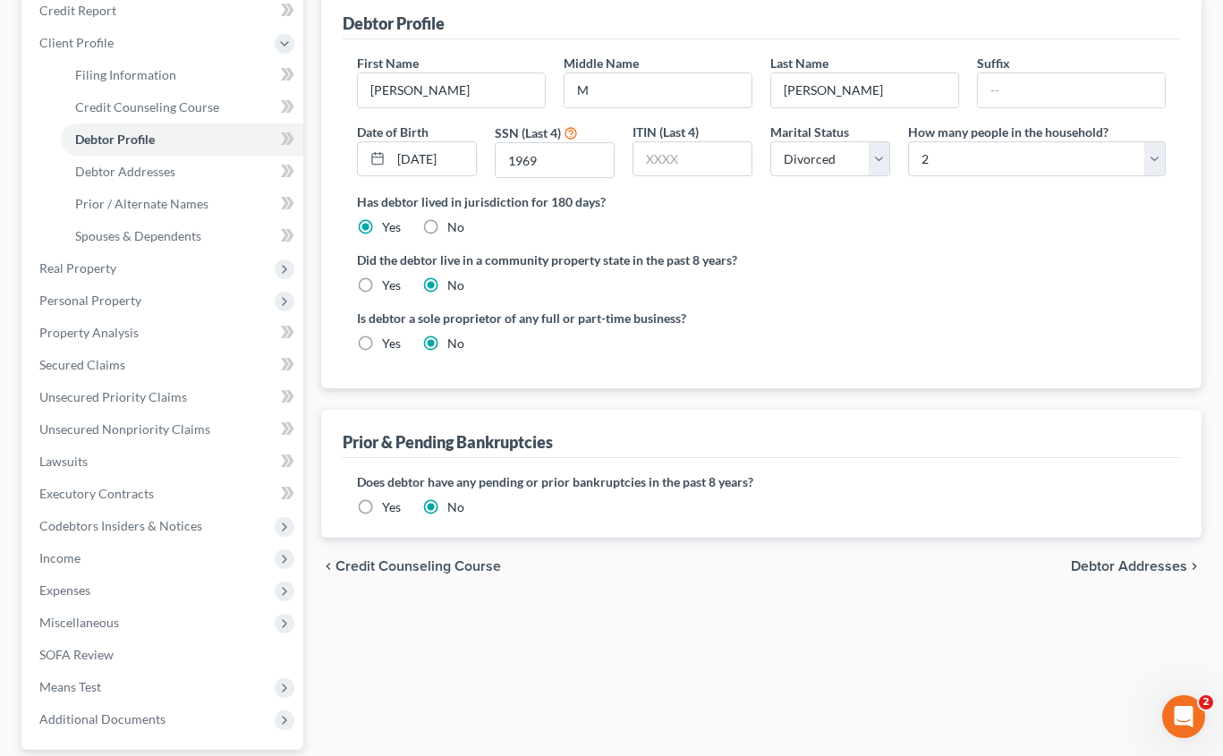
scroll to position [268, 0]
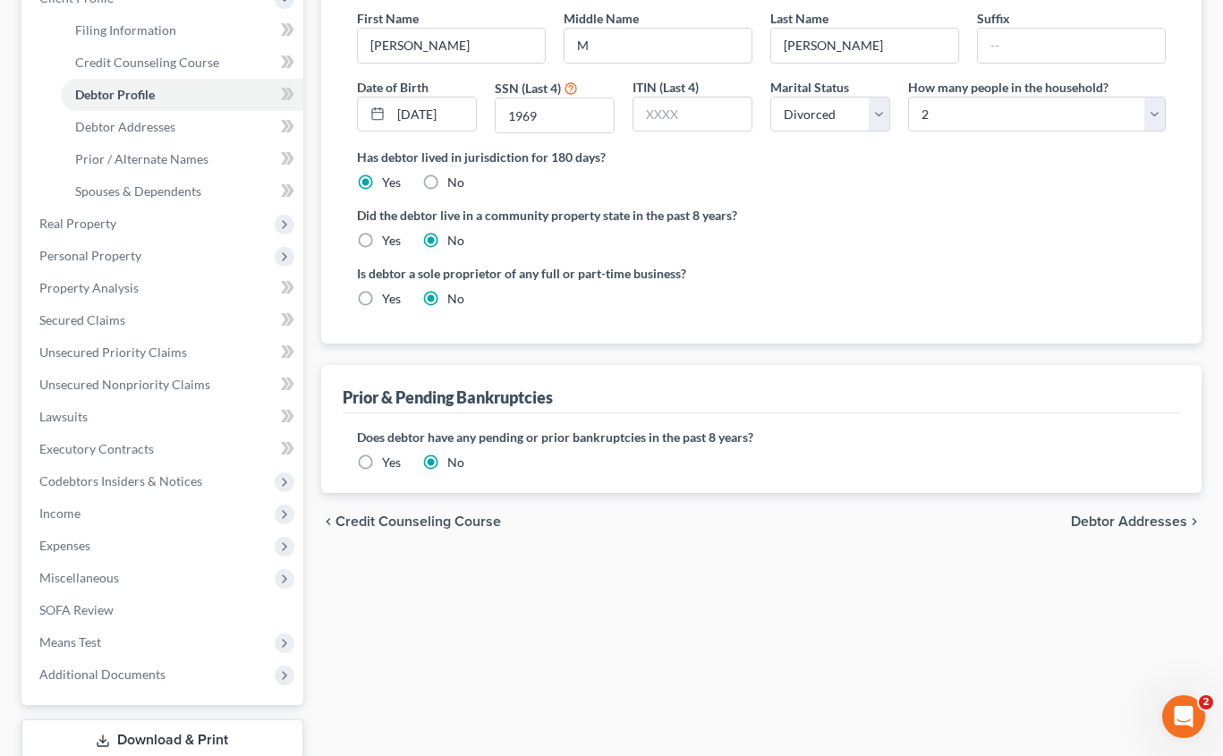
click at [1132, 518] on span "Debtor Addresses" at bounding box center [1129, 521] width 116 height 14
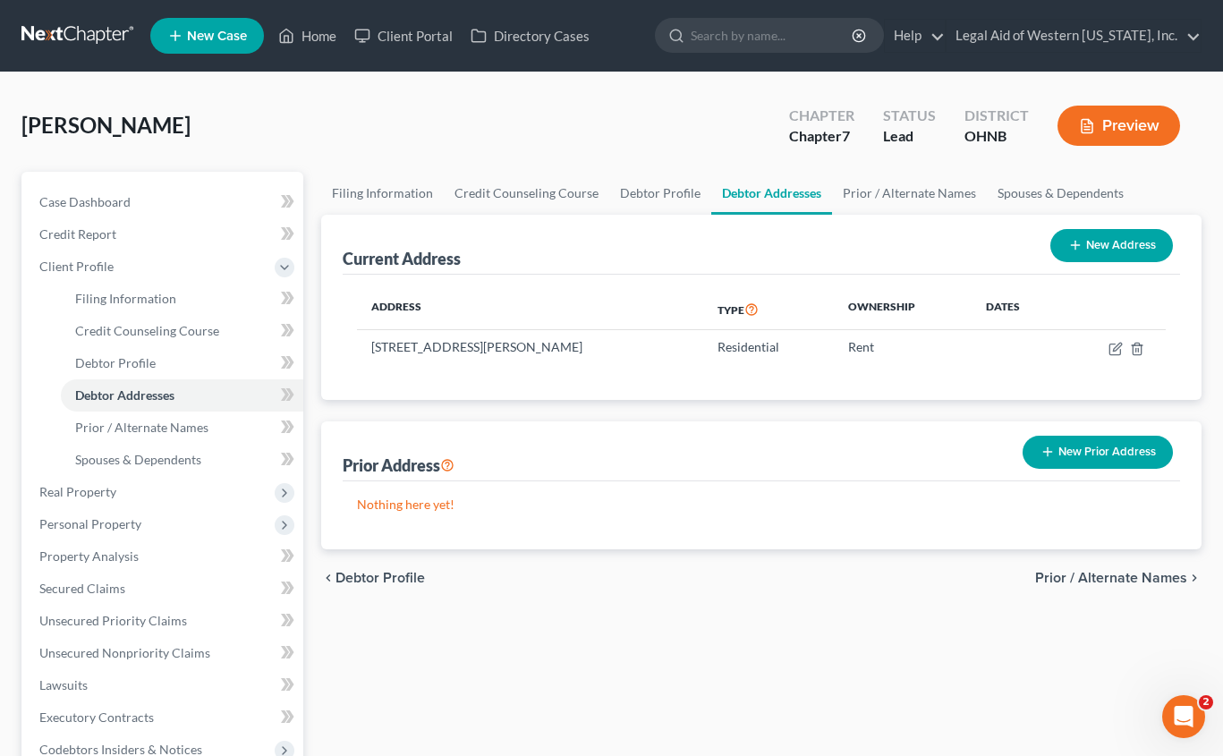
click at [1127, 579] on span "Prior / Alternate Names" at bounding box center [1111, 578] width 152 height 14
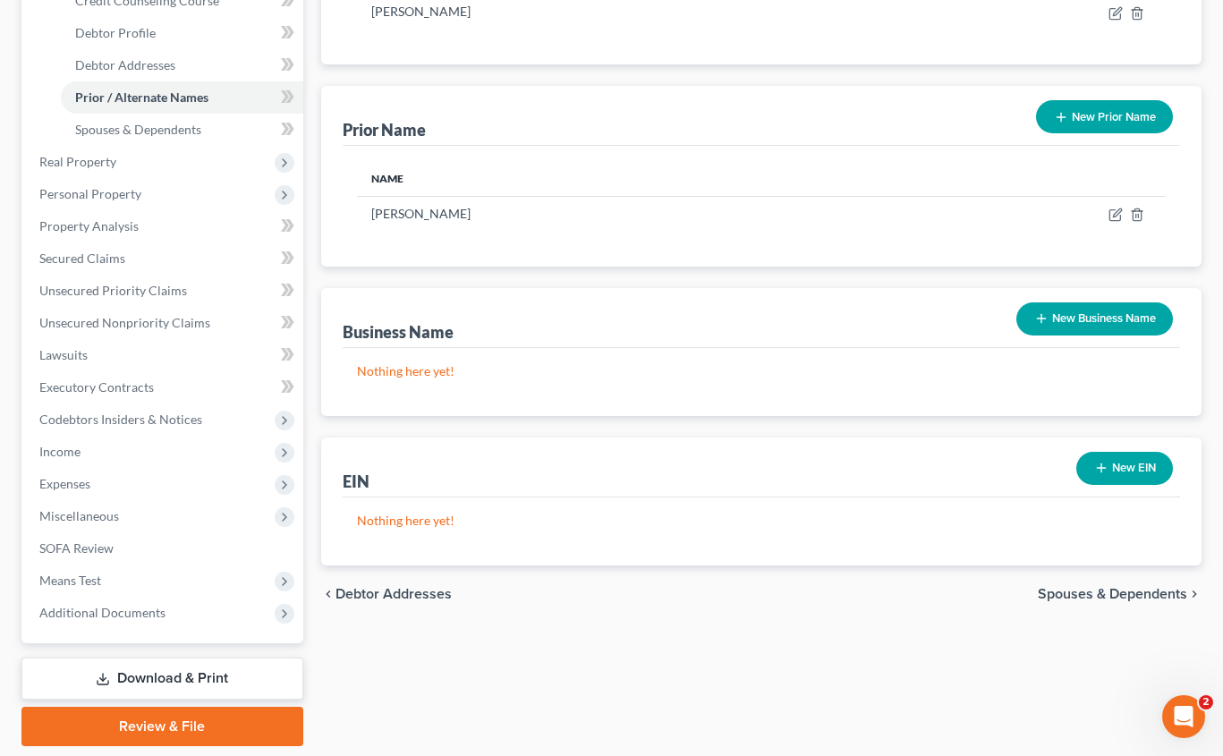
scroll to position [358, 0]
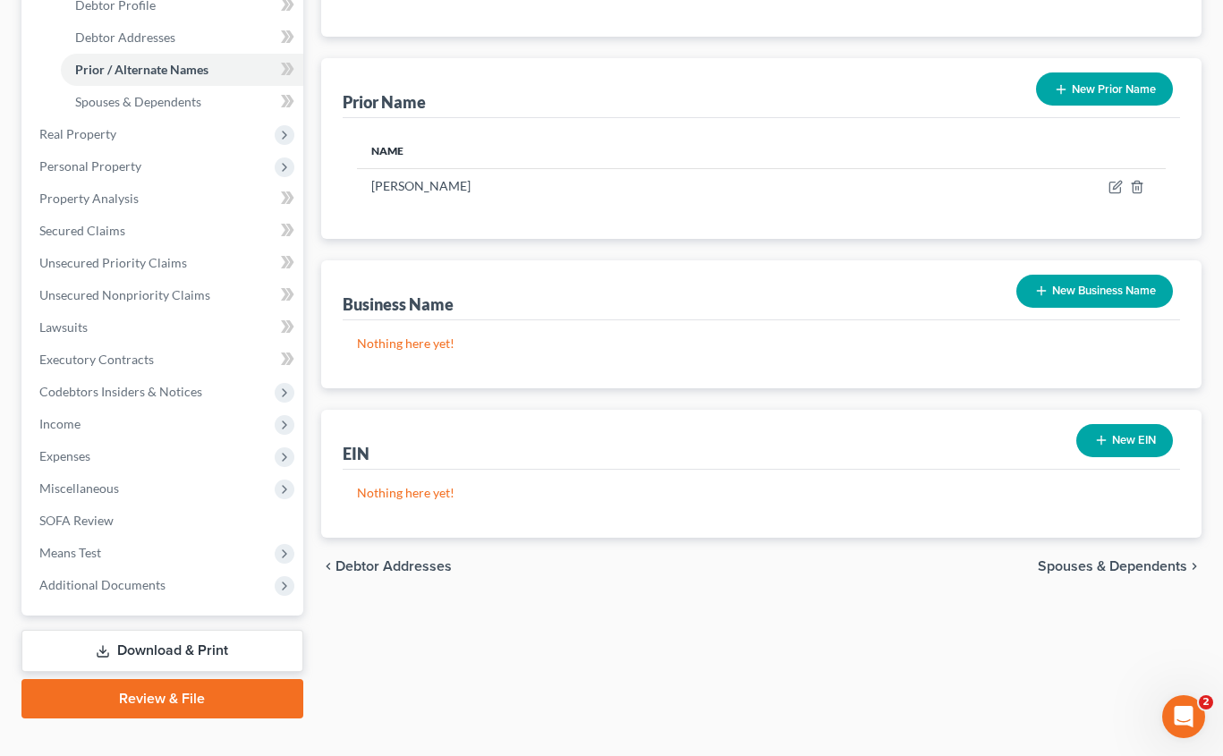
click at [1063, 559] on span "Spouses & Dependents" at bounding box center [1111, 566] width 149 height 14
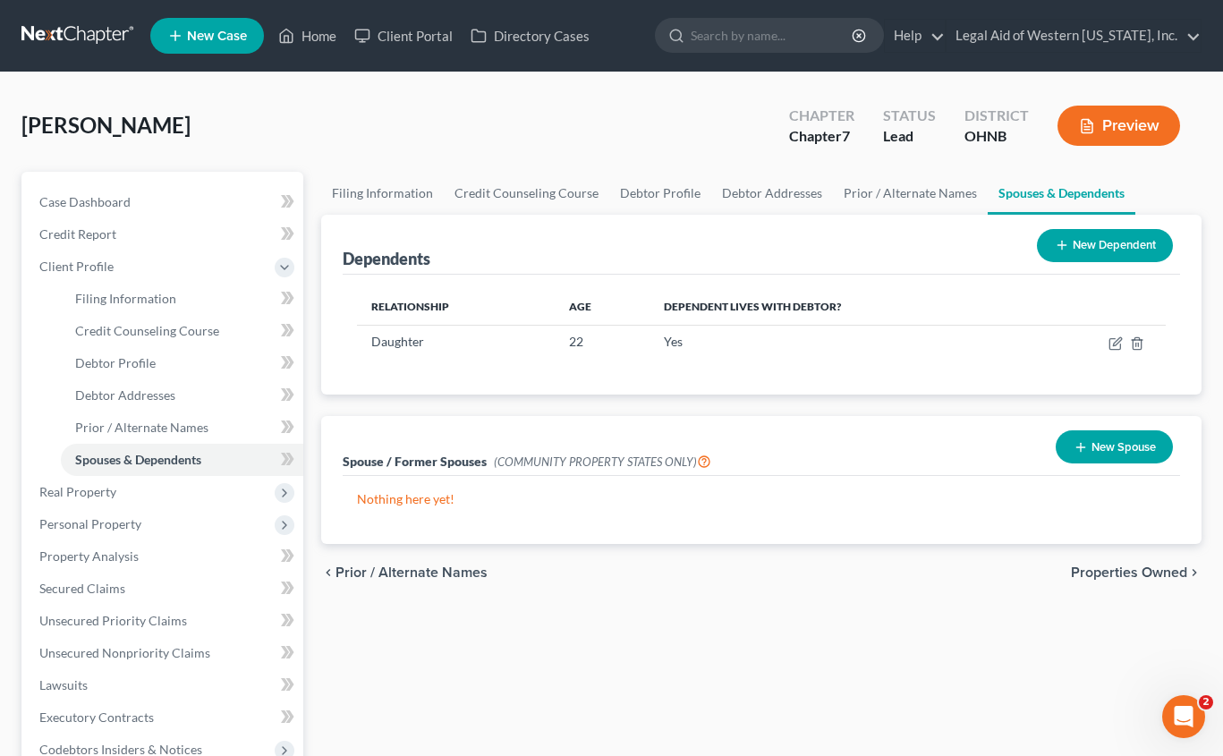
click at [1153, 572] on span "Properties Owned" at bounding box center [1129, 572] width 116 height 14
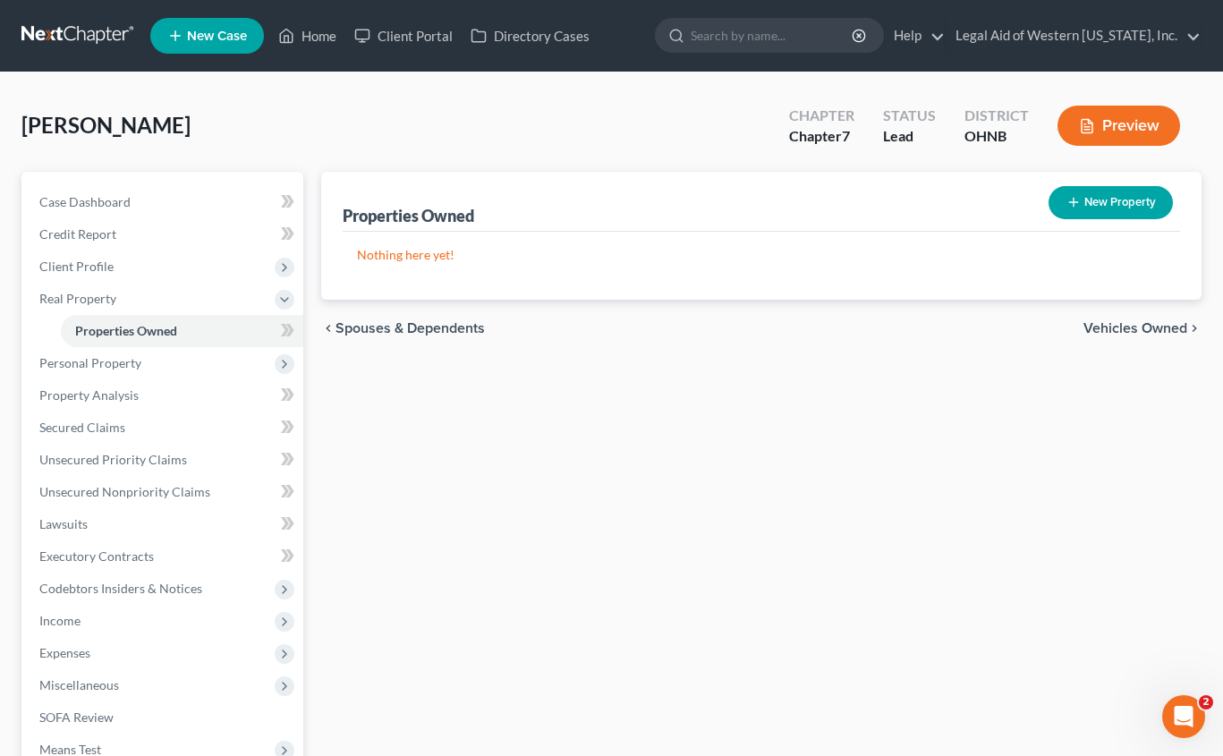
click at [1120, 326] on span "Vehicles Owned" at bounding box center [1135, 328] width 104 height 14
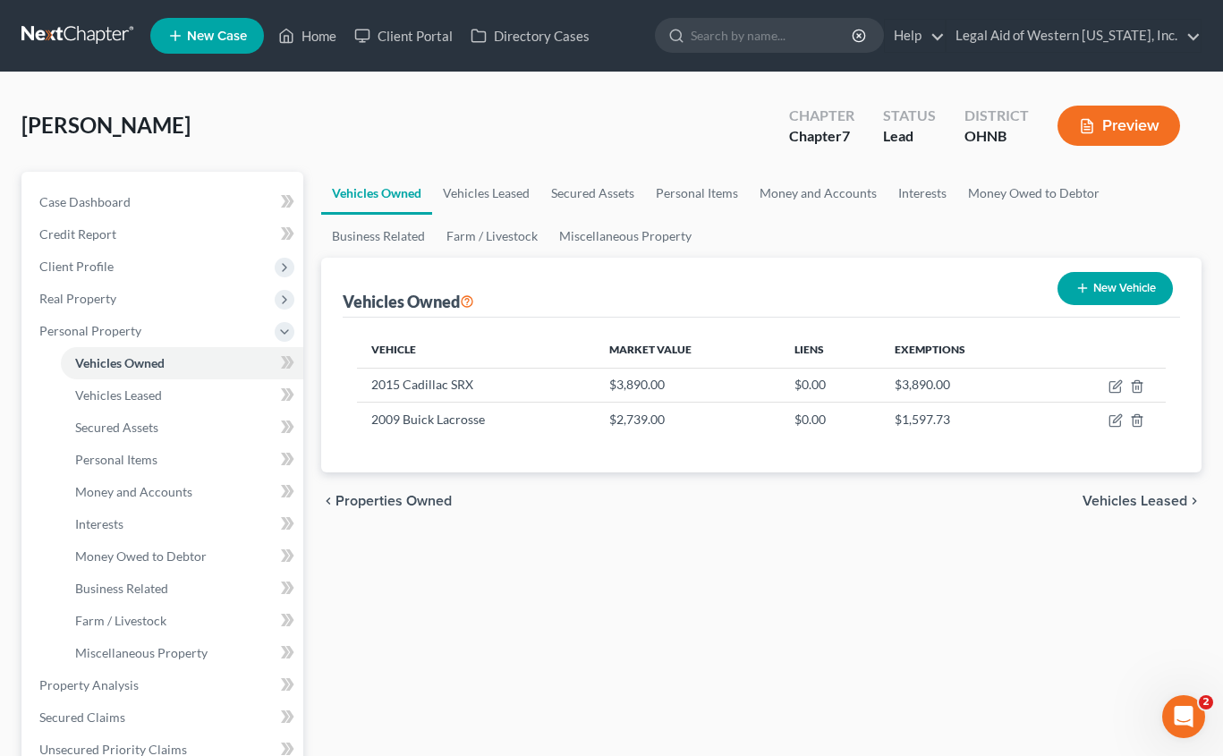
click at [1146, 496] on span "Vehicles Leased" at bounding box center [1134, 501] width 105 height 14
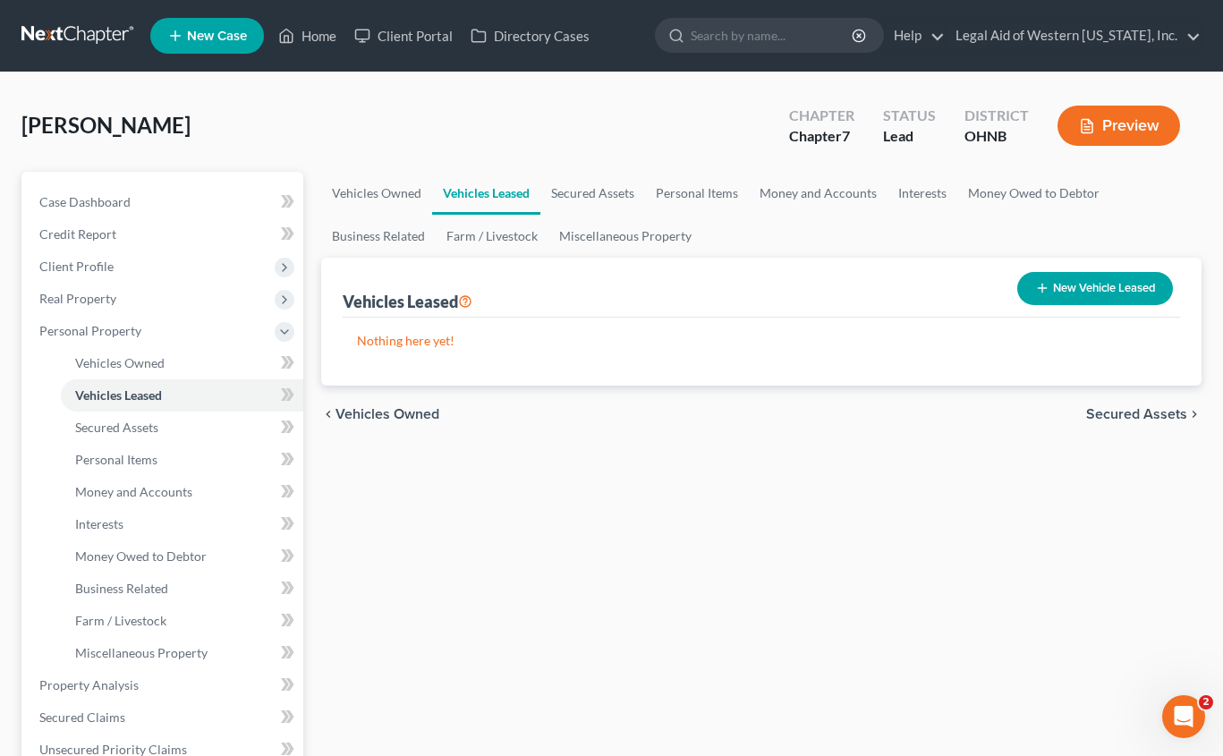
click at [1132, 414] on span "Secured Assets" at bounding box center [1136, 414] width 101 height 14
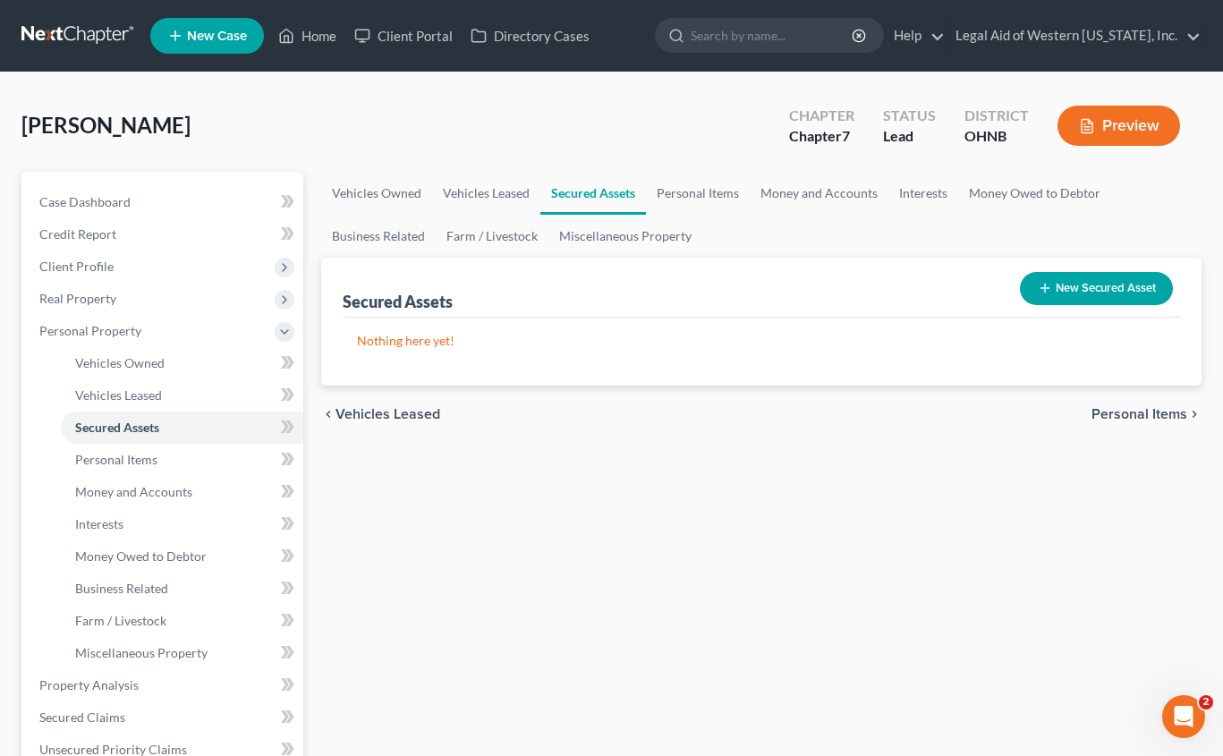
click at [1132, 414] on span "Personal Items" at bounding box center [1139, 414] width 96 height 14
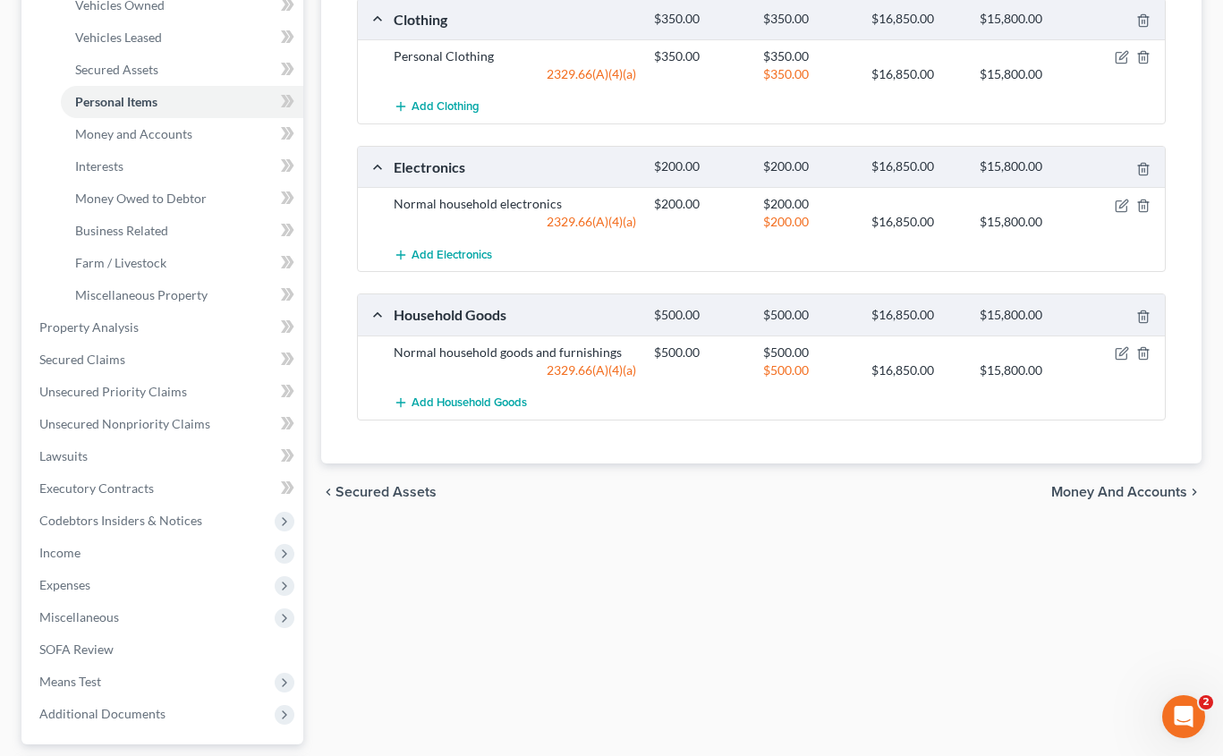
click at [1136, 486] on span "Money and Accounts" at bounding box center [1119, 492] width 136 height 14
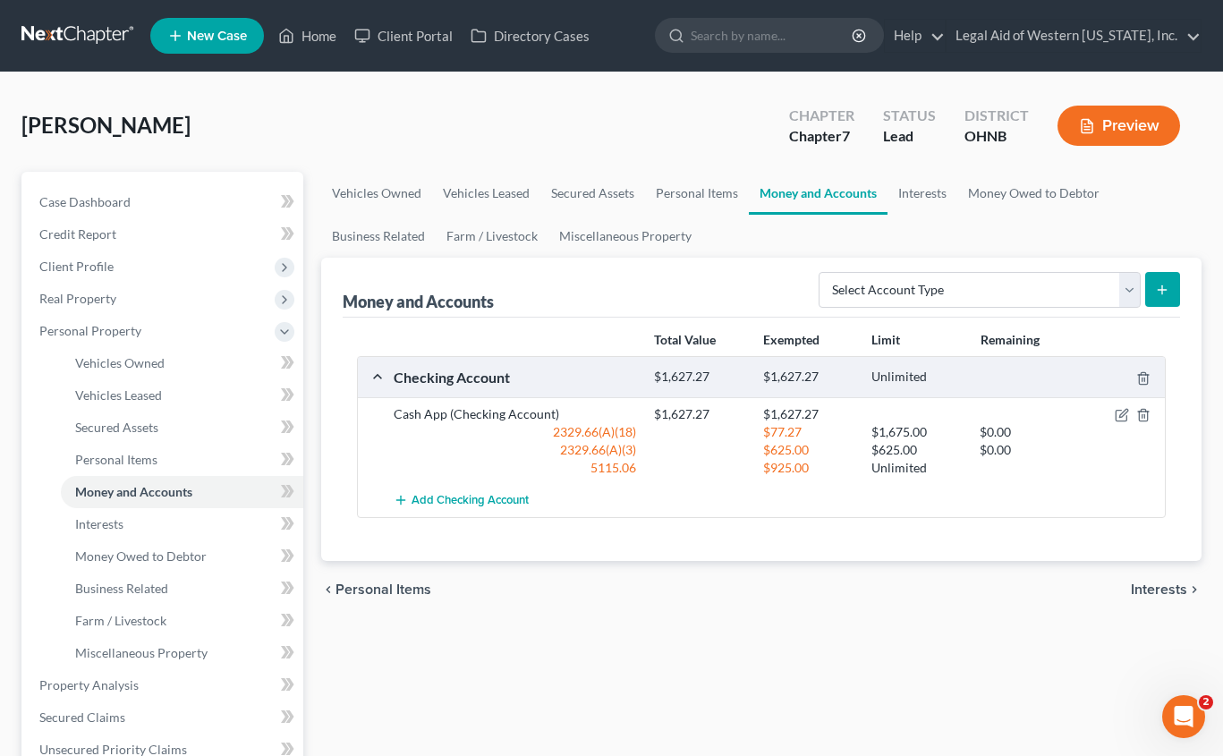
click at [1168, 589] on span "Interests" at bounding box center [1158, 589] width 56 height 14
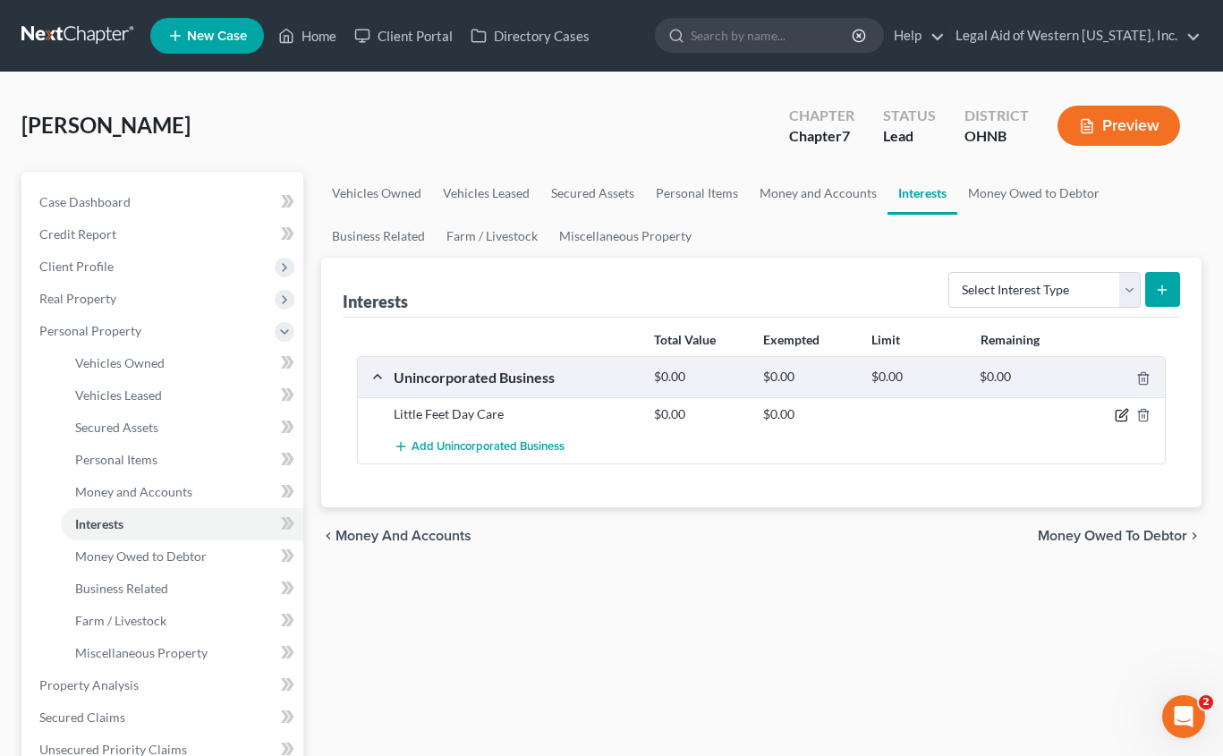
click at [1121, 410] on icon "button" at bounding box center [1121, 415] width 14 height 14
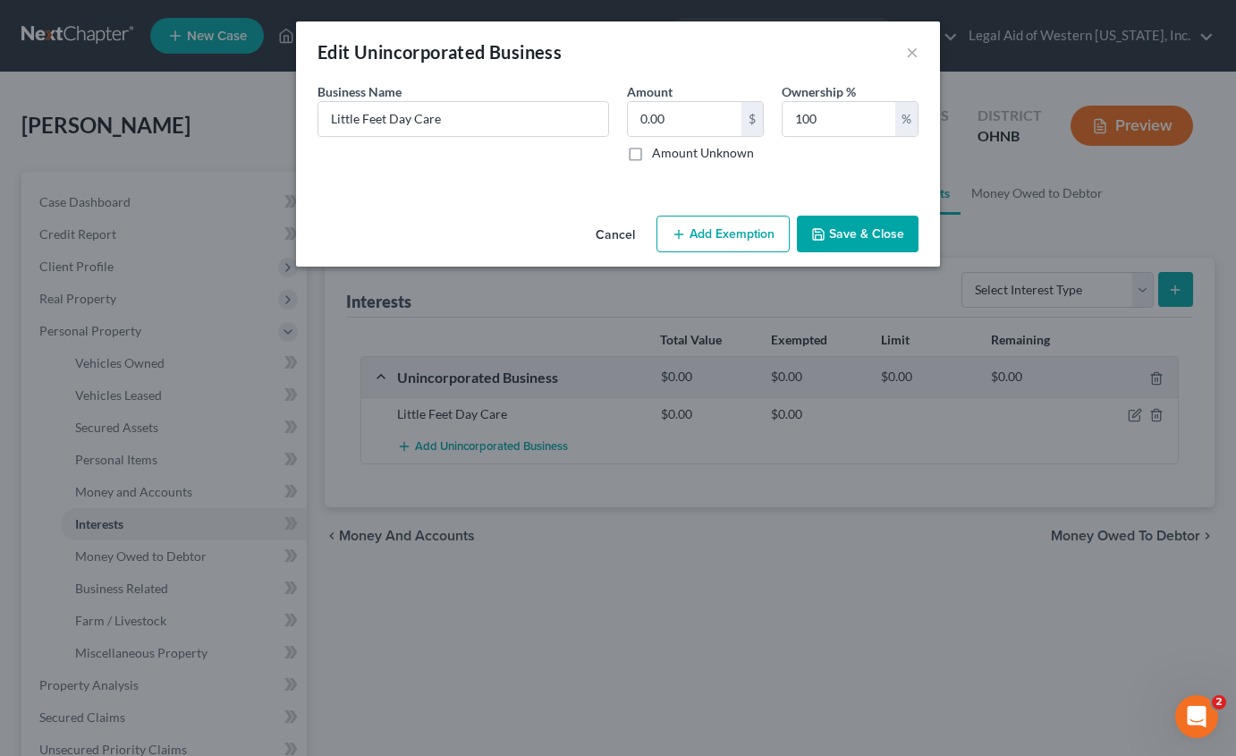
click at [876, 226] on button "Save & Close" at bounding box center [858, 235] width 122 height 38
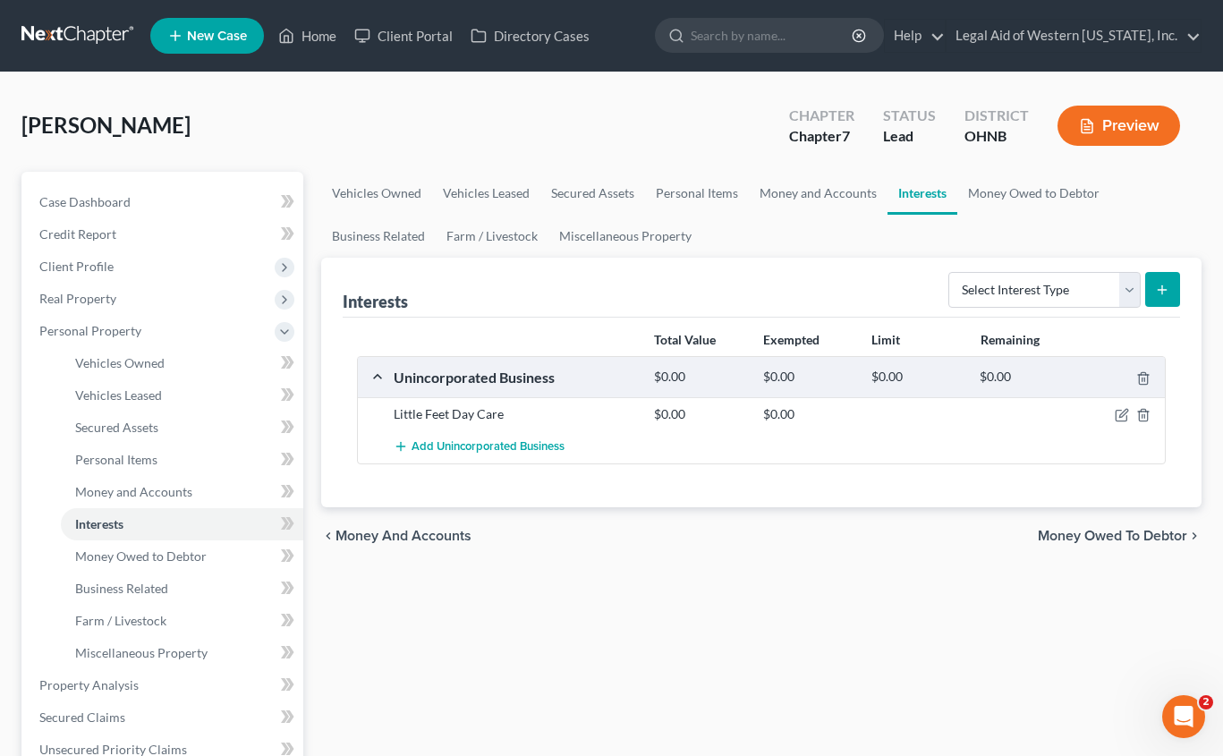
click at [1123, 539] on span "Money Owed to Debtor" at bounding box center [1111, 536] width 149 height 14
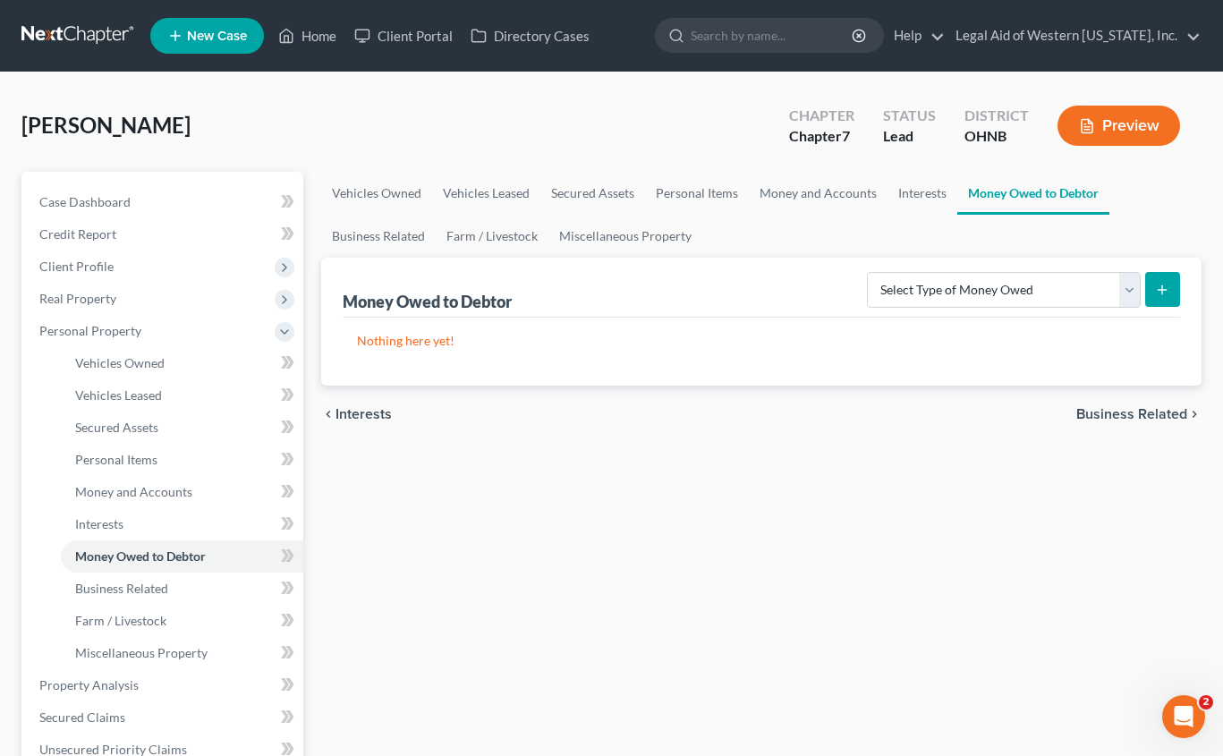
click at [1118, 415] on span "Business Related" at bounding box center [1131, 414] width 111 height 14
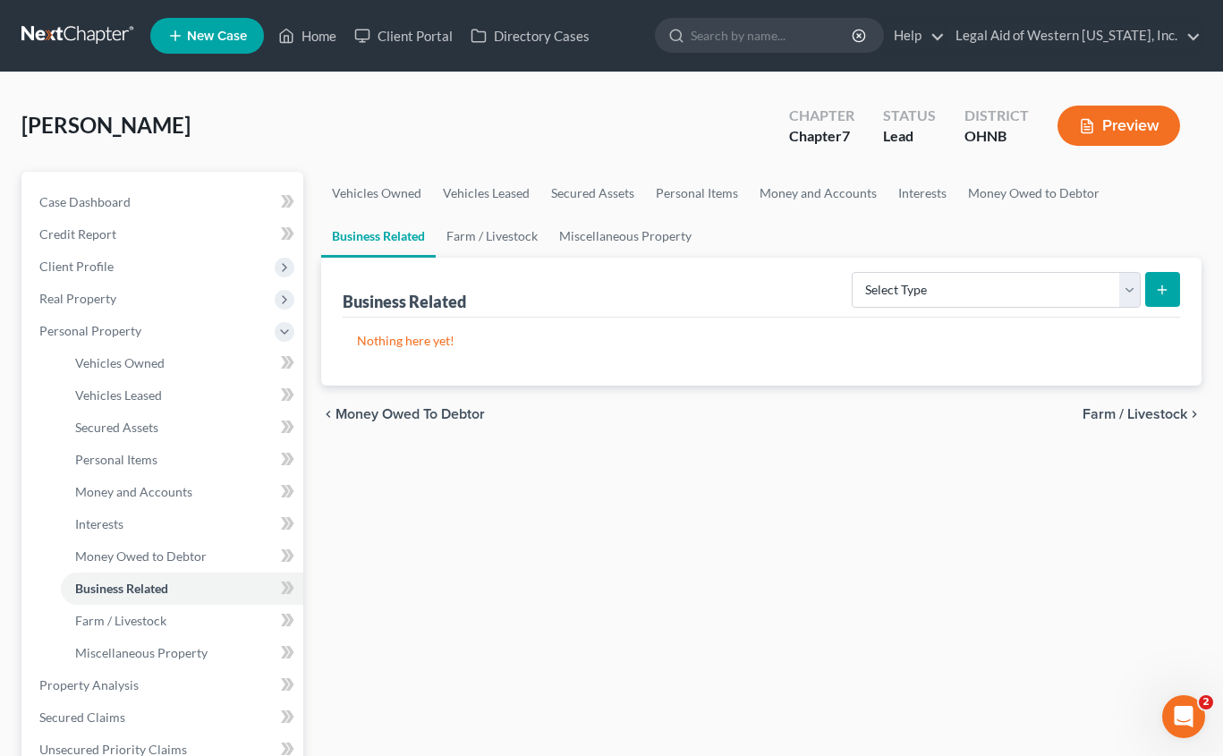
click at [1118, 415] on span "Farm / Livestock" at bounding box center [1134, 414] width 105 height 14
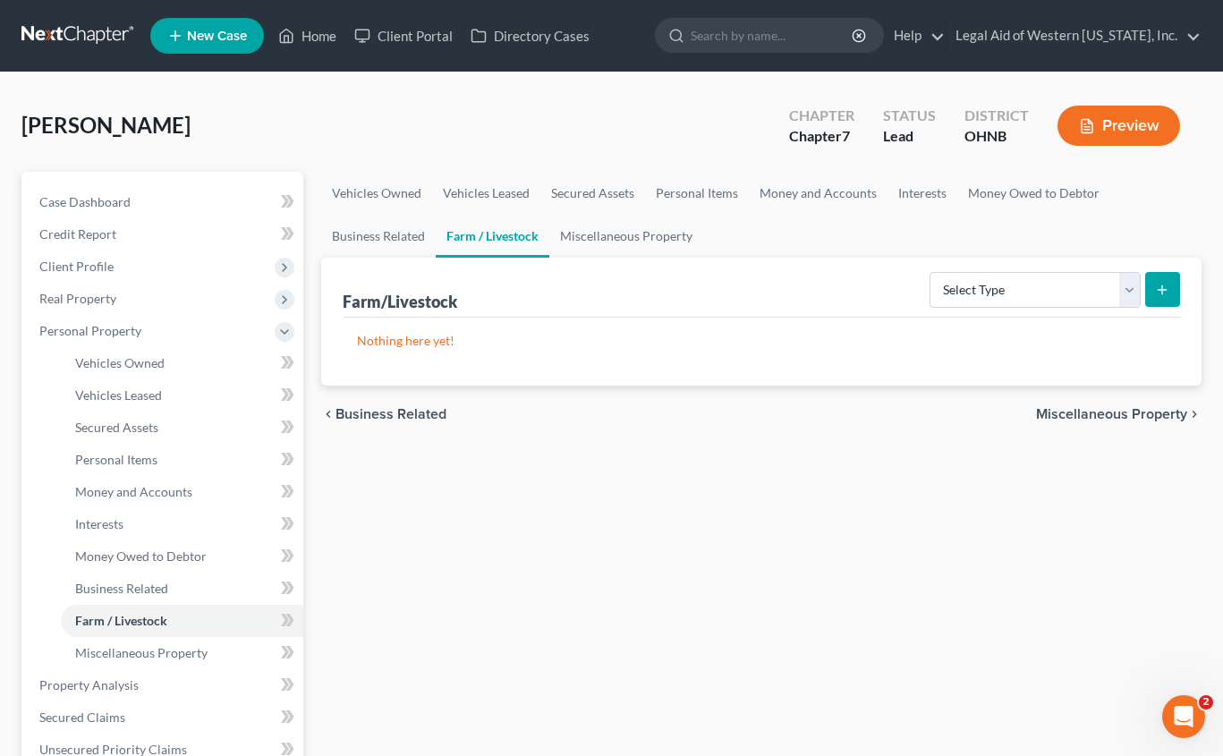
click at [1118, 415] on span "Miscellaneous Property" at bounding box center [1111, 414] width 151 height 14
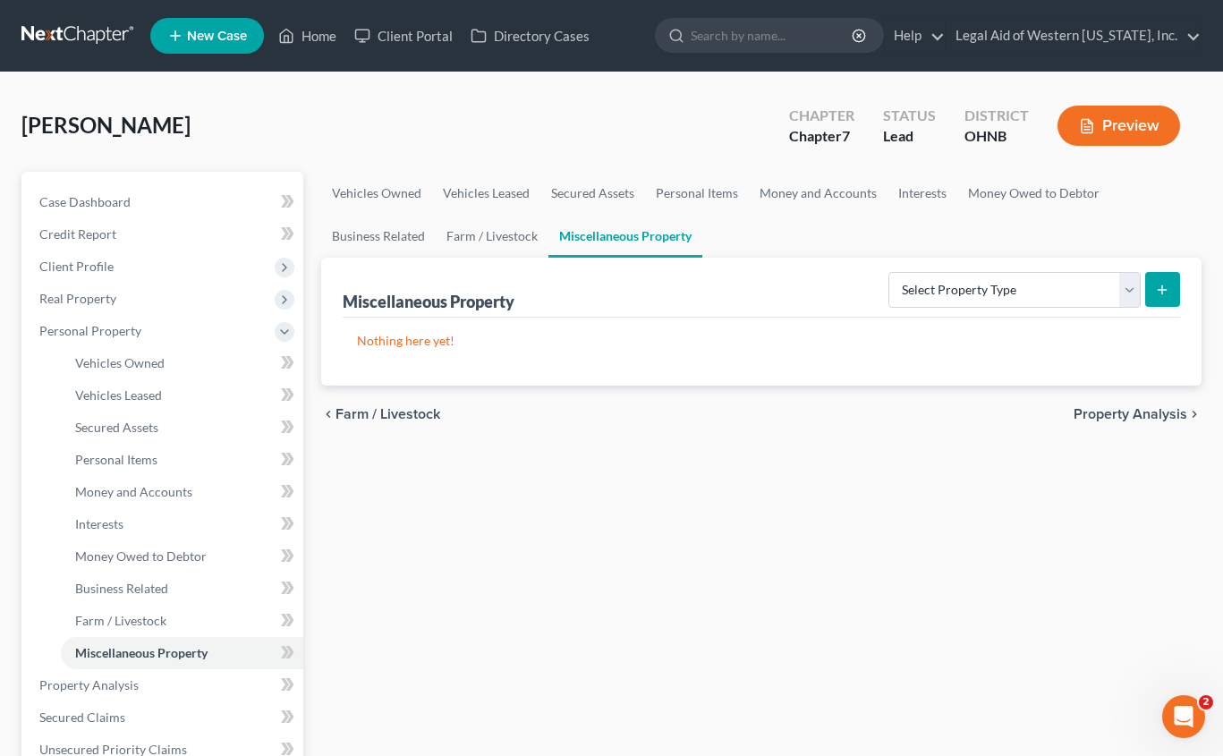
click at [1118, 415] on span "Property Analysis" at bounding box center [1130, 414] width 114 height 14
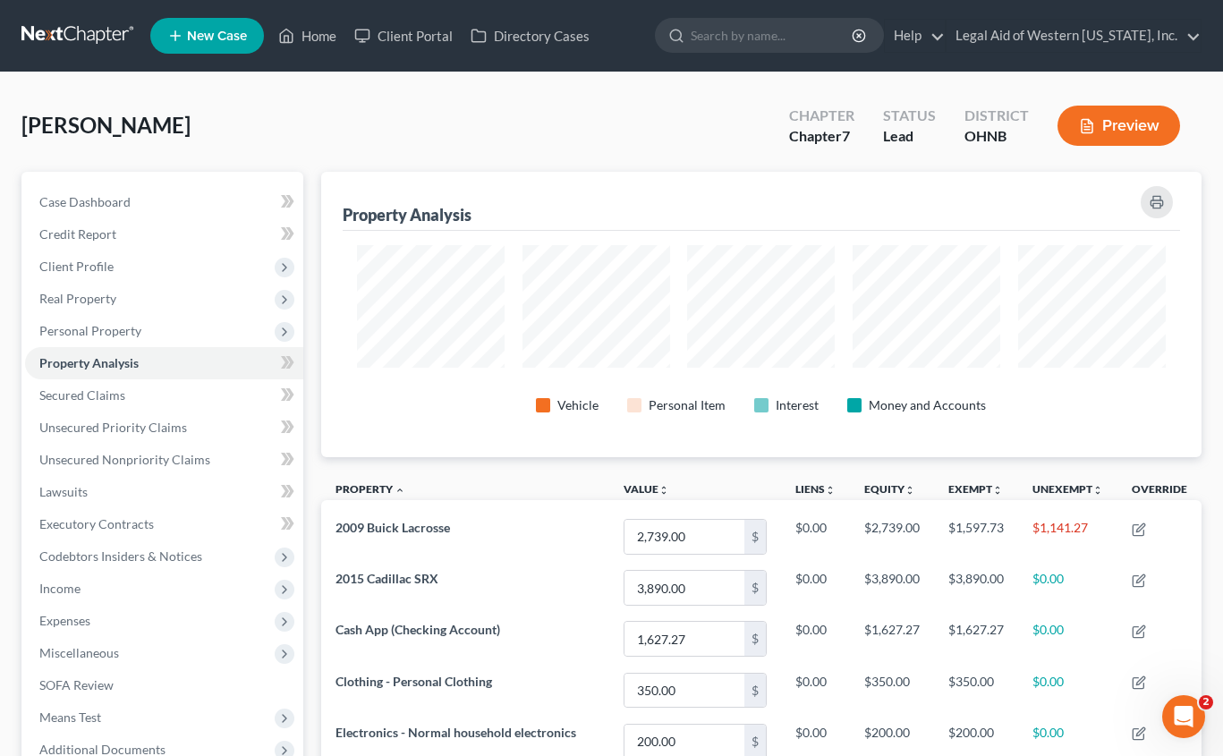
scroll to position [285, 881]
click at [192, 368] on link "Property Analysis" at bounding box center [164, 363] width 278 height 32
click at [183, 328] on span "Personal Property" at bounding box center [164, 331] width 278 height 32
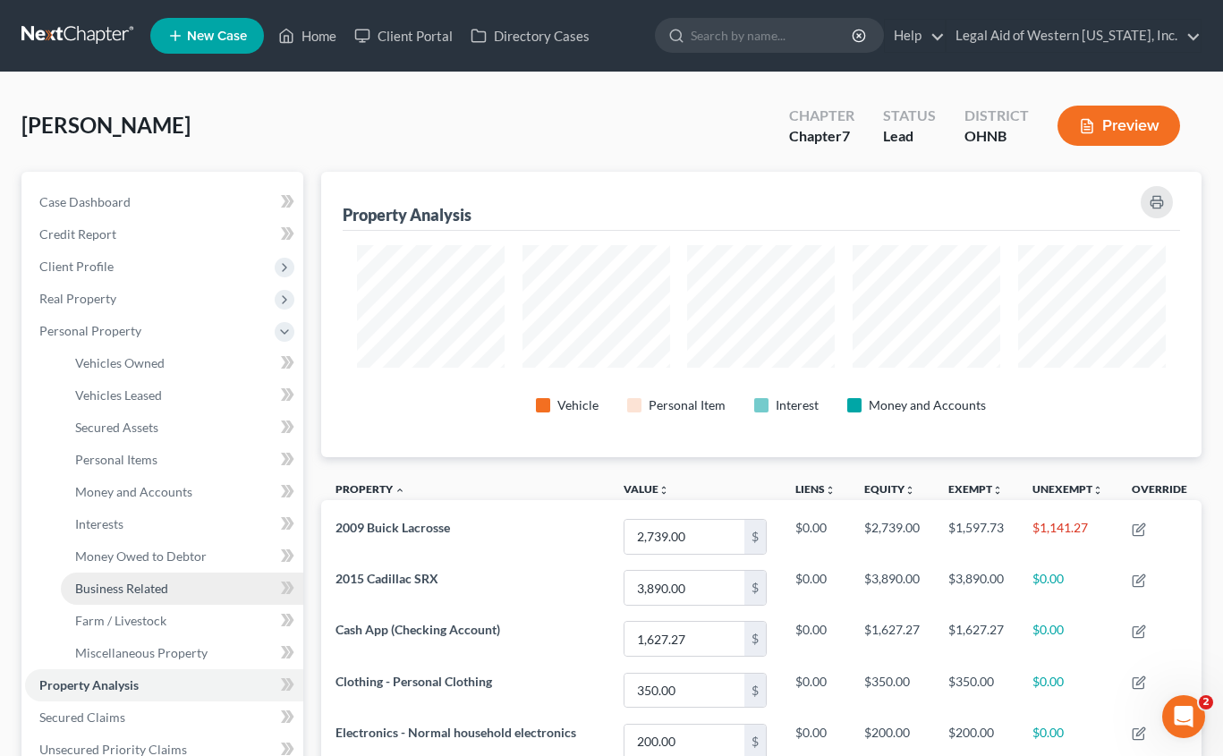
click at [184, 597] on link "Business Related" at bounding box center [182, 588] width 242 height 32
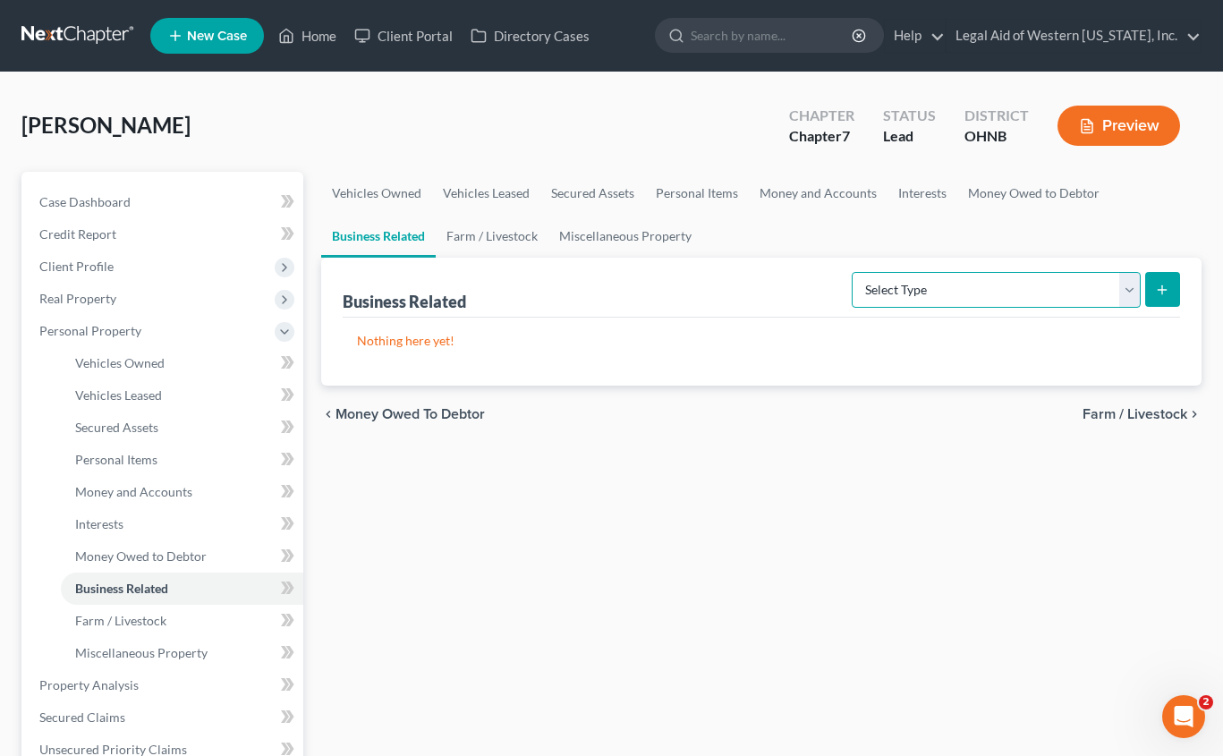
click at [1122, 285] on select "Select Type Customer Lists Franchises Inventory Licenses Machinery Office Equip…" at bounding box center [995, 290] width 289 height 36
click at [931, 197] on link "Interests" at bounding box center [922, 193] width 70 height 43
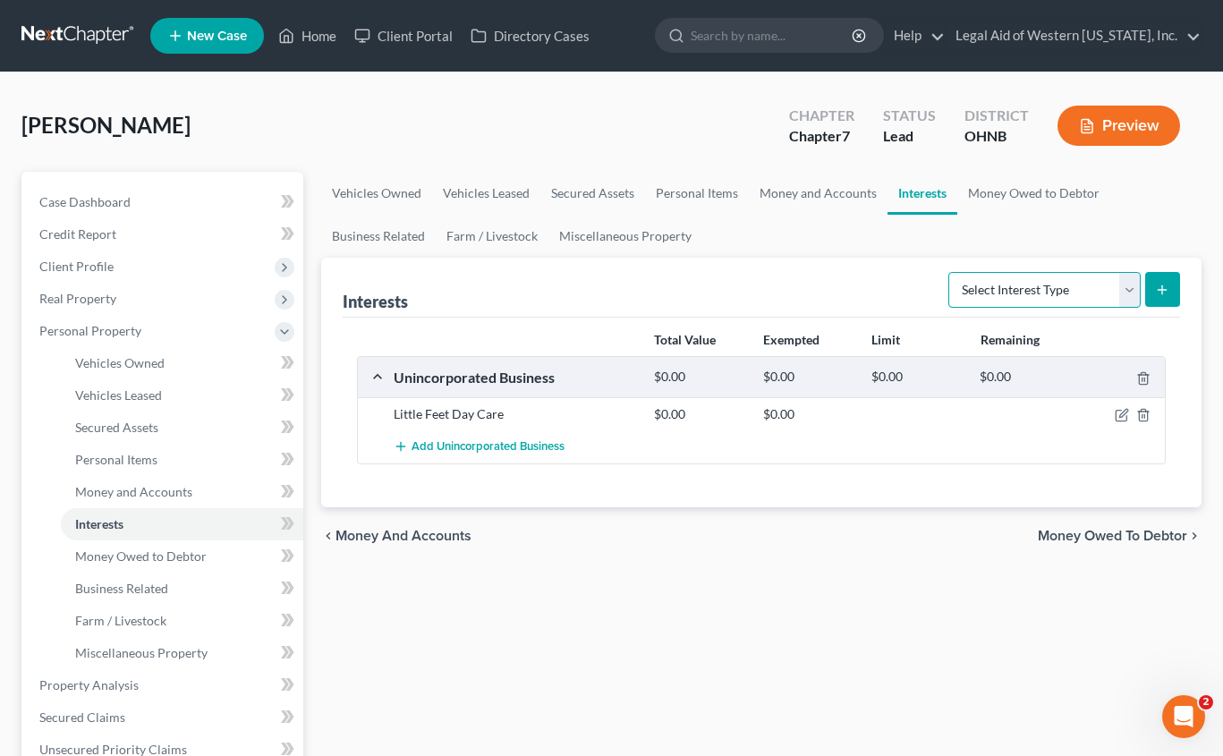
click at [1063, 304] on select "Select Interest Type 401K Annuity Bond Education IRA Government Bond Government…" at bounding box center [1044, 290] width 192 height 36
click at [1188, 532] on icon "chevron_right" at bounding box center [1194, 536] width 14 height 14
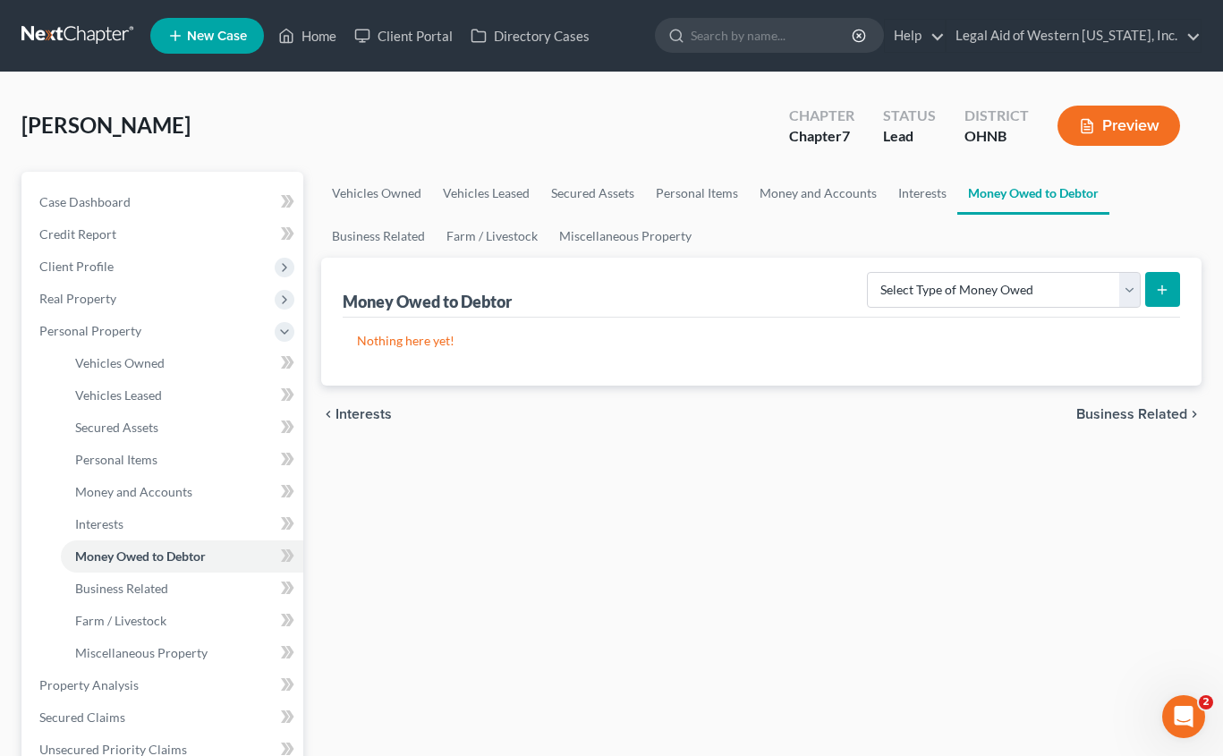
click at [1125, 414] on span "Business Related" at bounding box center [1131, 414] width 111 height 14
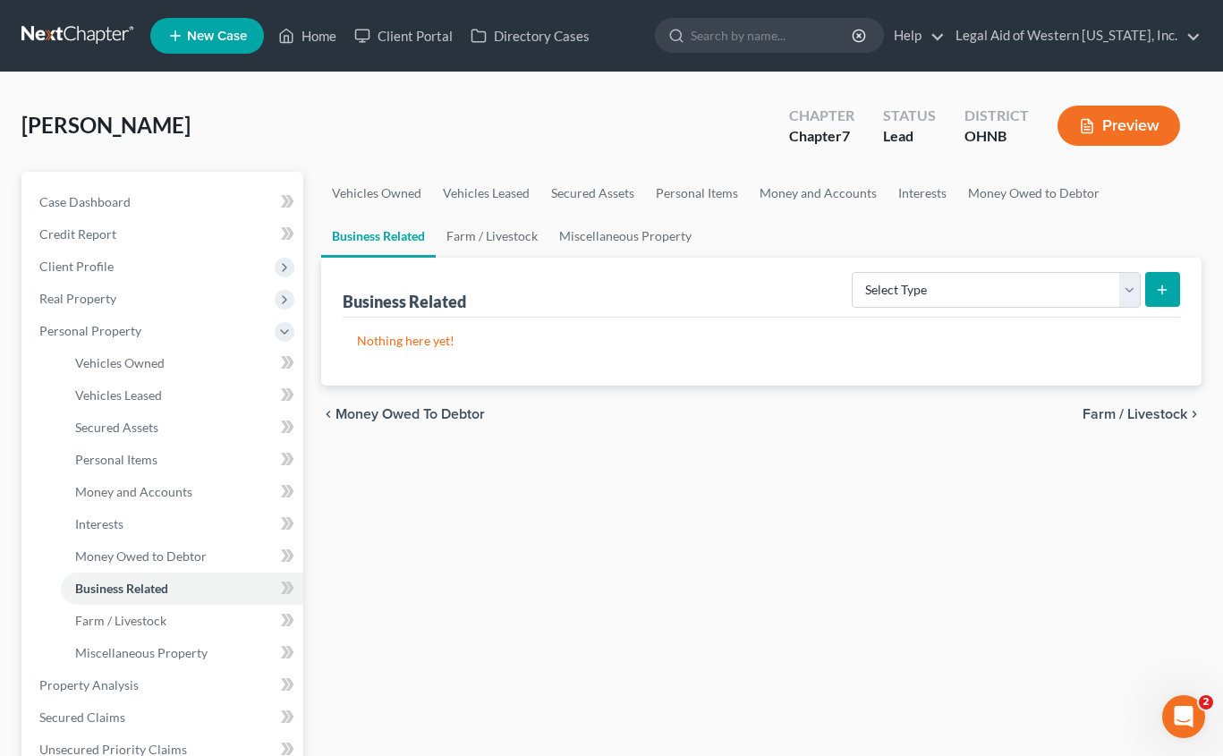
click at [1125, 414] on span "Farm / Livestock" at bounding box center [1134, 414] width 105 height 14
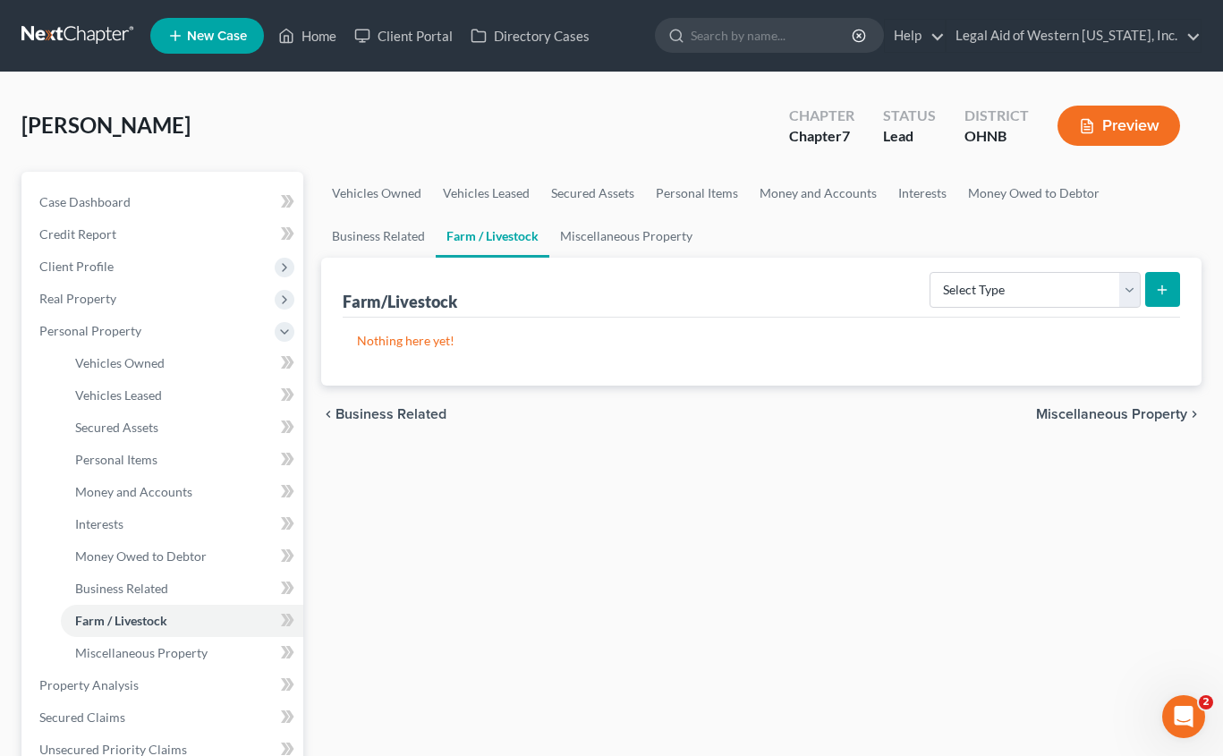
click at [1125, 414] on span "Miscellaneous Property" at bounding box center [1111, 414] width 151 height 14
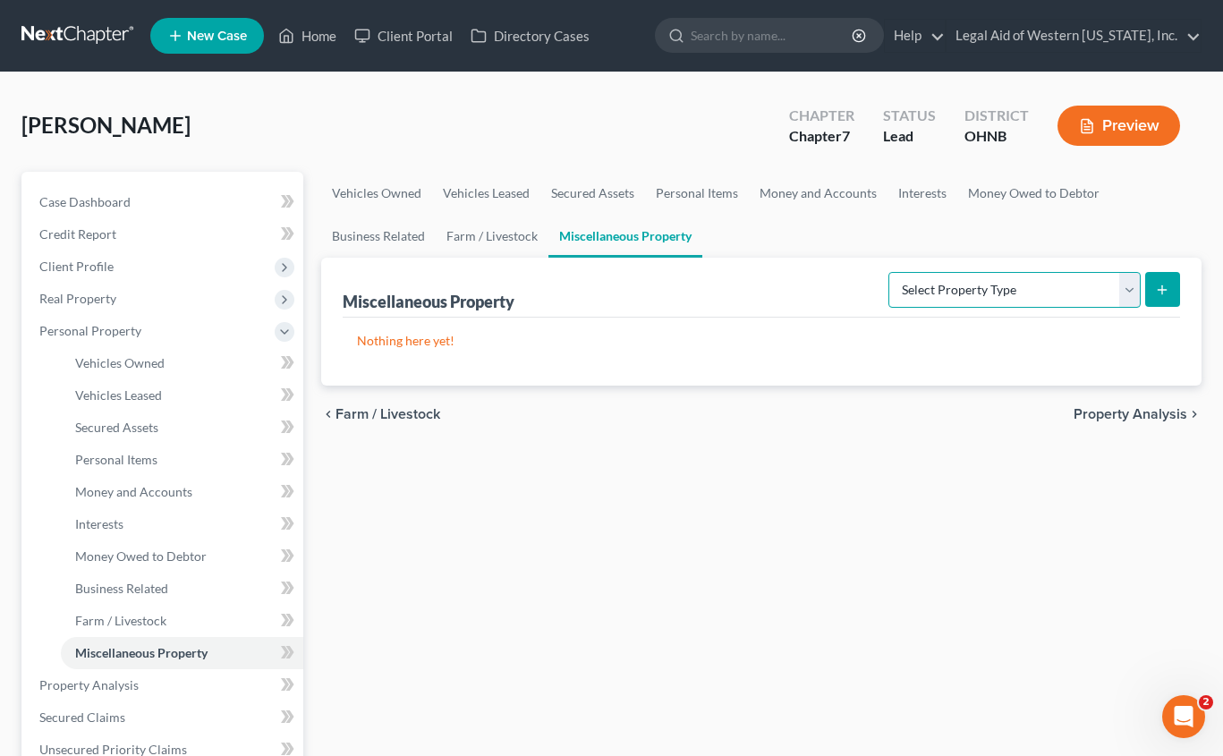
click at [1089, 285] on select "Select Property Type Assigned for Creditor Benefit [DATE] Holding for Another N…" at bounding box center [1014, 290] width 252 height 36
click at [1126, 417] on span "Property Analysis" at bounding box center [1130, 414] width 114 height 14
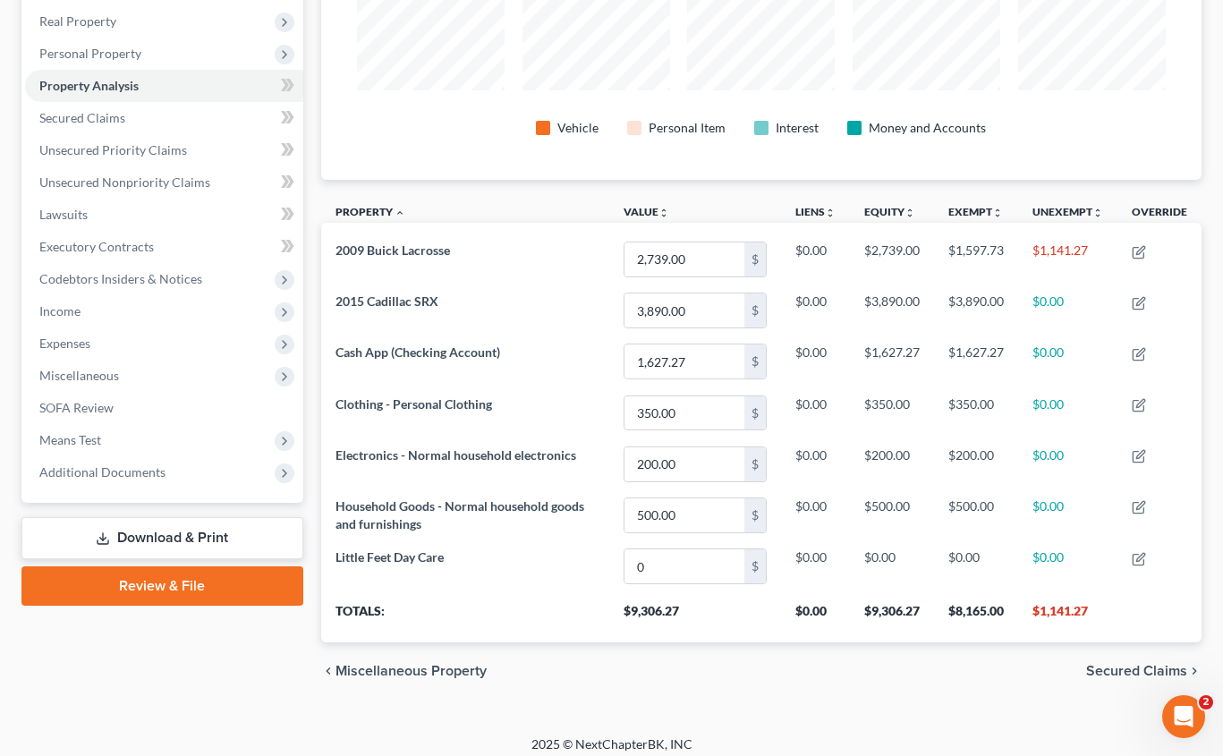
scroll to position [289, 0]
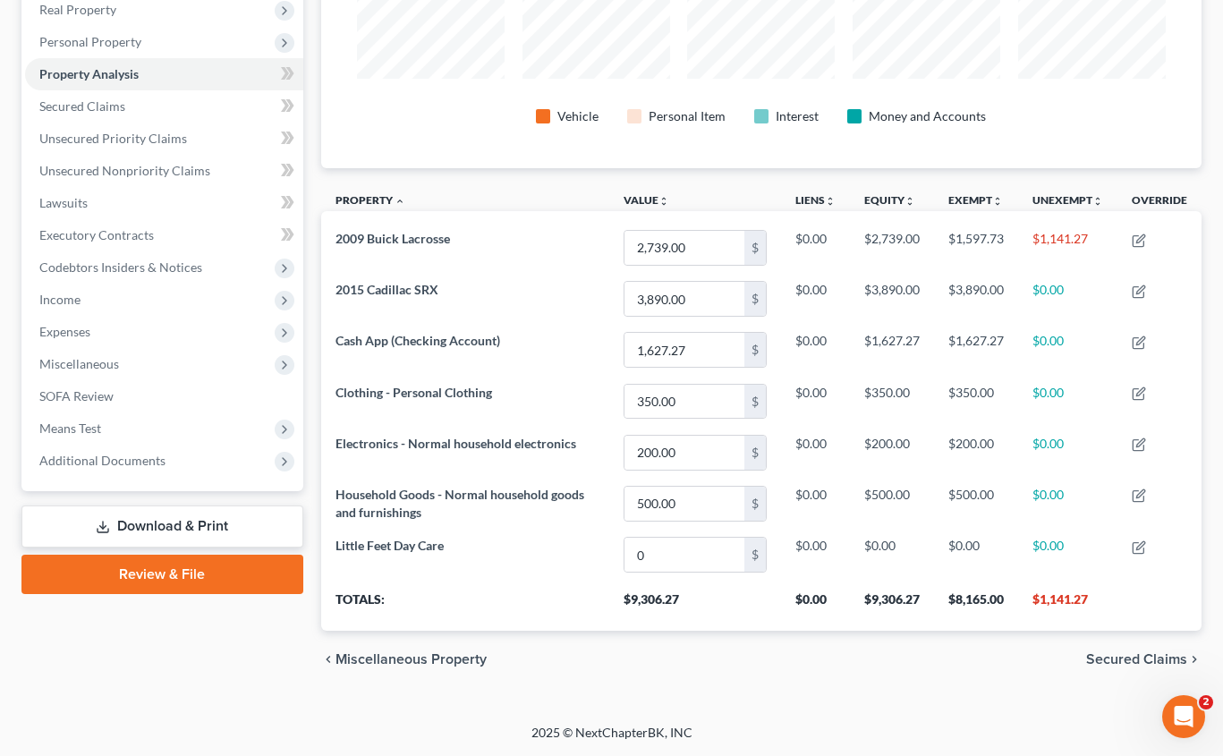
click at [1170, 661] on span "Secured Claims" at bounding box center [1136, 659] width 101 height 14
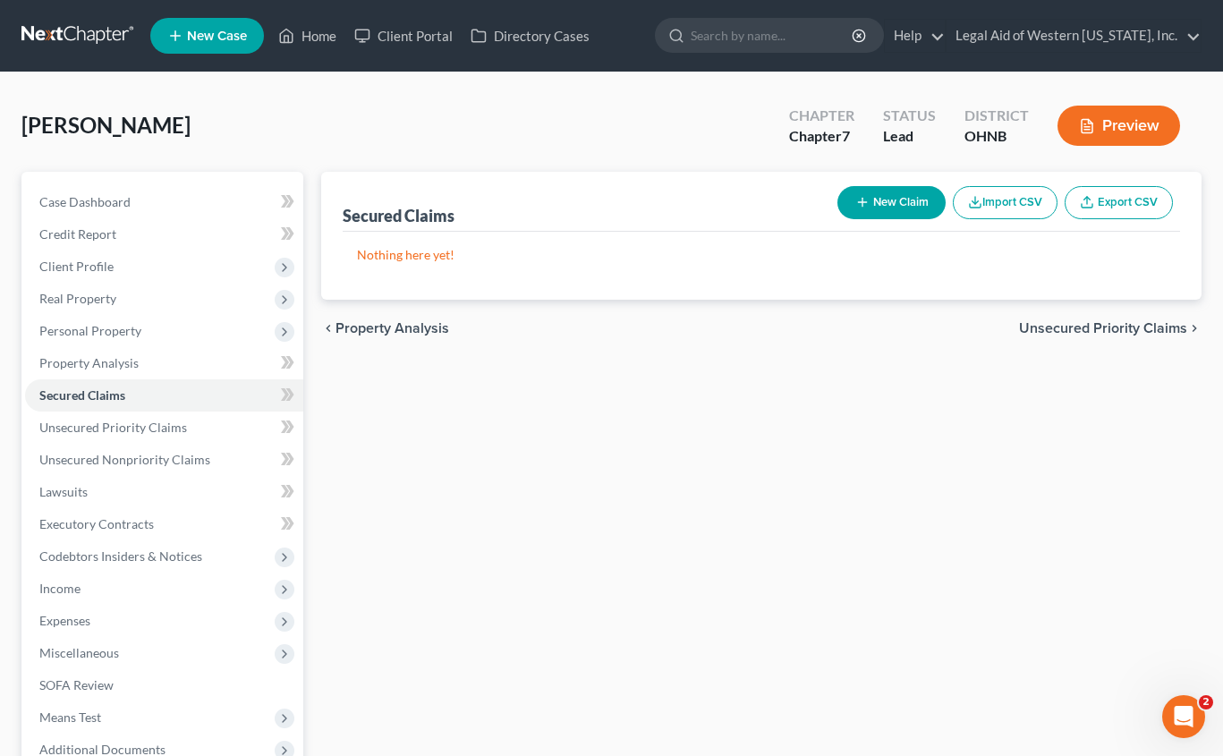
click at [1107, 326] on span "Unsecured Priority Claims" at bounding box center [1103, 328] width 168 height 14
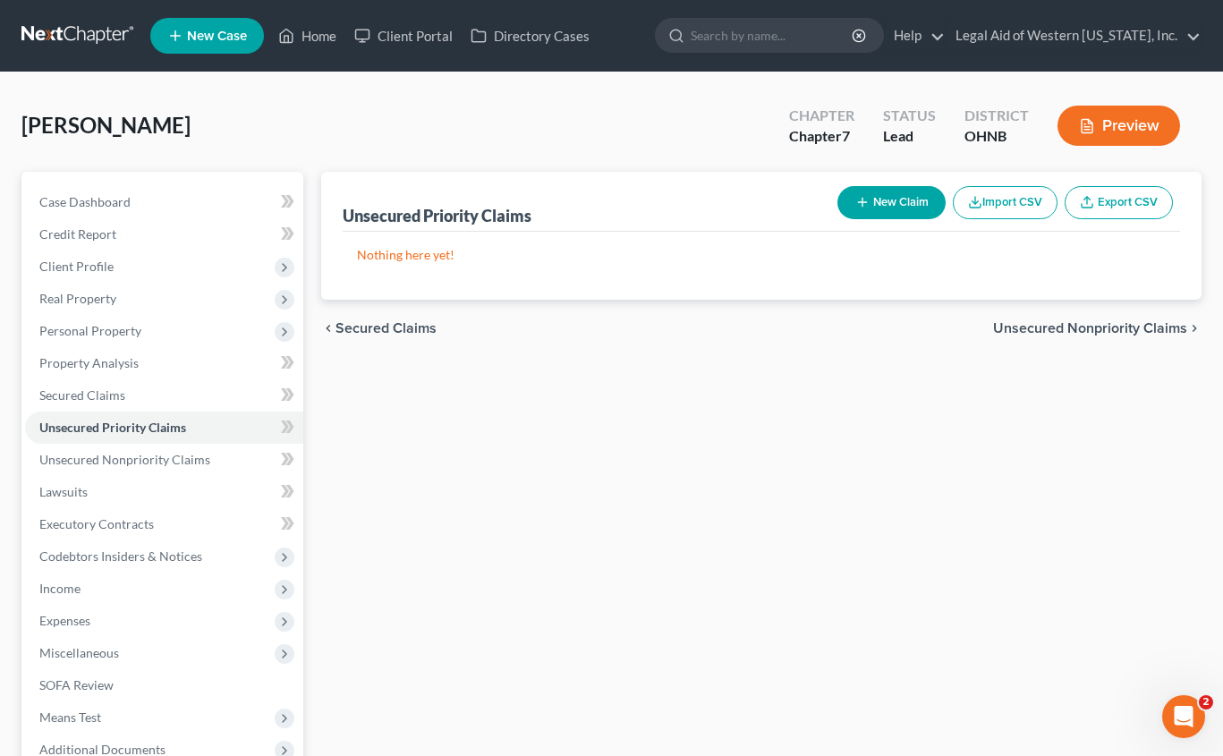
click at [1107, 325] on span "Unsecured Nonpriority Claims" at bounding box center [1090, 328] width 194 height 14
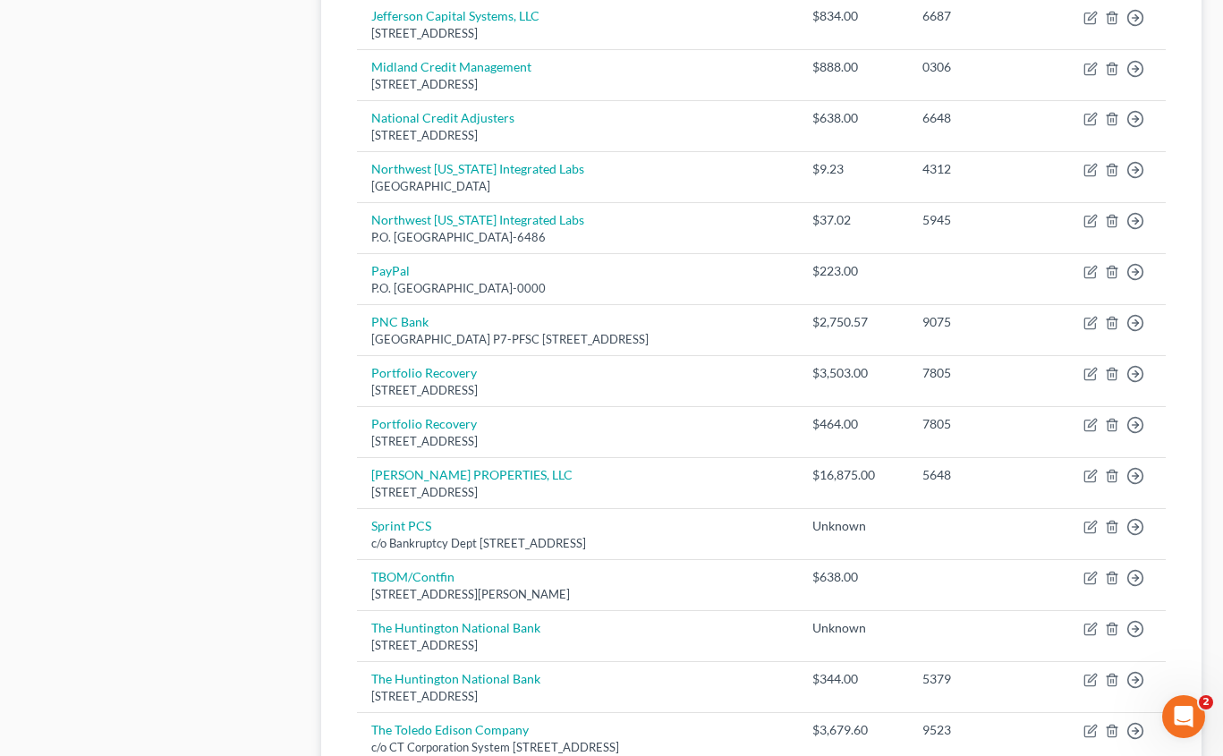
scroll to position [1249, 0]
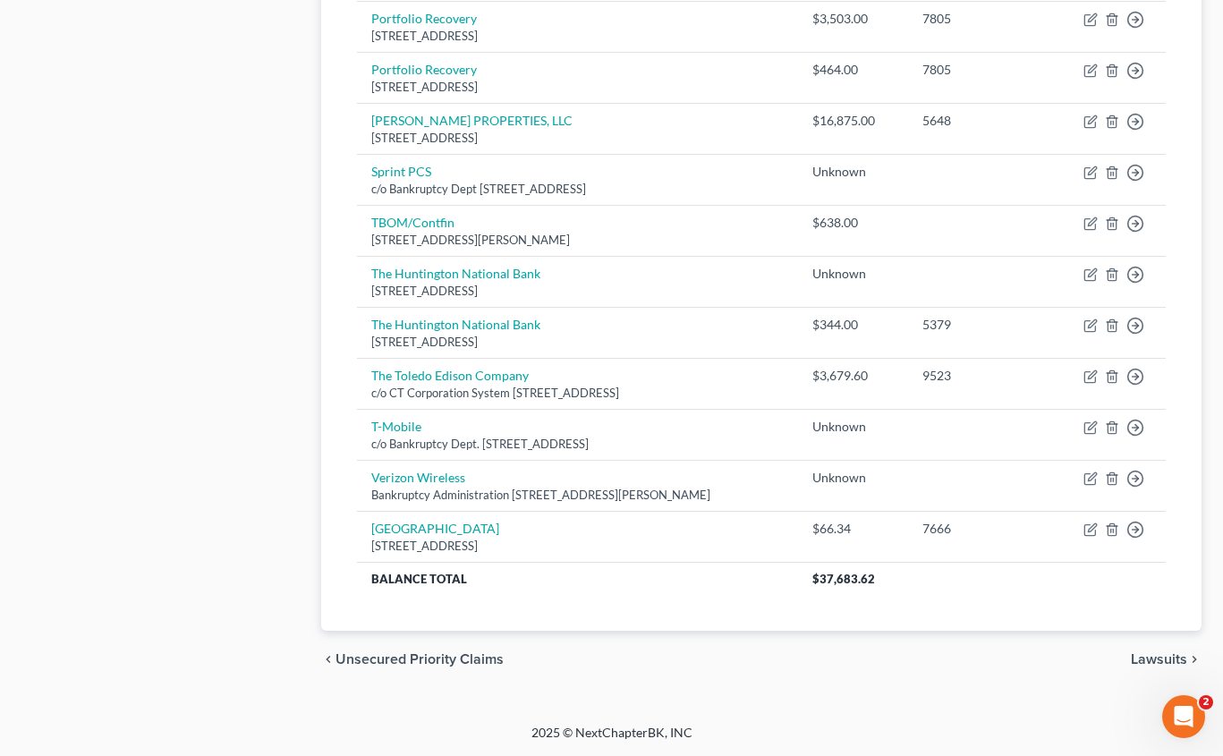
click at [1161, 659] on span "Lawsuits" at bounding box center [1158, 659] width 56 height 14
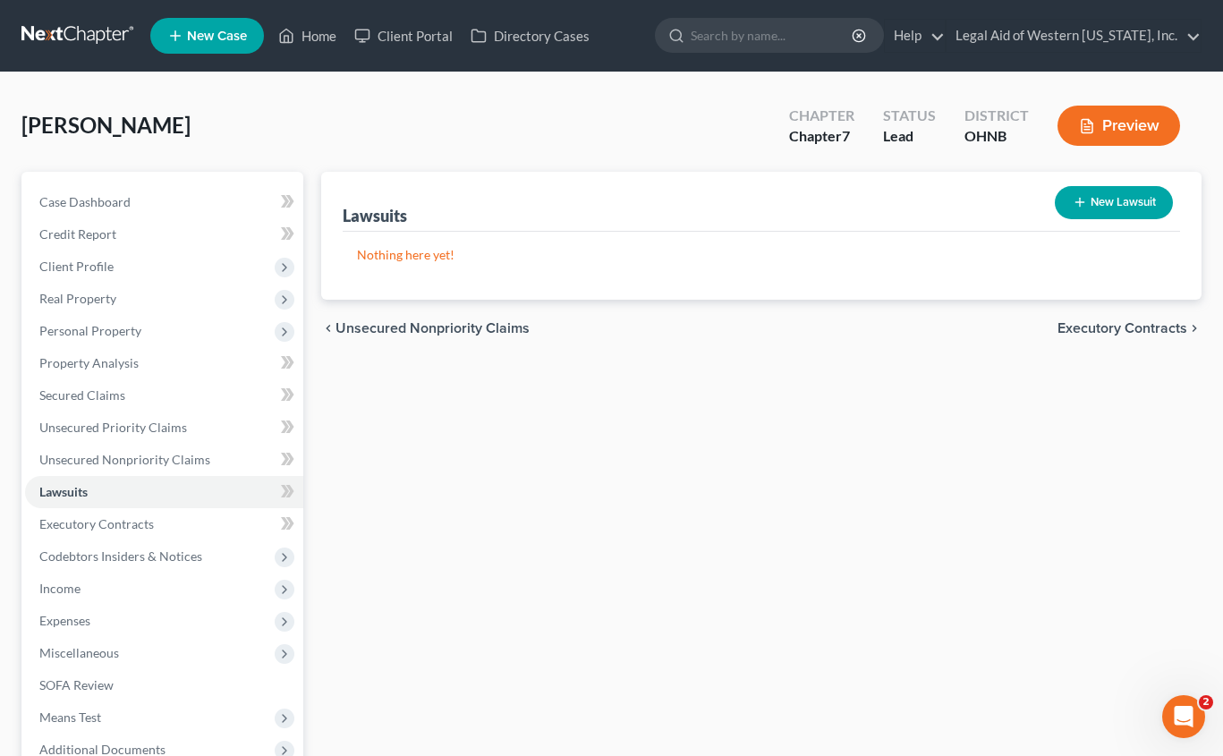
click at [1119, 331] on span "Executory Contracts" at bounding box center [1122, 328] width 130 height 14
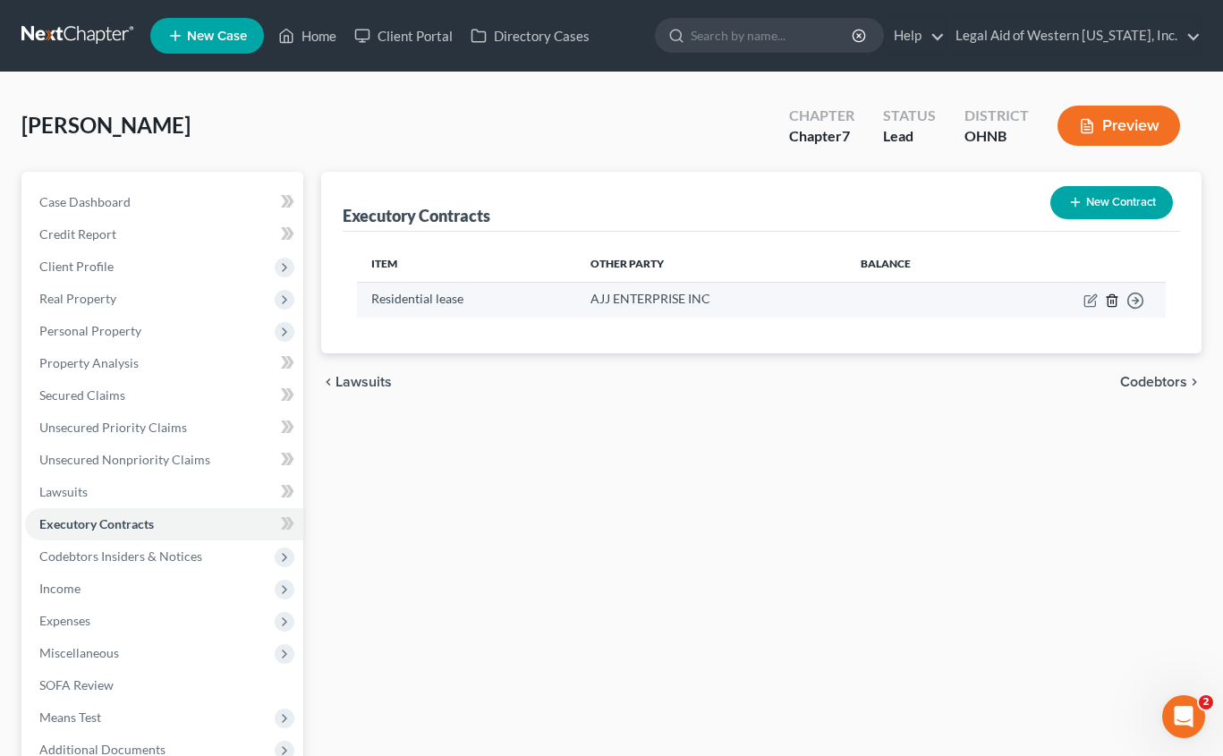
click at [1112, 294] on icon "button" at bounding box center [1111, 300] width 8 height 12
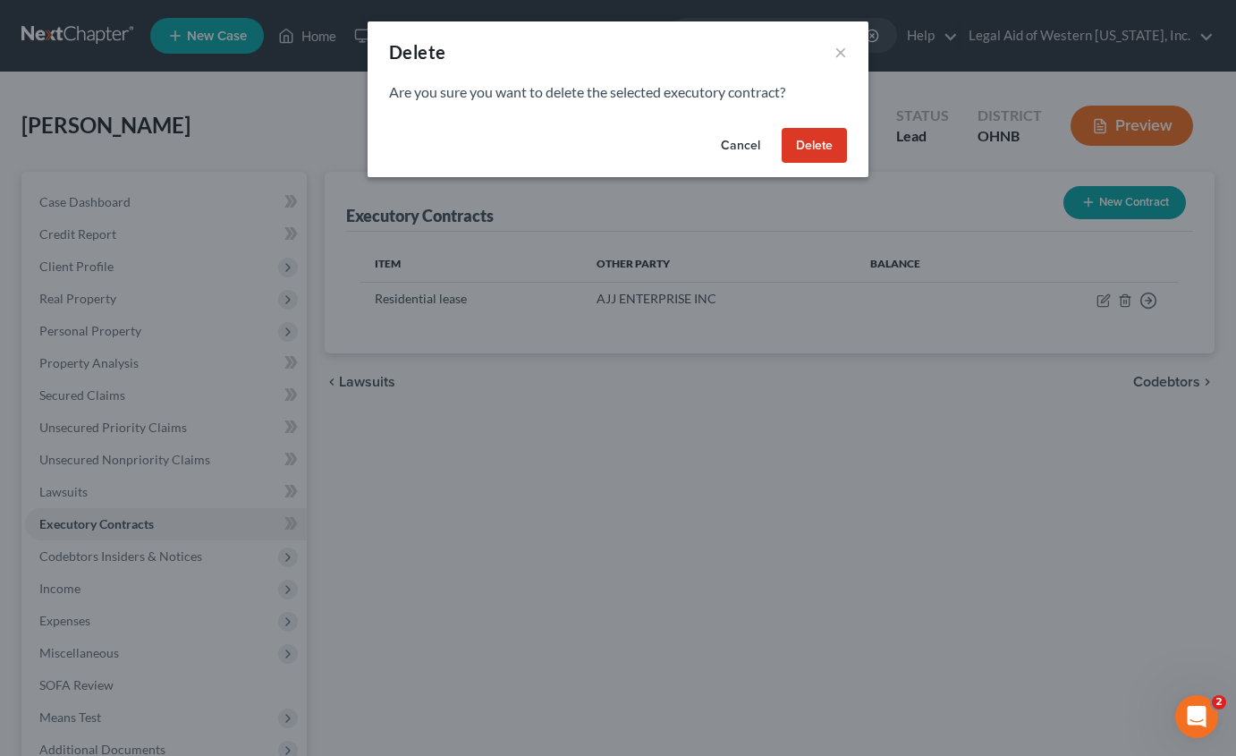
click at [825, 151] on button "Delete" at bounding box center [814, 146] width 65 height 36
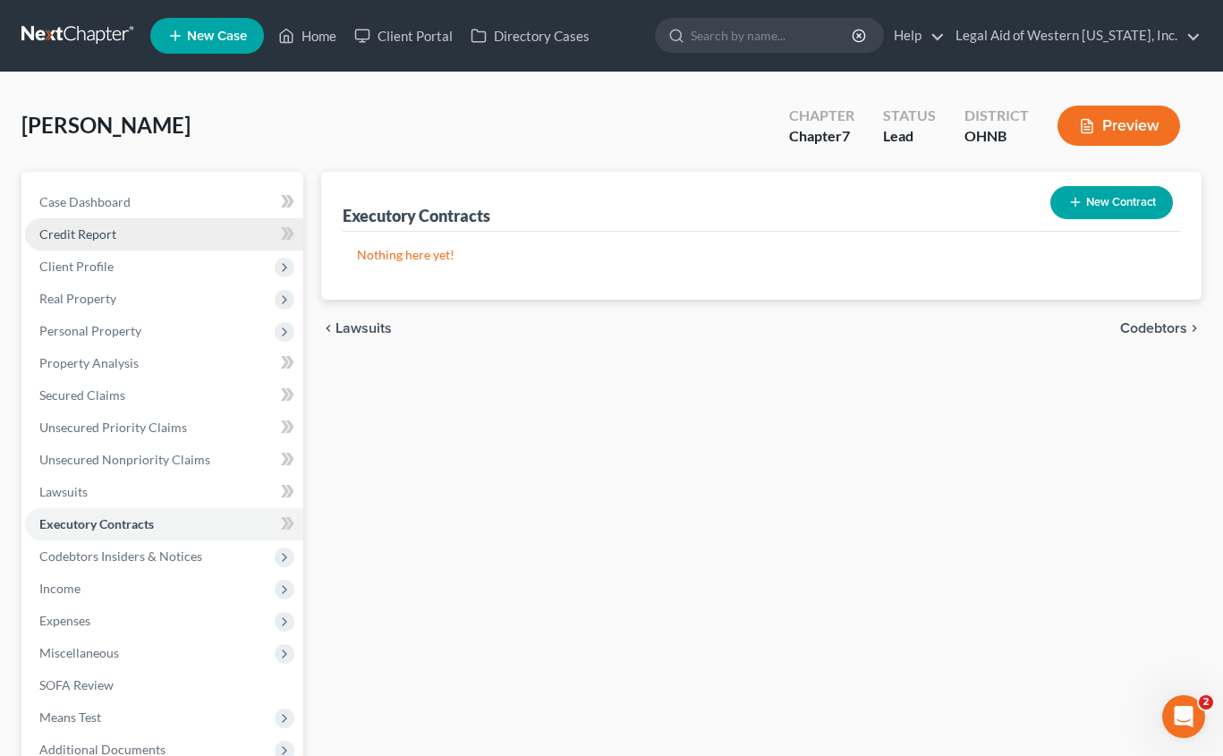
click at [110, 233] on span "Credit Report" at bounding box center [77, 233] width 77 height 15
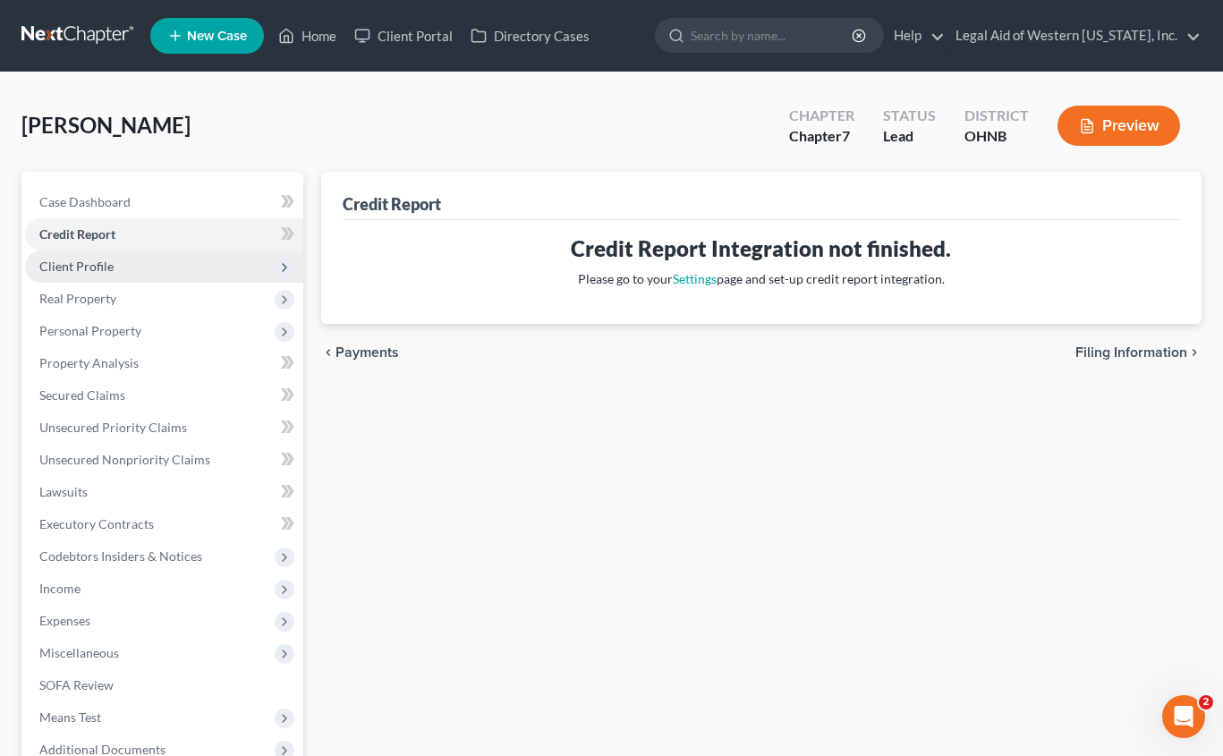
click at [111, 258] on span "Client Profile" at bounding box center [76, 265] width 74 height 15
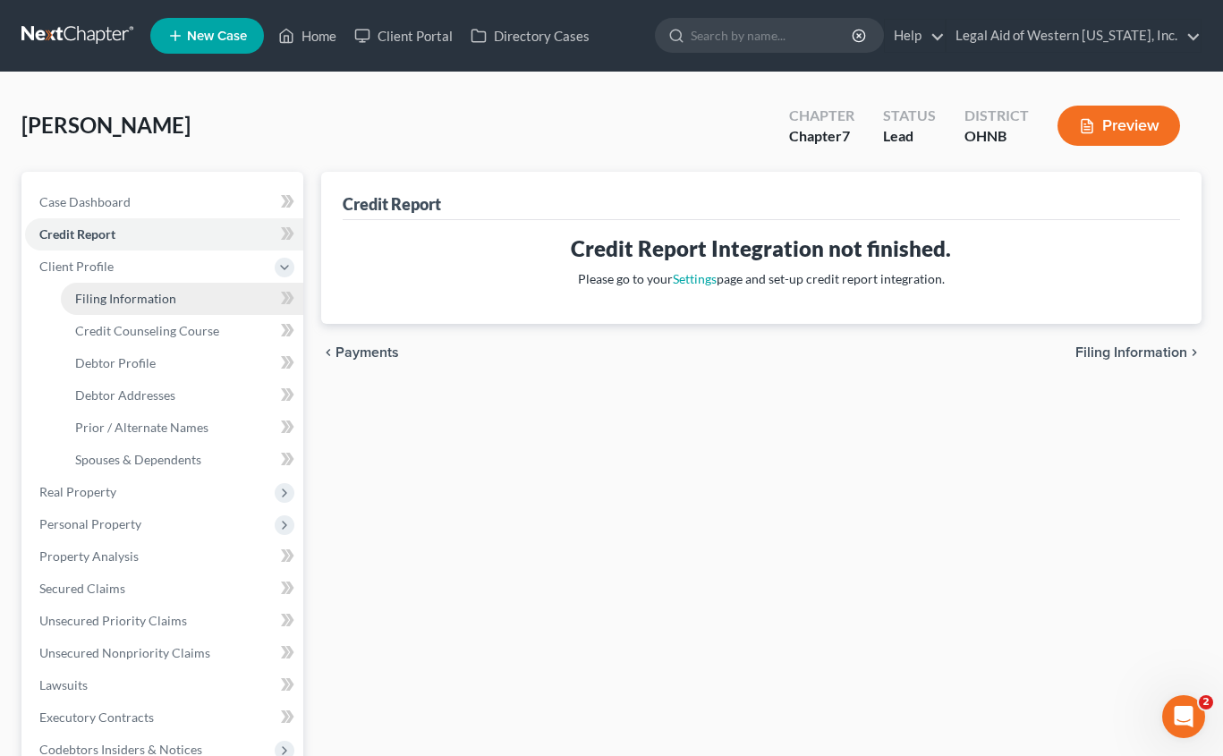
click at [172, 308] on link "Filing Information" at bounding box center [182, 299] width 242 height 32
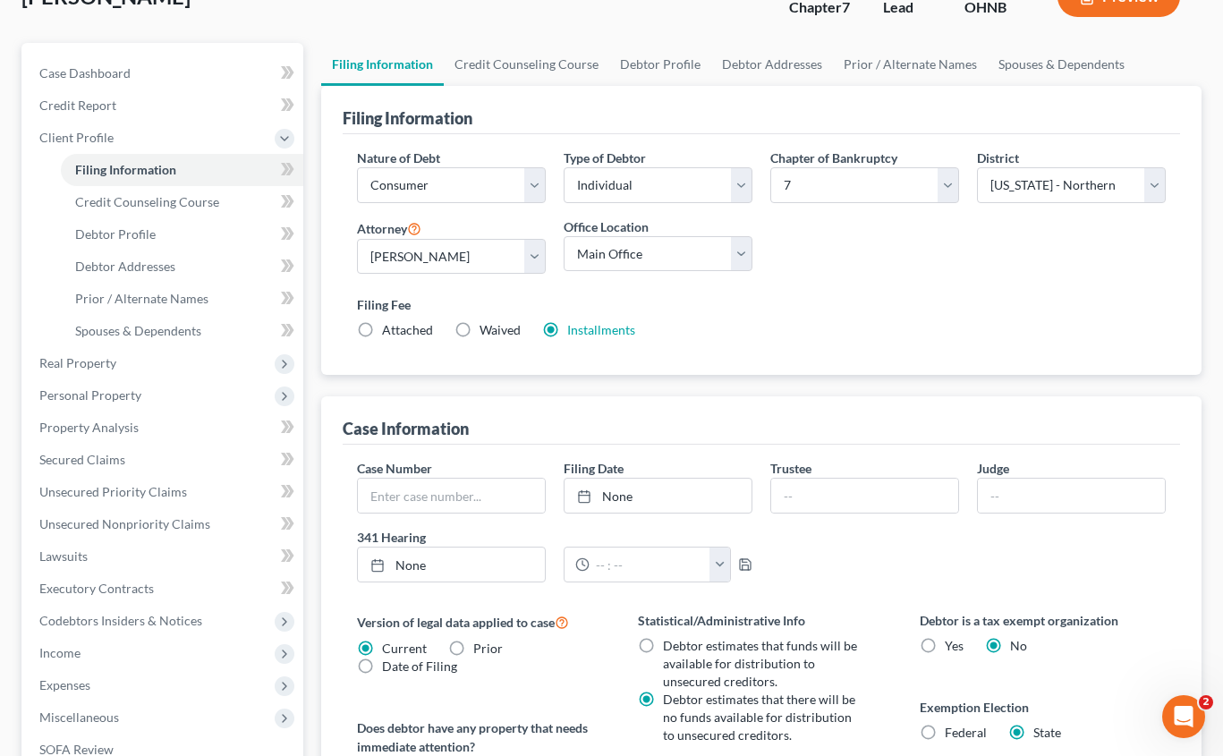
scroll to position [179, 0]
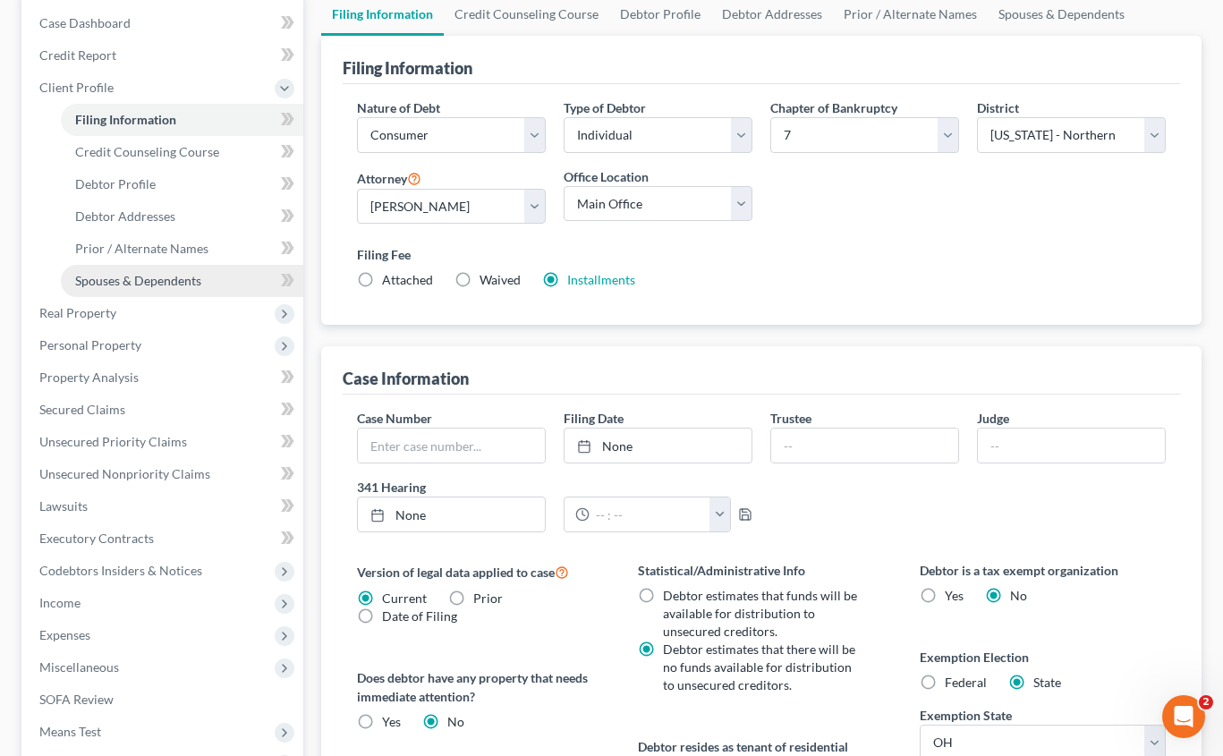
click at [138, 284] on span "Spouses & Dependents" at bounding box center [138, 280] width 126 height 15
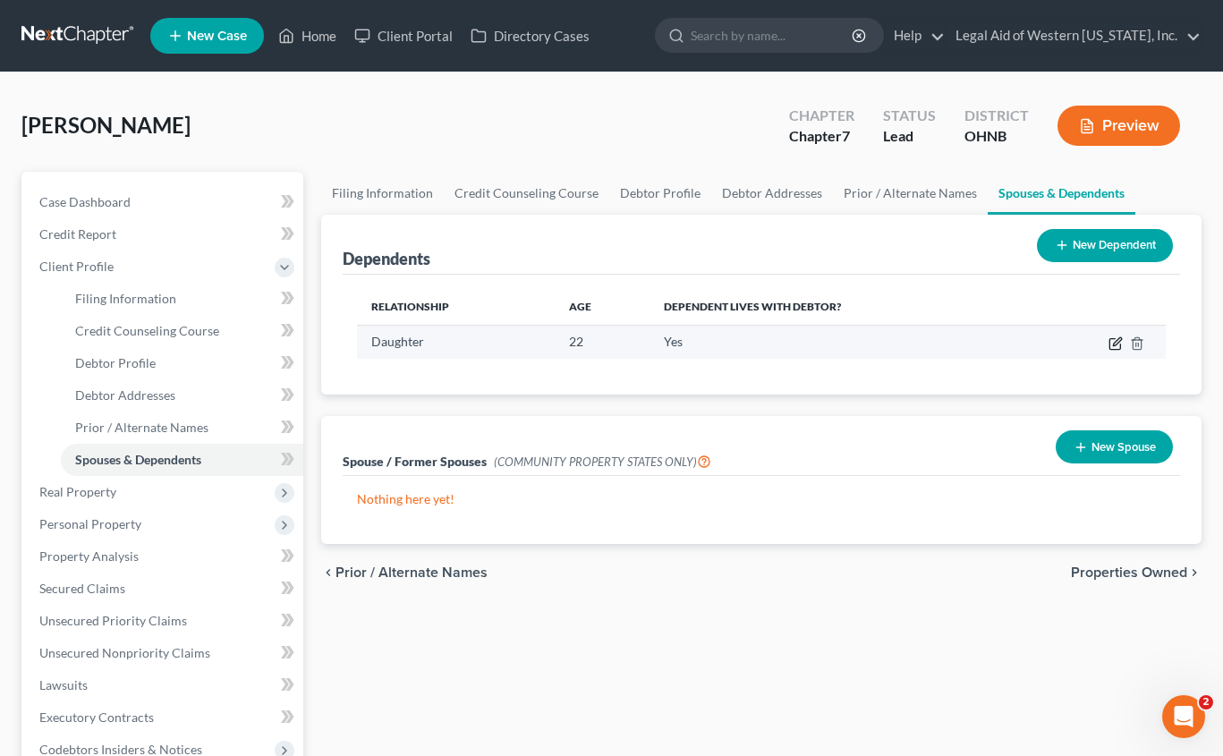
click at [1117, 337] on icon "button" at bounding box center [1115, 343] width 14 height 14
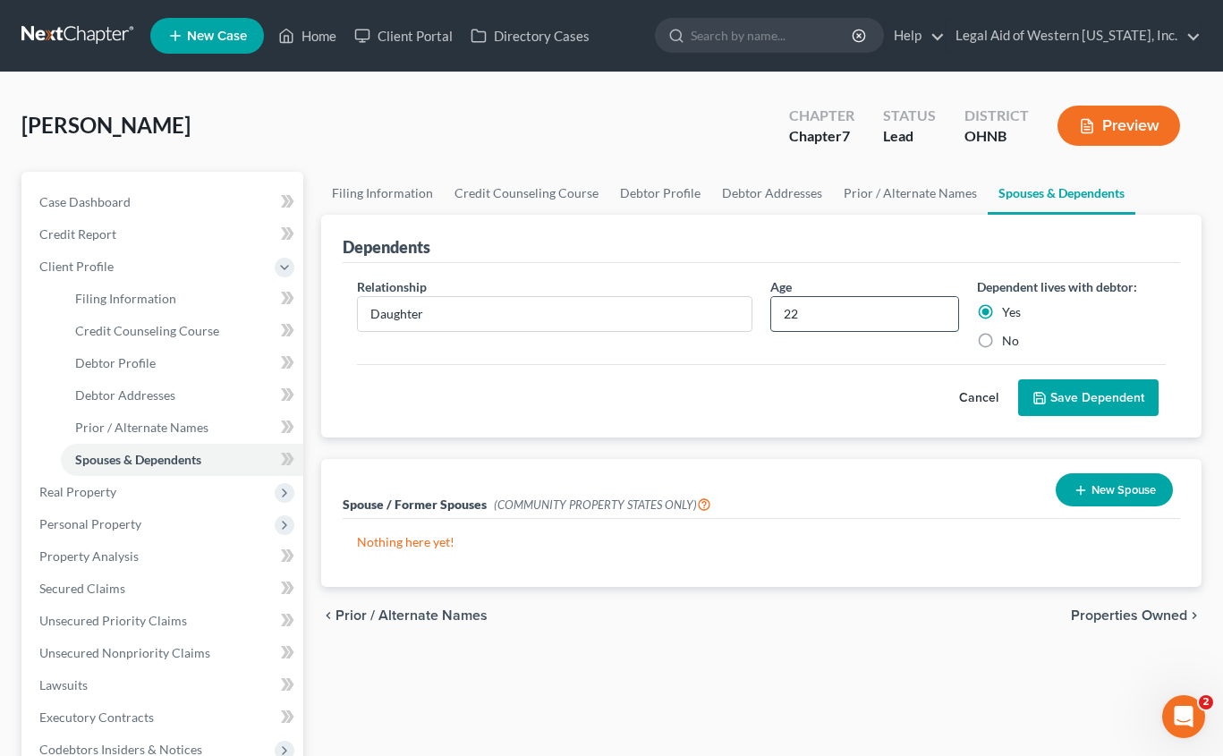
click at [847, 321] on input "22" at bounding box center [864, 314] width 187 height 34
click at [1117, 395] on button "Save Dependent" at bounding box center [1088, 398] width 140 height 38
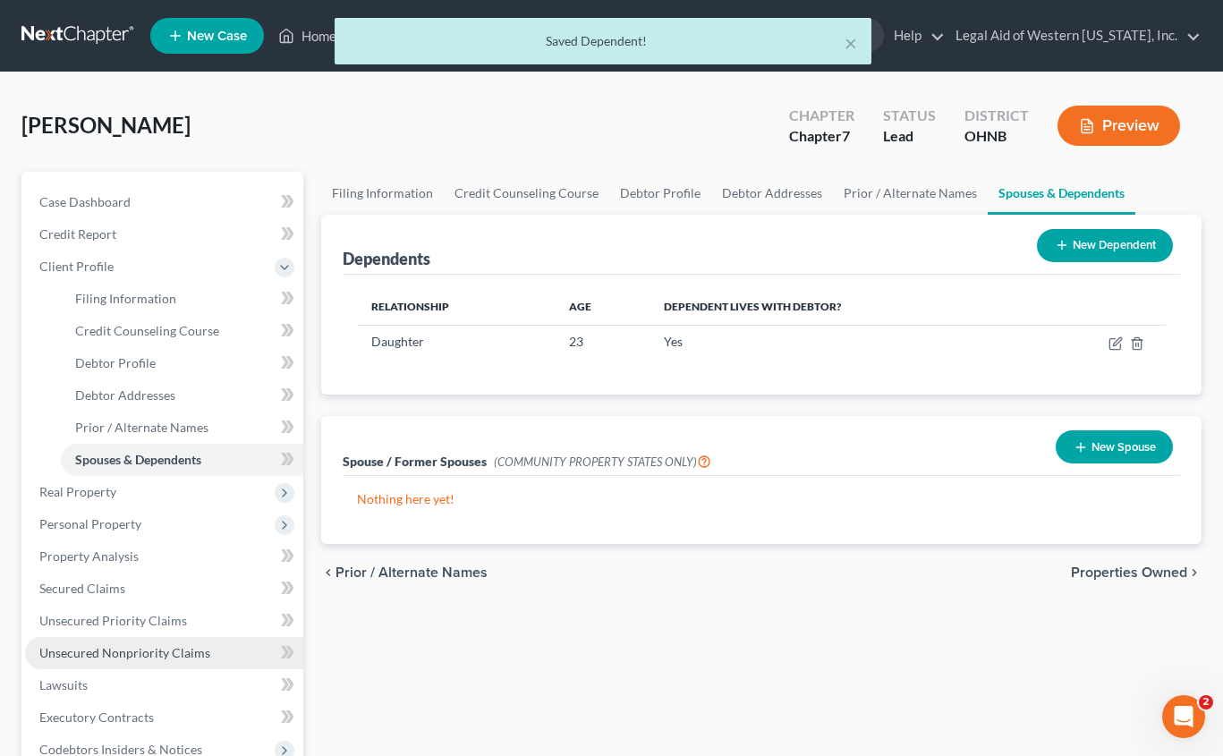
click at [124, 646] on span "Unsecured Nonpriority Claims" at bounding box center [124, 652] width 171 height 15
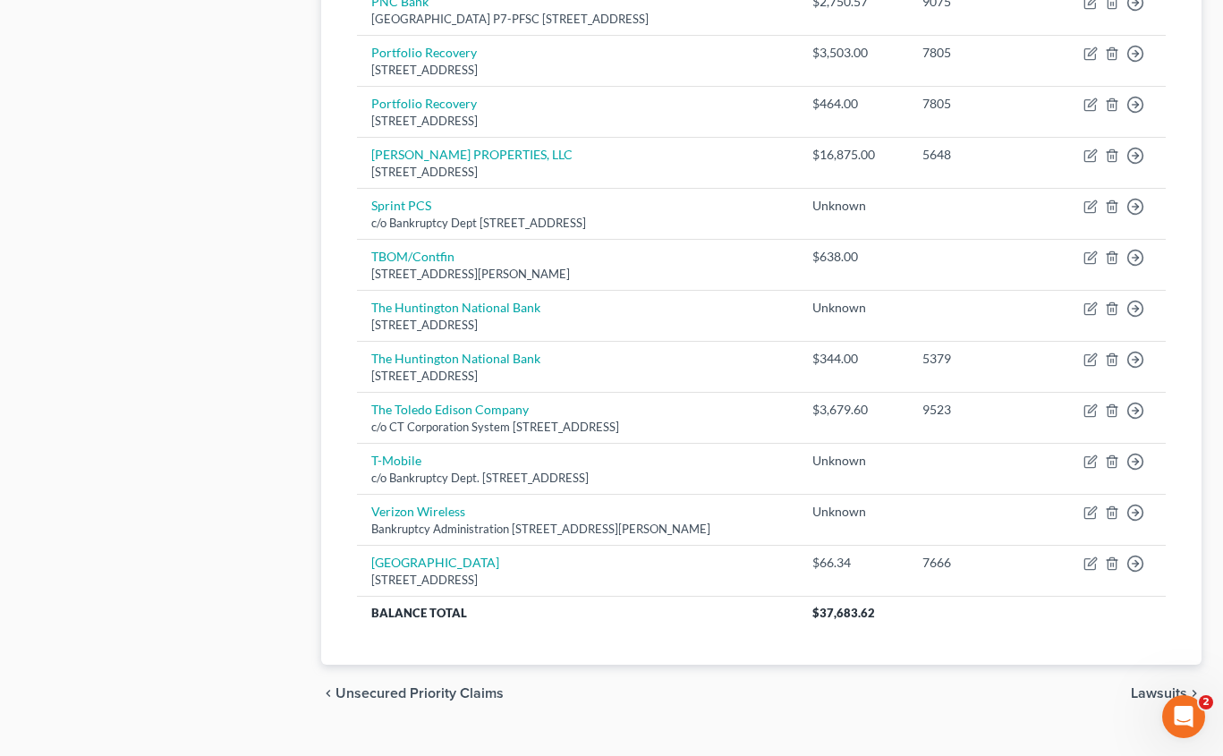
scroll to position [1249, 0]
